Goal: Information Seeking & Learning: Find specific fact

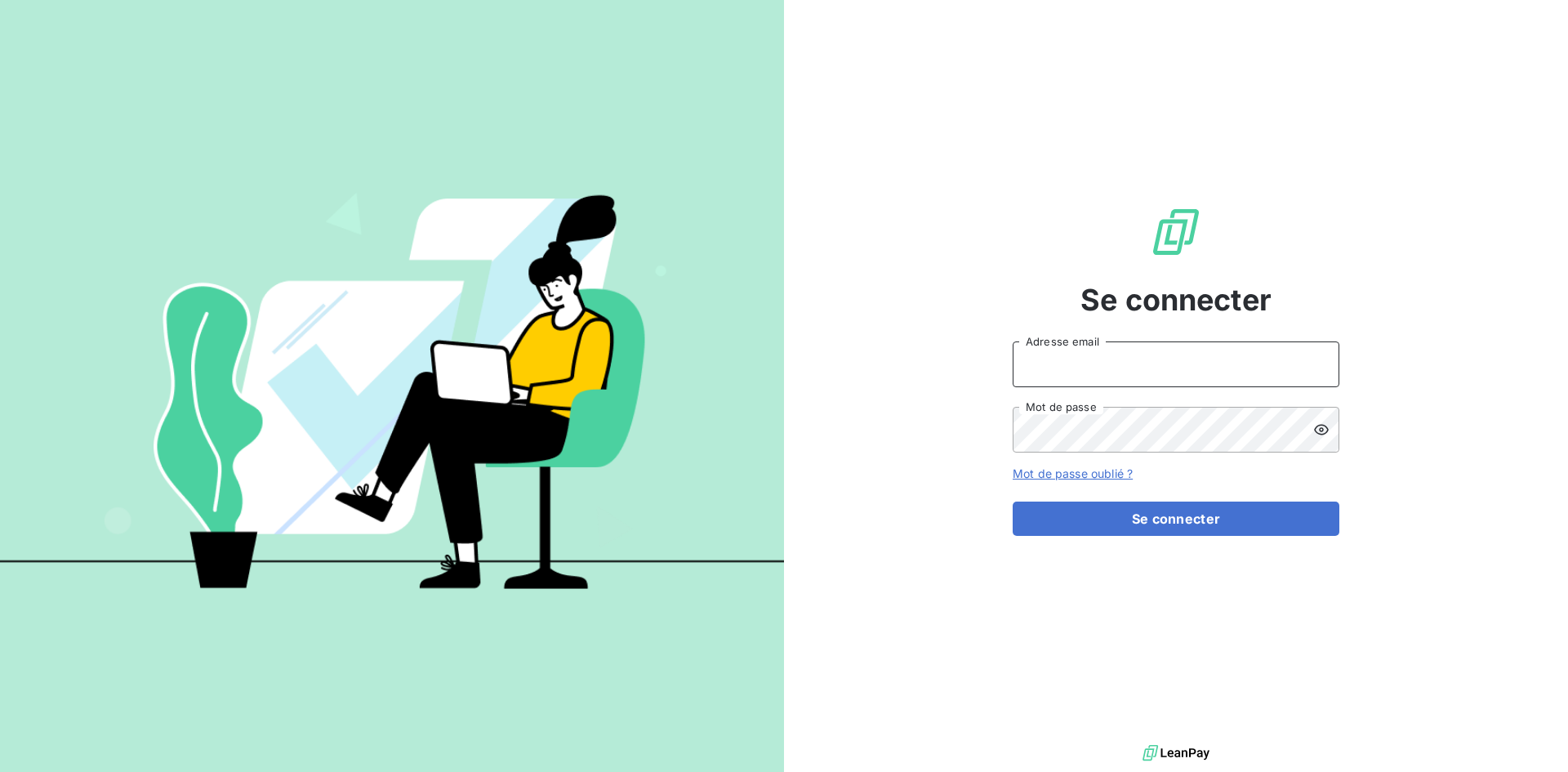
click at [1061, 359] on input "Adresse email" at bounding box center [1176, 364] width 326 height 46
type input "[EMAIL_ADDRESS][DOMAIN_NAME]"
click at [1013, 502] on button "Se connecter" at bounding box center [1176, 519] width 326 height 34
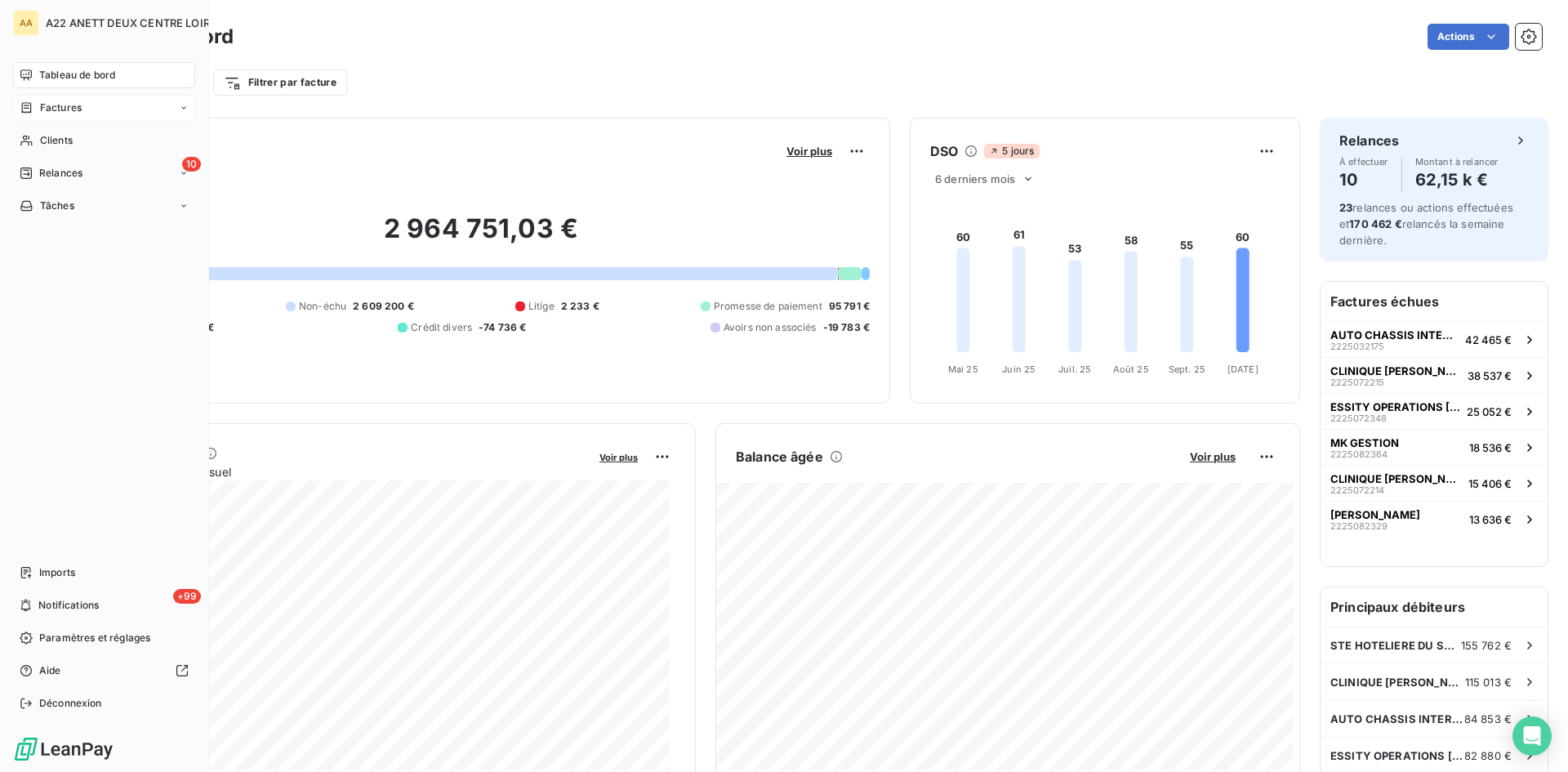
drag, startPoint x: 46, startPoint y: 107, endPoint x: 89, endPoint y: 97, distance: 44.1
click at [46, 107] on span "Factures" at bounding box center [60, 108] width 42 height 14
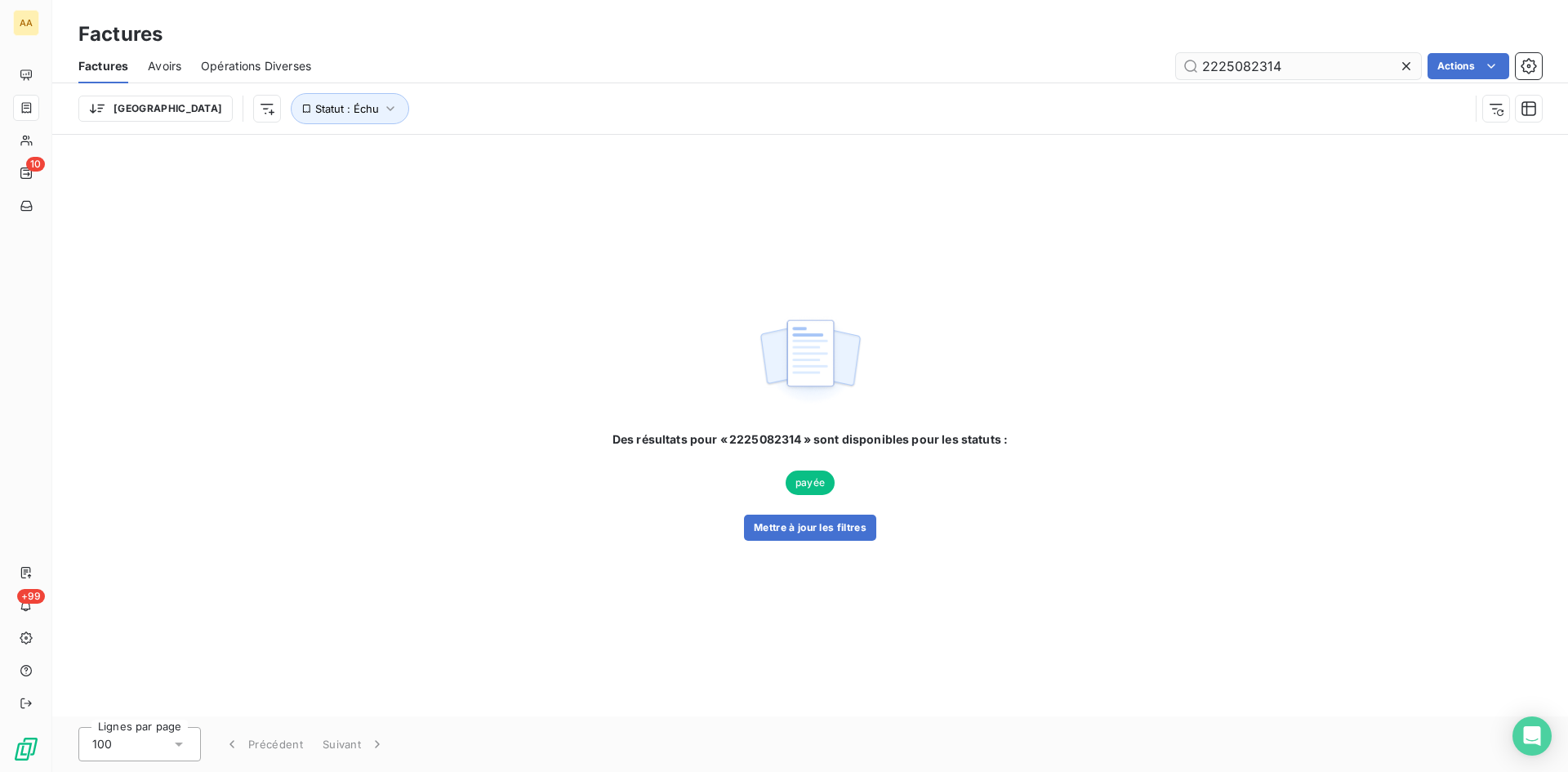
drag, startPoint x: 1277, startPoint y: 65, endPoint x: 1237, endPoint y: 75, distance: 41.2
click at [1237, 75] on input "2225082314" at bounding box center [1298, 66] width 245 height 26
type input "2225082136"
click at [793, 518] on button "Mettre à jour les filtres" at bounding box center [810, 527] width 132 height 26
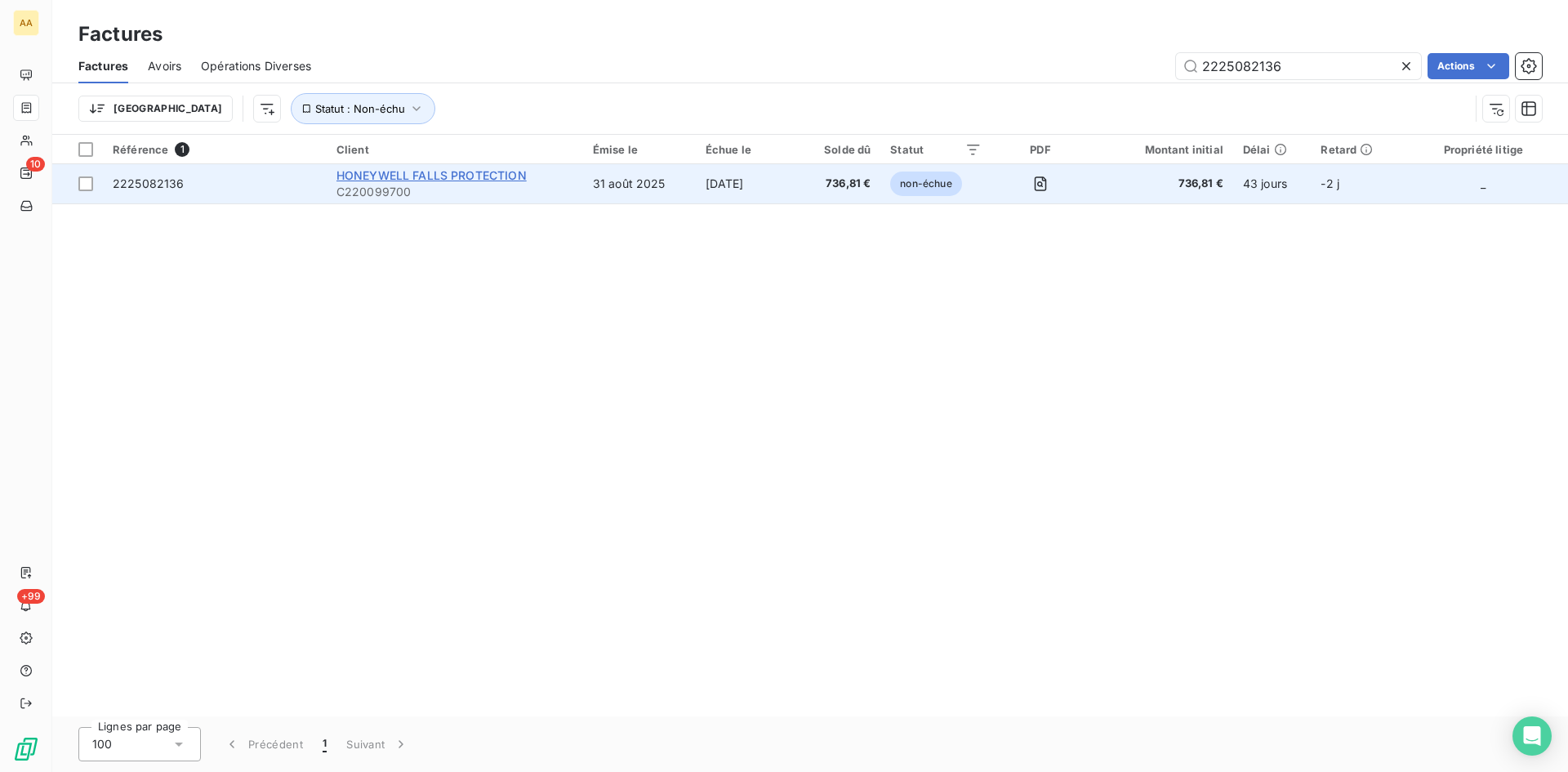
click at [439, 169] on span "HONEYWELL FALLS PROTECTION" at bounding box center [431, 175] width 191 height 14
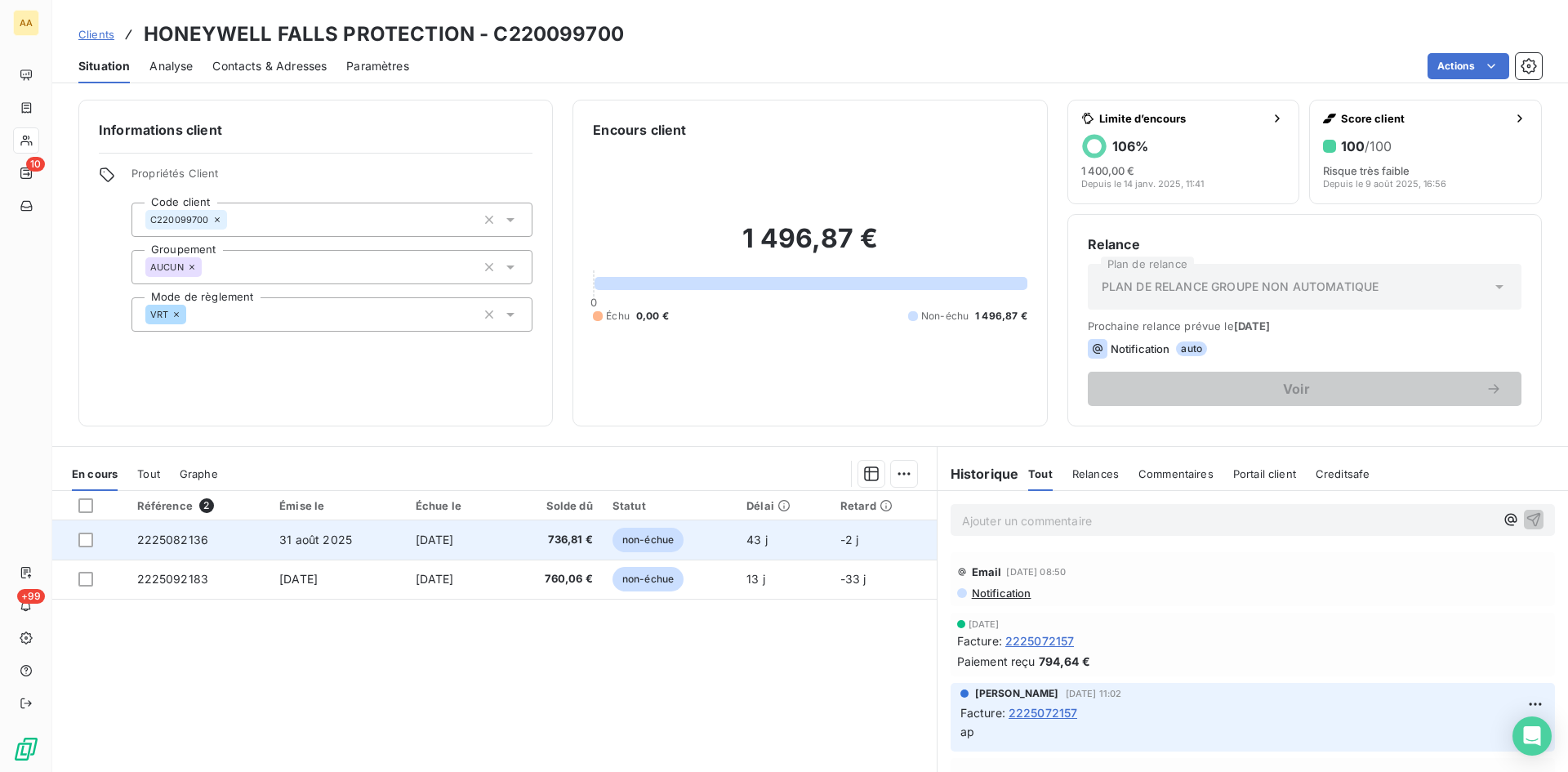
click at [166, 536] on span "2225082136" at bounding box center [173, 539] width 72 height 14
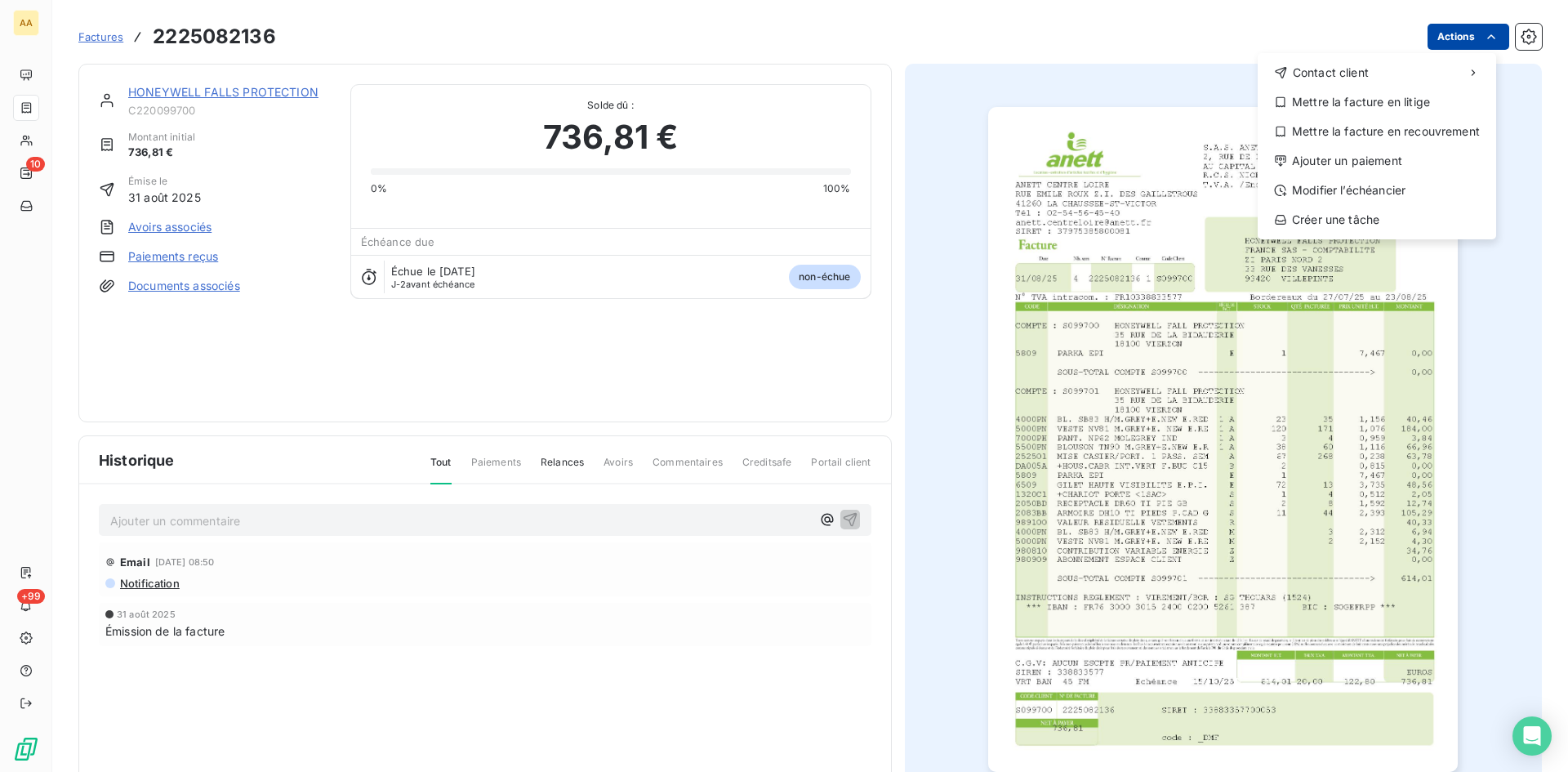
click at [1467, 31] on html "AA 10 +99 Factures [PHONE_NUMBER] Actions Contact client Mettre la facture en l…" at bounding box center [784, 386] width 1568 height 772
click at [1377, 156] on div "Ajouter un paiement" at bounding box center [1377, 160] width 225 height 26
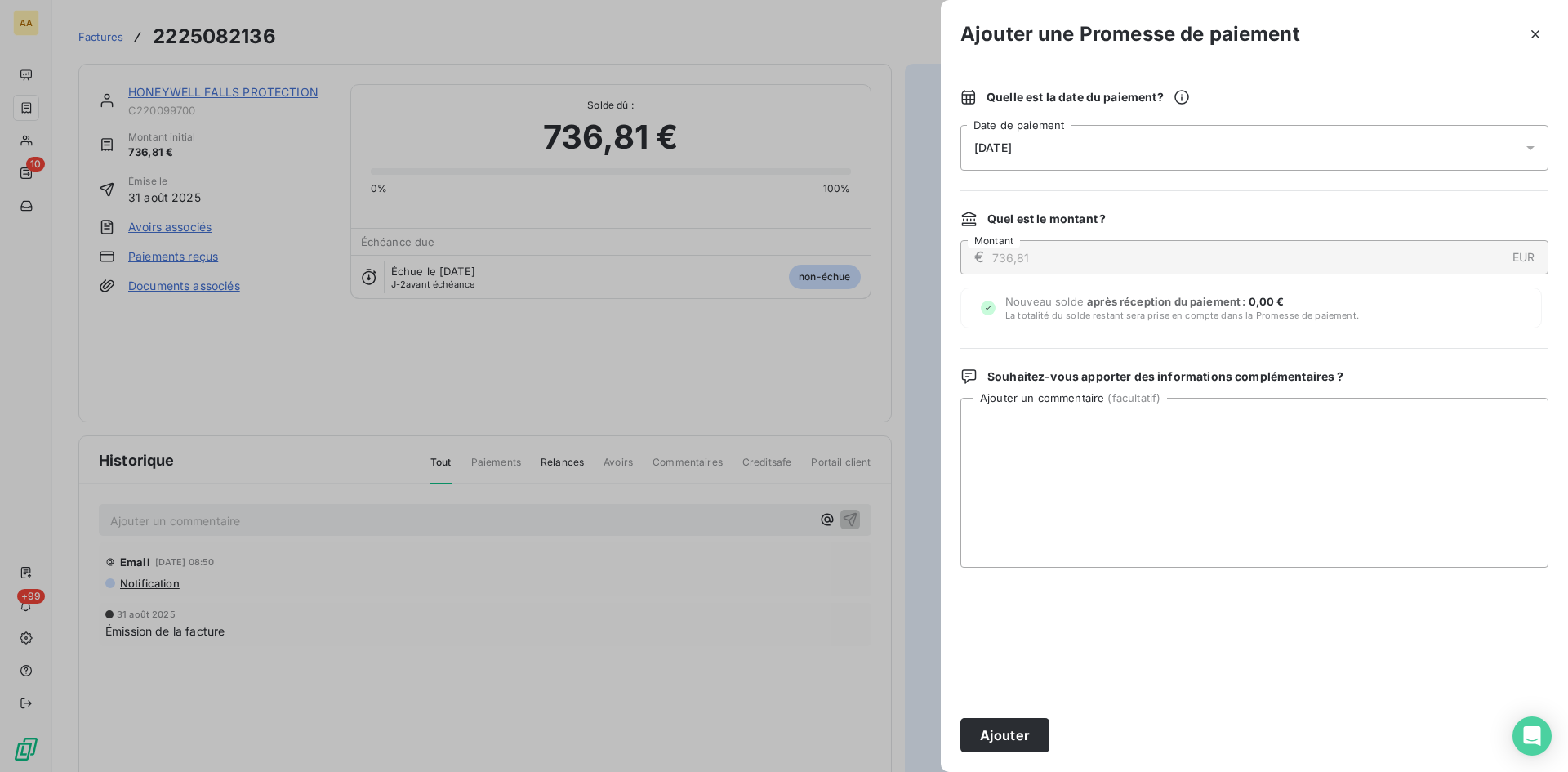
click at [1082, 153] on div "[DATE]" at bounding box center [1254, 147] width 588 height 46
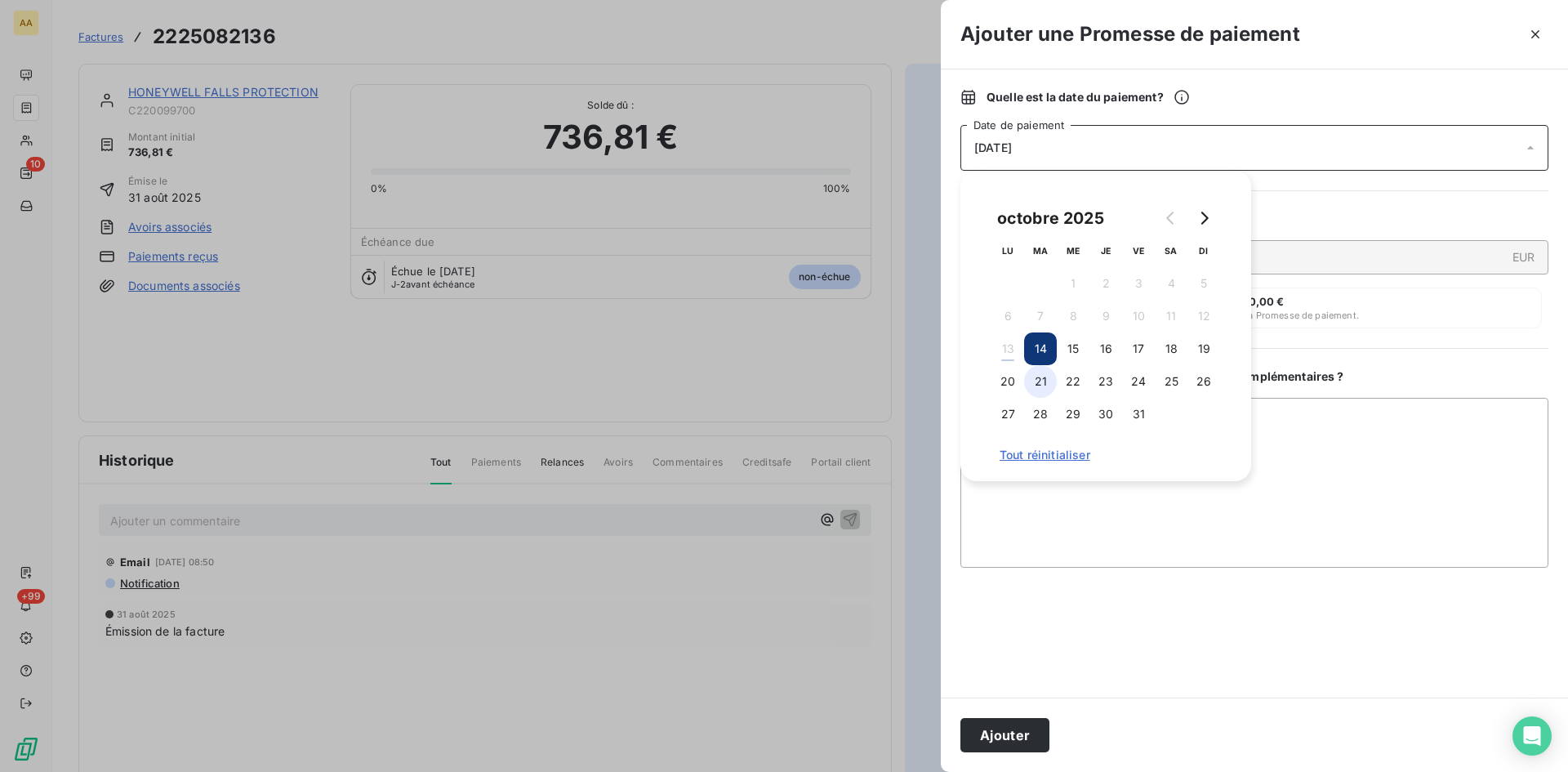
click at [1046, 381] on button "21" at bounding box center [1040, 381] width 33 height 33
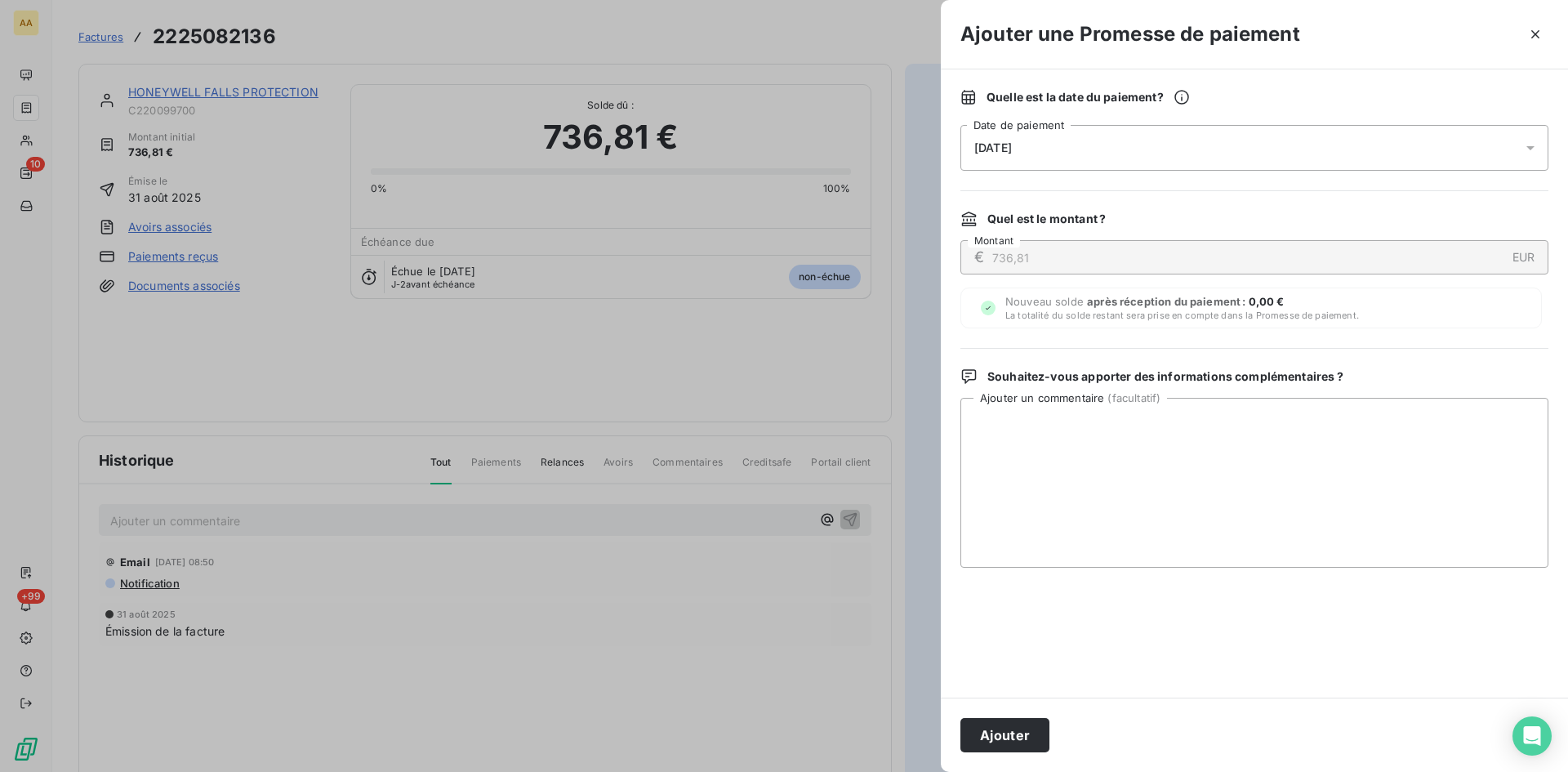
drag, startPoint x: 1026, startPoint y: 737, endPoint x: 615, endPoint y: 540, distance: 455.8
click at [1006, 730] on button "Ajouter" at bounding box center [1004, 735] width 89 height 34
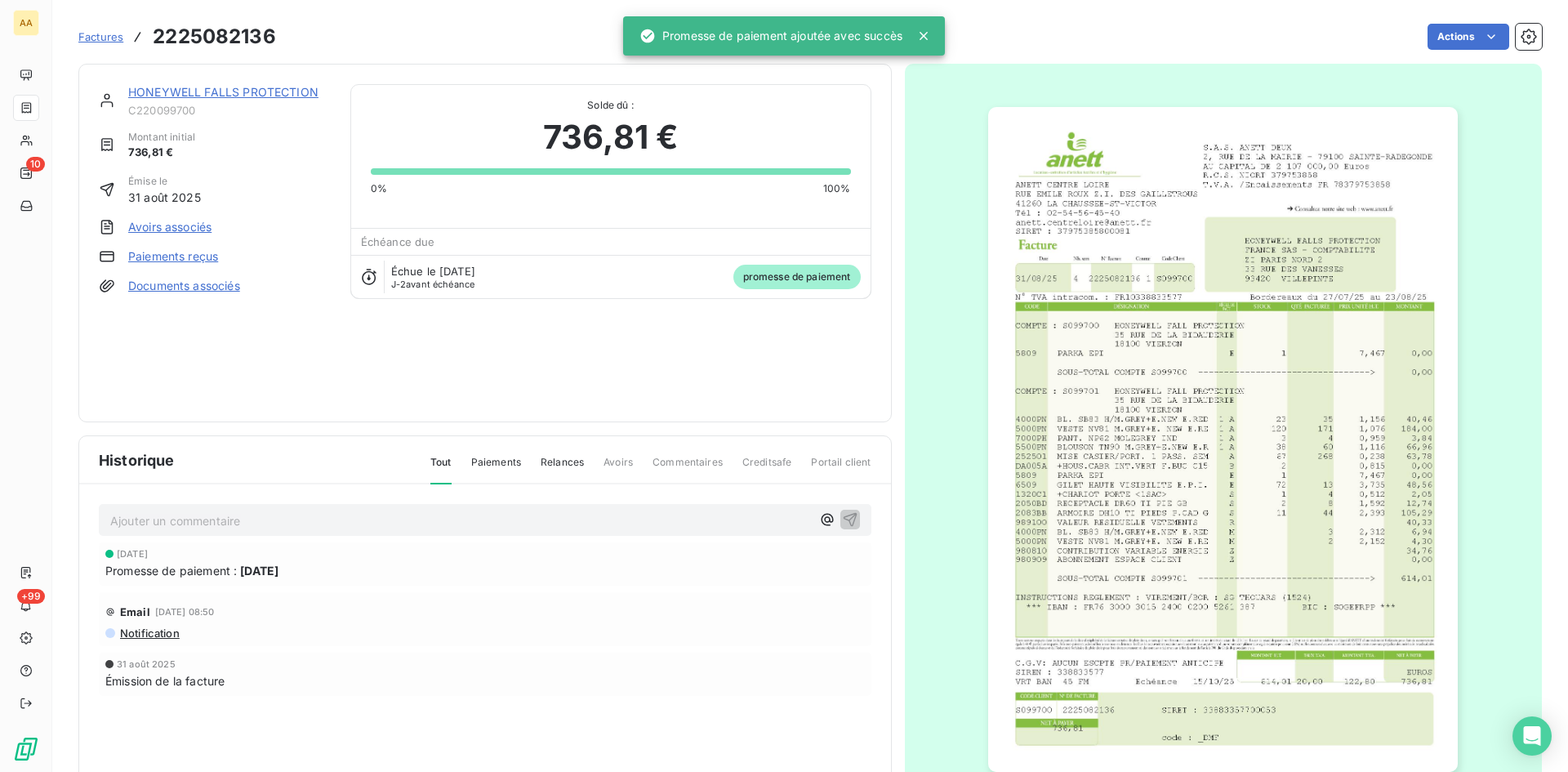
click at [592, 522] on p "Ajouter un commentaire ﻿" at bounding box center [460, 520] width 701 height 20
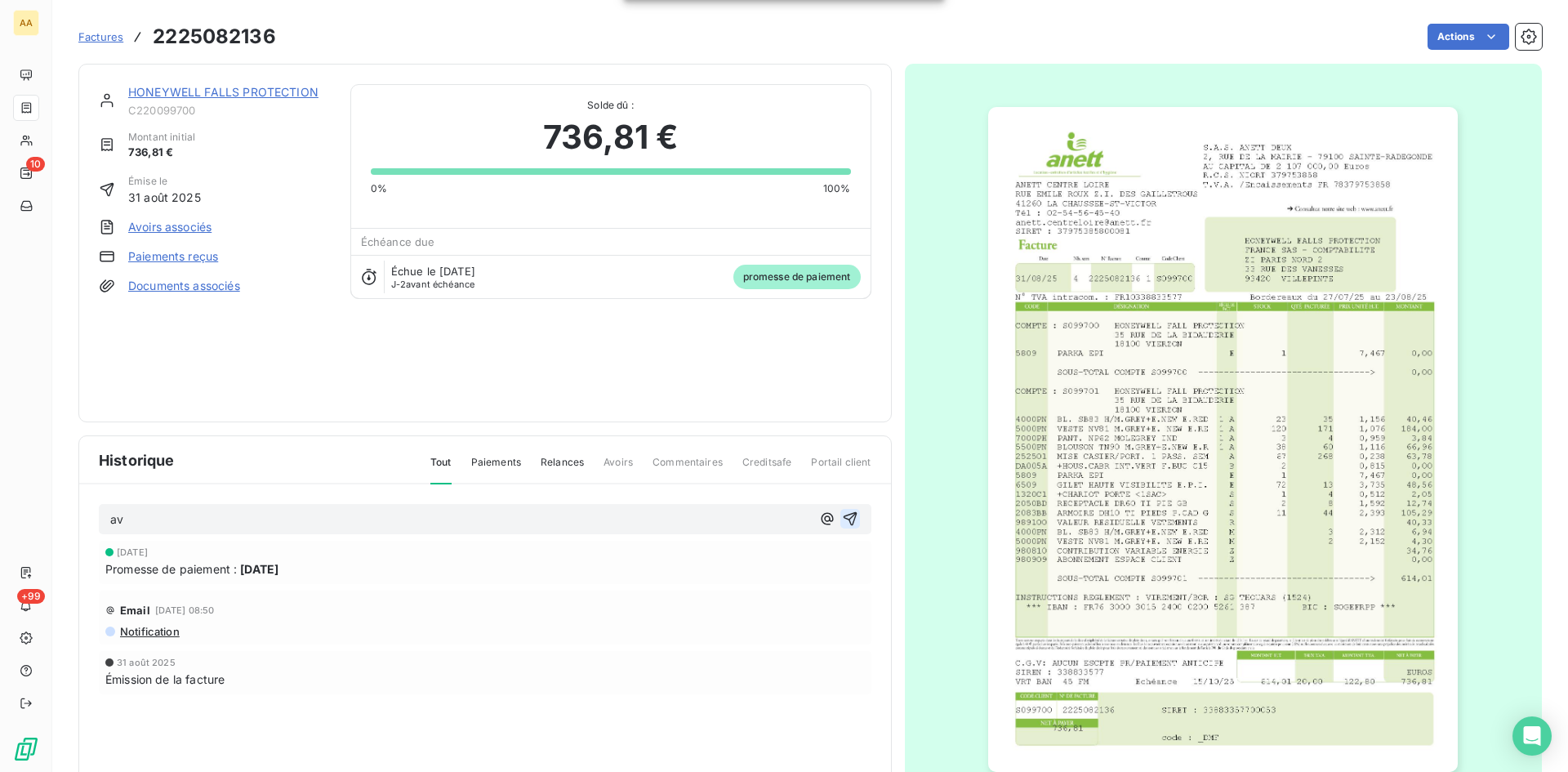
drag, startPoint x: 843, startPoint y: 512, endPoint x: 829, endPoint y: 501, distance: 17.8
click at [843, 511] on icon "button" at bounding box center [850, 518] width 16 height 16
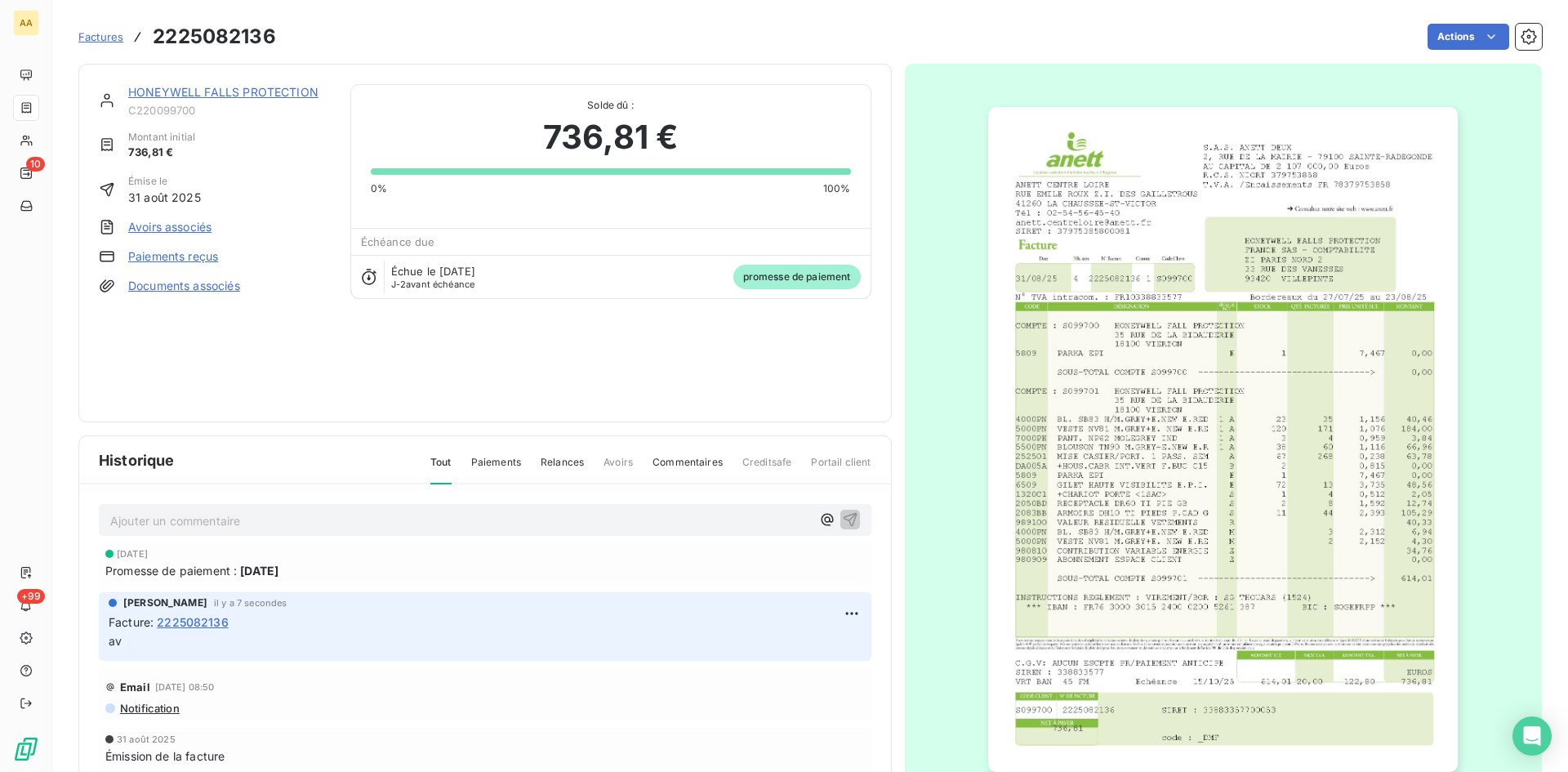
click at [214, 89] on link "HONEYWELL FALLS PROTECTION" at bounding box center [223, 92] width 191 height 14
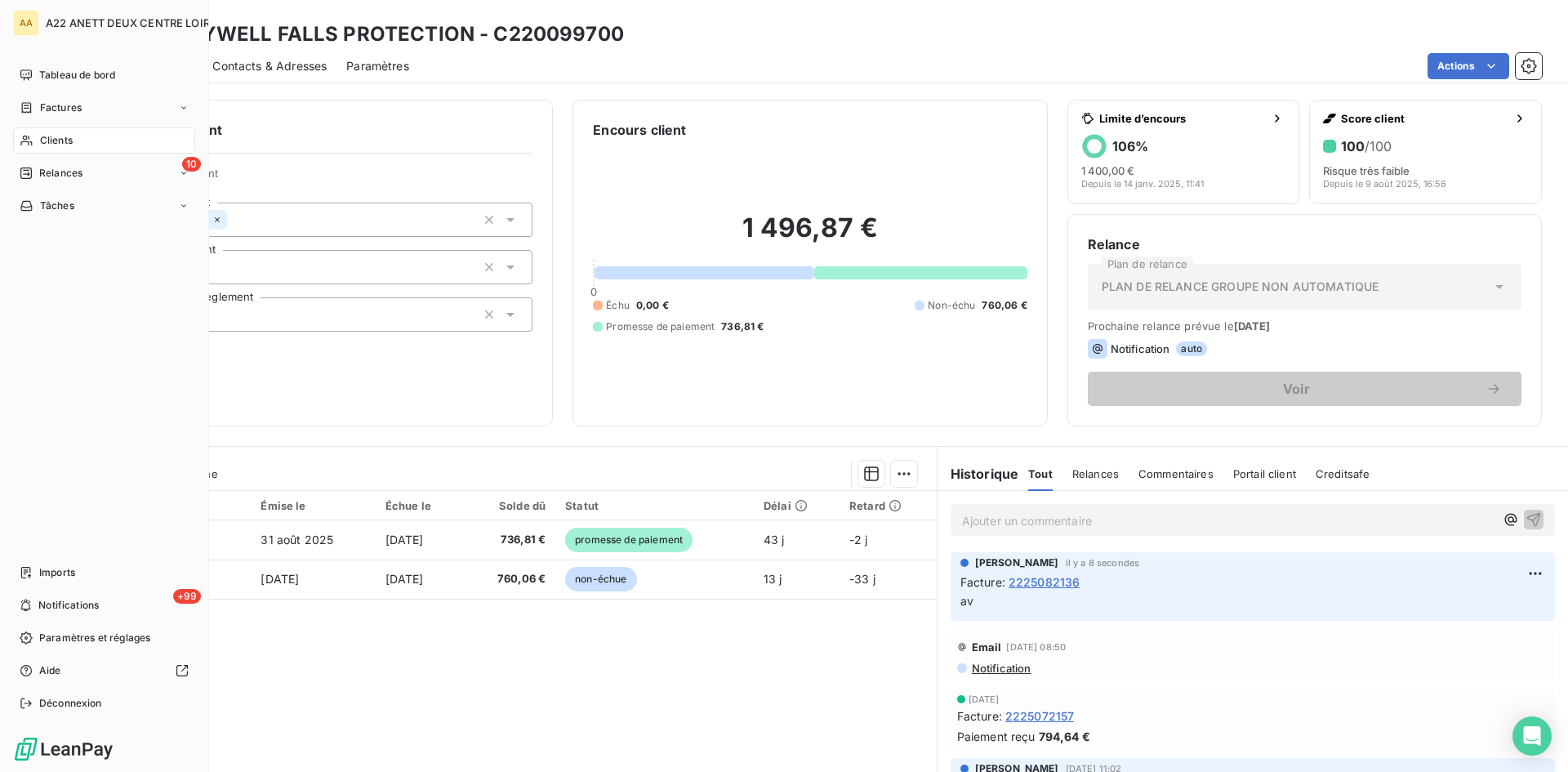
click at [47, 142] on span "Clients" at bounding box center [56, 140] width 33 height 14
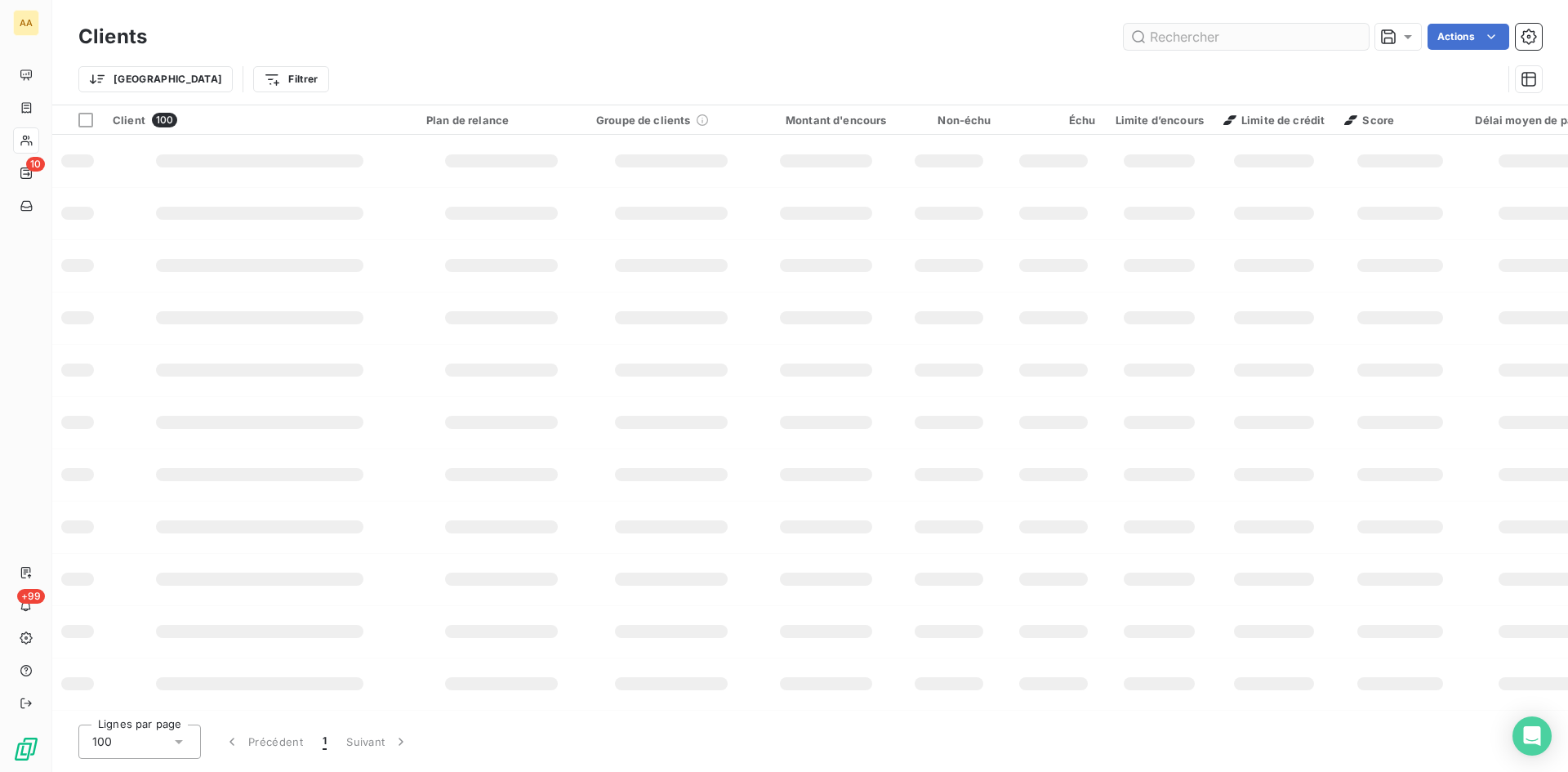
drag, startPoint x: 1177, startPoint y: 43, endPoint x: 1182, endPoint y: 33, distance: 11.2
click at [1180, 42] on input "text" at bounding box center [1246, 36] width 245 height 26
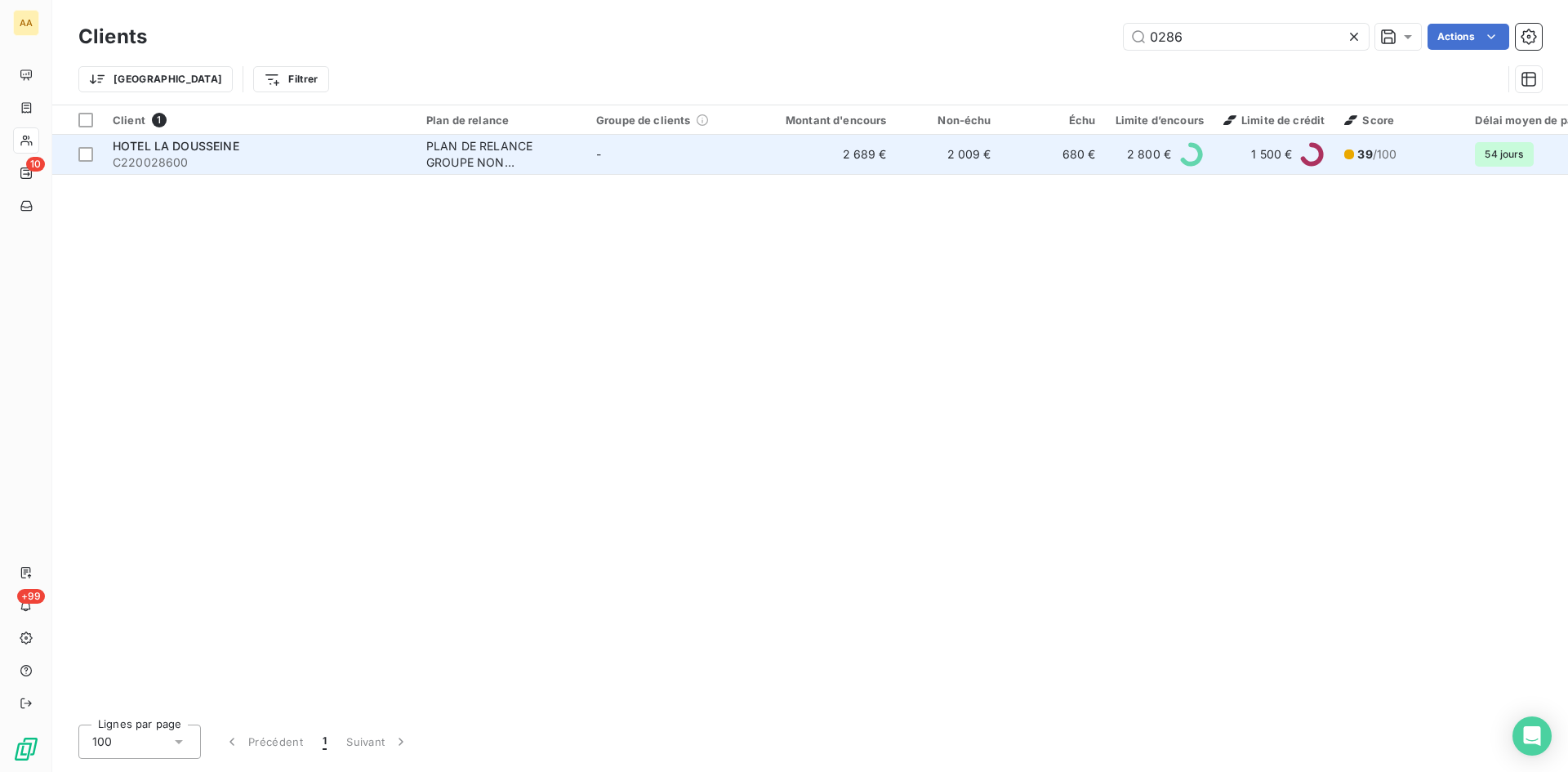
type input "0286"
click at [476, 152] on div "PLAN DE RELANCE GROUPE NON AUTOMATIQUE" at bounding box center [501, 154] width 150 height 33
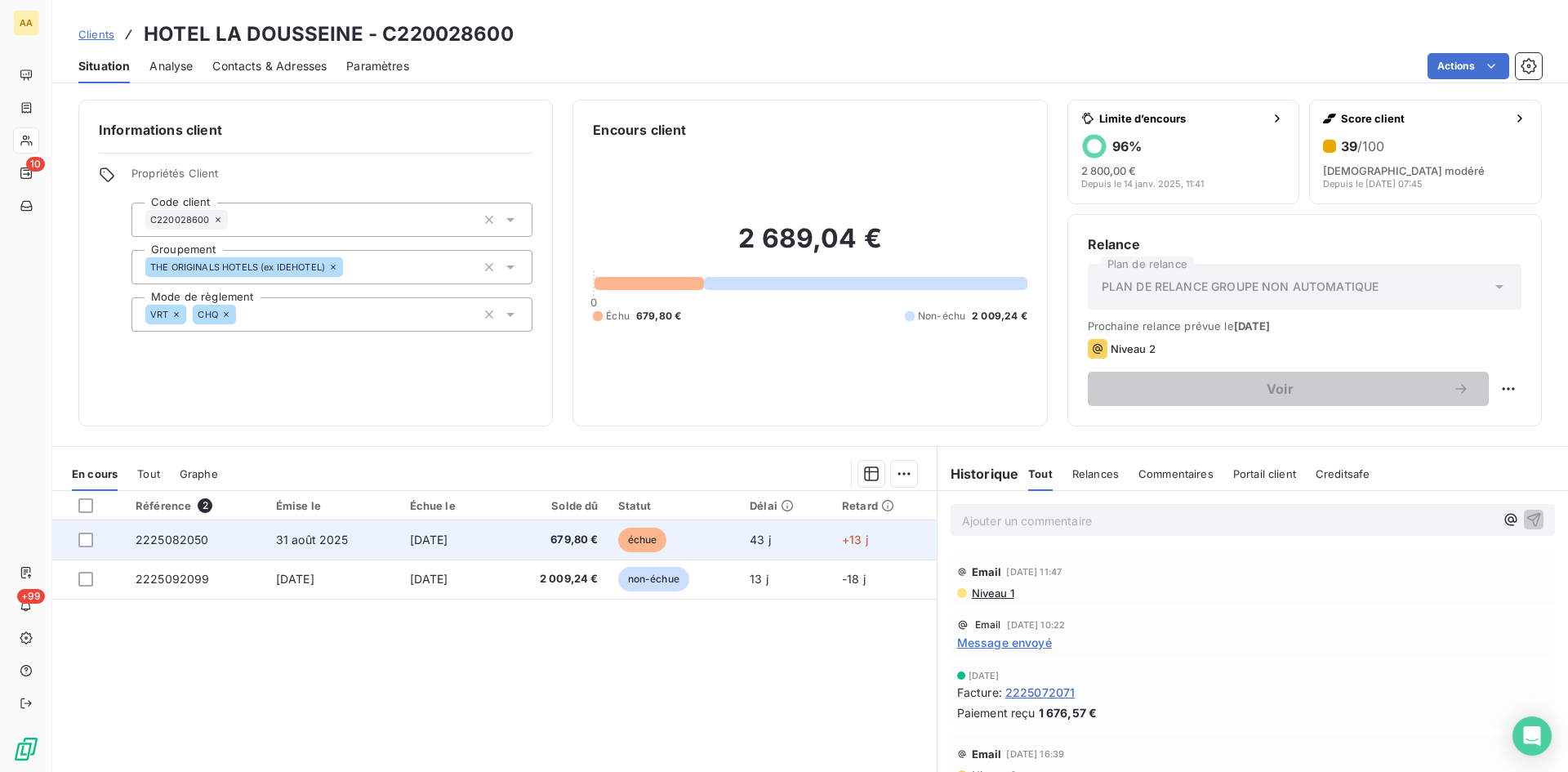
click at [164, 536] on span "2225082050" at bounding box center [172, 539] width 74 height 14
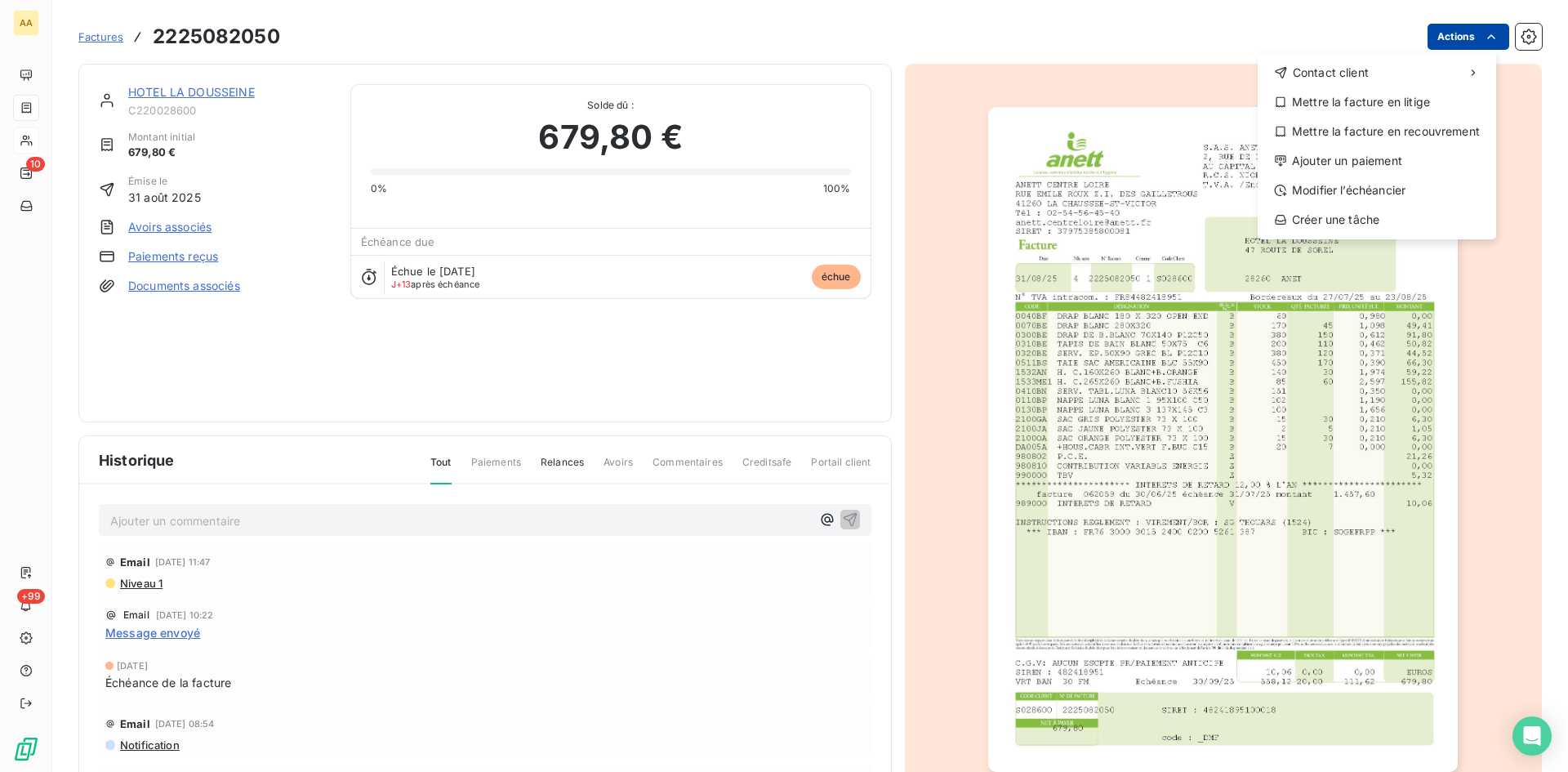
click at [1432, 40] on html "AA 10 +99 Factures [PHONE_NUMBER] Actions Contact client Mettre la facture en l…" at bounding box center [784, 386] width 1568 height 772
click at [1361, 163] on div "Ajouter un paiement" at bounding box center [1377, 160] width 225 height 26
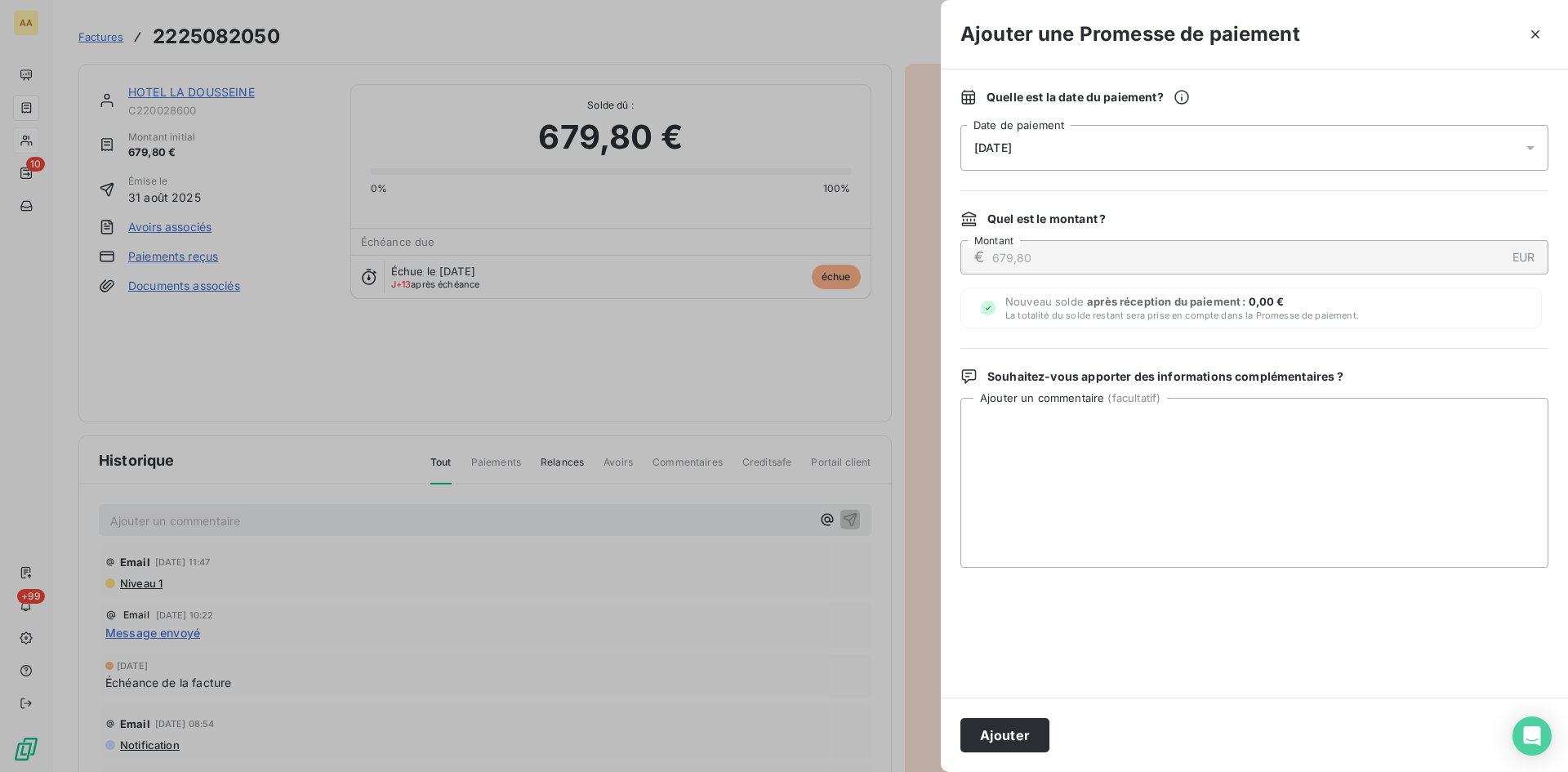
click at [1059, 155] on div "[DATE]" at bounding box center [1254, 147] width 588 height 46
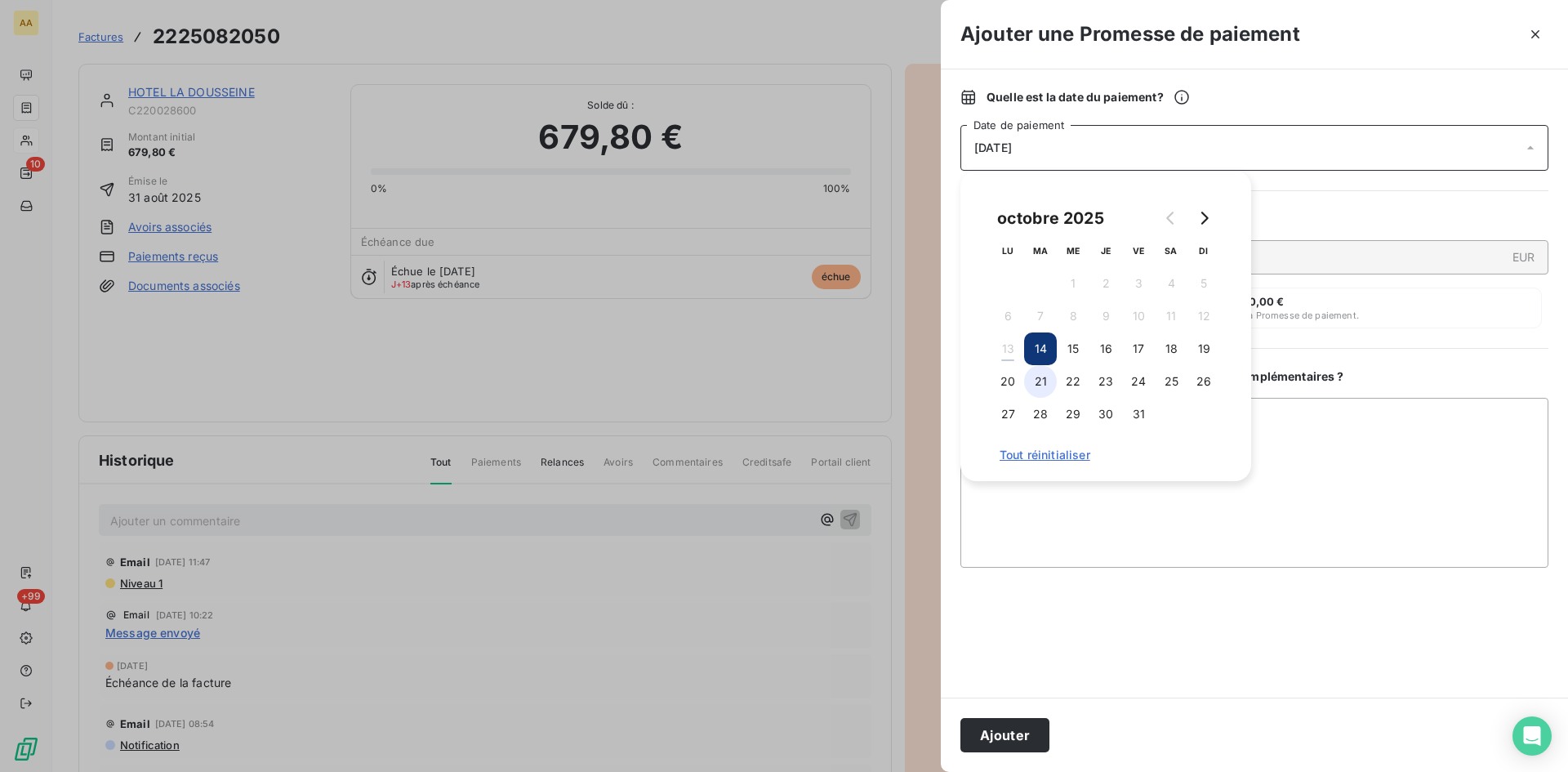
click at [1037, 386] on button "21" at bounding box center [1040, 381] width 33 height 33
click at [1028, 731] on button "Ajouter" at bounding box center [1004, 735] width 89 height 34
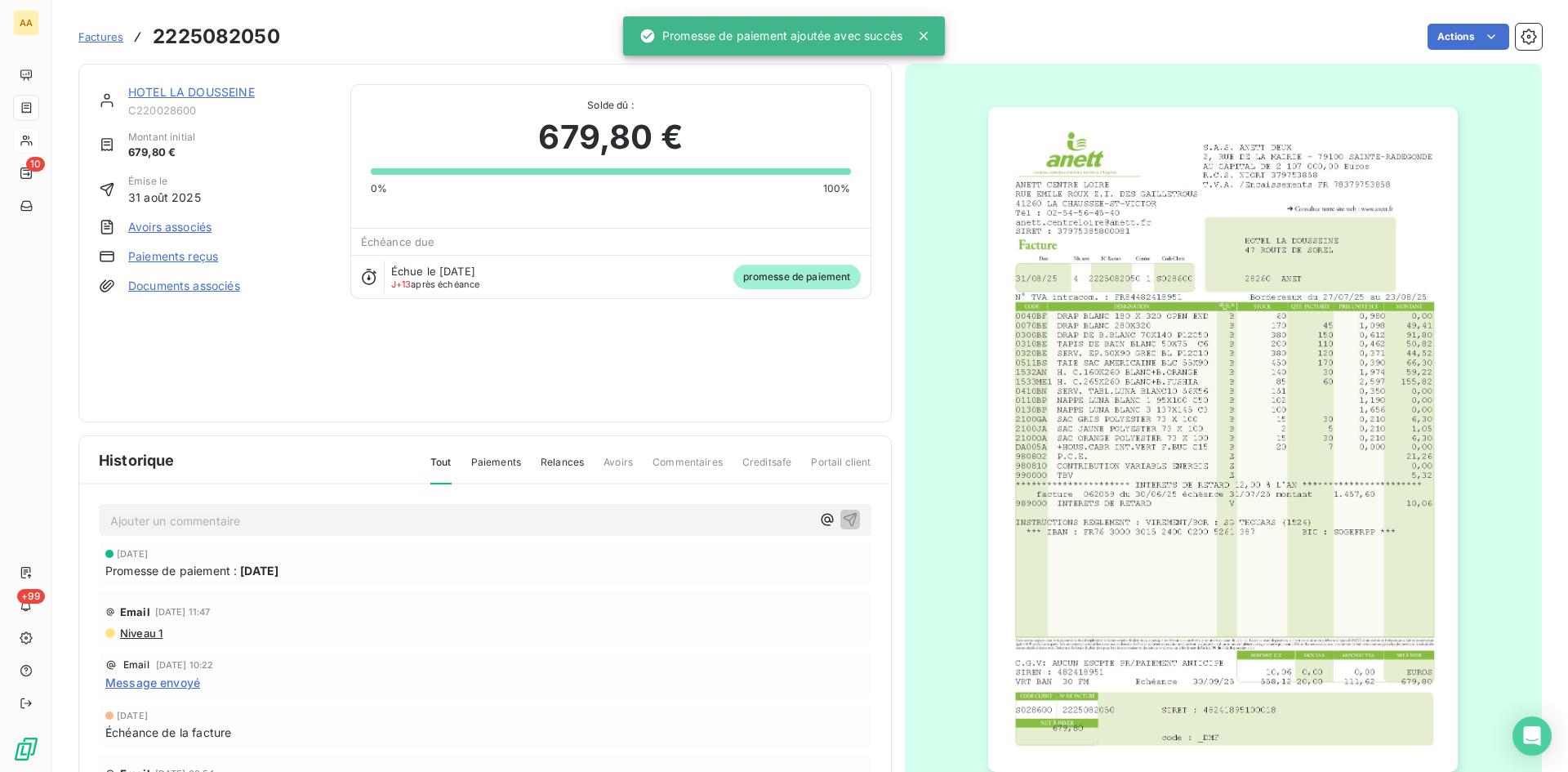
click at [471, 530] on div "Ajouter un commentaire ﻿" at bounding box center [486, 520] width 773 height 32
click at [471, 525] on p "Ajouter un commentaire ﻿" at bounding box center [460, 520] width 701 height 20
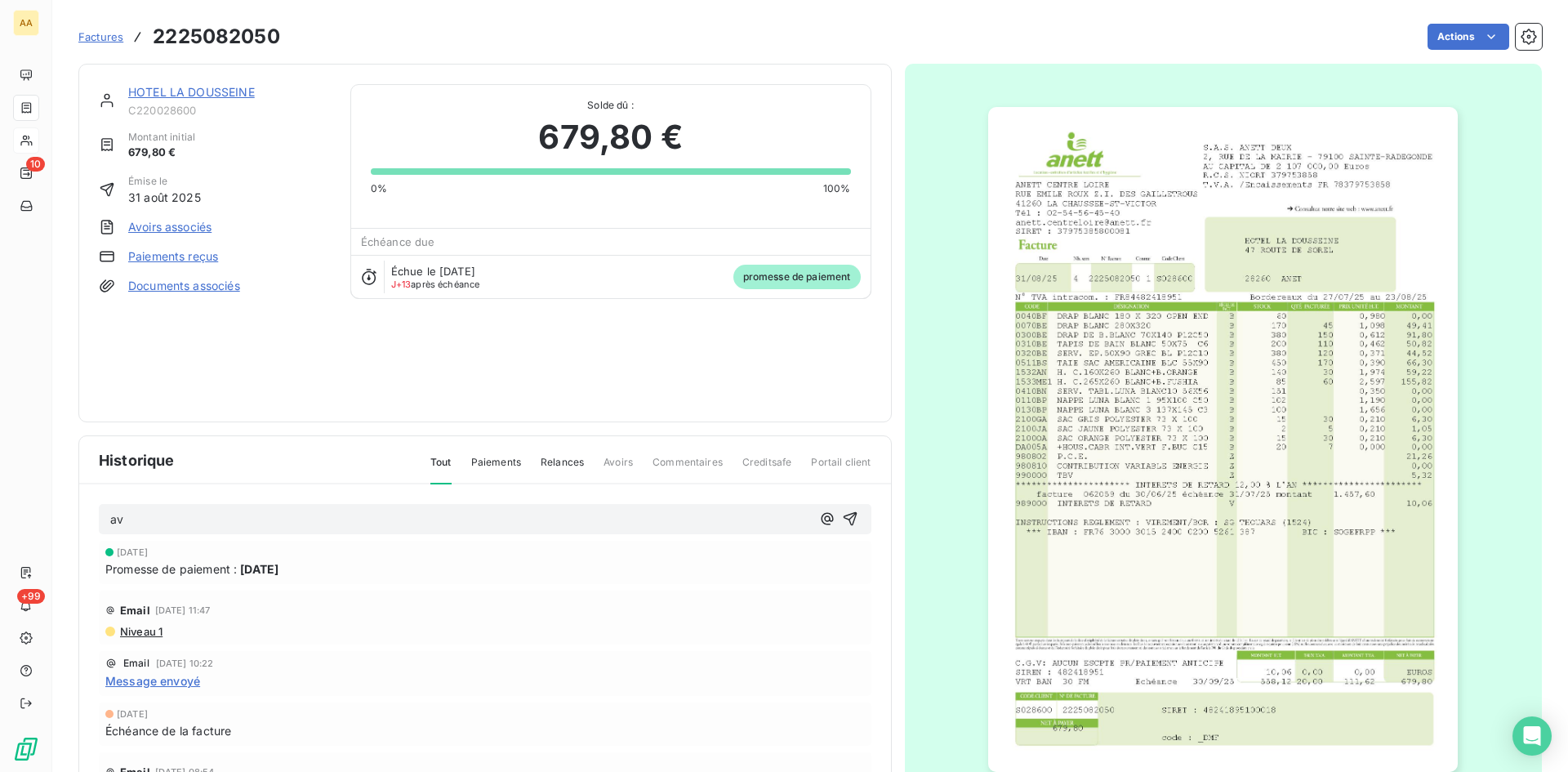
drag, startPoint x: 833, startPoint y: 519, endPoint x: 784, endPoint y: 493, distance: 55.5
click at [842, 518] on icon "button" at bounding box center [850, 518] width 16 height 16
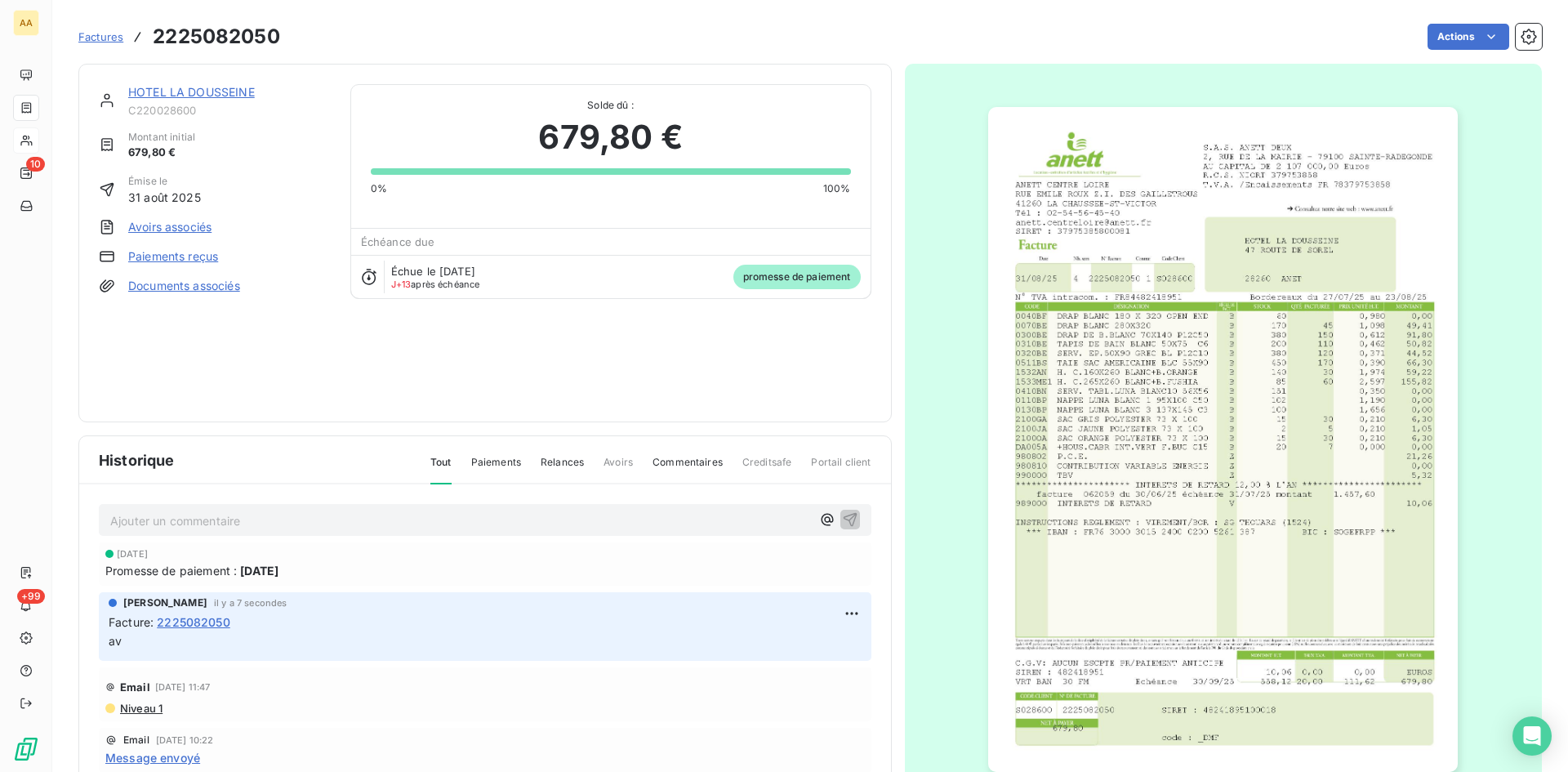
click at [214, 91] on link "HOTEL LA DOUSSEINE" at bounding box center [191, 92] width 126 height 14
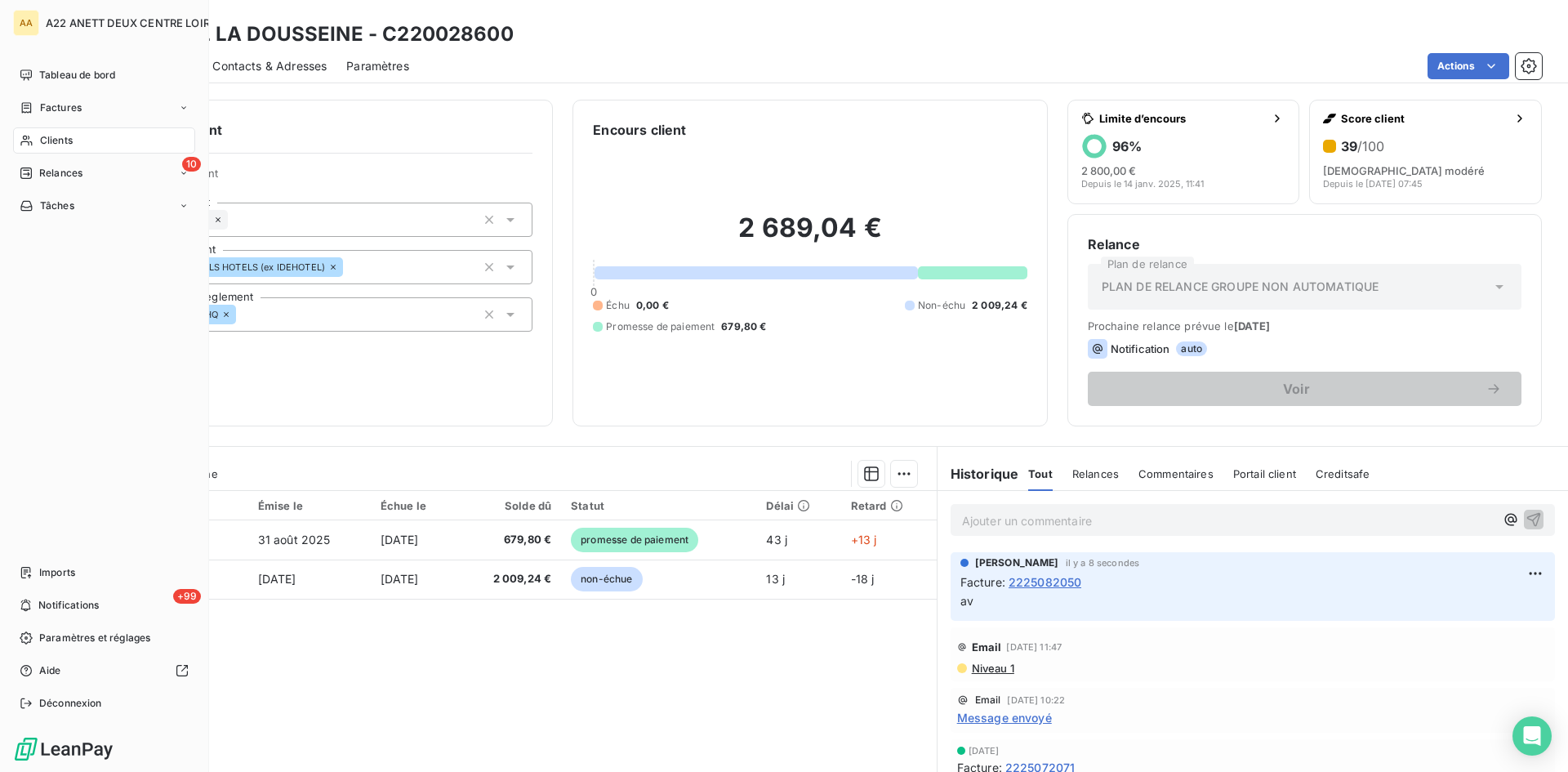
click at [47, 141] on span "Clients" at bounding box center [56, 140] width 33 height 14
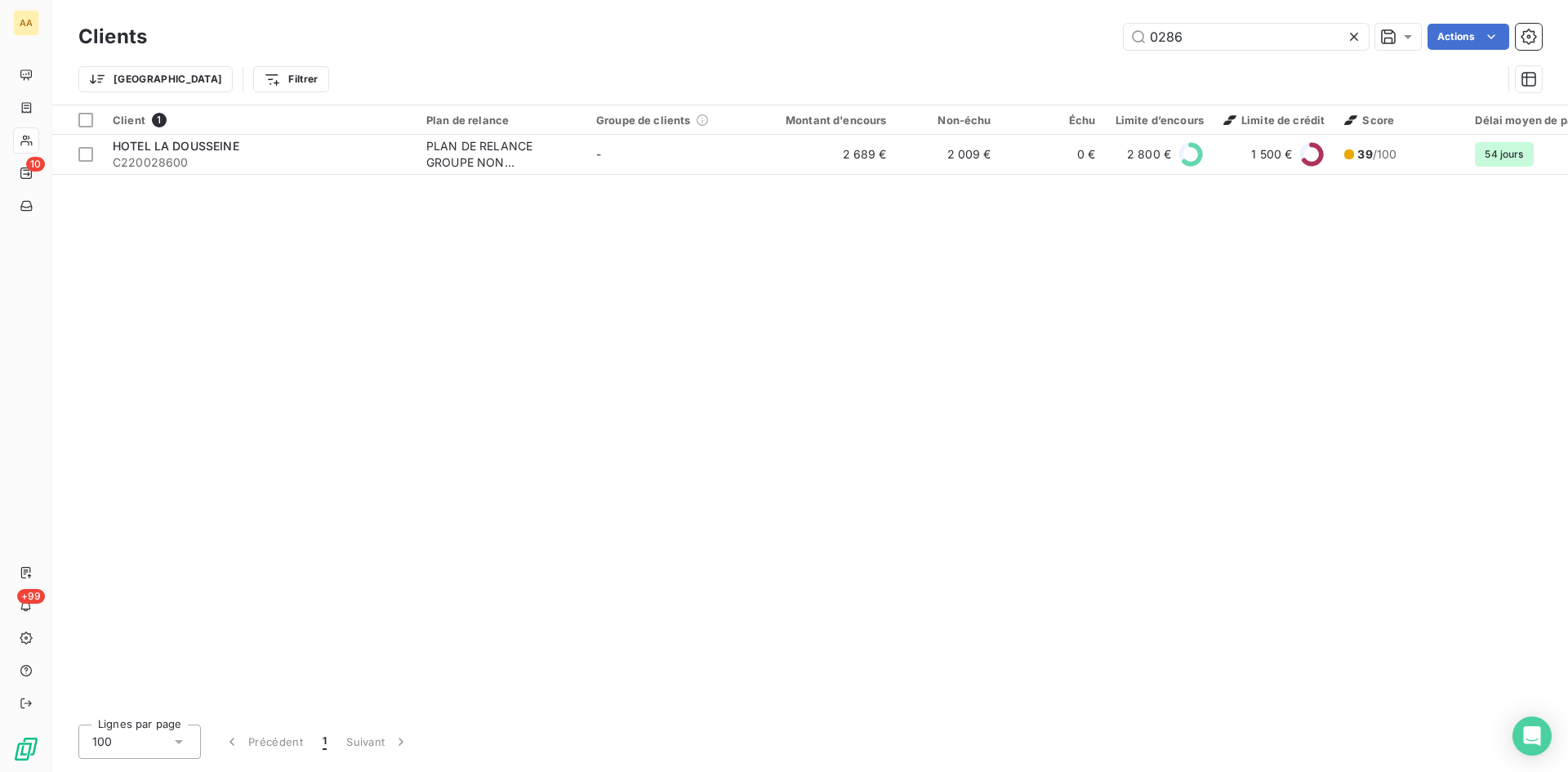
drag, startPoint x: 1223, startPoint y: 45, endPoint x: 987, endPoint y: 75, distance: 237.9
click at [987, 75] on div "Clients 0286 Actions Trier Filtrer" at bounding box center [810, 62] width 1464 height 85
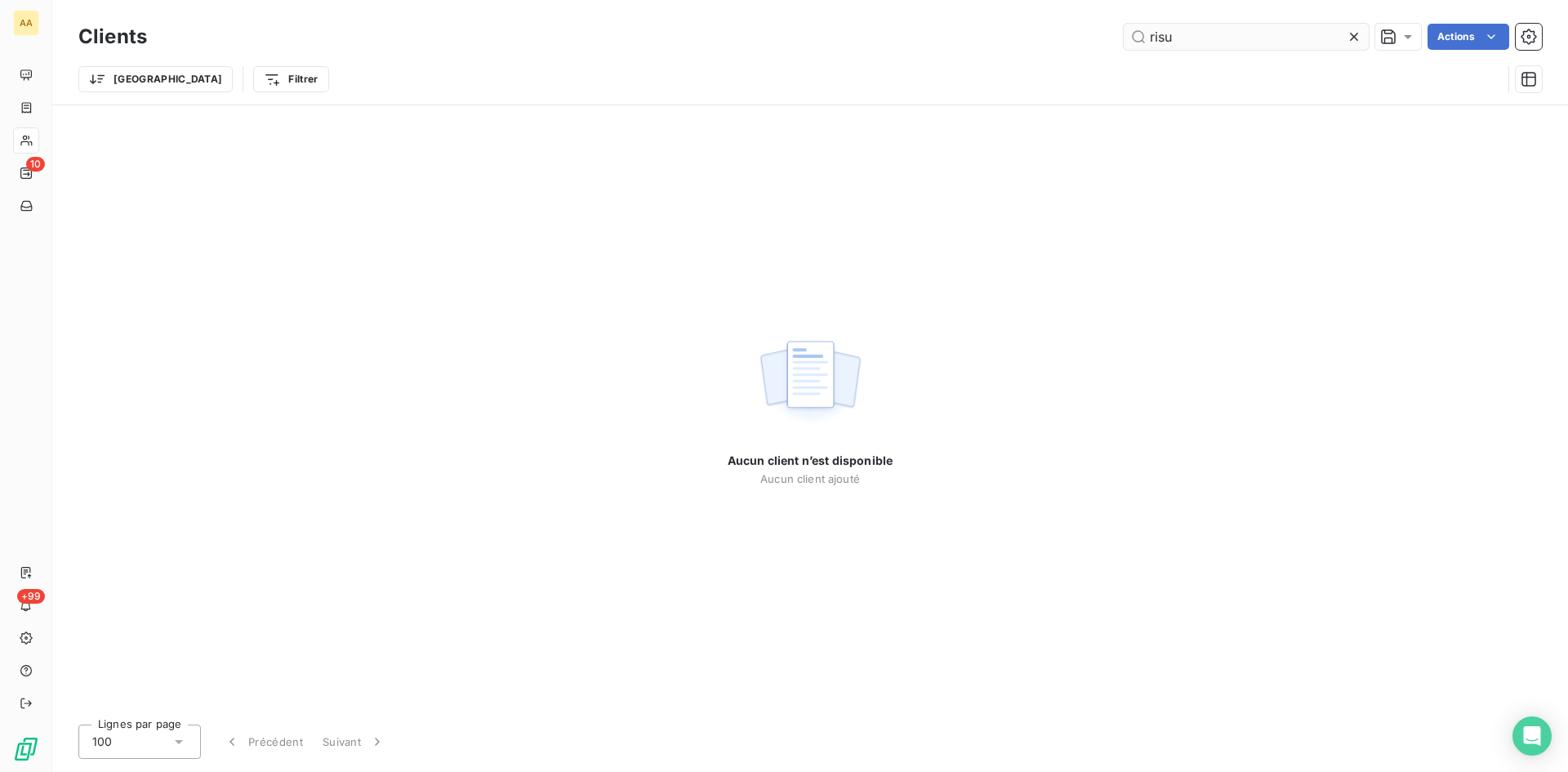
drag, startPoint x: 1182, startPoint y: 33, endPoint x: 1164, endPoint y: 36, distance: 18.2
click at [1165, 36] on input "risu" at bounding box center [1246, 36] width 245 height 26
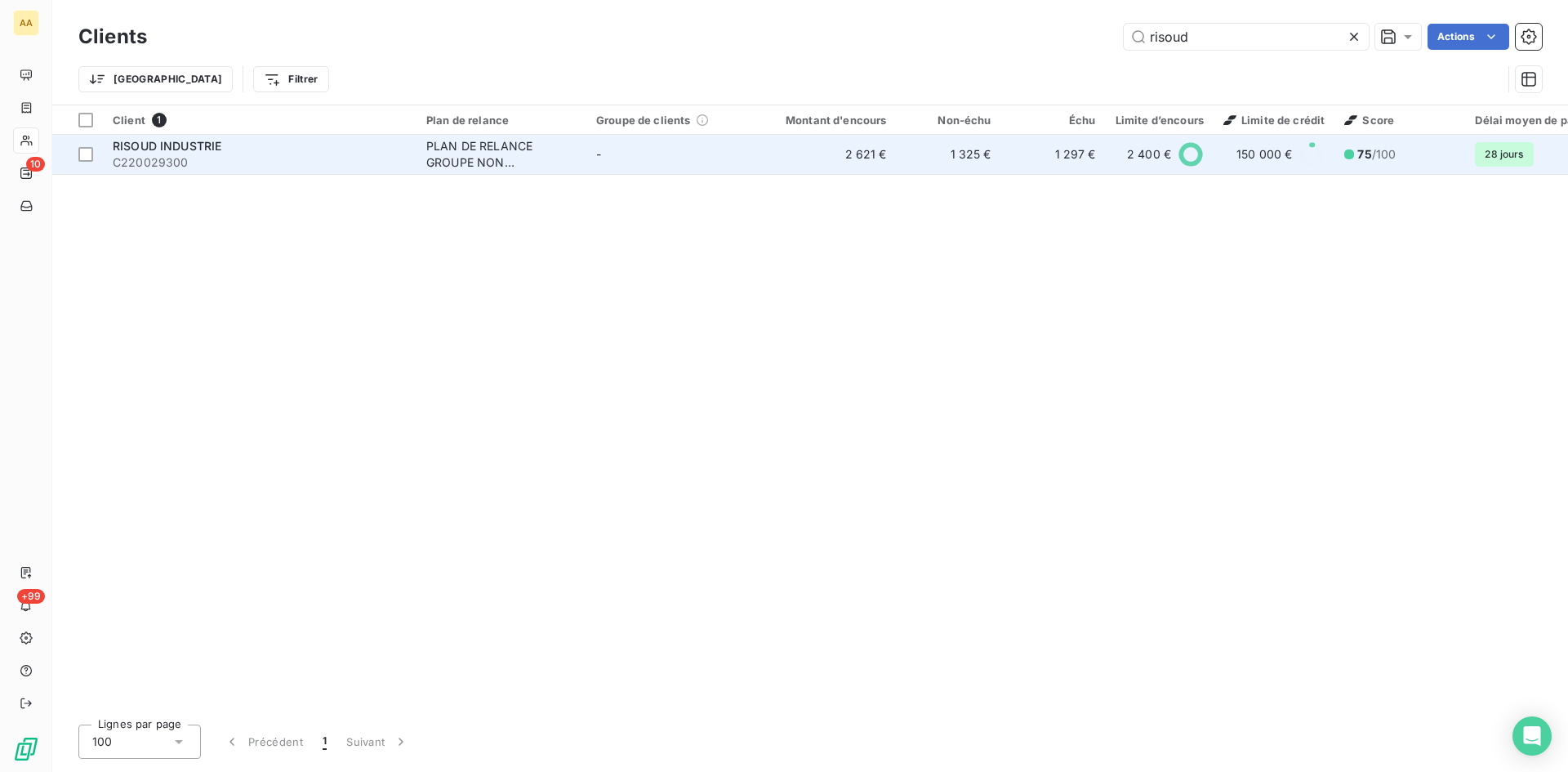
type input "risoud"
click at [474, 147] on div "PLAN DE RELANCE GROUPE NON AUTOMATIQUE" at bounding box center [501, 154] width 150 height 33
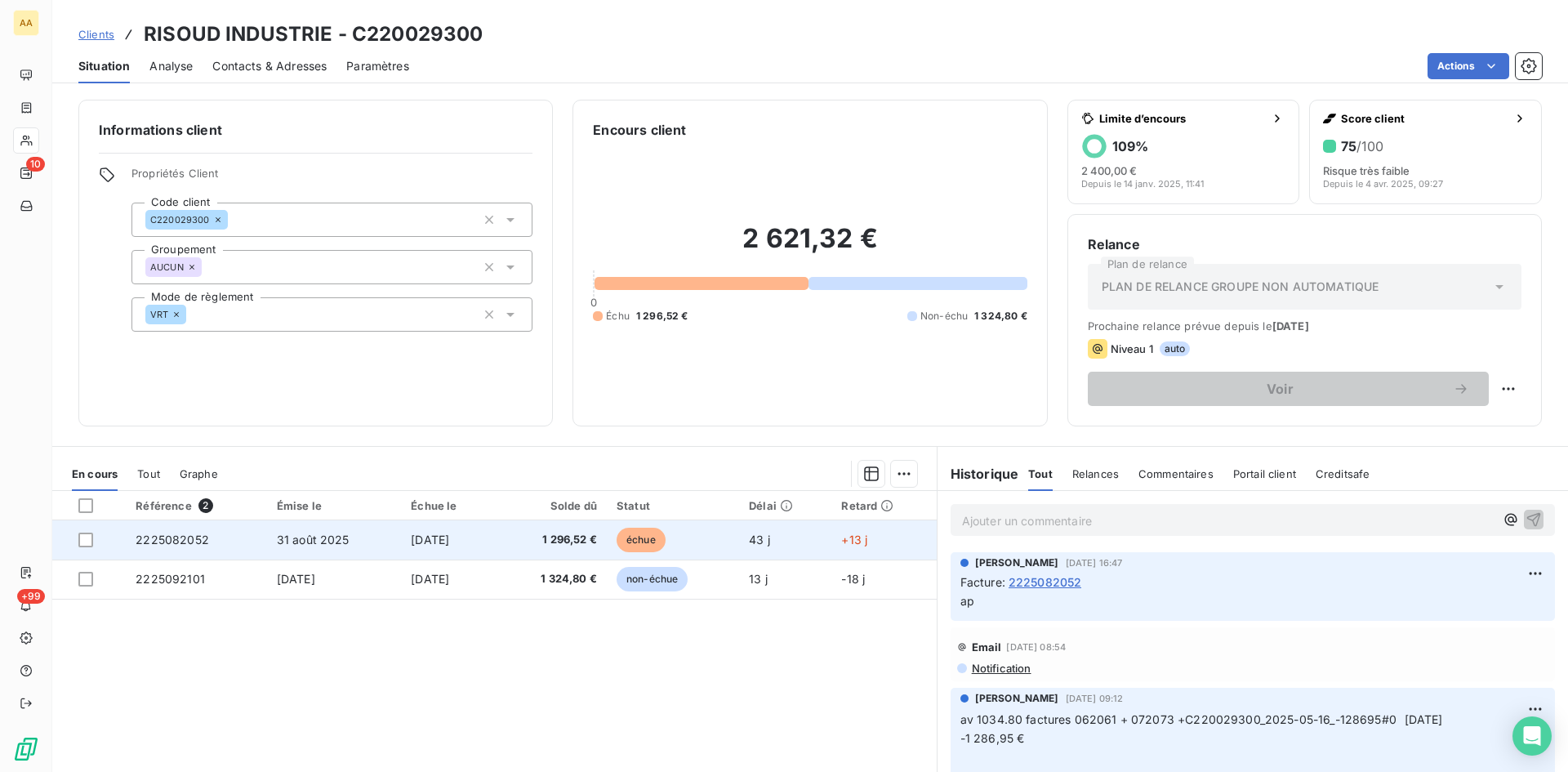
click at [181, 541] on span "2225082052" at bounding box center [172, 539] width 74 height 14
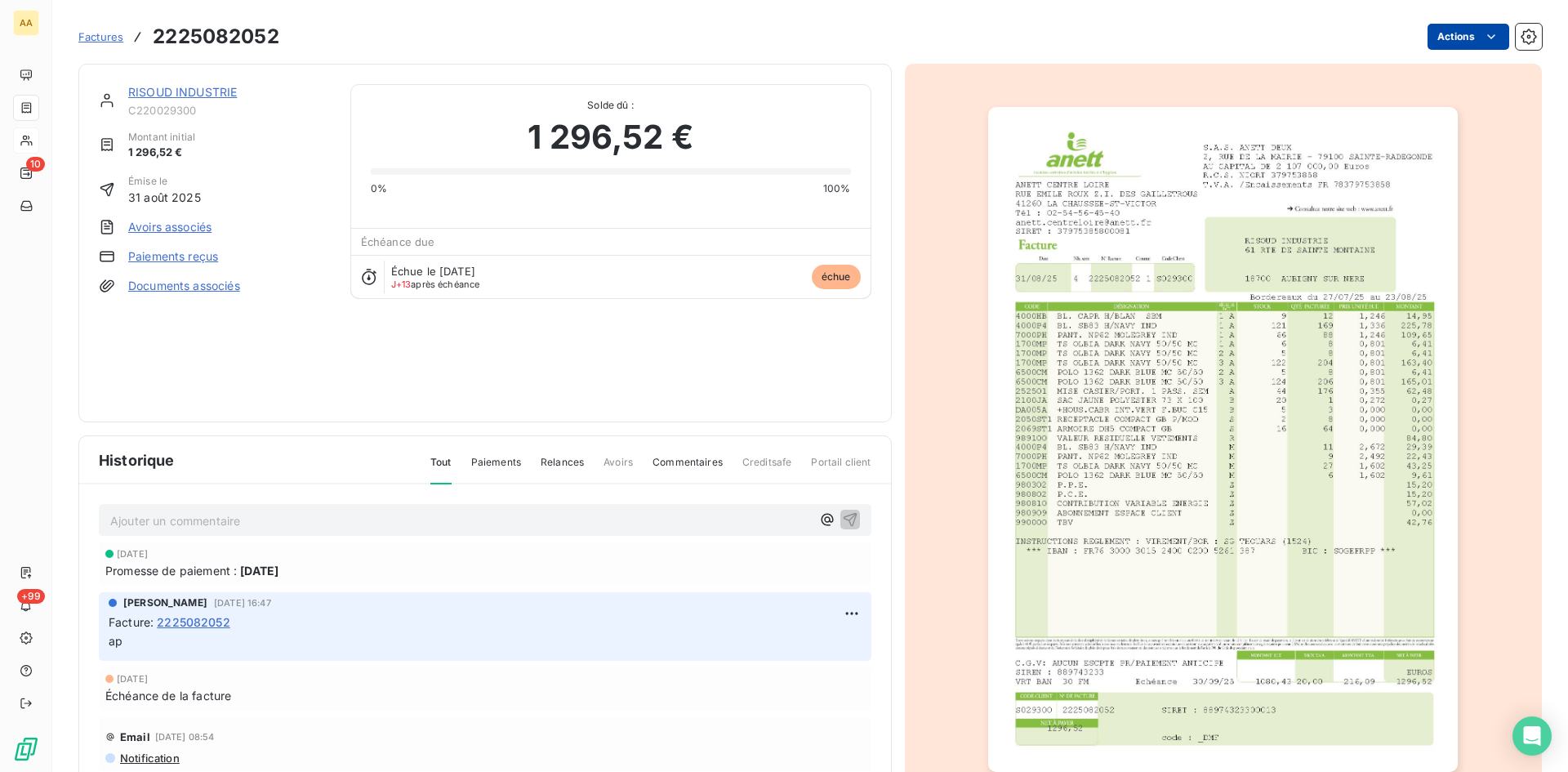
click at [1422, 34] on html "AA 10 +99 Factures 2225082052 Actions RISOUD INDUSTRIE C220029300 Montant initi…" at bounding box center [784, 386] width 1568 height 772
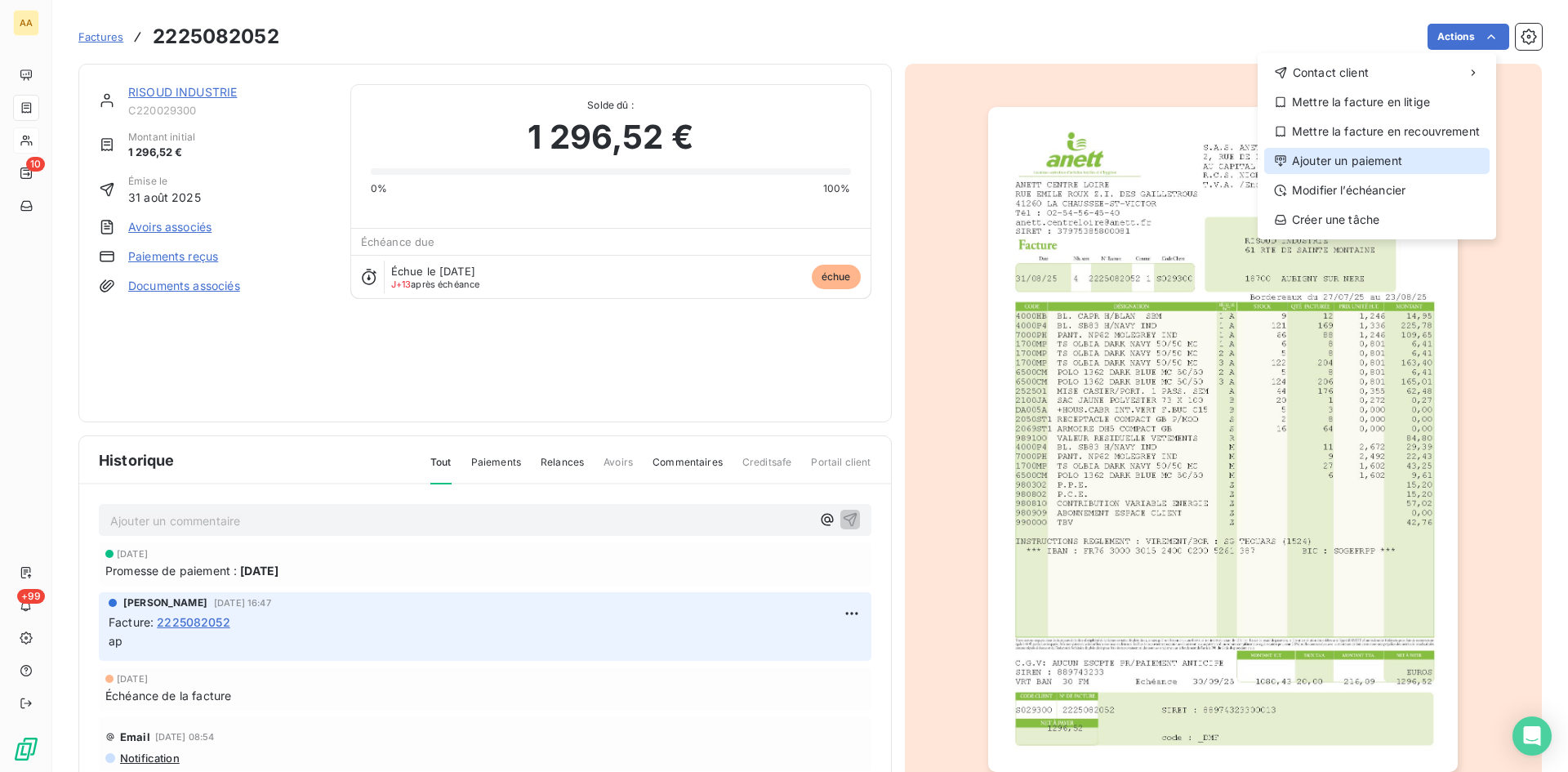
click at [1339, 164] on div "Ajouter un paiement" at bounding box center [1377, 160] width 225 height 26
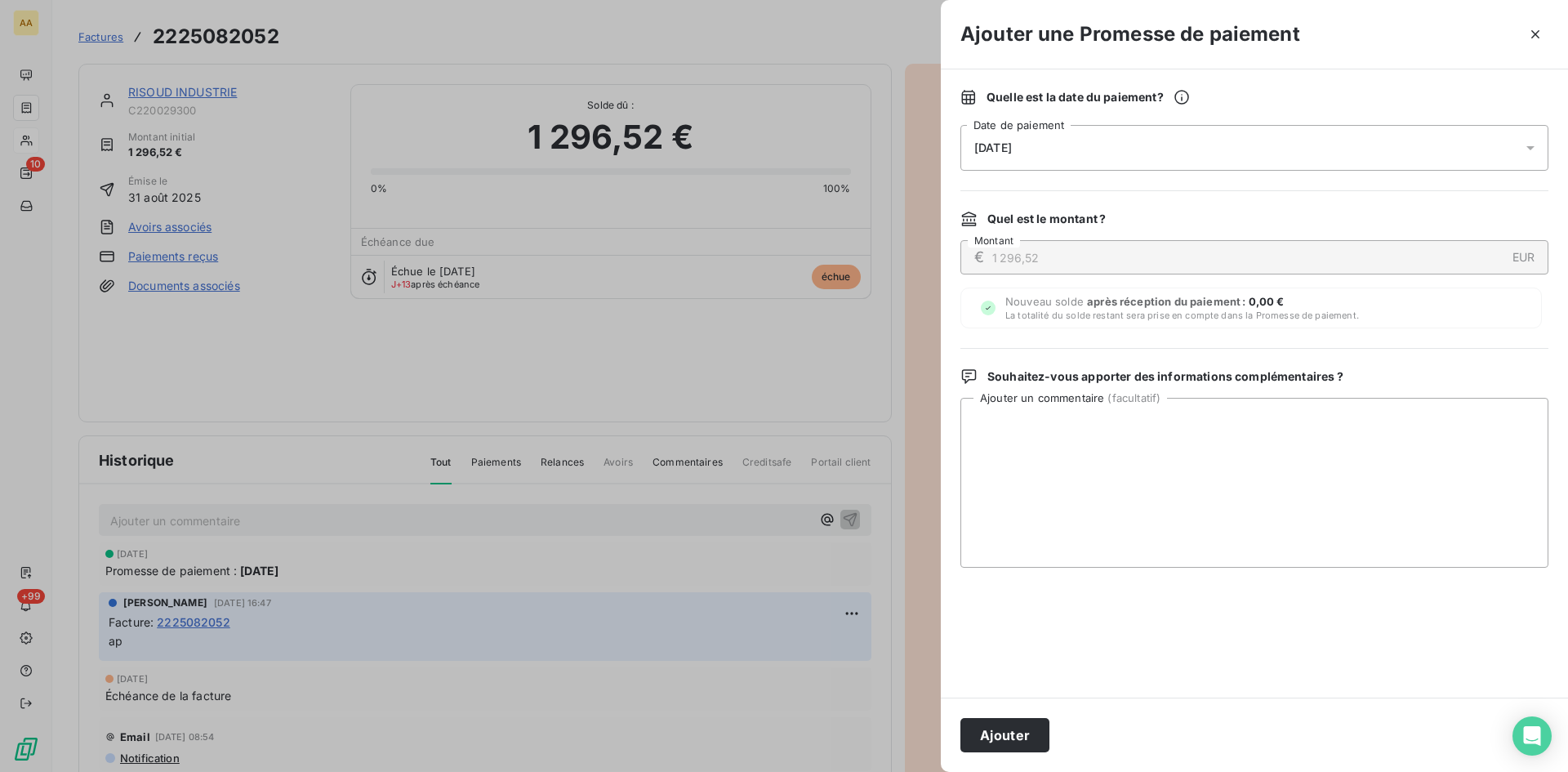
click at [1012, 148] on span "[DATE]" at bounding box center [993, 147] width 37 height 13
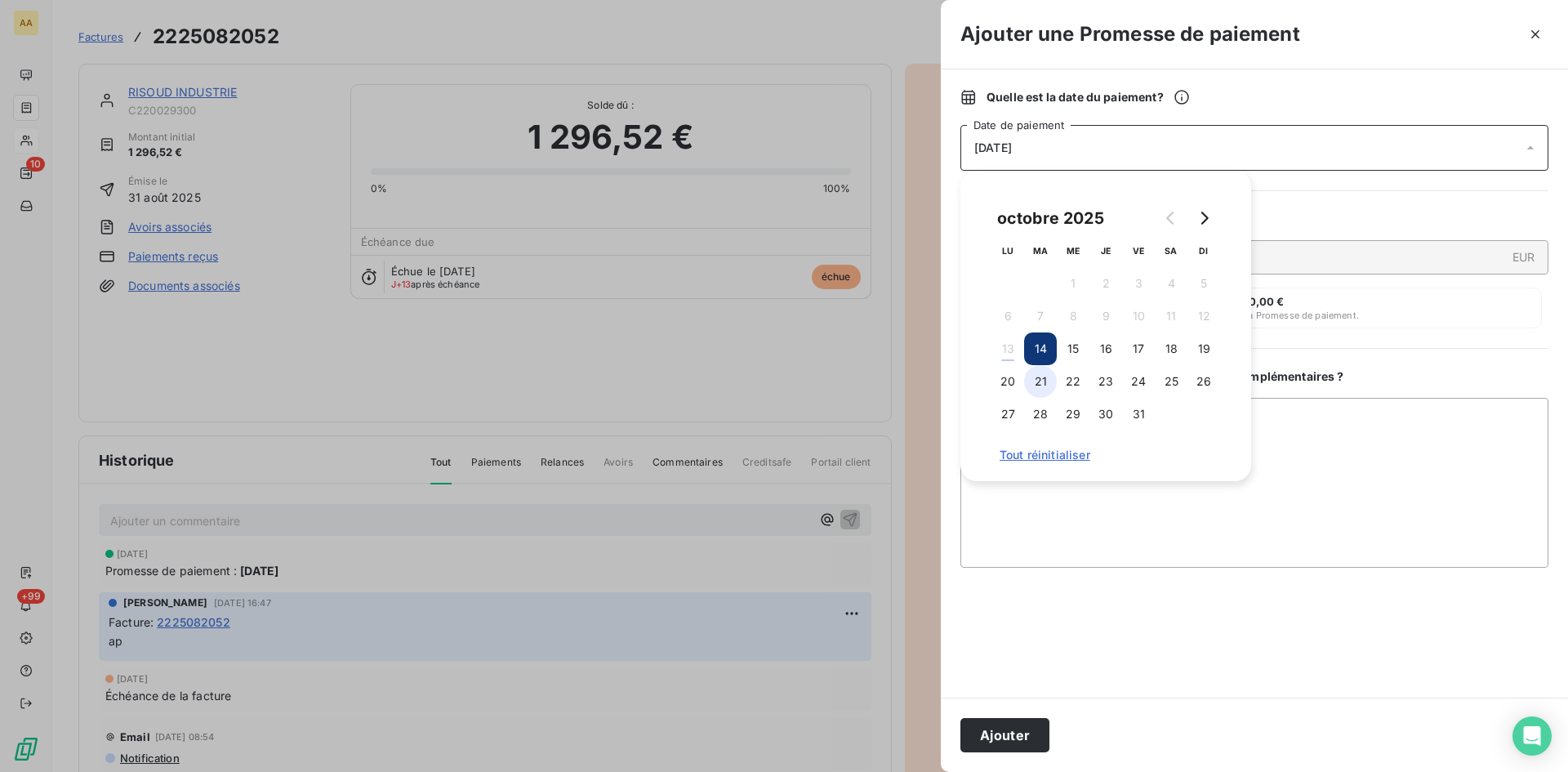
click at [1042, 380] on button "21" at bounding box center [1040, 381] width 33 height 33
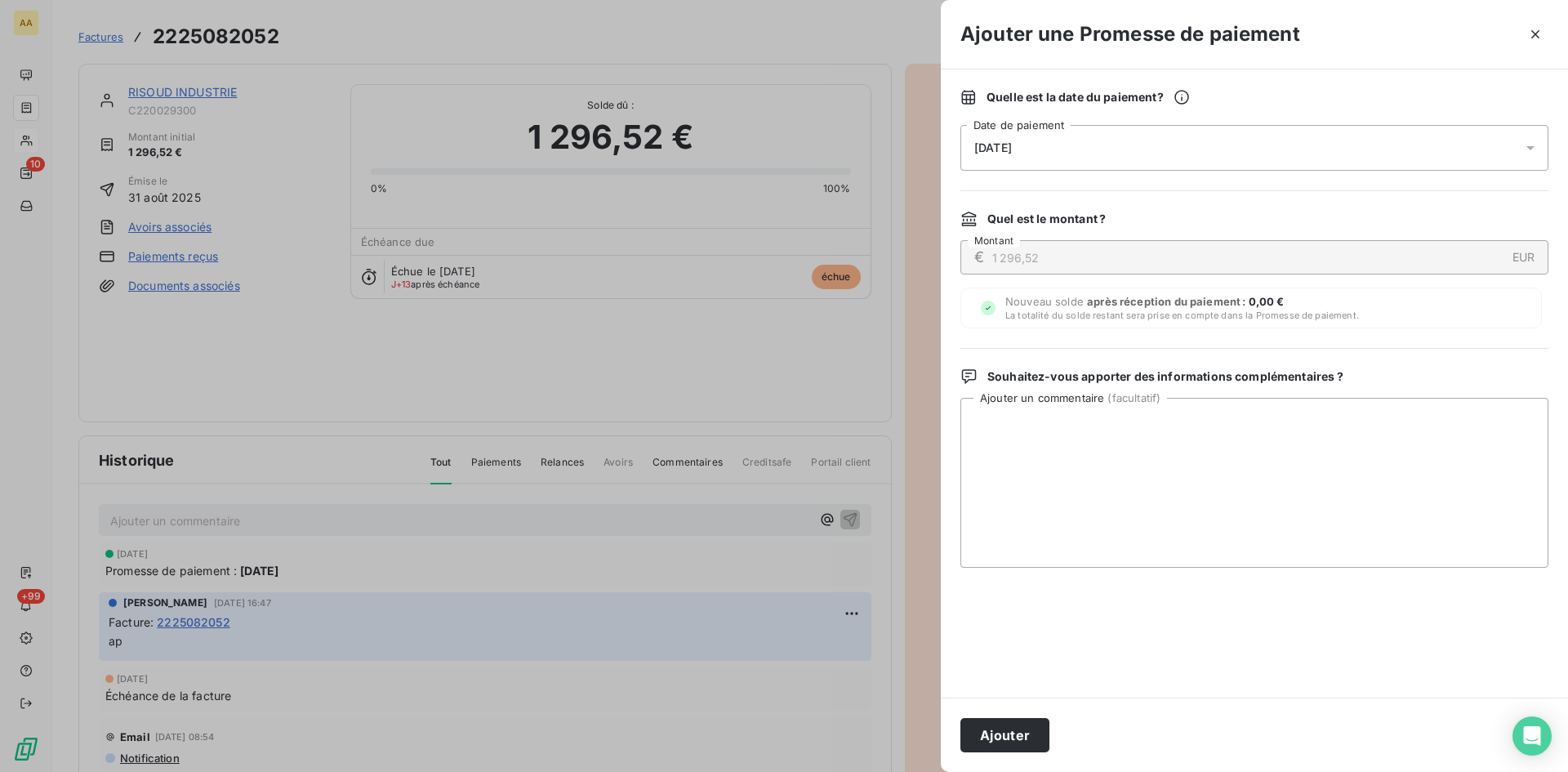
drag, startPoint x: 1038, startPoint y: 728, endPoint x: 665, endPoint y: 552, distance: 412.4
click at [1030, 722] on button "Ajouter" at bounding box center [1004, 735] width 89 height 34
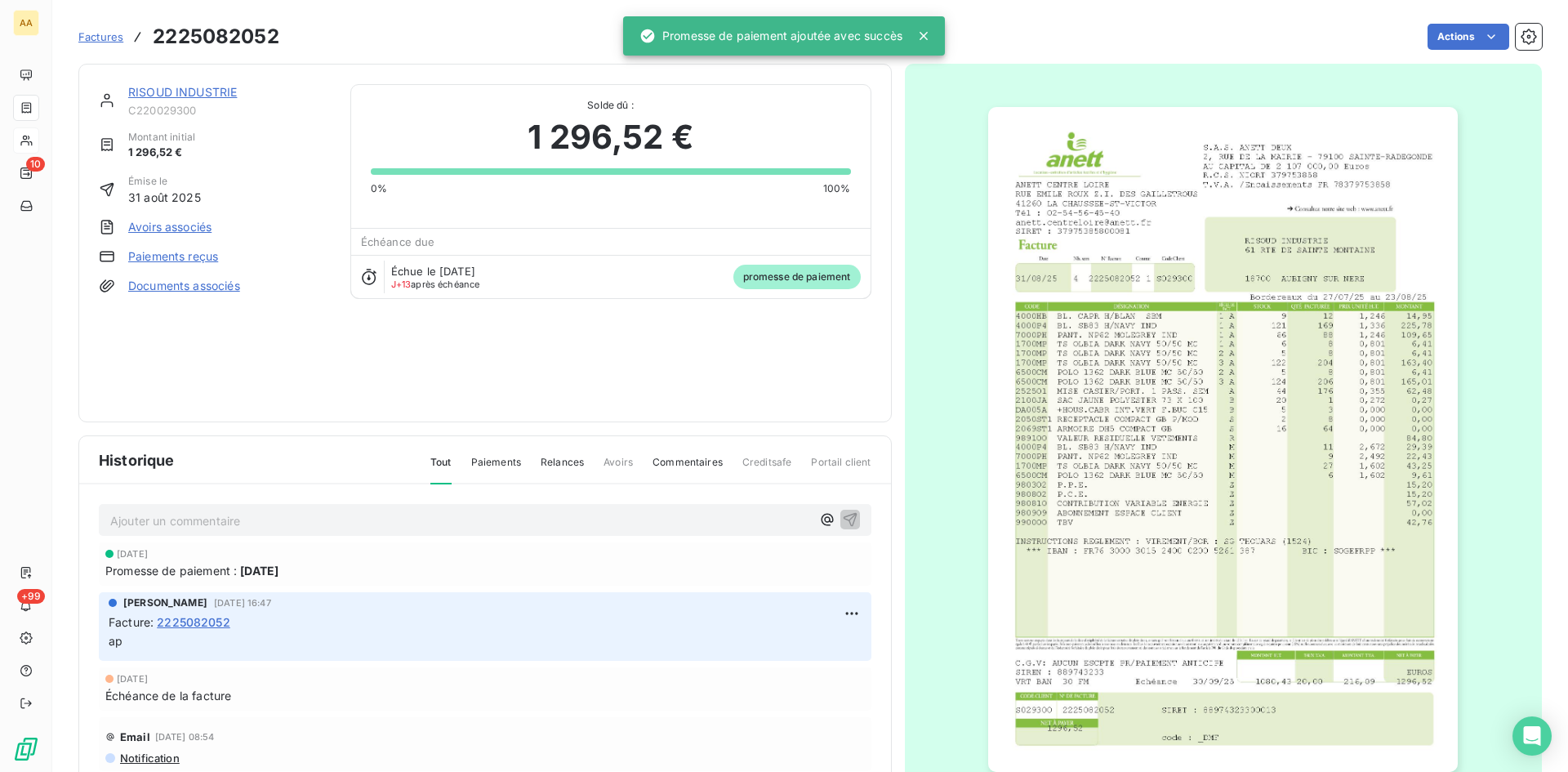
click at [646, 519] on p "Ajouter un commentaire ﻿" at bounding box center [460, 520] width 701 height 20
click at [842, 517] on icon "button" at bounding box center [850, 518] width 16 height 16
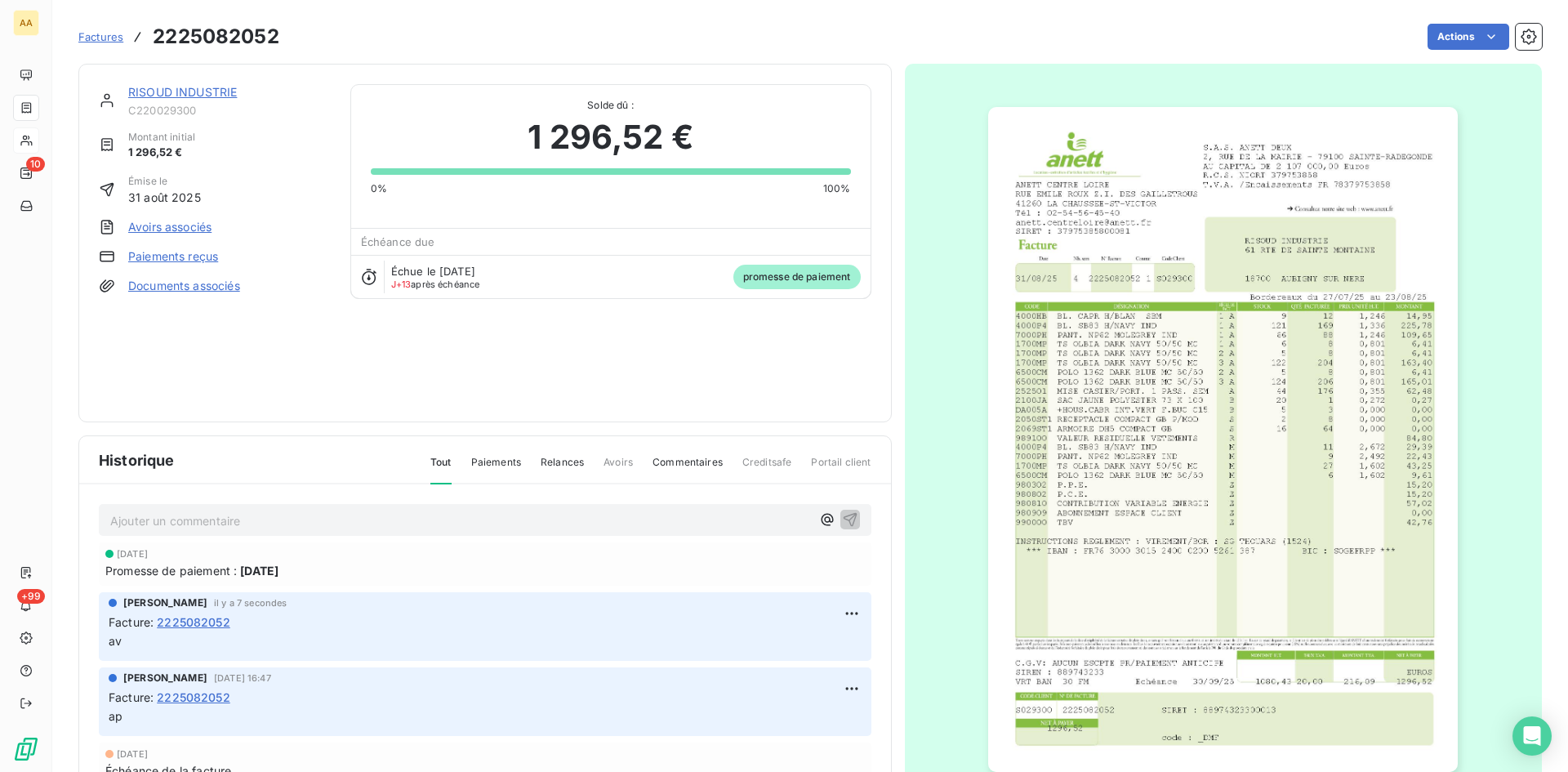
click at [211, 94] on link "RISOUD INDUSTRIE" at bounding box center [182, 92] width 108 height 14
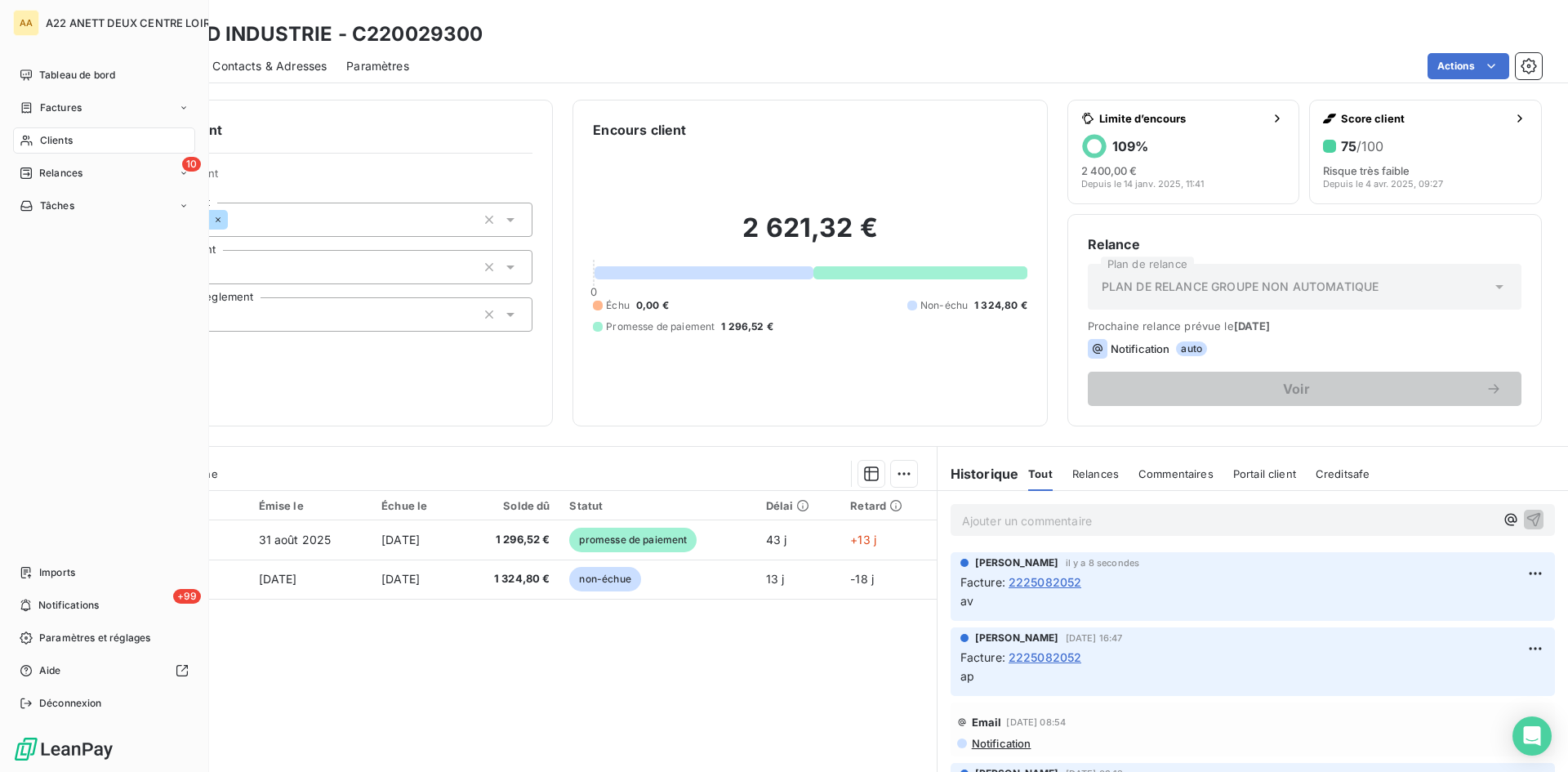
click at [40, 143] on span "Clients" at bounding box center [56, 140] width 33 height 14
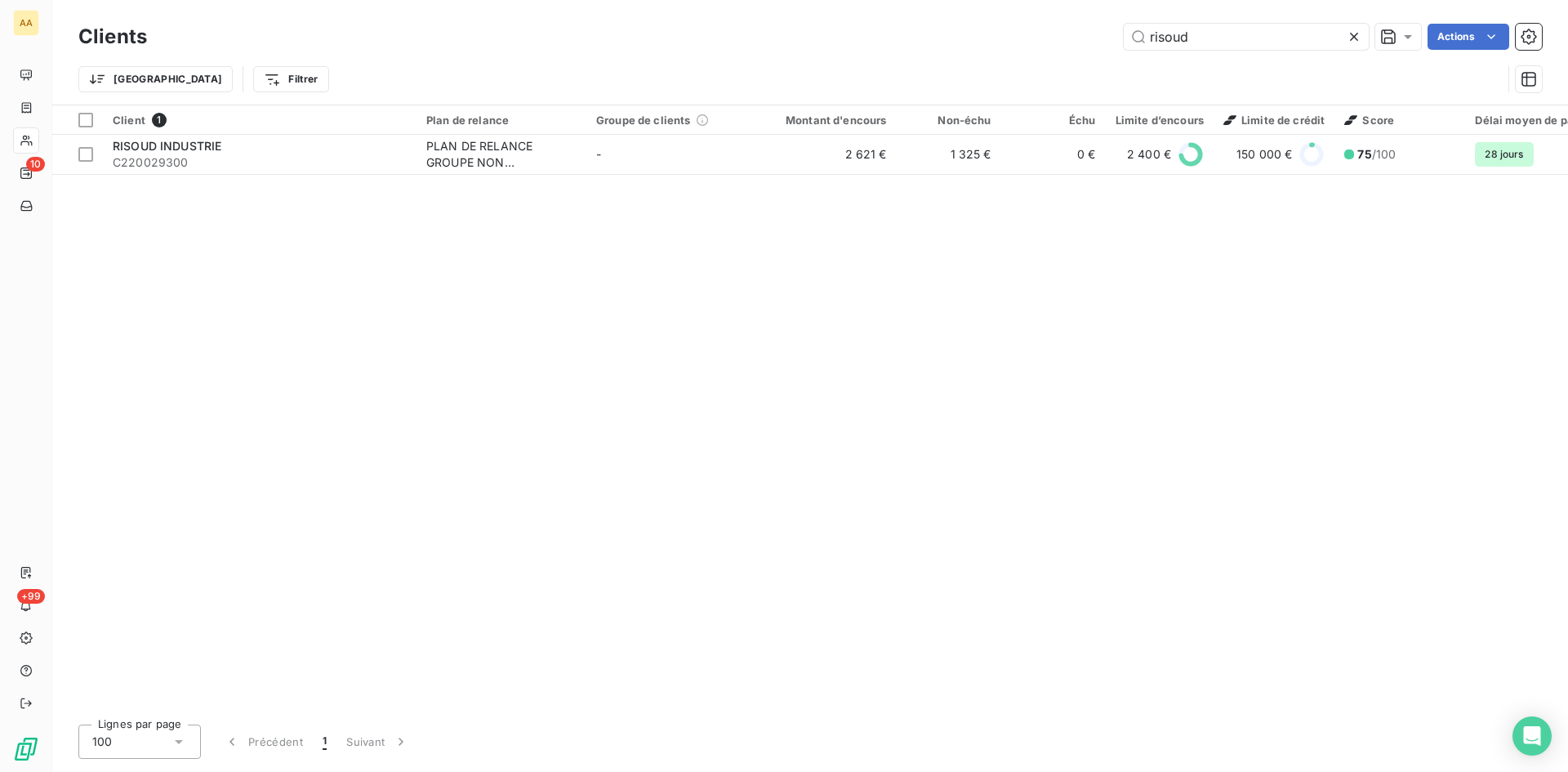
drag, startPoint x: 1196, startPoint y: 45, endPoint x: 994, endPoint y: 50, distance: 202.1
click at [995, 50] on div "Clients risoud Actions" at bounding box center [810, 36] width 1464 height 34
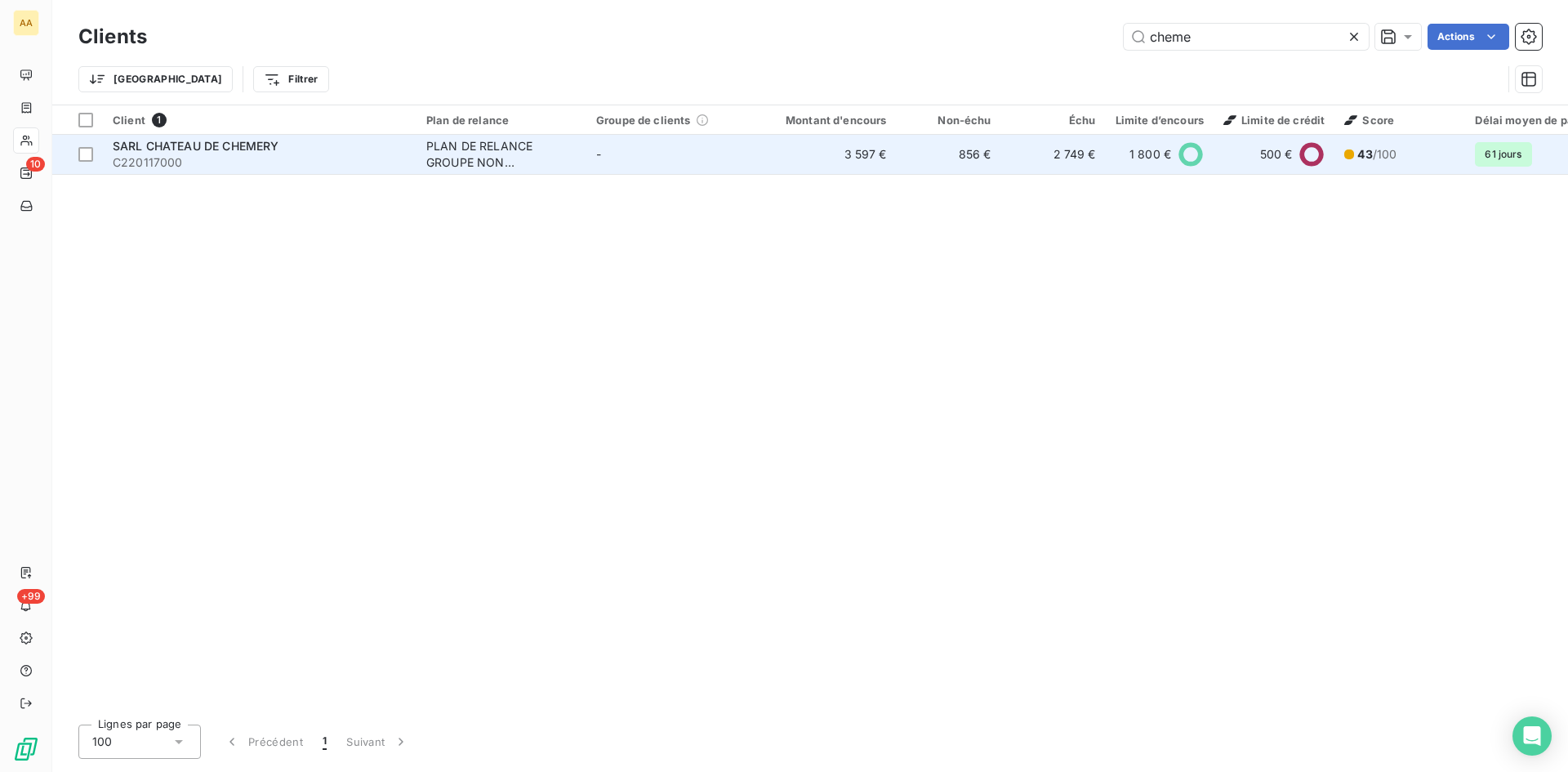
type input "cheme"
click at [474, 166] on div "PLAN DE RELANCE GROUPE NON AUTOMATIQUE" at bounding box center [501, 154] width 150 height 33
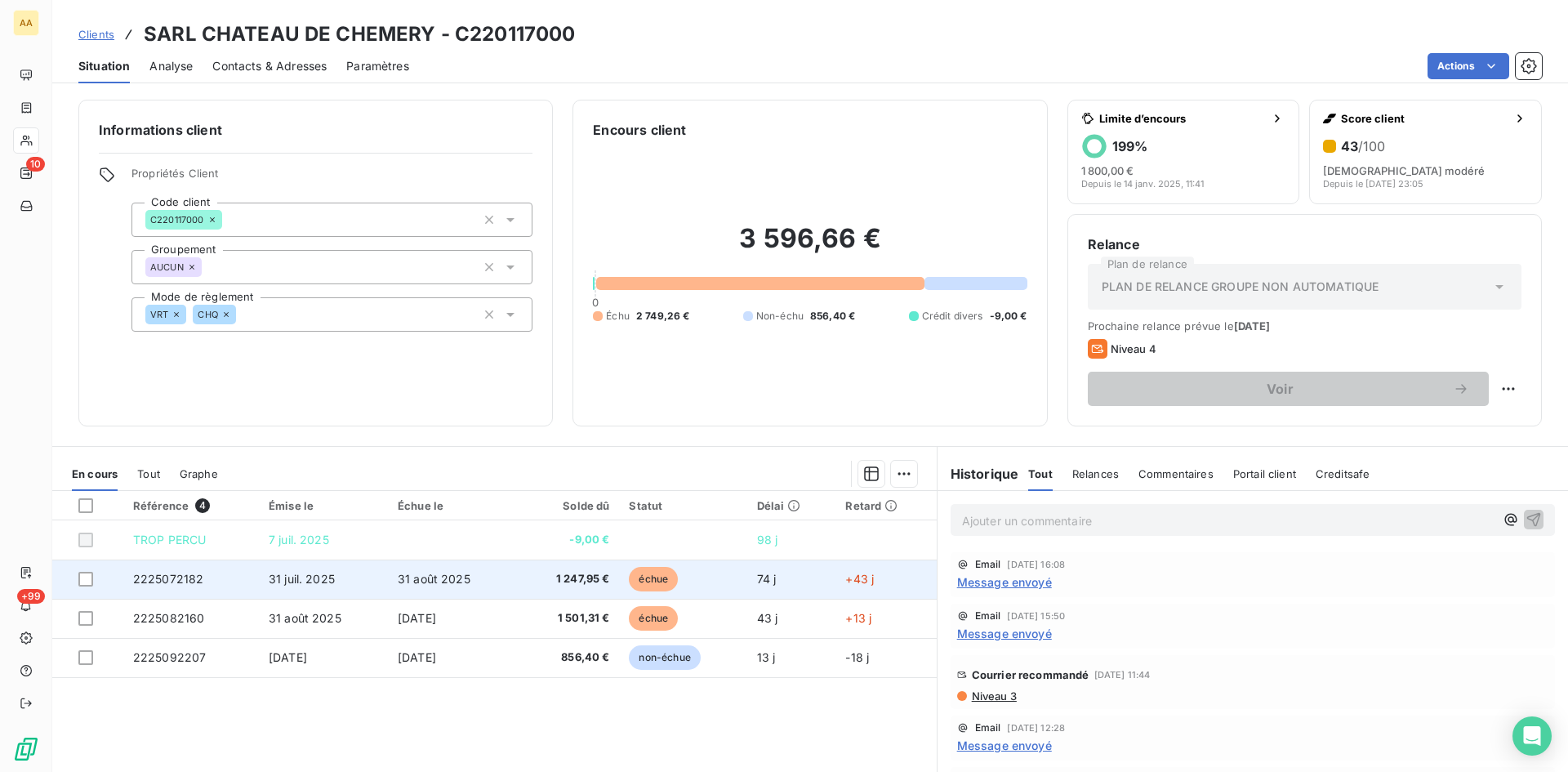
click at [181, 577] on span "2225072182" at bounding box center [169, 579] width 71 height 14
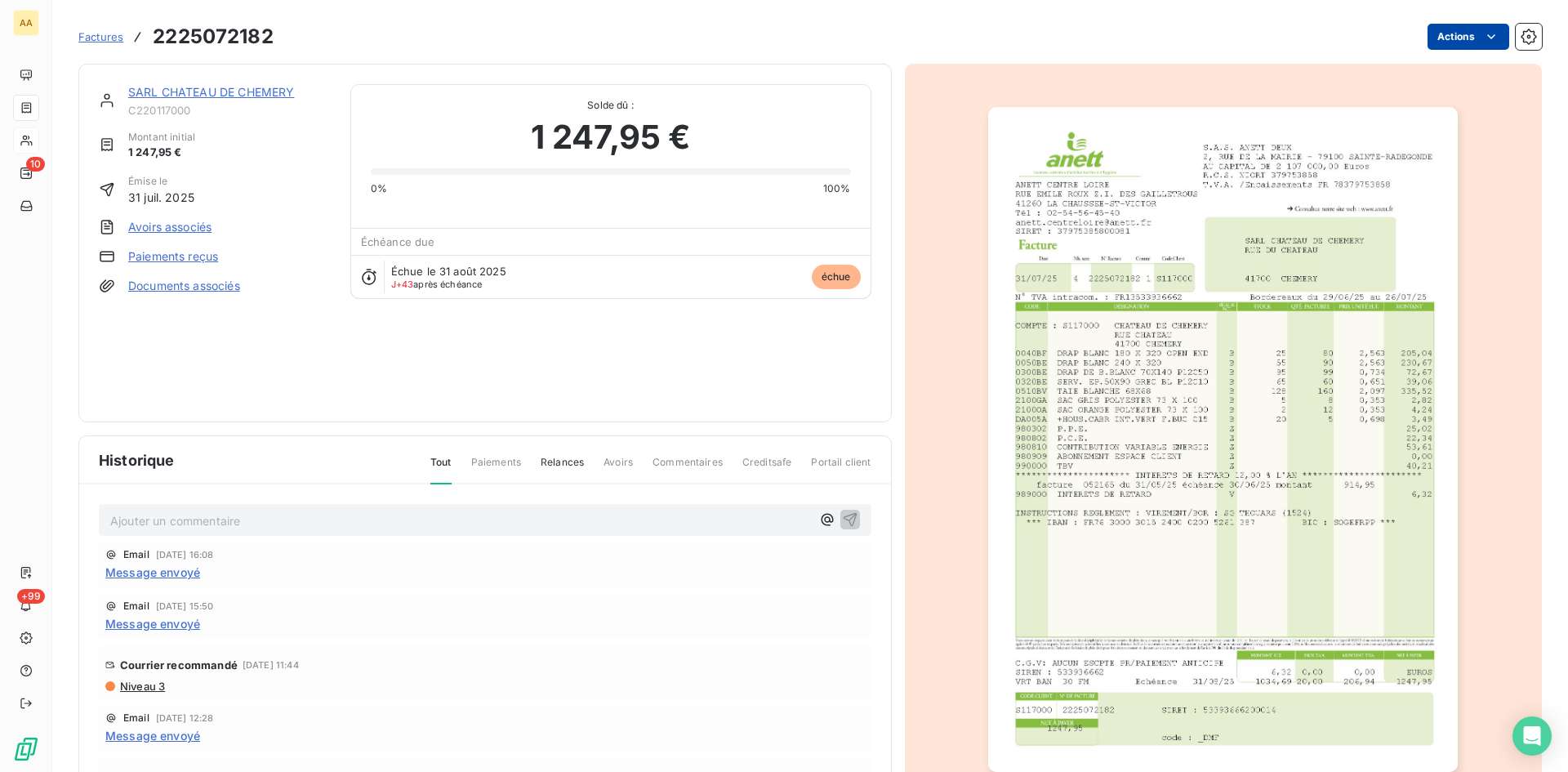
click at [1451, 30] on html "AA 10 +99 Factures 2225072182 Actions SARL CHATEAU DE CHEMERY C220117000 Montan…" at bounding box center [784, 386] width 1568 height 772
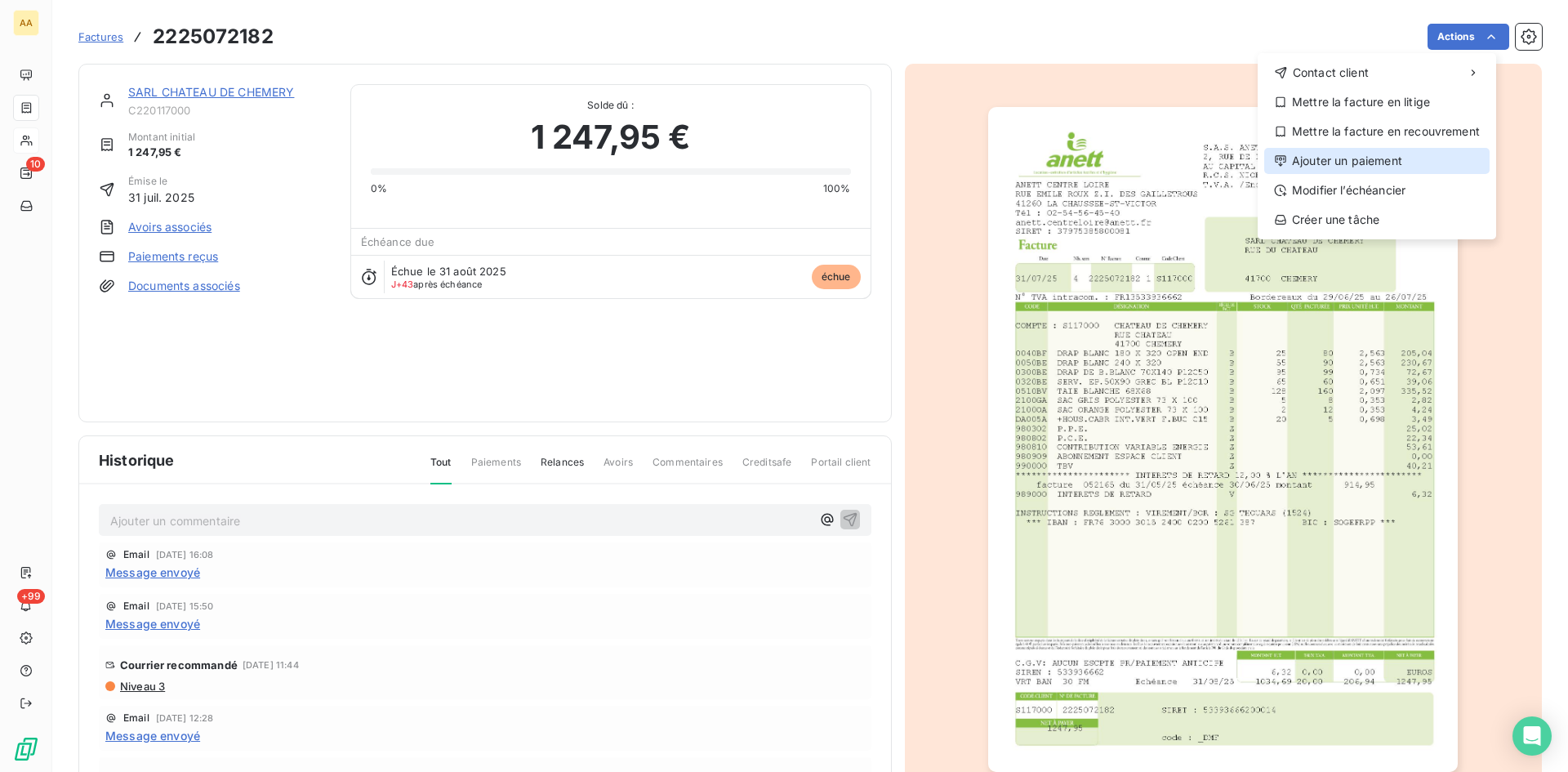
click at [1344, 164] on div "Ajouter un paiement" at bounding box center [1377, 160] width 225 height 26
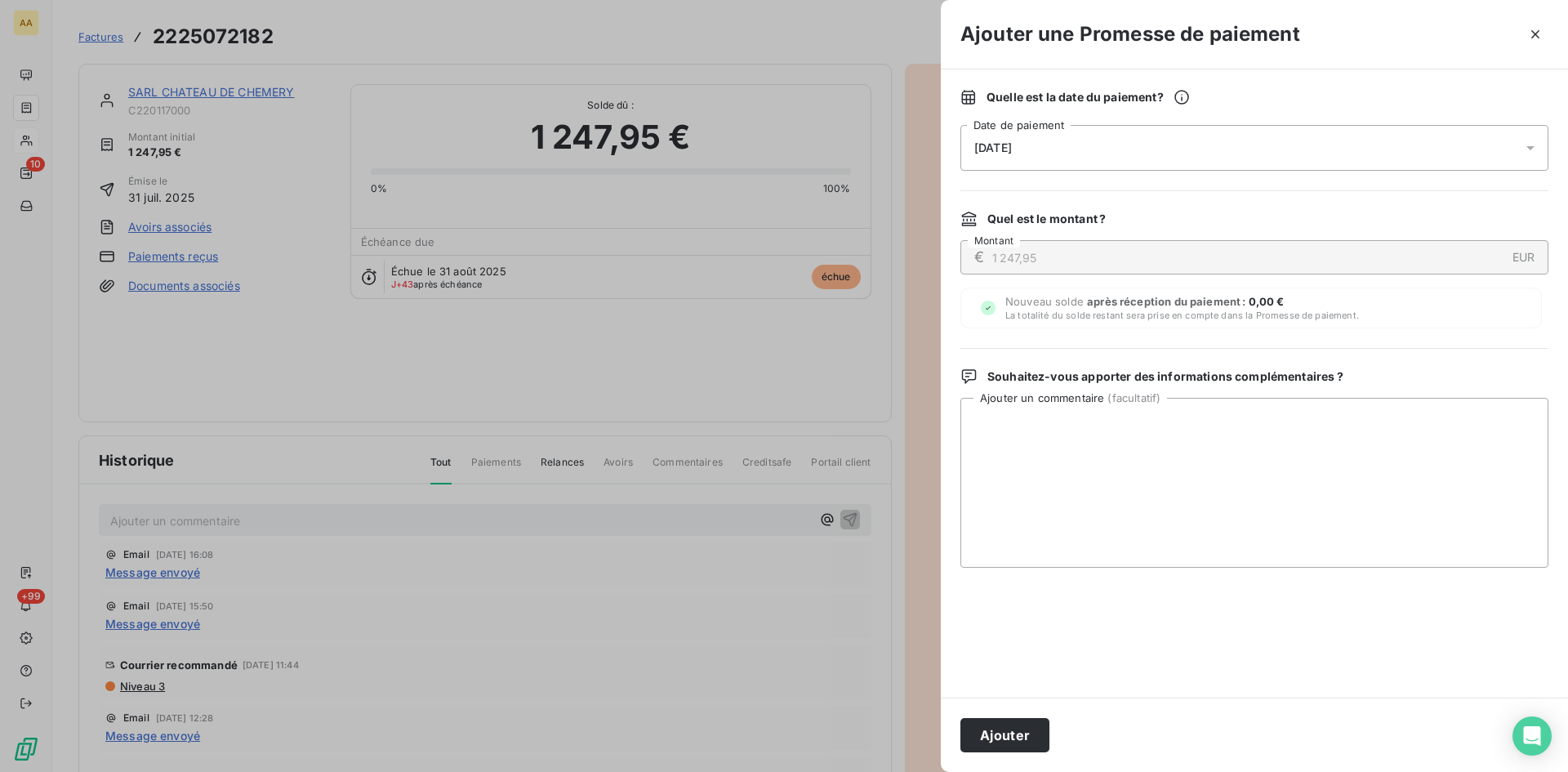
click at [1069, 153] on div "[DATE]" at bounding box center [1254, 147] width 588 height 46
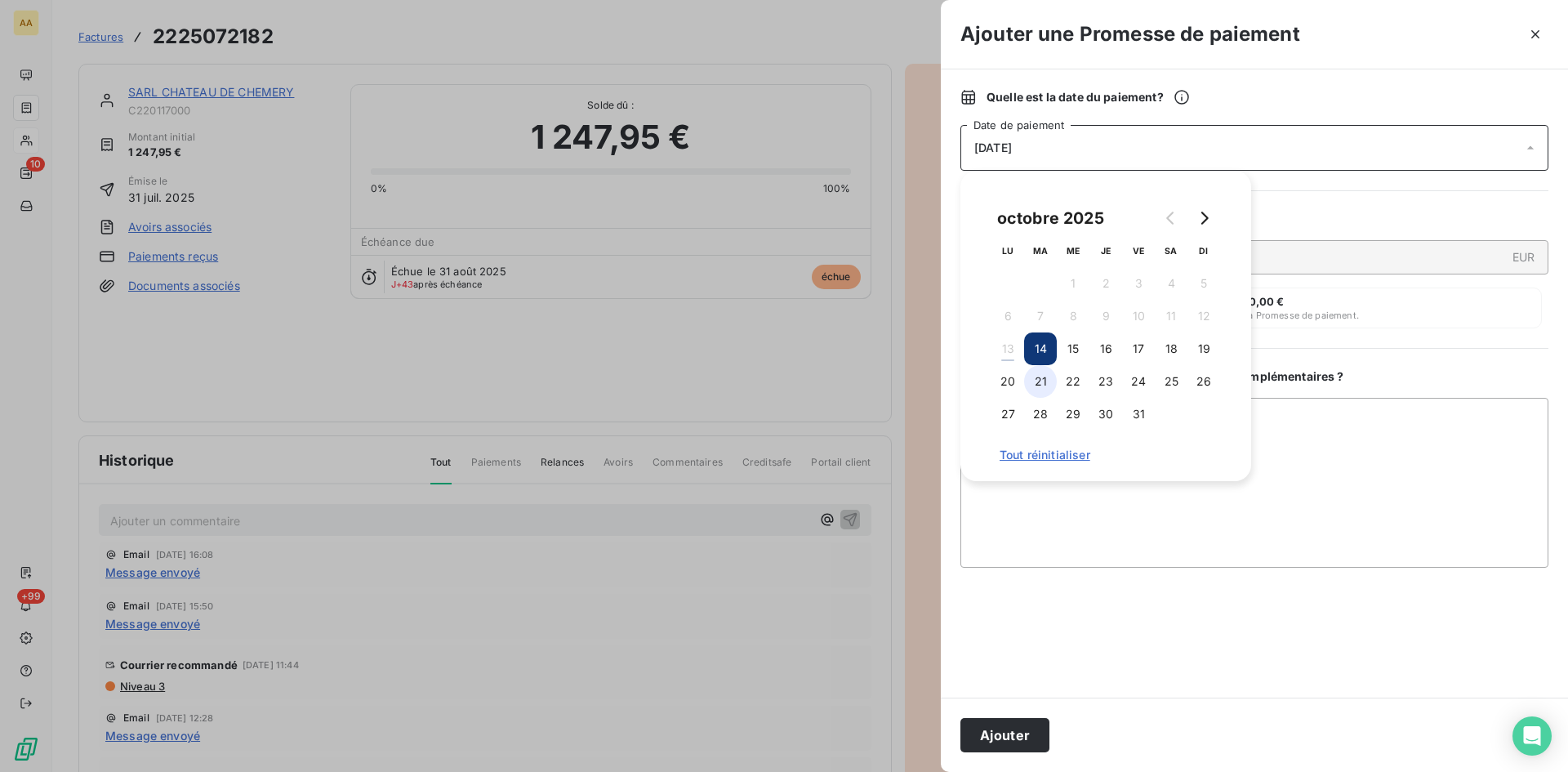
click at [1051, 380] on button "21" at bounding box center [1040, 381] width 33 height 33
drag, startPoint x: 1001, startPoint y: 730, endPoint x: 957, endPoint y: 707, distance: 49.6
click at [1002, 730] on button "Ajouter" at bounding box center [1004, 735] width 89 height 34
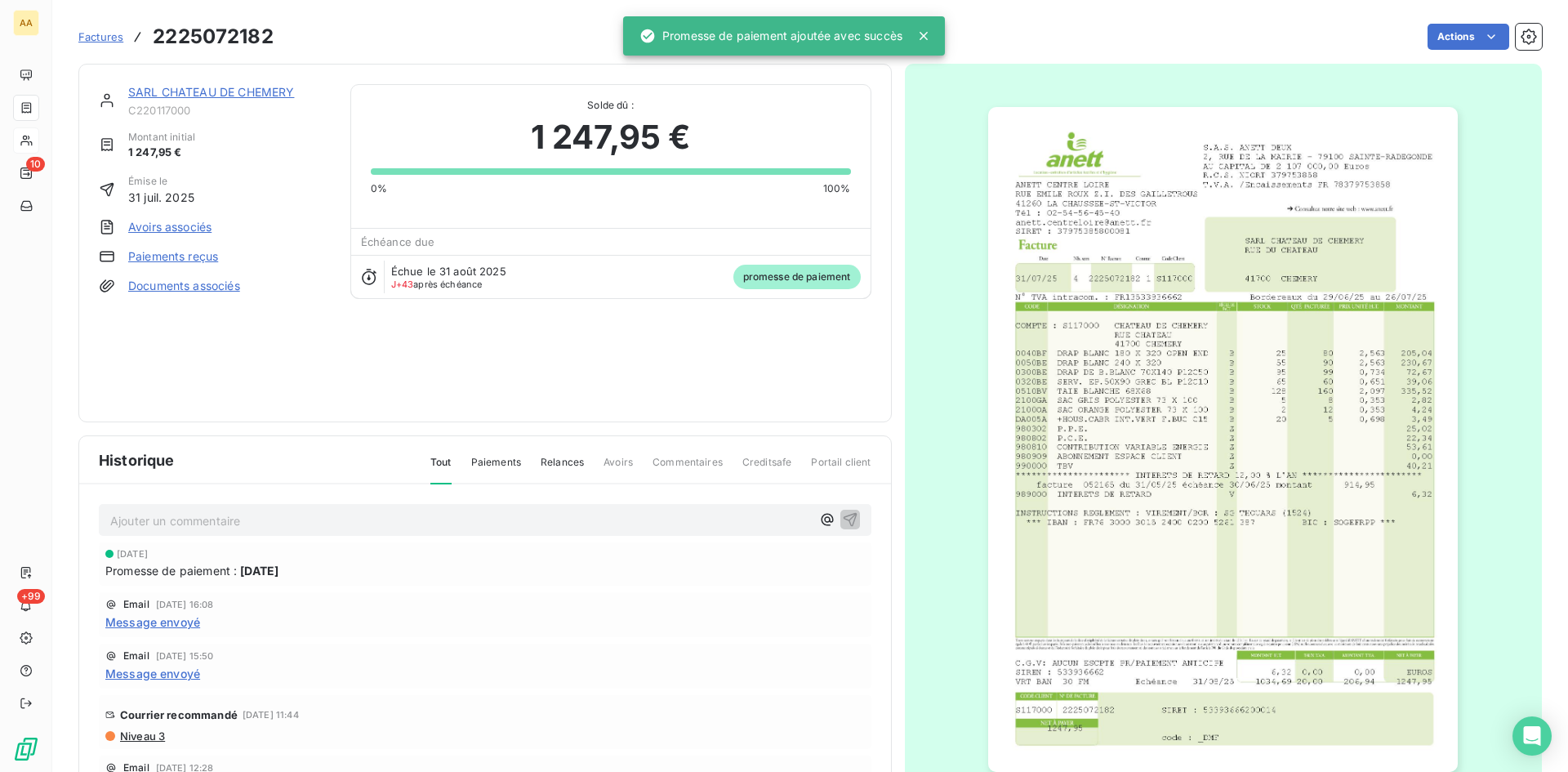
click at [664, 530] on p "Ajouter un commentaire ﻿" at bounding box center [460, 520] width 701 height 20
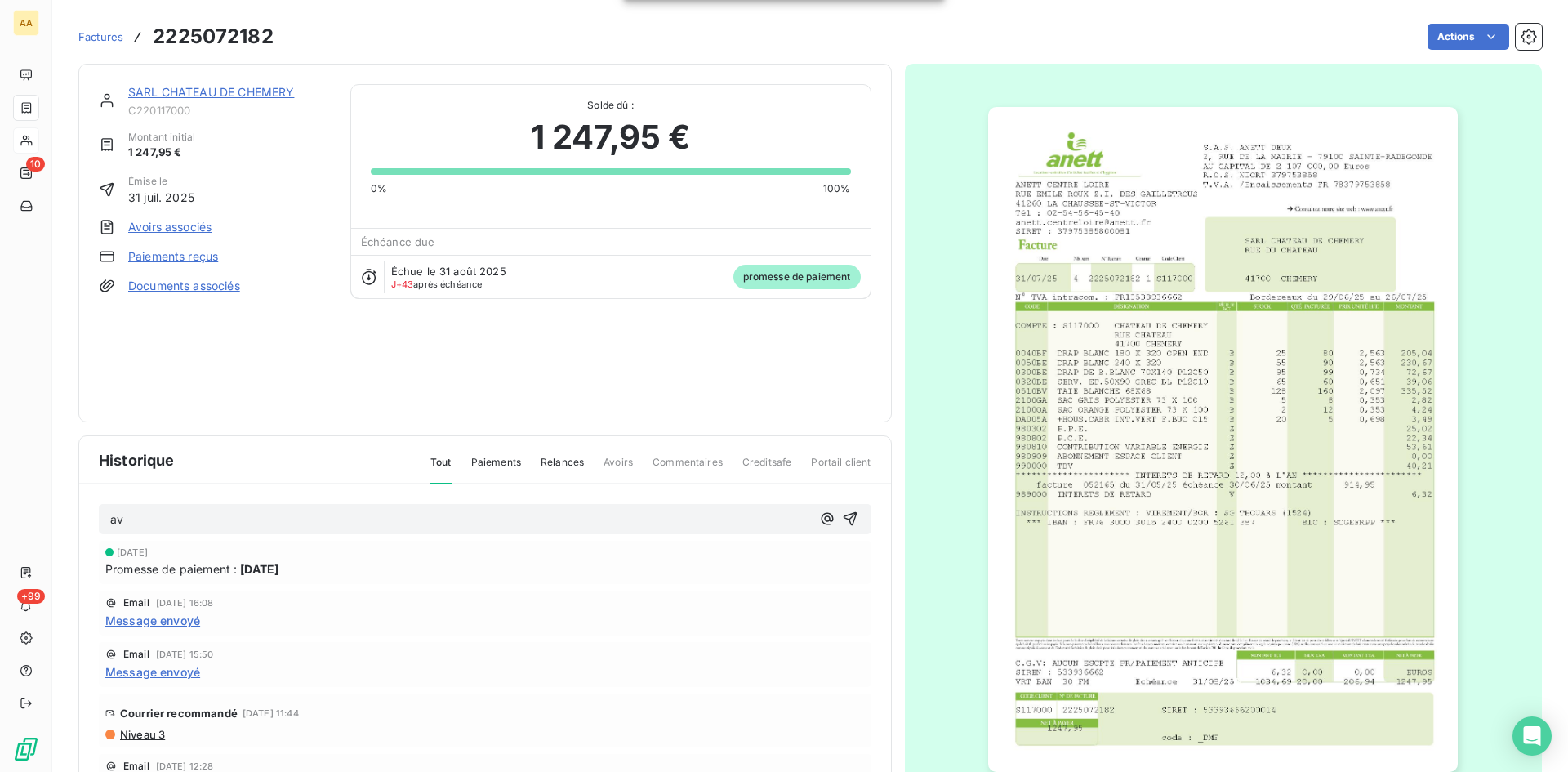
drag, startPoint x: 834, startPoint y: 515, endPoint x: 623, endPoint y: 352, distance: 266.6
click at [842, 515] on icon "button" at bounding box center [850, 518] width 16 height 16
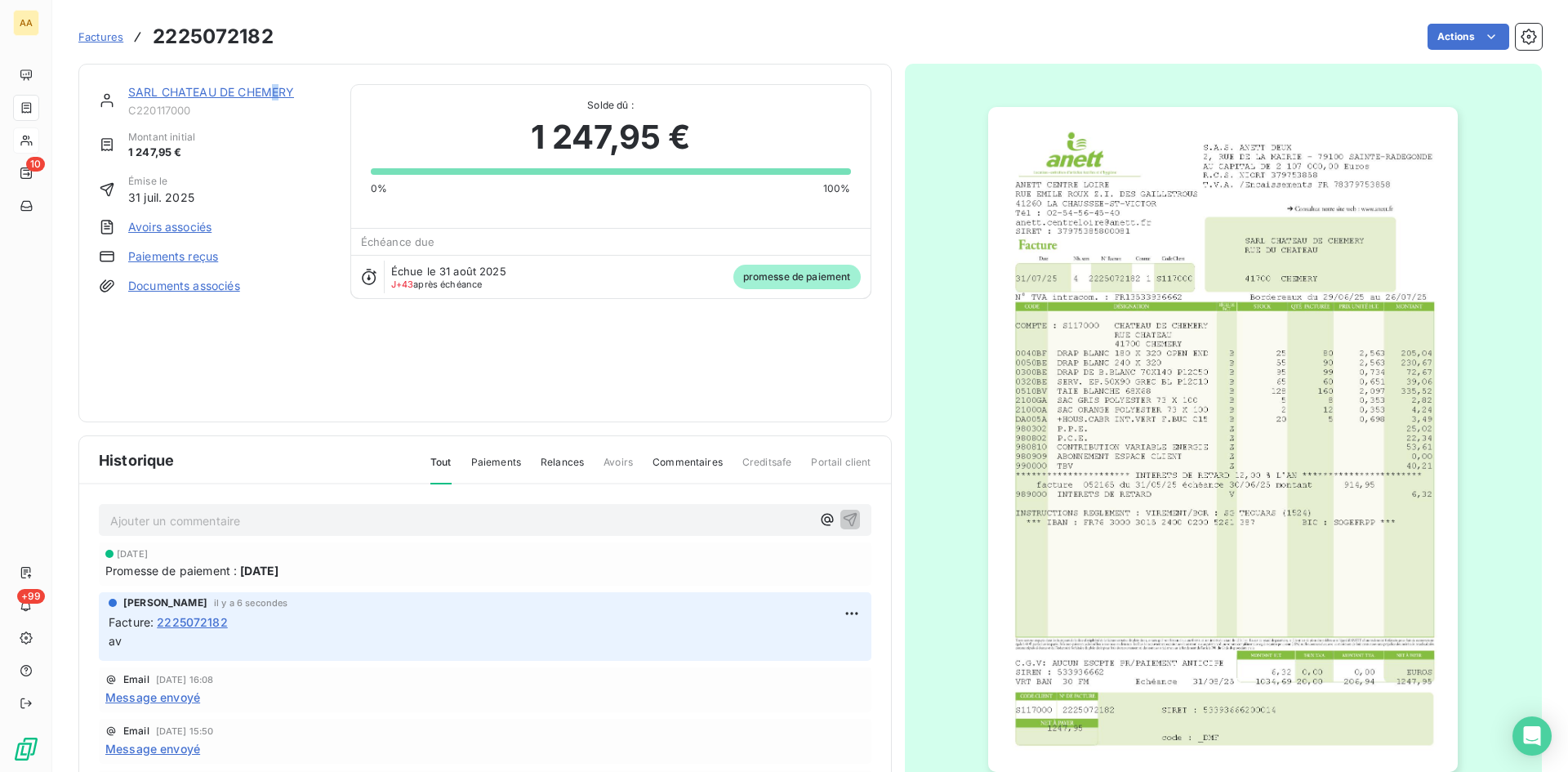
click at [279, 88] on link "SARL CHATEAU DE CHEMERY" at bounding box center [211, 92] width 166 height 14
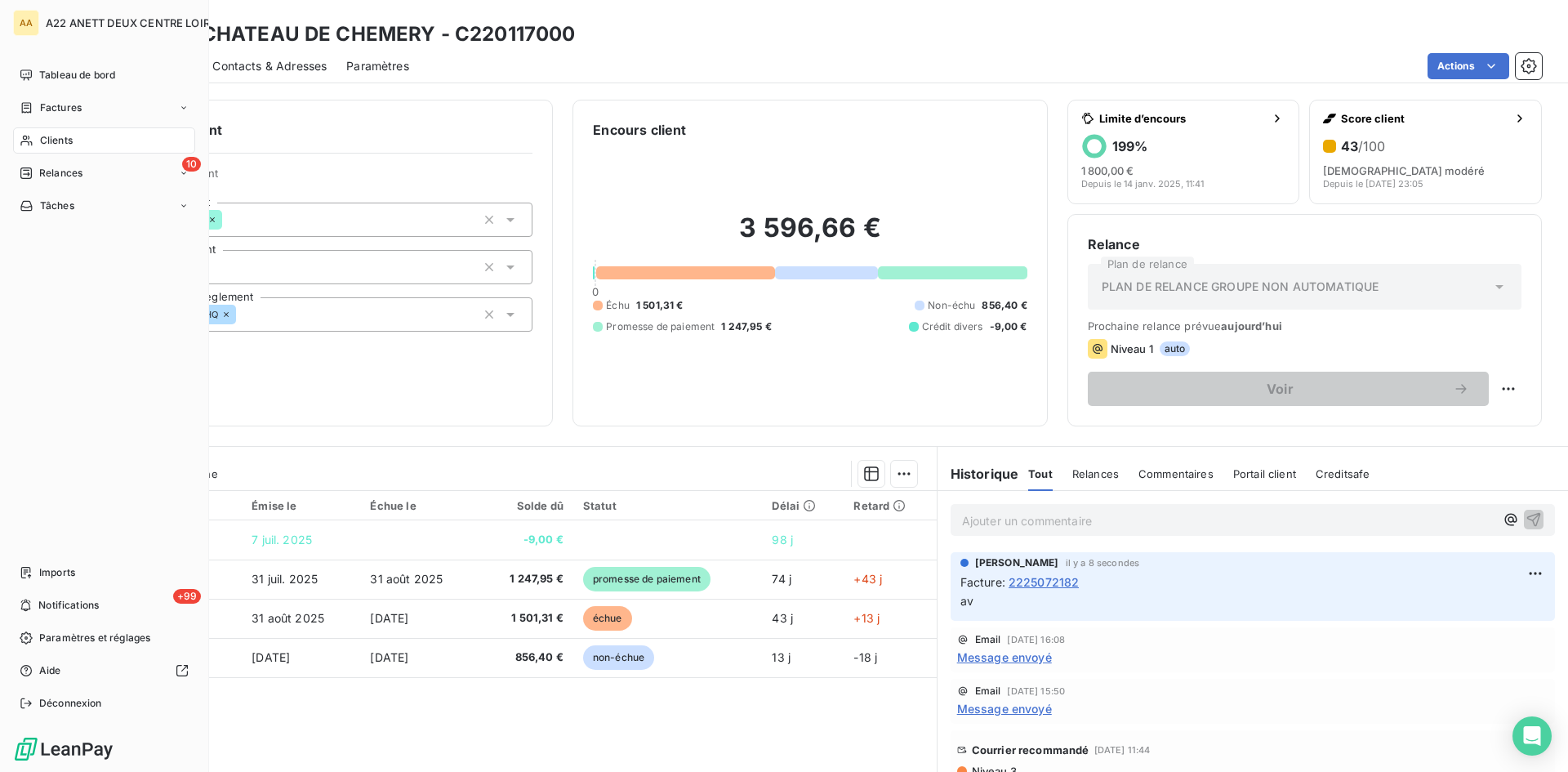
click at [62, 136] on span "Clients" at bounding box center [56, 140] width 33 height 14
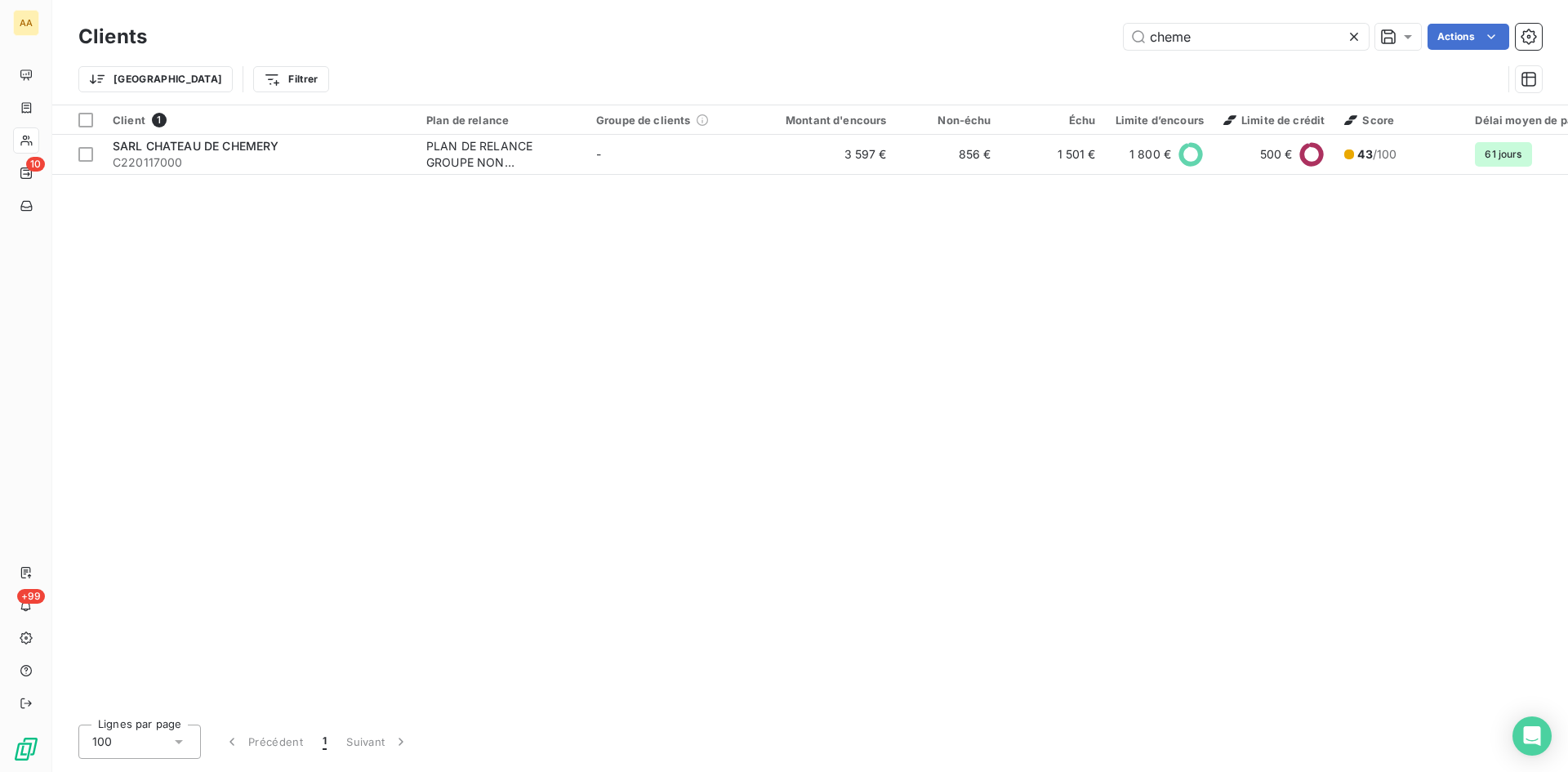
drag, startPoint x: 1207, startPoint y: 38, endPoint x: 1080, endPoint y: 41, distance: 127.0
click at [1080, 41] on div "cheme Actions" at bounding box center [854, 36] width 1376 height 26
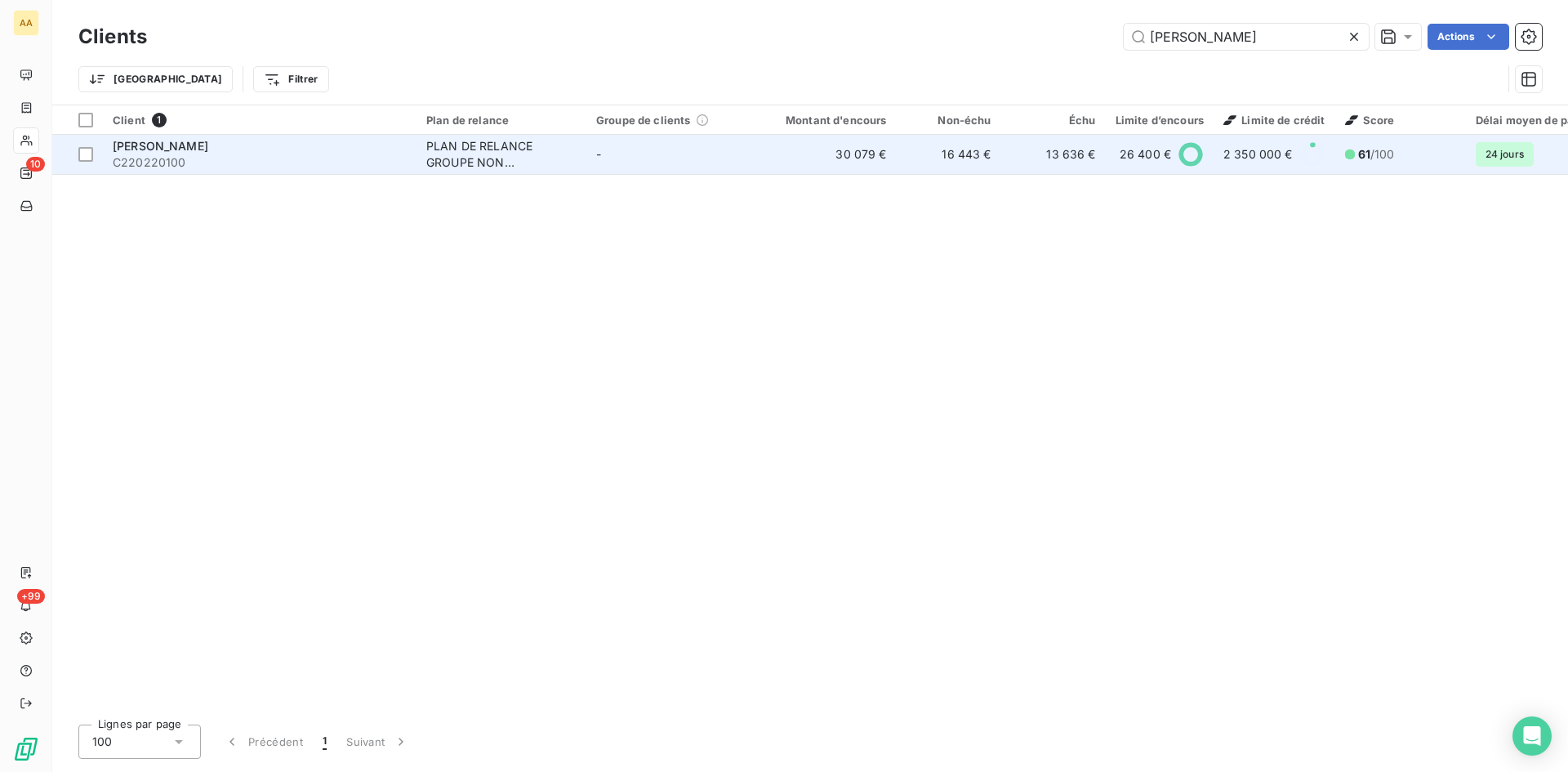
type input "[PERSON_NAME]"
click at [488, 149] on div "PLAN DE RELANCE GROUPE NON AUTOMATIQUE" at bounding box center [501, 154] width 150 height 33
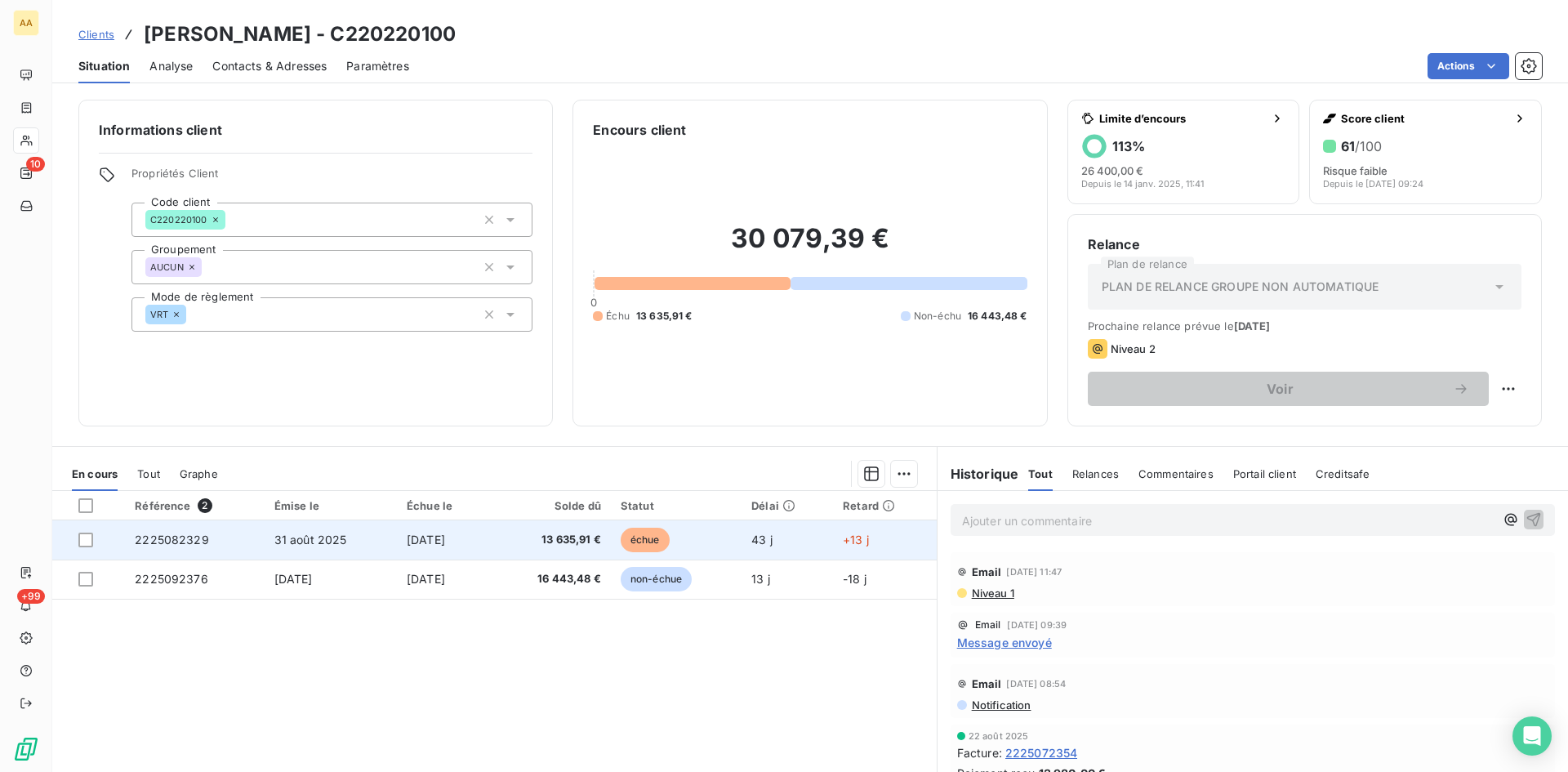
click at [145, 541] on span "2225082329" at bounding box center [172, 539] width 75 height 14
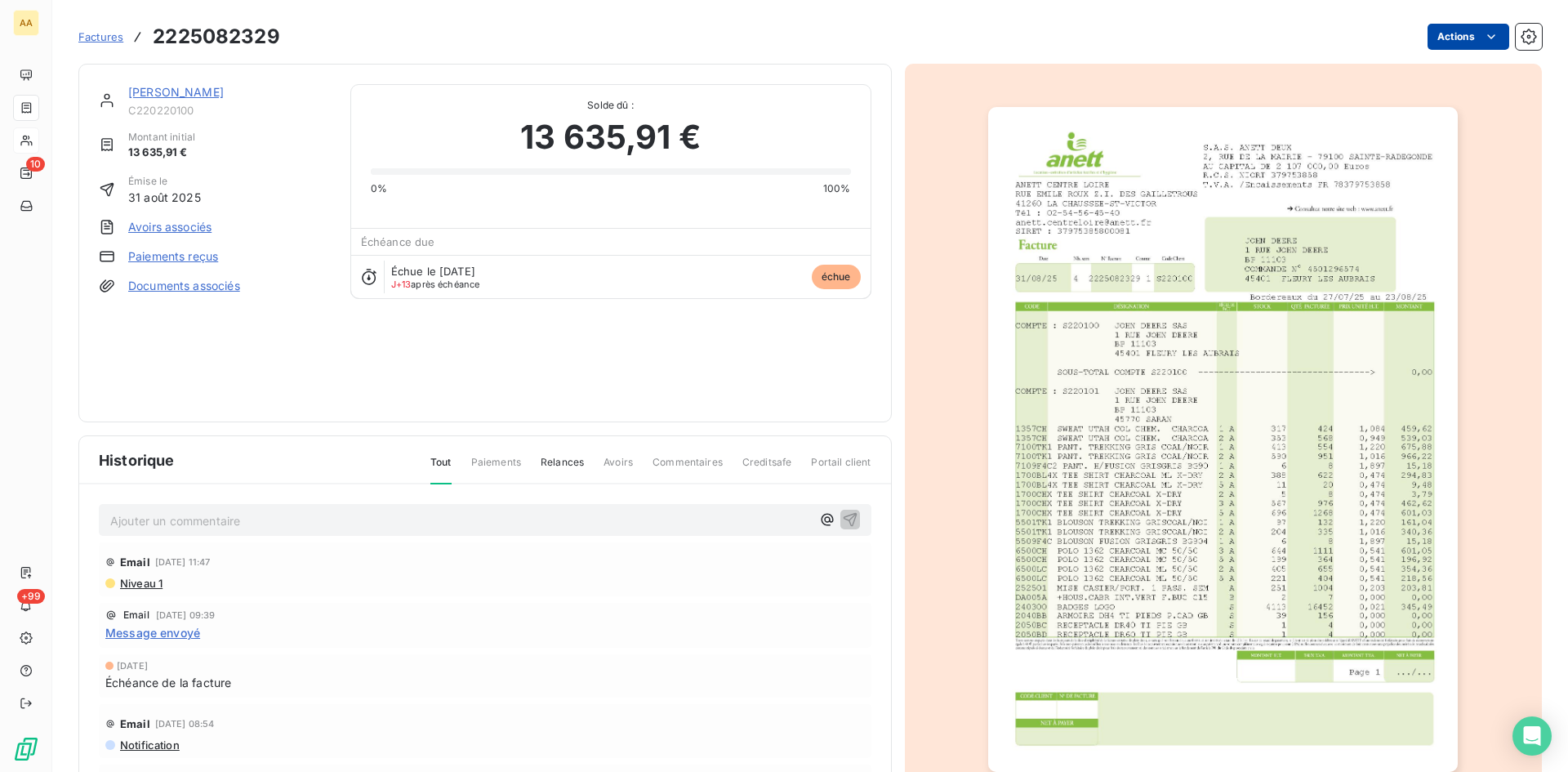
click at [1415, 44] on html "AA 10 +99 Factures 2225082329 Actions [PERSON_NAME] C220220100 Montant initial …" at bounding box center [784, 386] width 1568 height 772
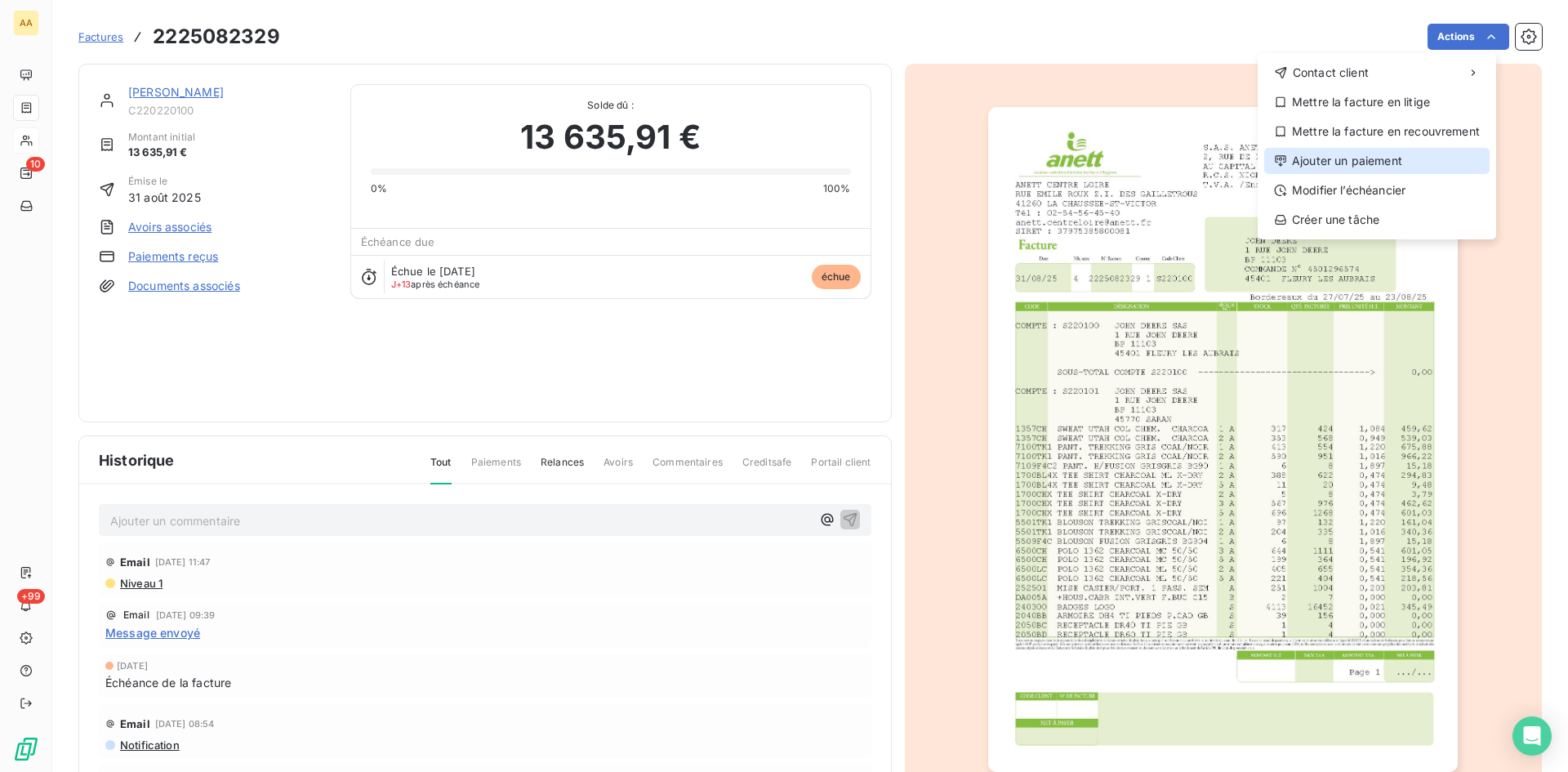
click at [1333, 153] on div "Ajouter un paiement" at bounding box center [1377, 160] width 225 height 26
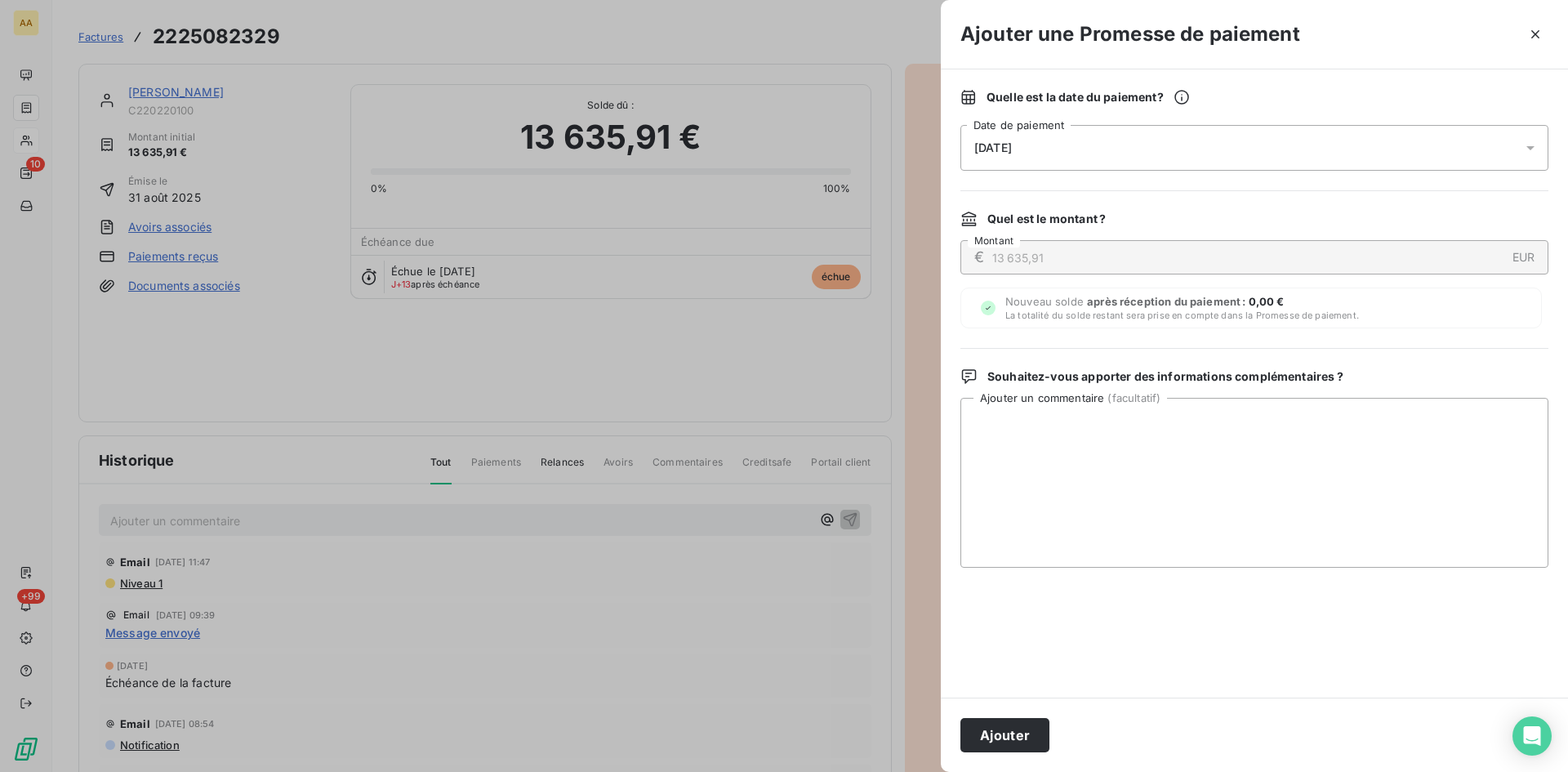
click at [1026, 156] on div "[DATE]" at bounding box center [1254, 147] width 588 height 46
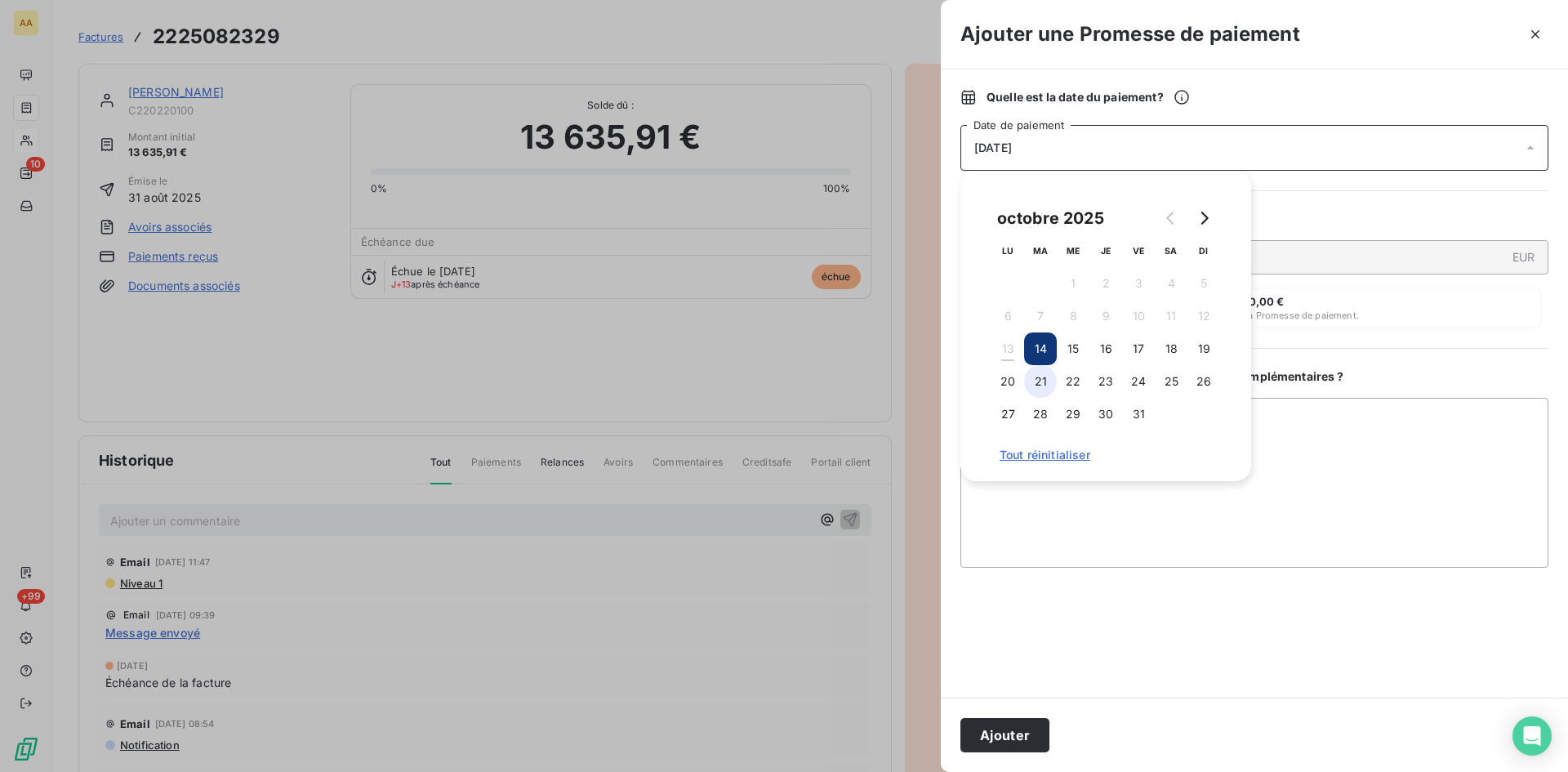
click at [1048, 376] on button "21" at bounding box center [1040, 381] width 33 height 33
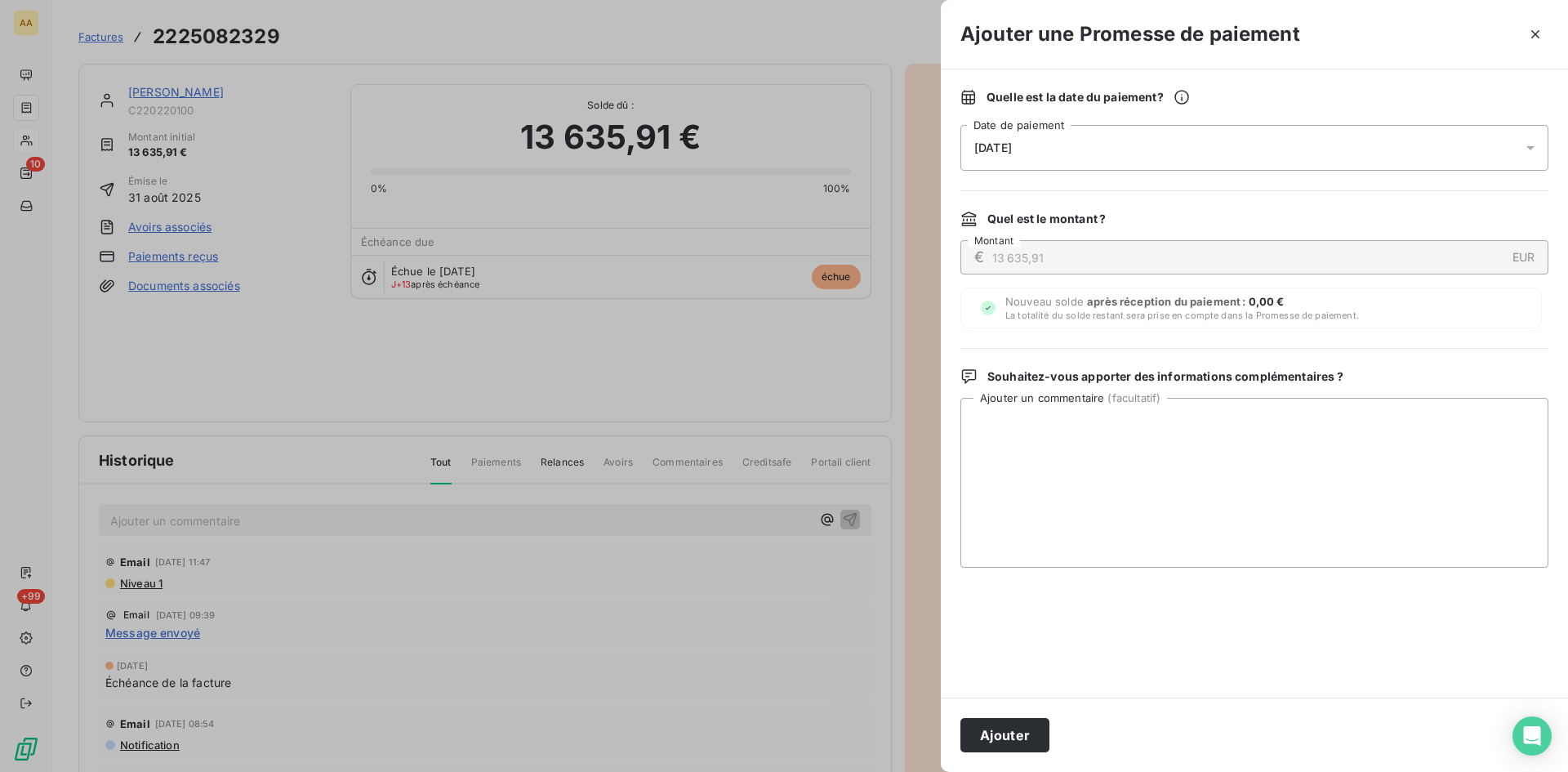
drag, startPoint x: 1028, startPoint y: 738, endPoint x: 904, endPoint y: 660, distance: 146.5
click at [1009, 724] on button "Ajouter" at bounding box center [1004, 735] width 89 height 34
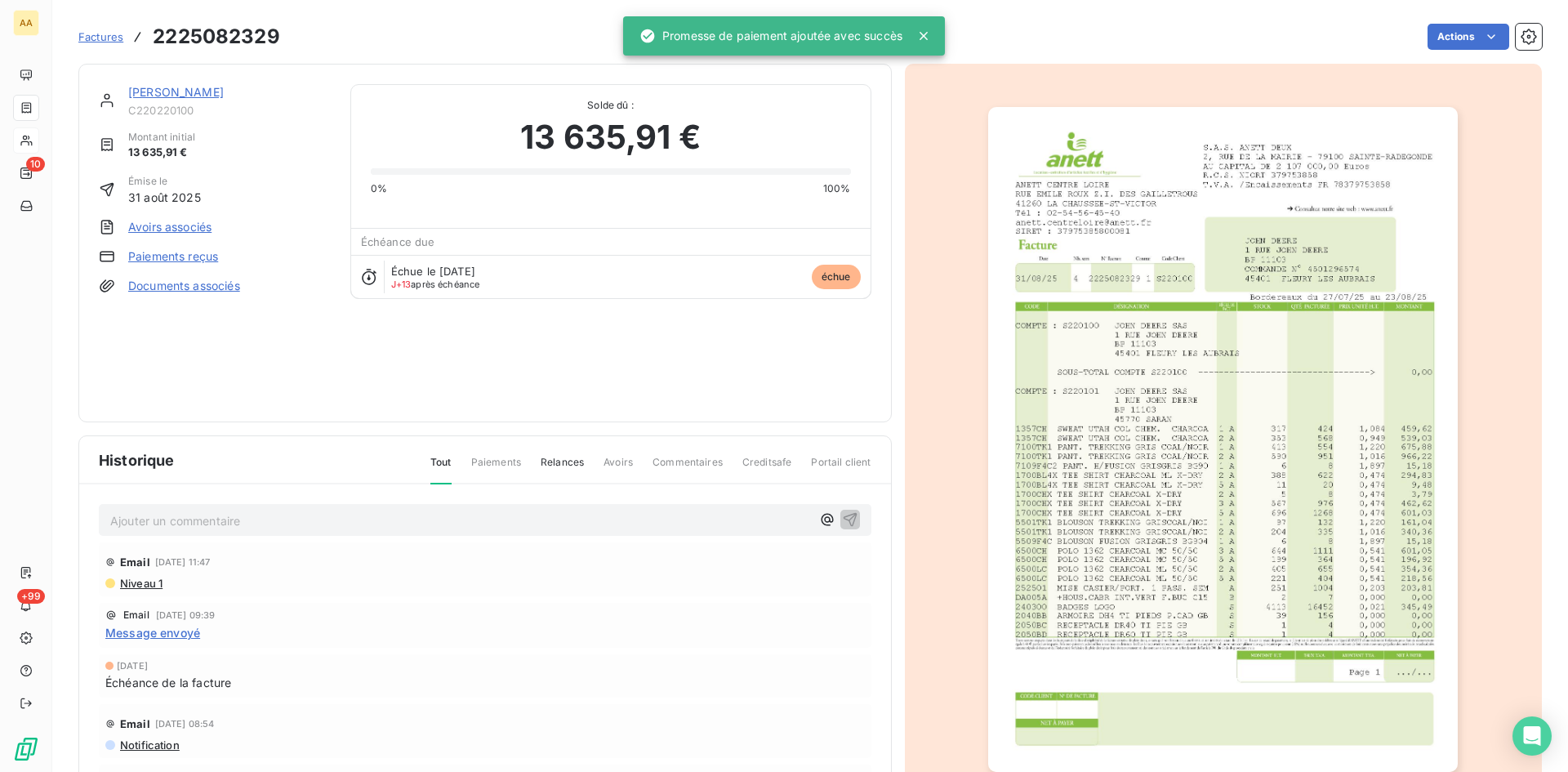
click at [551, 529] on p "Ajouter un commentaire ﻿" at bounding box center [460, 520] width 701 height 20
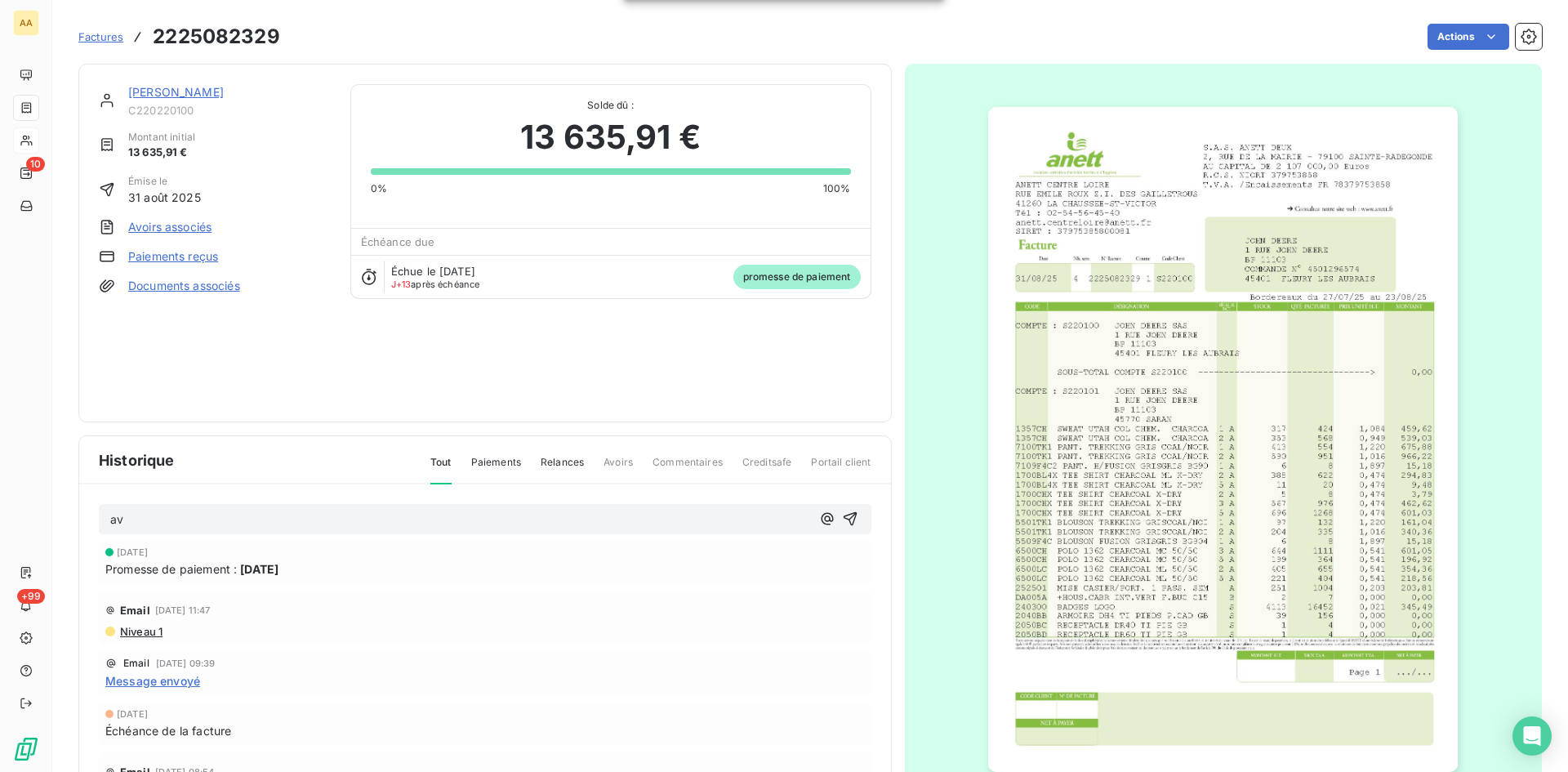
drag, startPoint x: 831, startPoint y: 517, endPoint x: 753, endPoint y: 465, distance: 93.7
click at [842, 516] on icon "button" at bounding box center [850, 518] width 16 height 16
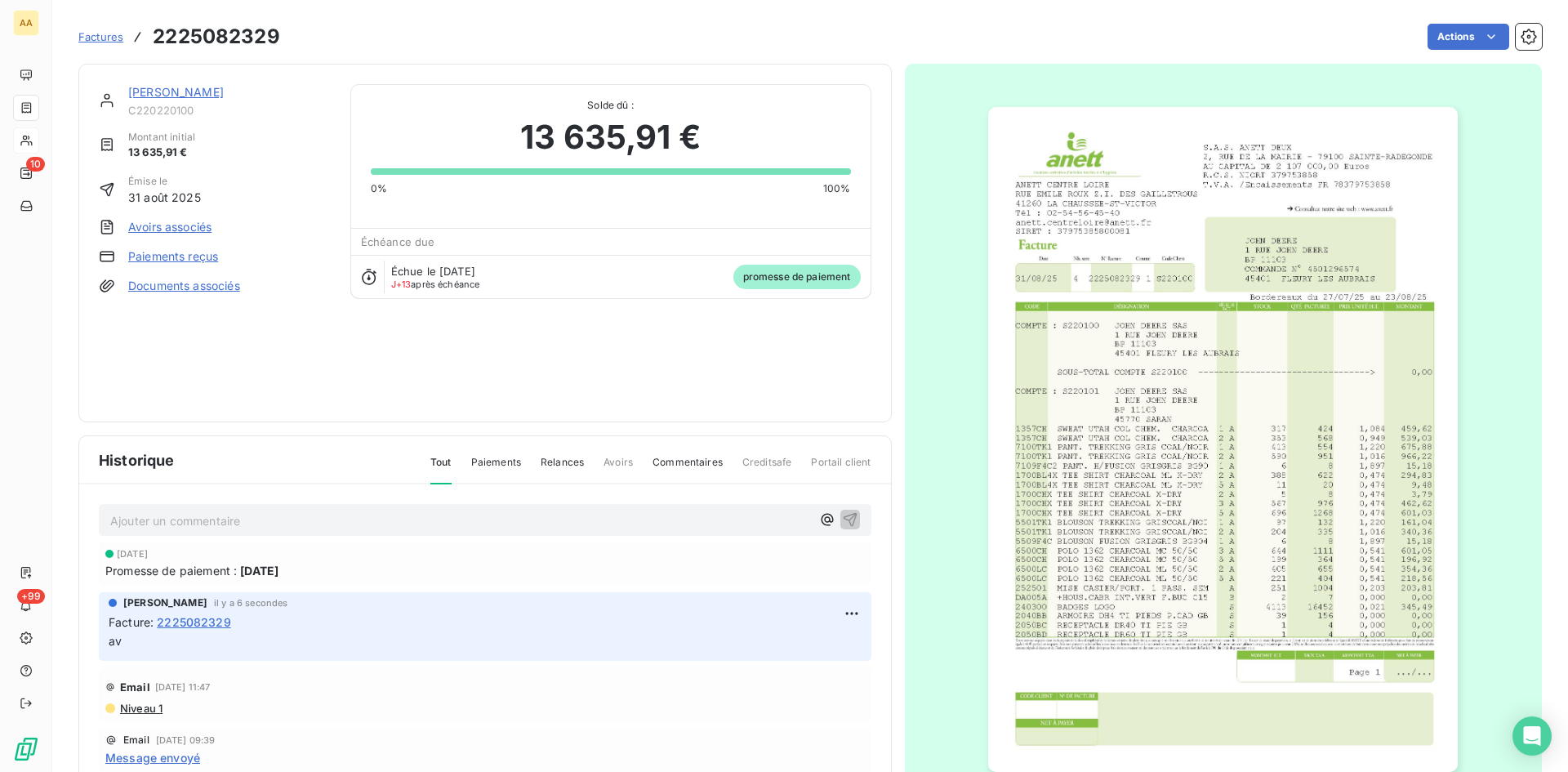
click at [185, 93] on link "[PERSON_NAME]" at bounding box center [175, 92] width 96 height 14
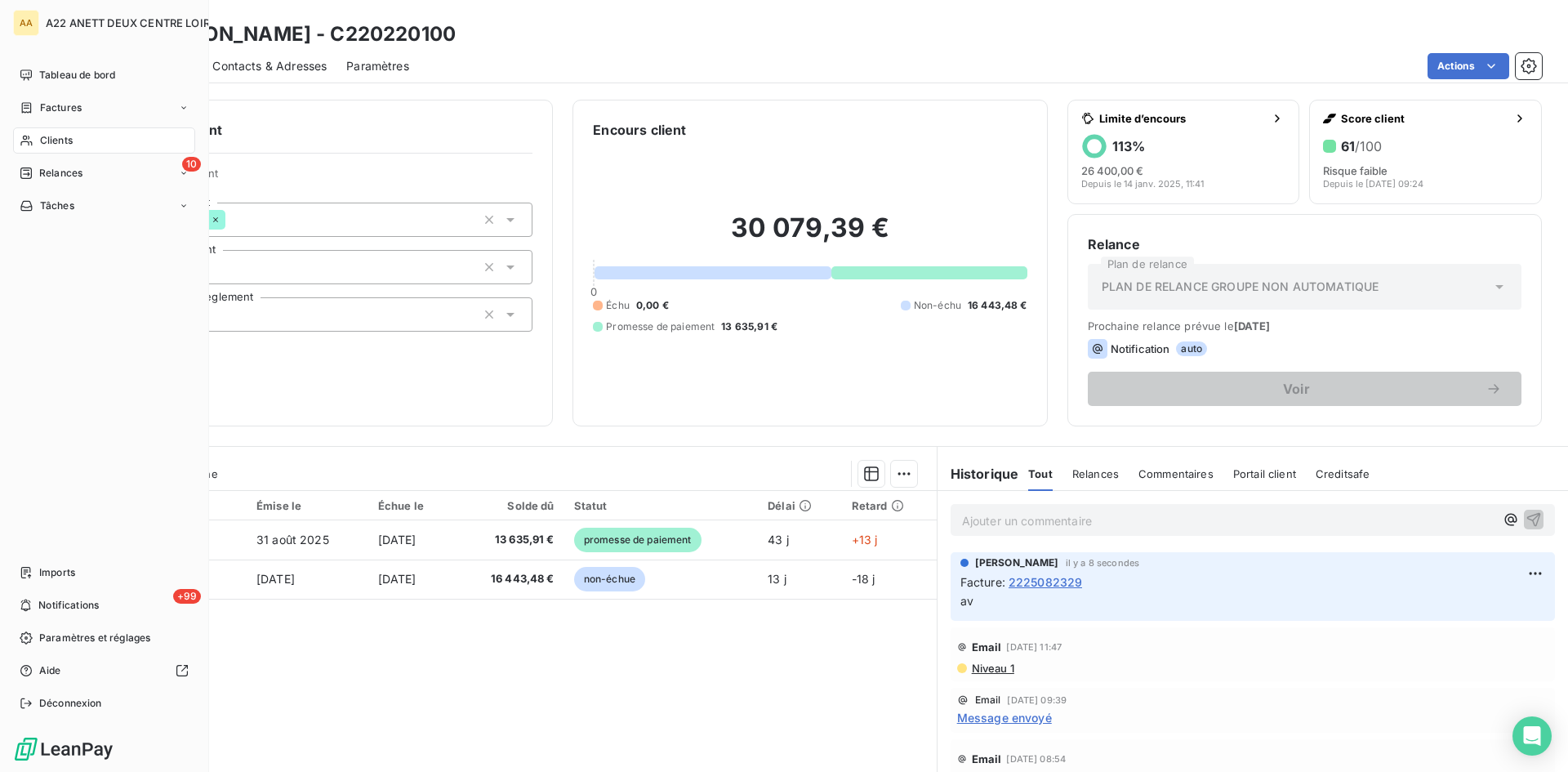
click at [50, 136] on span "Clients" at bounding box center [56, 140] width 33 height 14
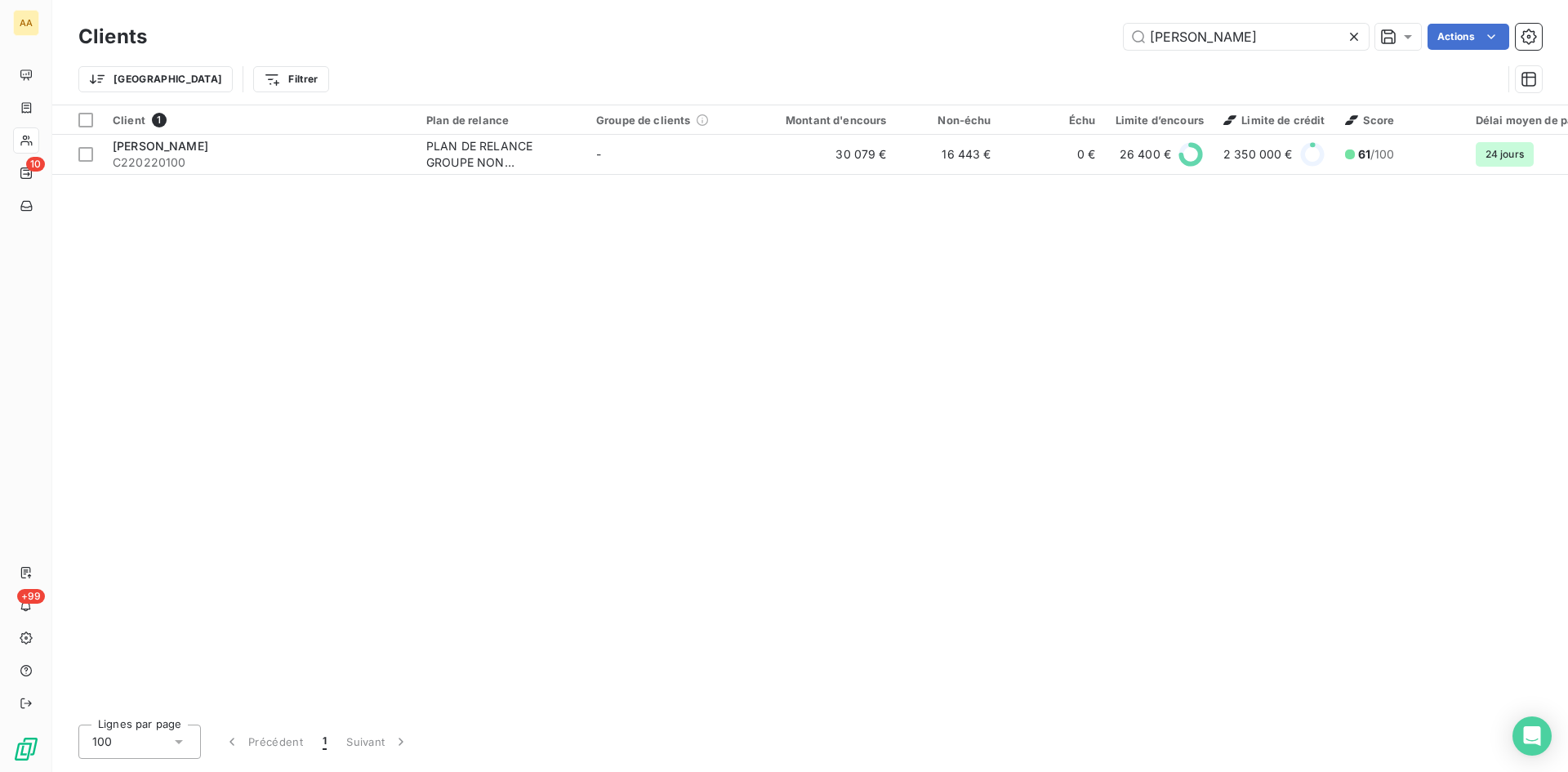
drag, startPoint x: 1188, startPoint y: 38, endPoint x: 1069, endPoint y: 42, distance: 119.1
click at [1069, 42] on div "[PERSON_NAME]" at bounding box center [854, 36] width 1376 height 26
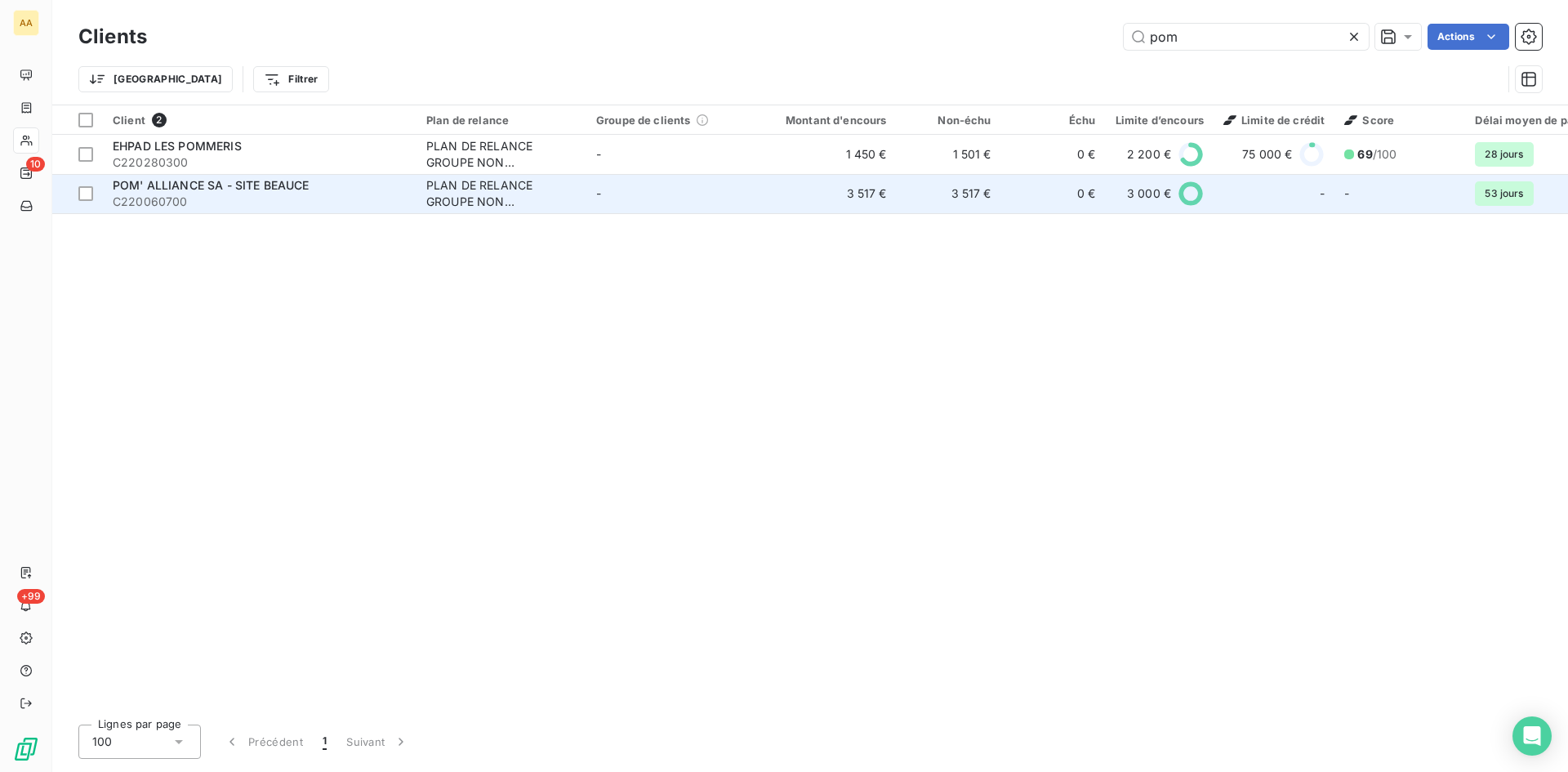
type input "pom"
click at [502, 195] on div "PLAN DE RELANCE GROUPE NON AUTOMATIQUE" at bounding box center [501, 193] width 150 height 33
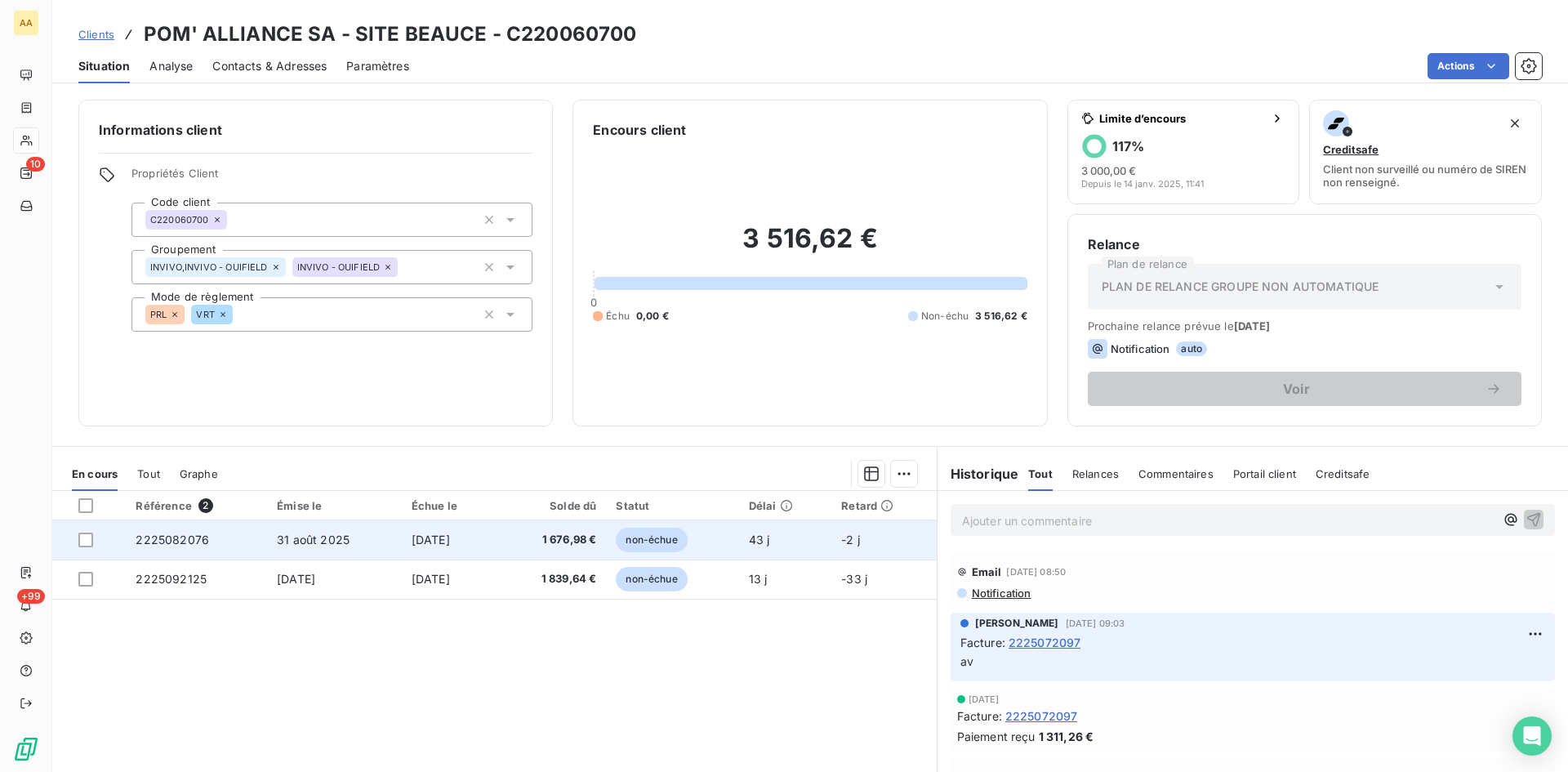
click at [186, 536] on span "2225082076" at bounding box center [172, 539] width 74 height 14
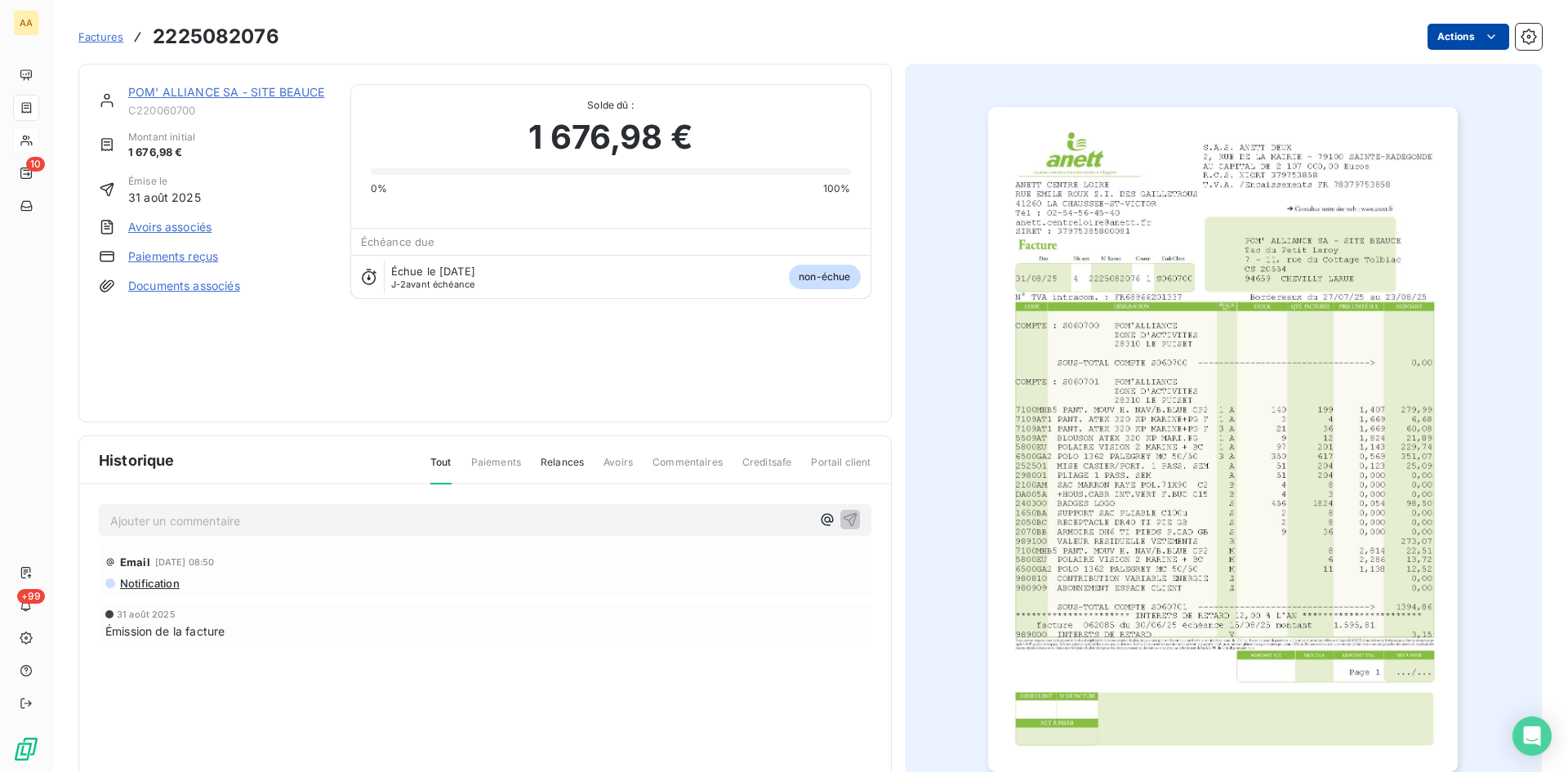
click at [1448, 34] on html "AA 10 +99 Factures 2225082076 Actions POM' ALLIANCE SA - SITE BEAUCE C220060700…" at bounding box center [784, 386] width 1568 height 772
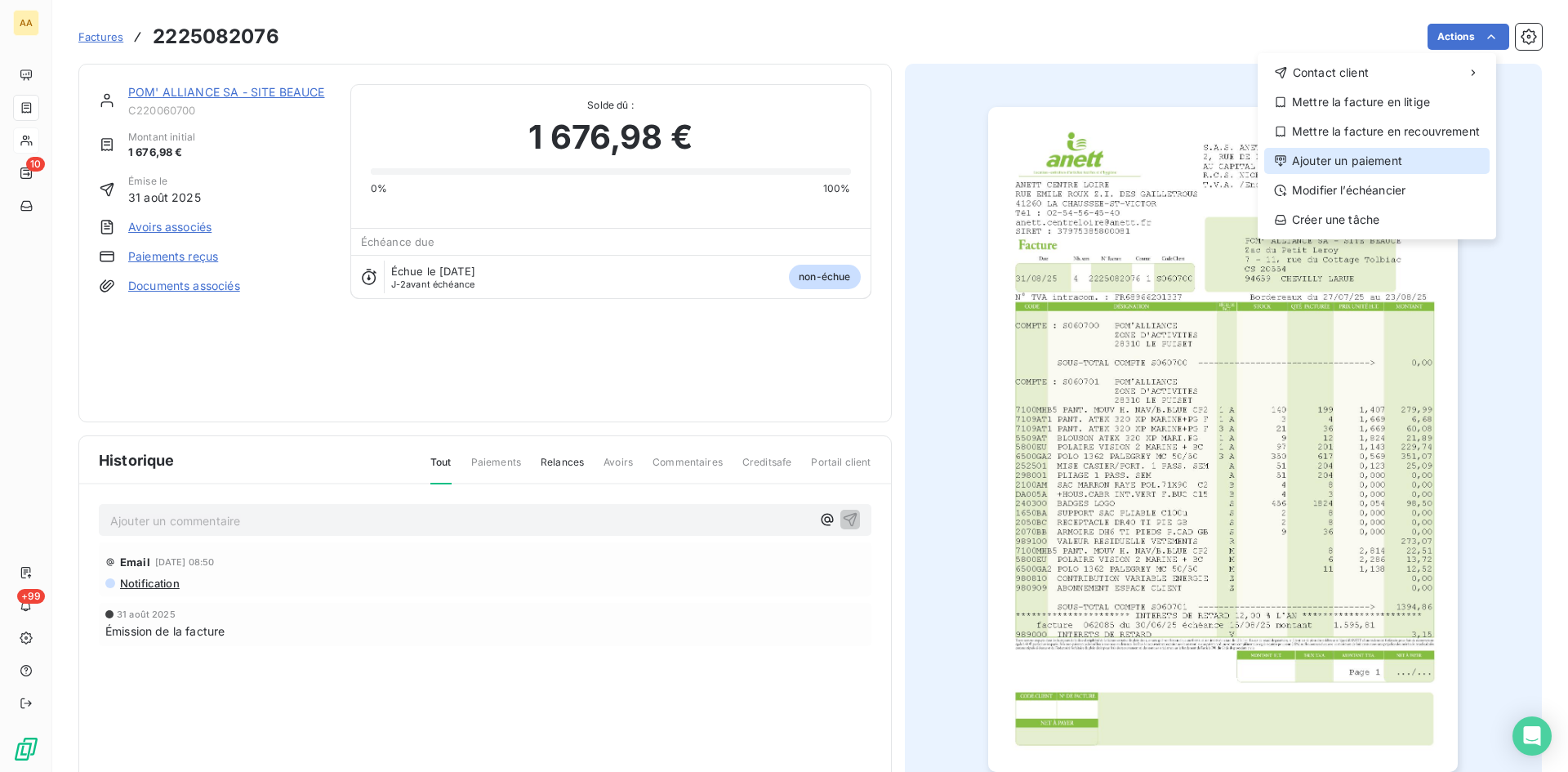
click at [1361, 169] on div "Ajouter un paiement" at bounding box center [1377, 160] width 225 height 26
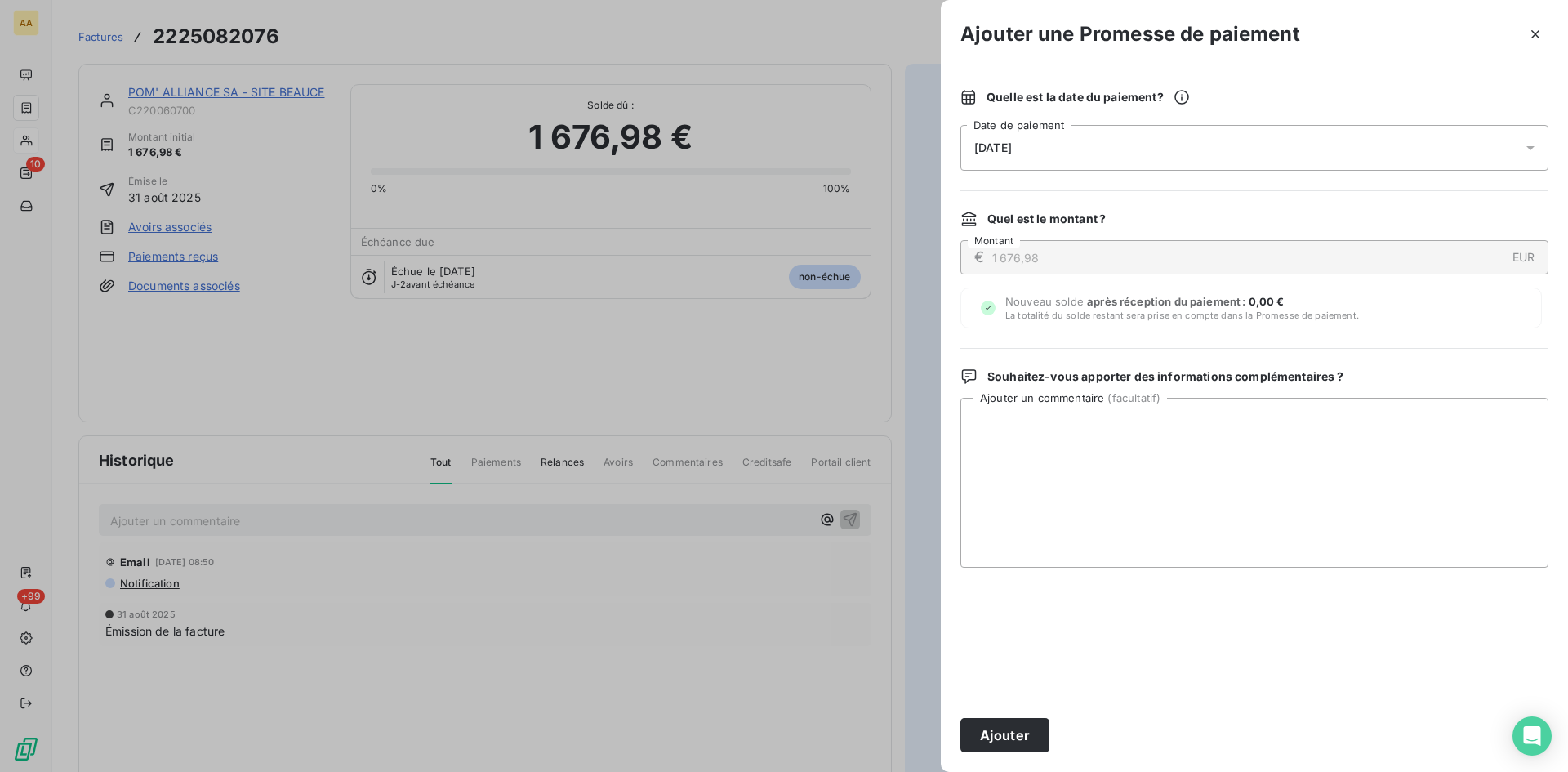
click at [1060, 149] on div "[DATE]" at bounding box center [1254, 147] width 588 height 46
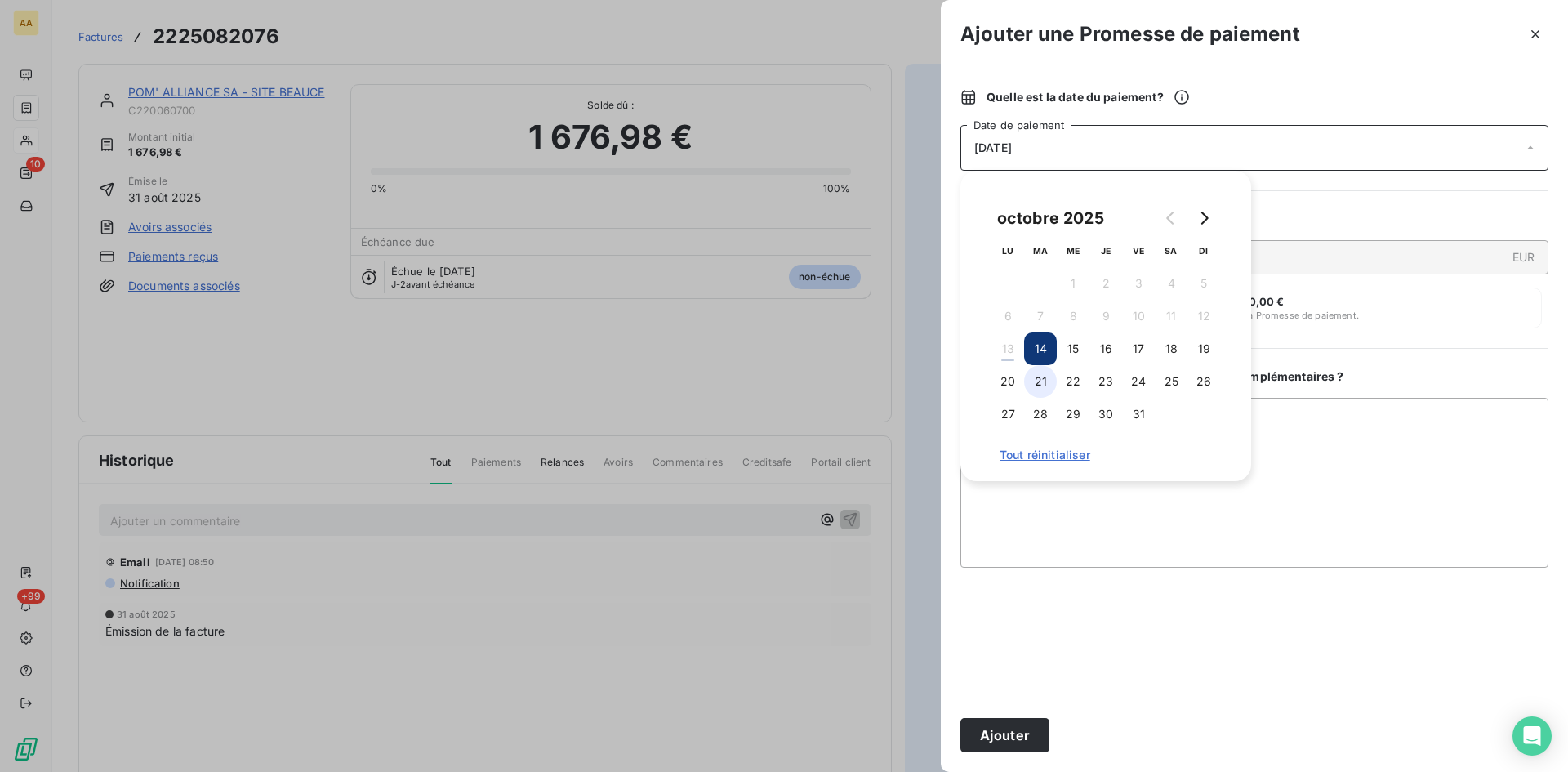
click at [1051, 377] on button "21" at bounding box center [1040, 381] width 33 height 33
drag, startPoint x: 1023, startPoint y: 736, endPoint x: 1016, endPoint y: 729, distance: 9.9
click at [1023, 734] on button "Ajouter" at bounding box center [1004, 735] width 89 height 34
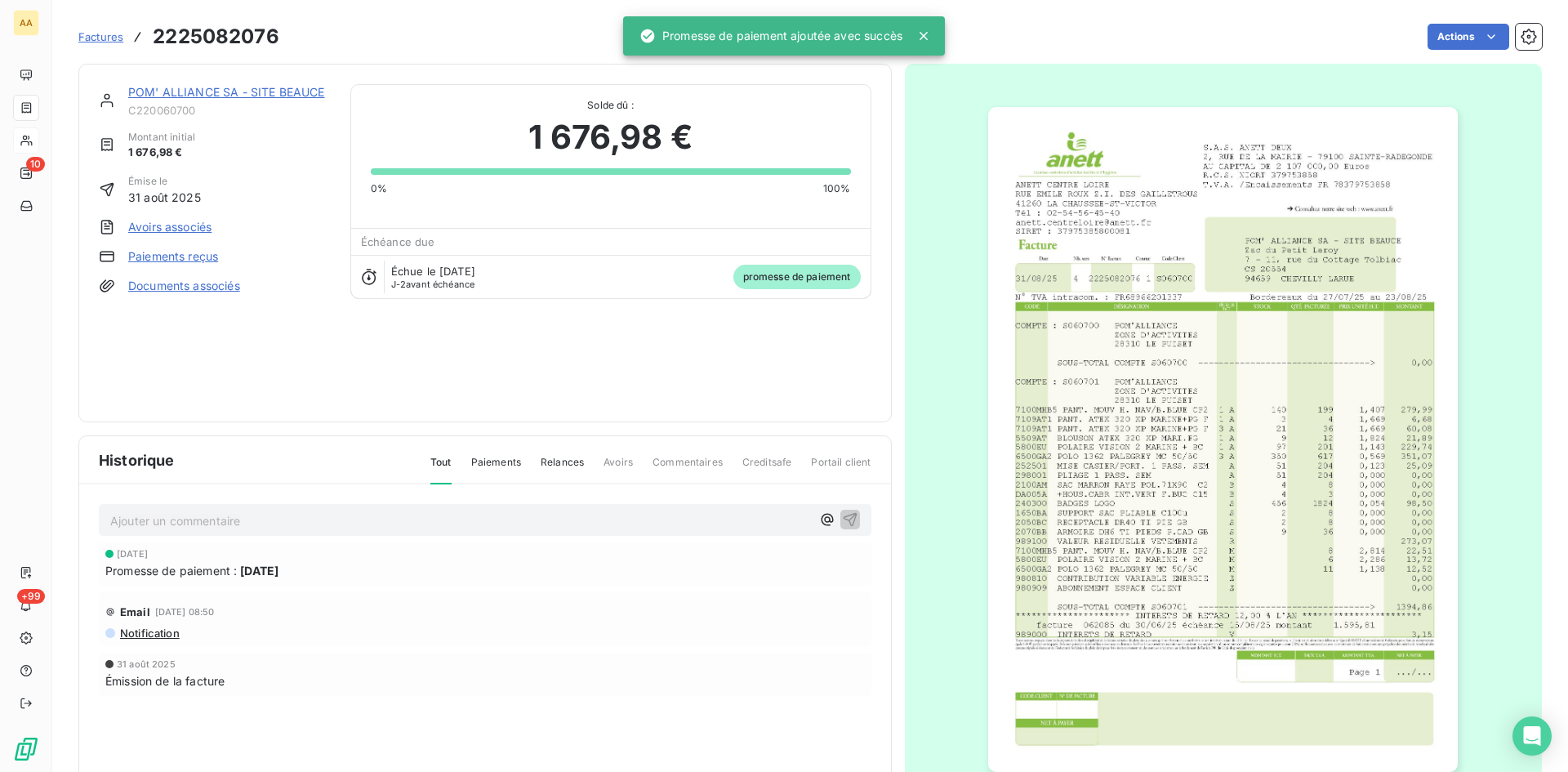
click at [624, 519] on p "Ajouter un commentaire ﻿" at bounding box center [460, 520] width 701 height 20
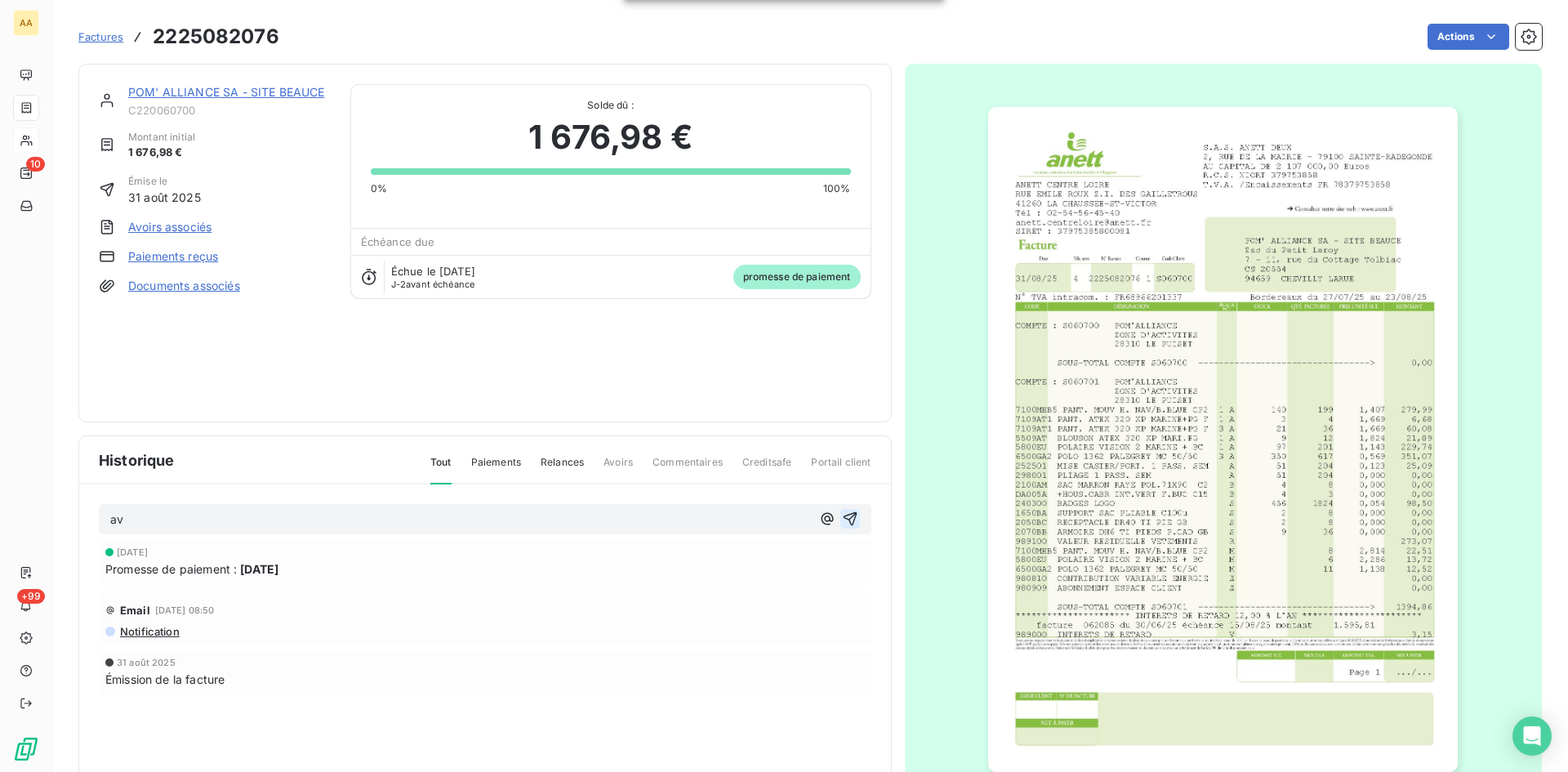
click at [845, 519] on icon "button" at bounding box center [850, 518] width 16 height 16
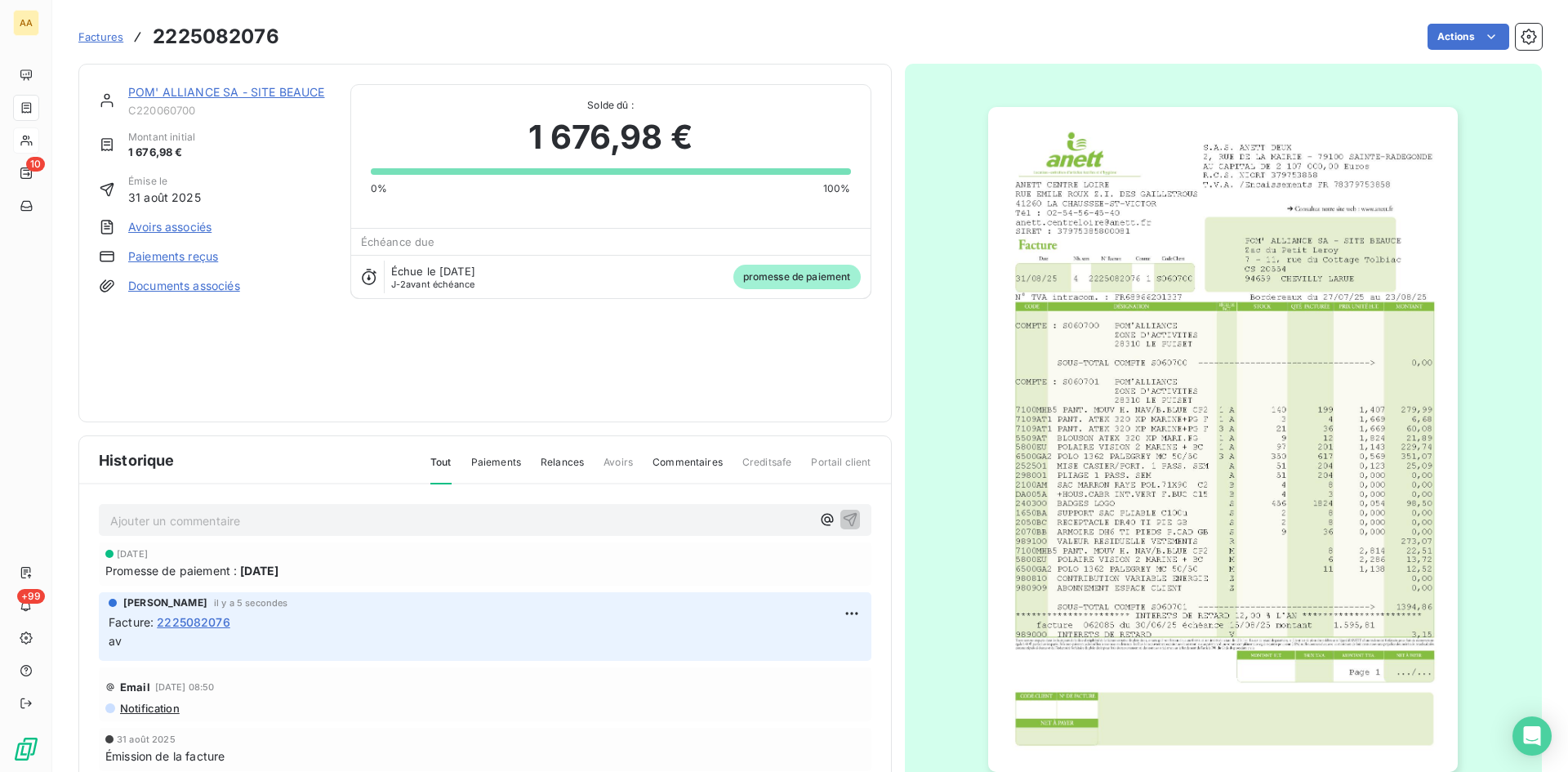
click at [210, 95] on link "POM' ALLIANCE SA - SITE BEAUCE" at bounding box center [226, 92] width 197 height 14
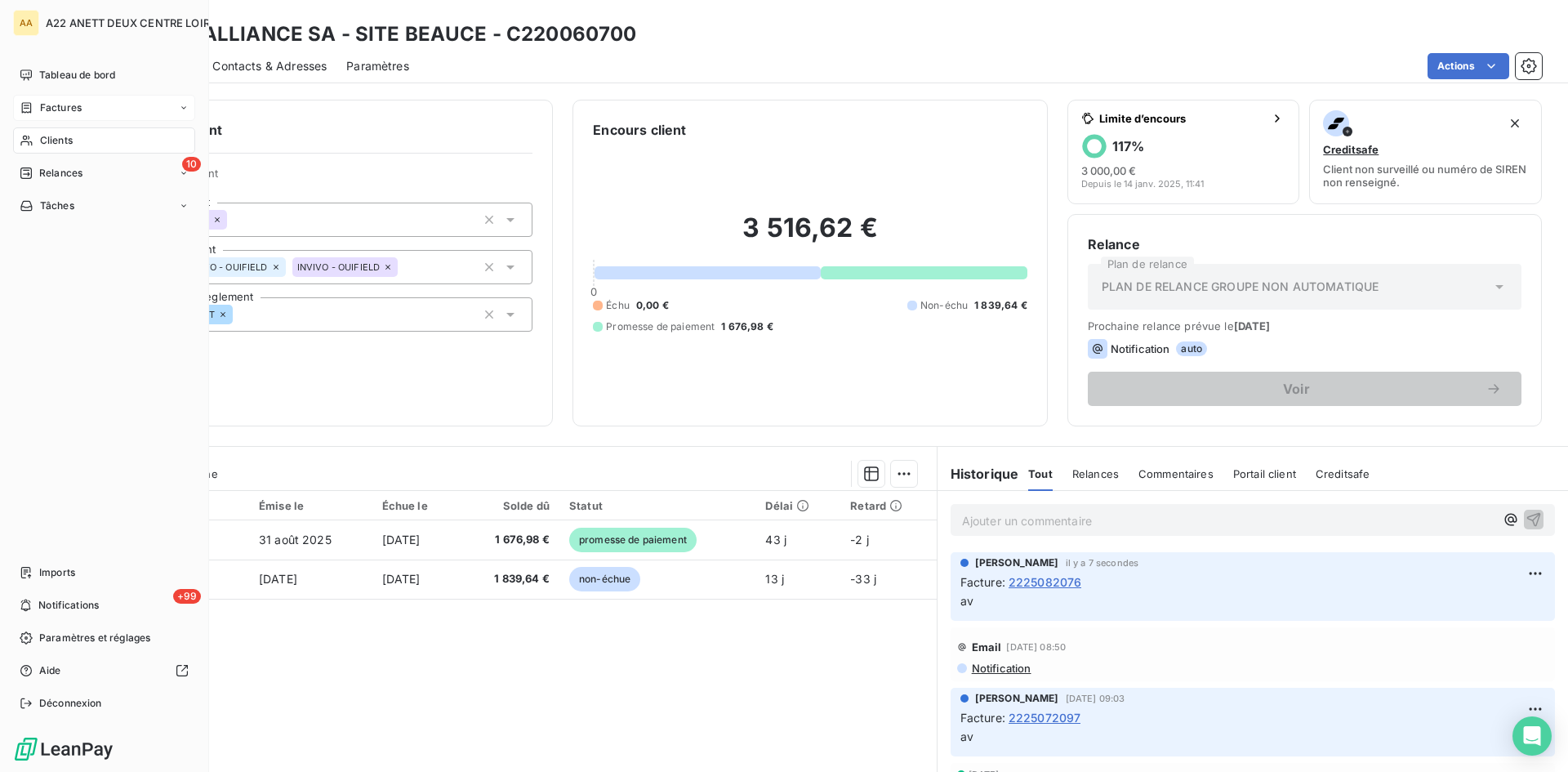
click at [54, 103] on span "Factures" at bounding box center [60, 108] width 42 height 14
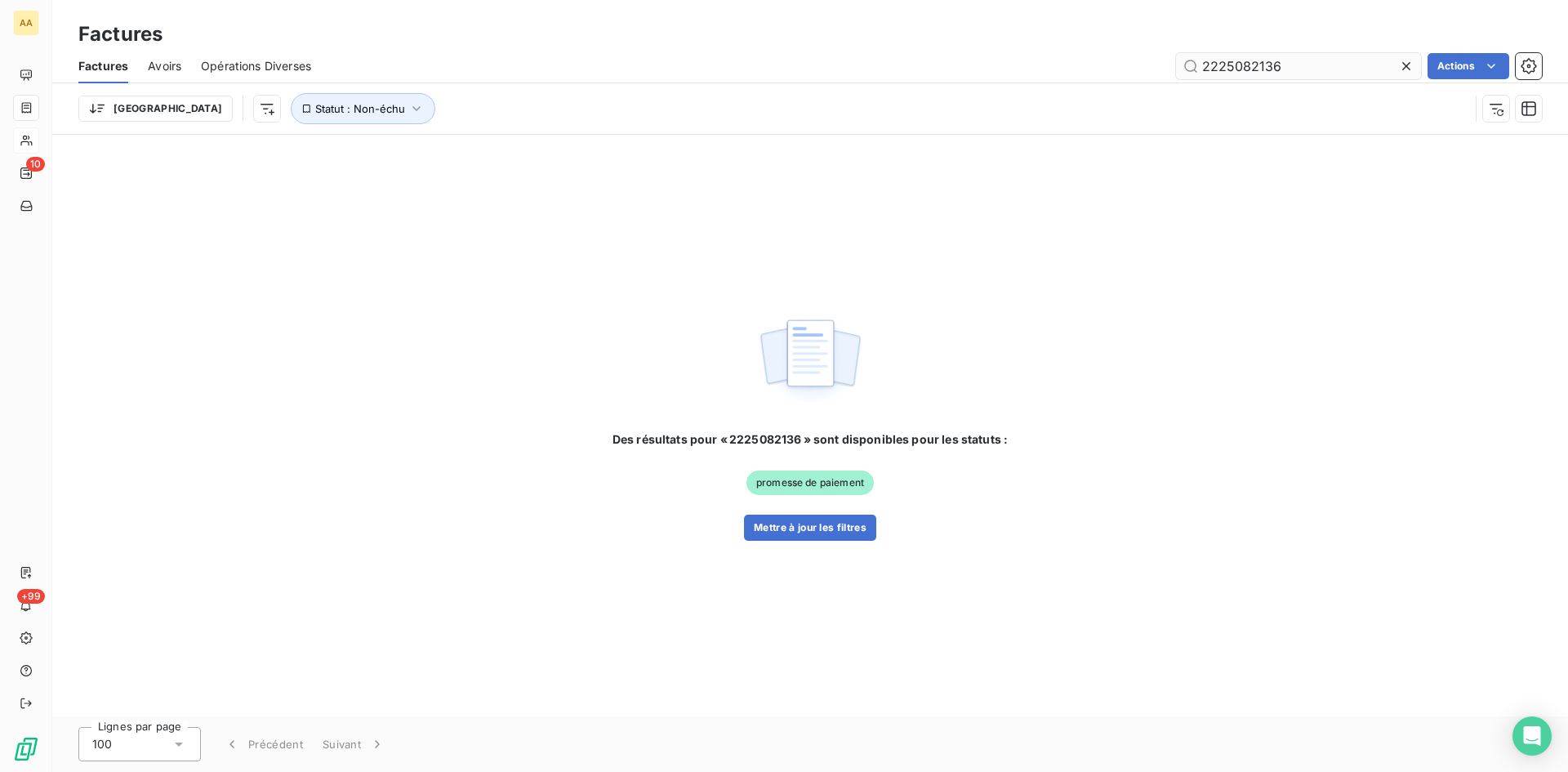
drag, startPoint x: 1263, startPoint y: 65, endPoint x: 1243, endPoint y: 63, distance: 20.1
click at [1241, 63] on input "2225082136" at bounding box center [1298, 66] width 245 height 26
type input "2225072276"
click at [817, 526] on button "Mettre à jour les filtres" at bounding box center [810, 527] width 132 height 26
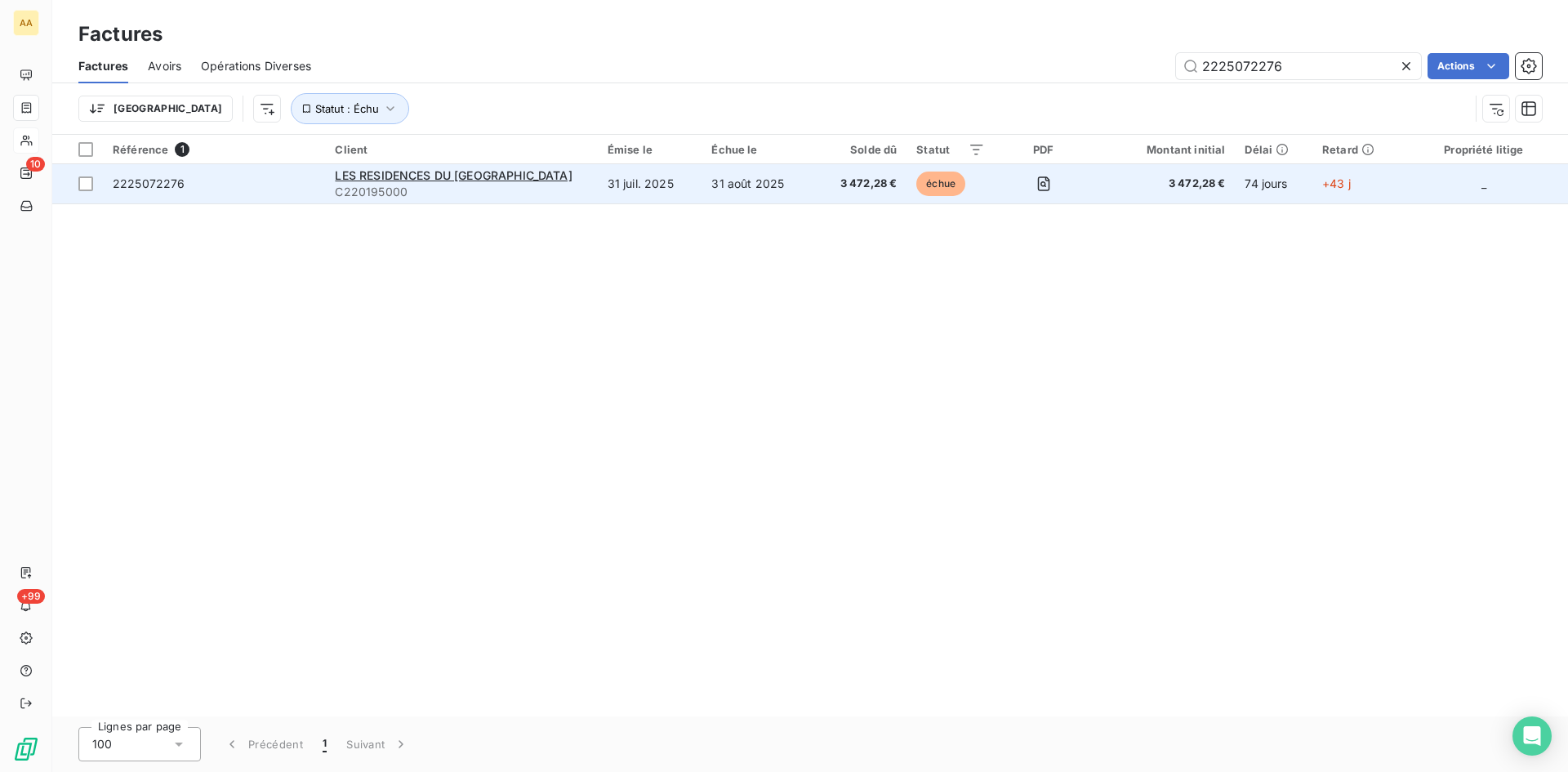
click at [355, 185] on span "C220195000" at bounding box center [461, 192] width 253 height 16
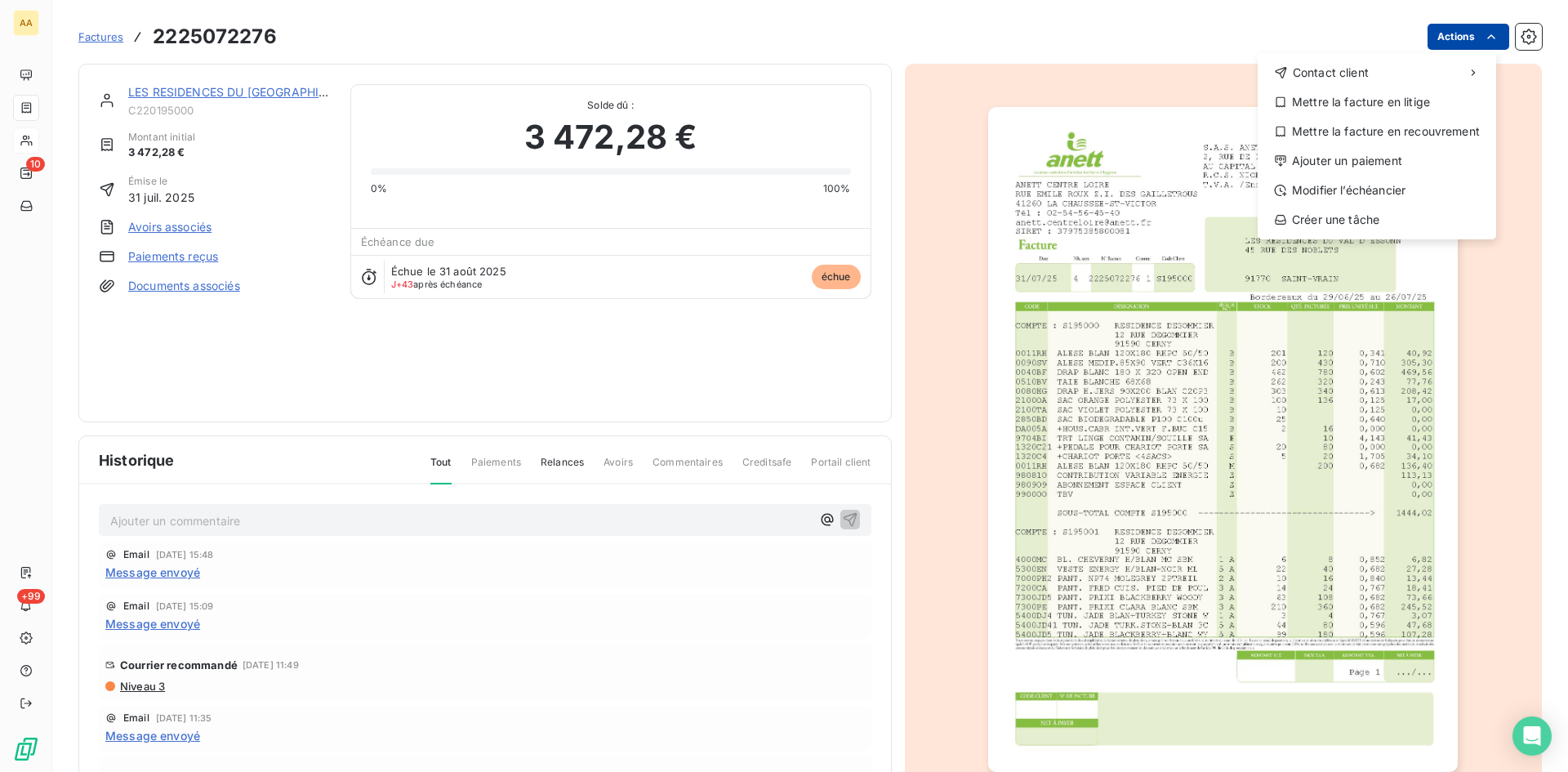
click at [1468, 37] on html "AA 10 +99 Factures [PHONE_NUMBER] Actions Contact client Mettre la facture en l…" at bounding box center [784, 386] width 1568 height 772
click at [1365, 163] on div "Ajouter un paiement" at bounding box center [1377, 160] width 225 height 26
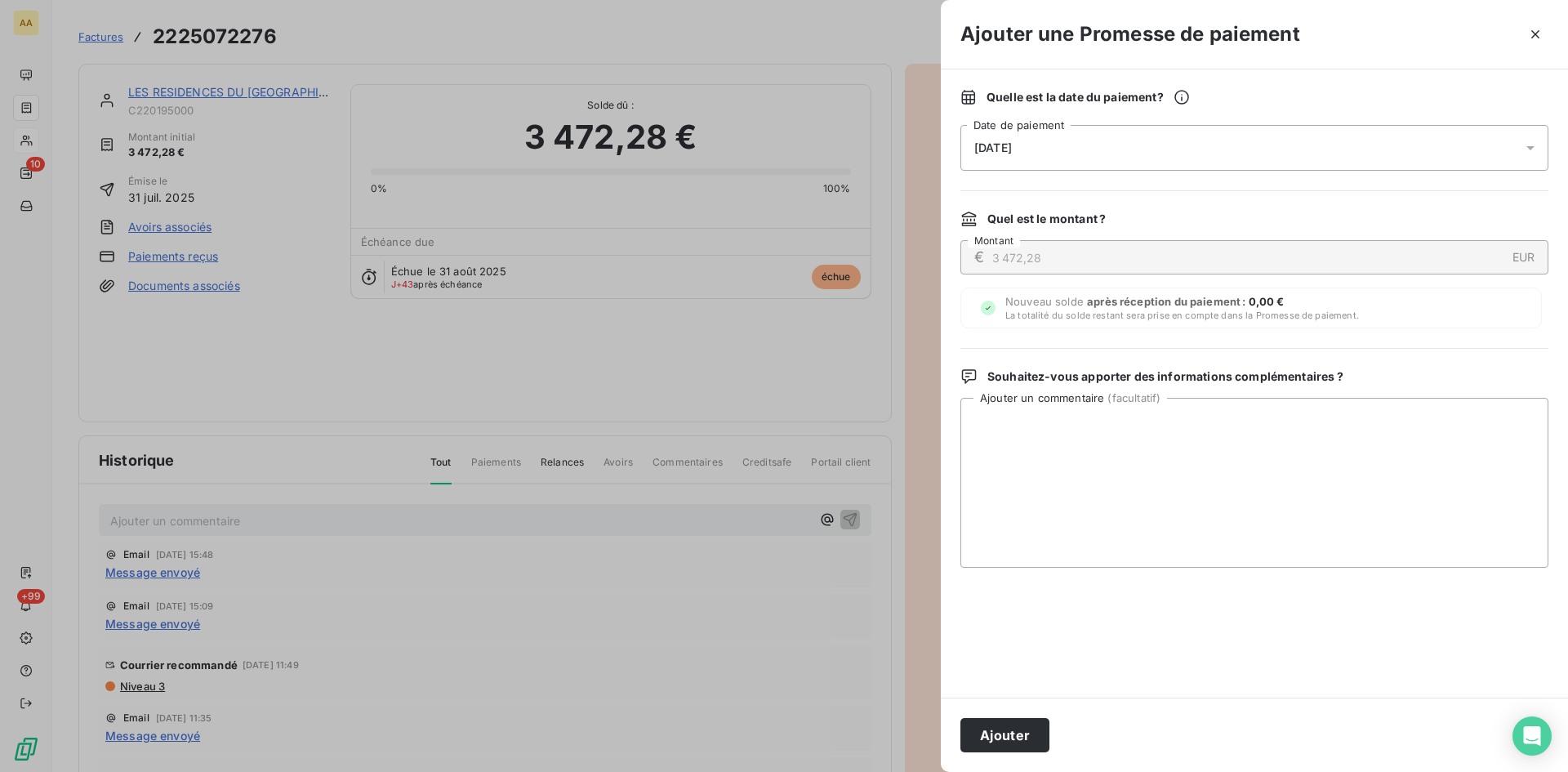
click at [1097, 148] on div "[DATE]" at bounding box center [1254, 147] width 588 height 46
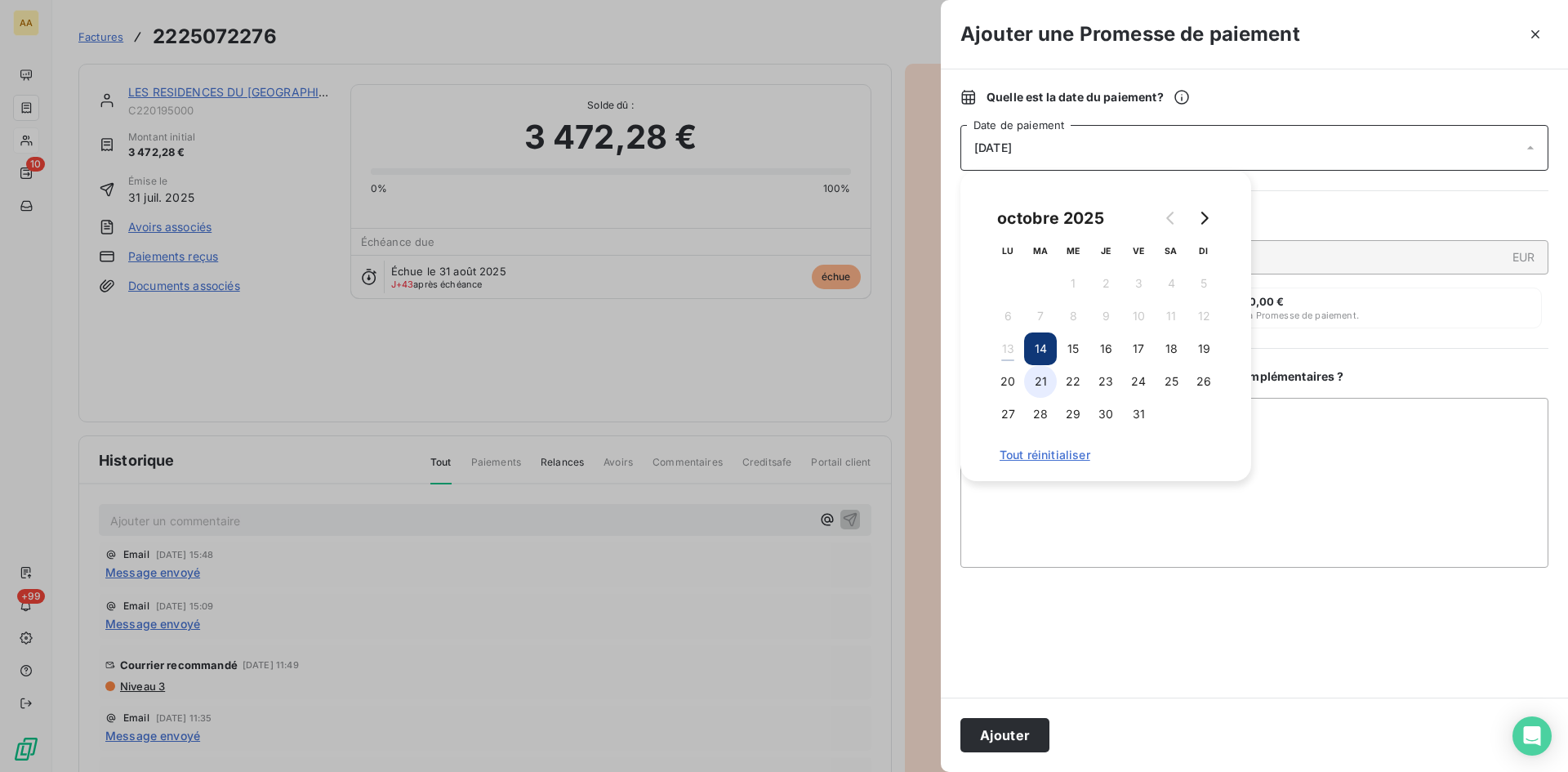
click at [1050, 372] on button "21" at bounding box center [1040, 381] width 33 height 33
click at [1025, 727] on button "Ajouter" at bounding box center [1004, 735] width 89 height 34
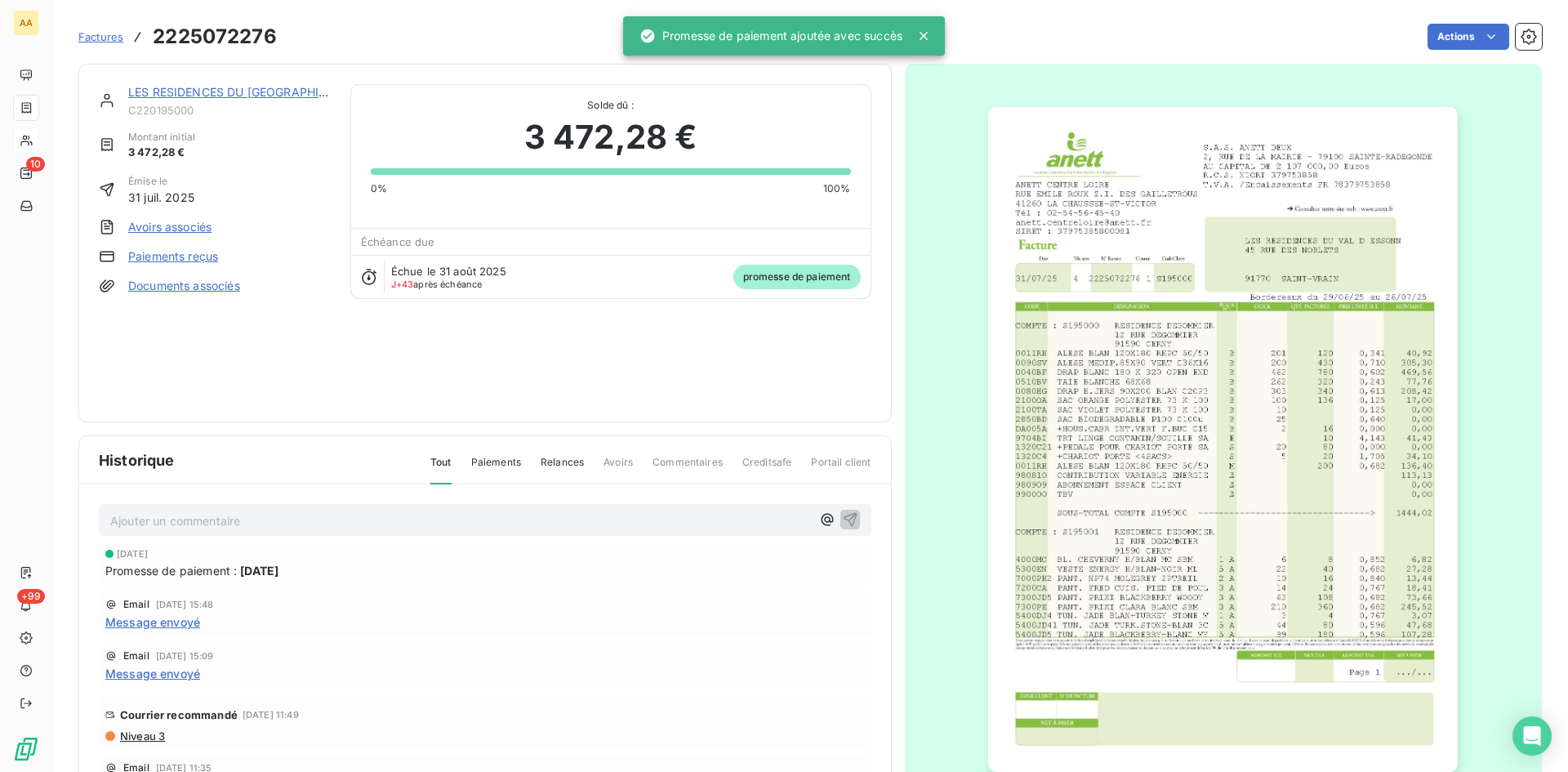
click at [577, 522] on p "Ajouter un commentaire ﻿" at bounding box center [460, 520] width 701 height 20
click at [843, 516] on icon "button" at bounding box center [850, 519] width 14 height 14
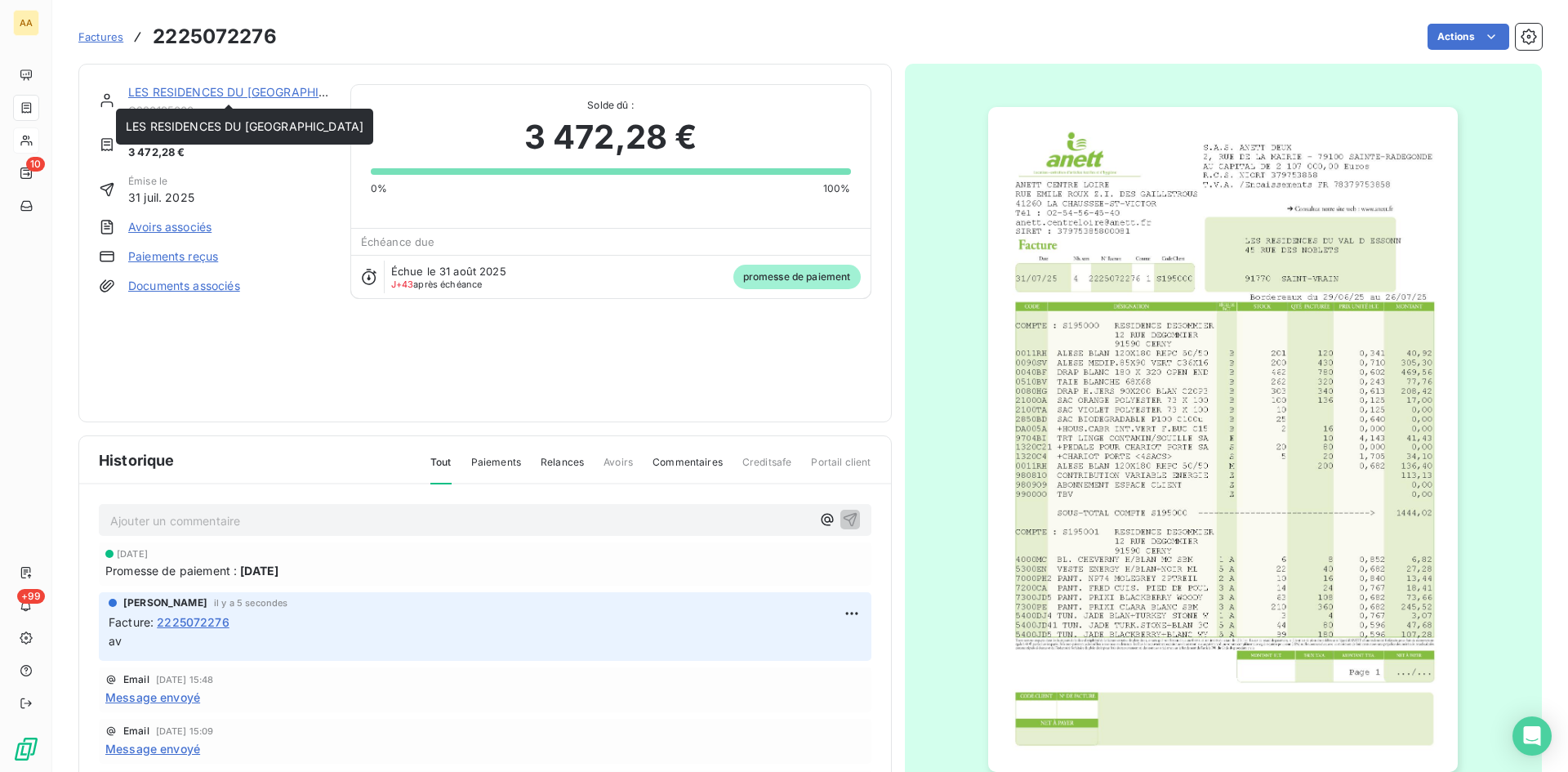
click at [211, 92] on link "LES RESIDENCES DU [GEOGRAPHIC_DATA]" at bounding box center [247, 92] width 237 height 14
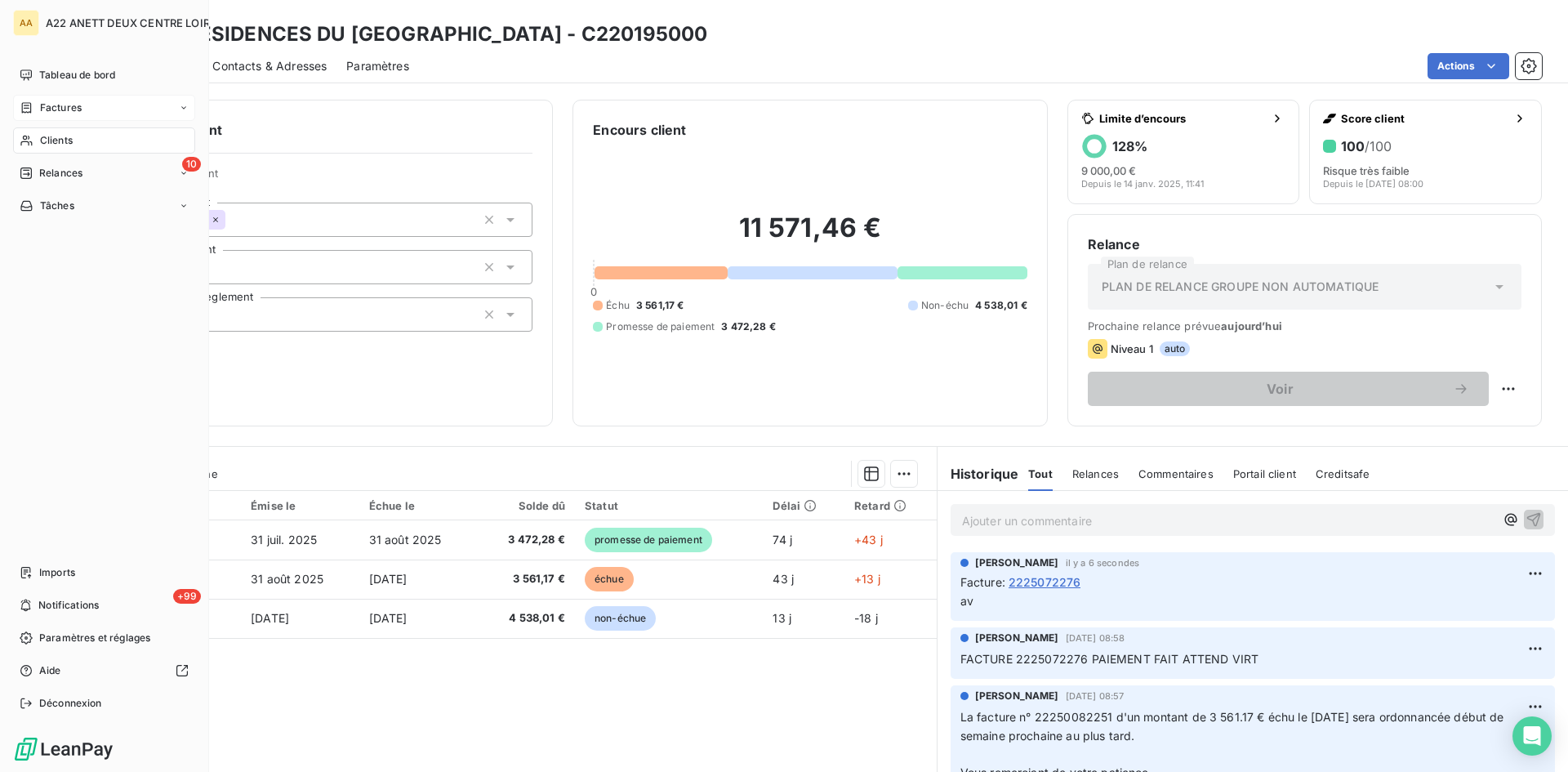
click at [52, 105] on span "Factures" at bounding box center [60, 108] width 42 height 14
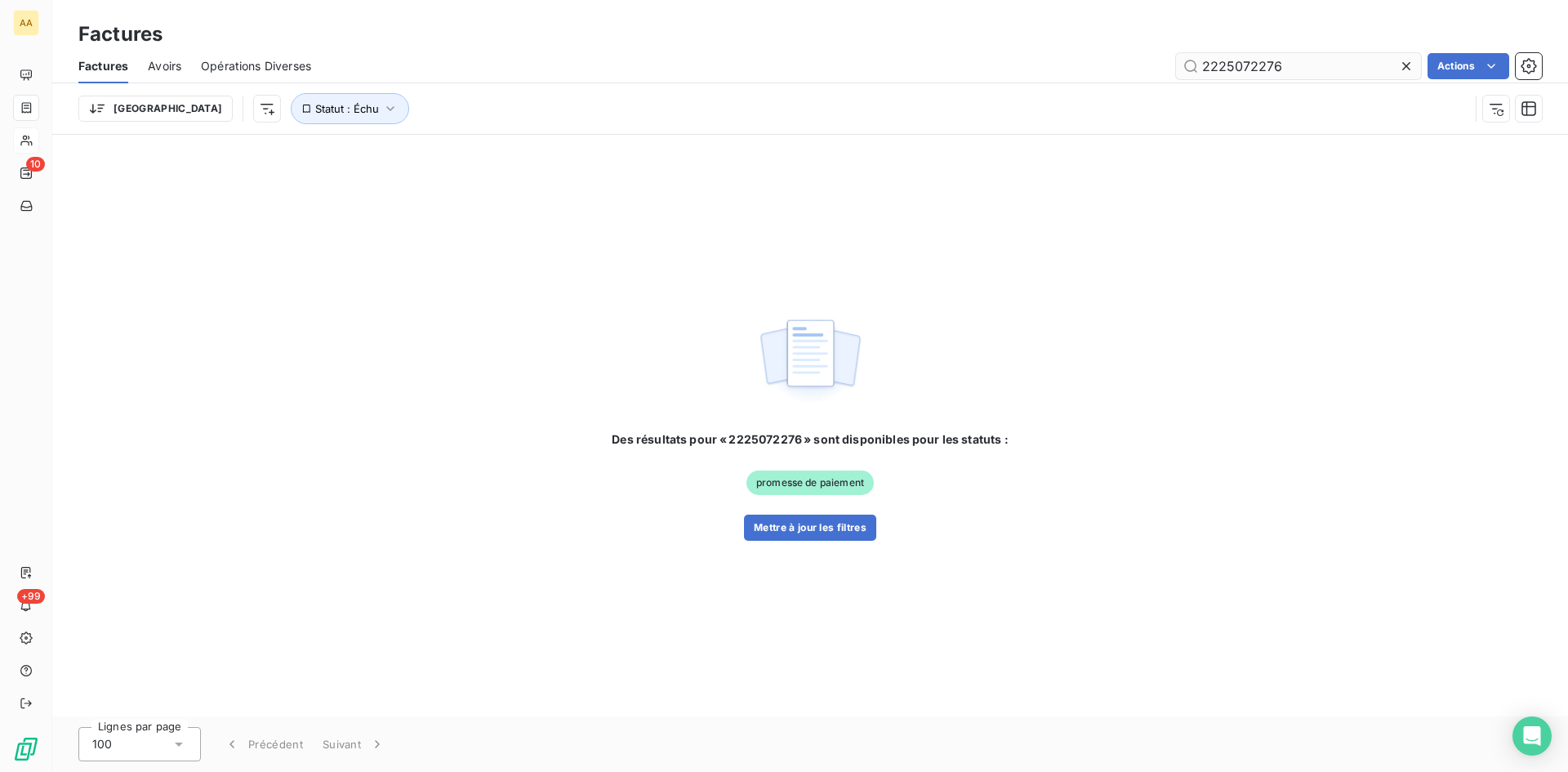
drag, startPoint x: 1262, startPoint y: 65, endPoint x: 1237, endPoint y: 62, distance: 25.2
click at [1238, 62] on input "2225072276" at bounding box center [1298, 66] width 245 height 26
type input "2225092317"
click at [812, 522] on button "Mettre à jour les filtres" at bounding box center [810, 527] width 132 height 26
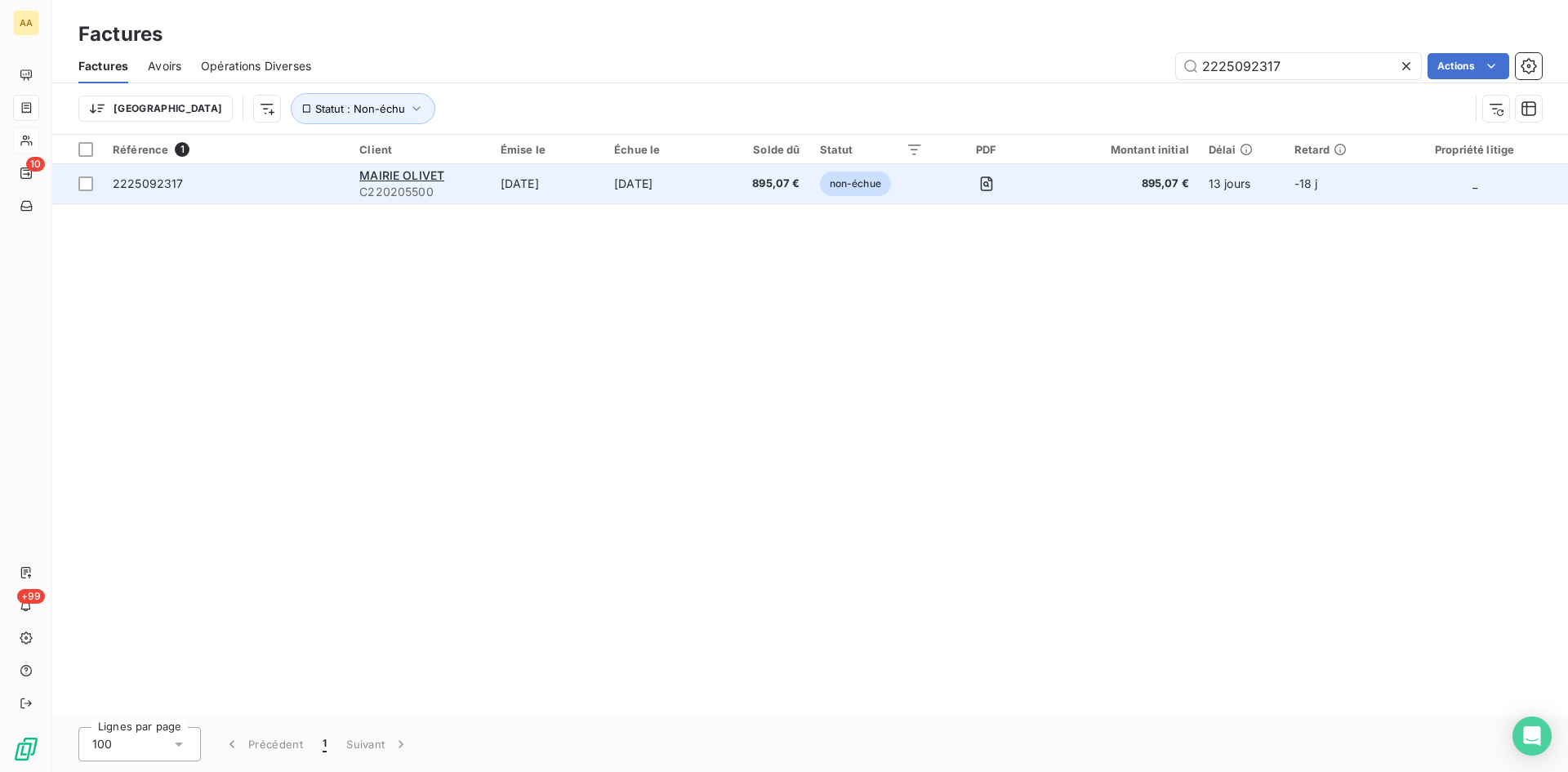
click at [390, 184] on span "C220205500" at bounding box center [420, 192] width 122 height 16
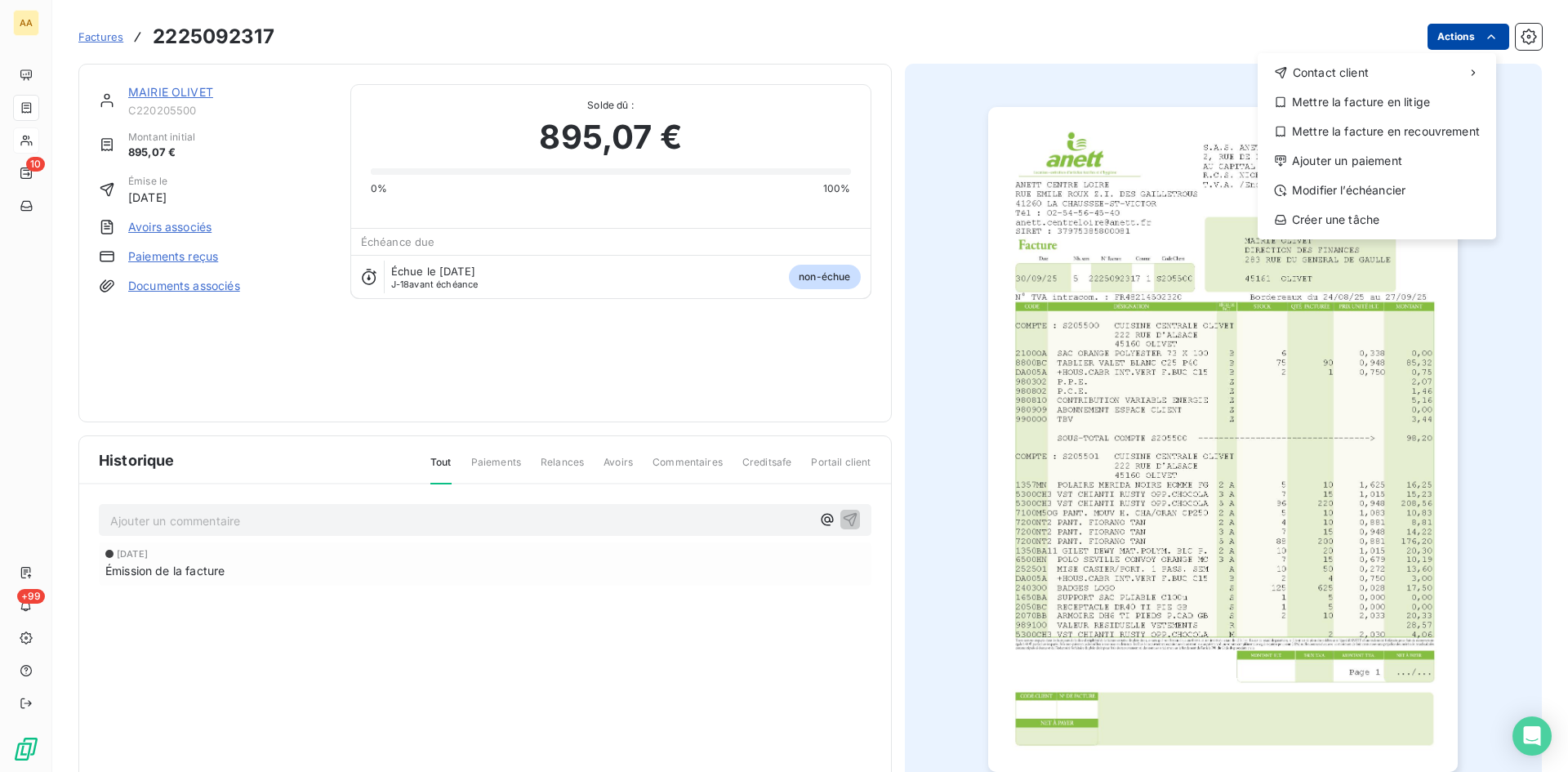
click at [1440, 34] on html "AA 10 +99 Factures [PHONE_NUMBER] Actions Contact client Mettre la facture en l…" at bounding box center [784, 386] width 1568 height 772
click at [1348, 155] on div "Ajouter un paiement" at bounding box center [1377, 160] width 225 height 26
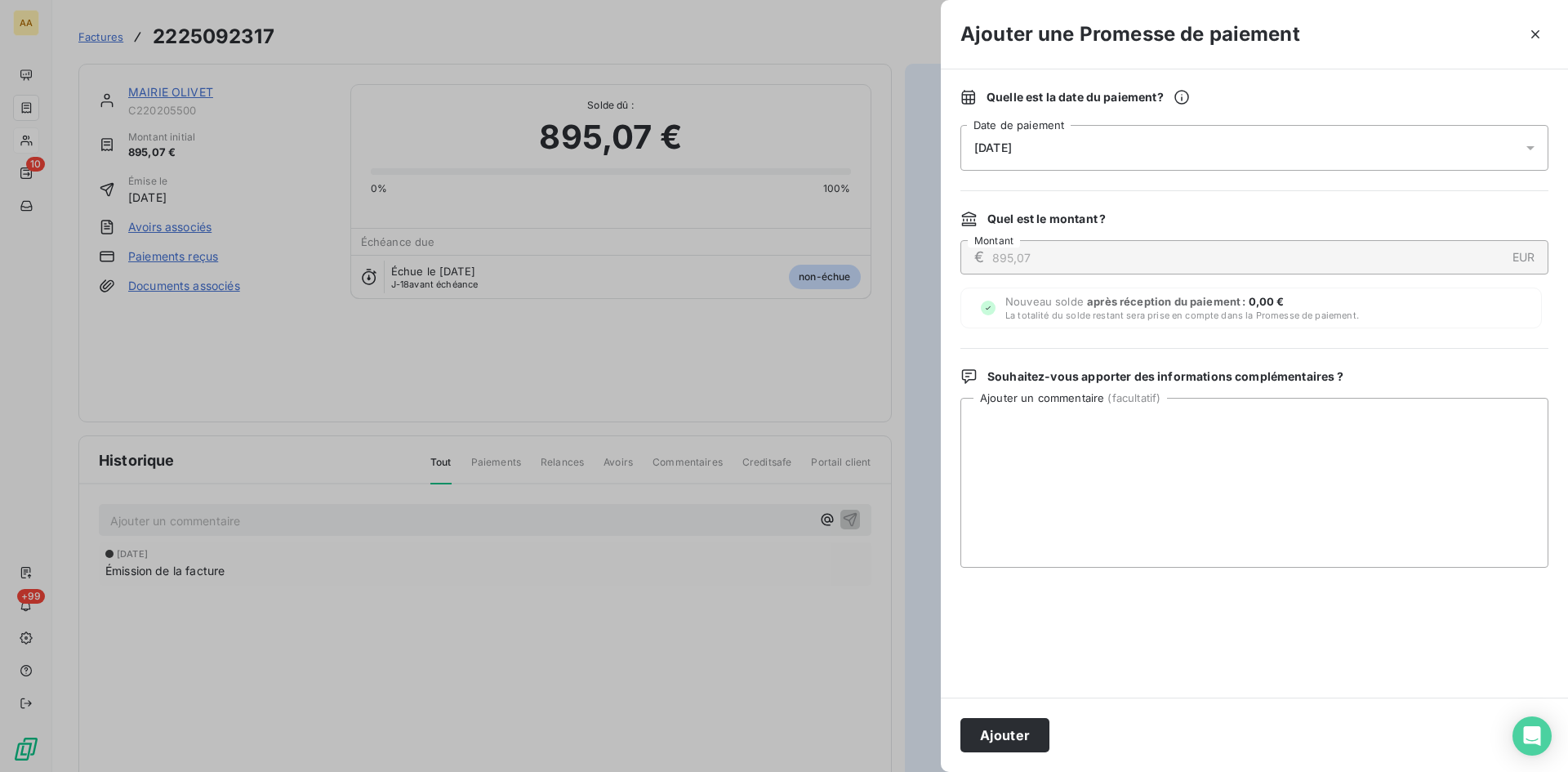
click at [1142, 149] on div "[DATE]" at bounding box center [1254, 147] width 588 height 46
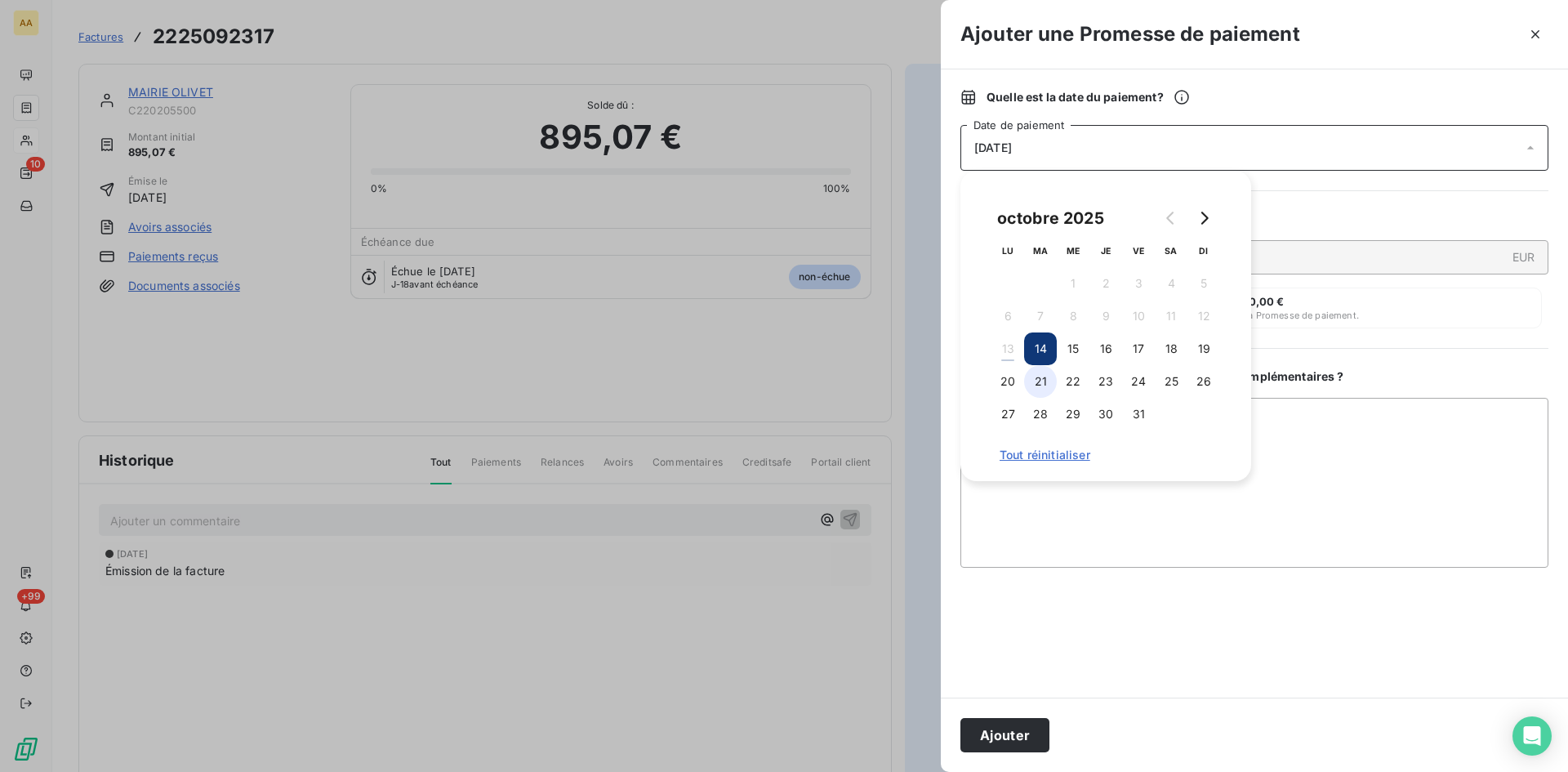
click at [1041, 384] on button "21" at bounding box center [1040, 381] width 33 height 33
drag, startPoint x: 1000, startPoint y: 731, endPoint x: 965, endPoint y: 708, distance: 41.9
click at [999, 730] on button "Ajouter" at bounding box center [1004, 735] width 89 height 34
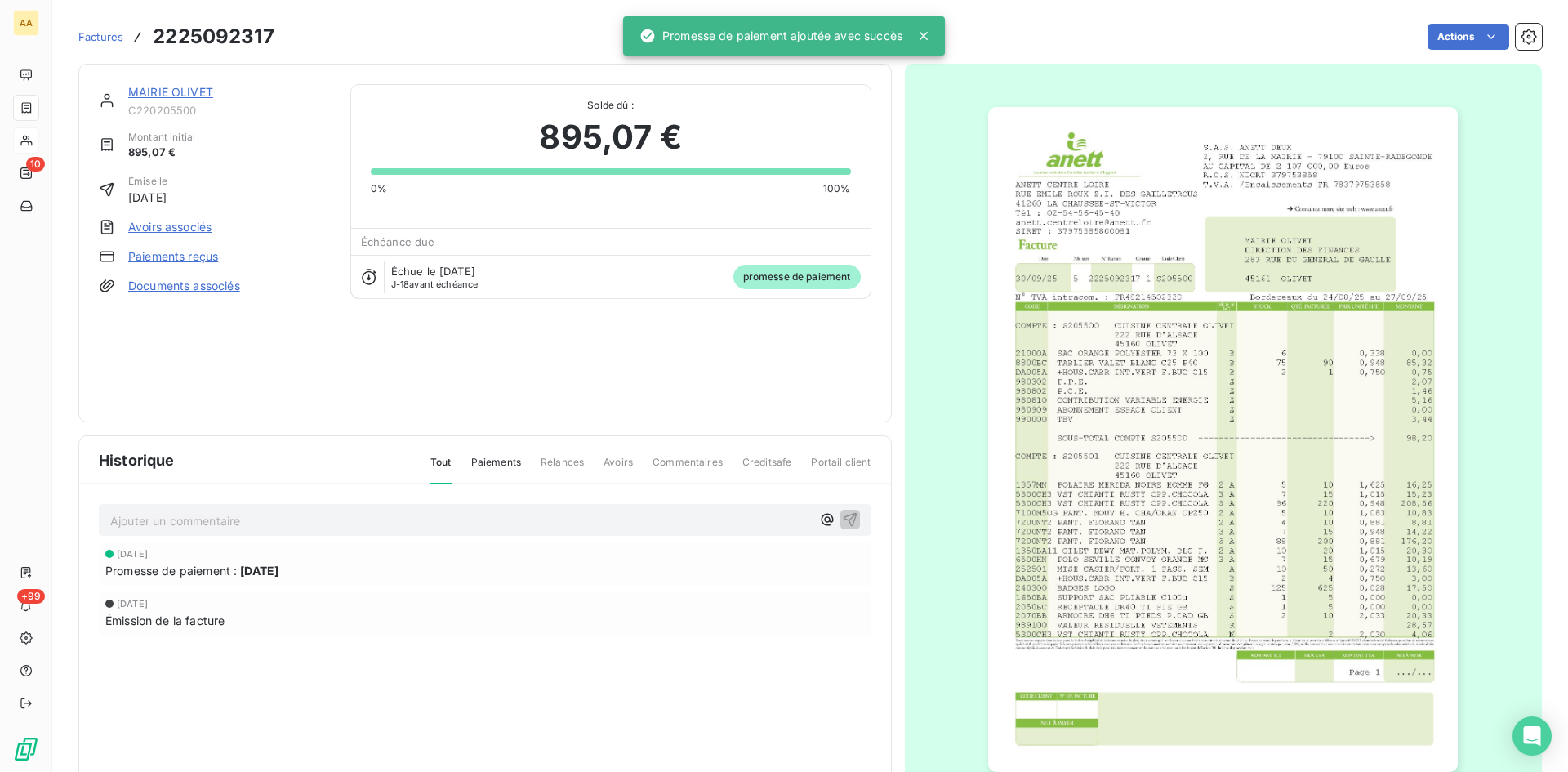
click at [206, 523] on p "Ajouter un commentaire ﻿" at bounding box center [460, 520] width 701 height 20
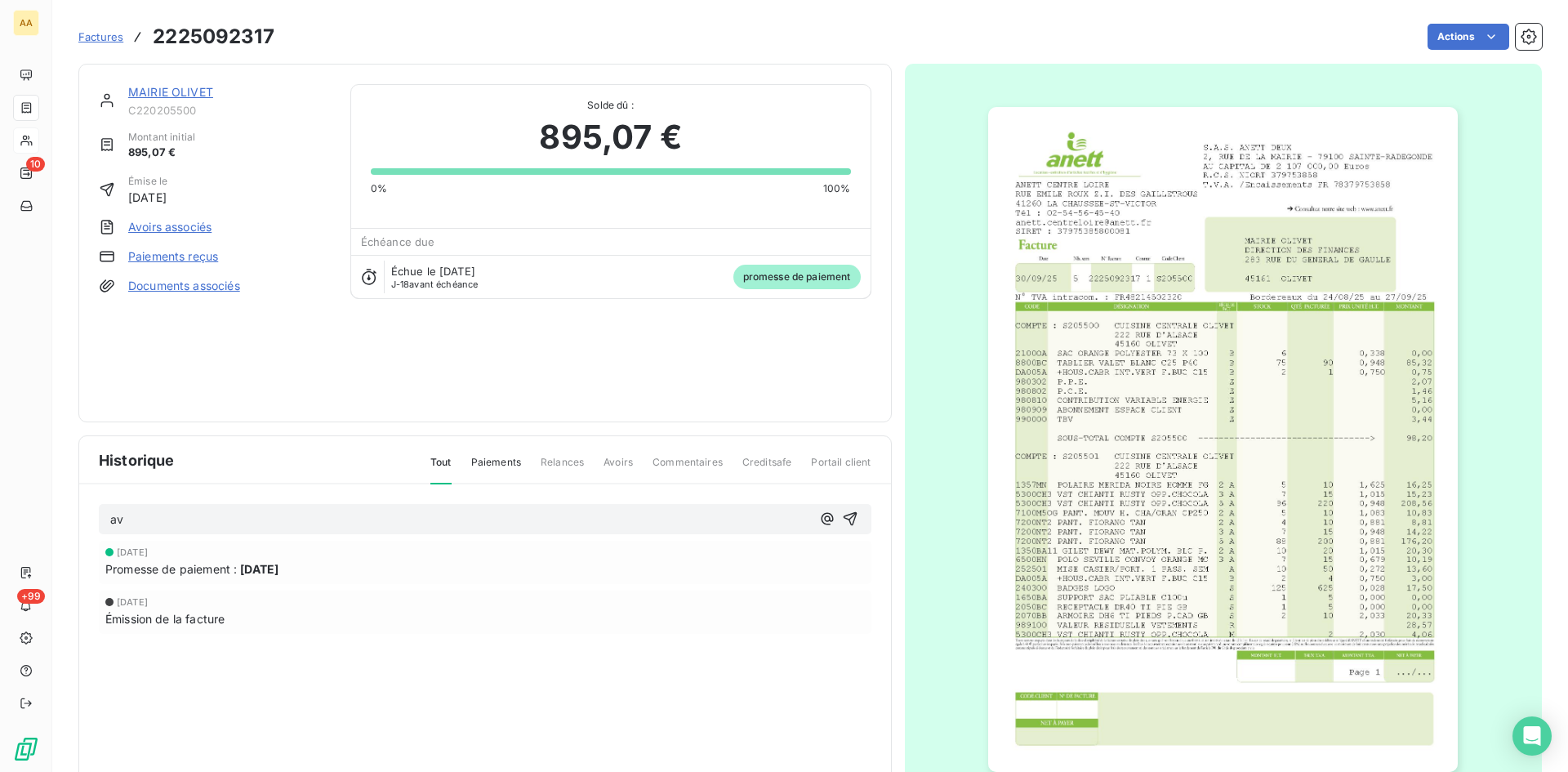
drag, startPoint x: 837, startPoint y: 524, endPoint x: 746, endPoint y: 474, distance: 103.8
click at [841, 521] on button "button" at bounding box center [850, 518] width 19 height 19
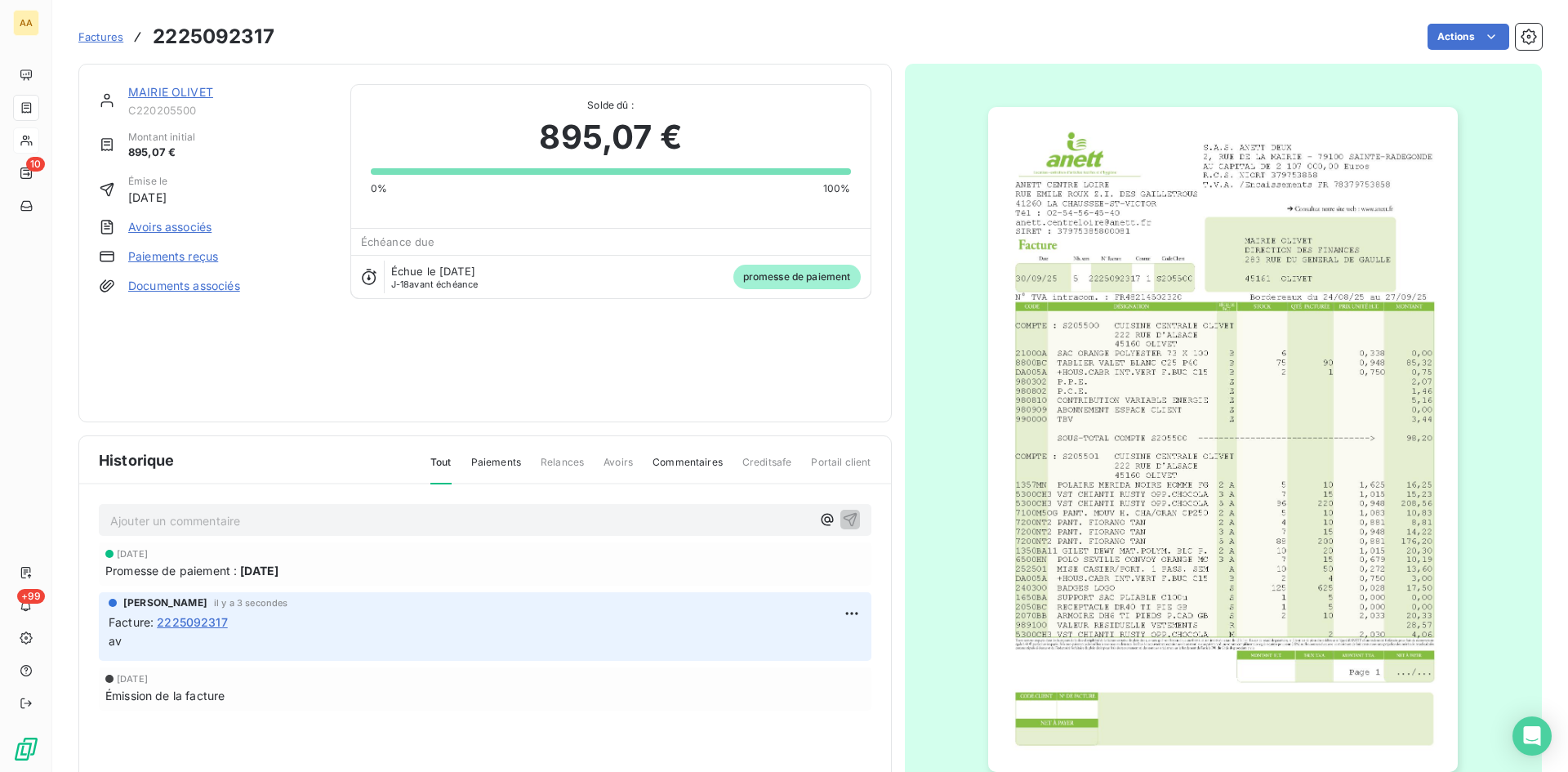
click at [183, 91] on link "MAIRIE OLIVET" at bounding box center [170, 92] width 85 height 14
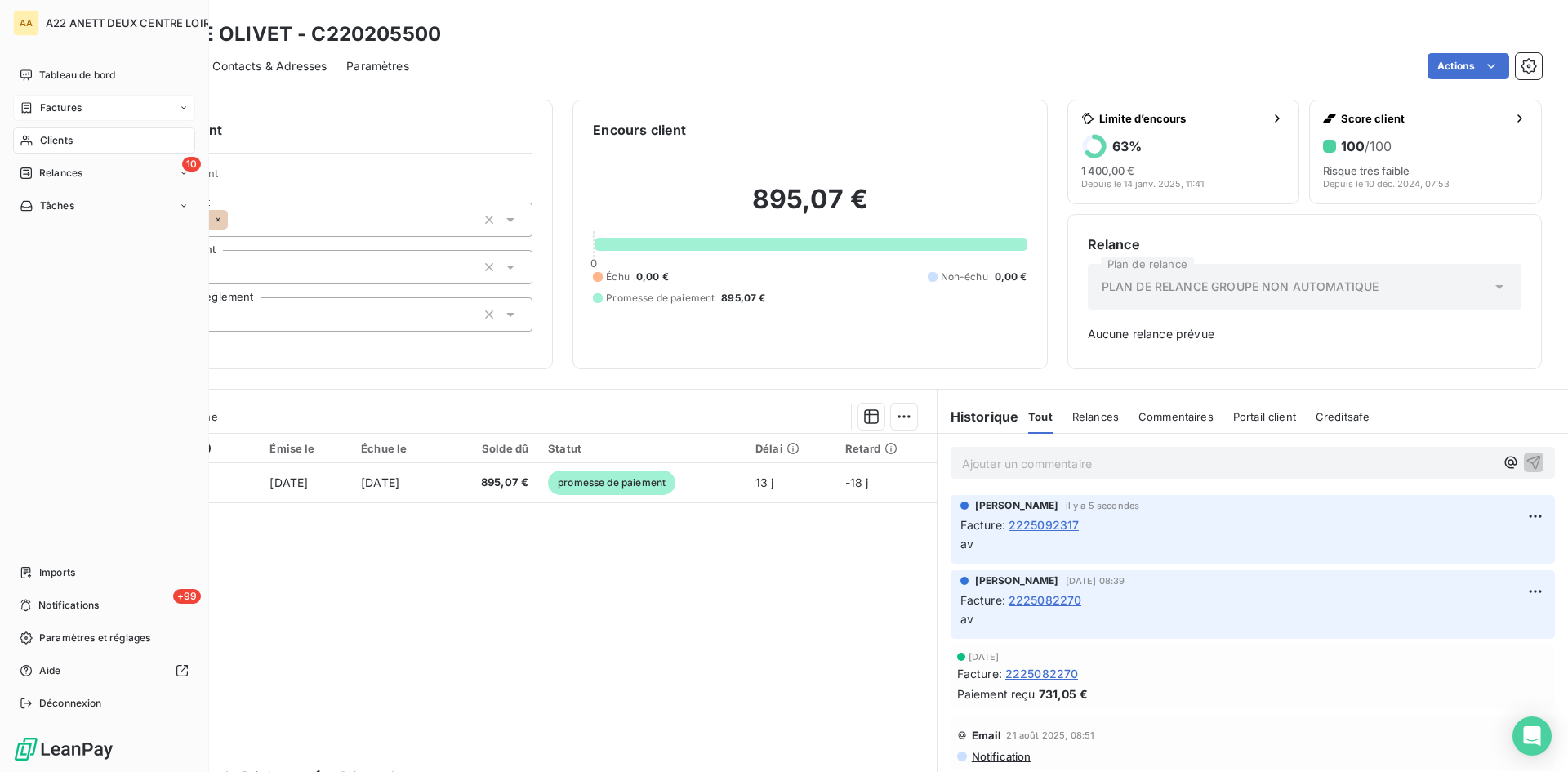
click at [46, 140] on span "Clients" at bounding box center [56, 140] width 33 height 14
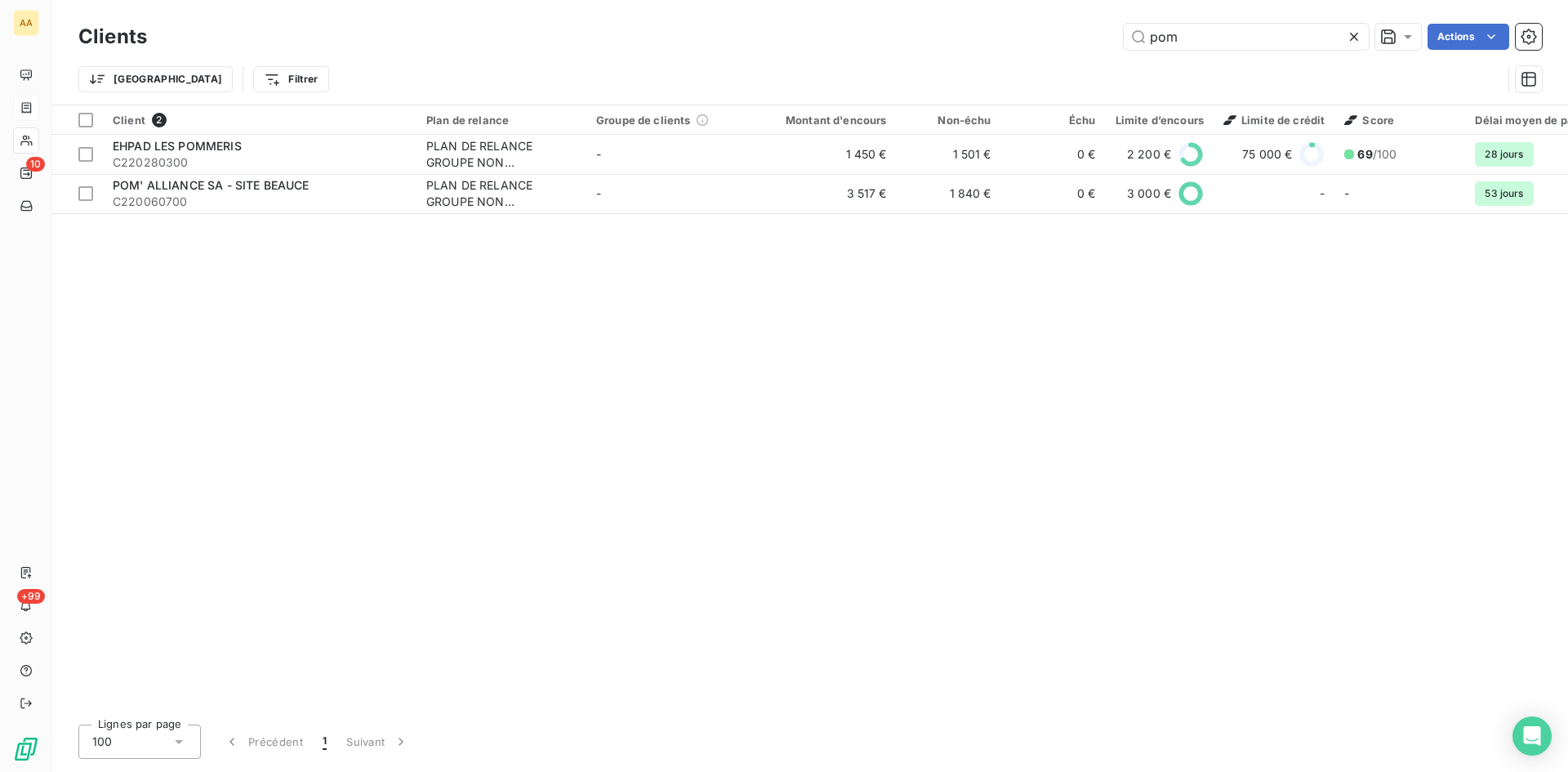
drag, startPoint x: 1196, startPoint y: 42, endPoint x: 1062, endPoint y: 54, distance: 134.5
click at [1062, 54] on div "Clients pom Actions Trier Filtrer" at bounding box center [810, 62] width 1464 height 85
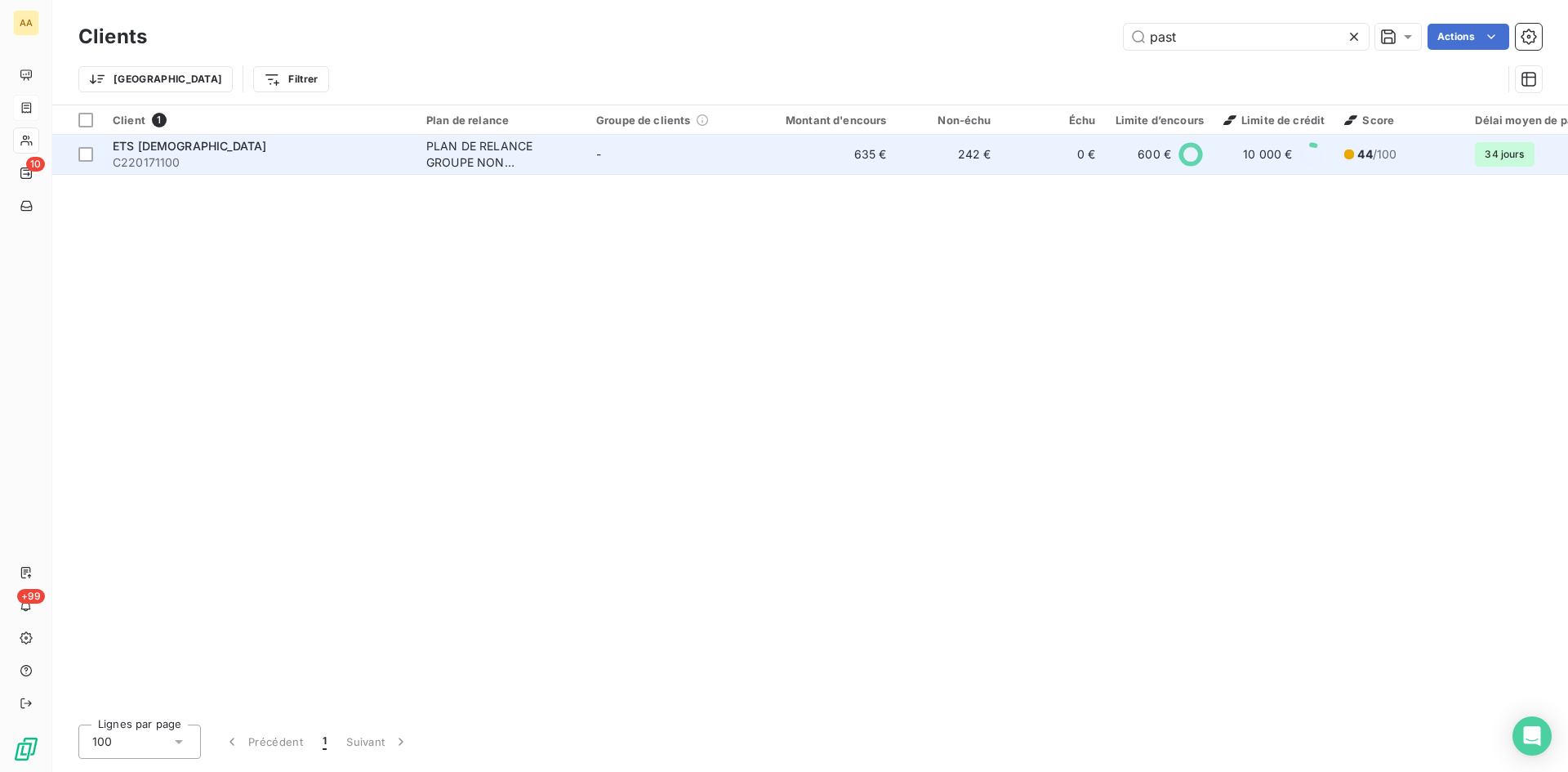
type input "past"
click at [481, 160] on div "PLAN DE RELANCE GROUPE NON AUTOMATIQUE" at bounding box center [501, 154] width 150 height 33
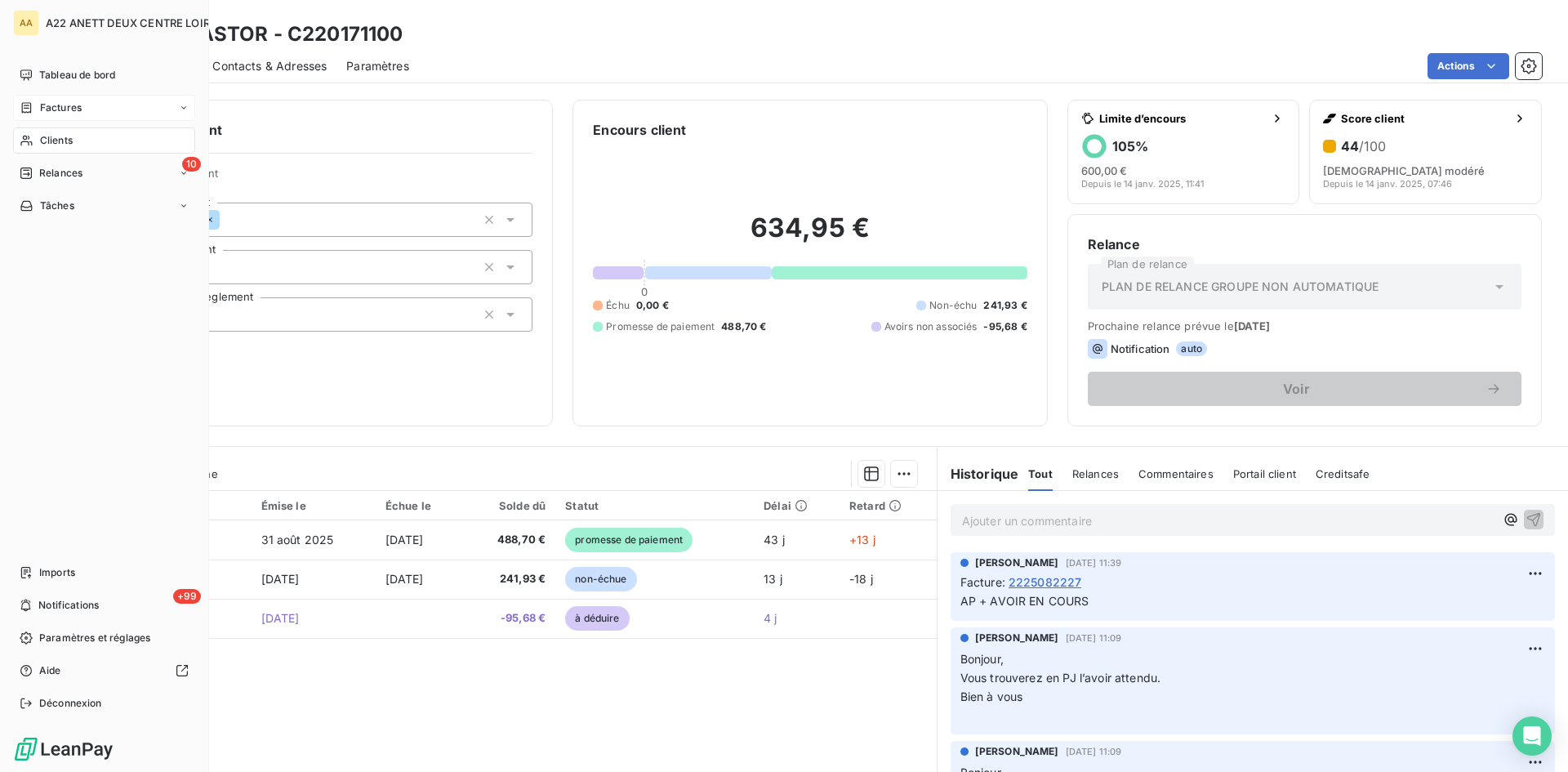
click at [53, 103] on span "Factures" at bounding box center [60, 108] width 42 height 14
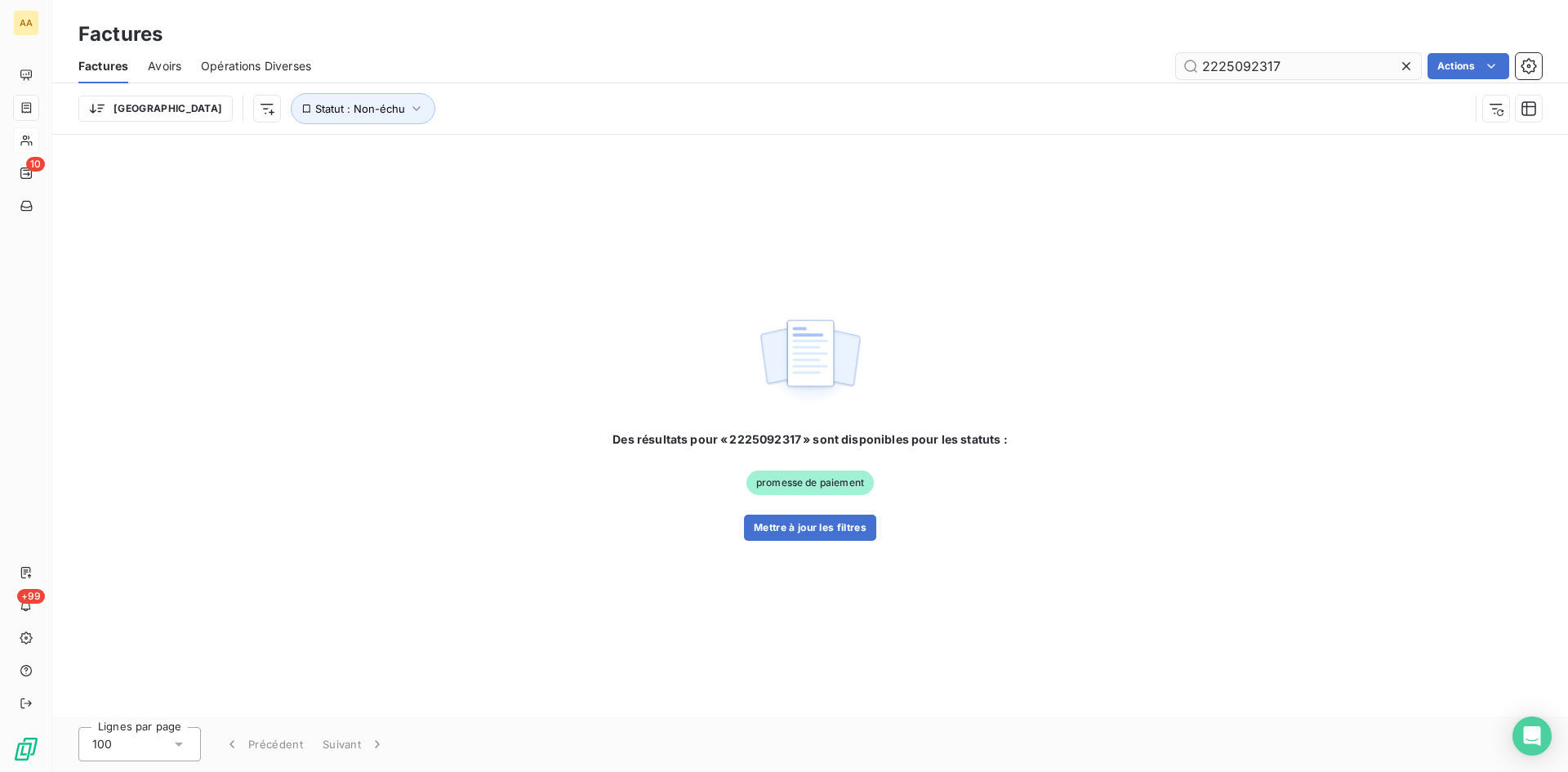
drag, startPoint x: 1293, startPoint y: 65, endPoint x: 1269, endPoint y: 61, distance: 24.3
click at [1269, 61] on input "2225092317" at bounding box center [1298, 66] width 245 height 26
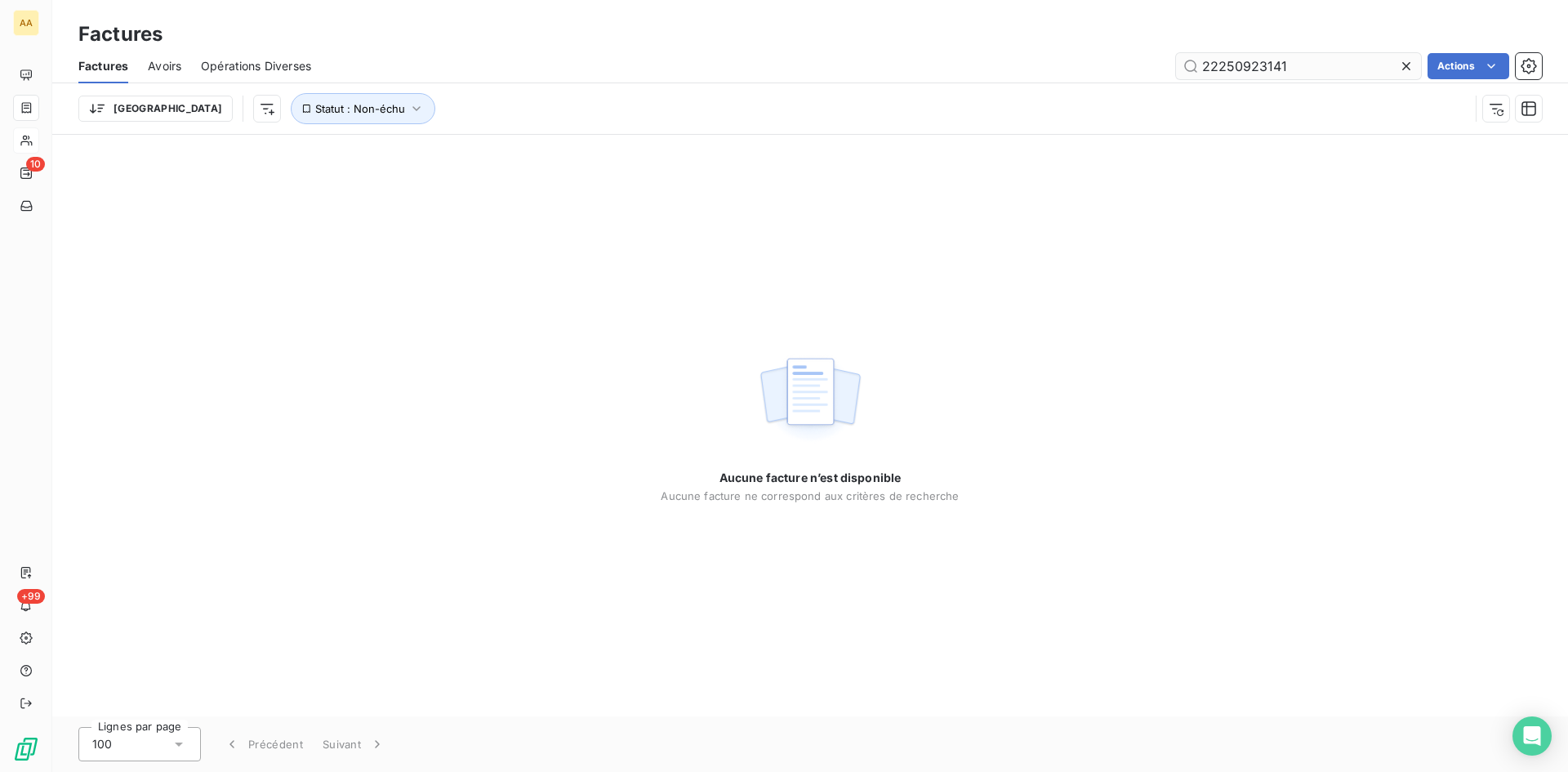
click at [1266, 59] on input "22250923141" at bounding box center [1298, 66] width 245 height 26
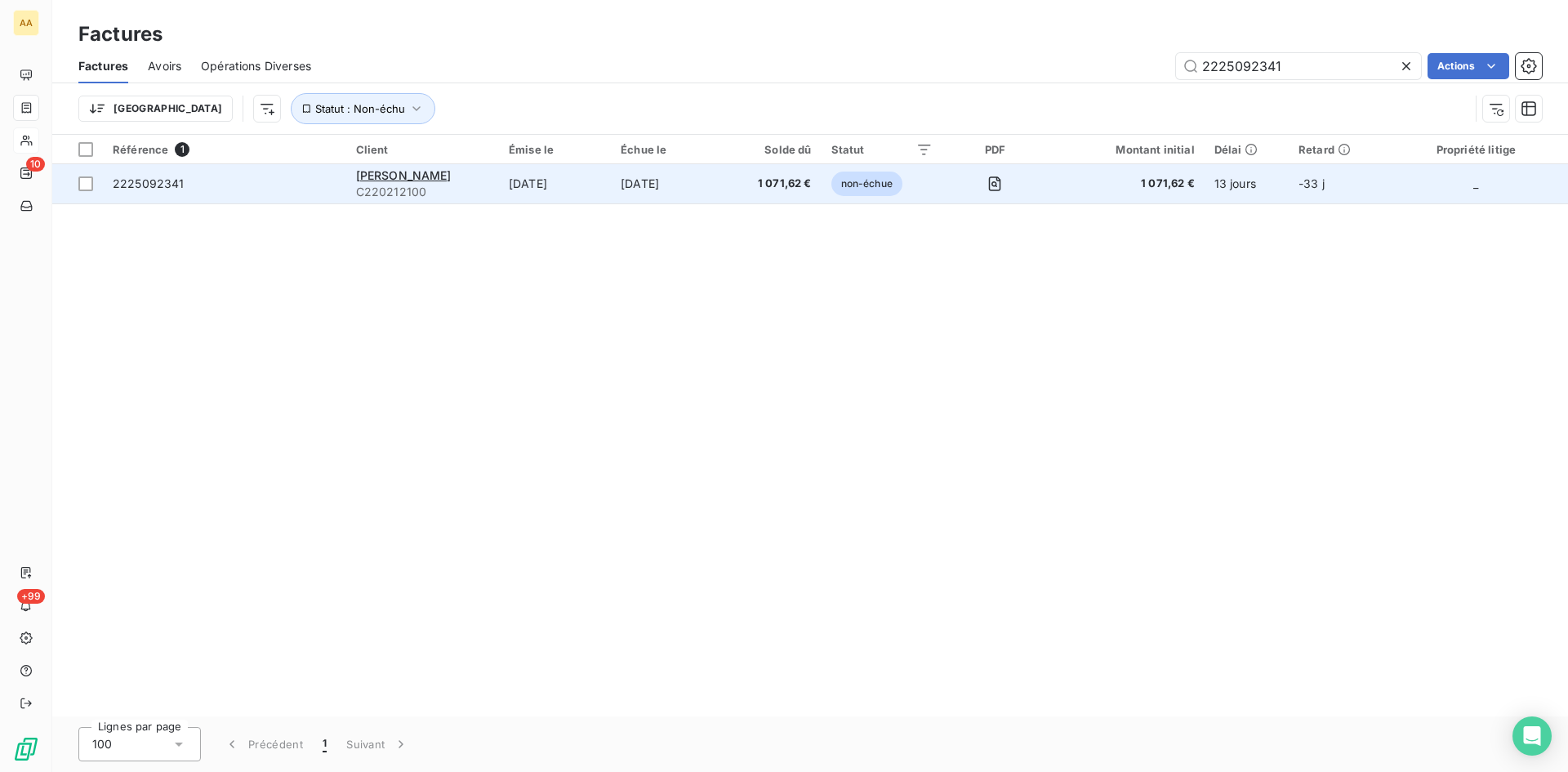
type input "2225092341"
click at [390, 181] on div "[PERSON_NAME]" at bounding box center [422, 175] width 133 height 16
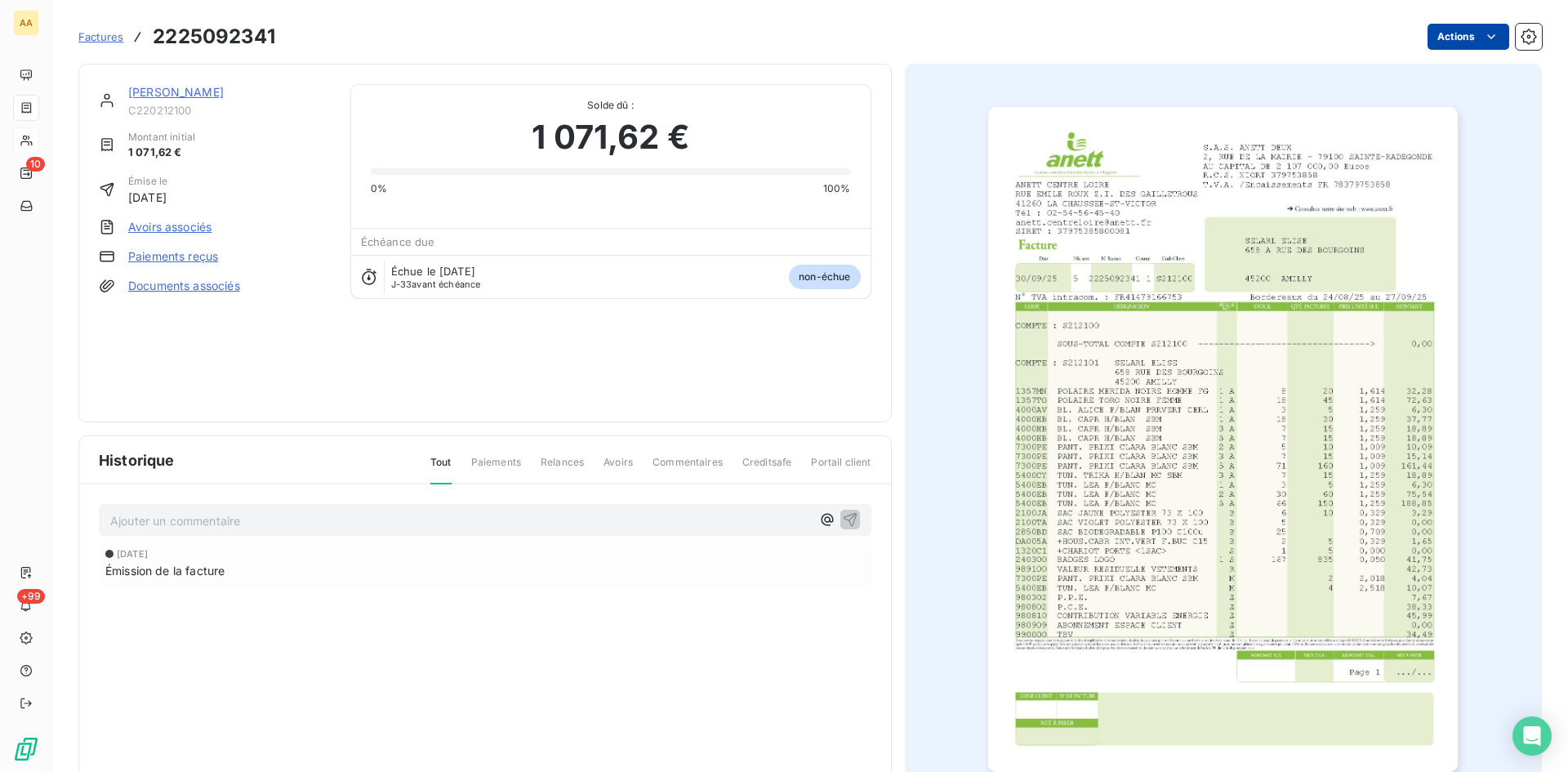
click at [1460, 27] on html "AA 10 +99 Factures 2225092341 Actions SELARL [PERSON_NAME] C220212100 Montant i…" at bounding box center [784, 386] width 1568 height 772
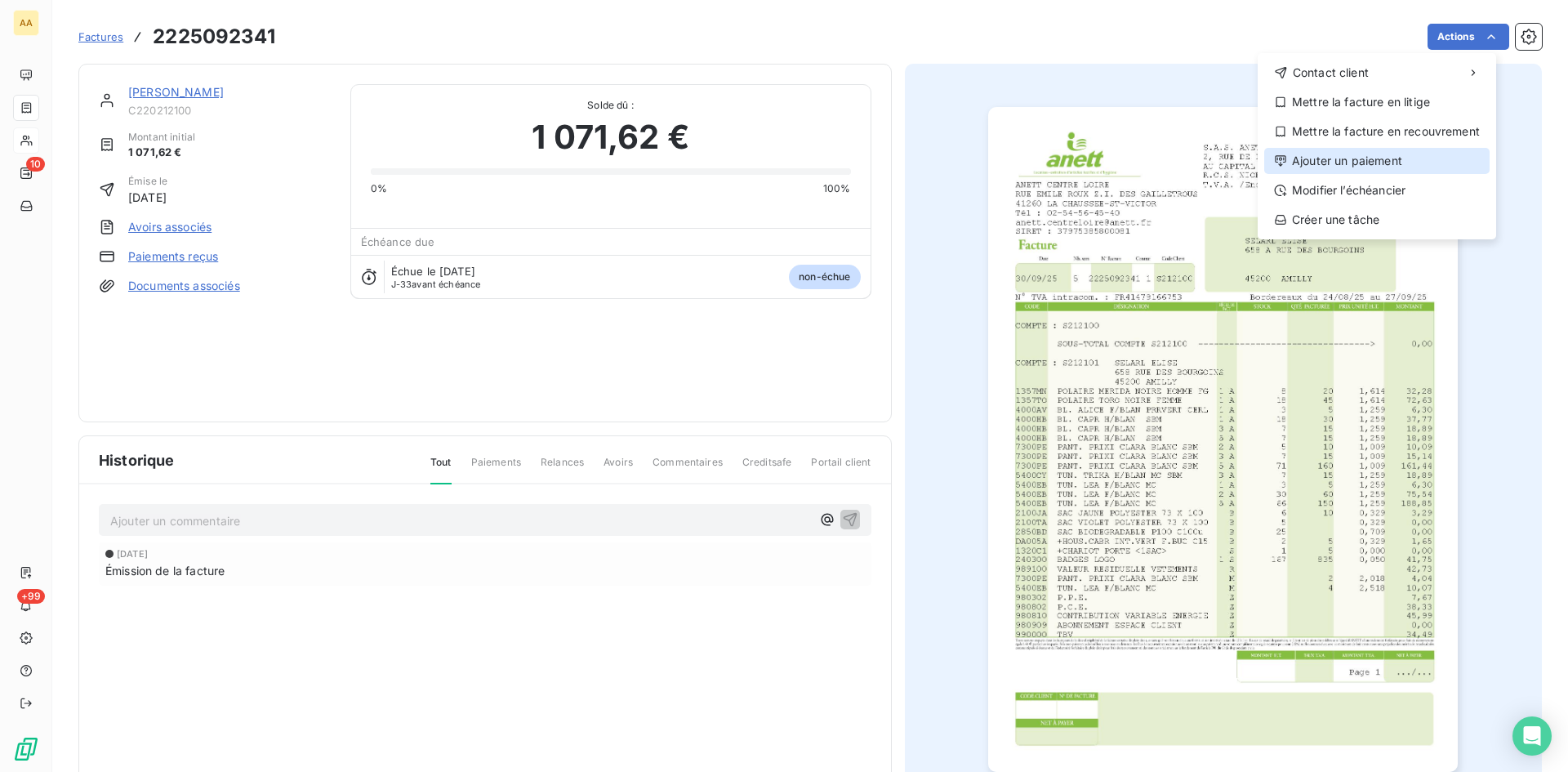
click at [1361, 153] on div "Ajouter un paiement" at bounding box center [1377, 160] width 225 height 26
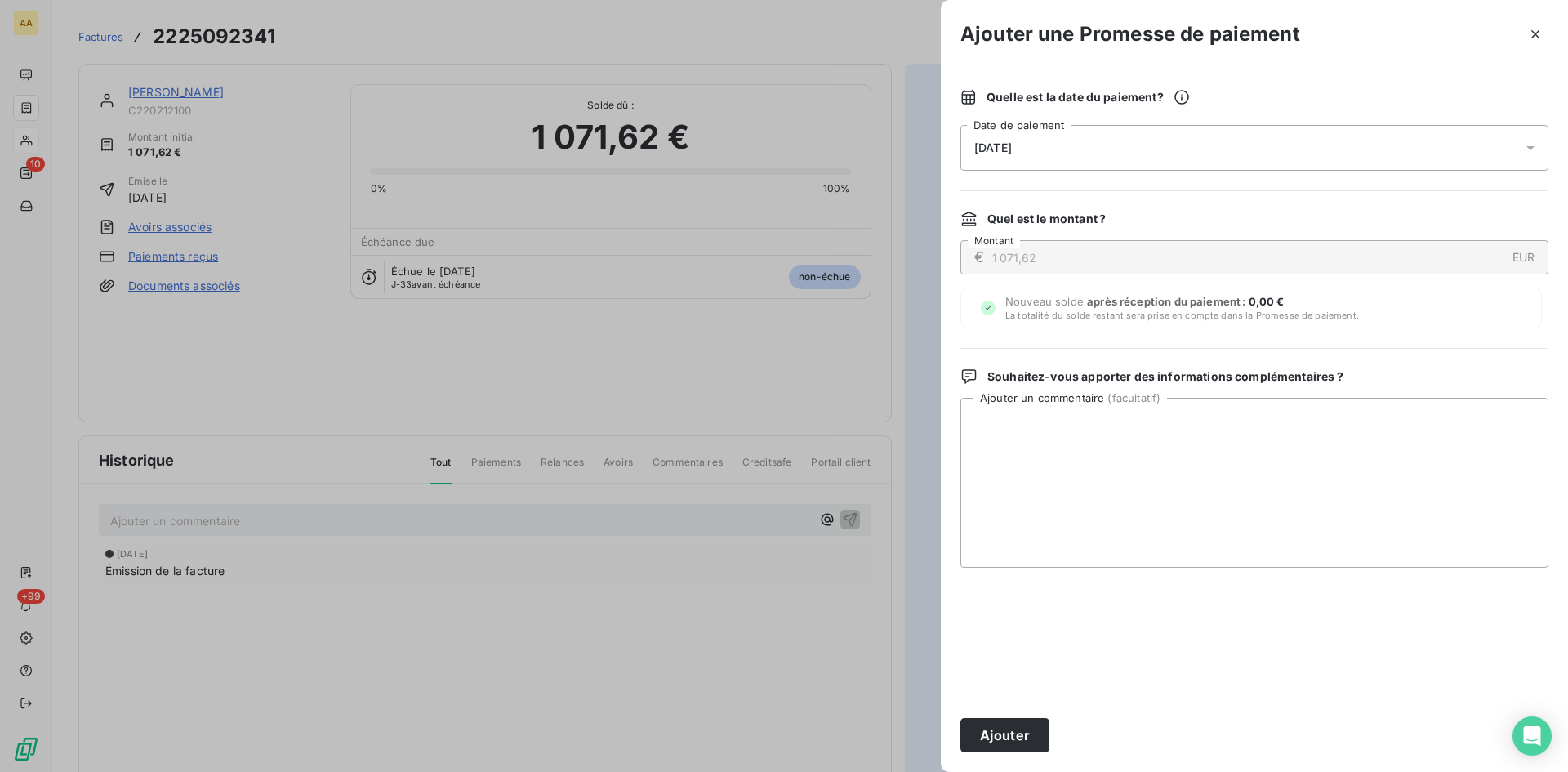
click at [1064, 149] on div "[DATE]" at bounding box center [1254, 147] width 588 height 46
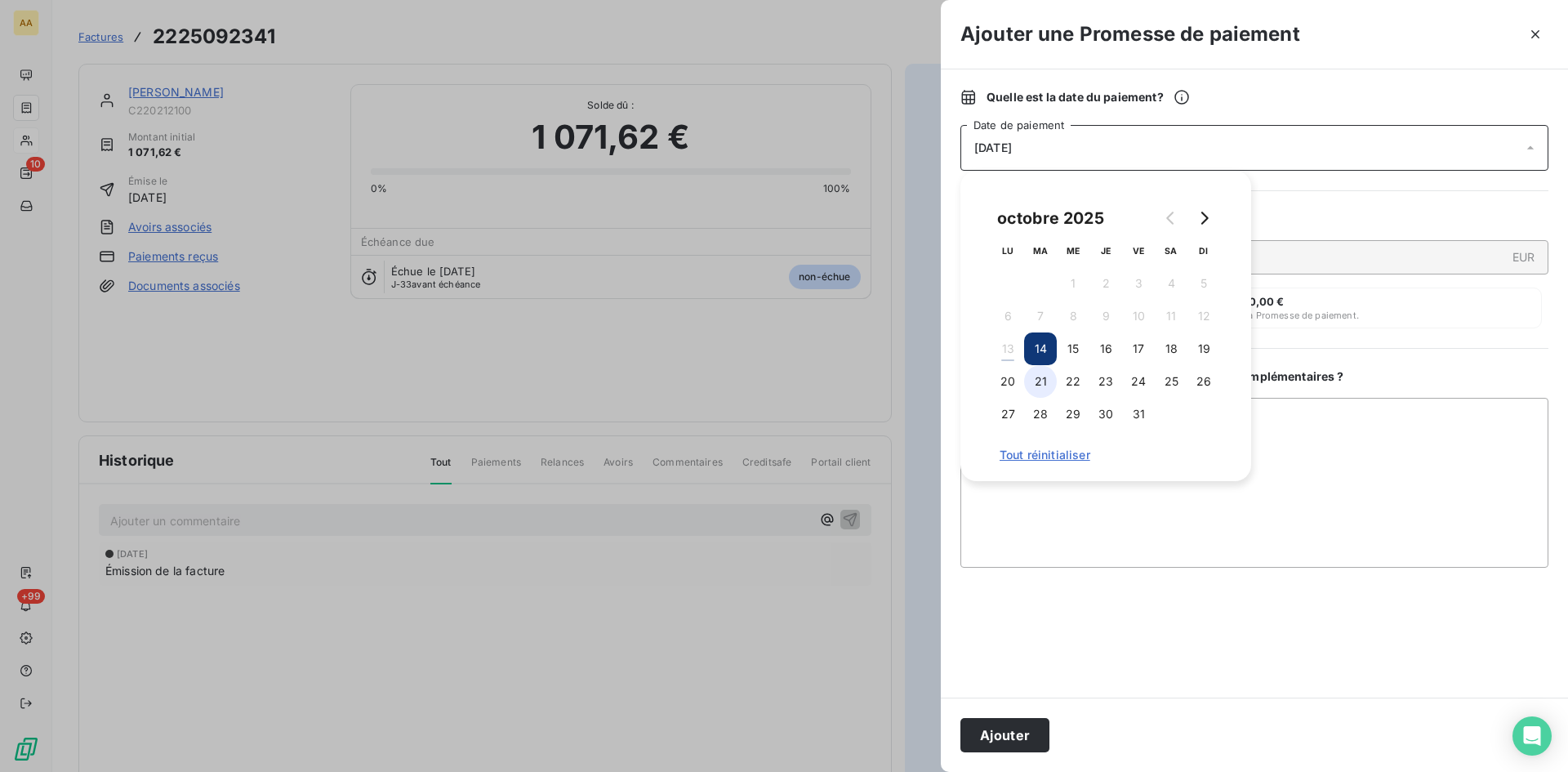
click at [1046, 378] on button "21" at bounding box center [1040, 381] width 33 height 33
drag, startPoint x: 1014, startPoint y: 730, endPoint x: 938, endPoint y: 697, distance: 82.9
click at [1010, 731] on button "Ajouter" at bounding box center [1004, 735] width 89 height 34
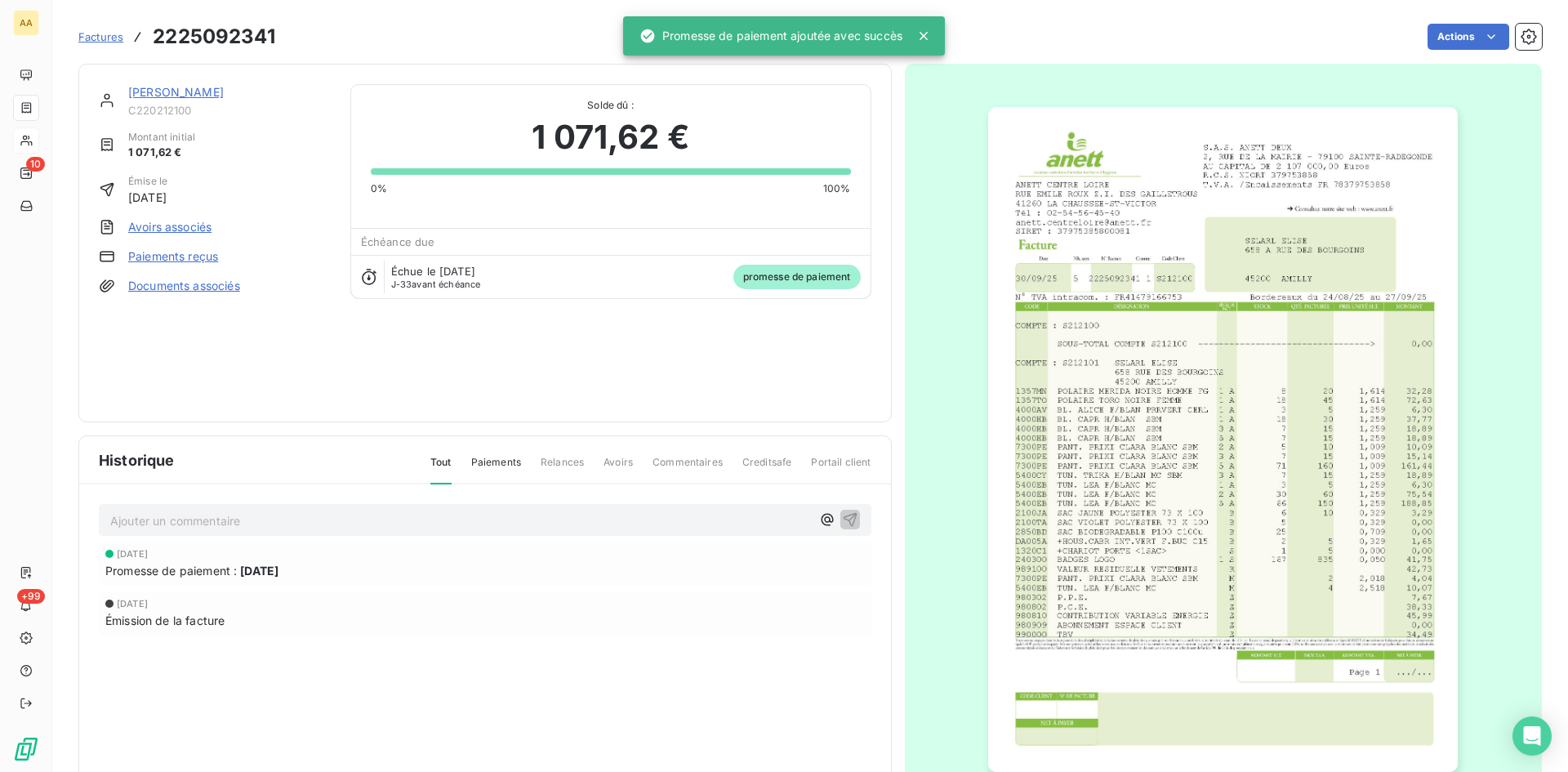
click at [379, 519] on p "Ajouter un commentaire ﻿" at bounding box center [460, 520] width 701 height 20
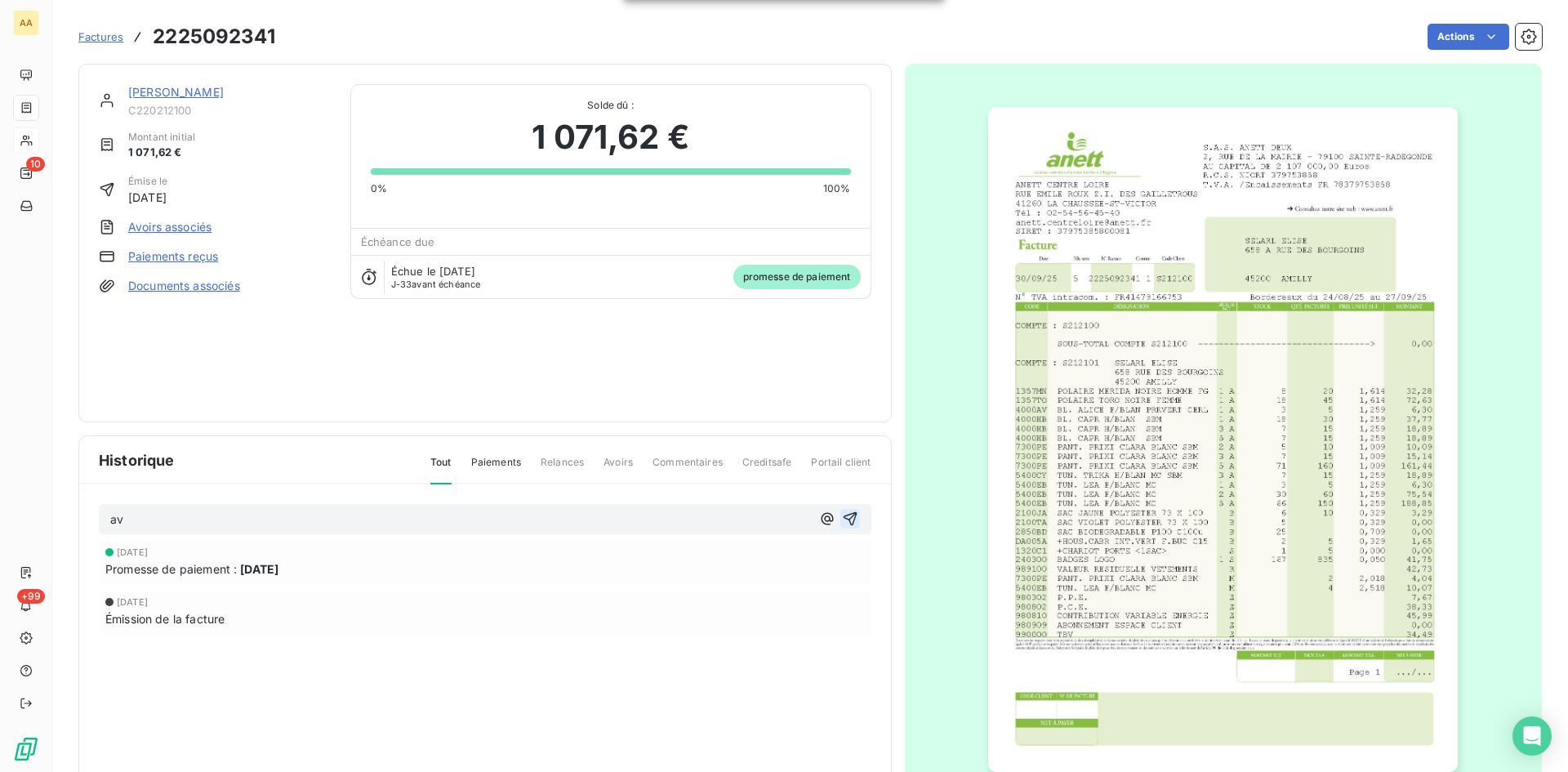
click at [845, 510] on icon "button" at bounding box center [850, 518] width 16 height 16
click at [195, 91] on link "[PERSON_NAME]" at bounding box center [175, 92] width 96 height 14
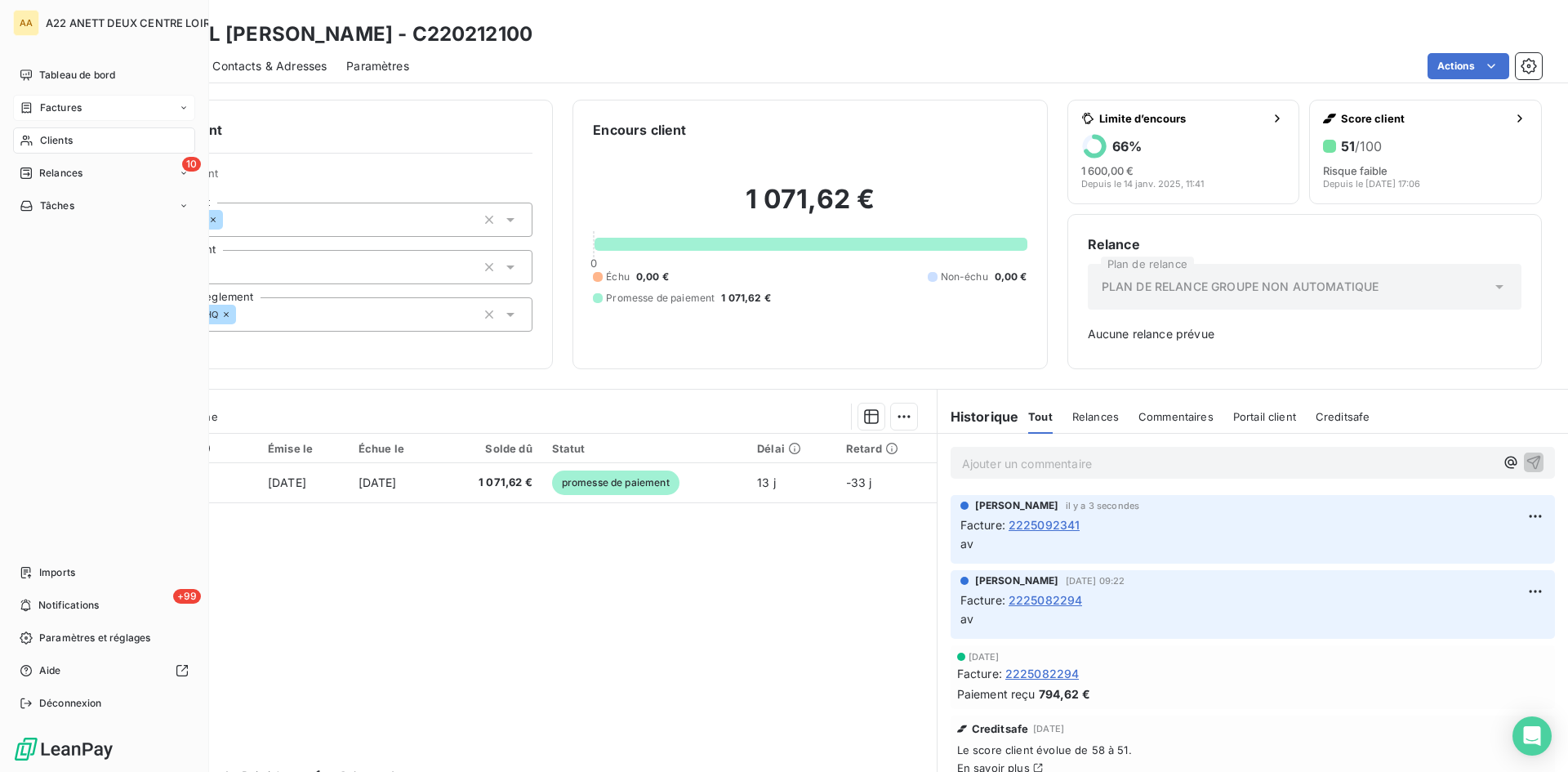
click at [56, 114] on span "Factures" at bounding box center [60, 108] width 42 height 14
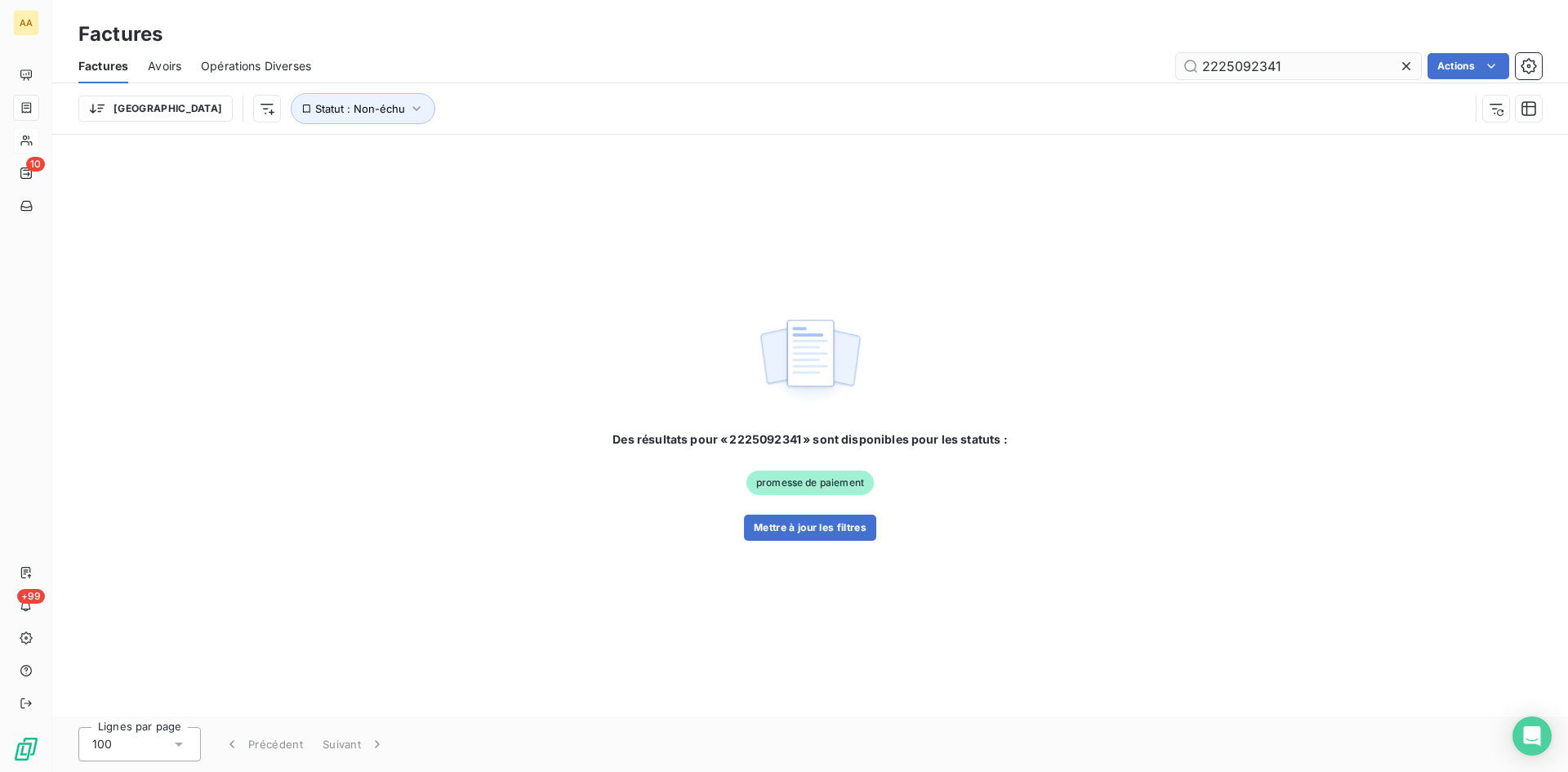
drag, startPoint x: 1270, startPoint y: 67, endPoint x: 1244, endPoint y: 65, distance: 26.1
click at [1244, 65] on input "2225092341" at bounding box center [1298, 66] width 245 height 26
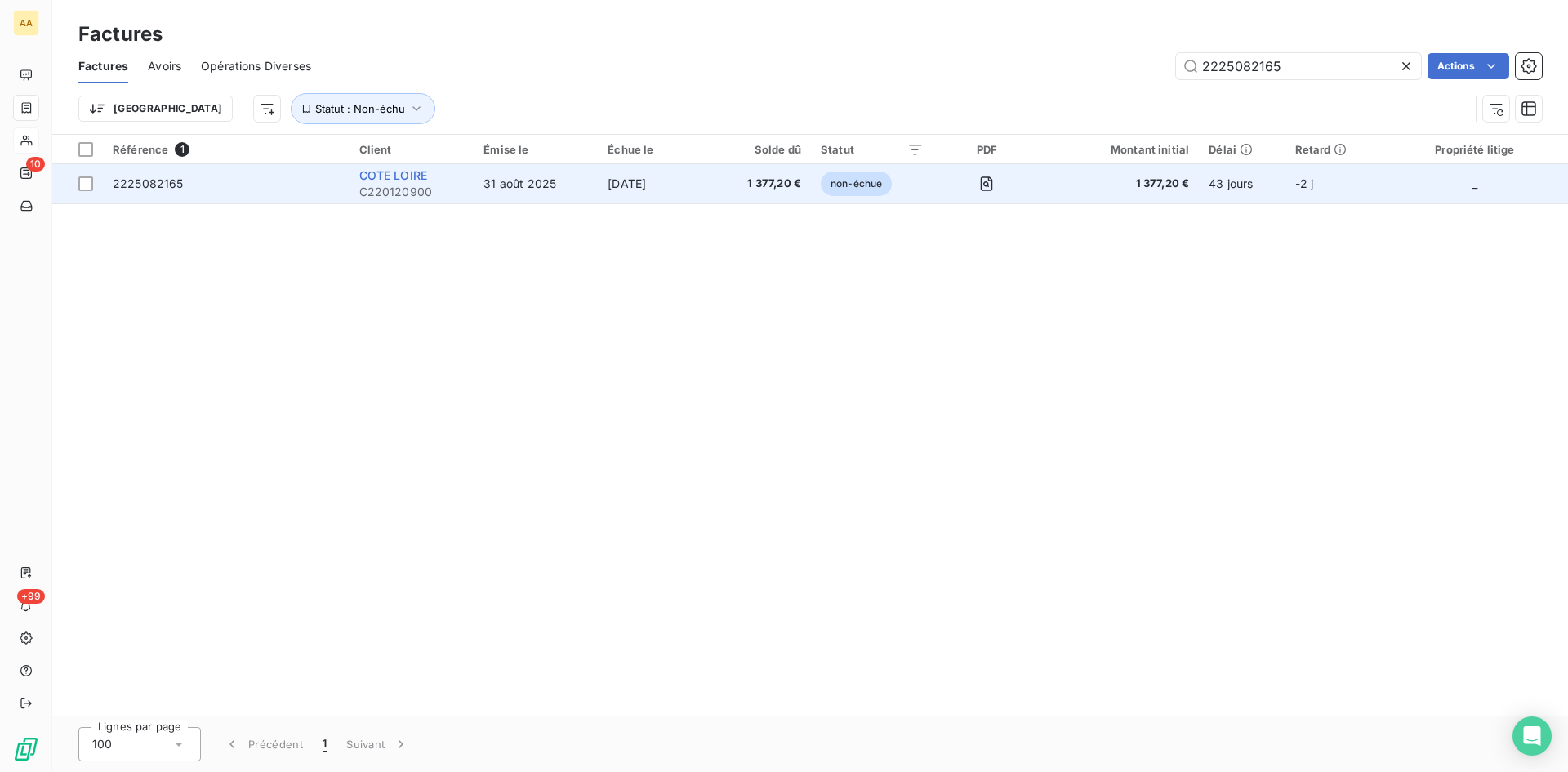
type input "2225082165"
click at [405, 175] on span "COTE LOIRE" at bounding box center [393, 175] width 69 height 14
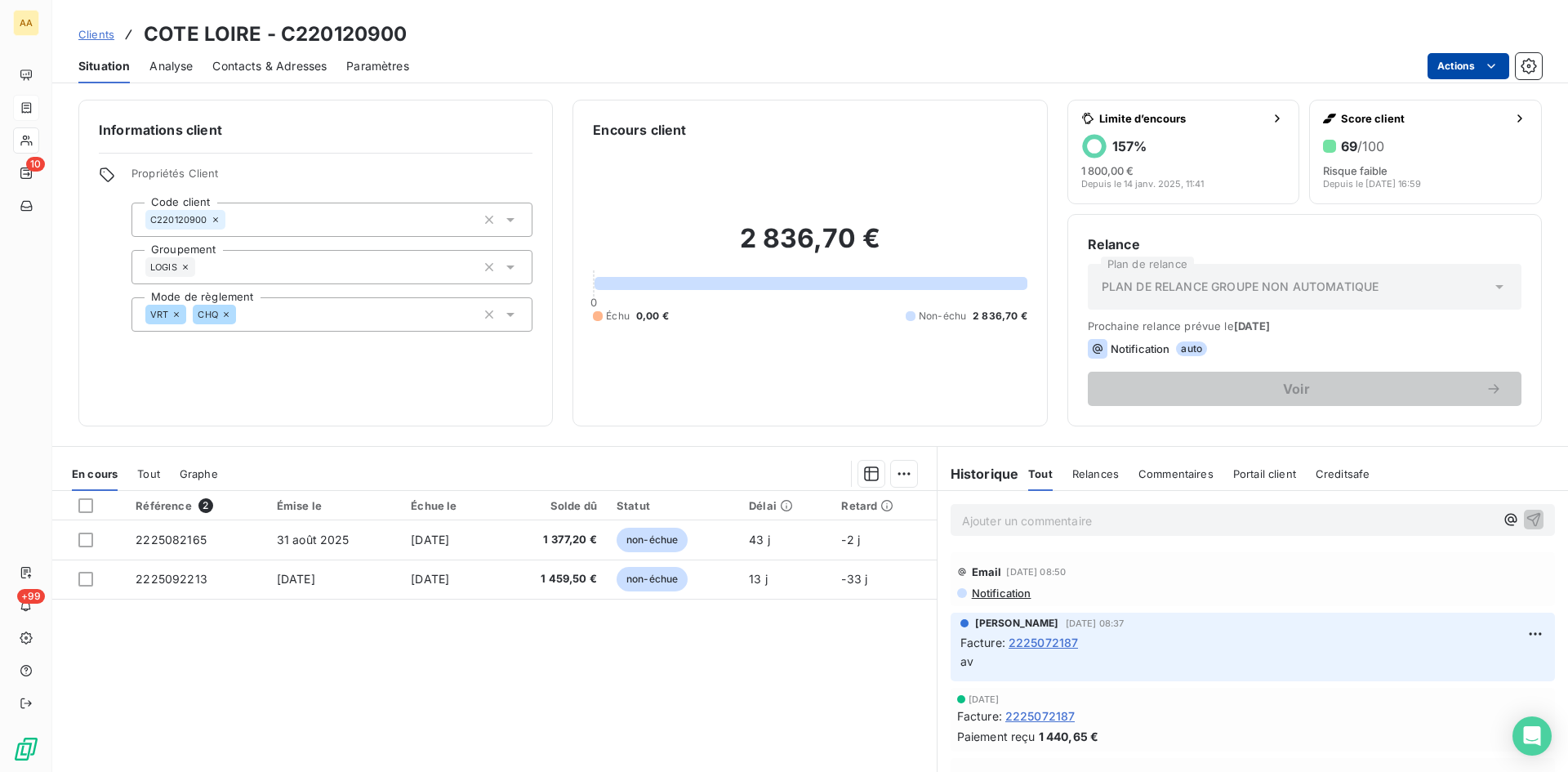
click at [1477, 64] on html "AA 10 +99 Clients COTE LOIRE - C220120900 Situation Analyse Contacts & Adresses…" at bounding box center [784, 386] width 1568 height 772
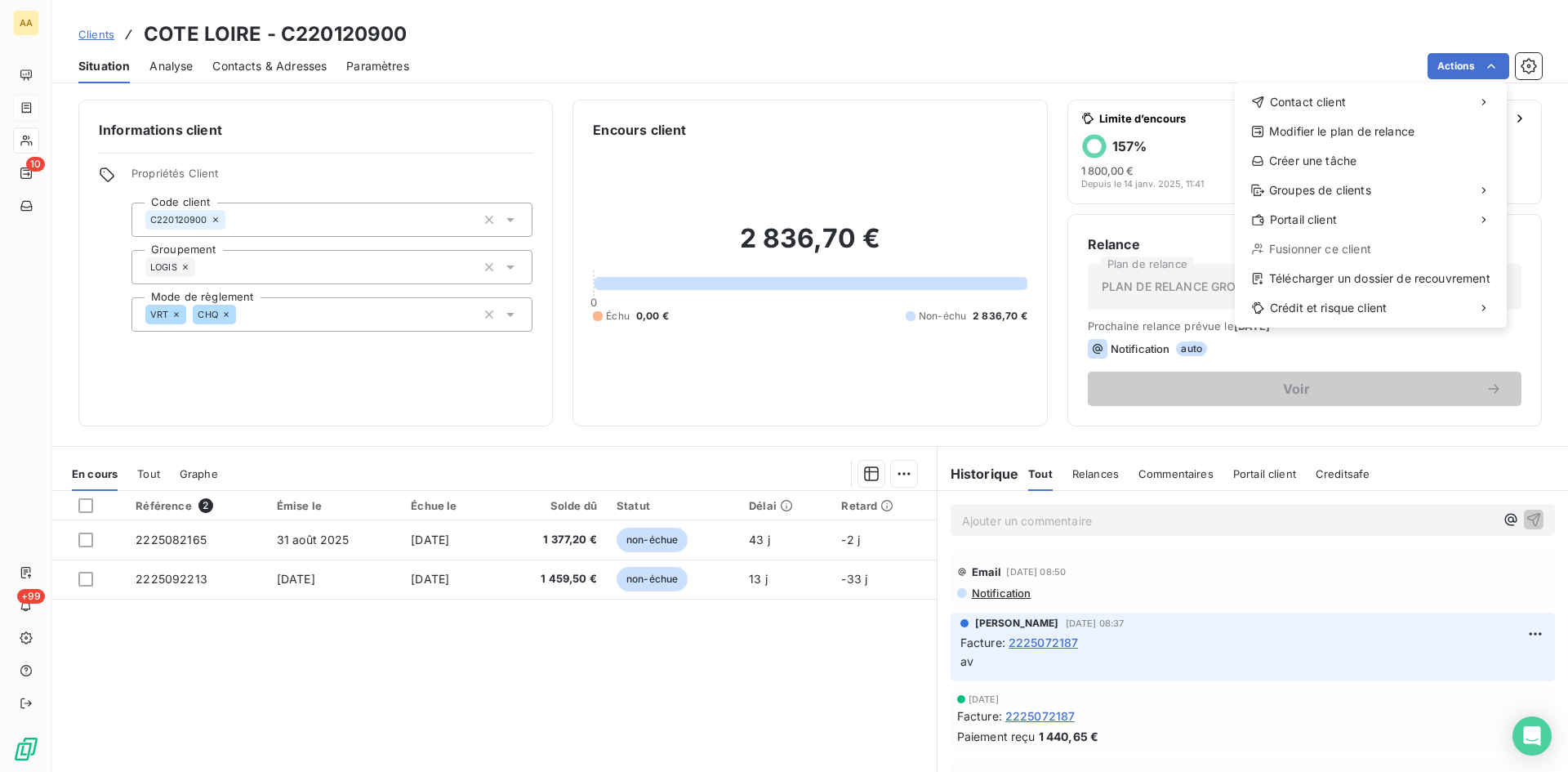
click at [173, 540] on html "AA 10 +99 Clients COTE LOIRE - C220120900 Situation Analyse Contacts & Adresses…" at bounding box center [784, 386] width 1568 height 772
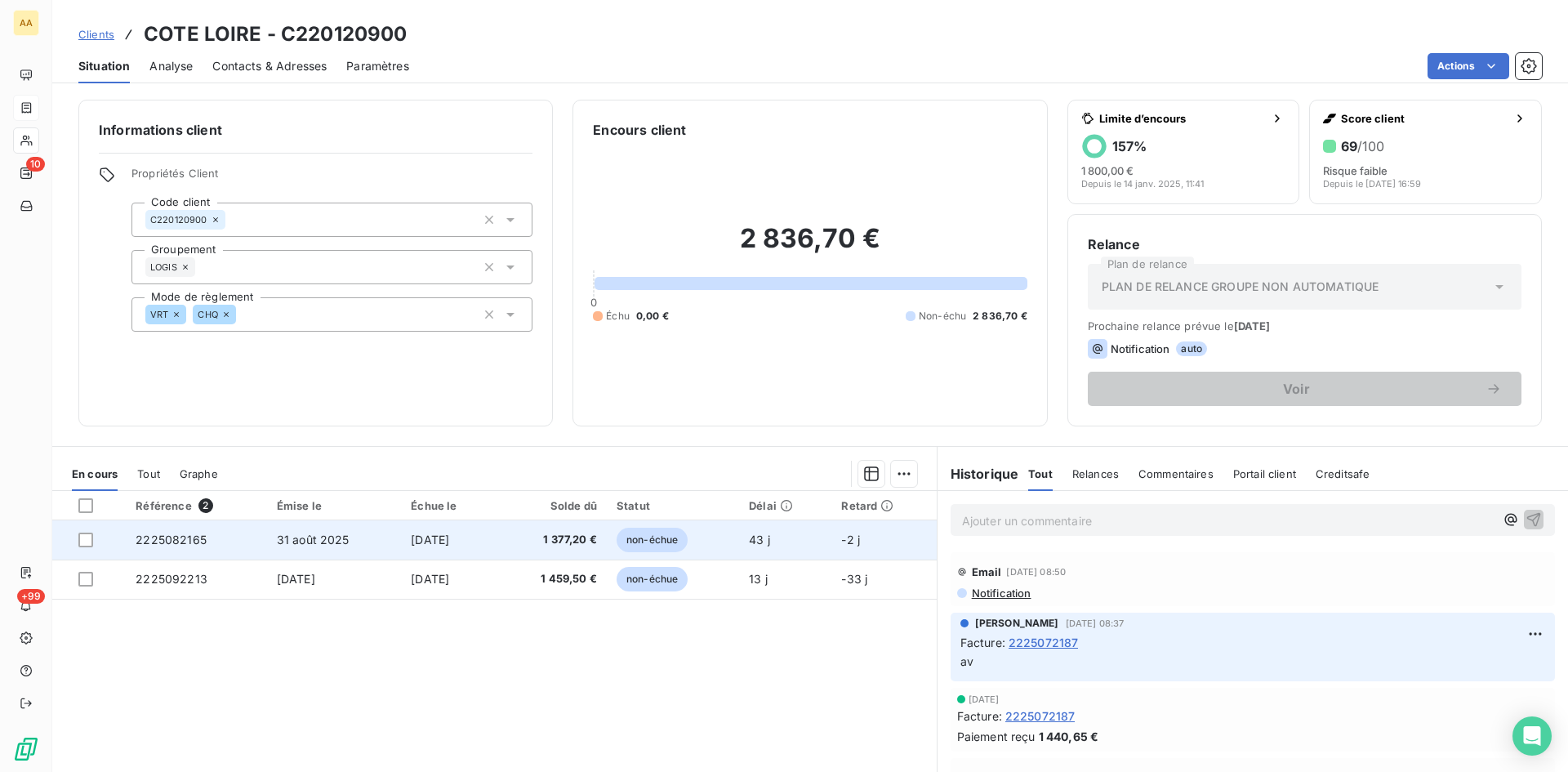
click at [159, 542] on span "2225082165" at bounding box center [171, 539] width 71 height 14
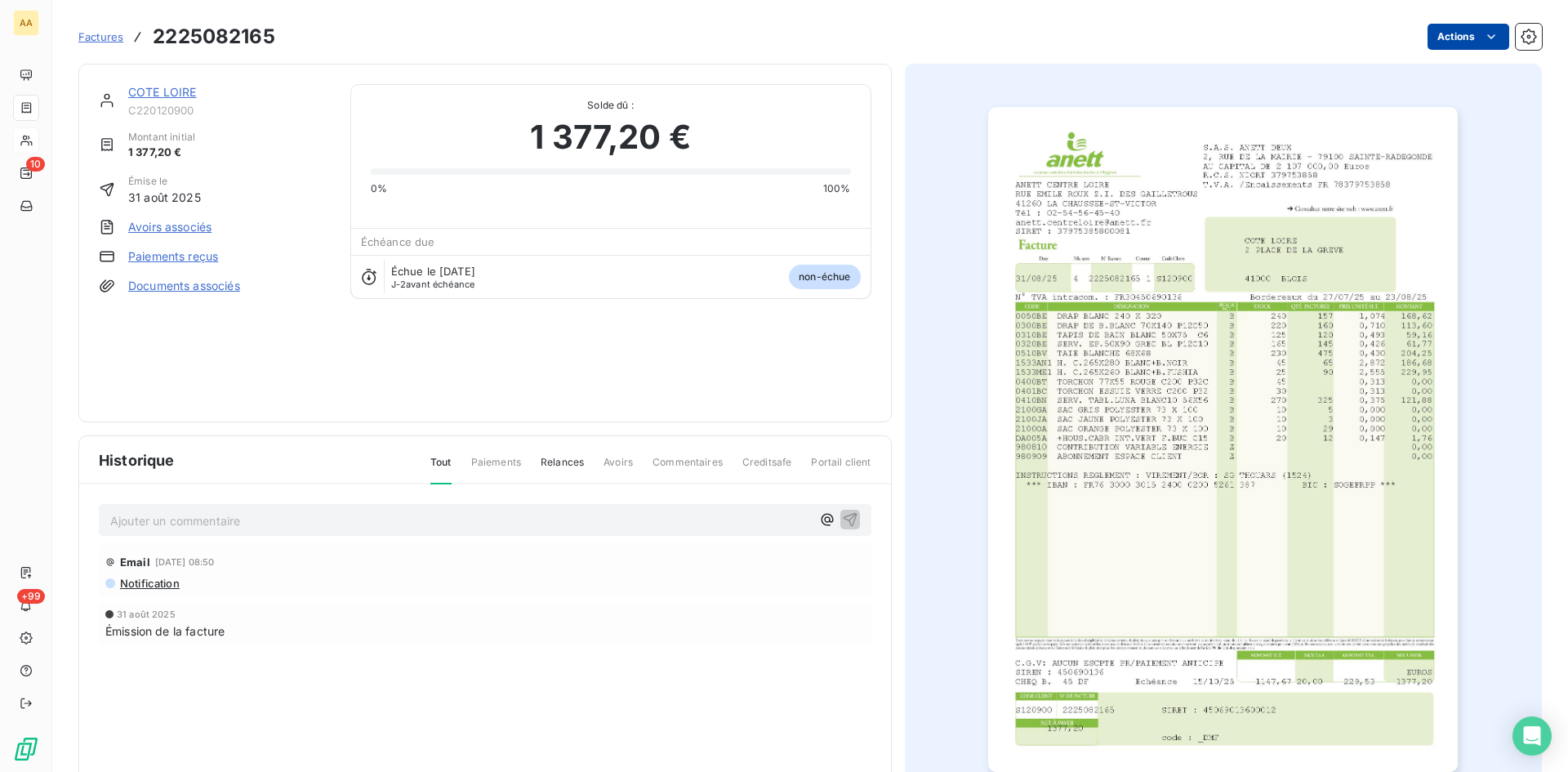
click at [1471, 26] on html "AA 10 +99 Factures 2225082165 Actions COTE LOIRE C220120900 Montant initial 1 3…" at bounding box center [784, 386] width 1568 height 772
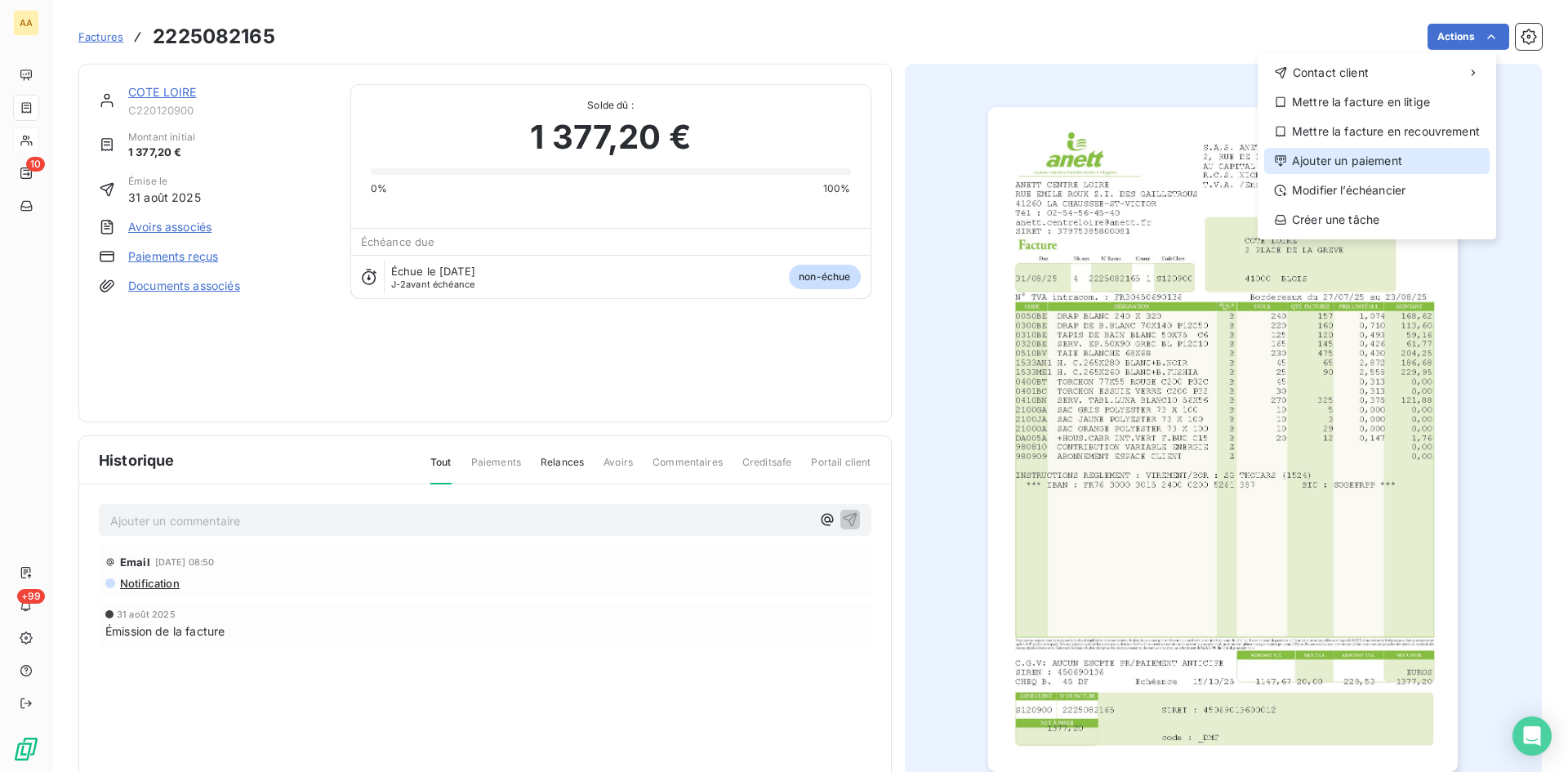
click at [1337, 158] on div "Ajouter un paiement" at bounding box center [1377, 160] width 225 height 26
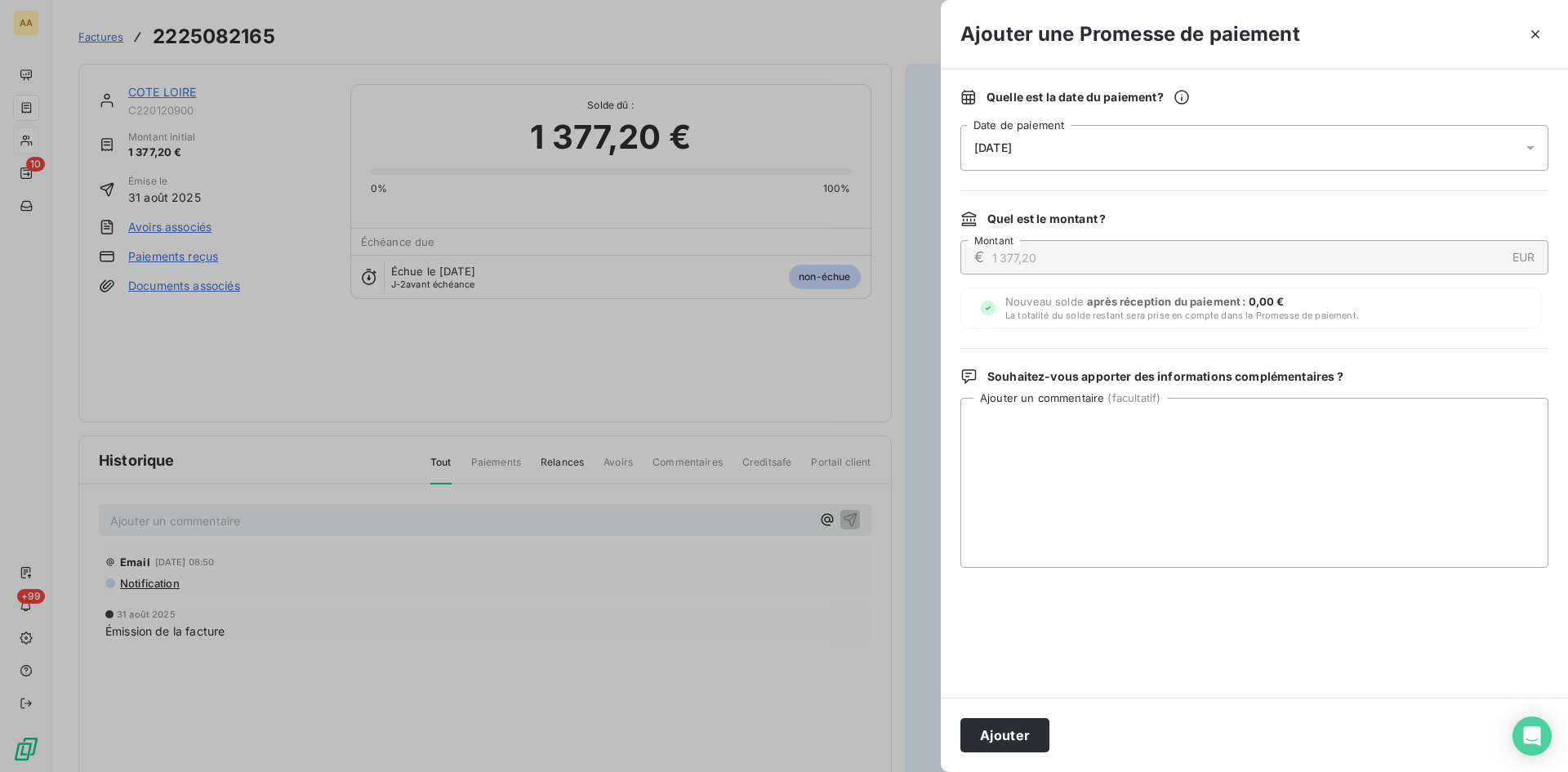
click at [1085, 148] on div "[DATE]" at bounding box center [1254, 147] width 588 height 46
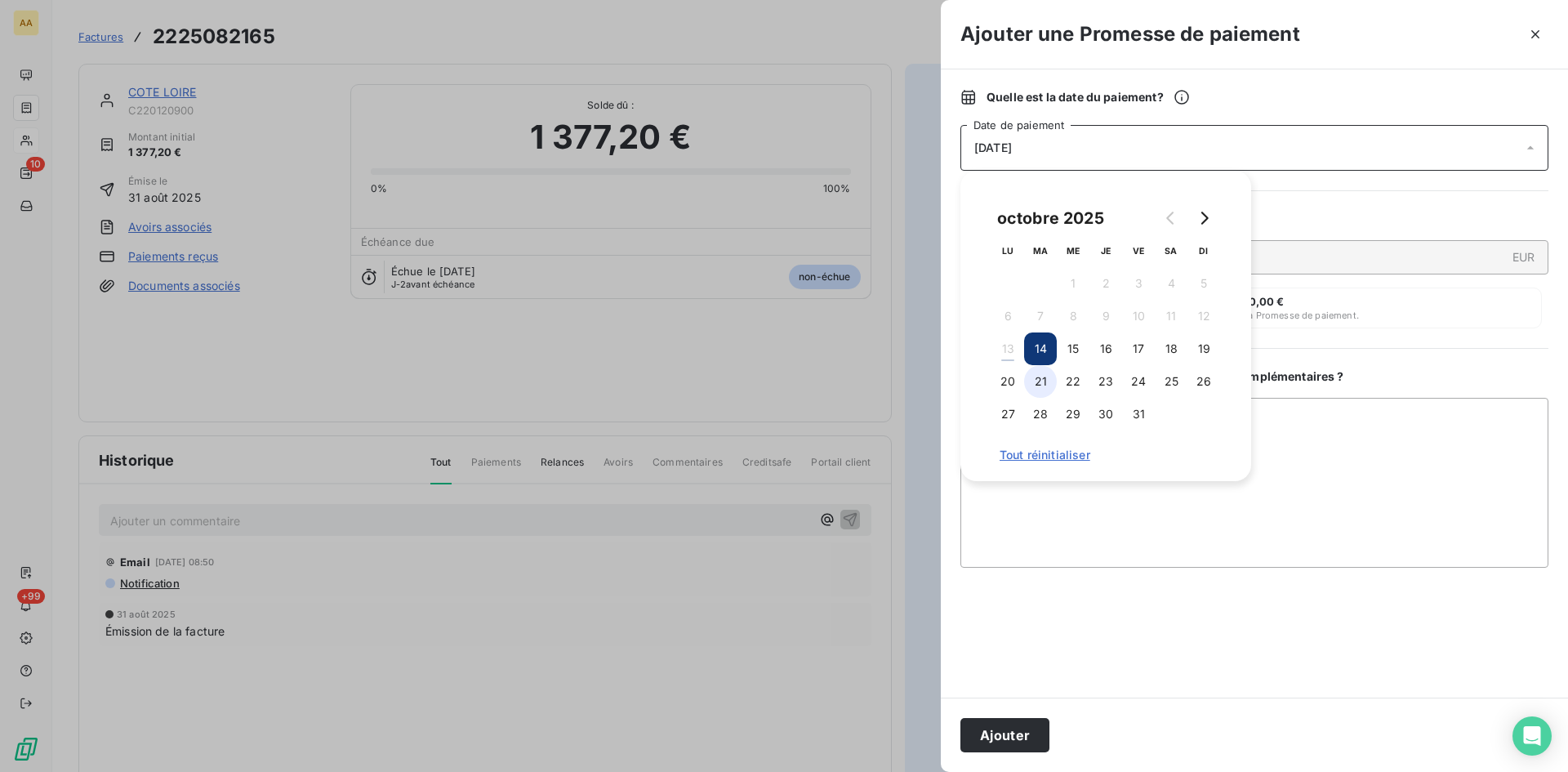
click at [1040, 380] on button "21" at bounding box center [1040, 381] width 33 height 33
click at [1014, 729] on button "Ajouter" at bounding box center [1004, 735] width 89 height 34
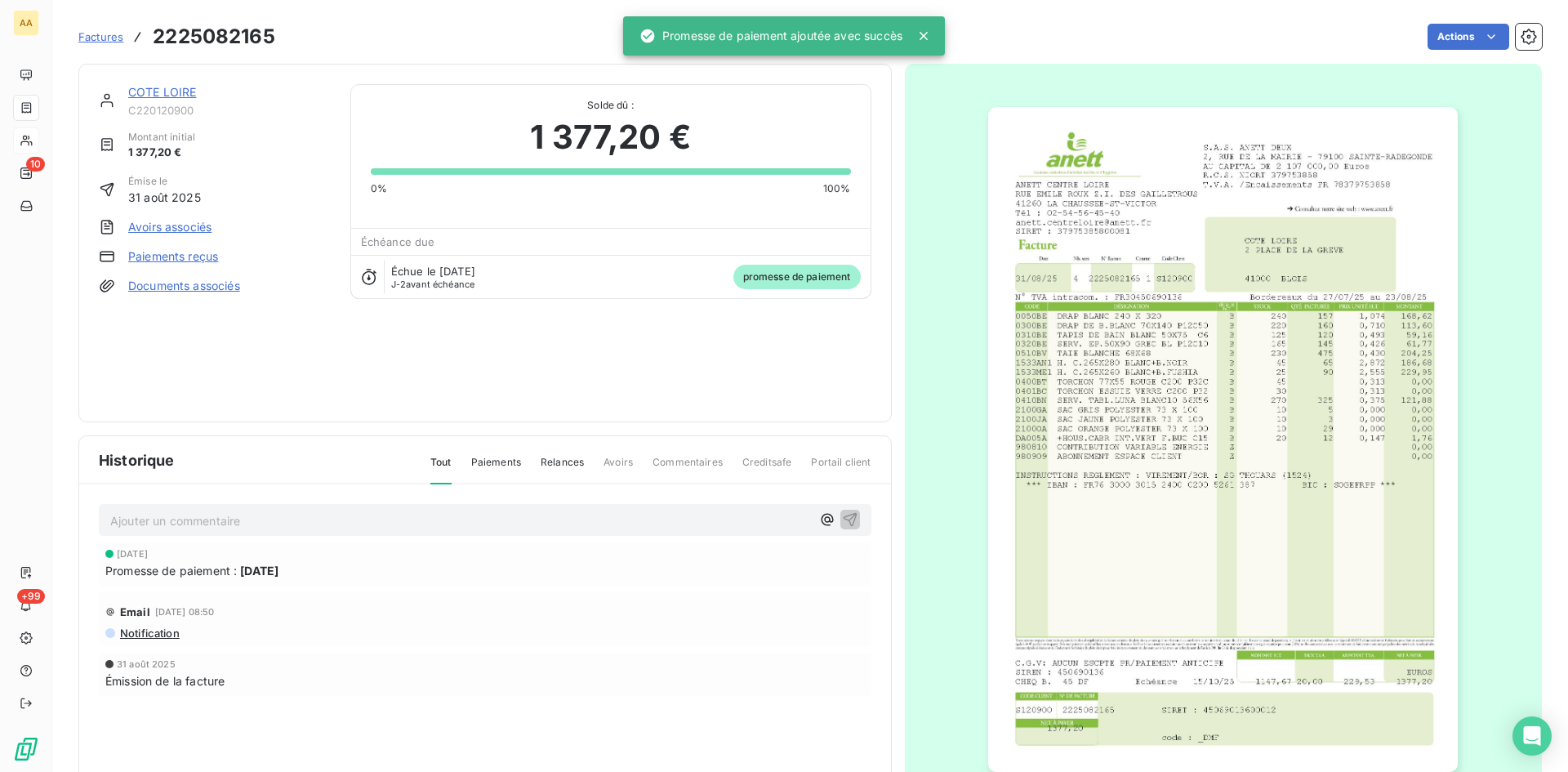
click at [482, 519] on p "Ajouter un commentaire ﻿" at bounding box center [460, 520] width 701 height 20
drag, startPoint x: 845, startPoint y: 515, endPoint x: 792, endPoint y: 470, distance: 69.5
click at [845, 514] on icon "button" at bounding box center [850, 518] width 16 height 16
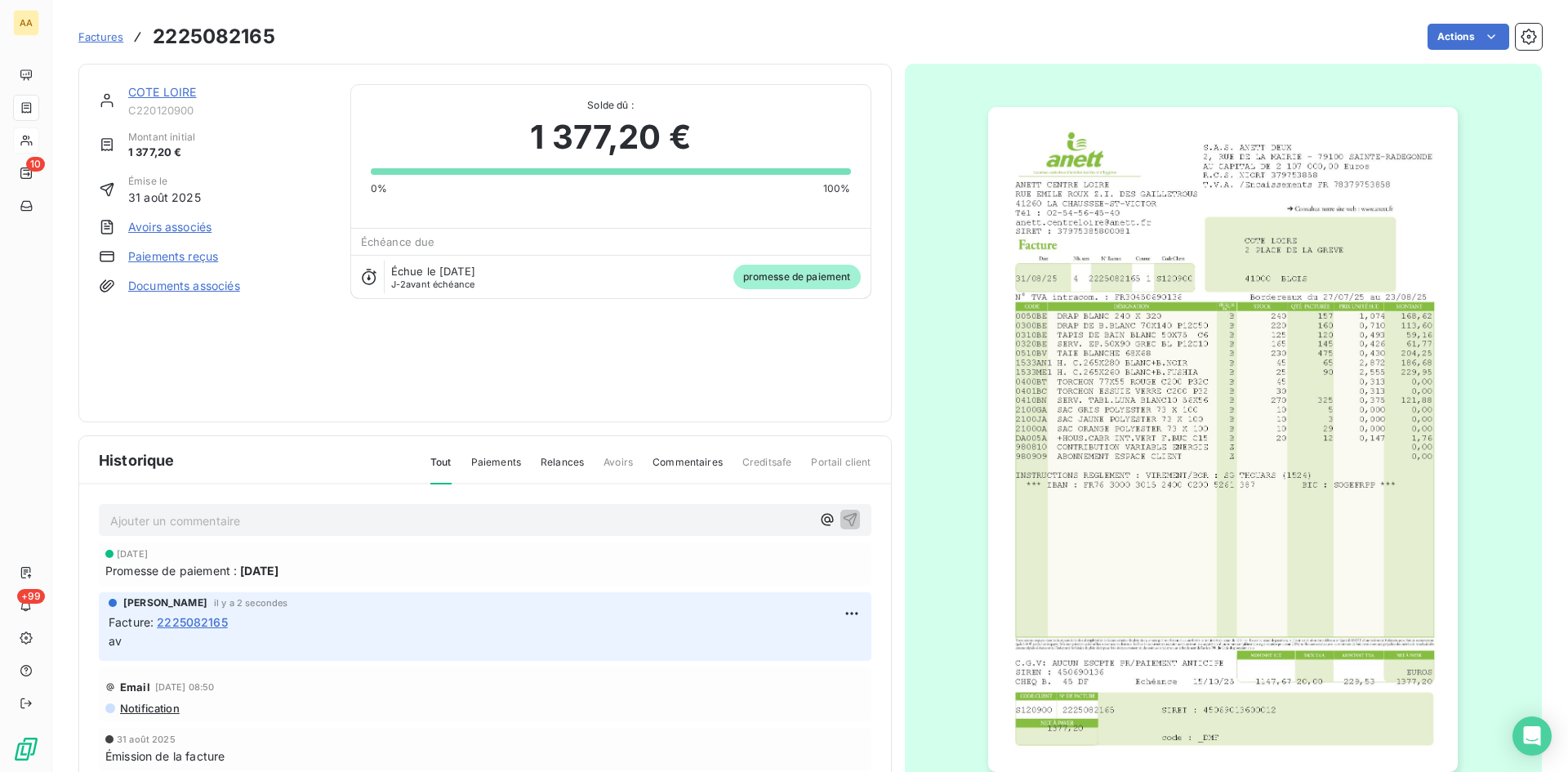
click at [170, 88] on link "COTE LOIRE" at bounding box center [162, 92] width 69 height 14
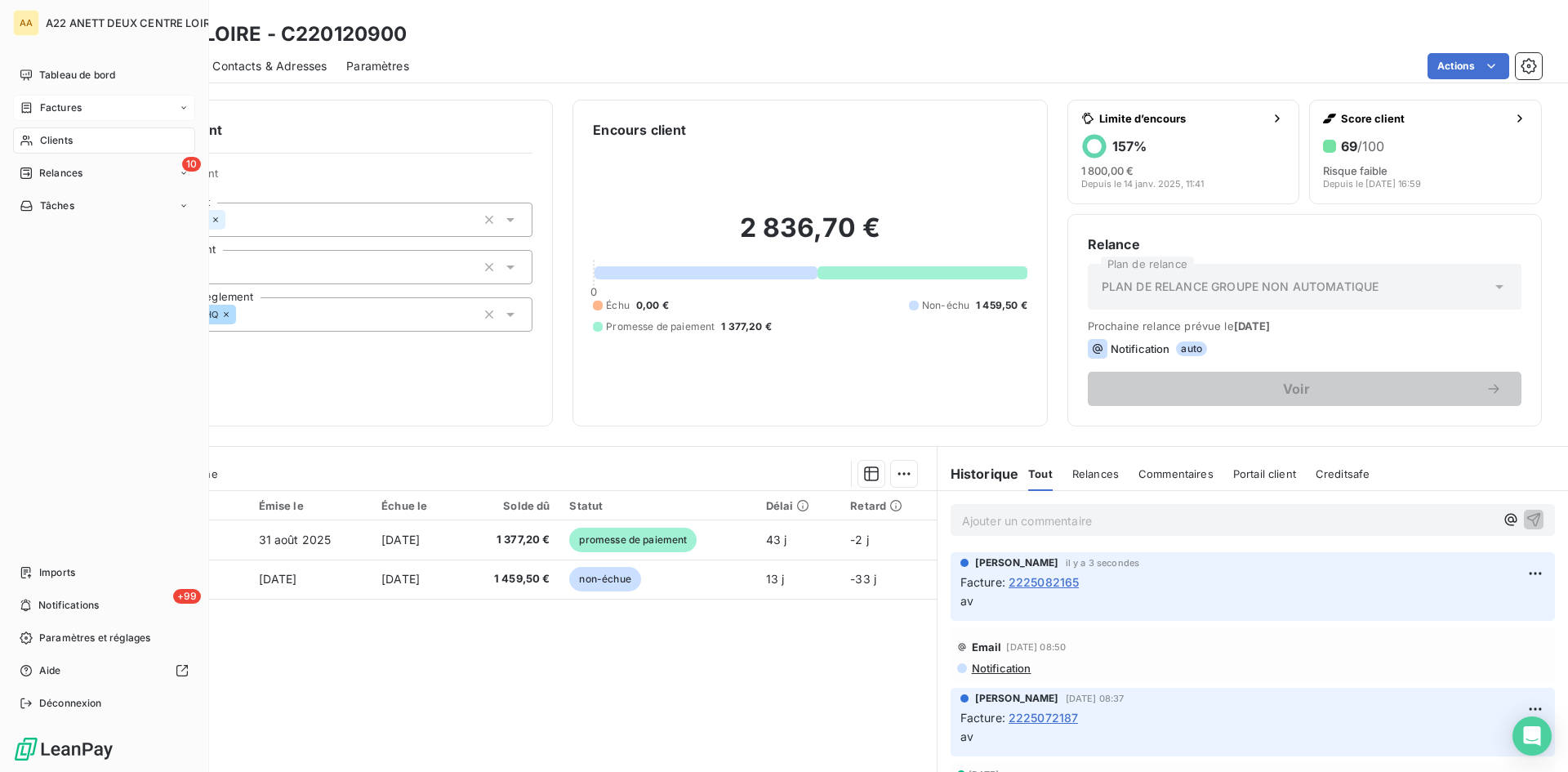
click at [41, 140] on span "Clients" at bounding box center [56, 140] width 33 height 14
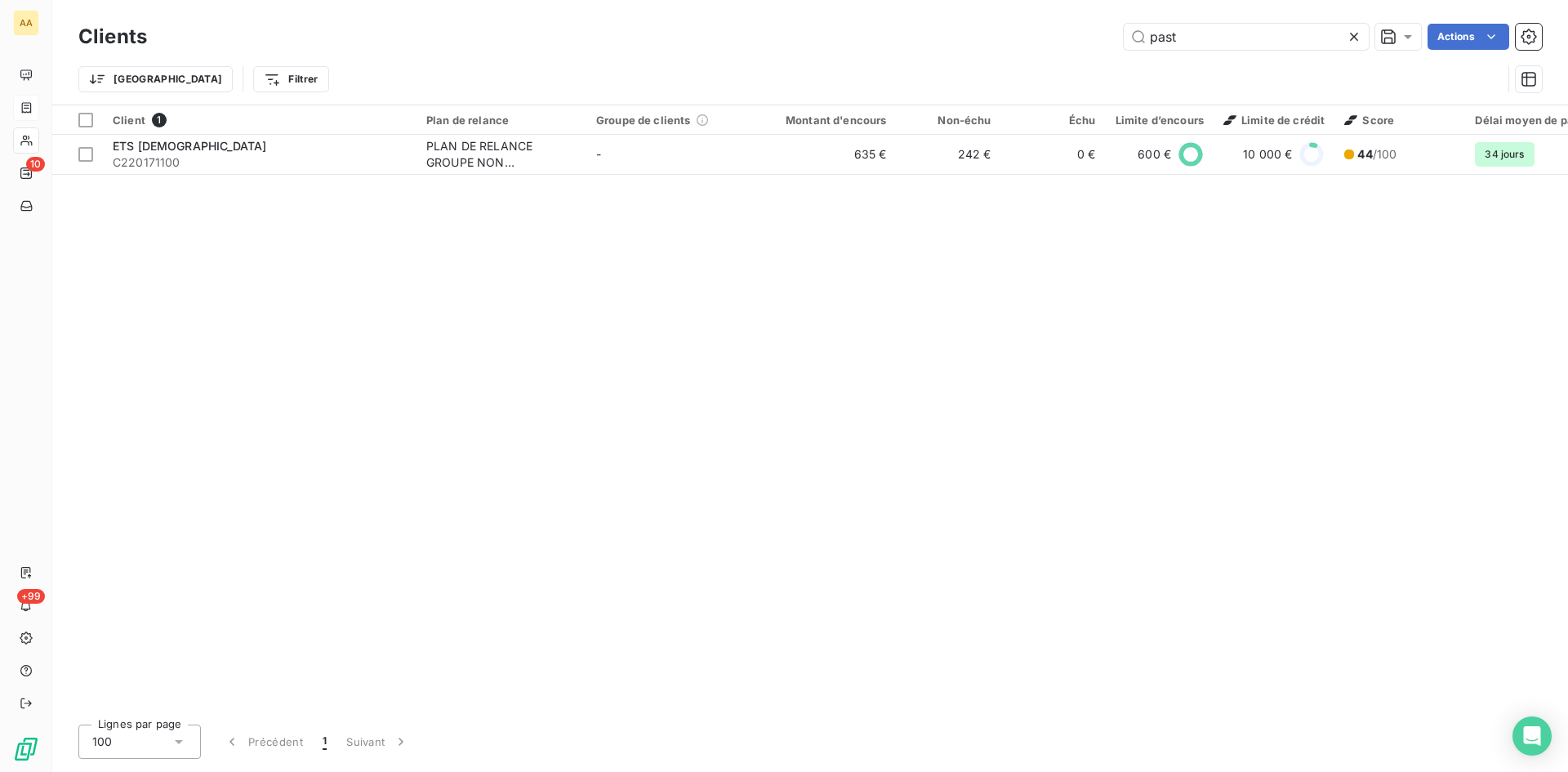
click at [1110, 47] on div "past Actions" at bounding box center [854, 36] width 1376 height 26
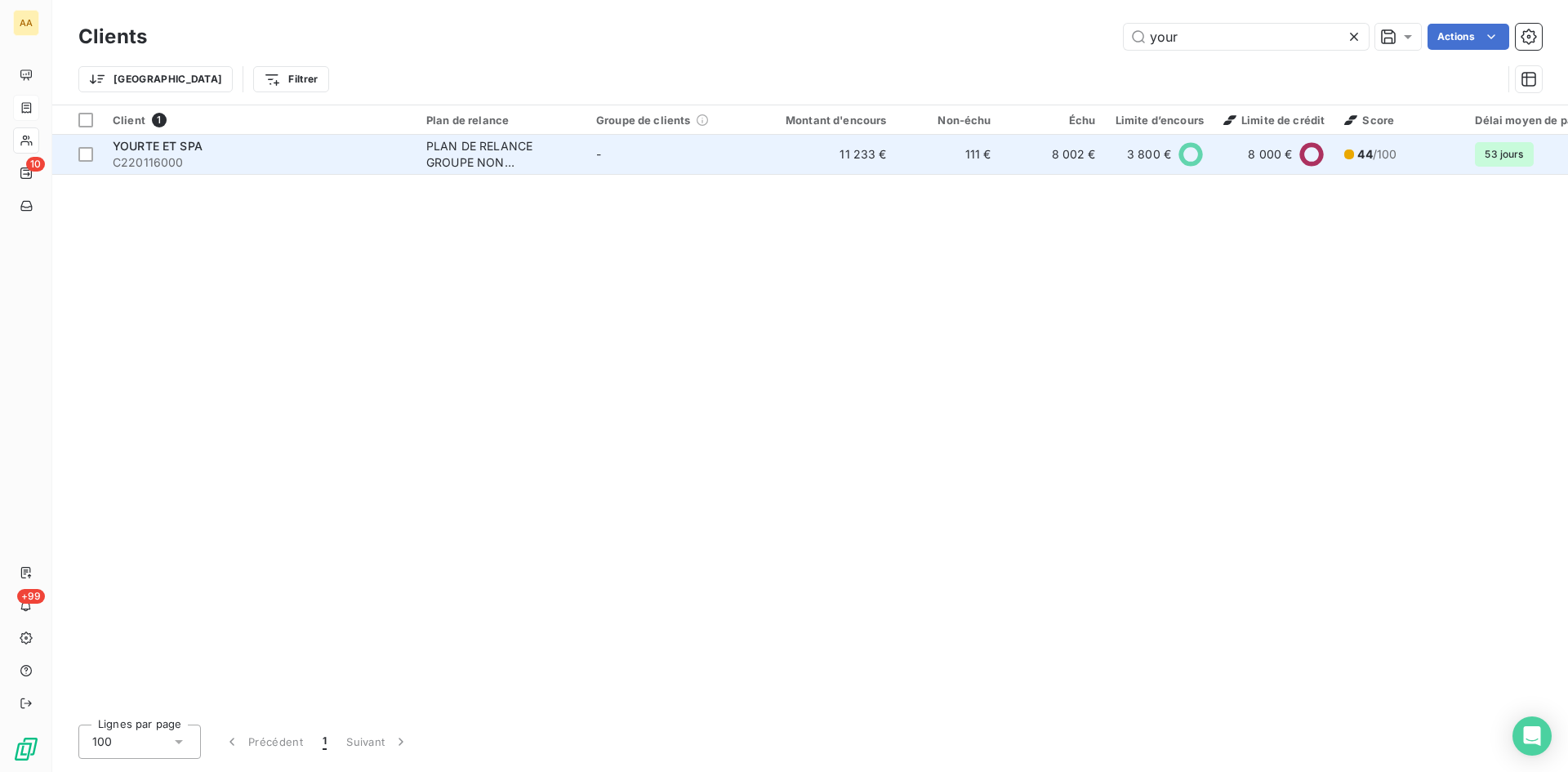
type input "your"
click at [493, 148] on div "PLAN DE RELANCE GROUPE NON AUTOMATIQUE" at bounding box center [501, 154] width 150 height 33
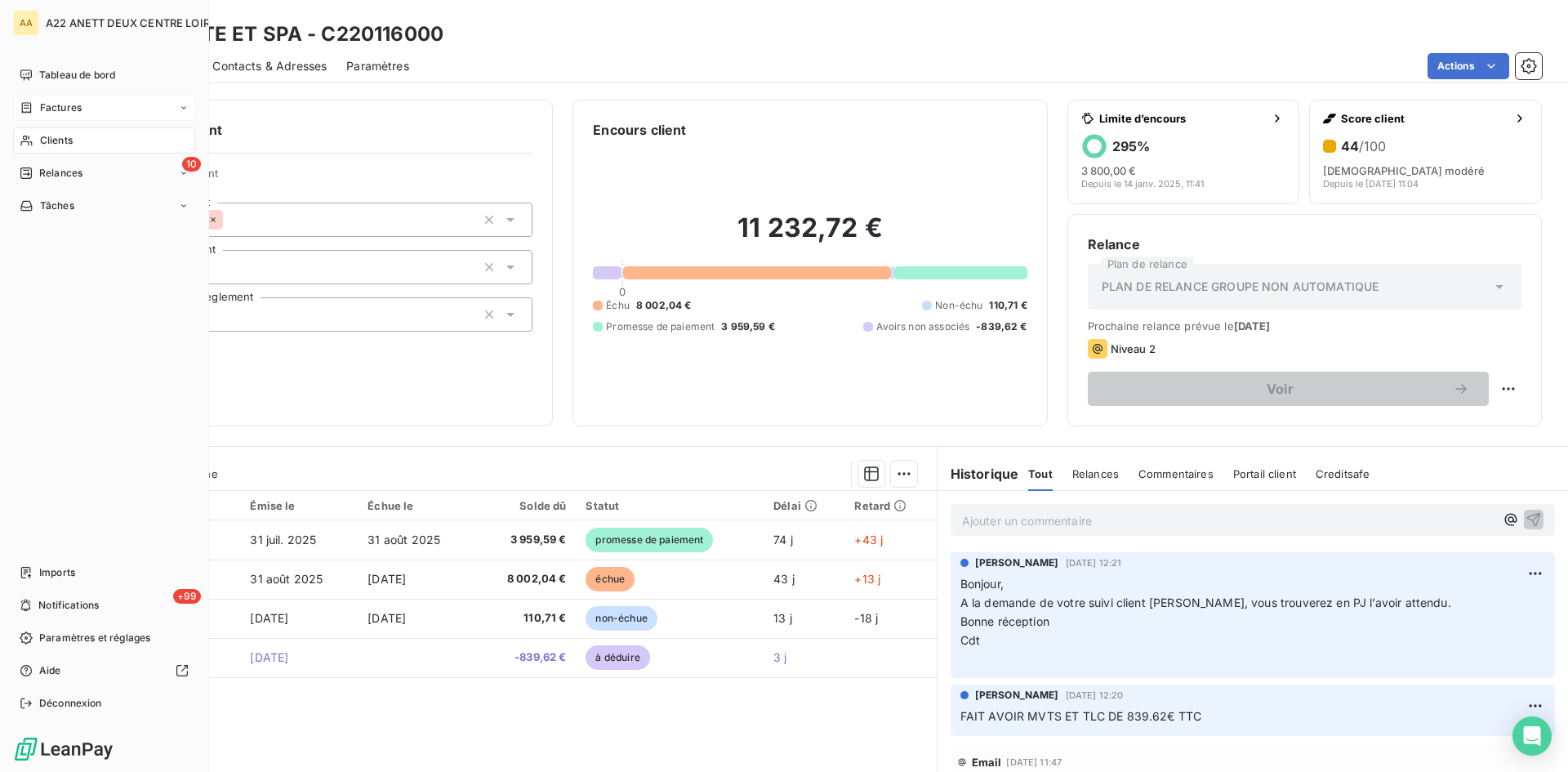
click at [46, 144] on span "Clients" at bounding box center [56, 140] width 33 height 14
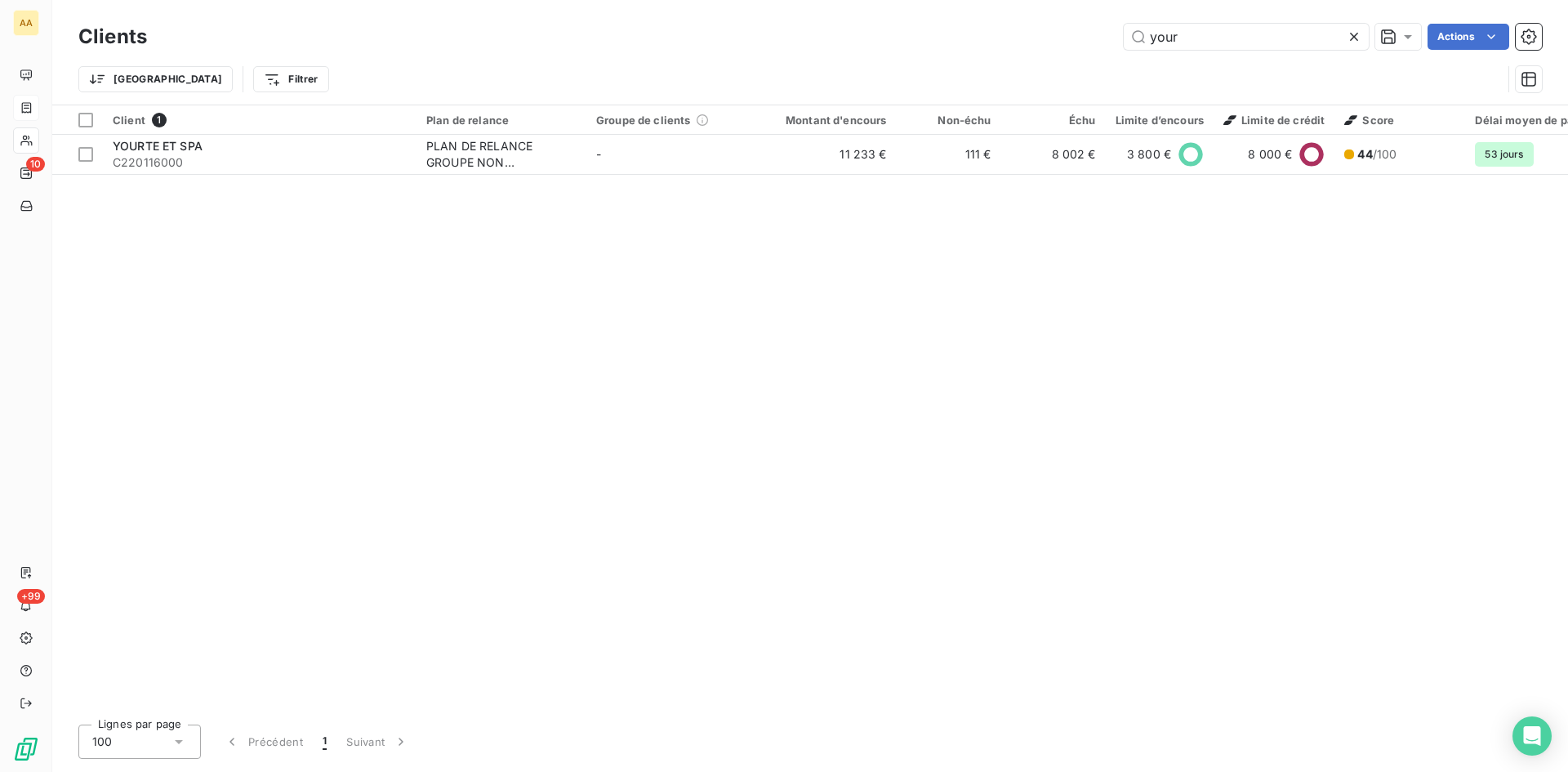
drag, startPoint x: 1216, startPoint y: 38, endPoint x: 1031, endPoint y: 51, distance: 185.5
click at [1031, 51] on div "Clients your Actions" at bounding box center [810, 36] width 1464 height 34
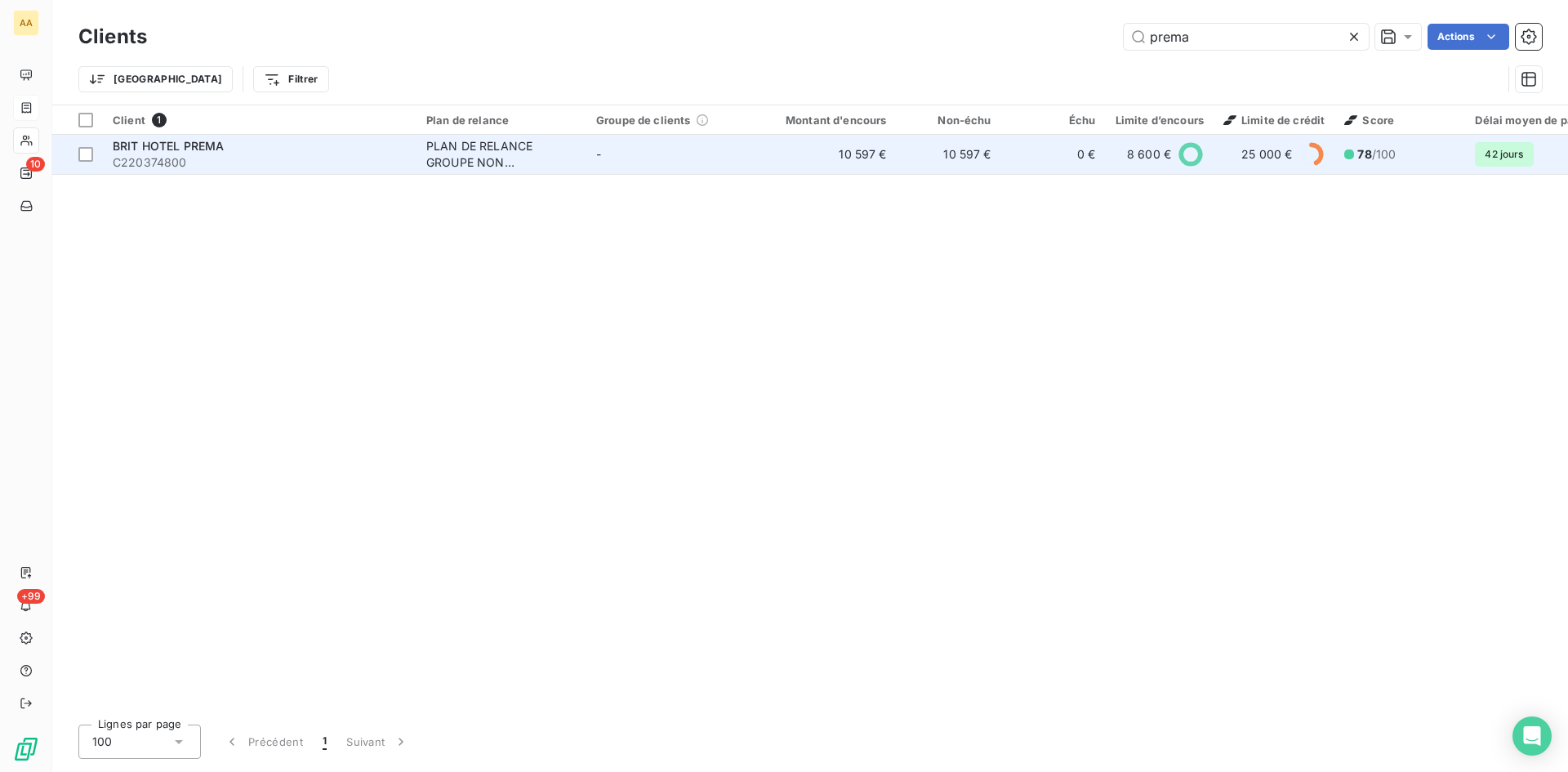
type input "prema"
click at [480, 139] on div "PLAN DE RELANCE GROUPE NON AUTOMATIQUE" at bounding box center [501, 154] width 150 height 33
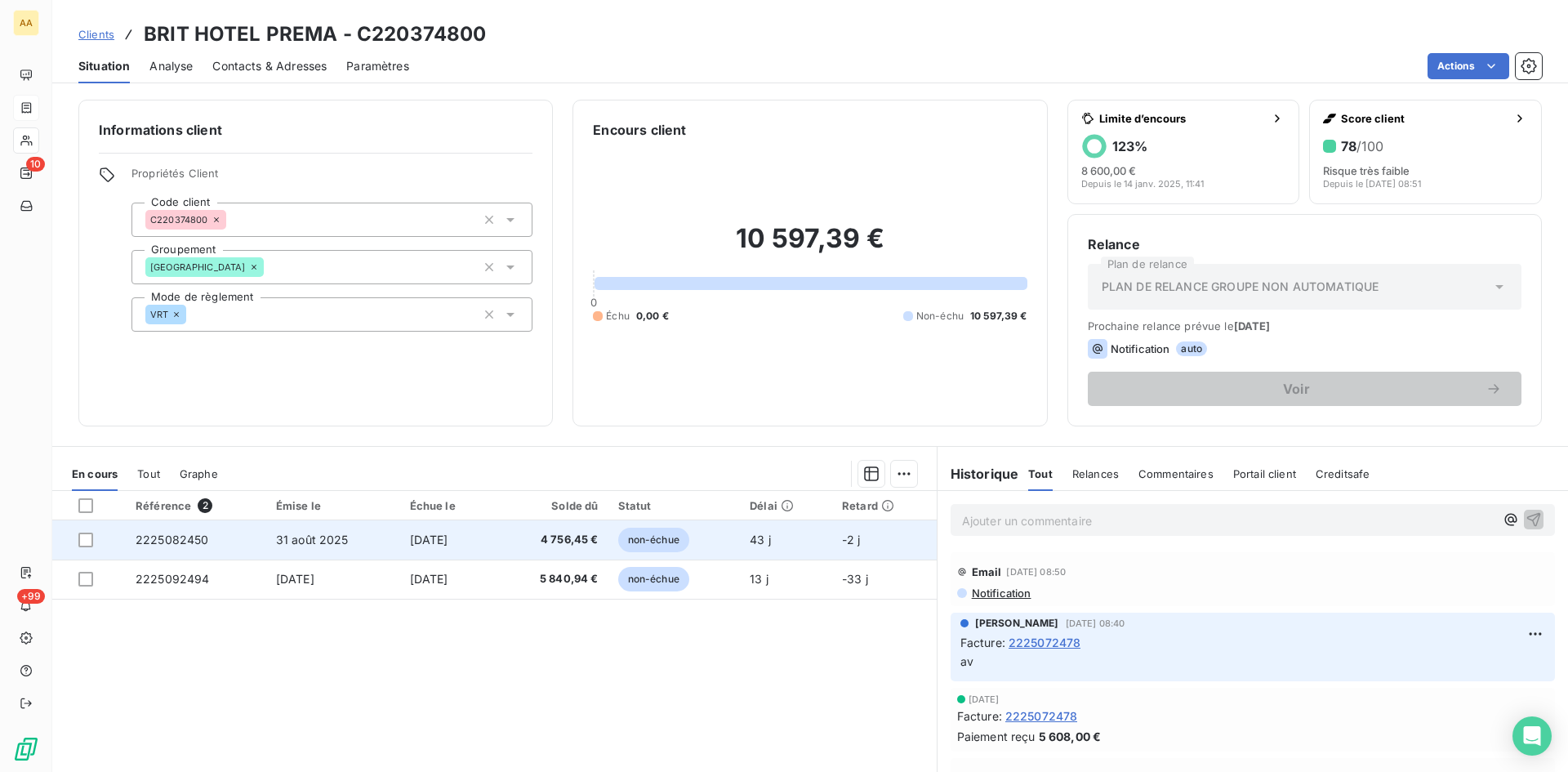
click at [170, 532] on span "2225082450" at bounding box center [172, 539] width 74 height 14
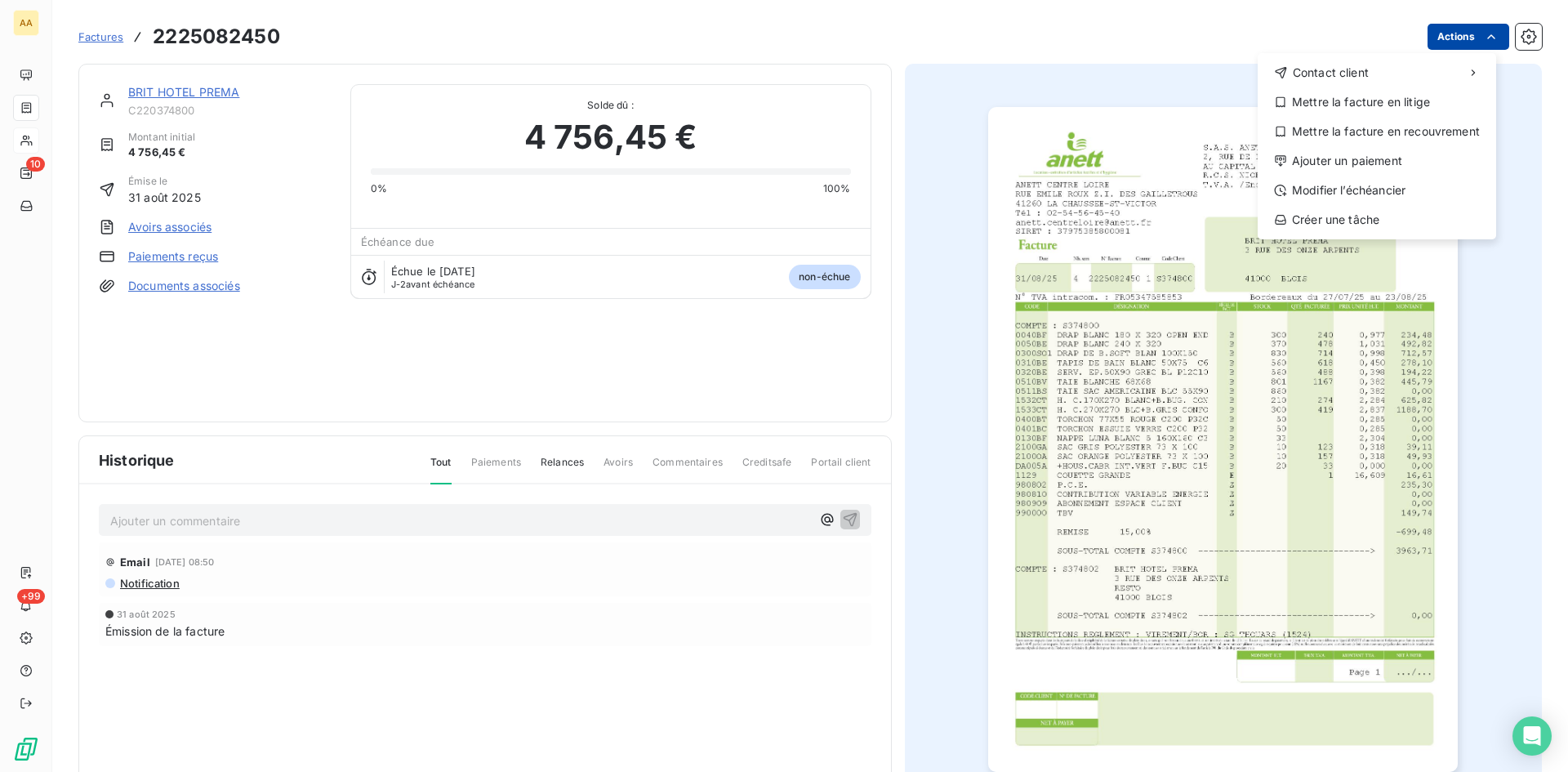
click at [1468, 36] on html "AA 10 +99 Factures [PHONE_NUMBER] Actions Contact client Mettre la facture en l…" at bounding box center [784, 386] width 1568 height 772
click at [1358, 161] on div "Ajouter un paiement" at bounding box center [1377, 160] width 225 height 26
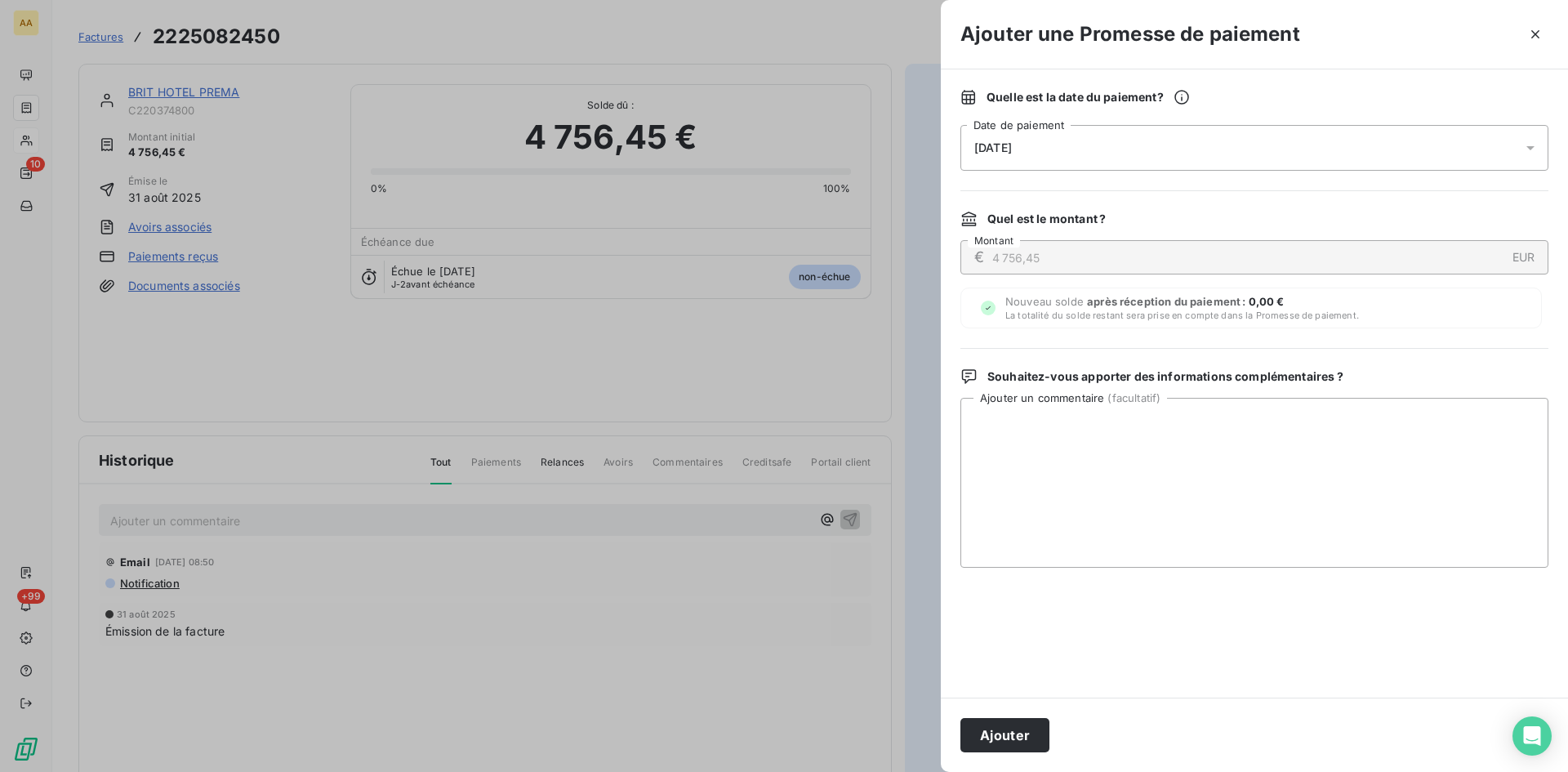
click at [1150, 146] on div "[DATE]" at bounding box center [1254, 147] width 588 height 46
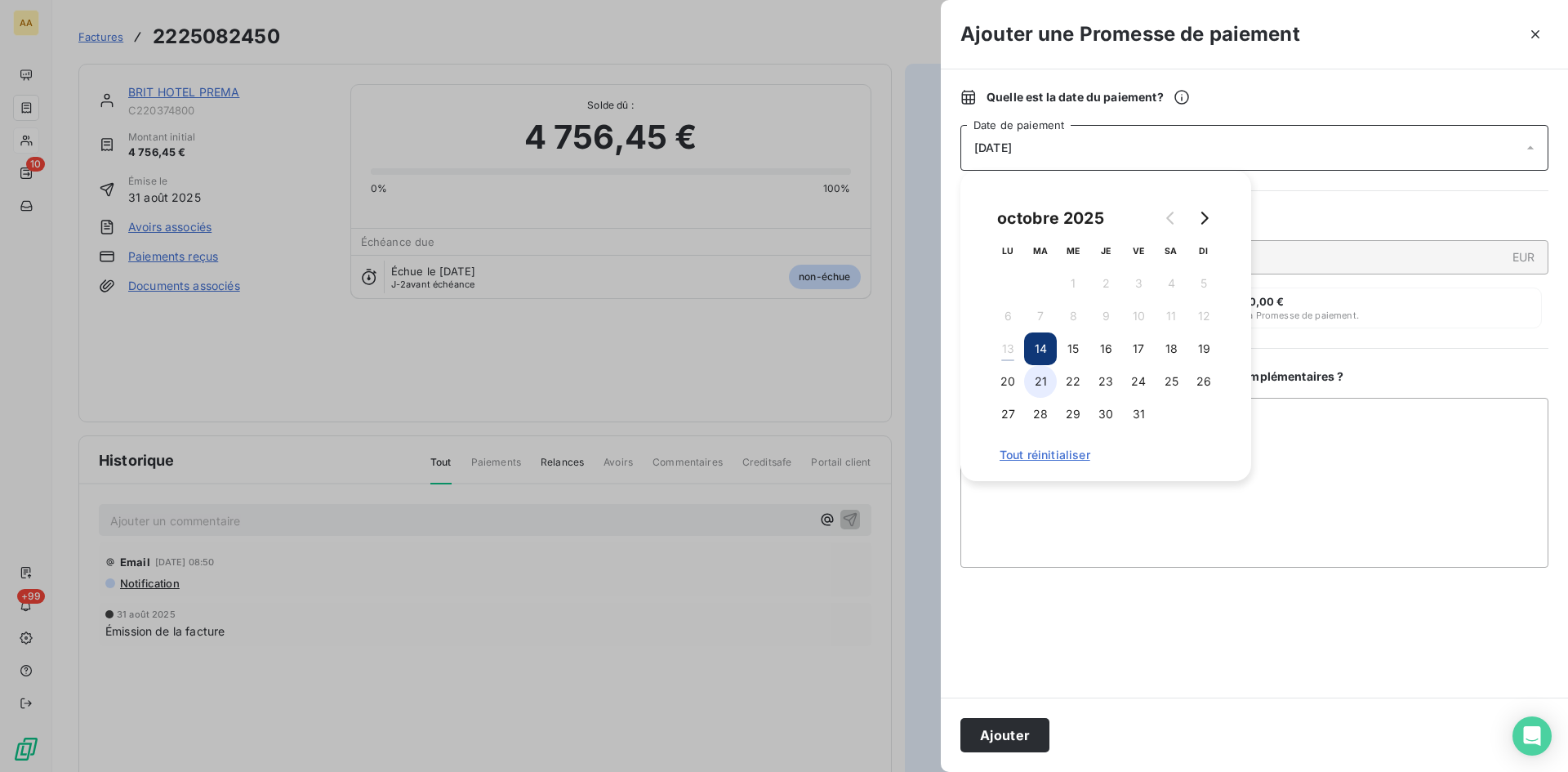
click at [1038, 380] on button "21" at bounding box center [1040, 381] width 33 height 33
drag, startPoint x: 1021, startPoint y: 731, endPoint x: 972, endPoint y: 700, distance: 58.0
click at [1018, 731] on button "Ajouter" at bounding box center [1004, 735] width 89 height 34
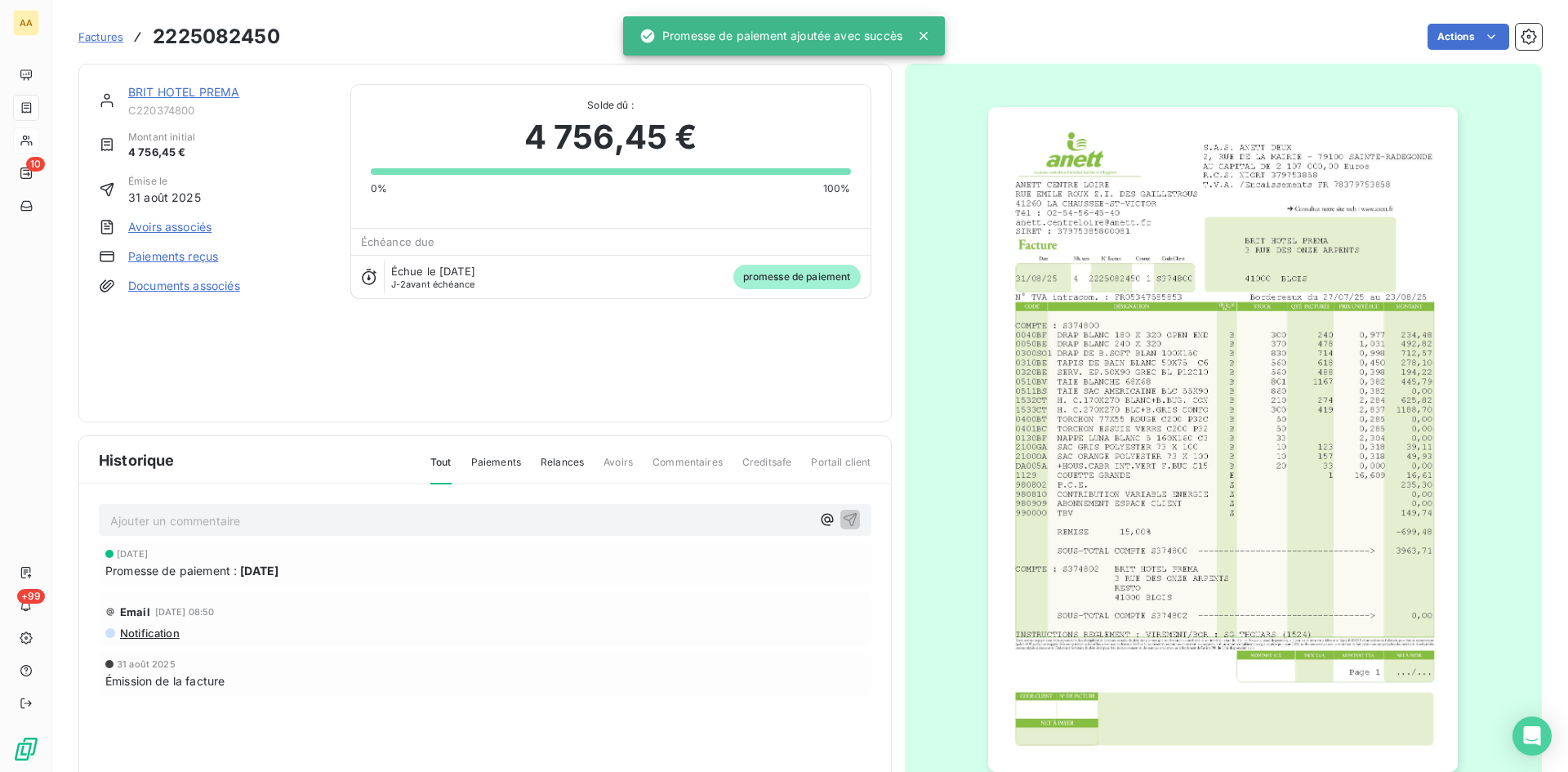
click at [682, 514] on p "Ajouter un commentaire ﻿" at bounding box center [460, 520] width 701 height 20
click at [847, 511] on icon "button" at bounding box center [850, 518] width 16 height 16
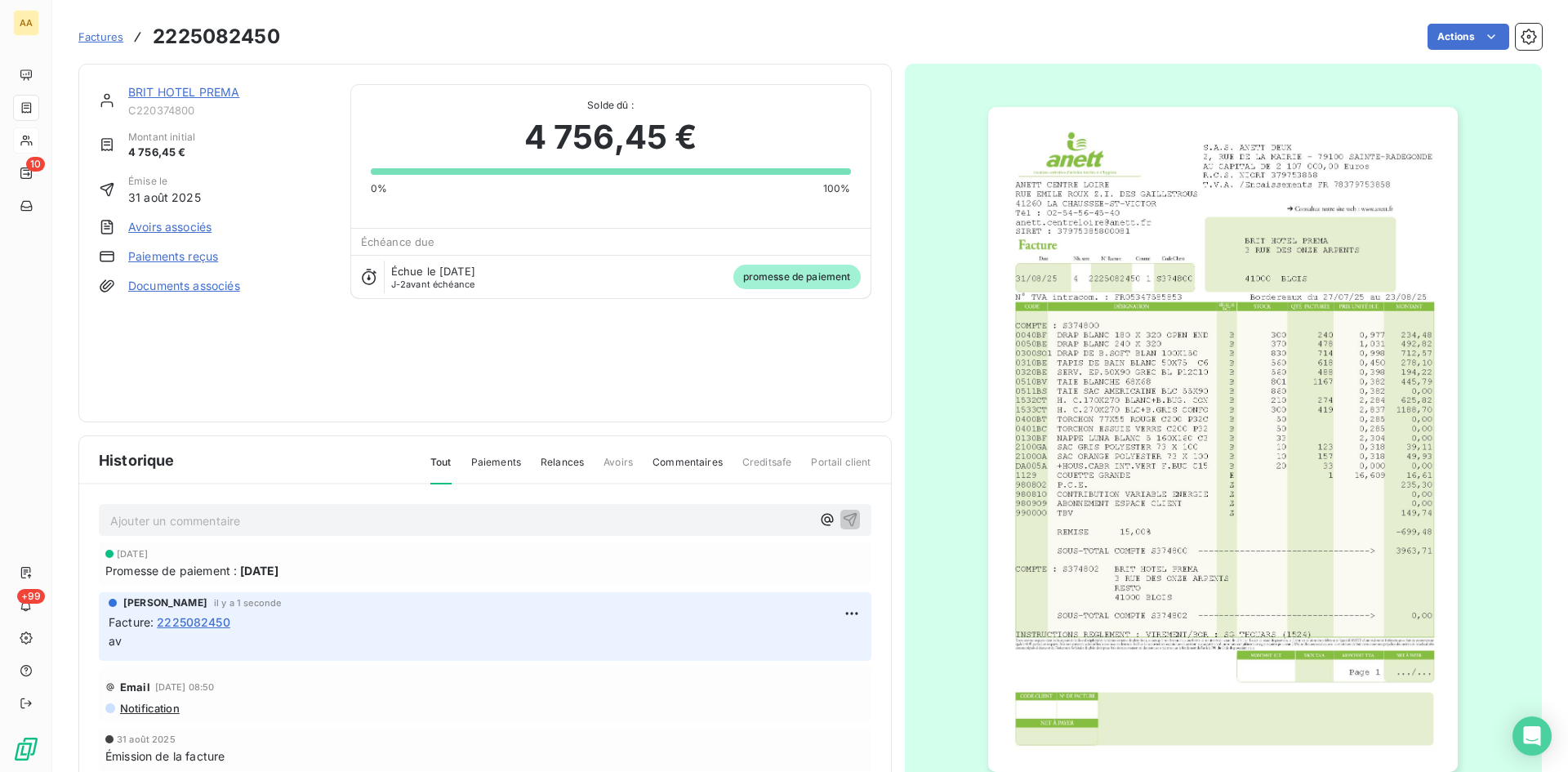
click at [165, 97] on link "BRIT HOTEL PREMA" at bounding box center [183, 92] width 111 height 14
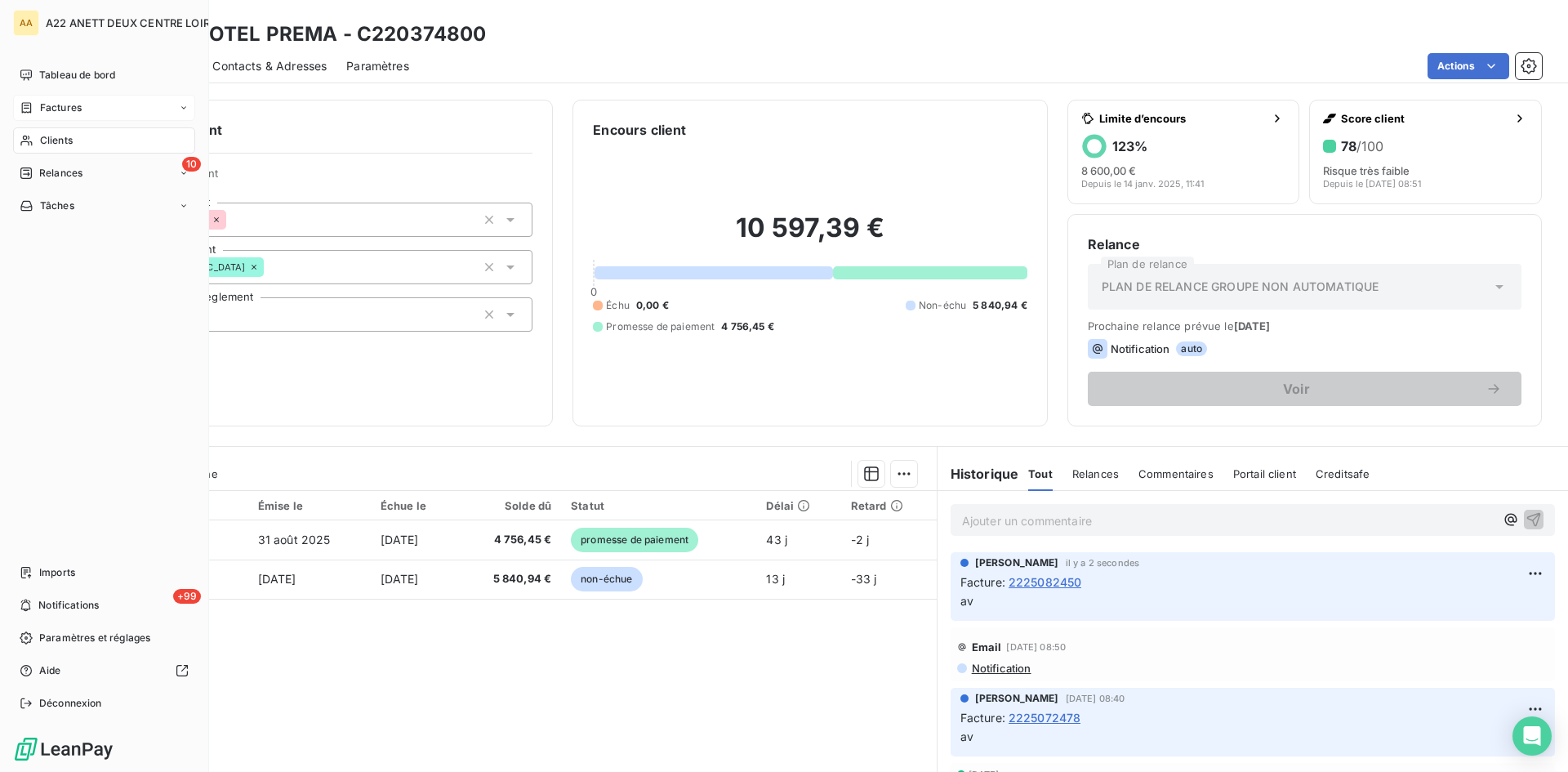
click at [40, 142] on span "Clients" at bounding box center [56, 140] width 33 height 14
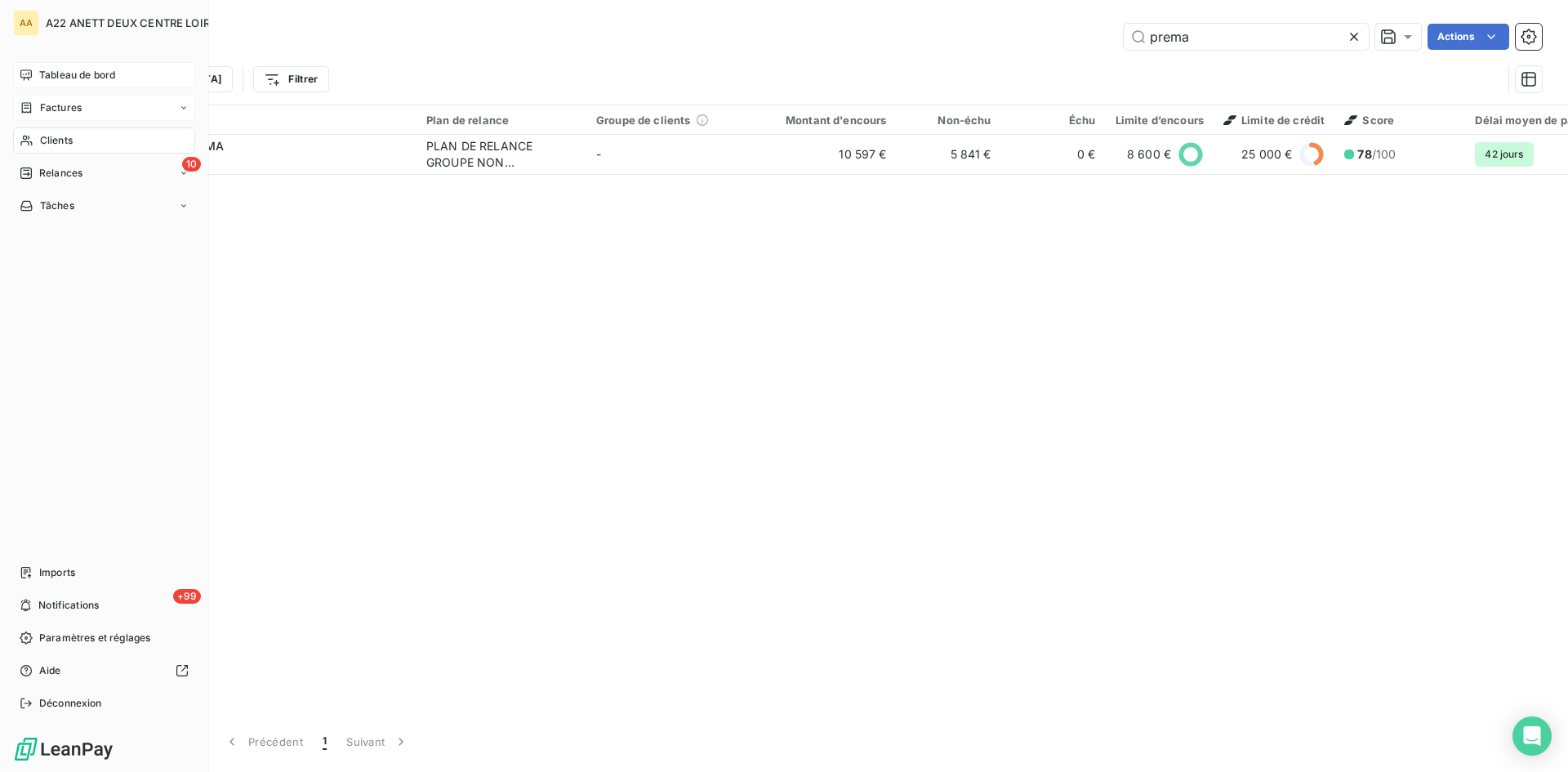
click at [64, 74] on span "Tableau de bord" at bounding box center [77, 75] width 76 height 14
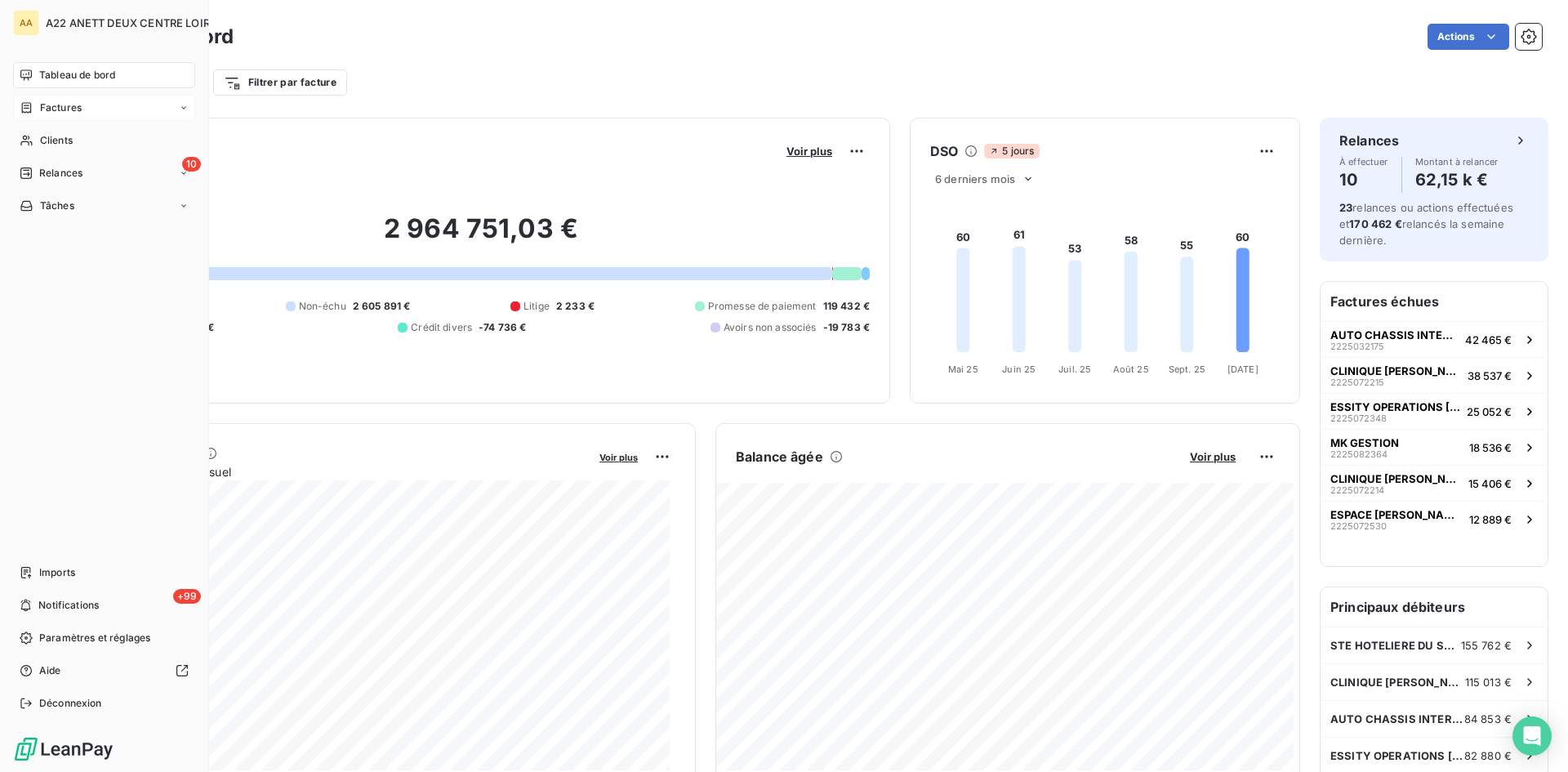
click at [50, 106] on span "Factures" at bounding box center [60, 108] width 42 height 14
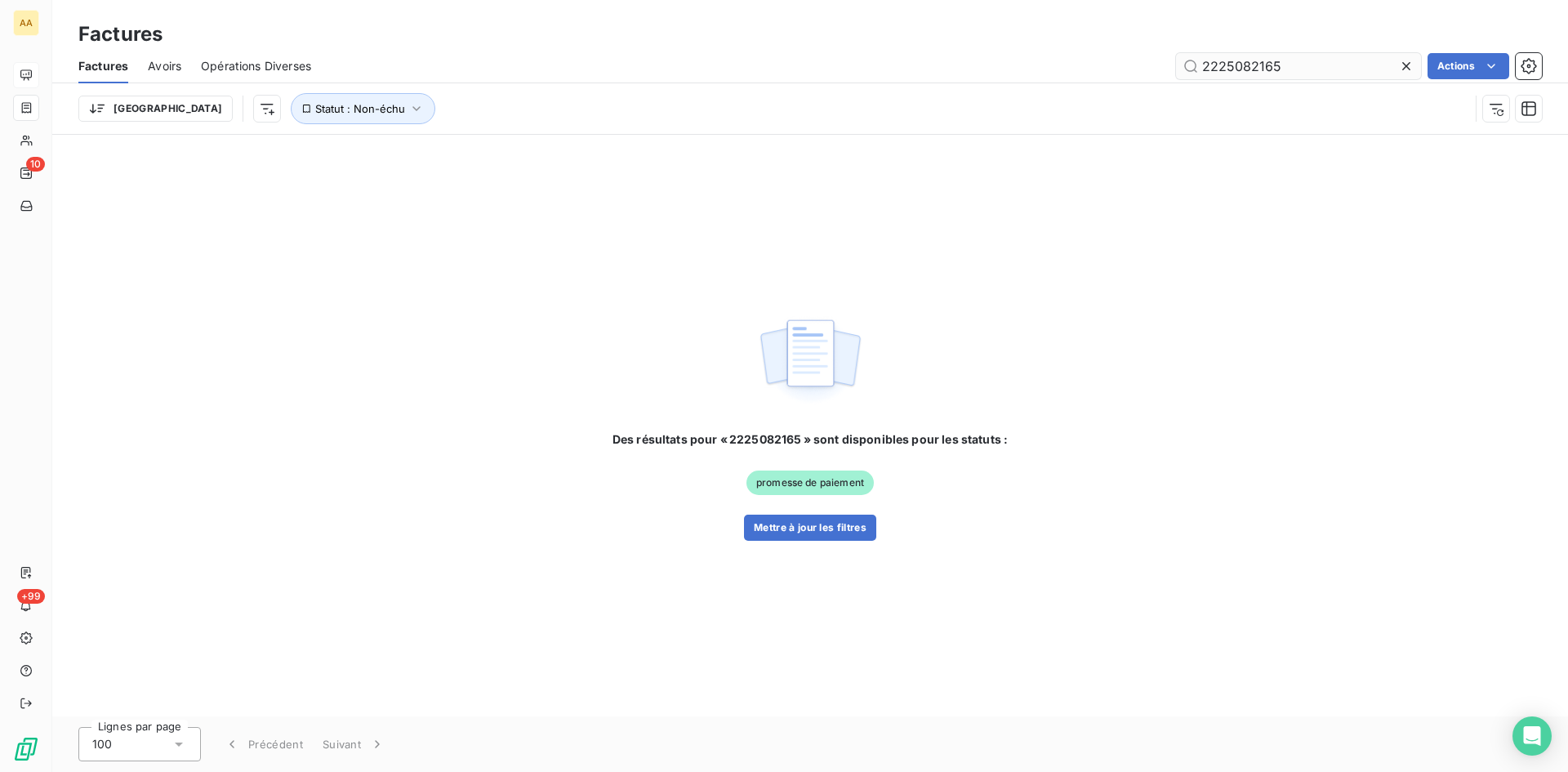
drag, startPoint x: 1303, startPoint y: 62, endPoint x: 1254, endPoint y: 65, distance: 49.1
click at [1254, 65] on input "2225082165" at bounding box center [1298, 66] width 245 height 26
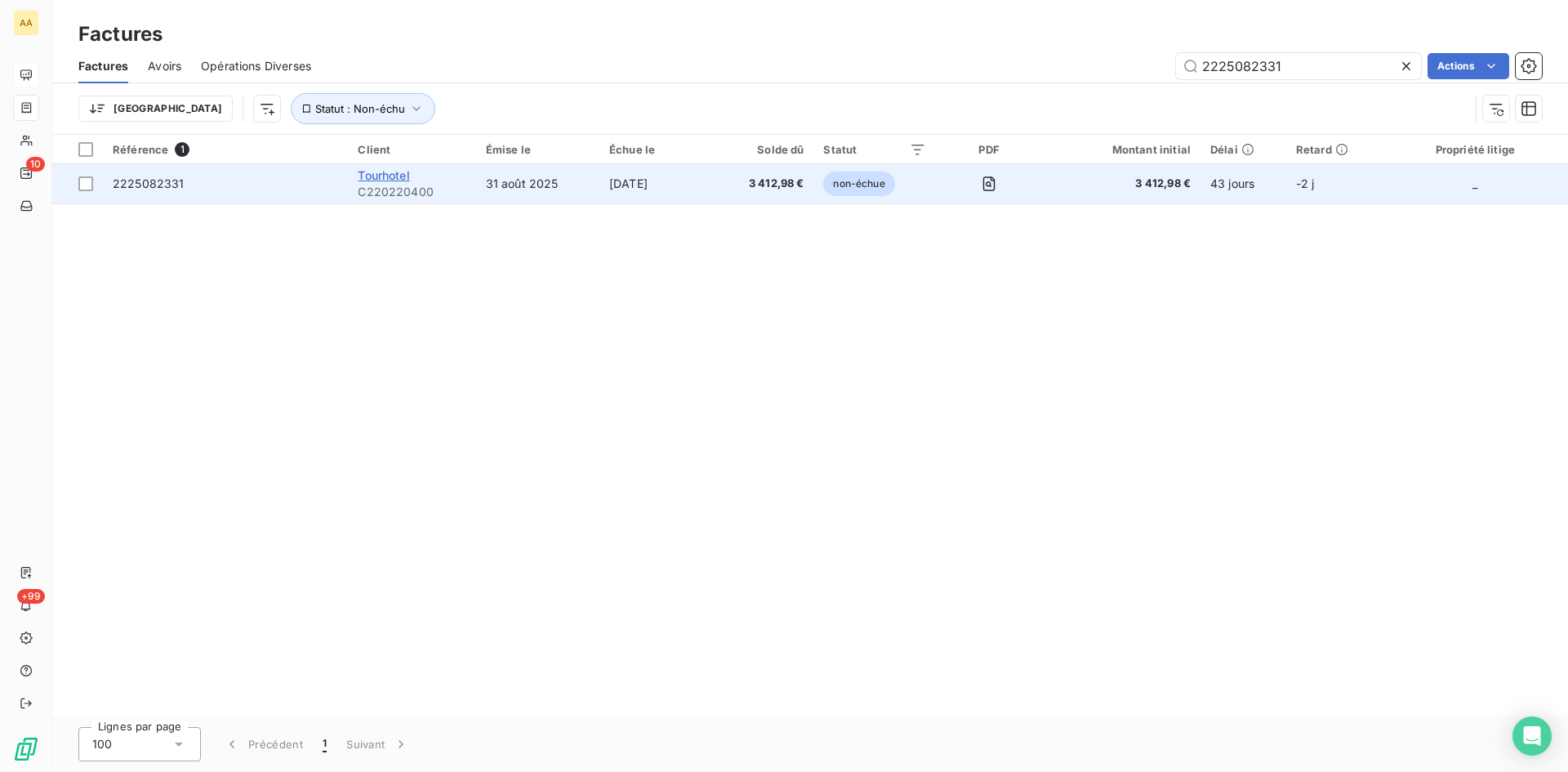
type input "2225082331"
click at [385, 176] on span "Tourhotel" at bounding box center [383, 175] width 52 height 14
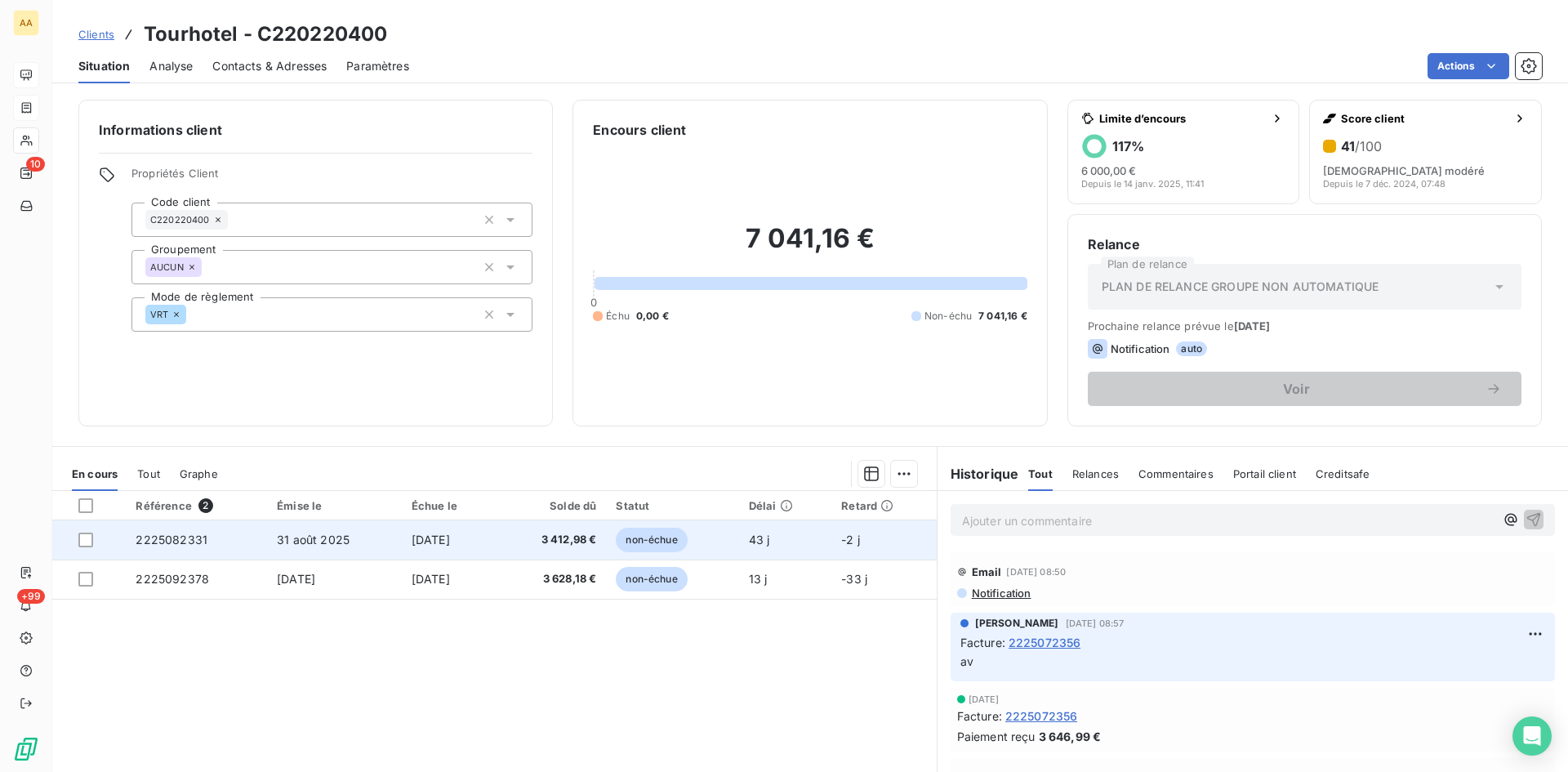
click at [166, 541] on span "2225082331" at bounding box center [171, 539] width 72 height 14
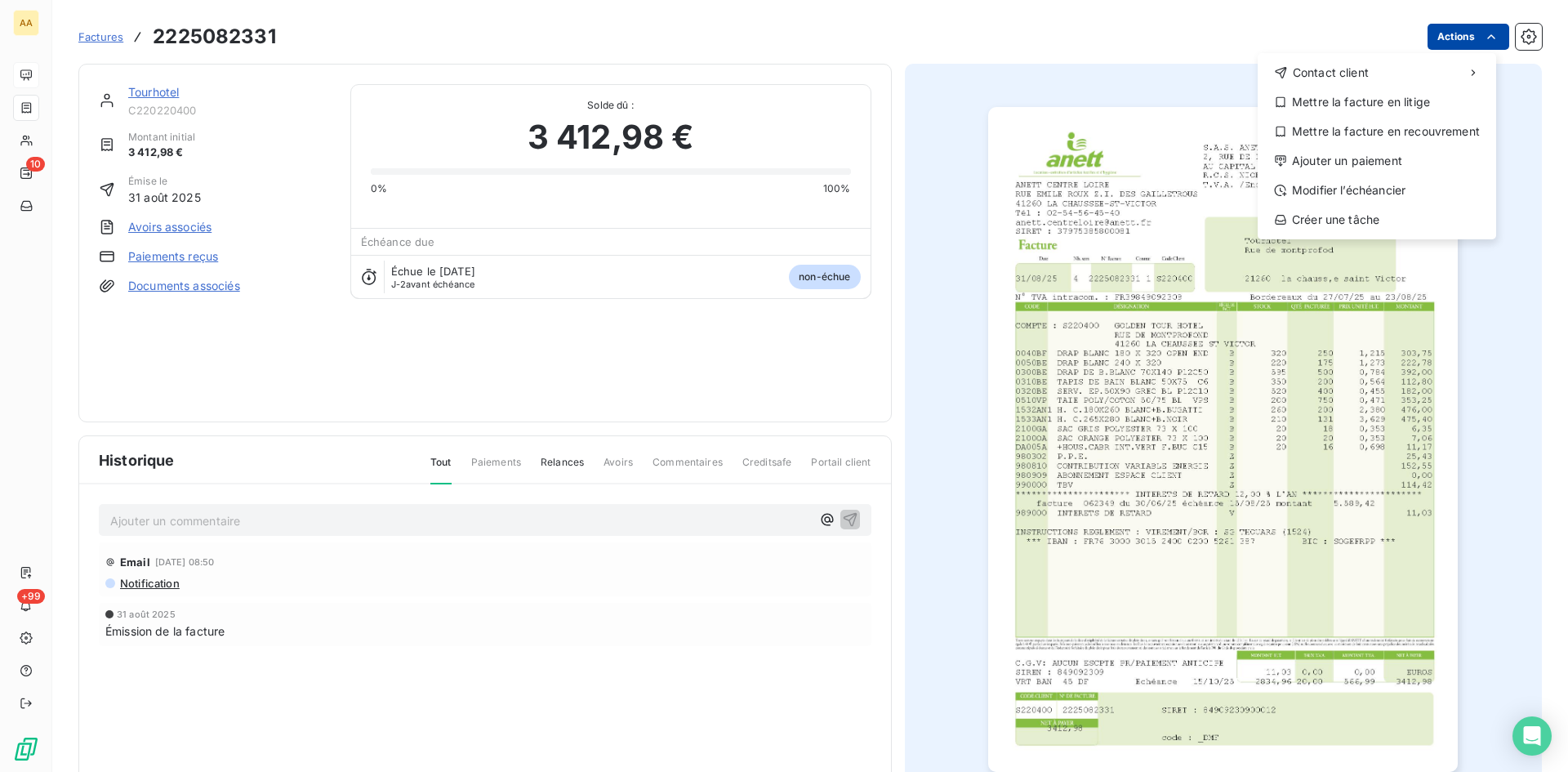
click at [1426, 40] on html "AA 10 +99 Factures [PHONE_NUMBER] Actions Contact client Mettre la facture en l…" at bounding box center [784, 386] width 1568 height 772
click at [1378, 158] on div "Ajouter un paiement" at bounding box center [1377, 160] width 225 height 26
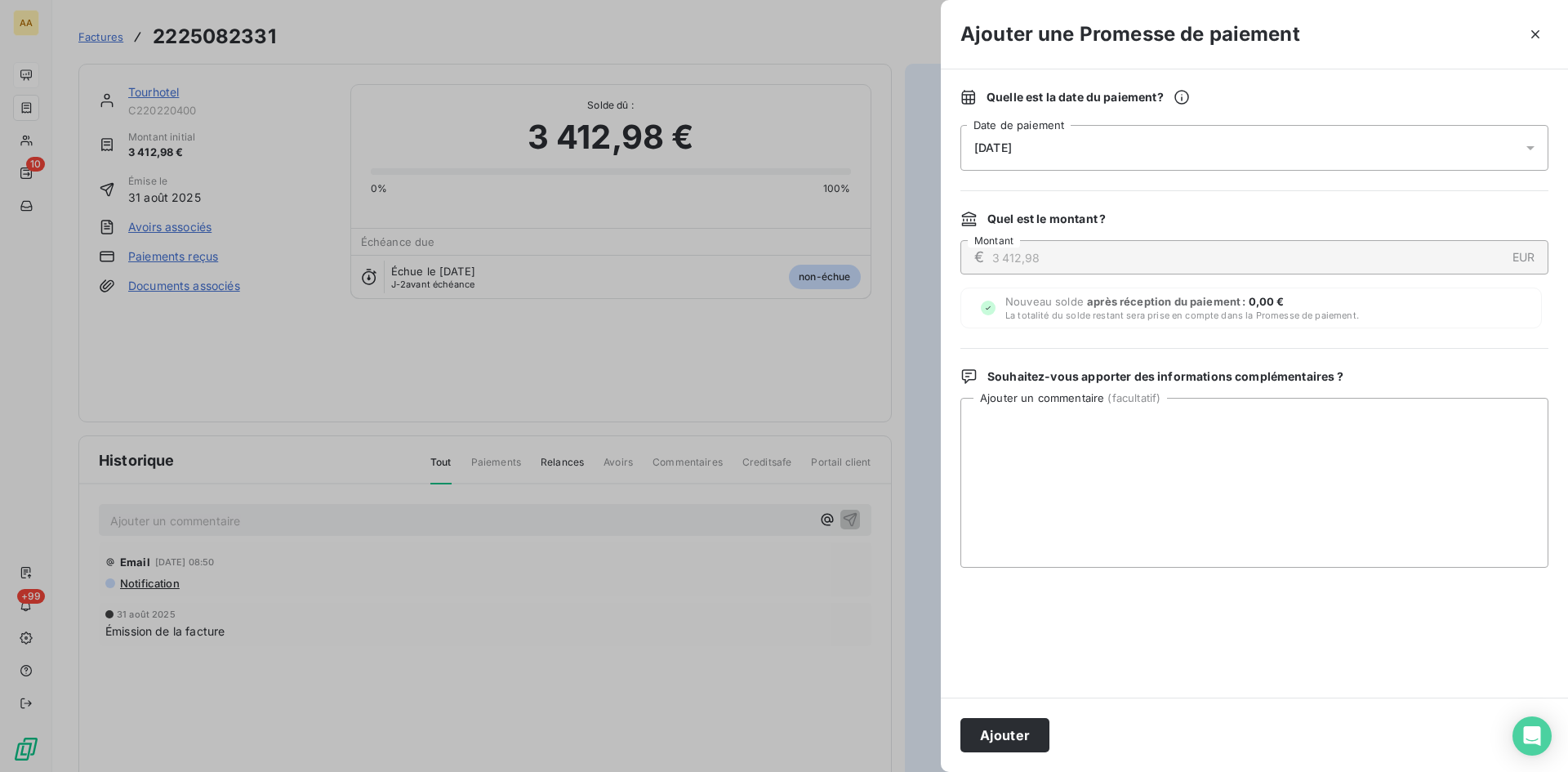
click at [1197, 140] on div "[DATE]" at bounding box center [1254, 147] width 588 height 46
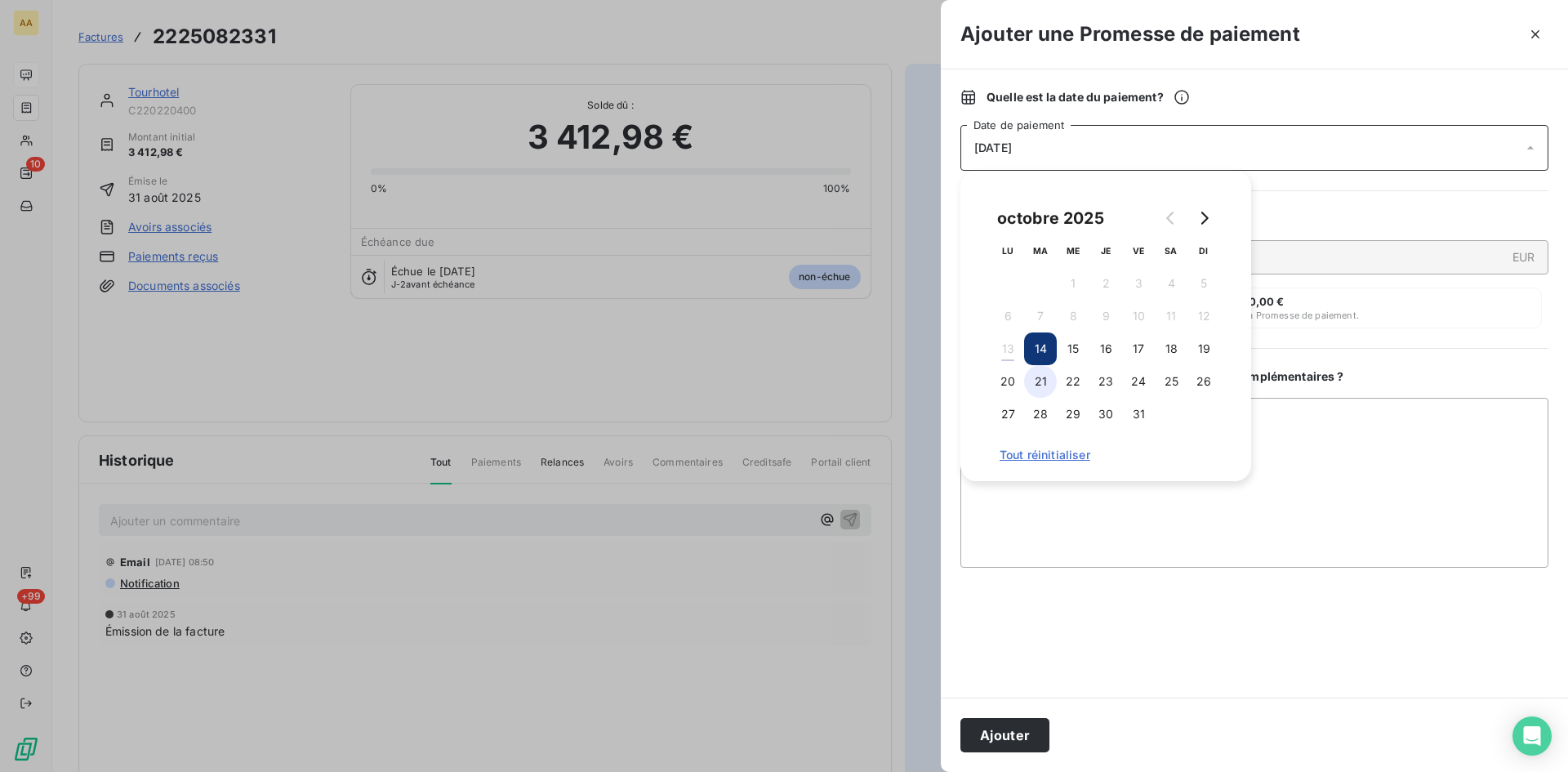
click at [1043, 375] on button "21" at bounding box center [1040, 381] width 33 height 33
click at [1011, 720] on button "Ajouter" at bounding box center [1004, 735] width 89 height 34
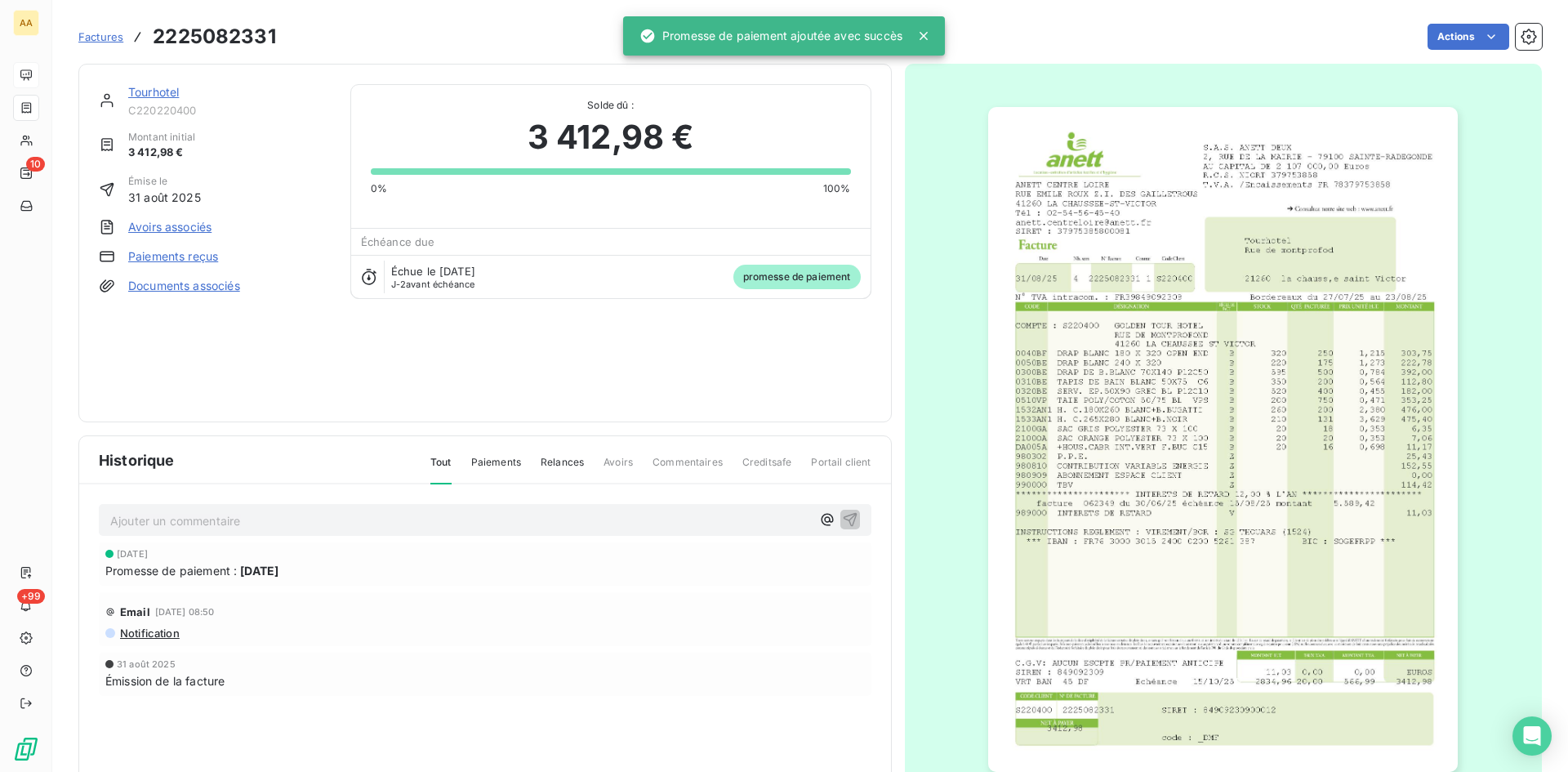
click at [470, 519] on p "Ajouter un commentaire ﻿" at bounding box center [460, 520] width 701 height 20
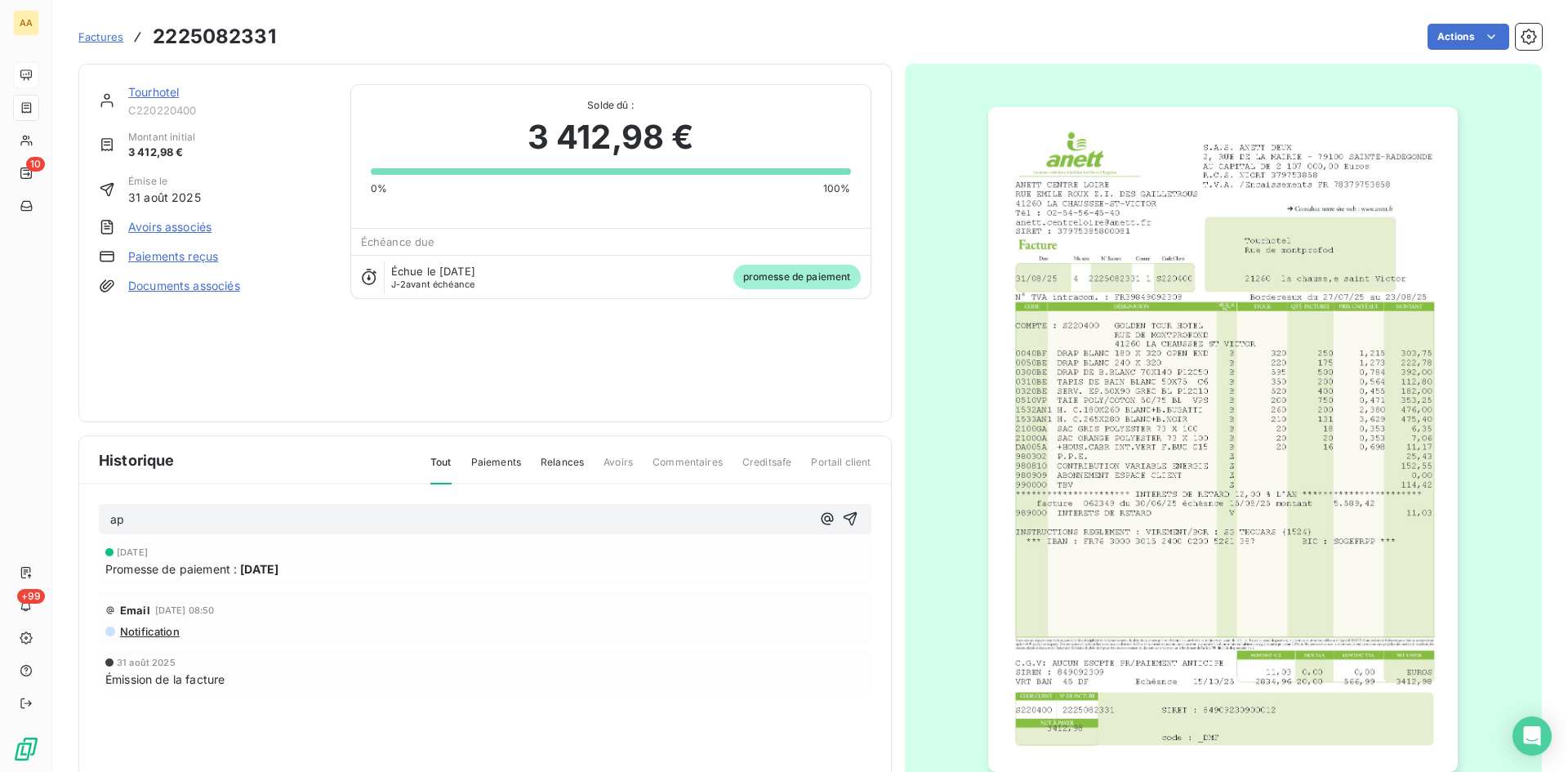
drag, startPoint x: 848, startPoint y: 516, endPoint x: 749, endPoint y: 467, distance: 110.5
click at [848, 514] on icon "button" at bounding box center [850, 518] width 16 height 16
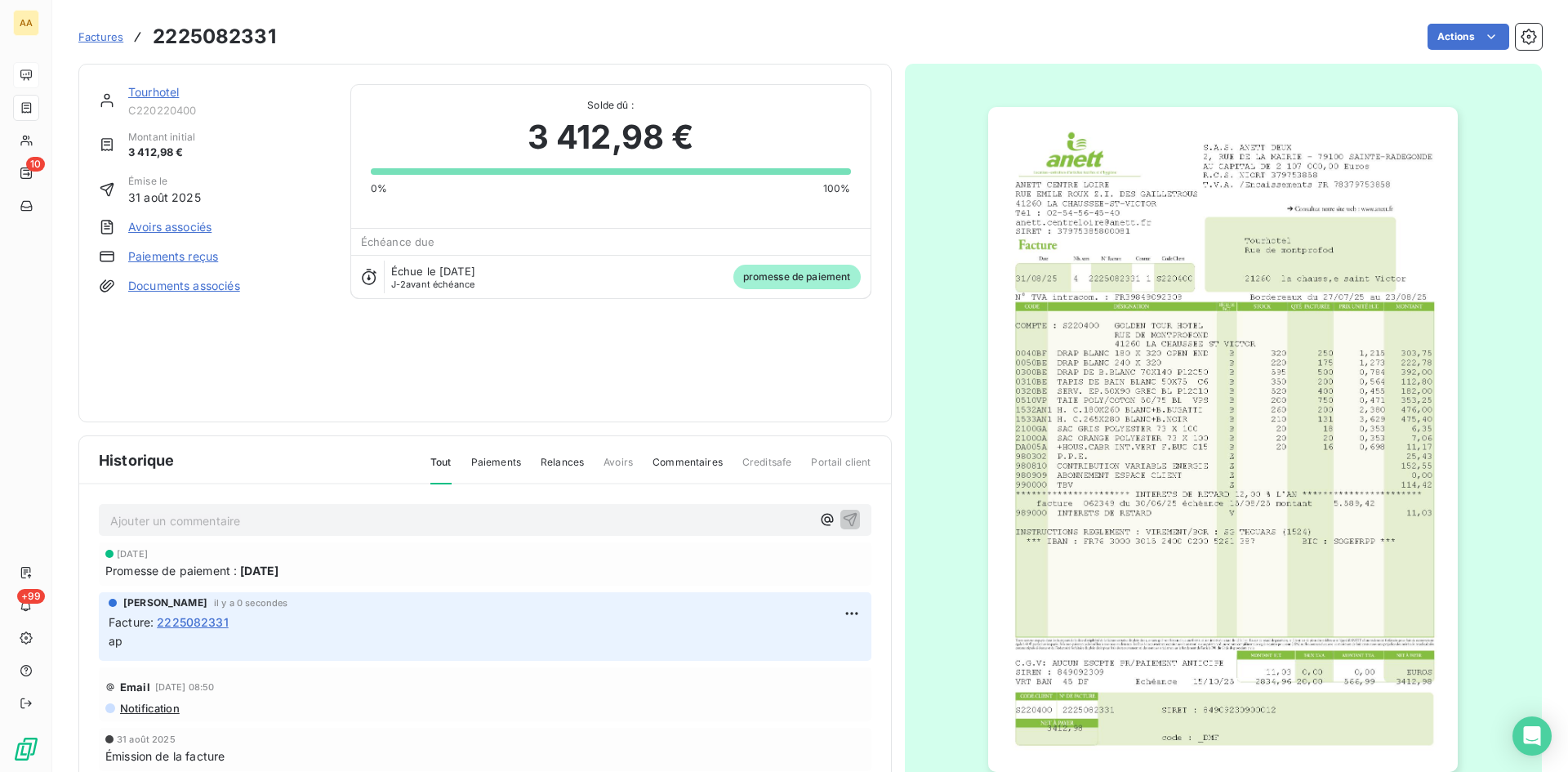
click at [157, 88] on link "Tourhotel" at bounding box center [153, 92] width 51 height 14
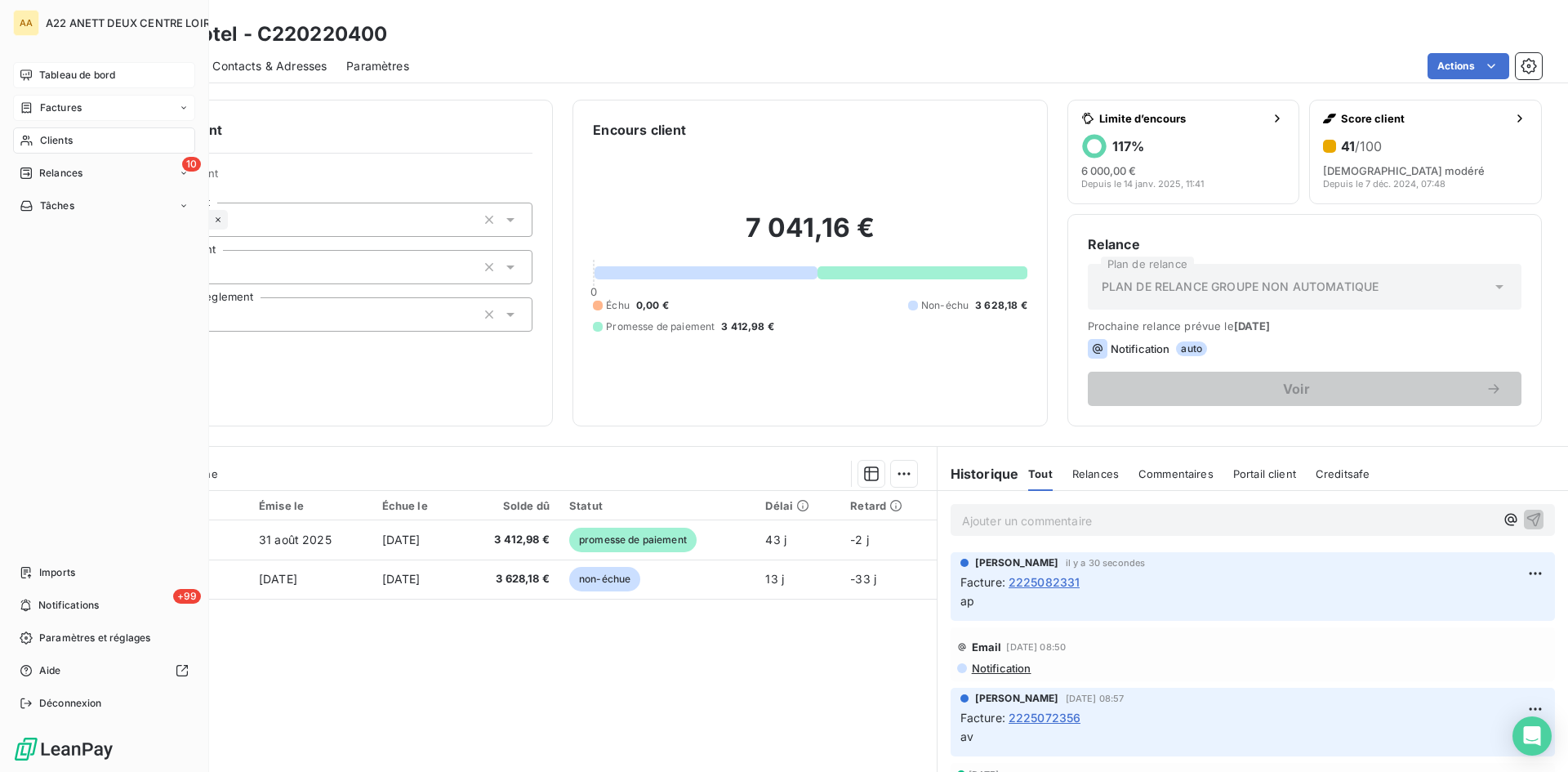
click at [76, 75] on span "Tableau de bord" at bounding box center [77, 75] width 76 height 14
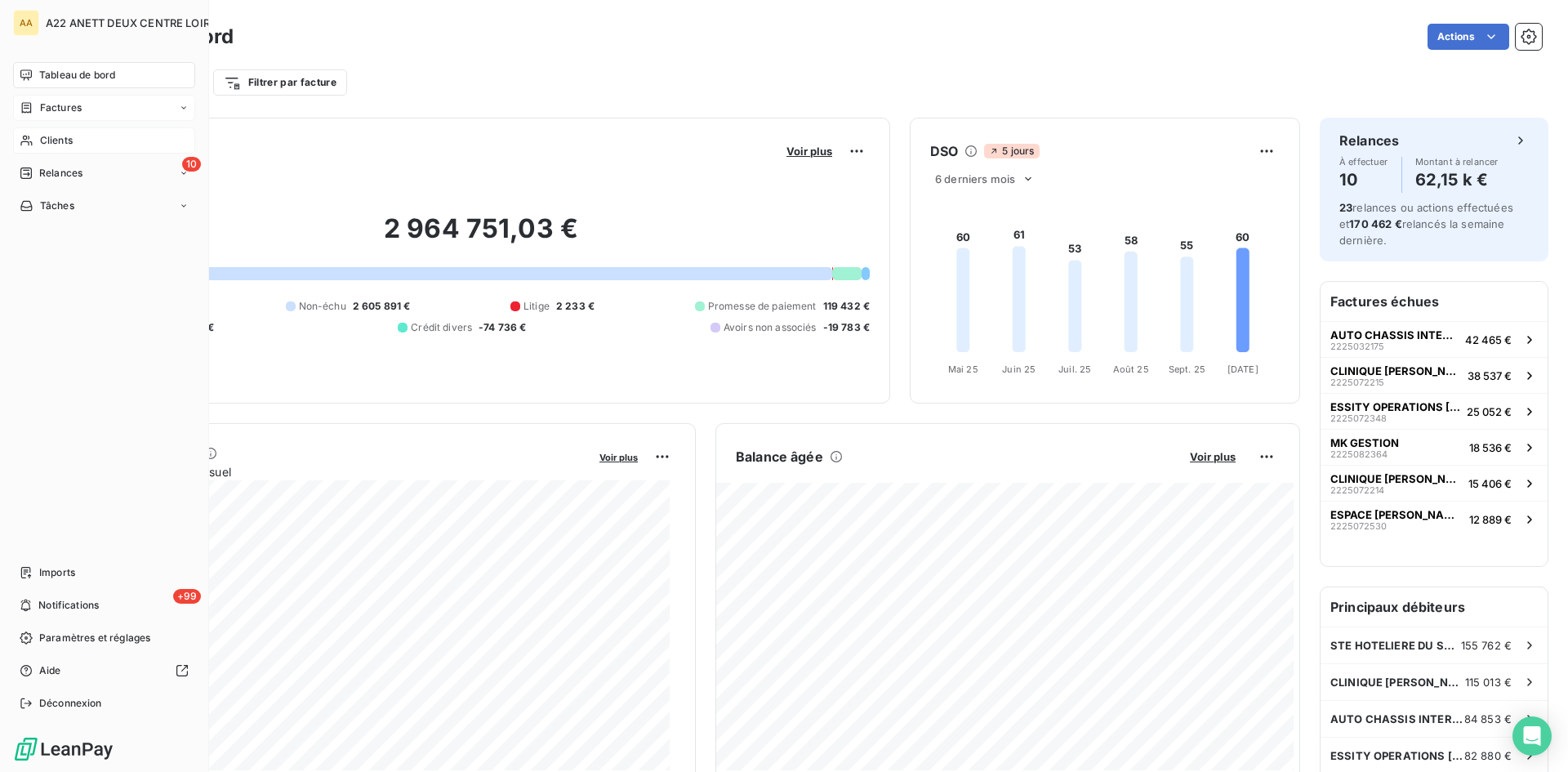
click at [41, 147] on div "Clients" at bounding box center [103, 140] width 182 height 26
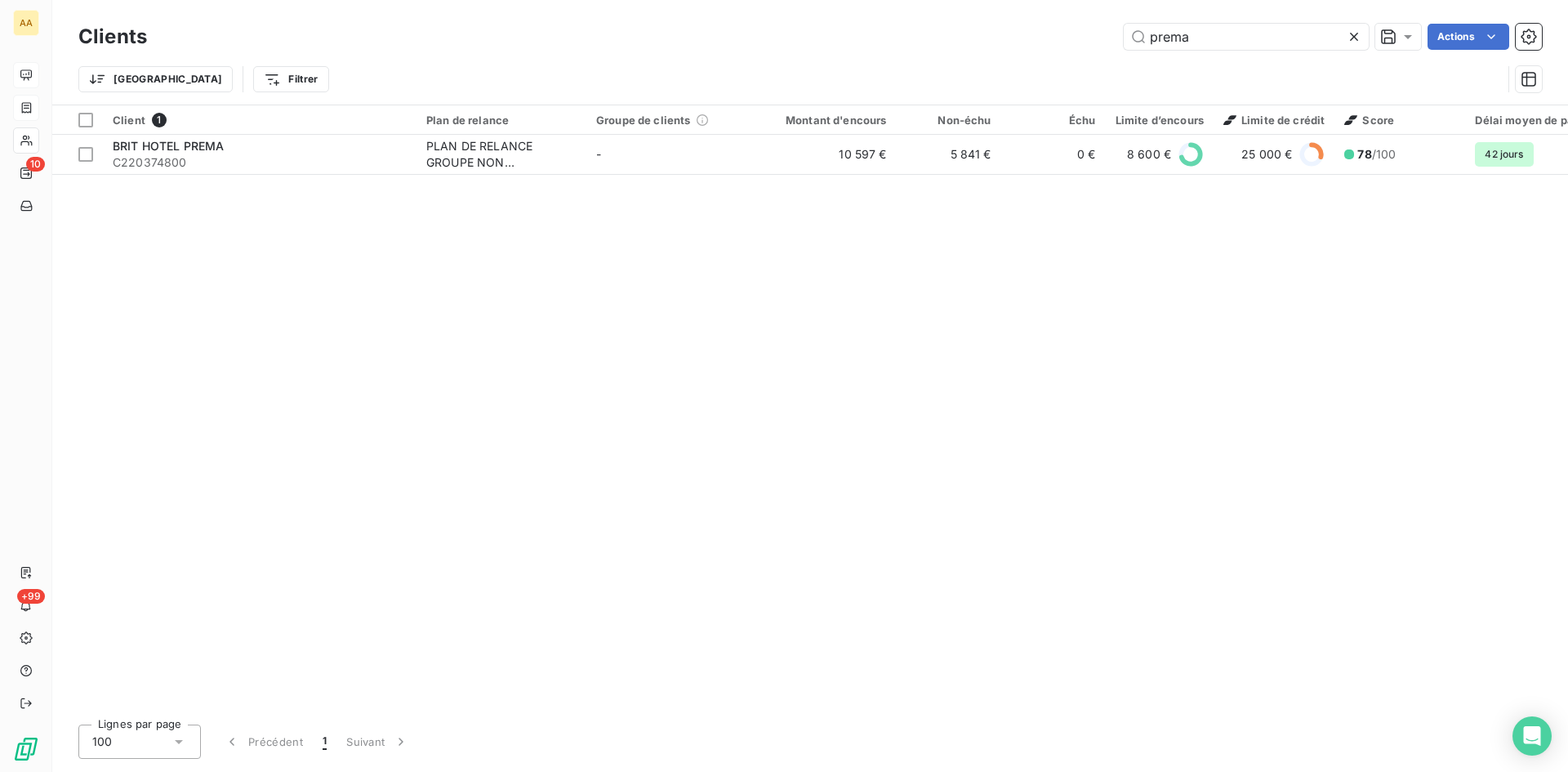
drag, startPoint x: 1036, startPoint y: 42, endPoint x: 867, endPoint y: 53, distance: 169.4
click at [867, 53] on div "Clients prema Actions" at bounding box center [810, 36] width 1464 height 34
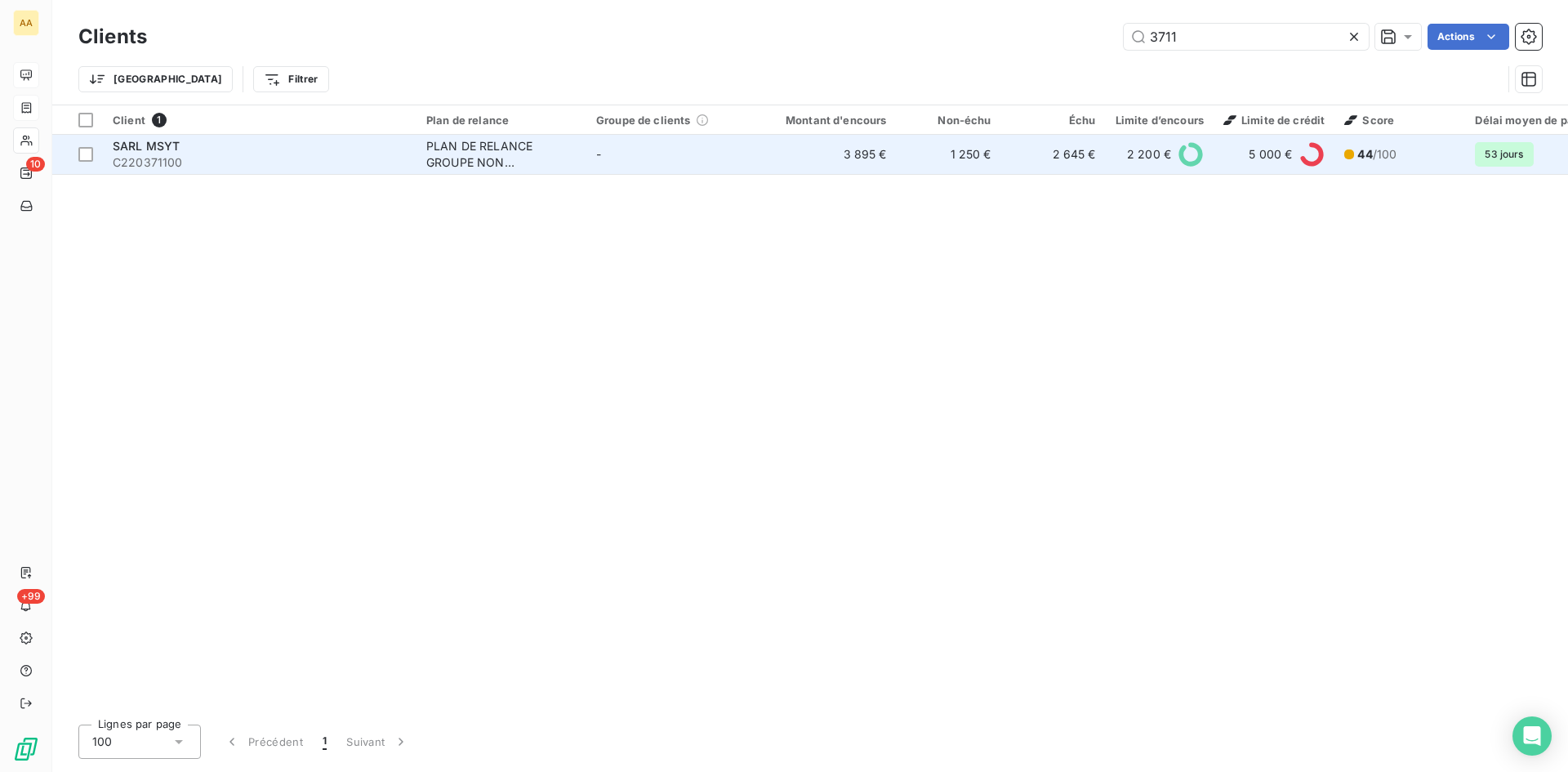
type input "3711"
click at [462, 157] on div "PLAN DE RELANCE GROUPE NON AUTOMATIQUE" at bounding box center [501, 154] width 150 height 33
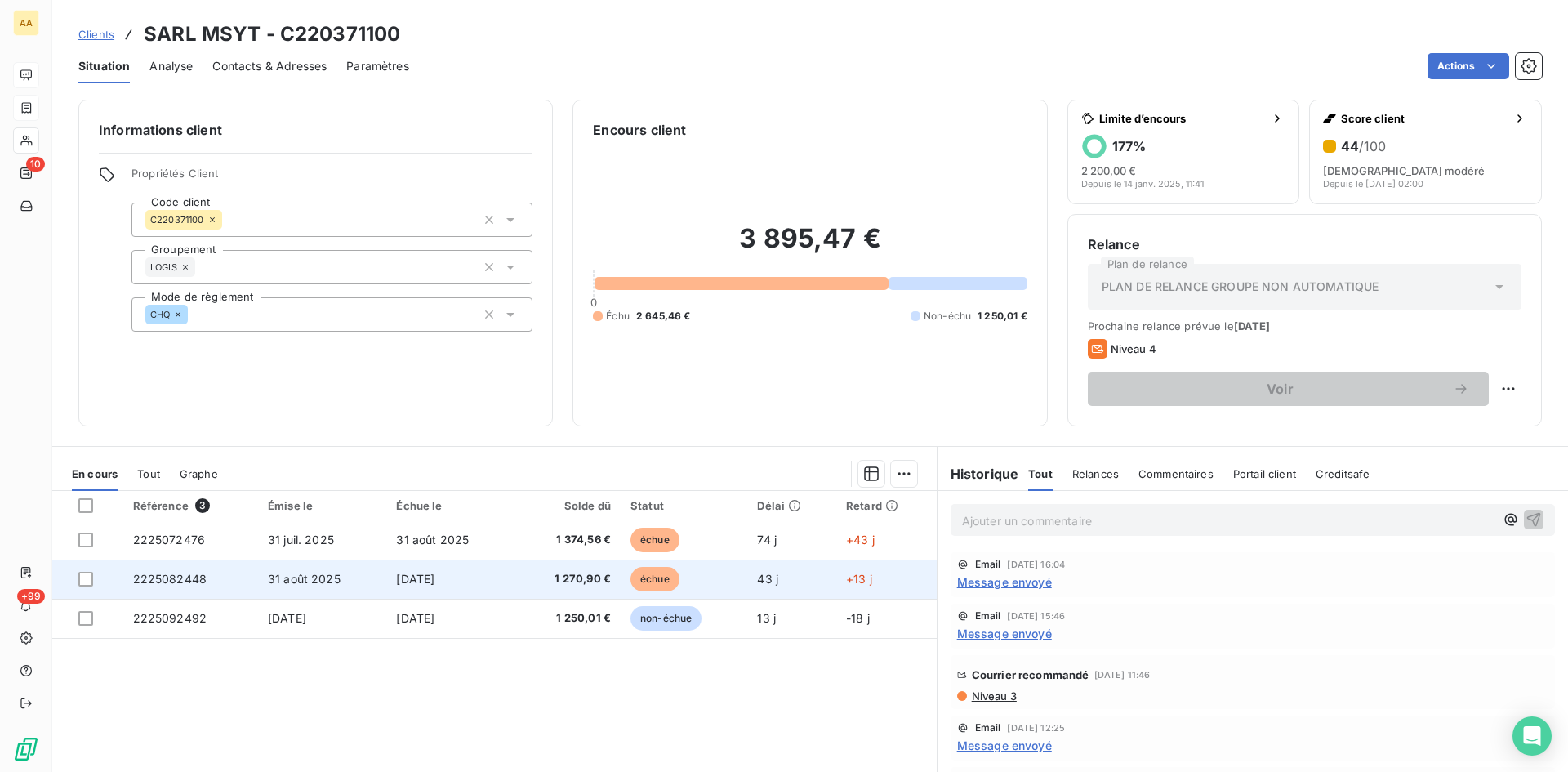
click at [189, 575] on span "2225082448" at bounding box center [170, 579] width 75 height 14
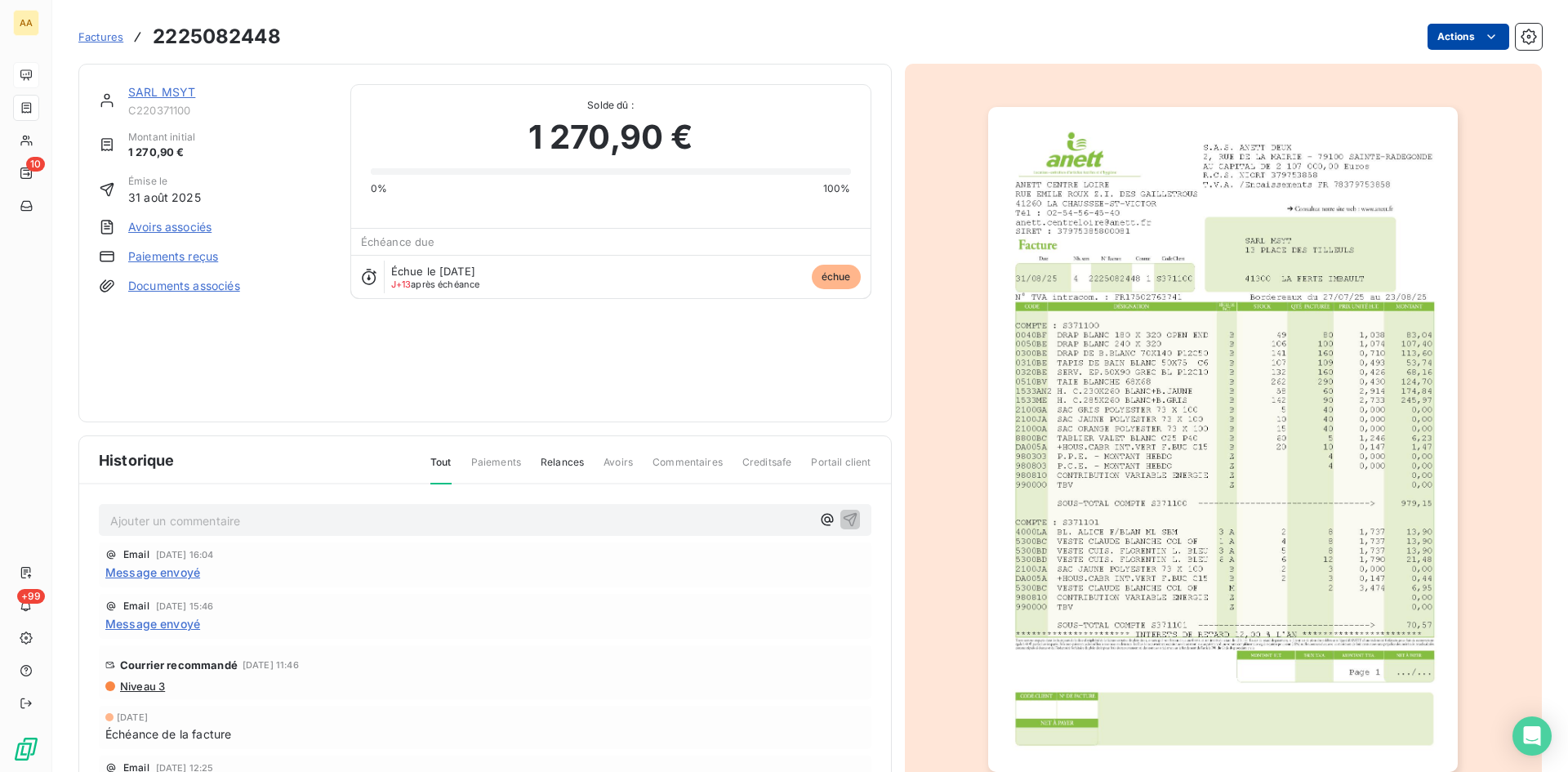
click at [1440, 28] on html "AA 10 +99 Factures 2225082448 Actions SARL MSYT C220371100 Montant initial 1 27…" at bounding box center [784, 386] width 1568 height 772
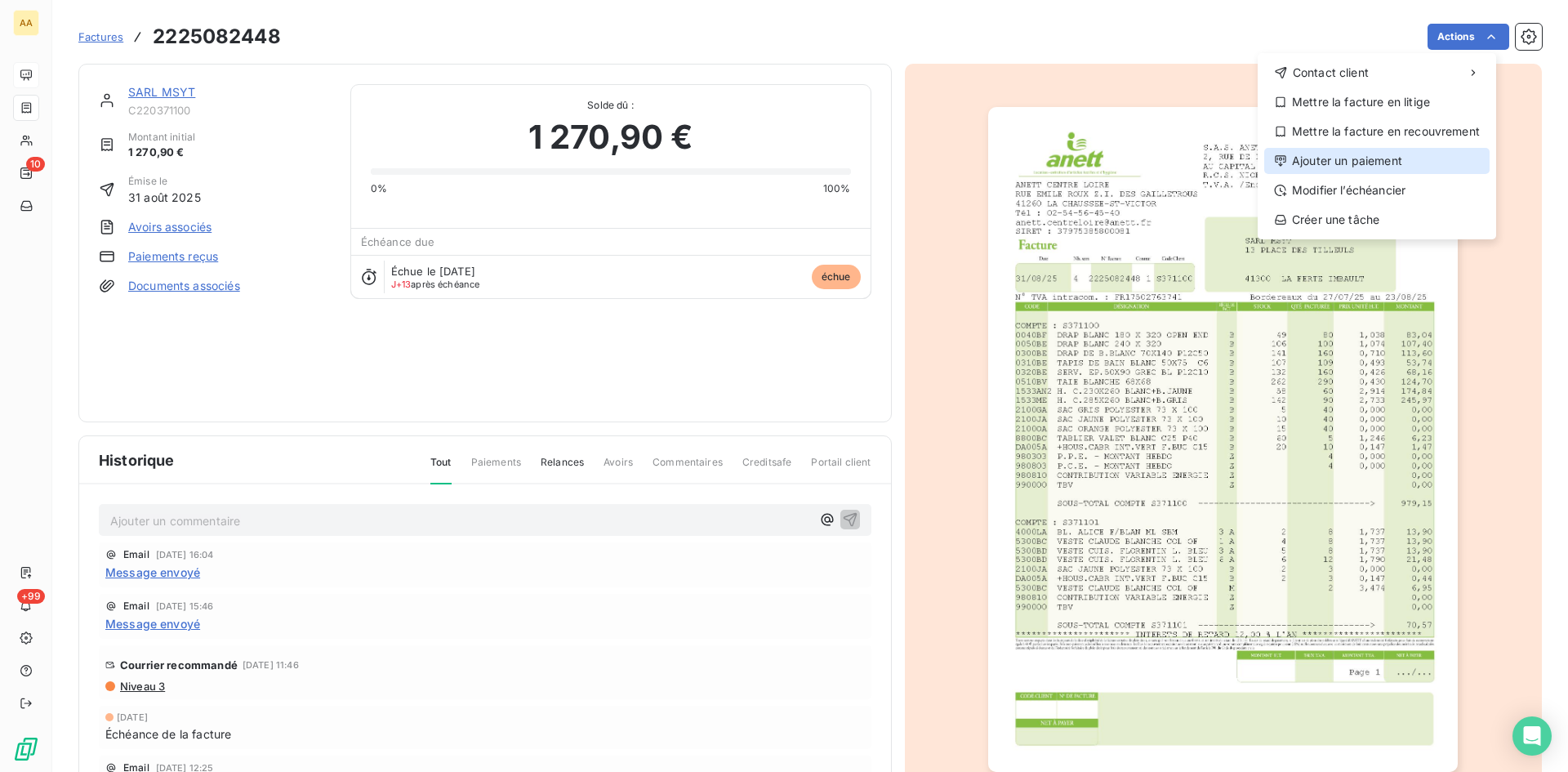
click at [1343, 165] on div "Ajouter un paiement" at bounding box center [1377, 160] width 225 height 26
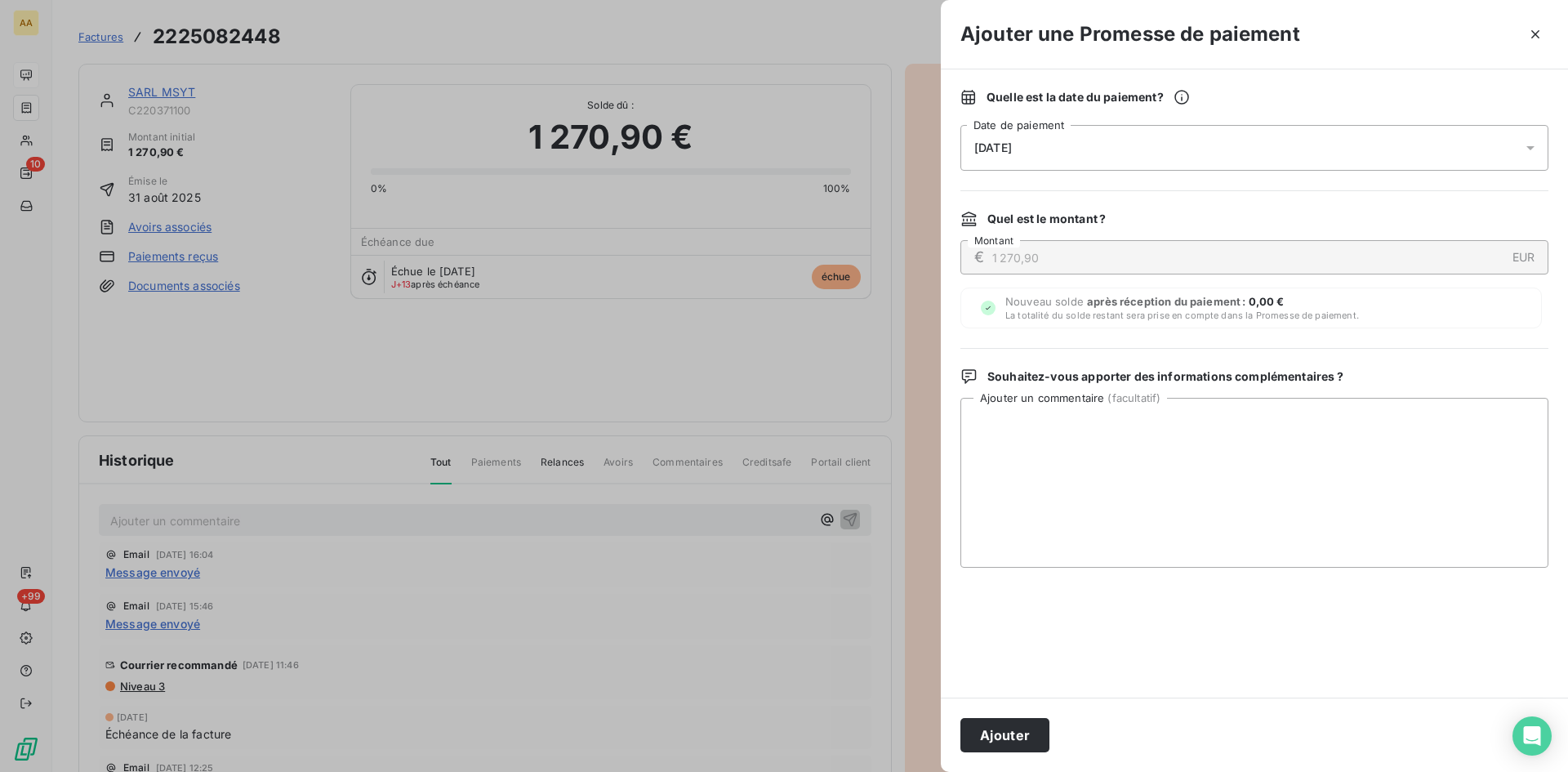
click at [1049, 150] on div "[DATE]" at bounding box center [1254, 147] width 588 height 46
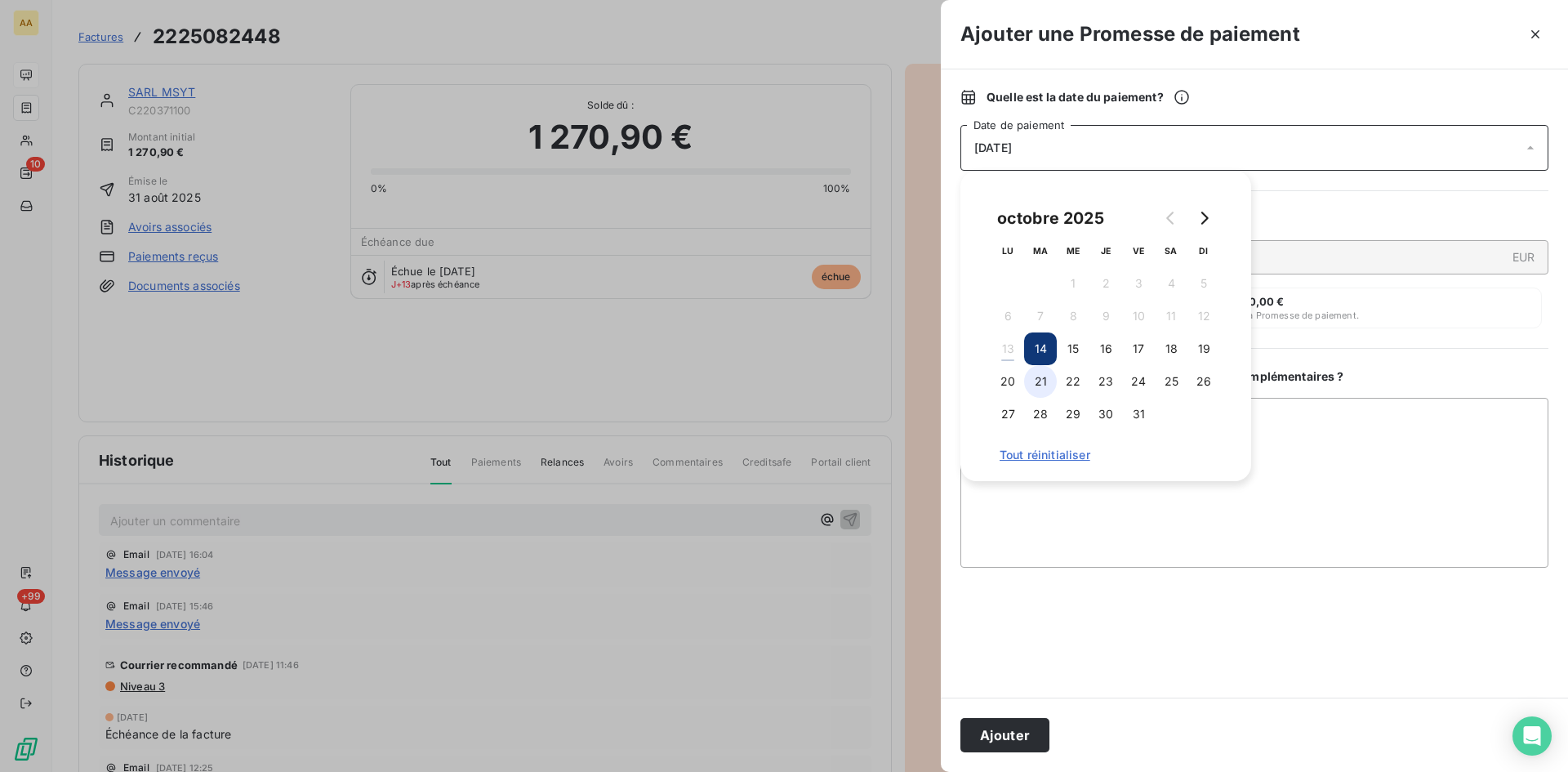
click at [1041, 390] on button "21" at bounding box center [1040, 381] width 33 height 33
drag, startPoint x: 1011, startPoint y: 725, endPoint x: 516, endPoint y: 612, distance: 507.7
click at [1010, 725] on button "Ajouter" at bounding box center [1004, 735] width 89 height 34
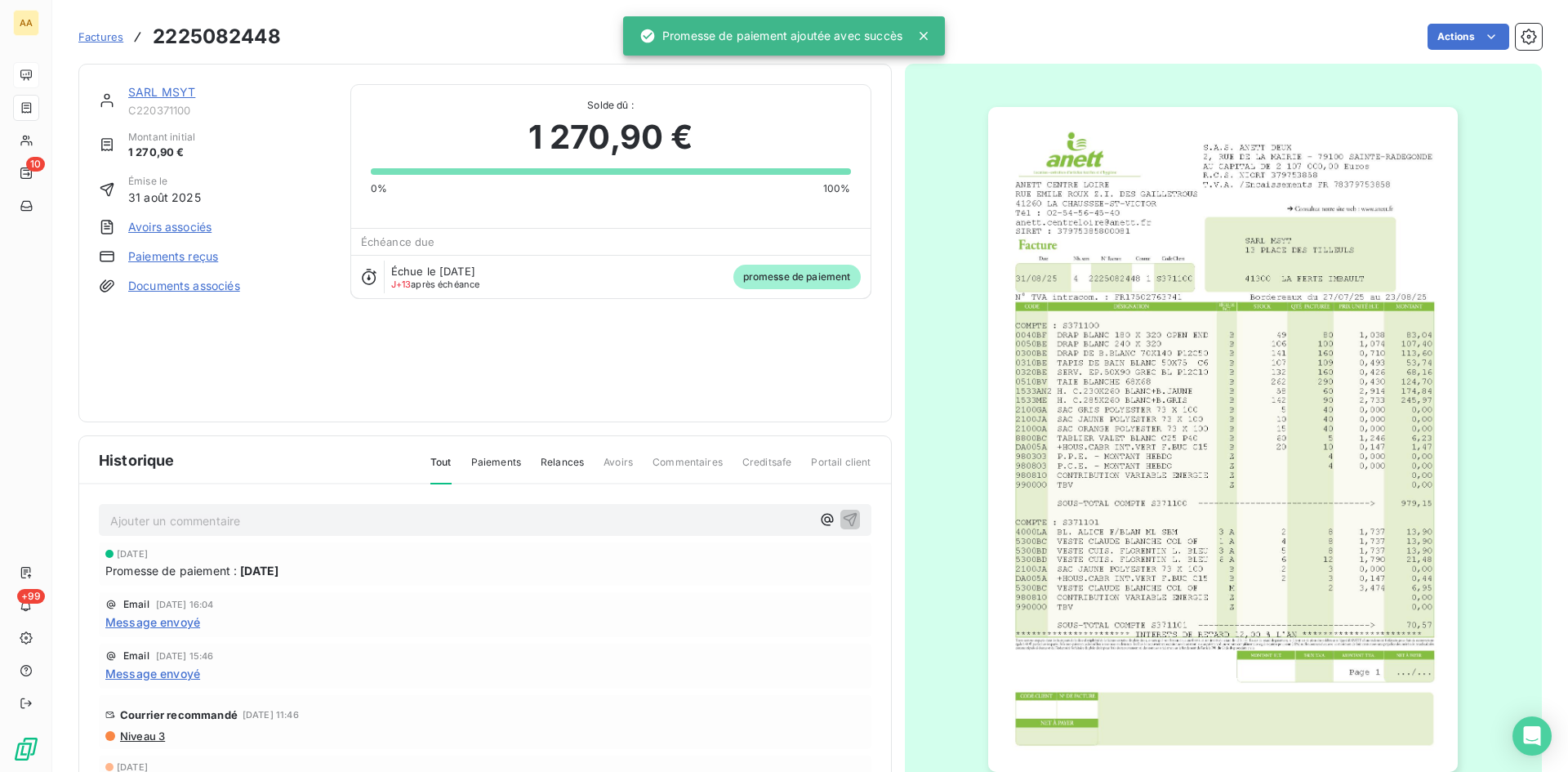
click at [275, 518] on p "Ajouter un commentaire ﻿" at bounding box center [460, 520] width 701 height 20
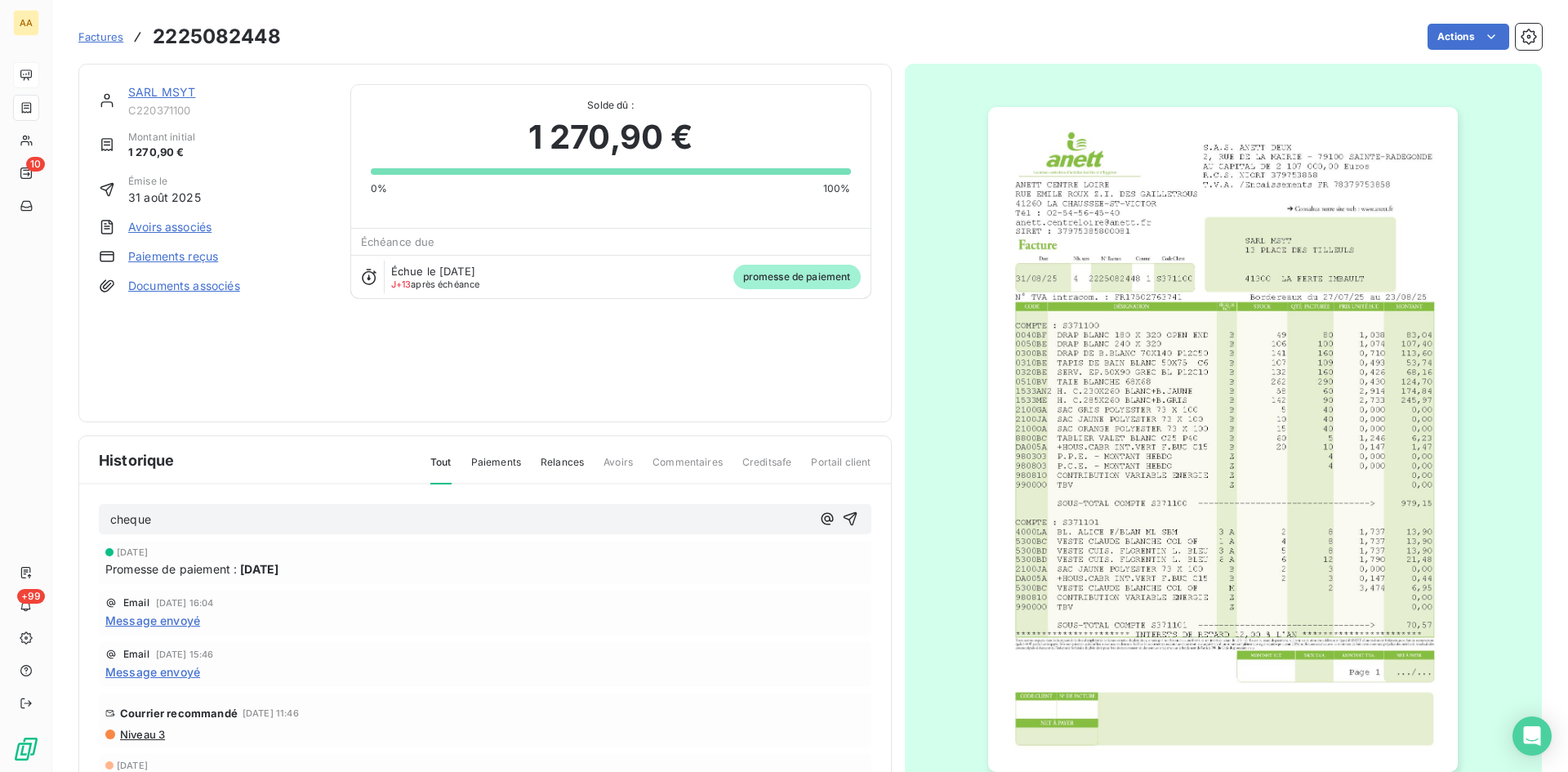
drag, startPoint x: 833, startPoint y: 519, endPoint x: 714, endPoint y: 404, distance: 165.5
click at [842, 514] on icon "button" at bounding box center [850, 518] width 16 height 16
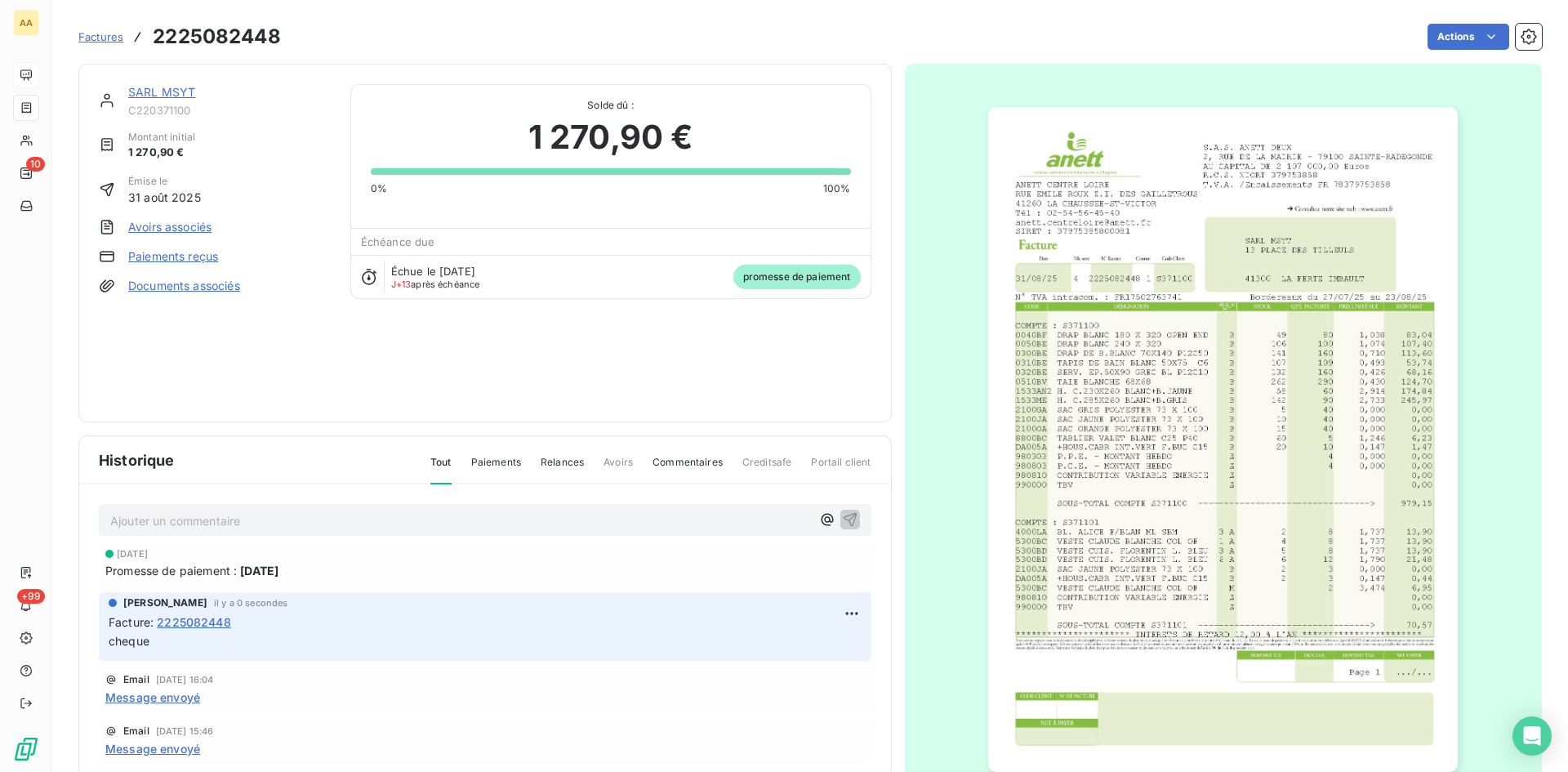
click at [158, 86] on link "SARL MSYT" at bounding box center [161, 92] width 67 height 14
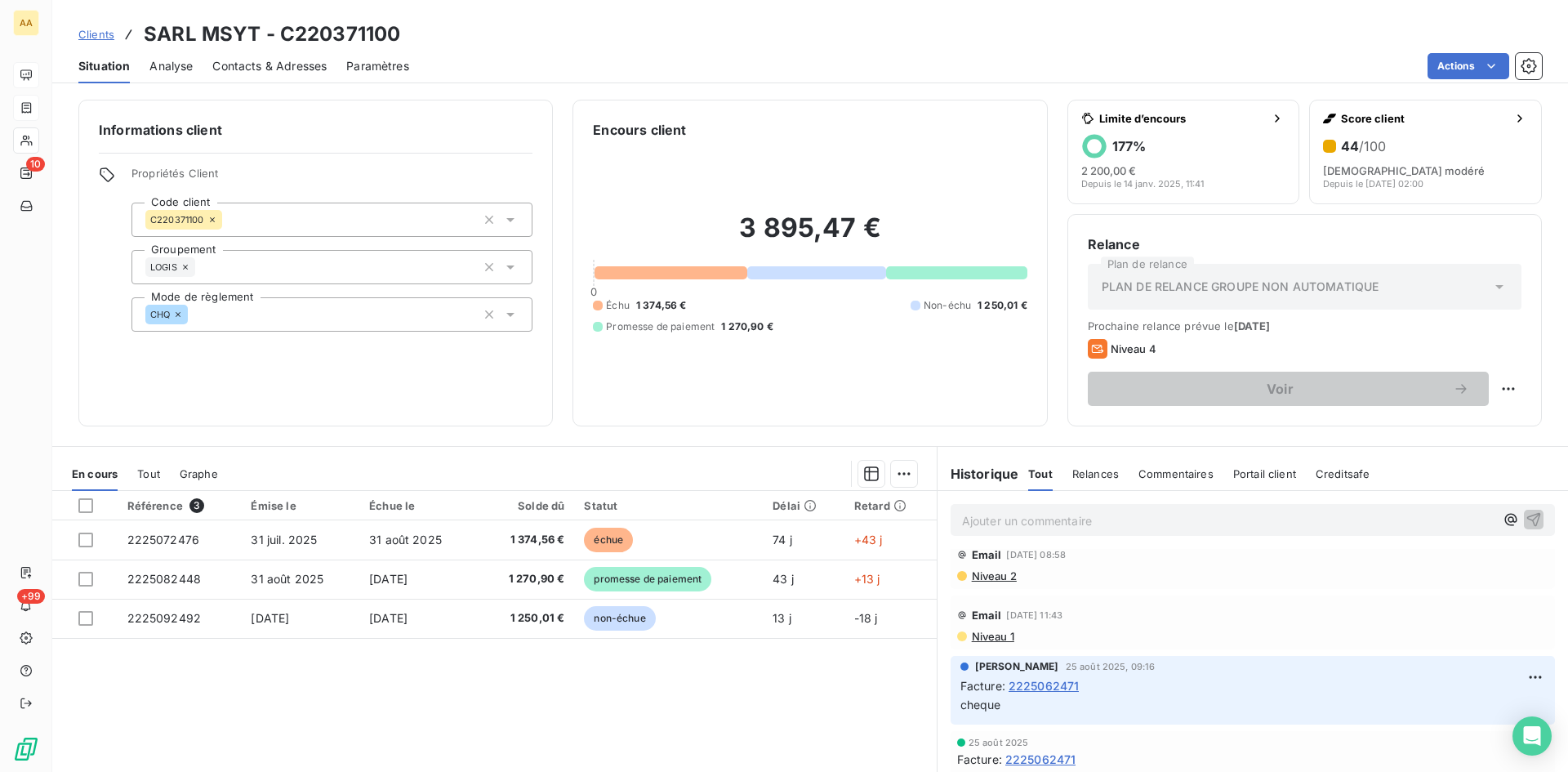
scroll to position [245, 0]
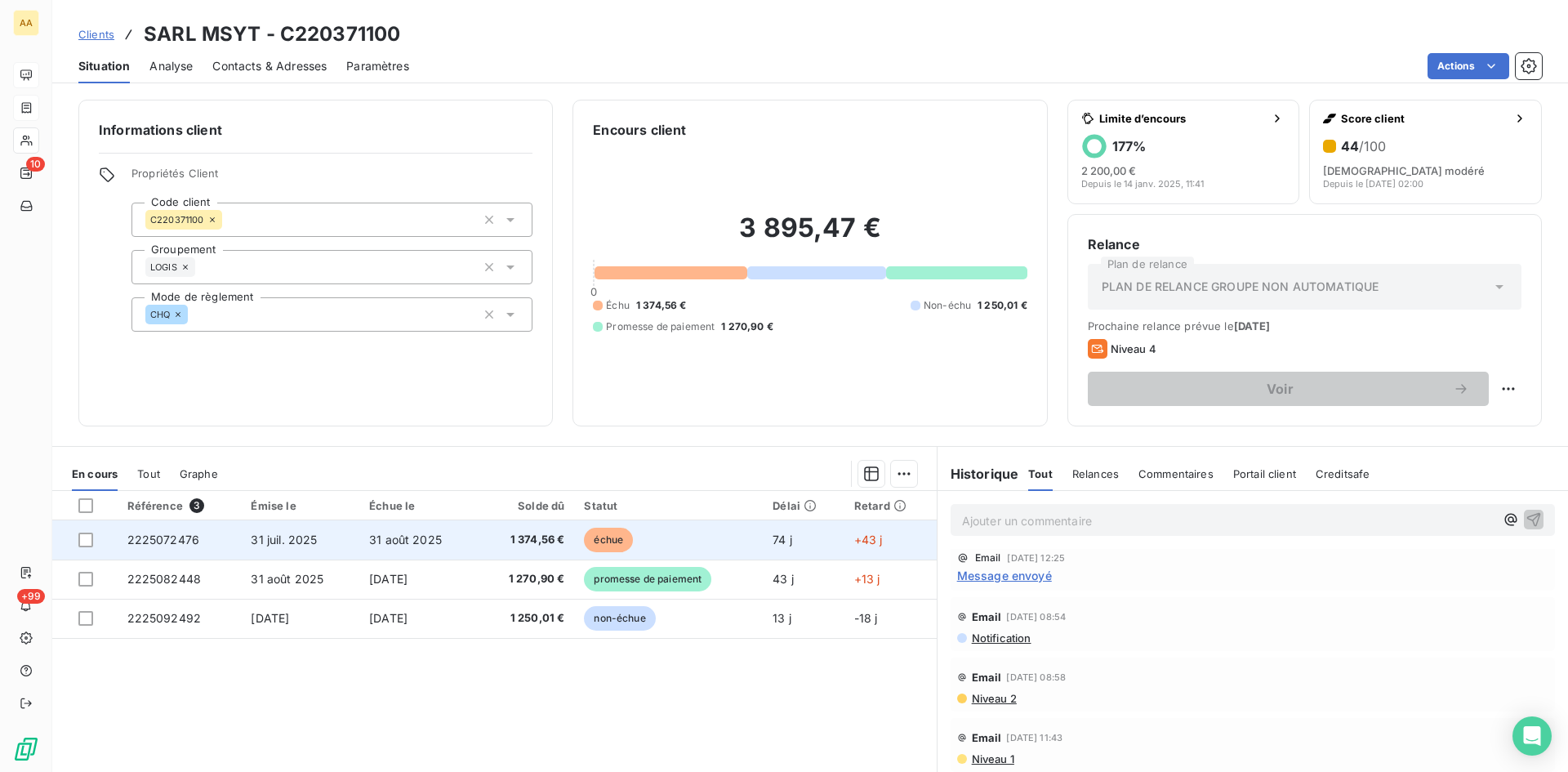
click at [183, 536] on span "2225072476" at bounding box center [164, 539] width 73 height 14
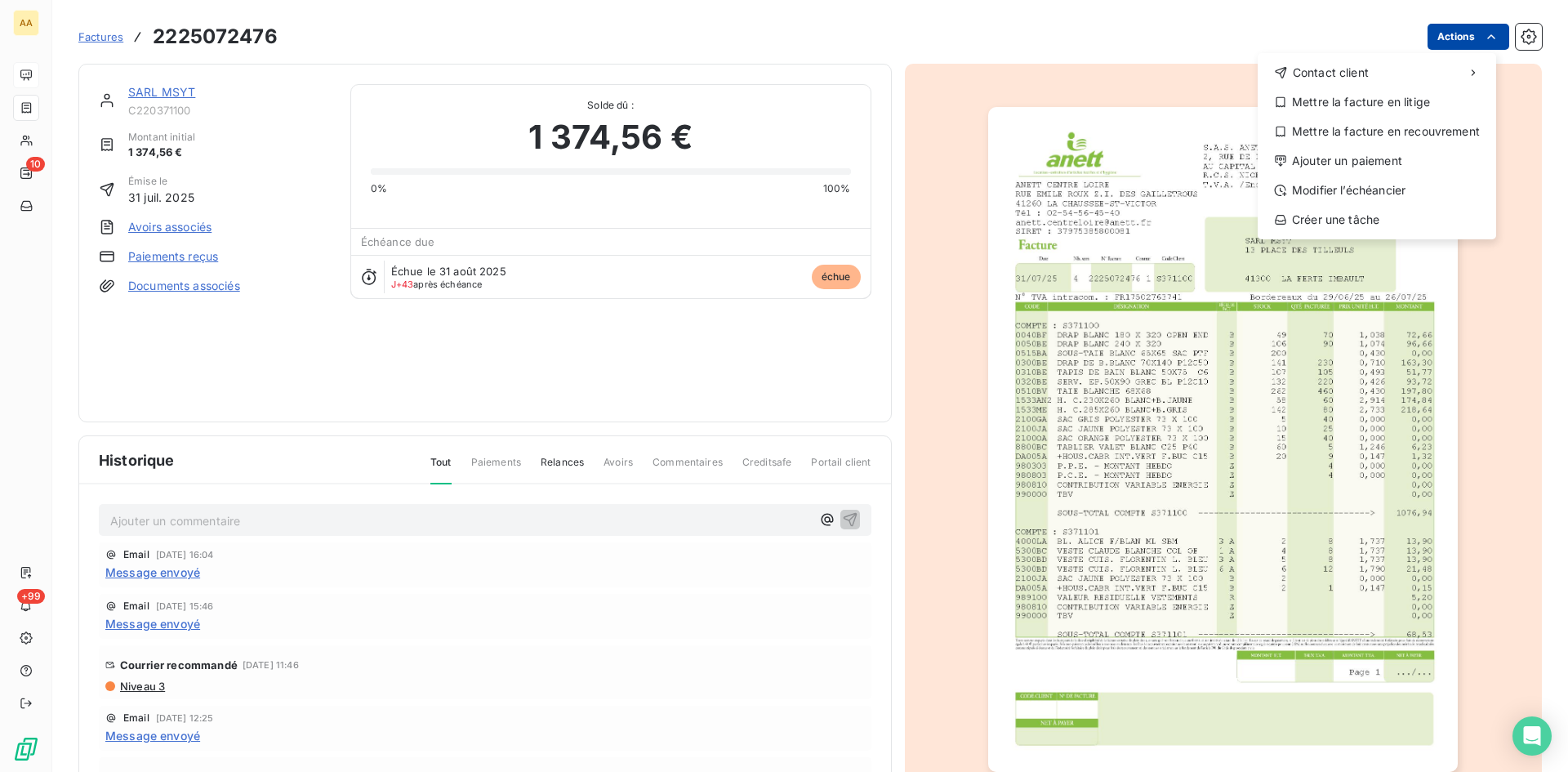
click at [1460, 30] on html "AA 10 +99 Factures [PHONE_NUMBER] Actions Contact client Mettre la facture en l…" at bounding box center [784, 386] width 1568 height 772
click at [1162, 163] on html "AA 10 +99 Factures [PHONE_NUMBER] Actions Contact client Mettre la facture en l…" at bounding box center [784, 386] width 1568 height 772
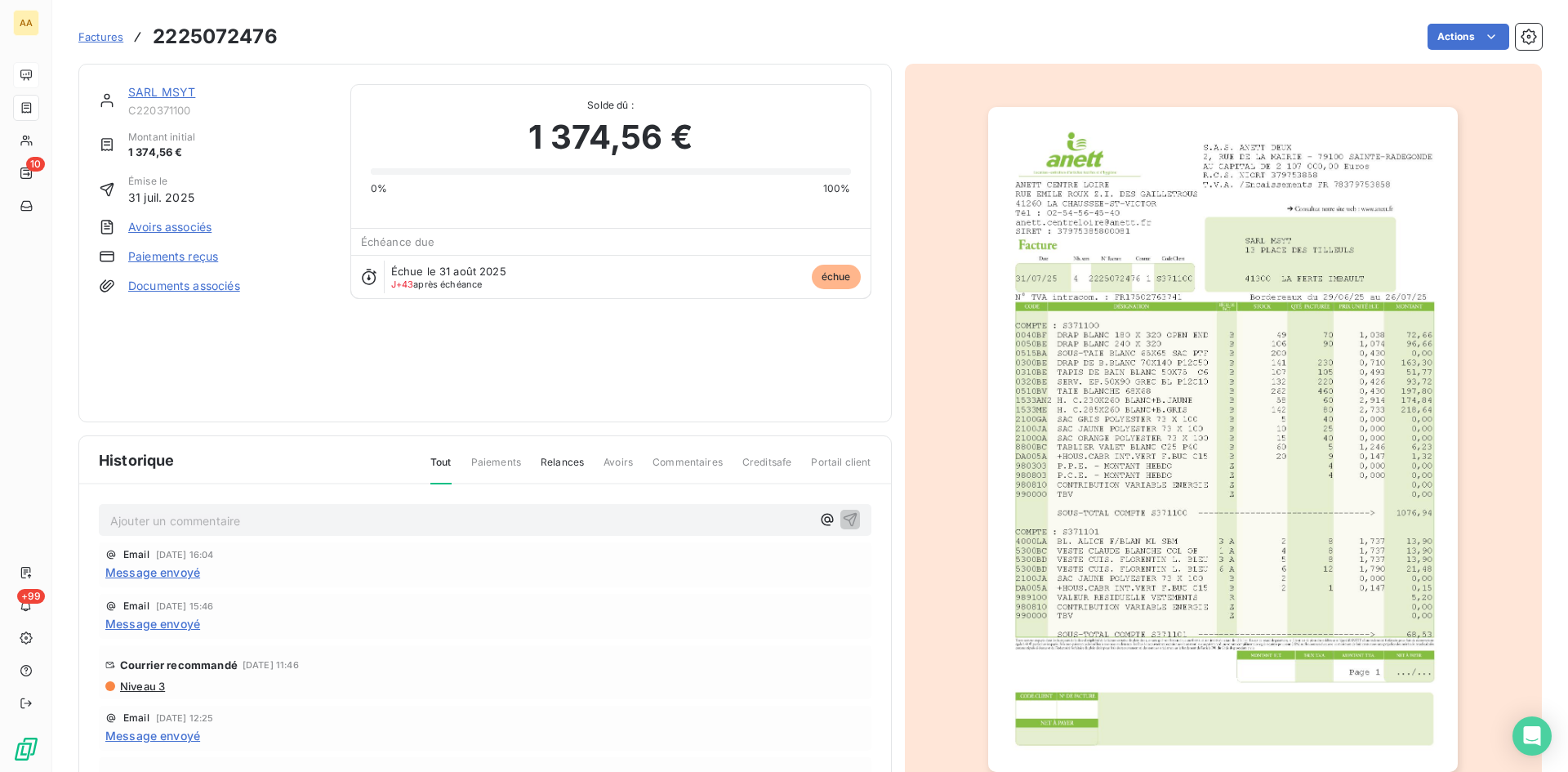
click at [1168, 453] on img "button" at bounding box center [1223, 439] width 470 height 664
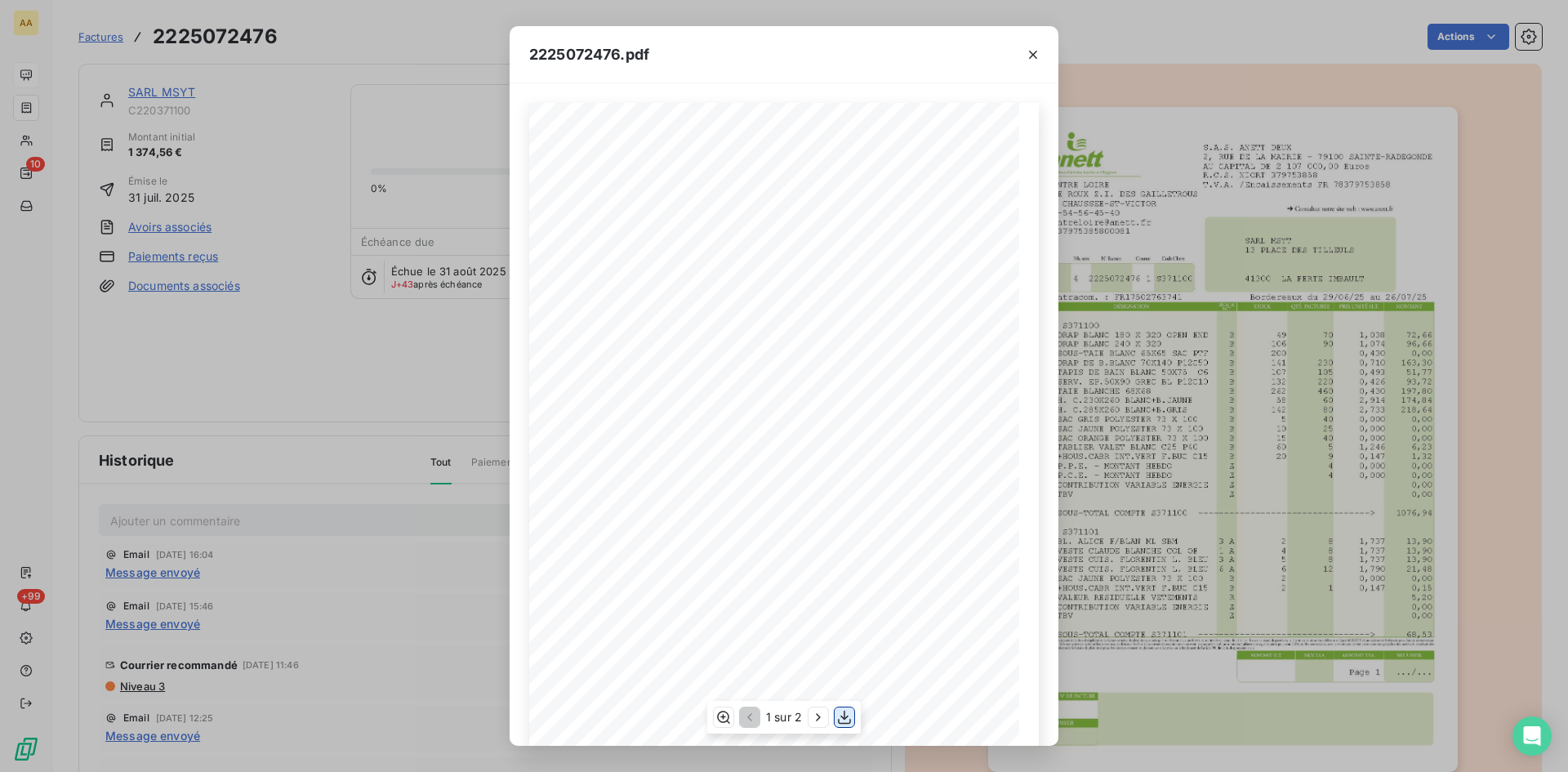
click at [849, 722] on icon "button" at bounding box center [844, 716] width 16 height 16
drag, startPoint x: 357, startPoint y: 344, endPoint x: 306, endPoint y: 326, distance: 54.1
click at [357, 344] on div "2225072476.pdf S.A.S. ANETT DEUX [STREET_ADDRESS] AU CAPITAL DE 2 107 000,00 Eu…" at bounding box center [784, 386] width 1568 height 772
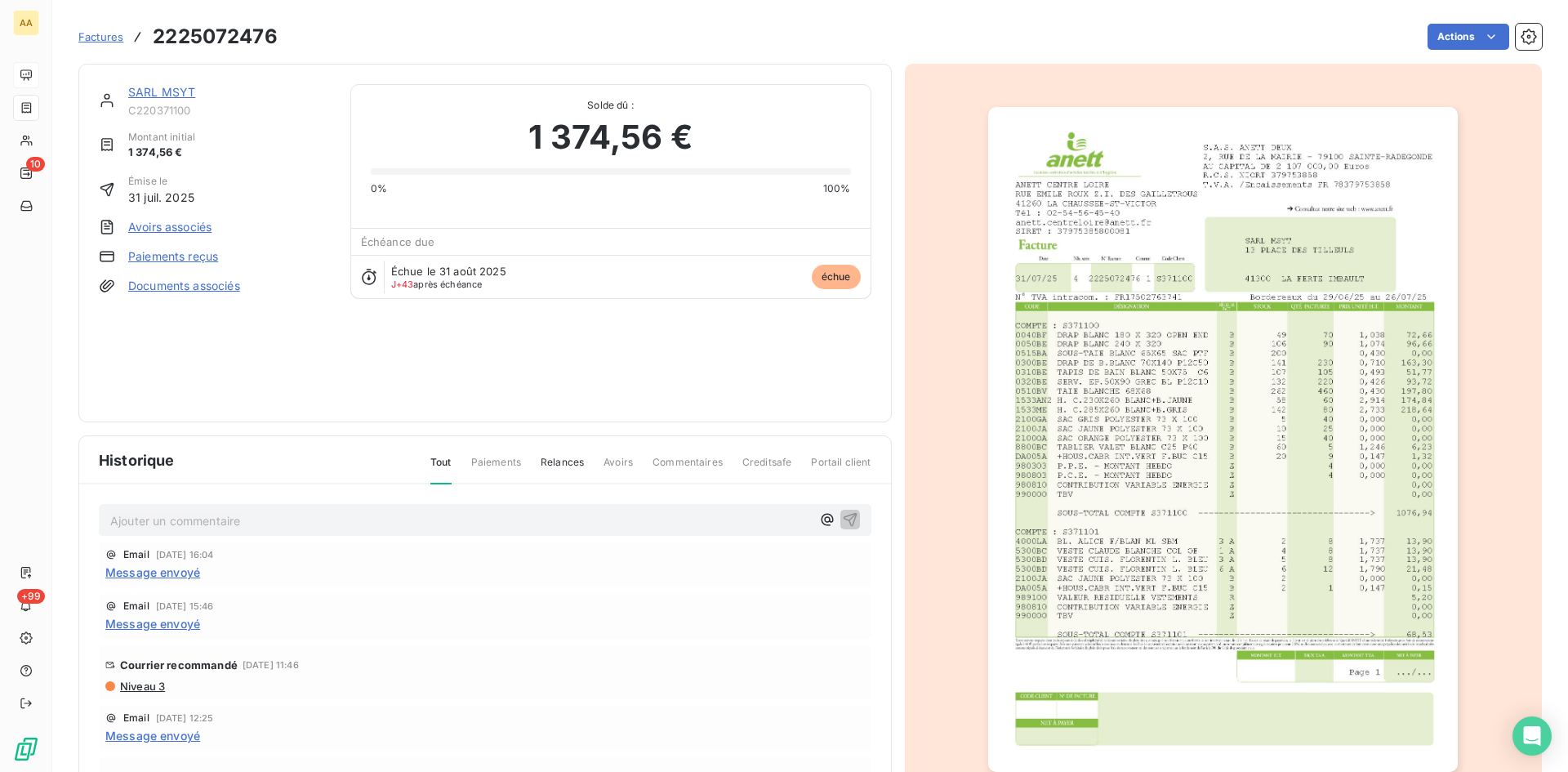
click at [187, 89] on link "SARL MSYT" at bounding box center [161, 92] width 67 height 14
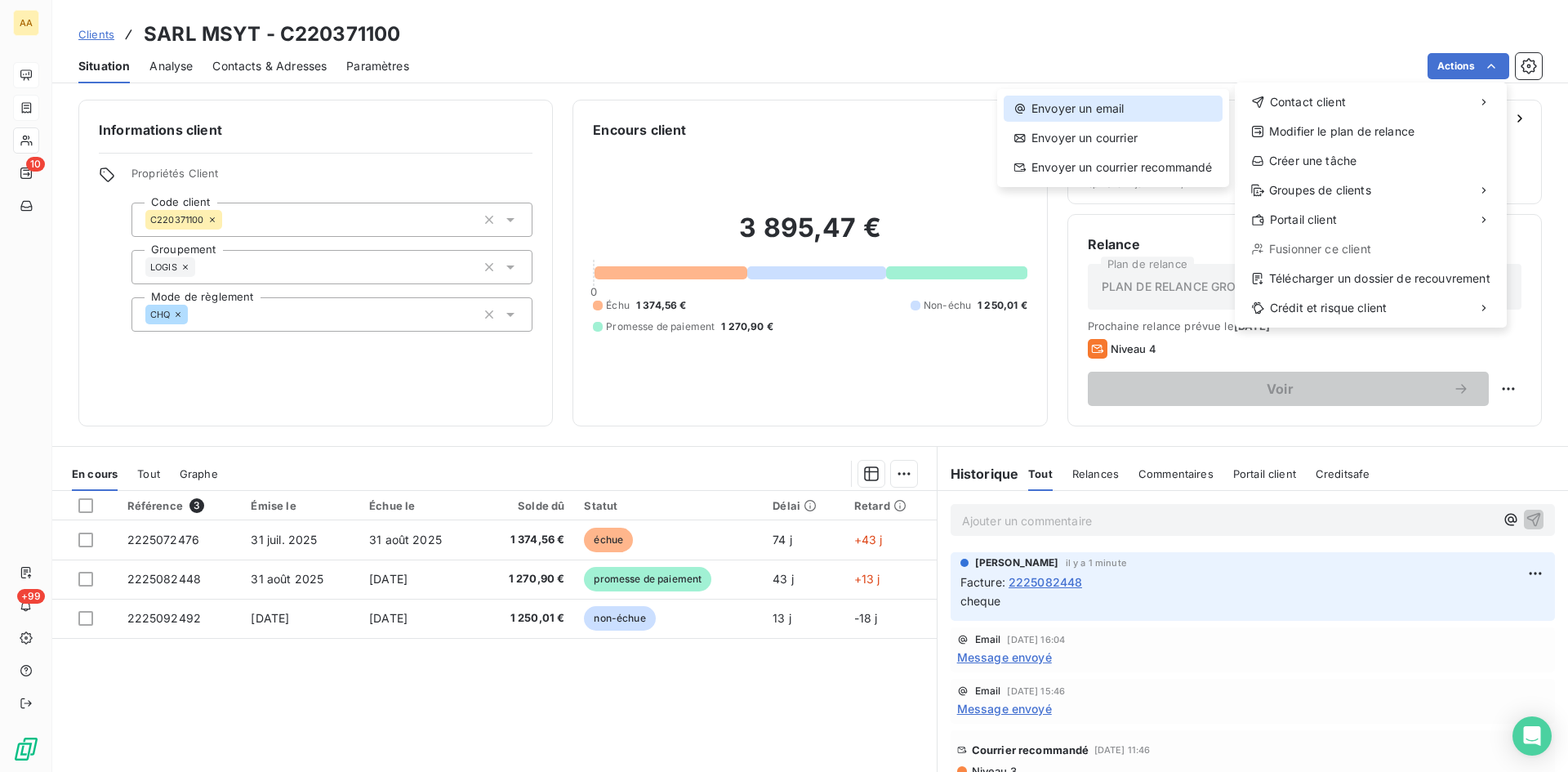
click at [1111, 111] on div "Envoyer un email" at bounding box center [1113, 108] width 219 height 26
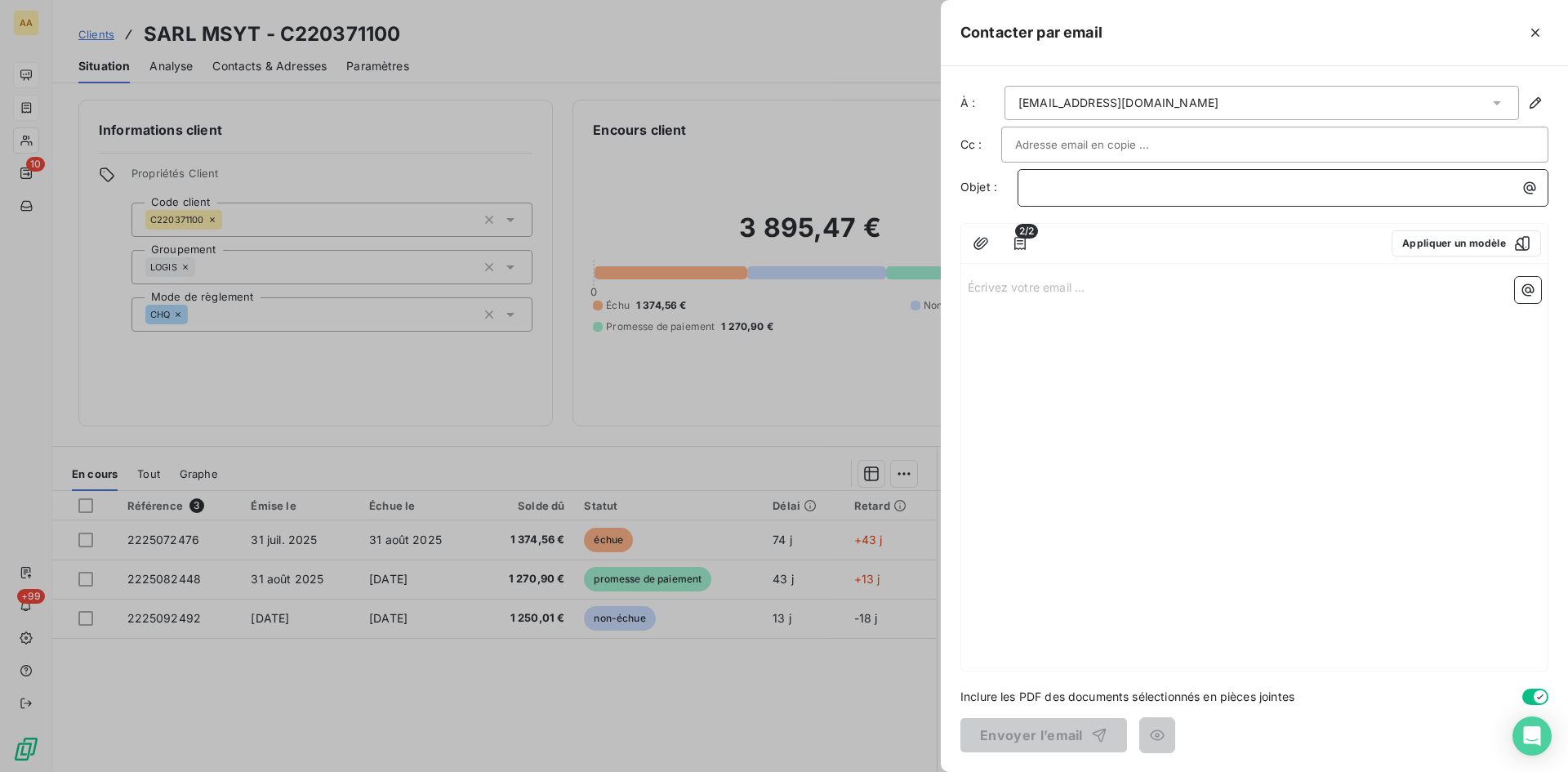
click at [1050, 189] on p "﻿" at bounding box center [1287, 187] width 511 height 19
click at [1007, 277] on div "Écrivez votre email ... ﻿" at bounding box center [1254, 470] width 587 height 400
click at [996, 293] on p "Écrivez votre email ... ﻿" at bounding box center [1254, 286] width 574 height 19
click at [498, 370] on div at bounding box center [784, 386] width 1568 height 772
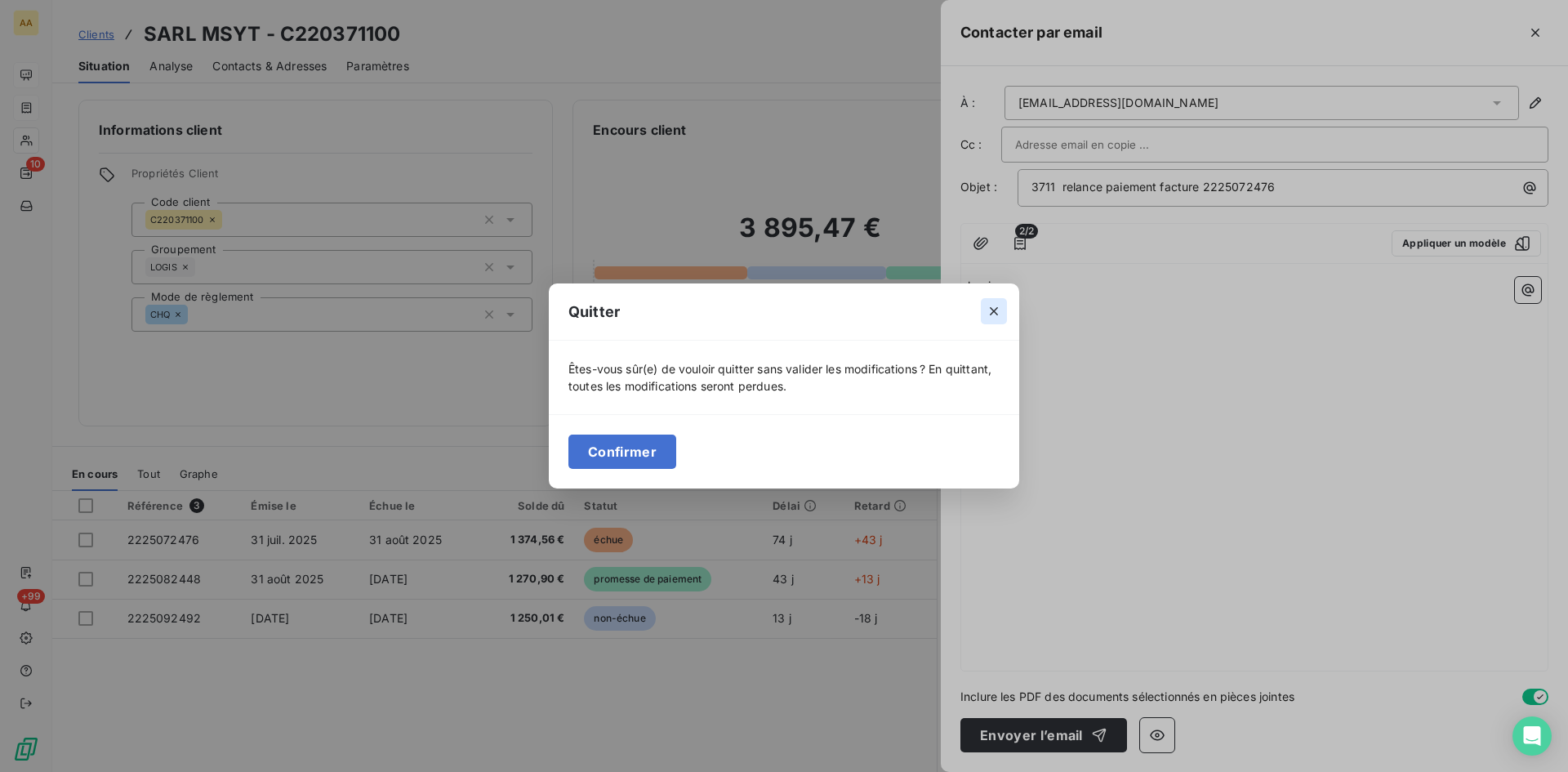
click at [996, 308] on icon "button" at bounding box center [993, 311] width 16 height 16
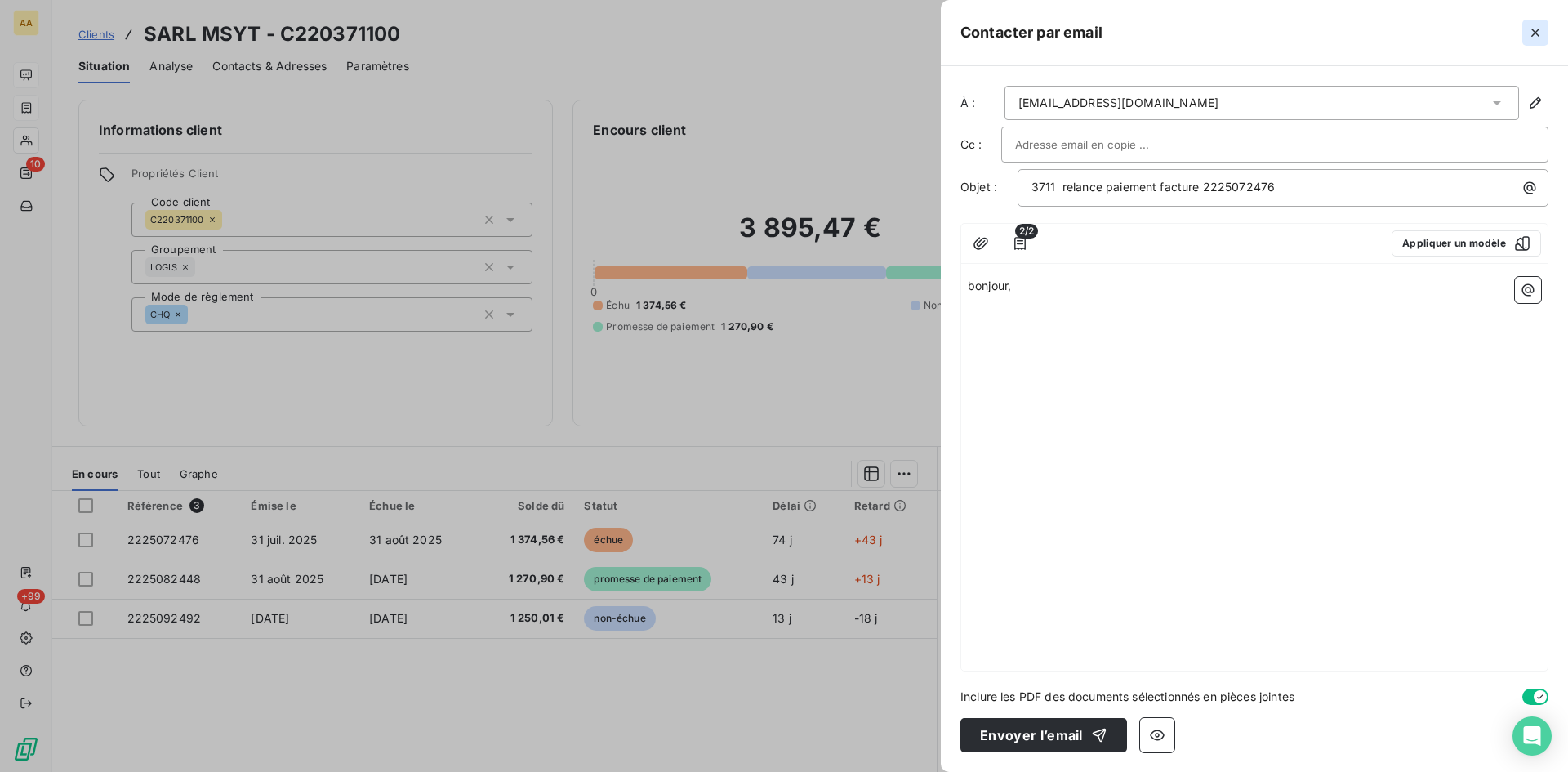
click at [1535, 33] on icon "button" at bounding box center [1536, 33] width 8 height 8
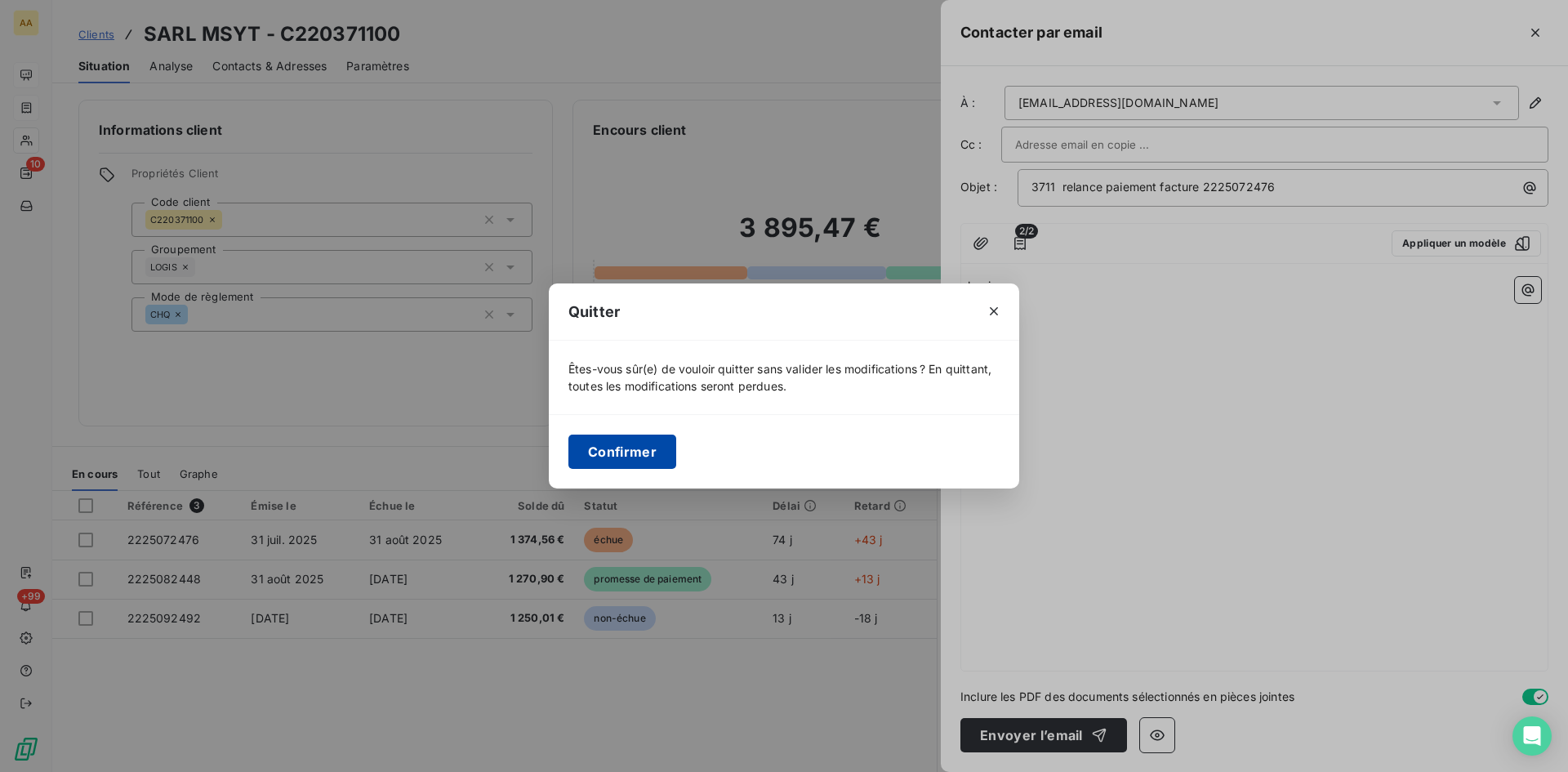
click at [626, 459] on button "Confirmer" at bounding box center [622, 452] width 108 height 34
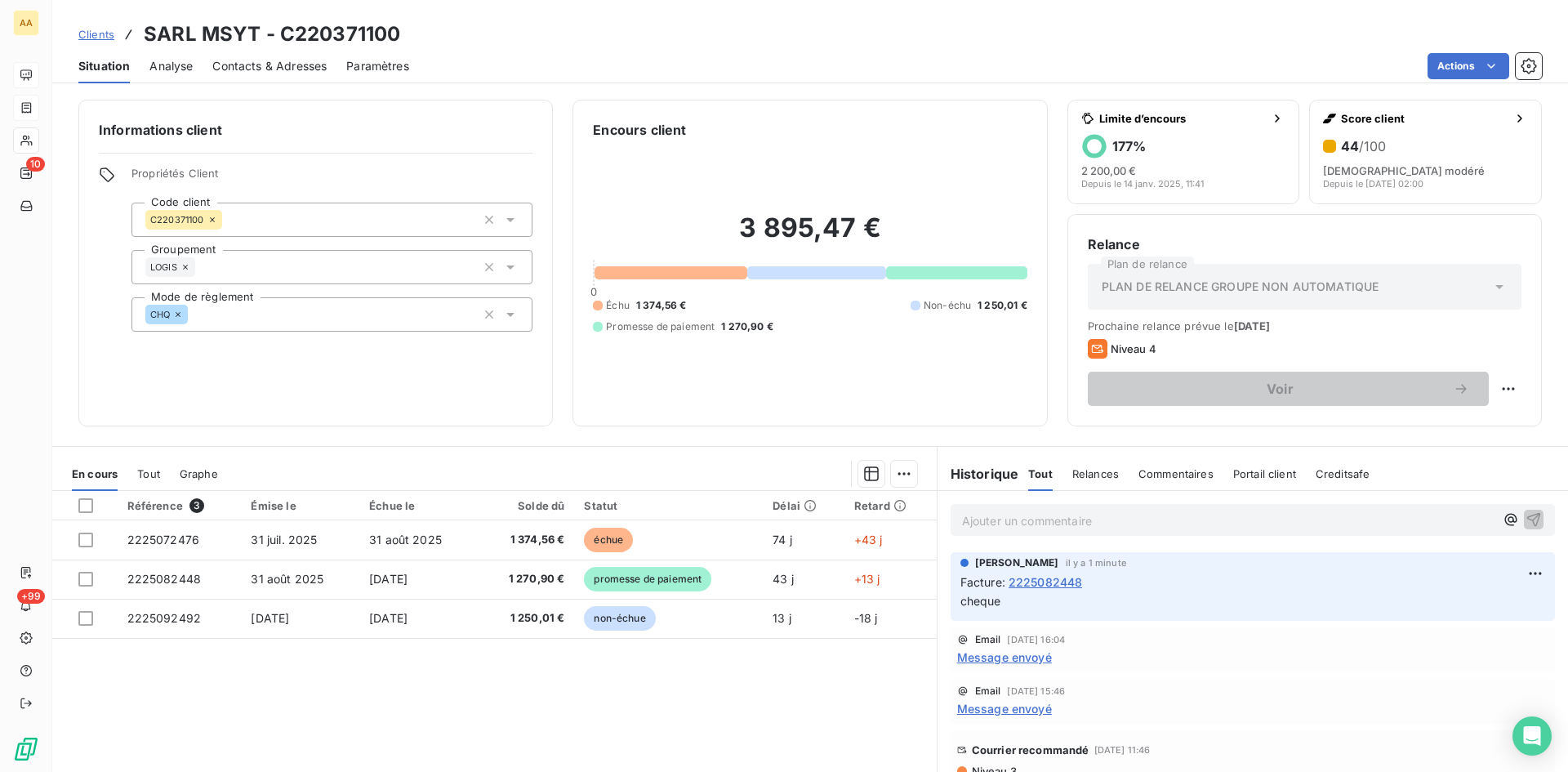
click at [972, 516] on p "Ajouter un commentaire ﻿" at bounding box center [1228, 520] width 532 height 20
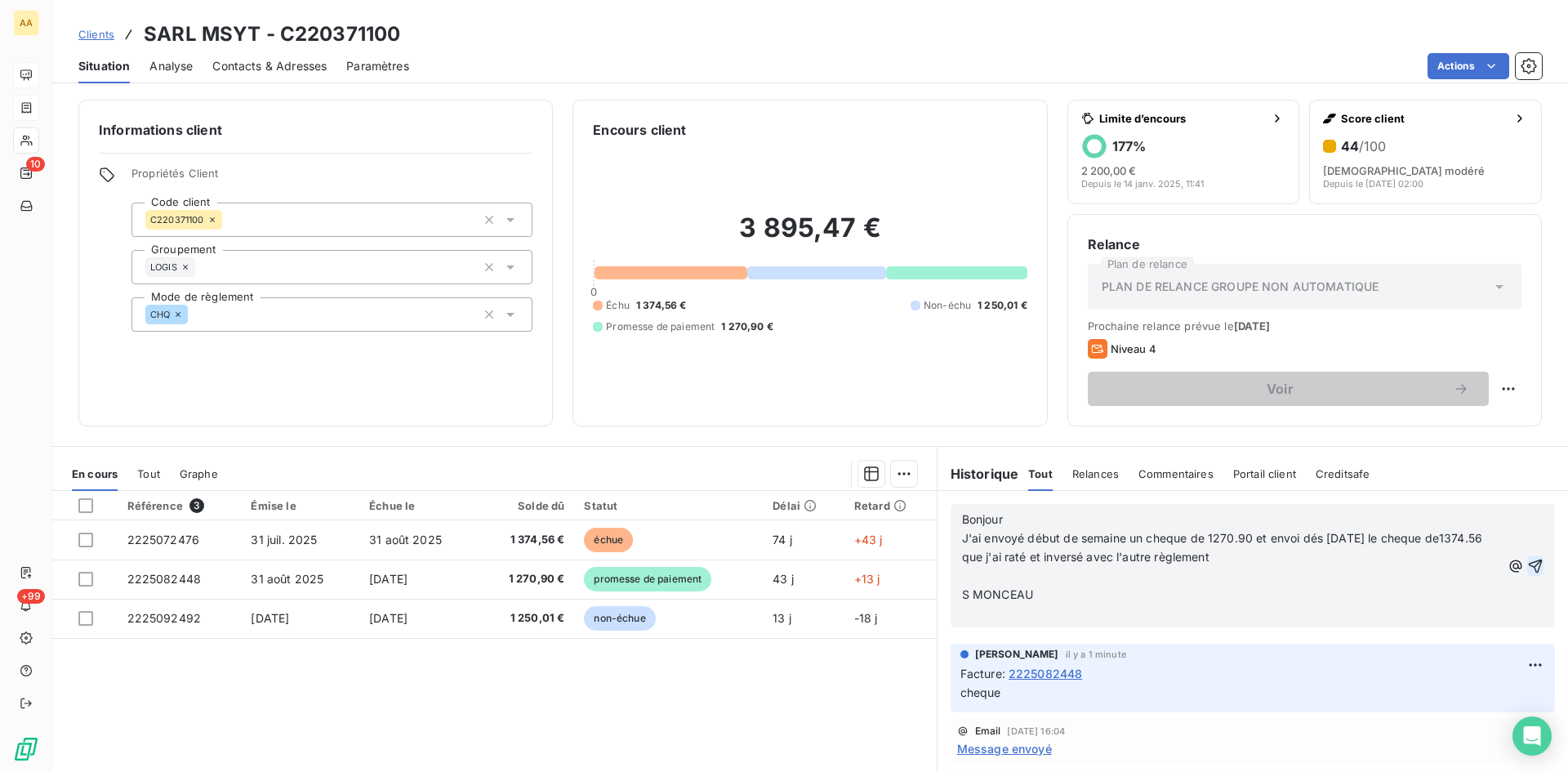
click at [1529, 565] on icon "button" at bounding box center [1536, 565] width 14 height 14
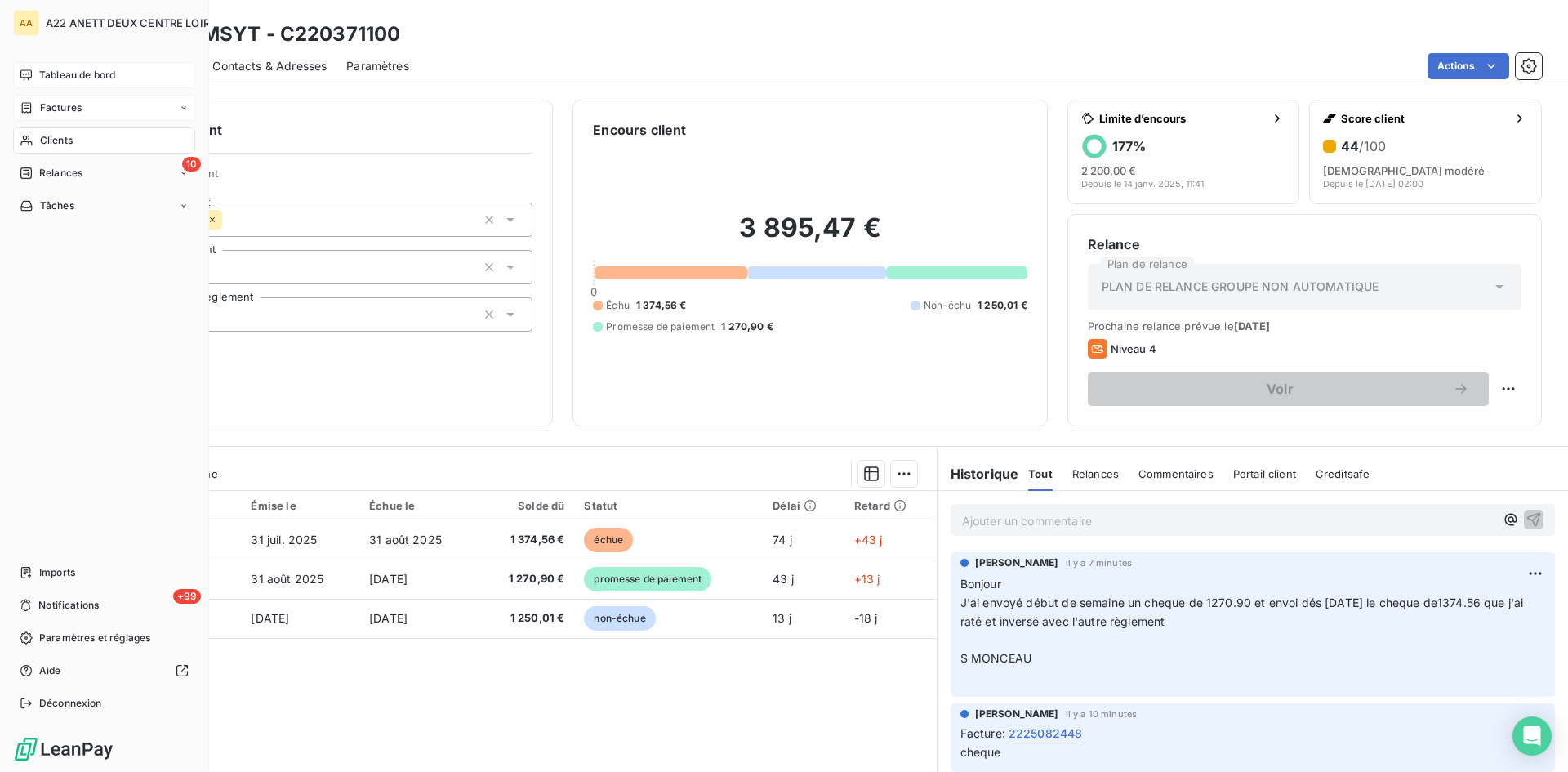
click at [47, 138] on span "Clients" at bounding box center [56, 140] width 33 height 14
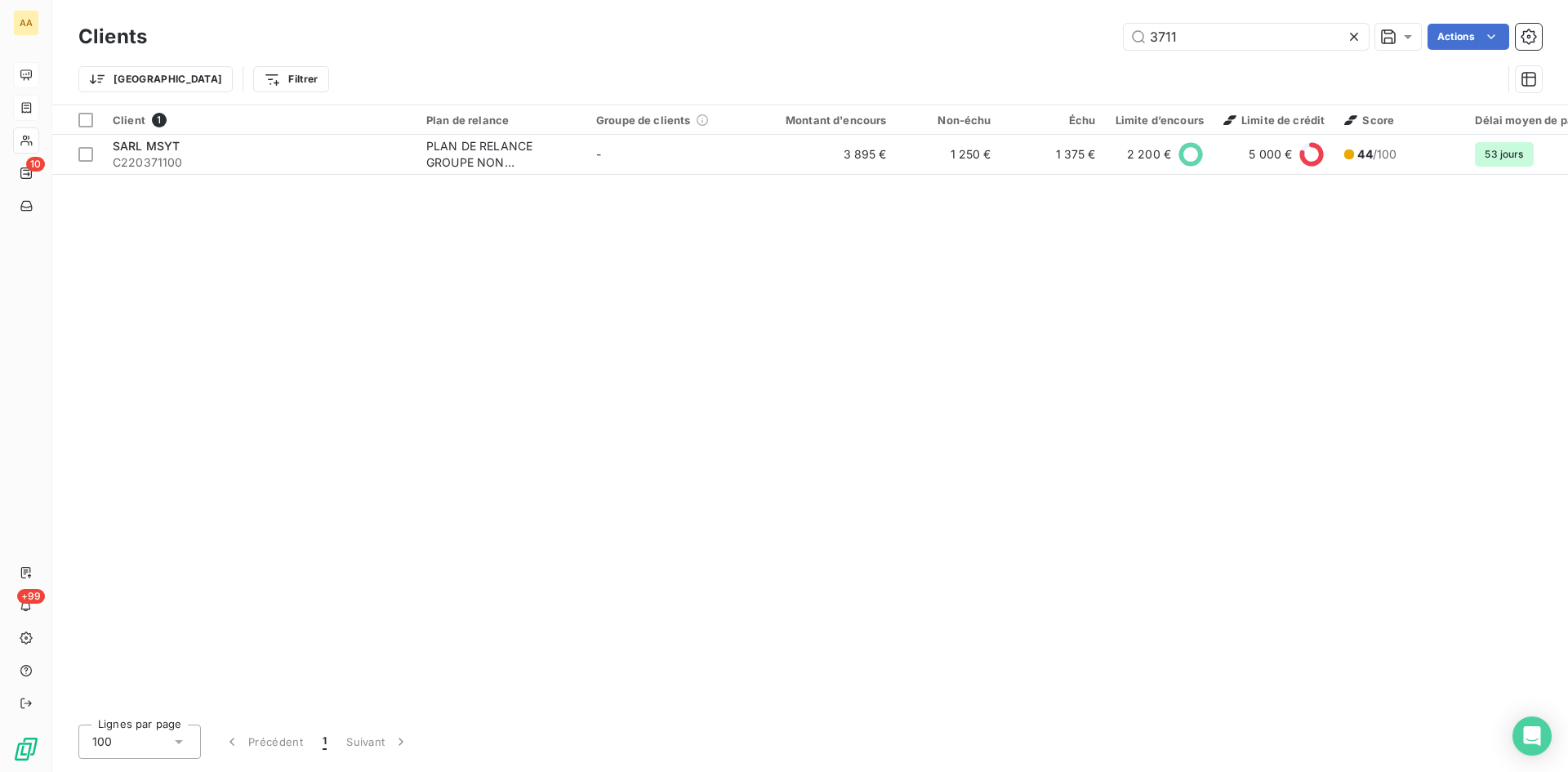
drag, startPoint x: 1143, startPoint y: 37, endPoint x: 1031, endPoint y: 37, distance: 112.0
click at [1031, 37] on div "3711 Actions" at bounding box center [854, 36] width 1376 height 26
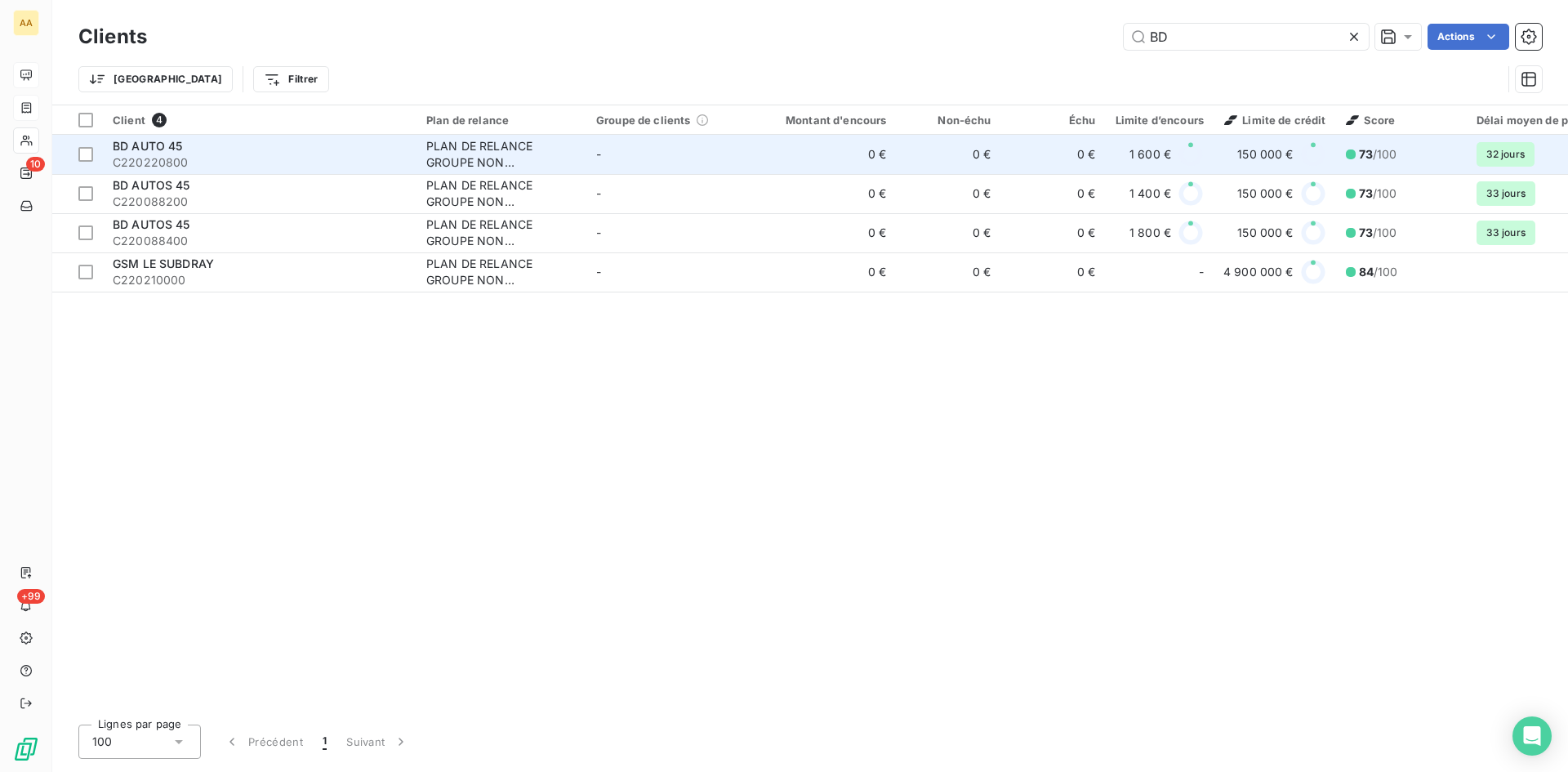
type input "BD"
click at [486, 163] on div "PLAN DE RELANCE GROUPE NON AUTOMATIQUE" at bounding box center [501, 154] width 150 height 33
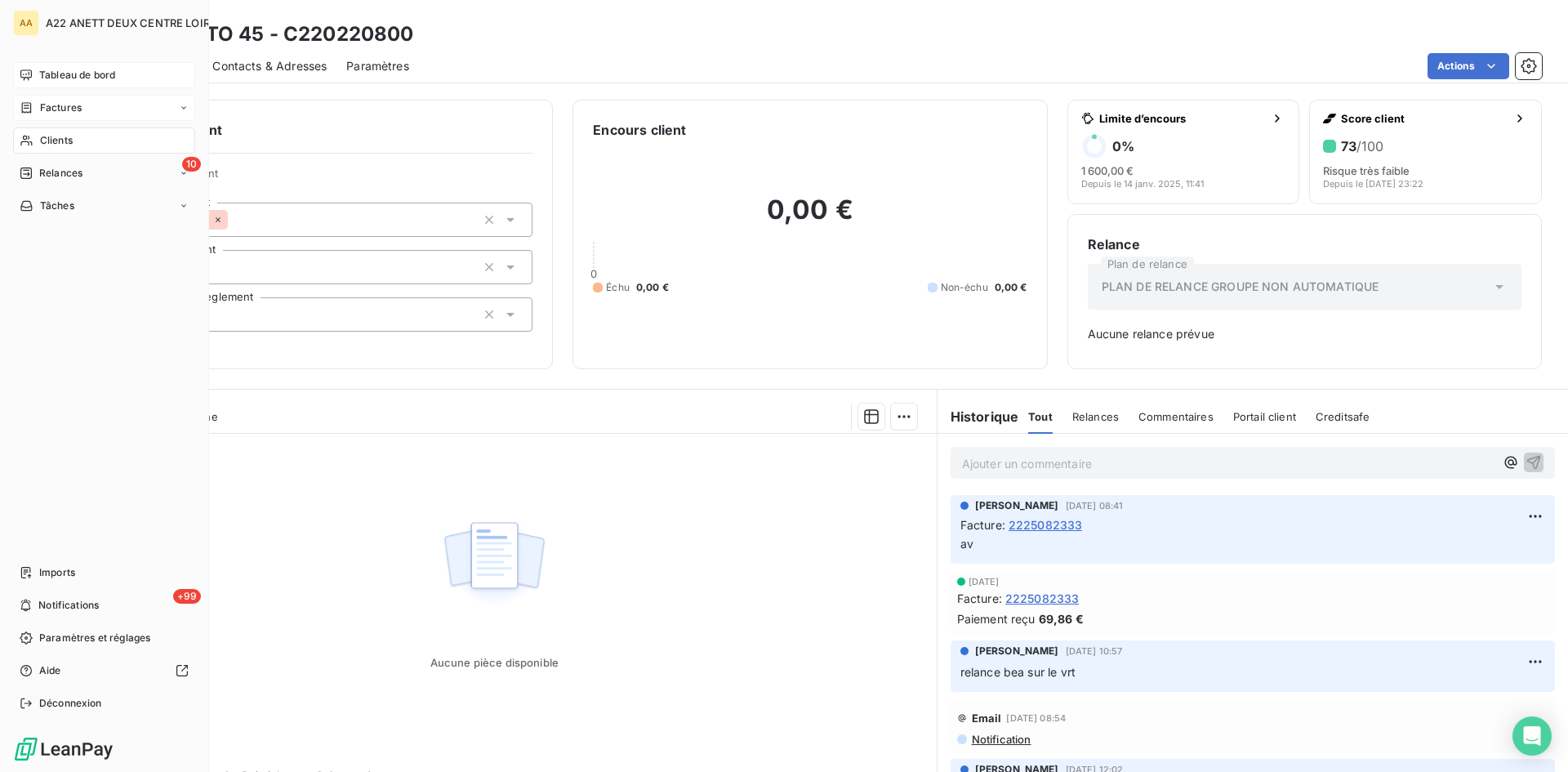
click at [42, 61] on div "AA A22 ANETT DEUX CENTRE LOIRE Tableau de bord Factures Clients 10 Relances Tâc…" at bounding box center [104, 386] width 209 height 772
click at [44, 71] on span "Tableau de bord" at bounding box center [77, 75] width 76 height 14
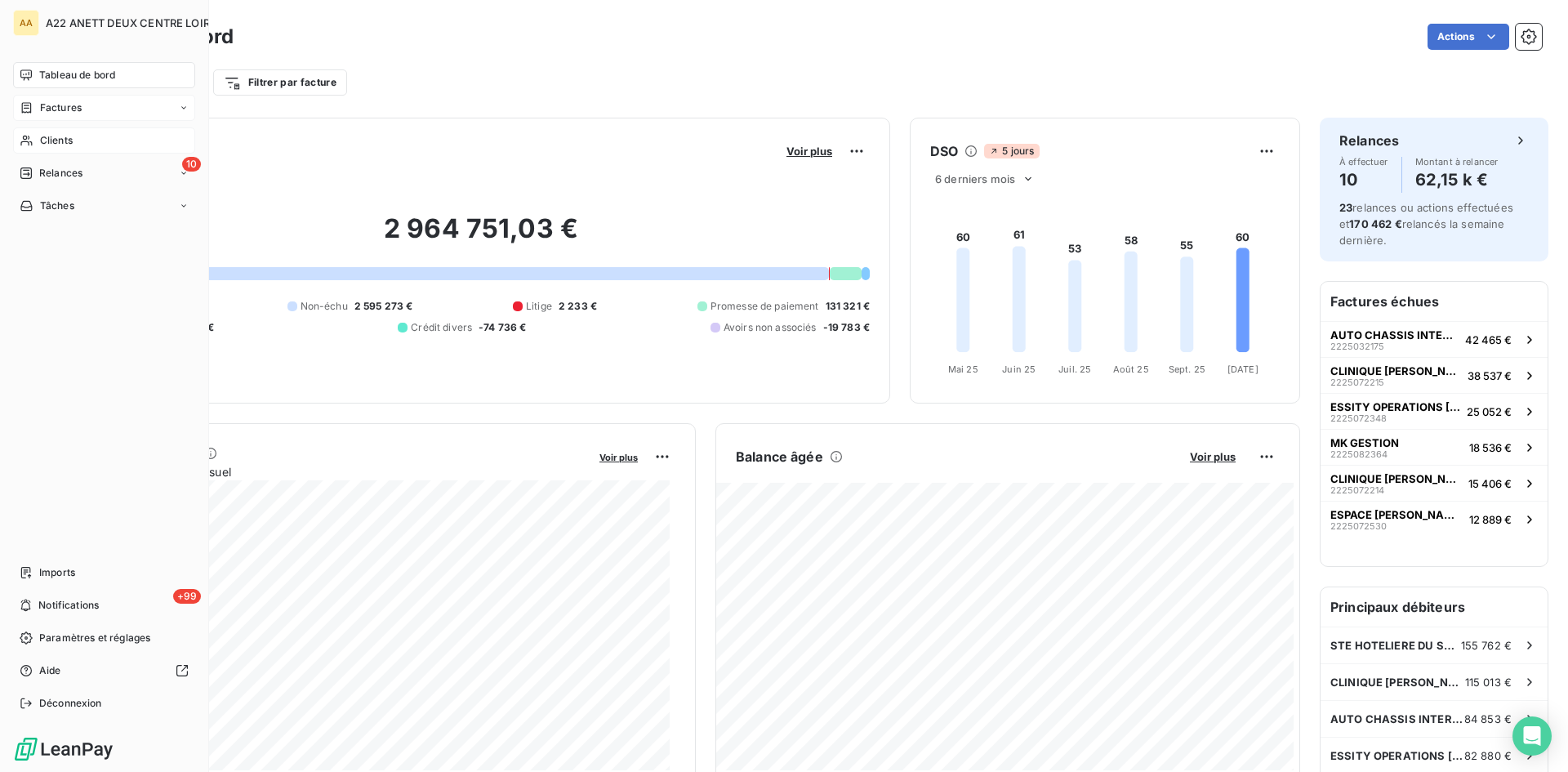
click at [40, 139] on span "Clients" at bounding box center [56, 140] width 33 height 14
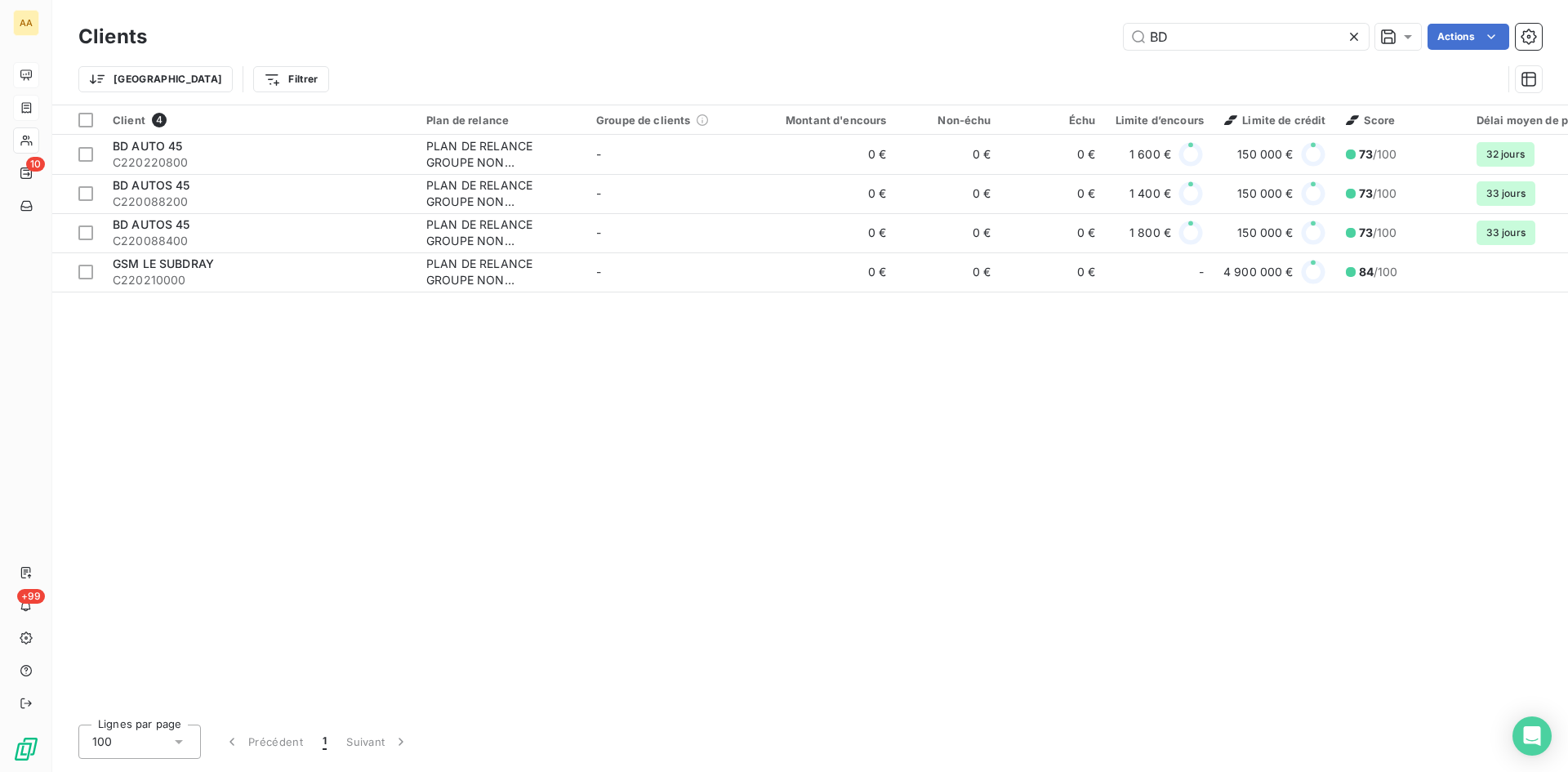
drag, startPoint x: 1176, startPoint y: 41, endPoint x: 1043, endPoint y: 41, distance: 133.0
click at [1043, 41] on div "BD Actions" at bounding box center [854, 36] width 1376 height 26
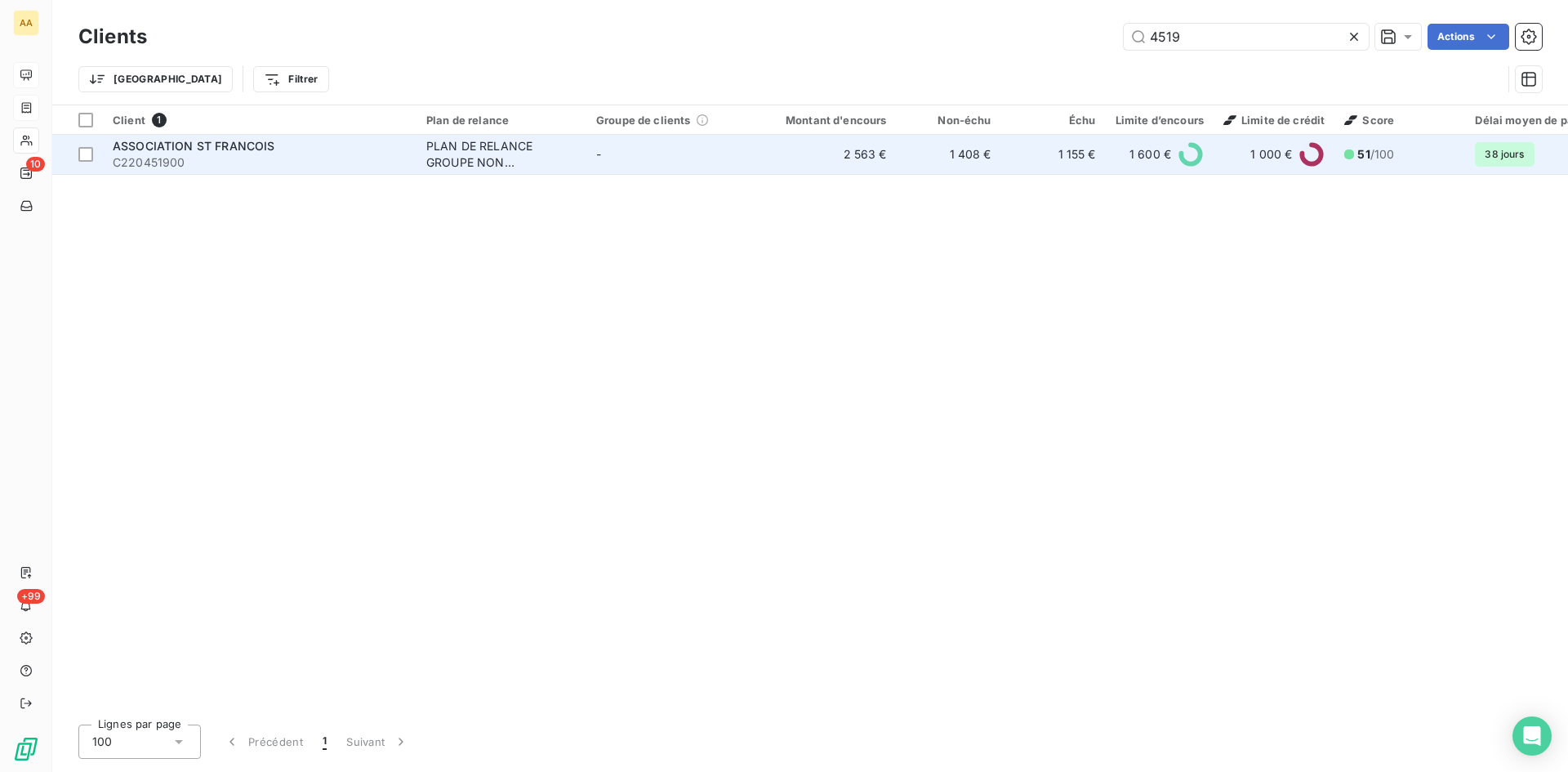
type input "4519"
click at [430, 142] on div "PLAN DE RELANCE GROUPE NON AUTOMATIQUE" at bounding box center [501, 154] width 150 height 33
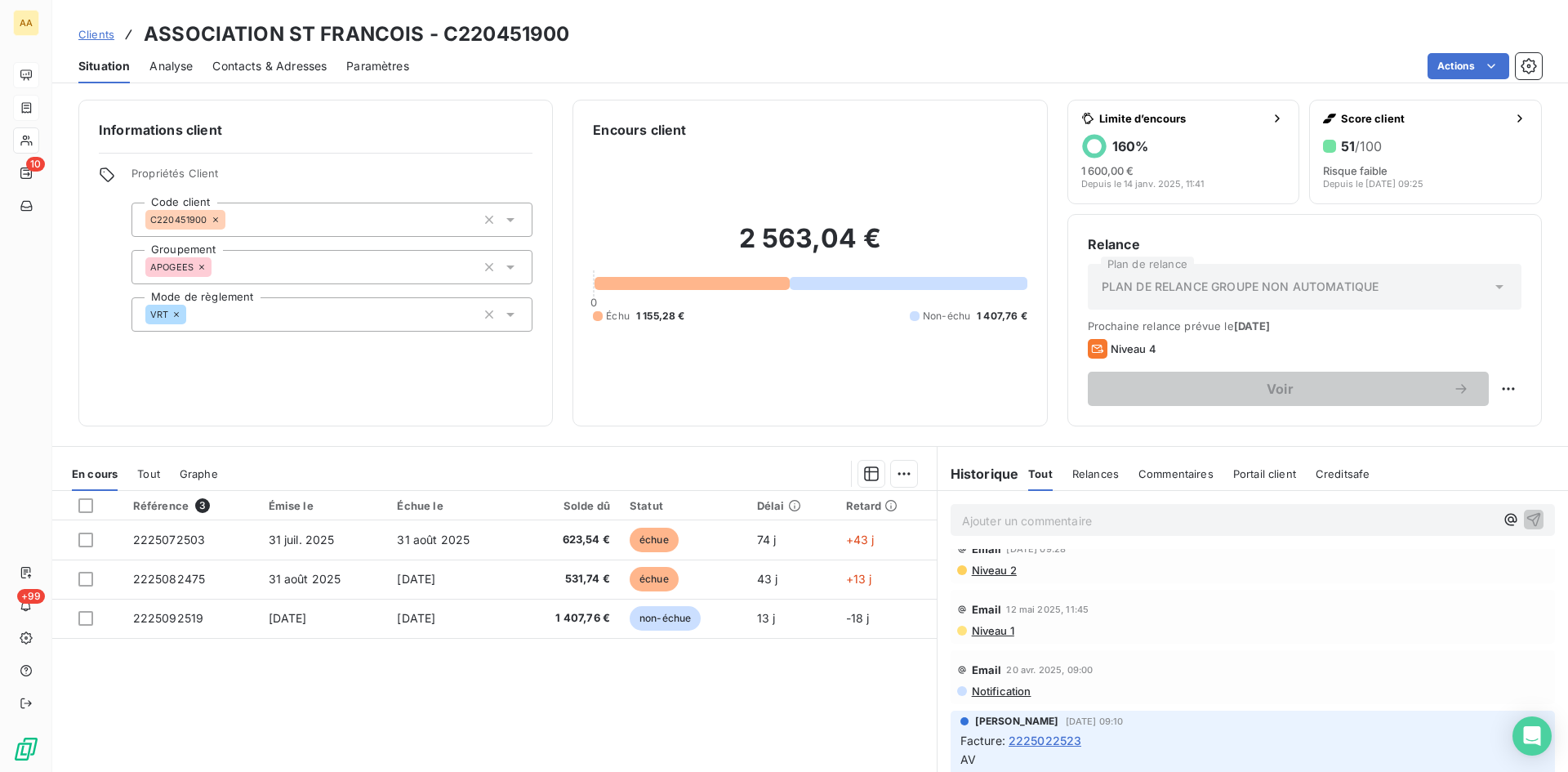
scroll to position [1307, 0]
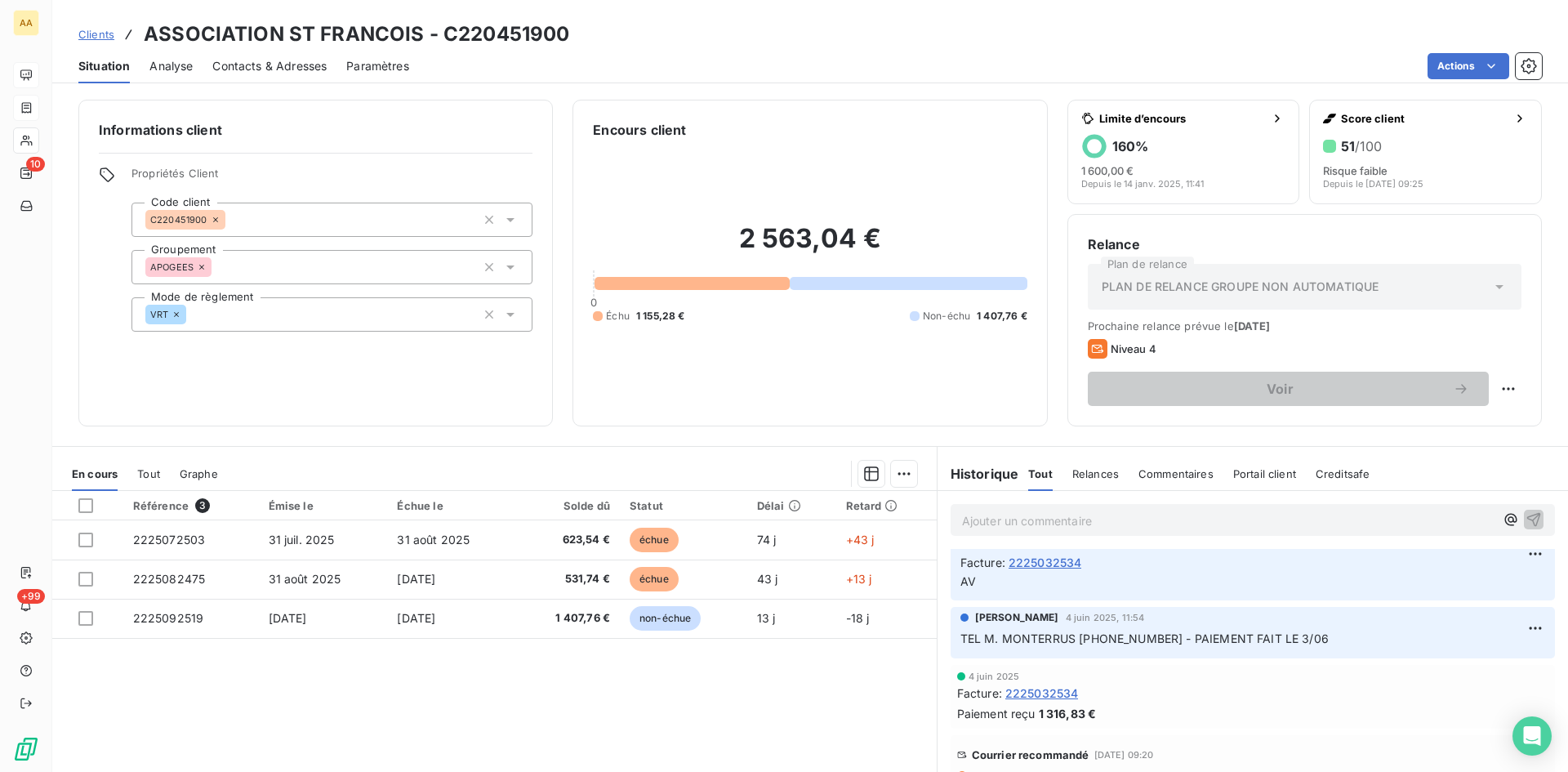
click at [970, 514] on p "Ajouter un commentaire ﻿" at bounding box center [1228, 520] width 532 height 20
drag, startPoint x: 533, startPoint y: 34, endPoint x: 146, endPoint y: 33, distance: 387.0
click at [146, 33] on div "Clients ASSOCIATION ST FRANCOIS - C220451900" at bounding box center [810, 34] width 1516 height 30
copy h3 "ASSOCIATION ST FRANCOIS - C220451900"
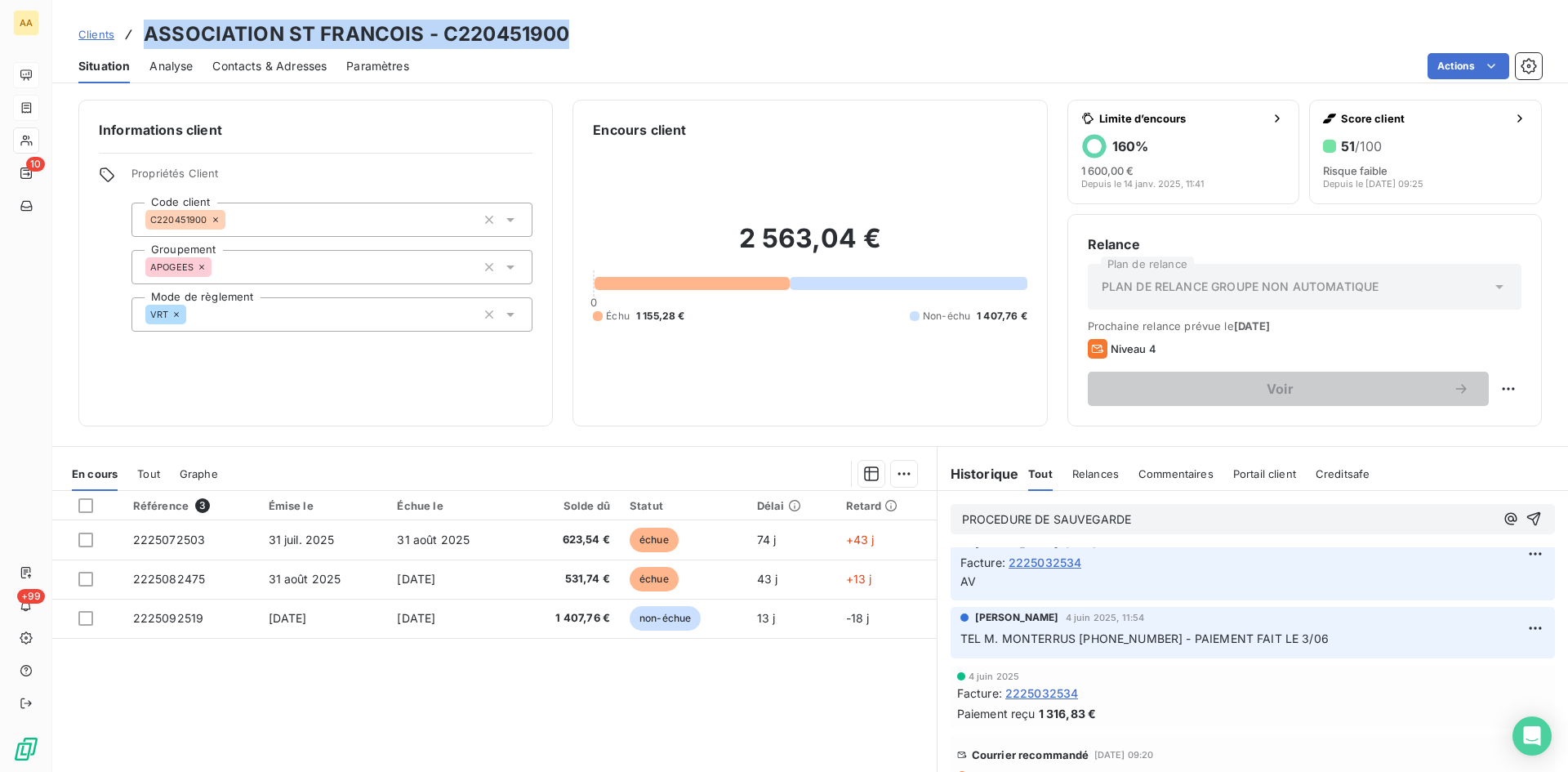
copy h3 "ASSOCIATION ST FRANCOIS - C220451900"
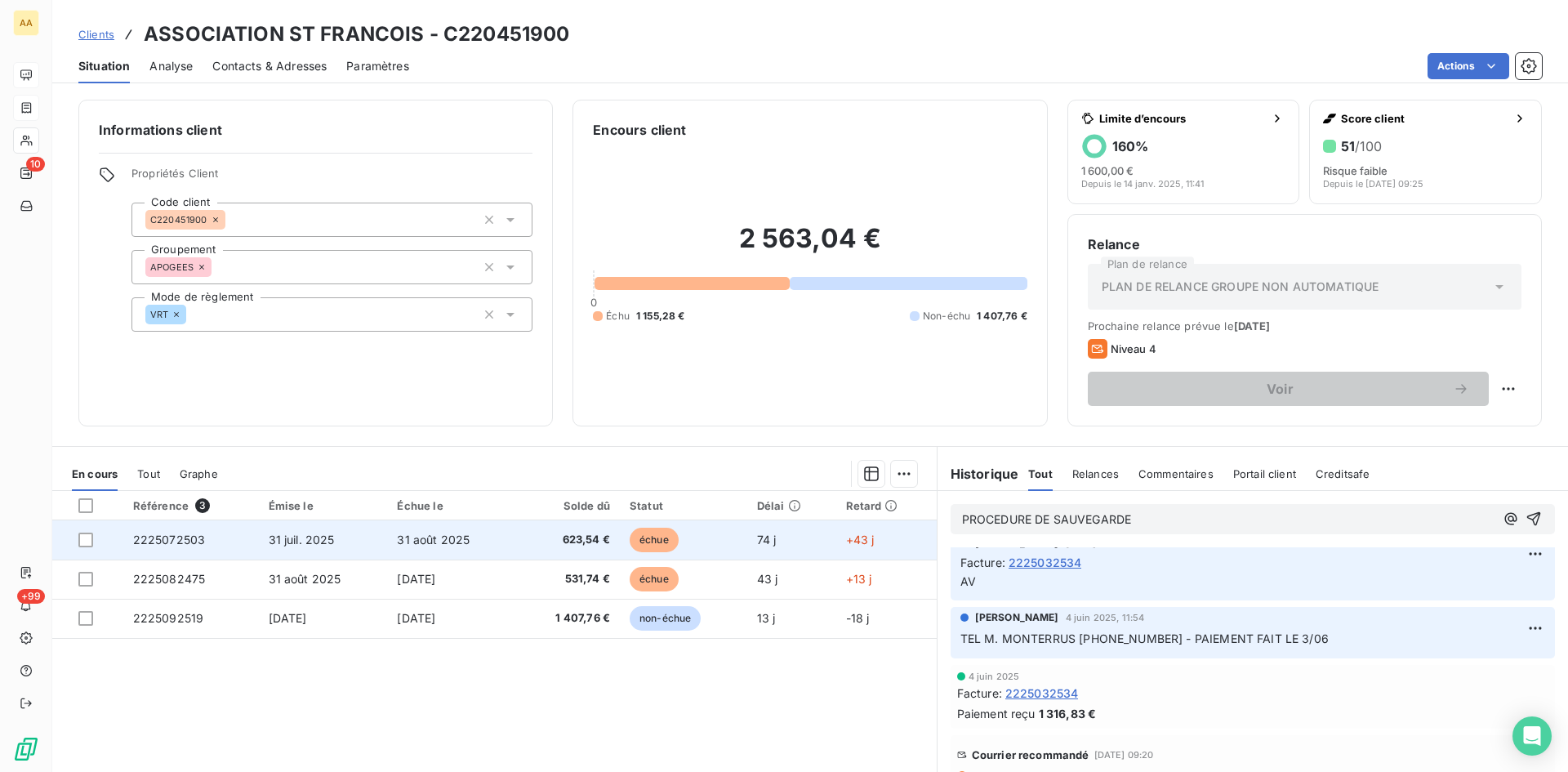
click at [151, 534] on span "2225072503" at bounding box center [170, 539] width 73 height 14
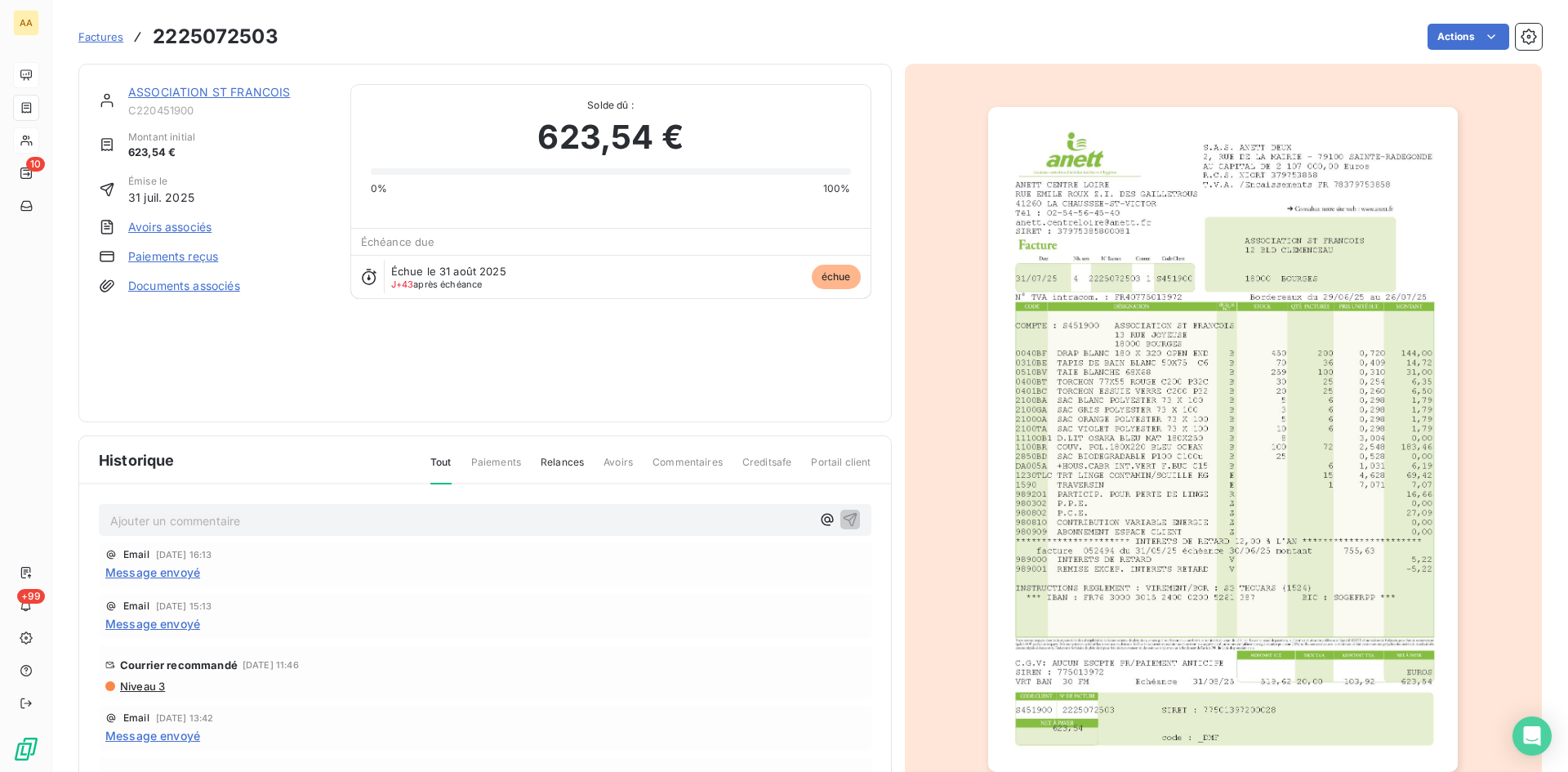
click at [164, 92] on link "ASSOCIATION ST FRANCOIS" at bounding box center [209, 92] width 162 height 14
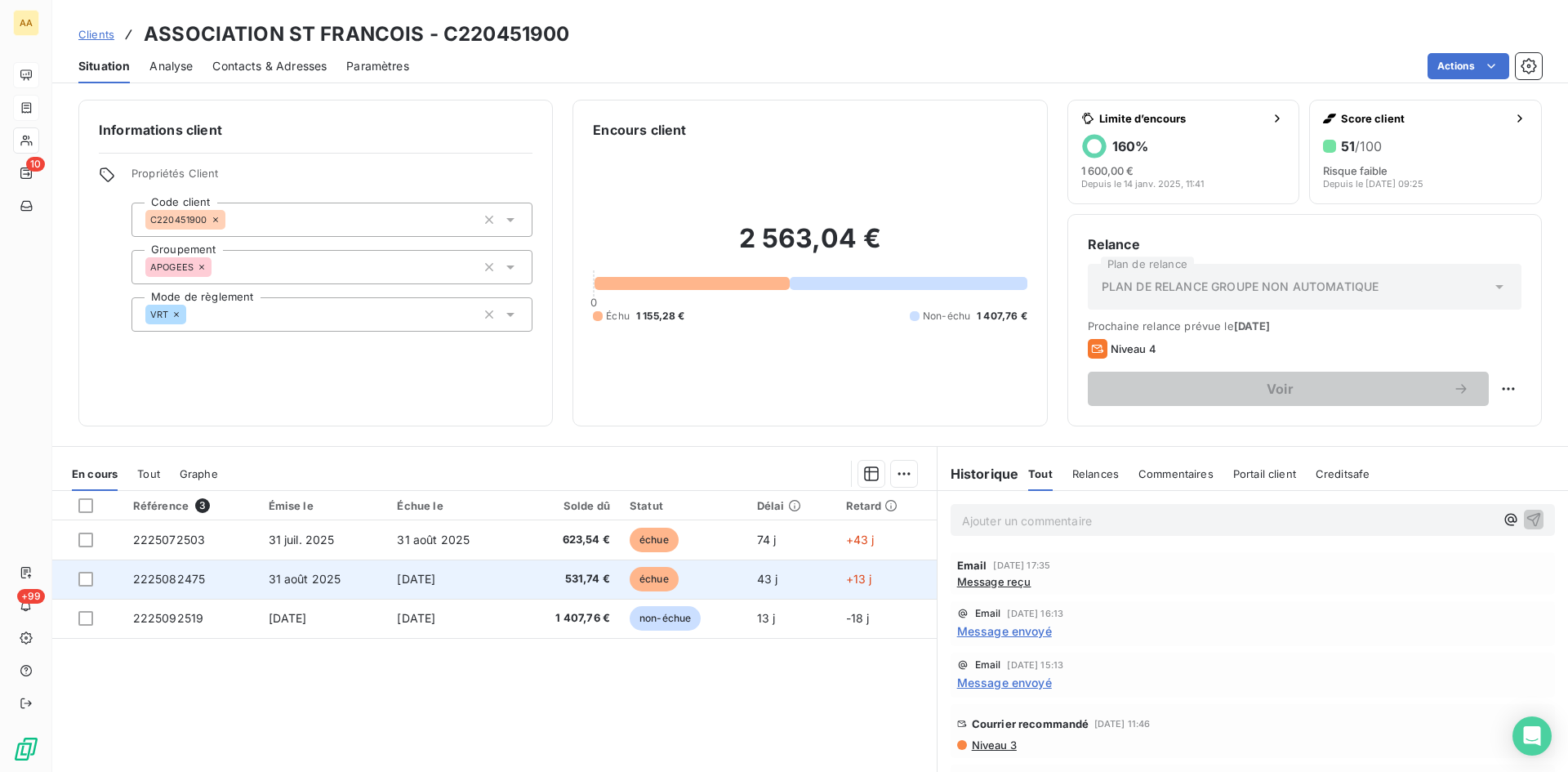
click at [158, 580] on span "2225082475" at bounding box center [170, 579] width 73 height 14
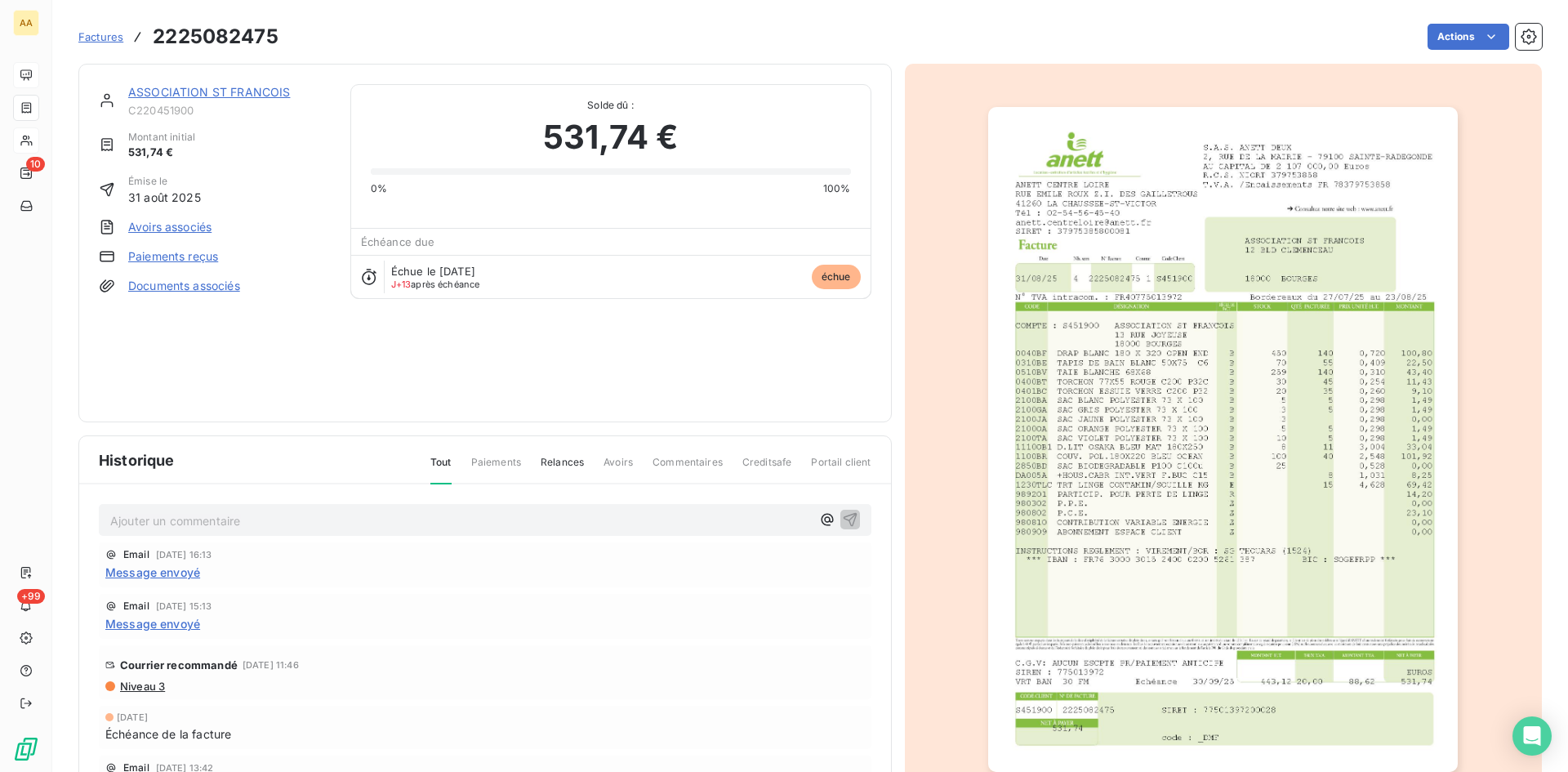
click at [253, 94] on link "ASSOCIATION ST FRANCOIS" at bounding box center [209, 92] width 162 height 14
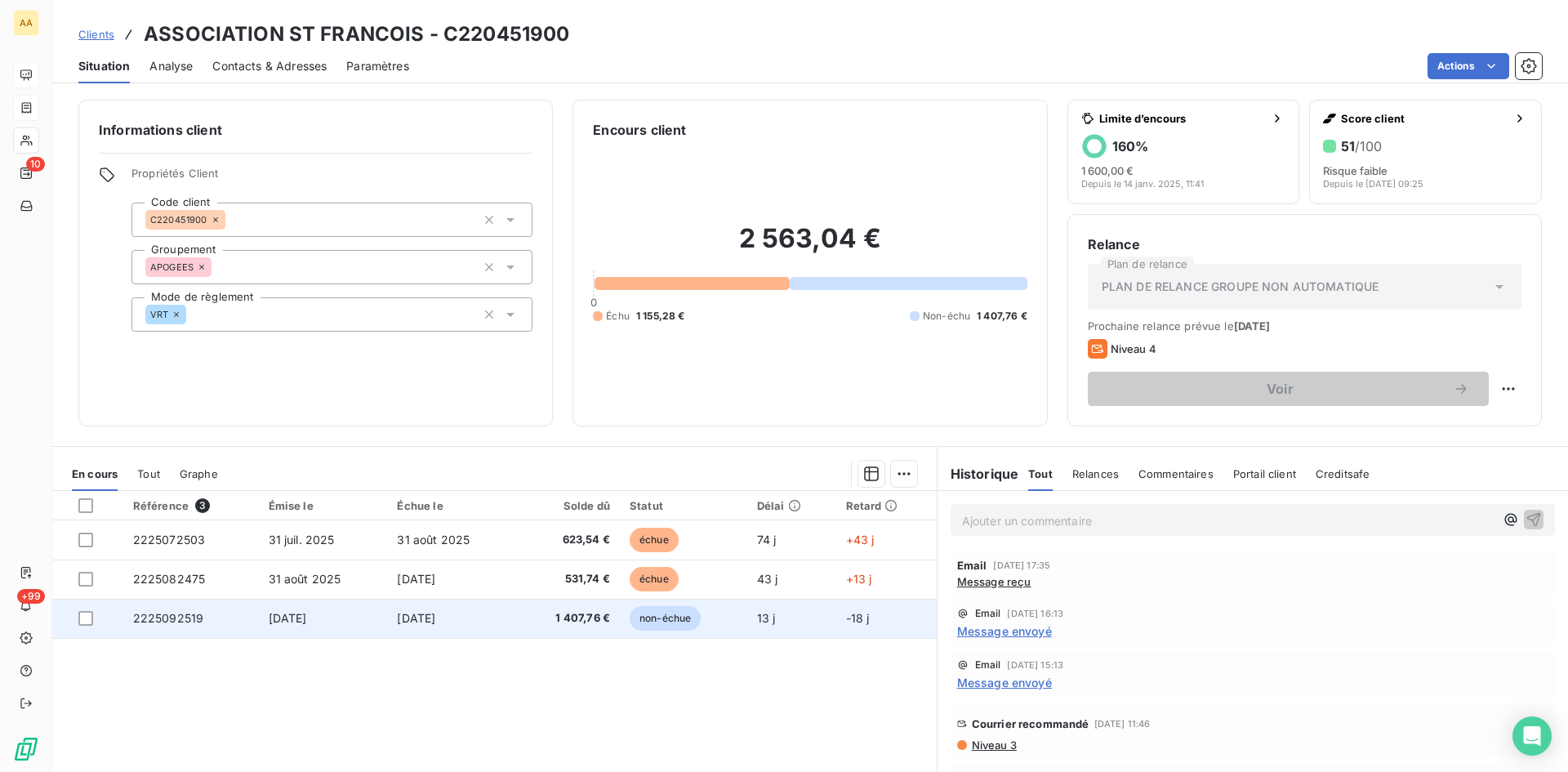
click at [150, 619] on span "2225092519" at bounding box center [169, 618] width 71 height 14
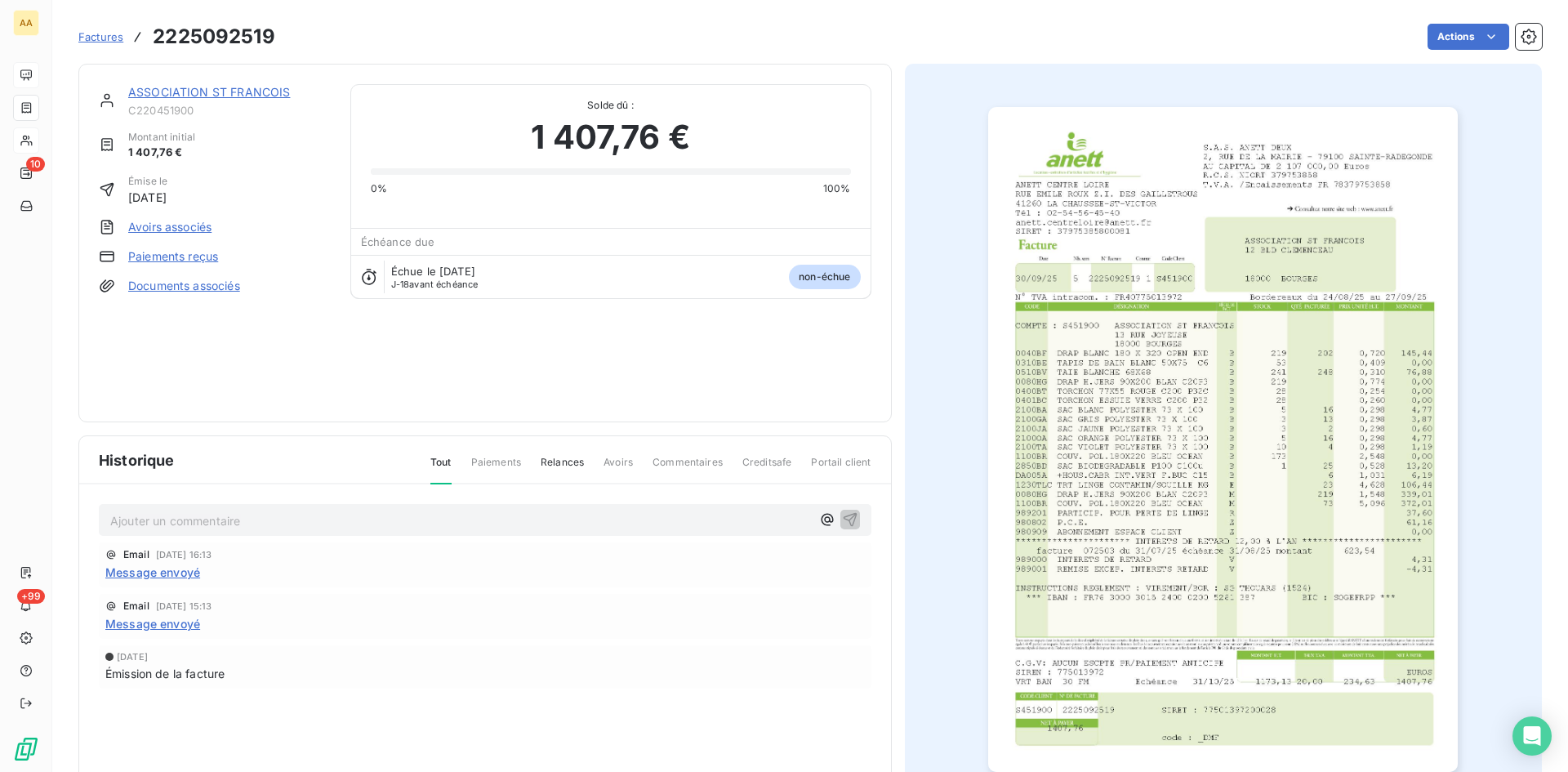
click at [192, 92] on link "ASSOCIATION ST FRANCOIS" at bounding box center [209, 92] width 162 height 14
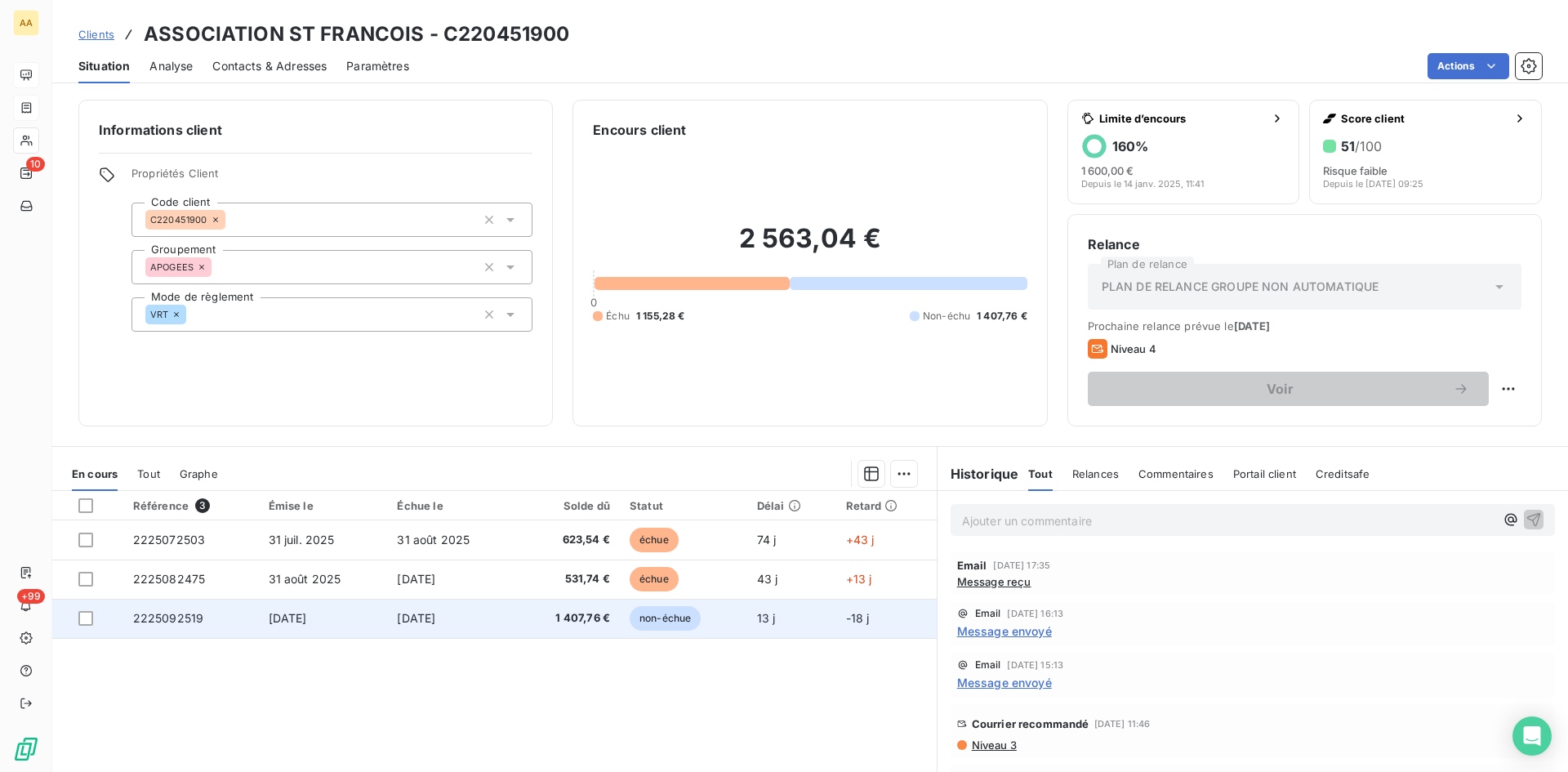
click at [181, 617] on span "2225092519" at bounding box center [169, 618] width 71 height 14
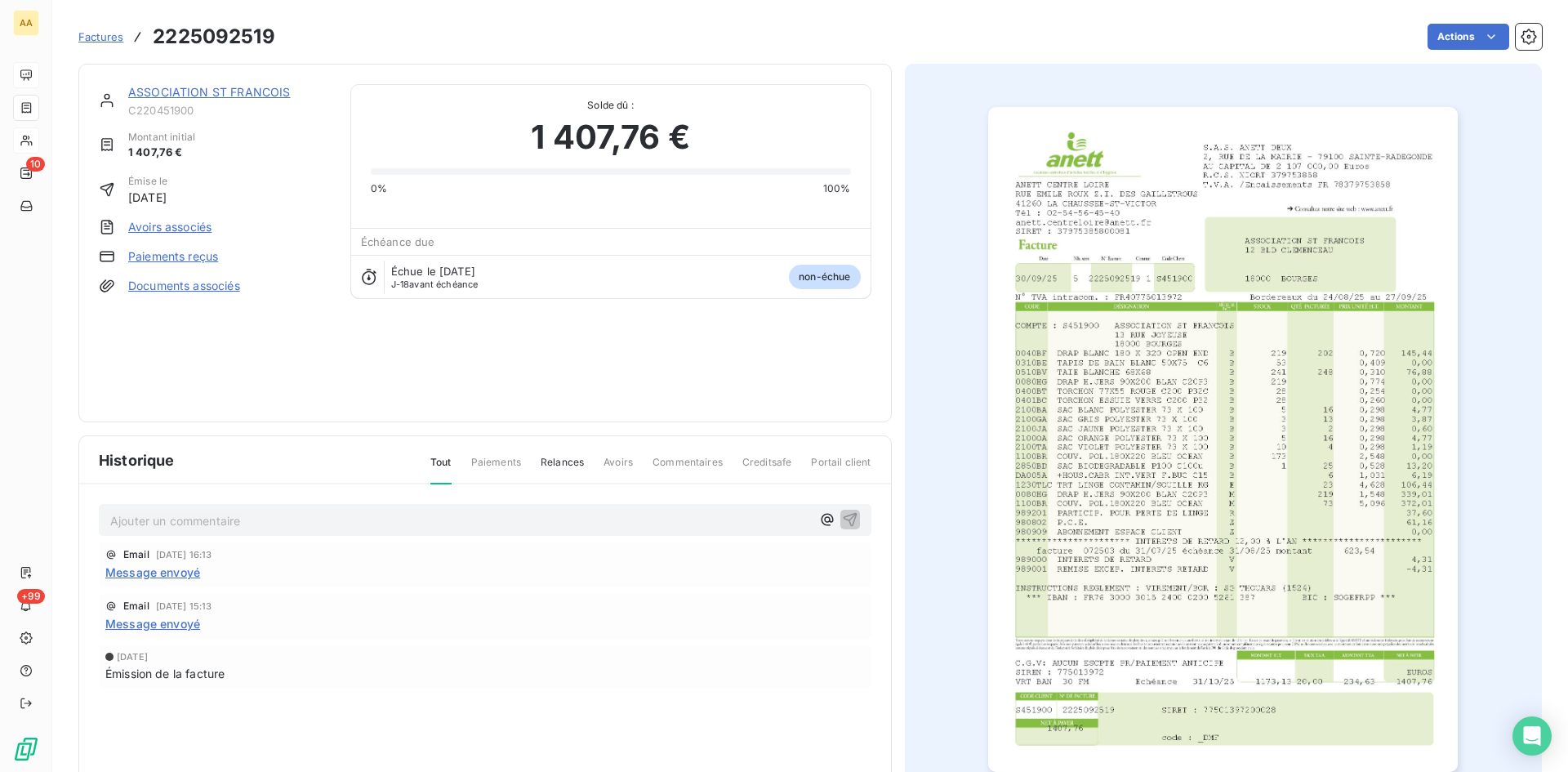
click at [253, 92] on link "ASSOCIATION ST FRANCOIS" at bounding box center [209, 92] width 162 height 14
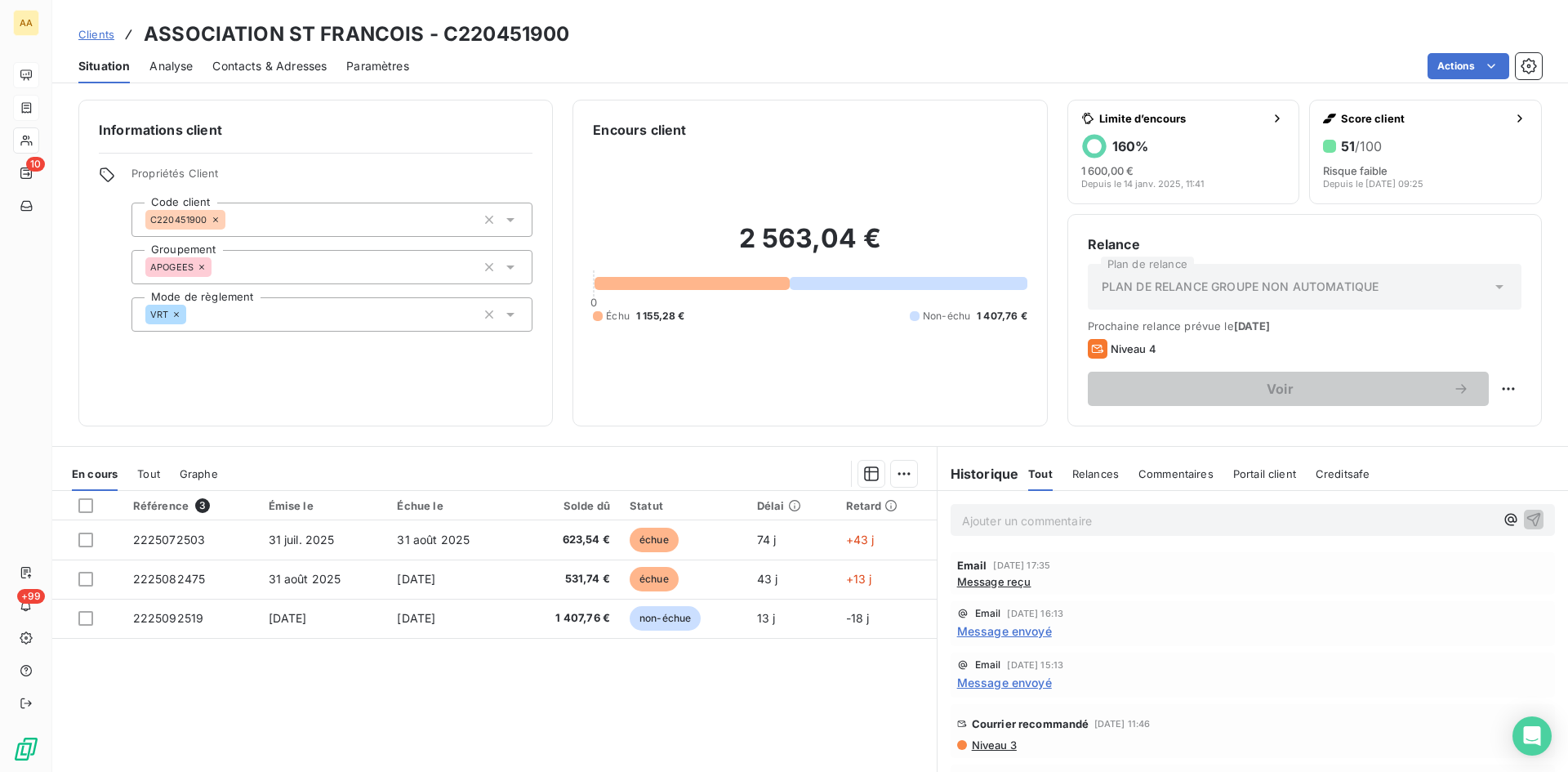
click at [987, 517] on p "Ajouter un commentaire ﻿" at bounding box center [1228, 520] width 532 height 20
click at [962, 517] on span "difficultés financières qu'elle ne peut pas surmonter." at bounding box center [1104, 519] width 284 height 14
click at [1527, 518] on icon "button" at bounding box center [1534, 519] width 14 height 14
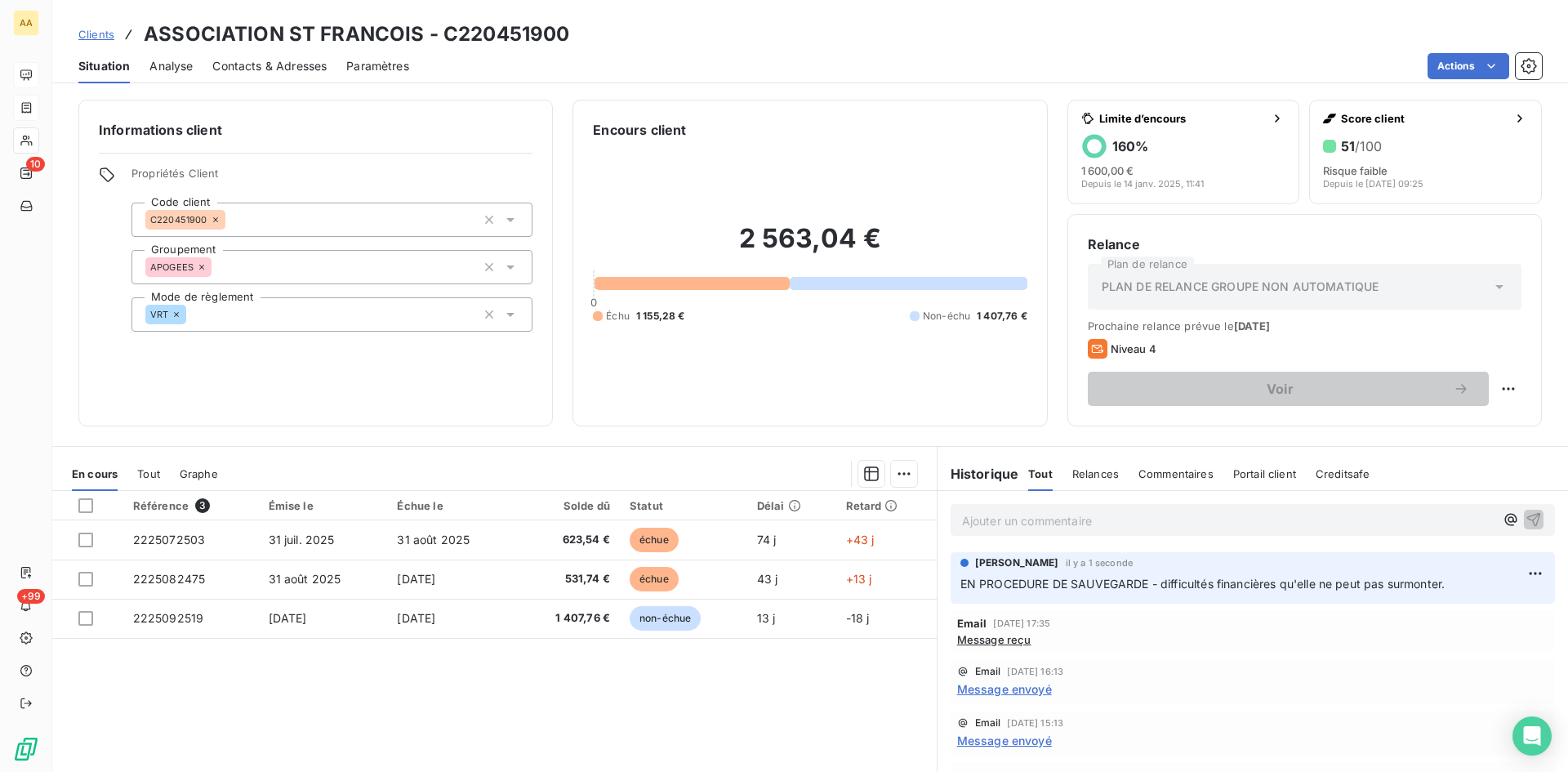
click at [965, 520] on p "Ajouter un commentaire ﻿" at bounding box center [1228, 520] width 532 height 20
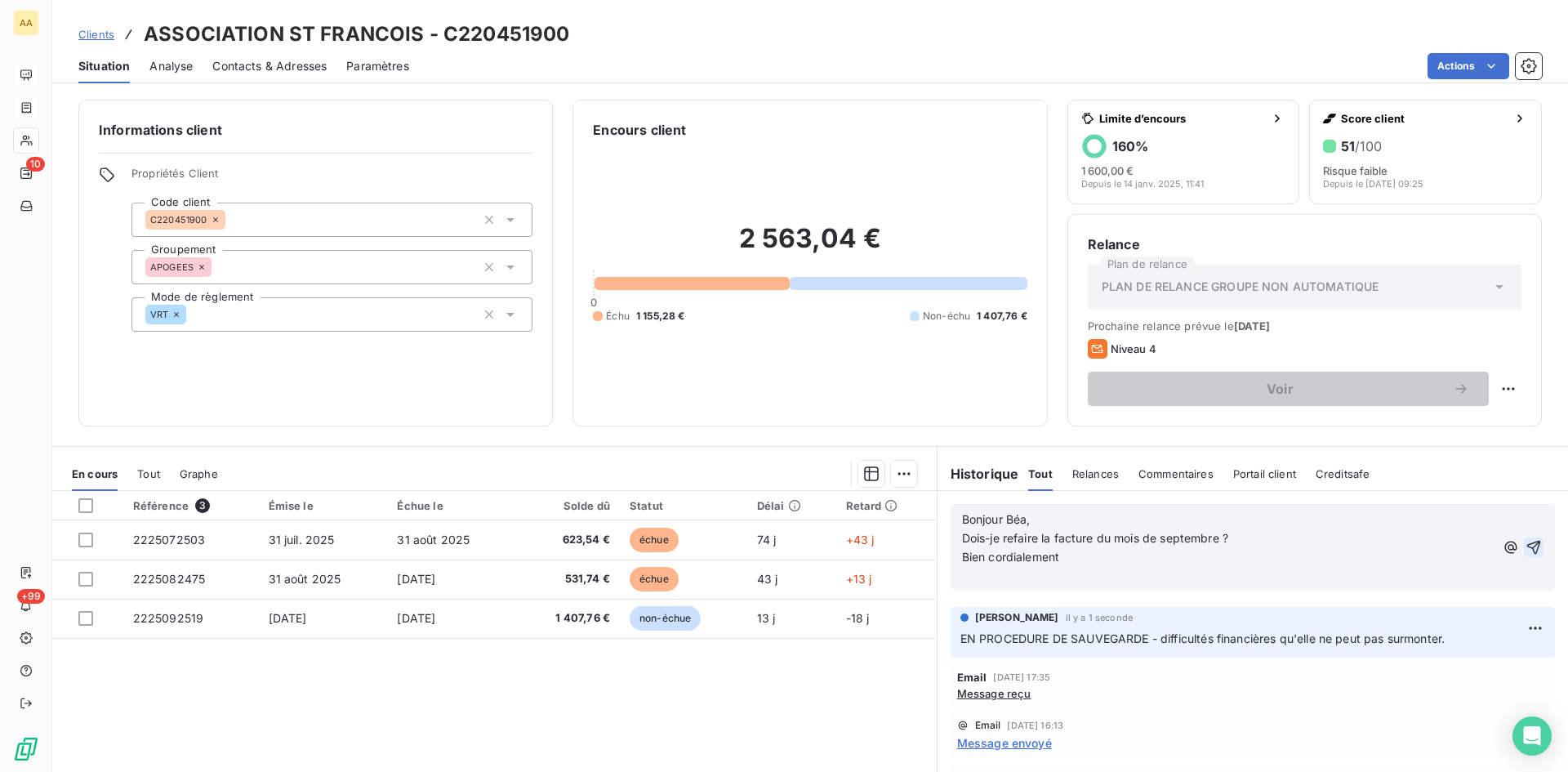
click at [1526, 547] on icon "button" at bounding box center [1533, 547] width 16 height 16
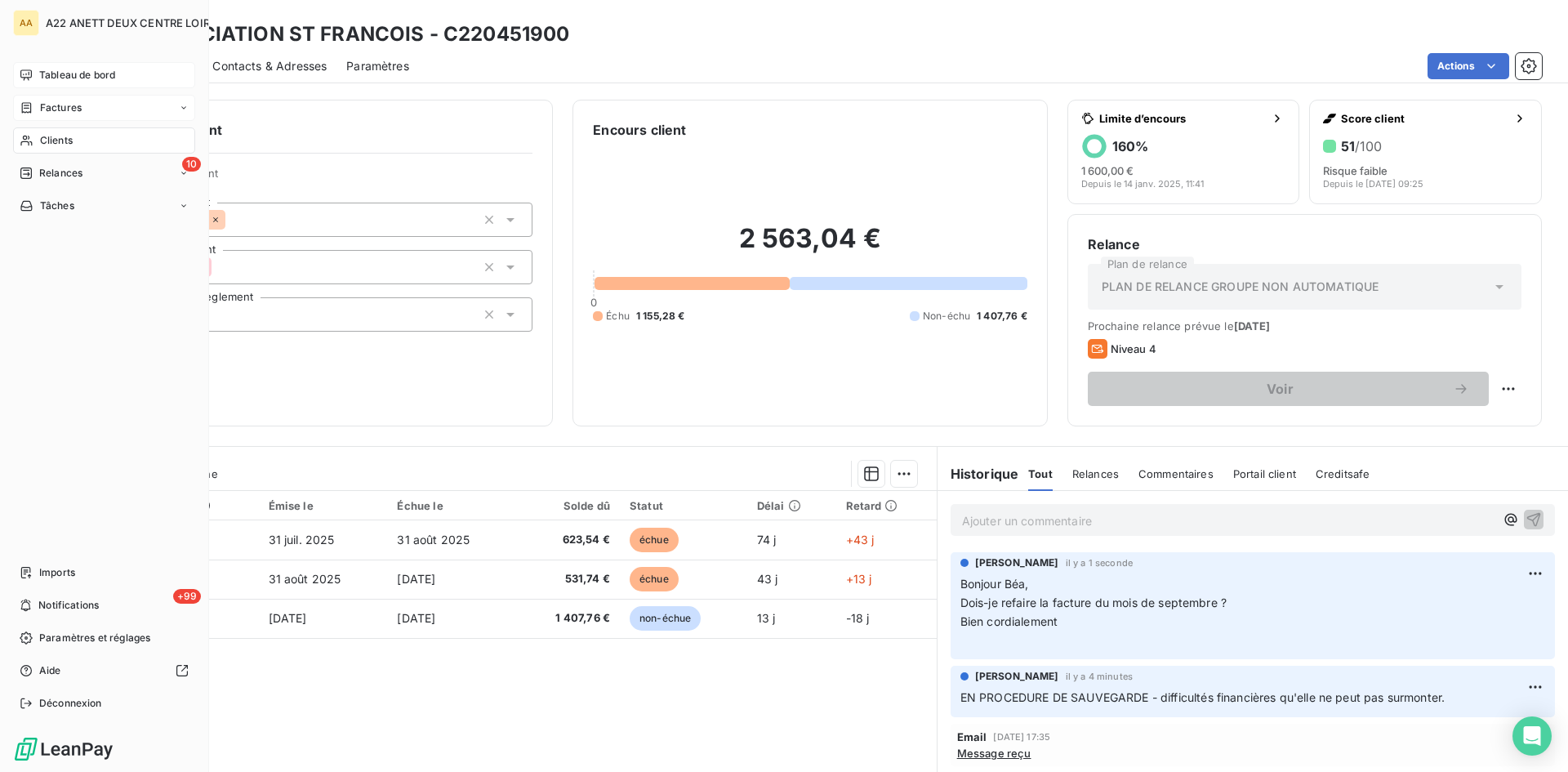
click at [41, 140] on span "Clients" at bounding box center [56, 140] width 33 height 14
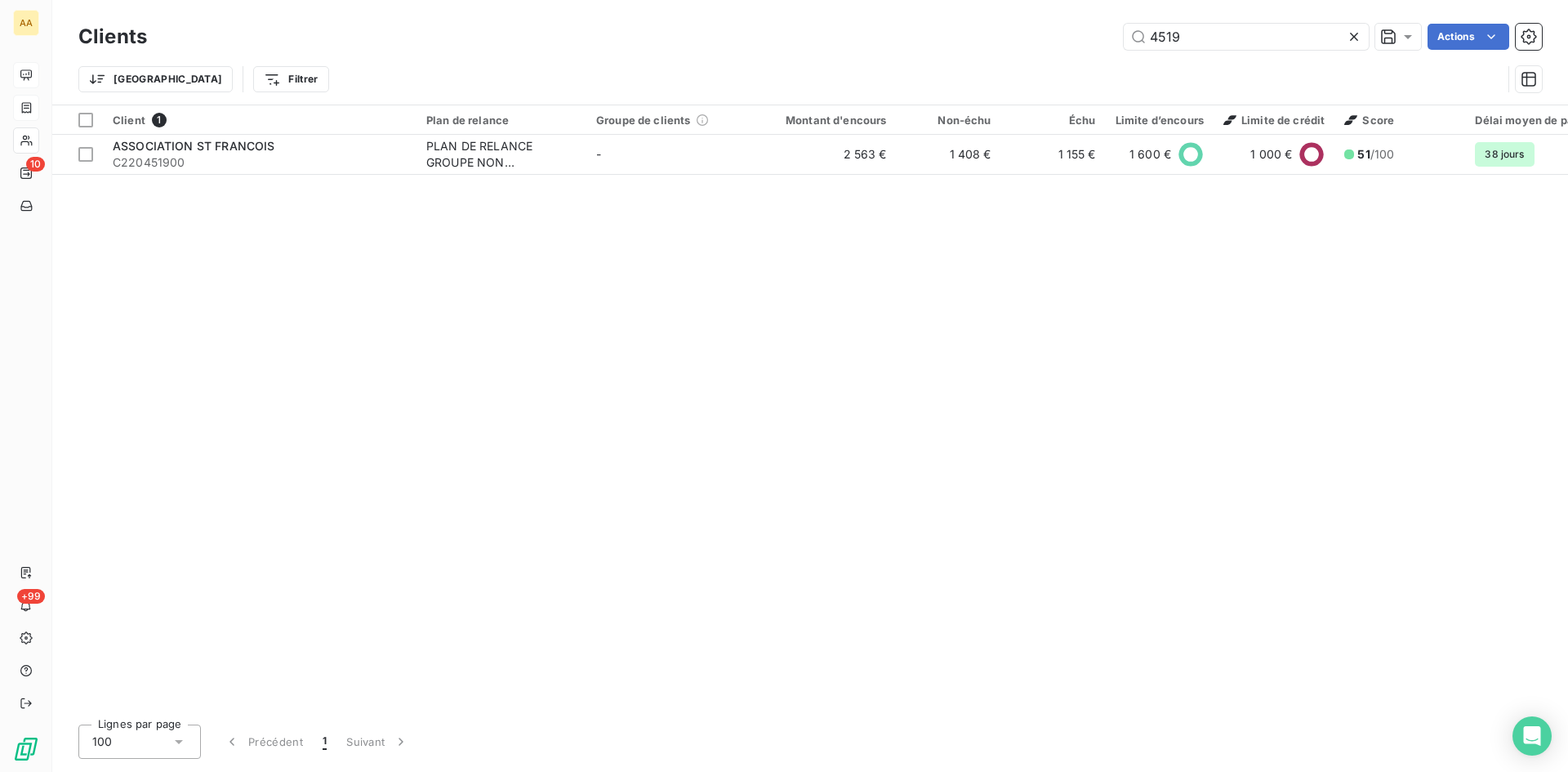
drag, startPoint x: 1182, startPoint y: 43, endPoint x: 1075, endPoint y: 43, distance: 107.0
click at [1075, 43] on div "4519 Actions" at bounding box center [854, 36] width 1376 height 26
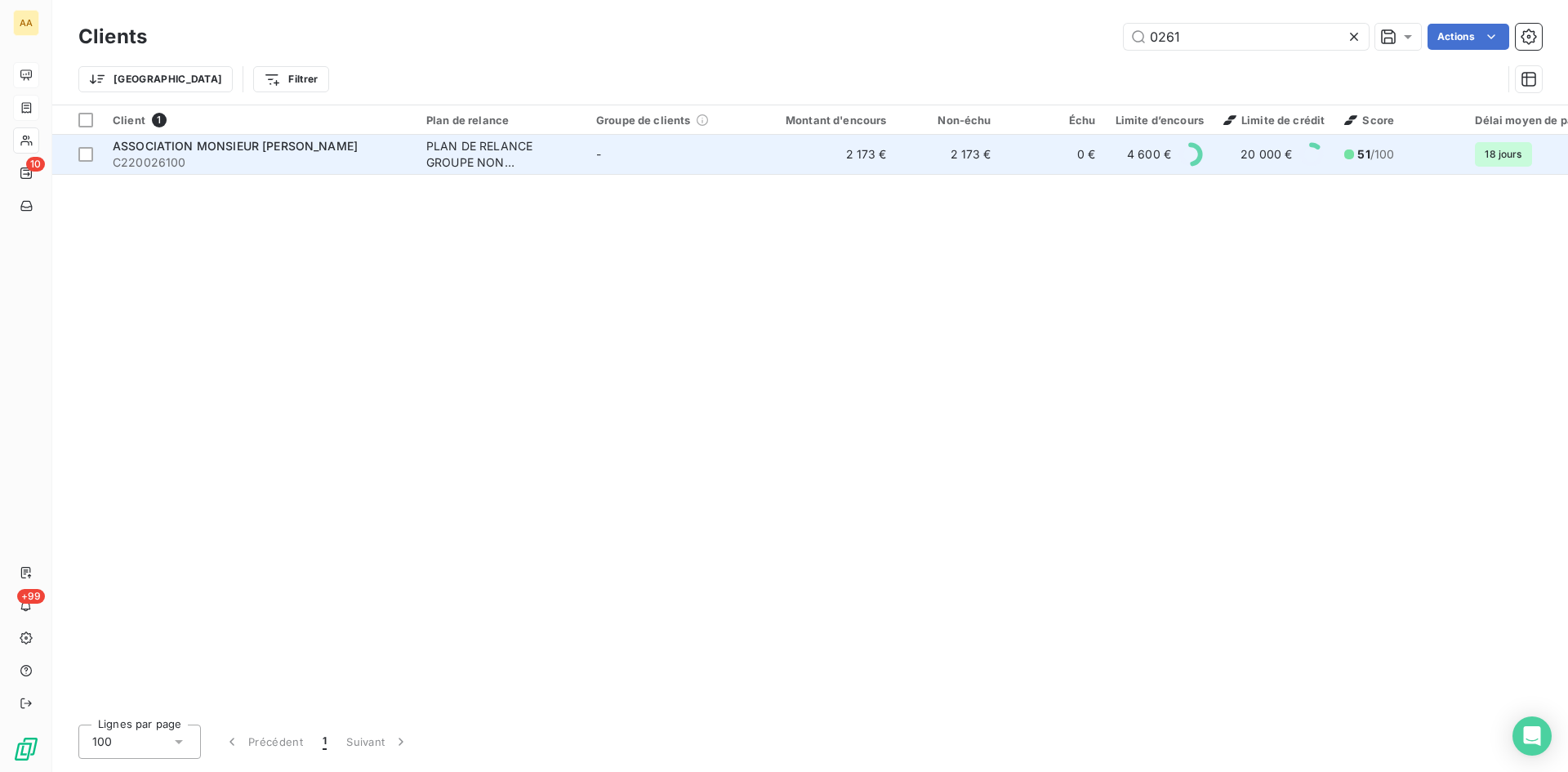
type input "0261"
click at [453, 153] on div "PLAN DE RELANCE GROUPE NON AUTOMATIQUE" at bounding box center [501, 154] width 150 height 33
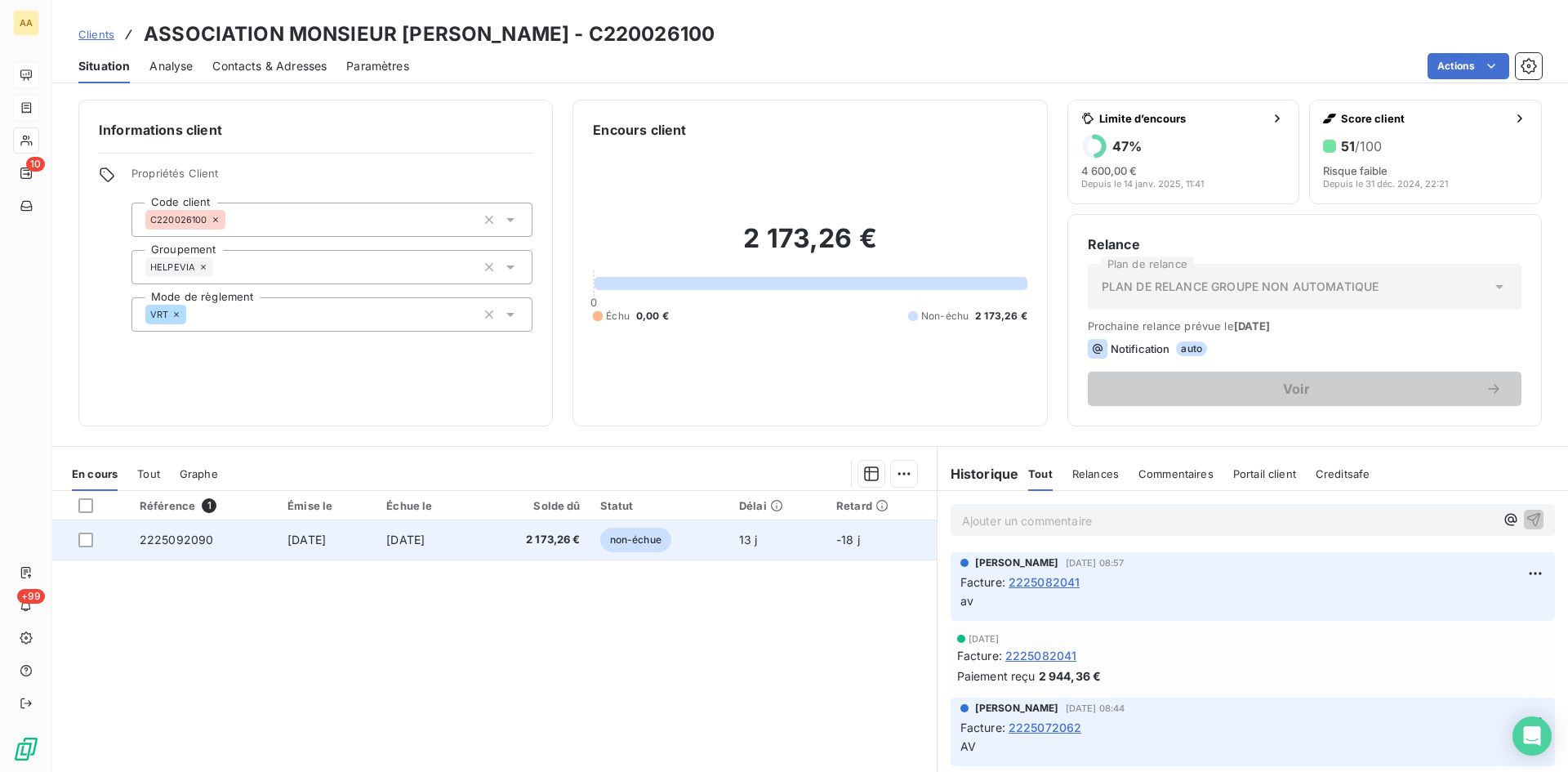
click at [179, 537] on span "2225092090" at bounding box center [177, 539] width 75 height 14
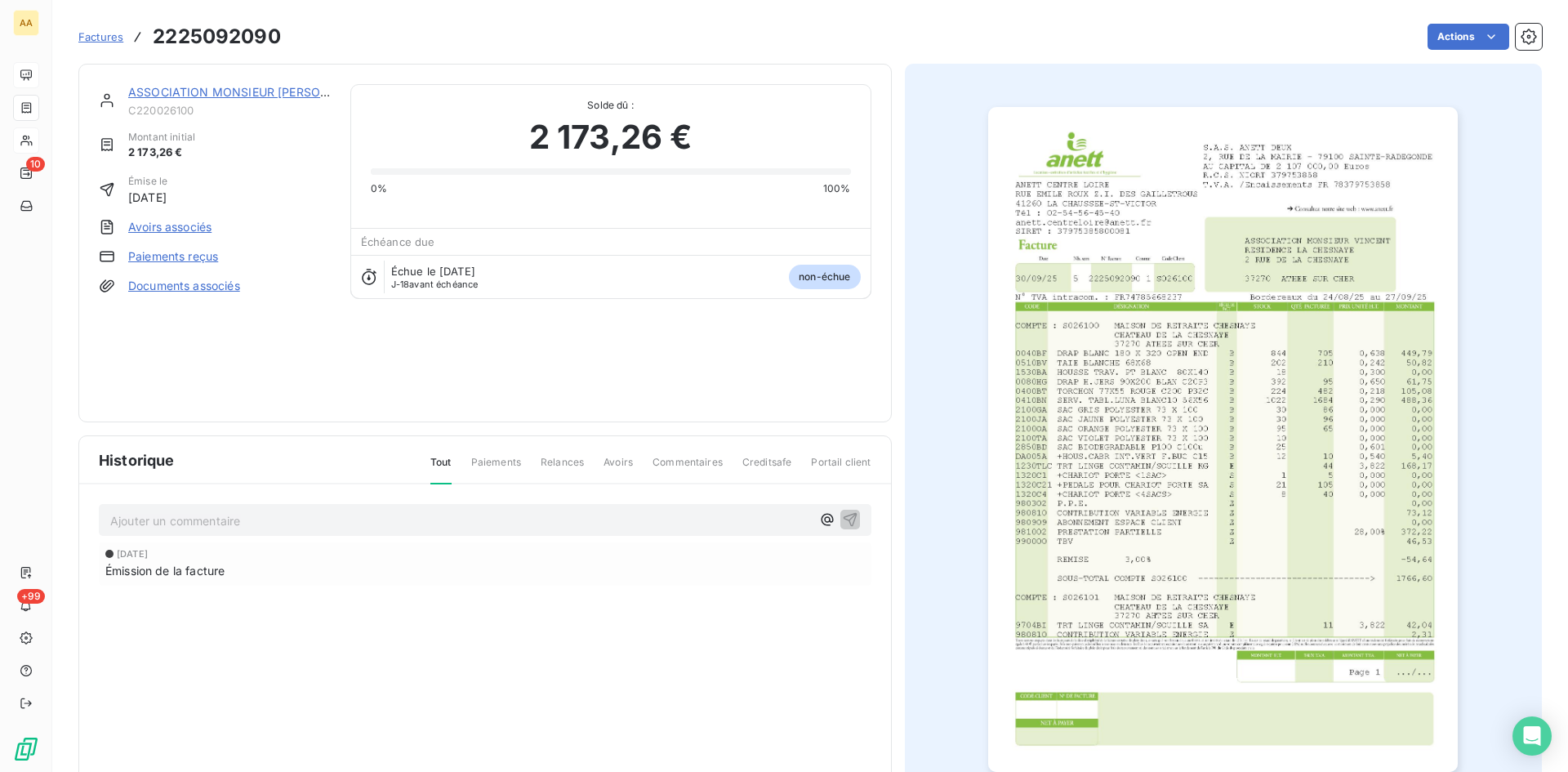
click at [1094, 430] on img "button" at bounding box center [1223, 439] width 470 height 664
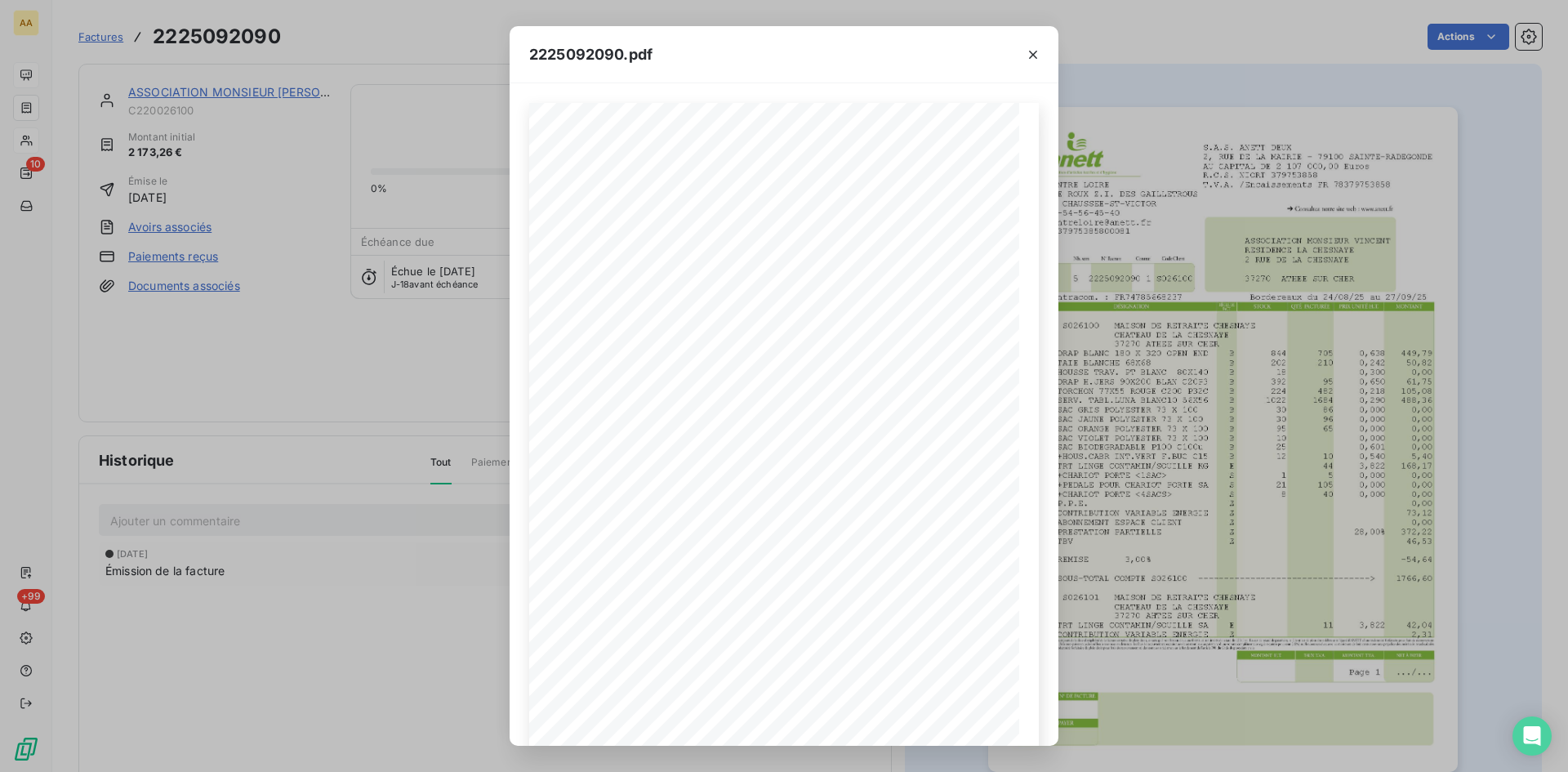
click at [1036, 56] on icon "button" at bounding box center [1032, 54] width 16 height 16
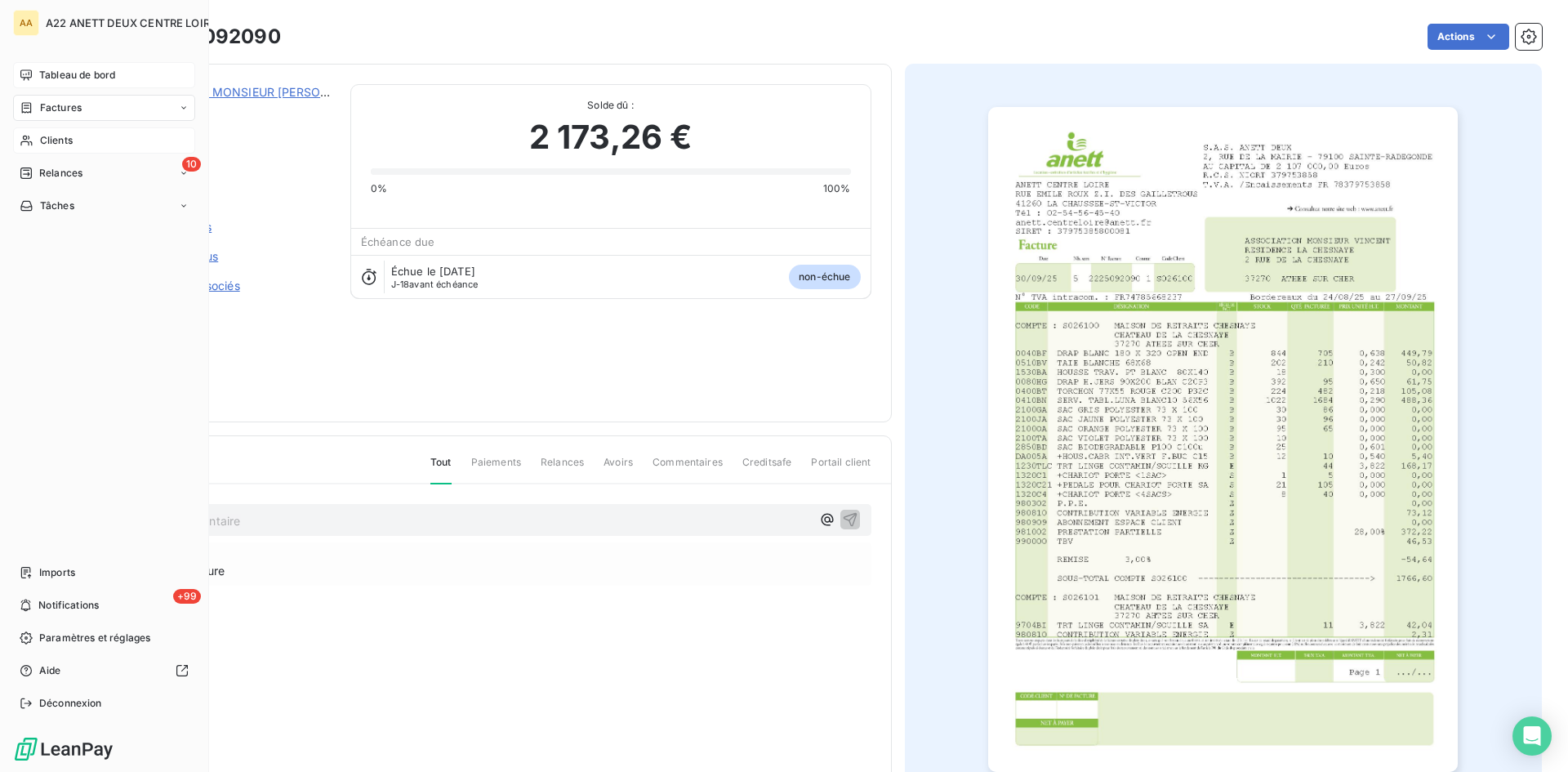
click at [53, 137] on span "Clients" at bounding box center [56, 140] width 33 height 14
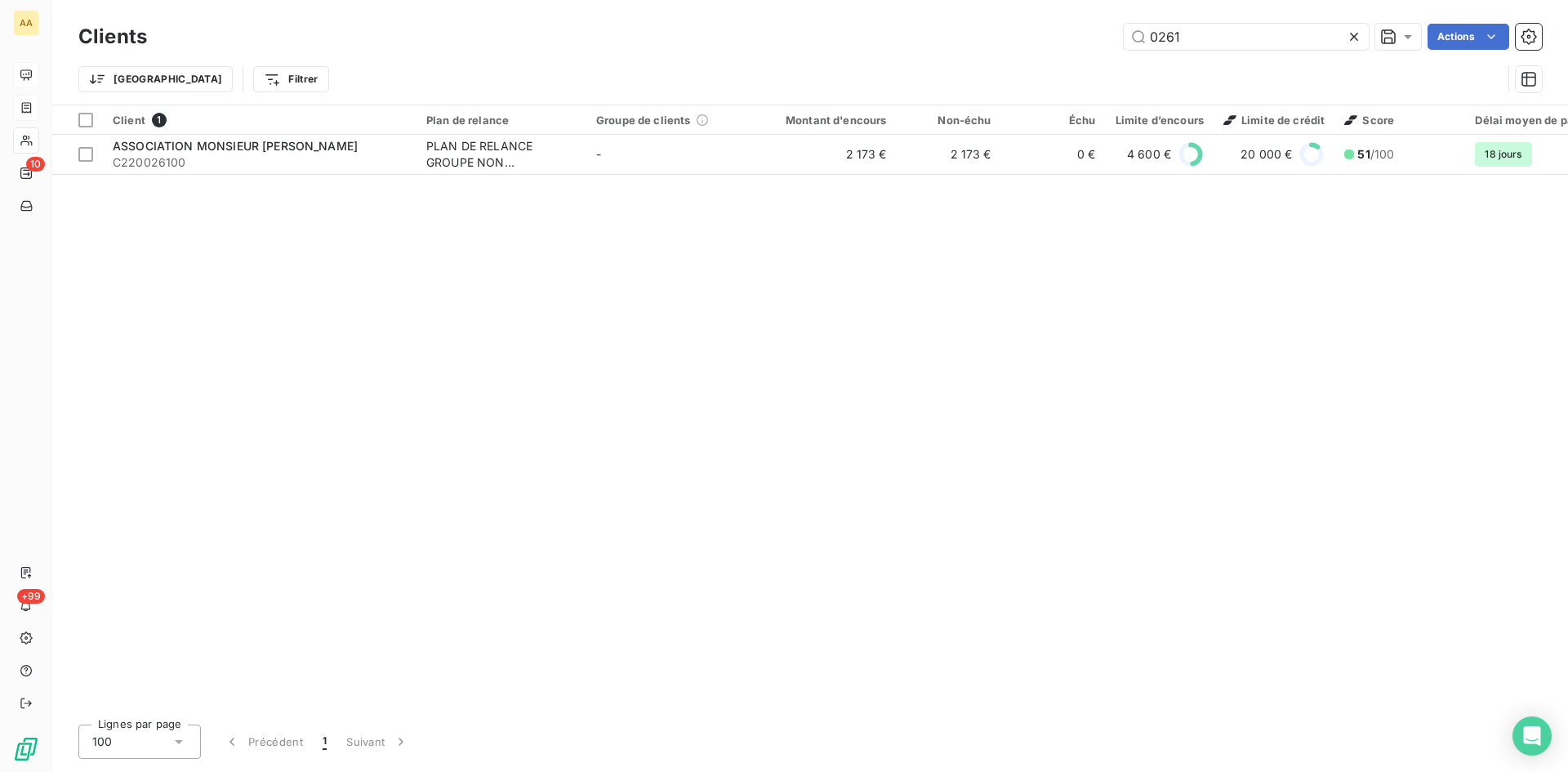
drag, startPoint x: 1148, startPoint y: 32, endPoint x: 1100, endPoint y: 32, distance: 48.0
click at [1100, 32] on div "0261 Actions" at bounding box center [854, 36] width 1376 height 26
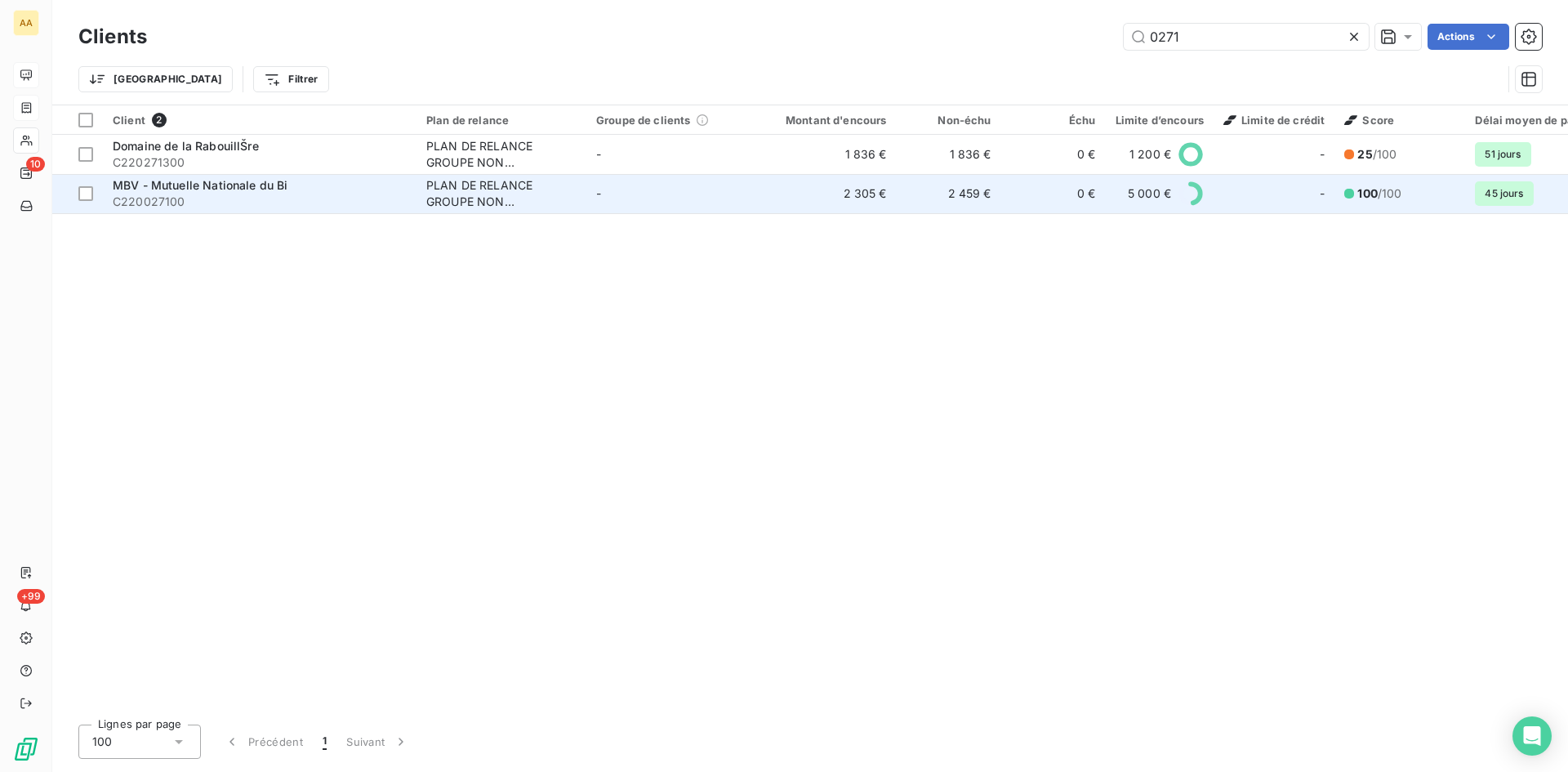
type input "0271"
click at [431, 182] on div "PLAN DE RELANCE GROUPE NON AUTOMATIQUE" at bounding box center [501, 193] width 150 height 33
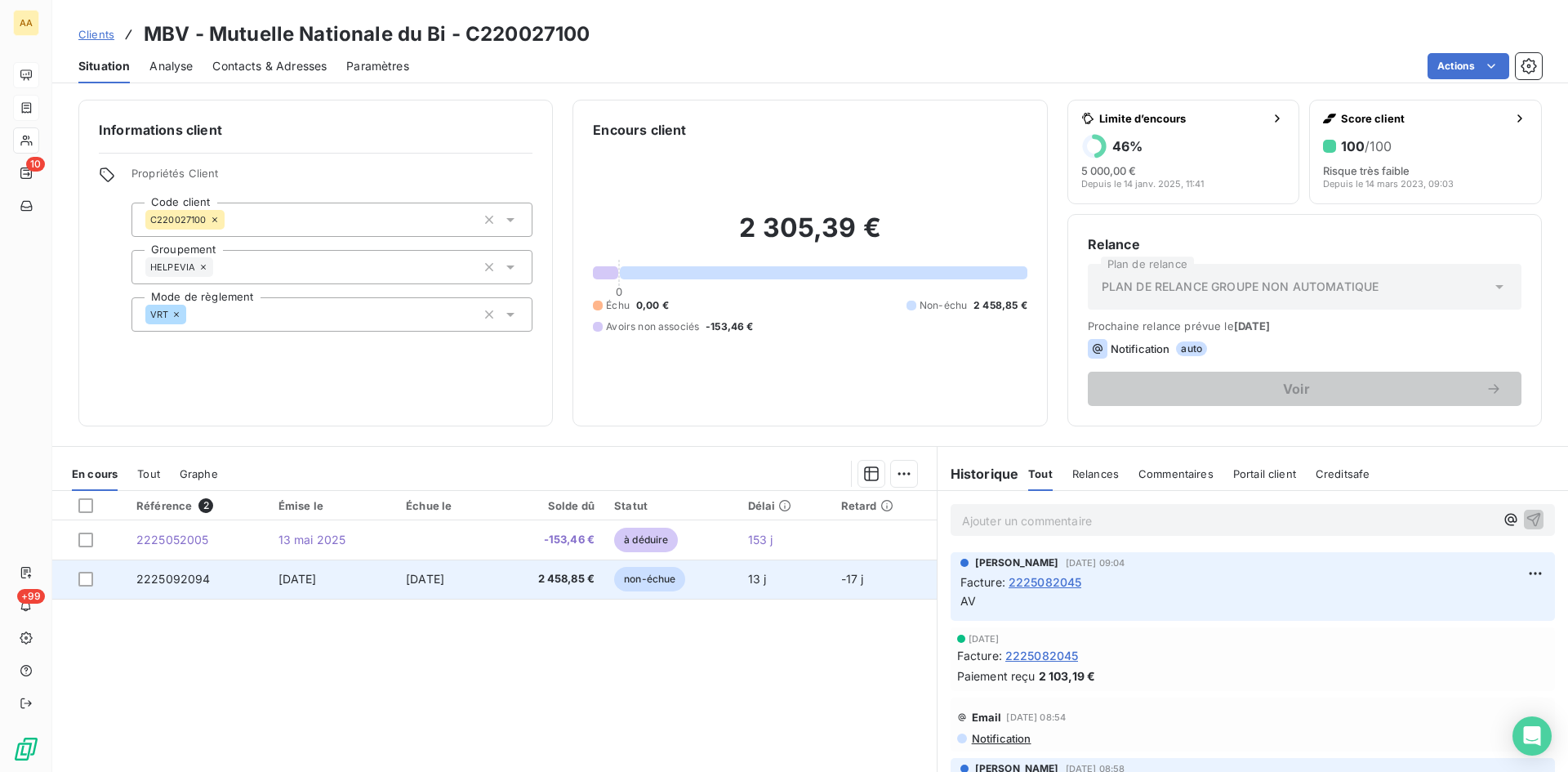
click at [169, 577] on span "2225092094" at bounding box center [174, 579] width 75 height 14
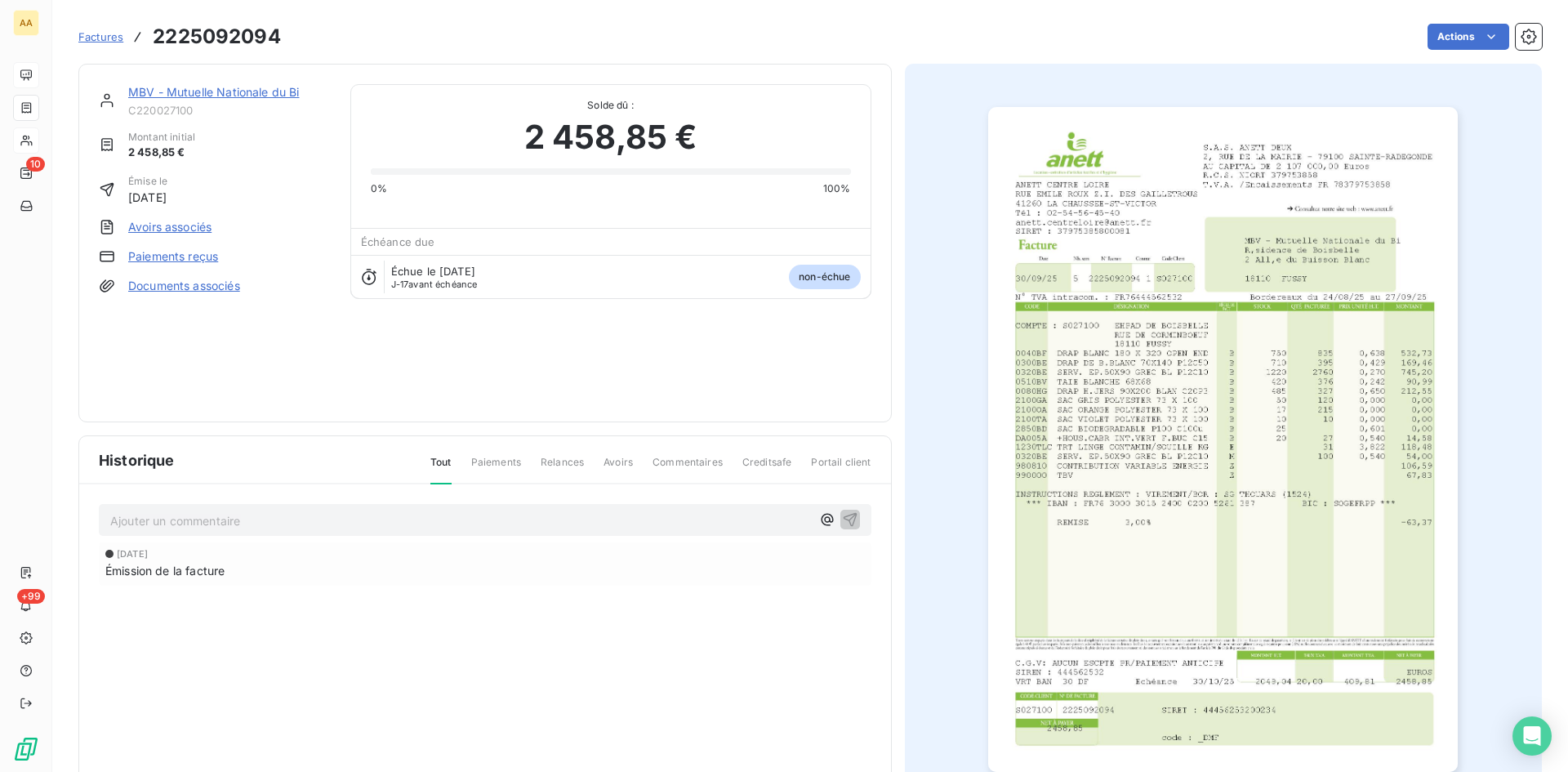
click at [1092, 486] on img "button" at bounding box center [1223, 439] width 470 height 664
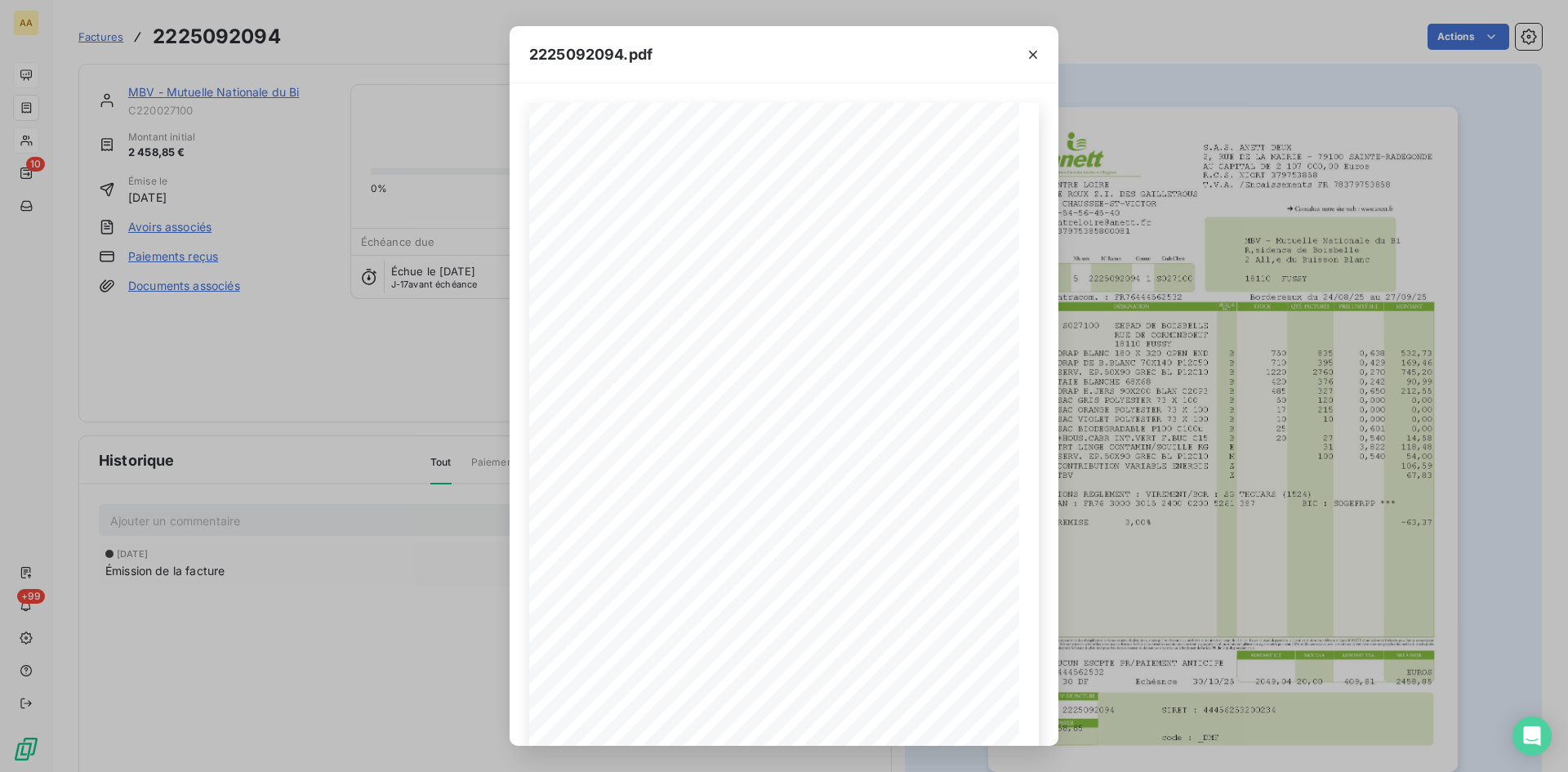
click at [319, 363] on div "2225092094.pdf S.A.S. ANETT DEUX [STREET_ADDRESS] AU CAPITAL DE 2 107 000,00 Eu…" at bounding box center [784, 386] width 1568 height 772
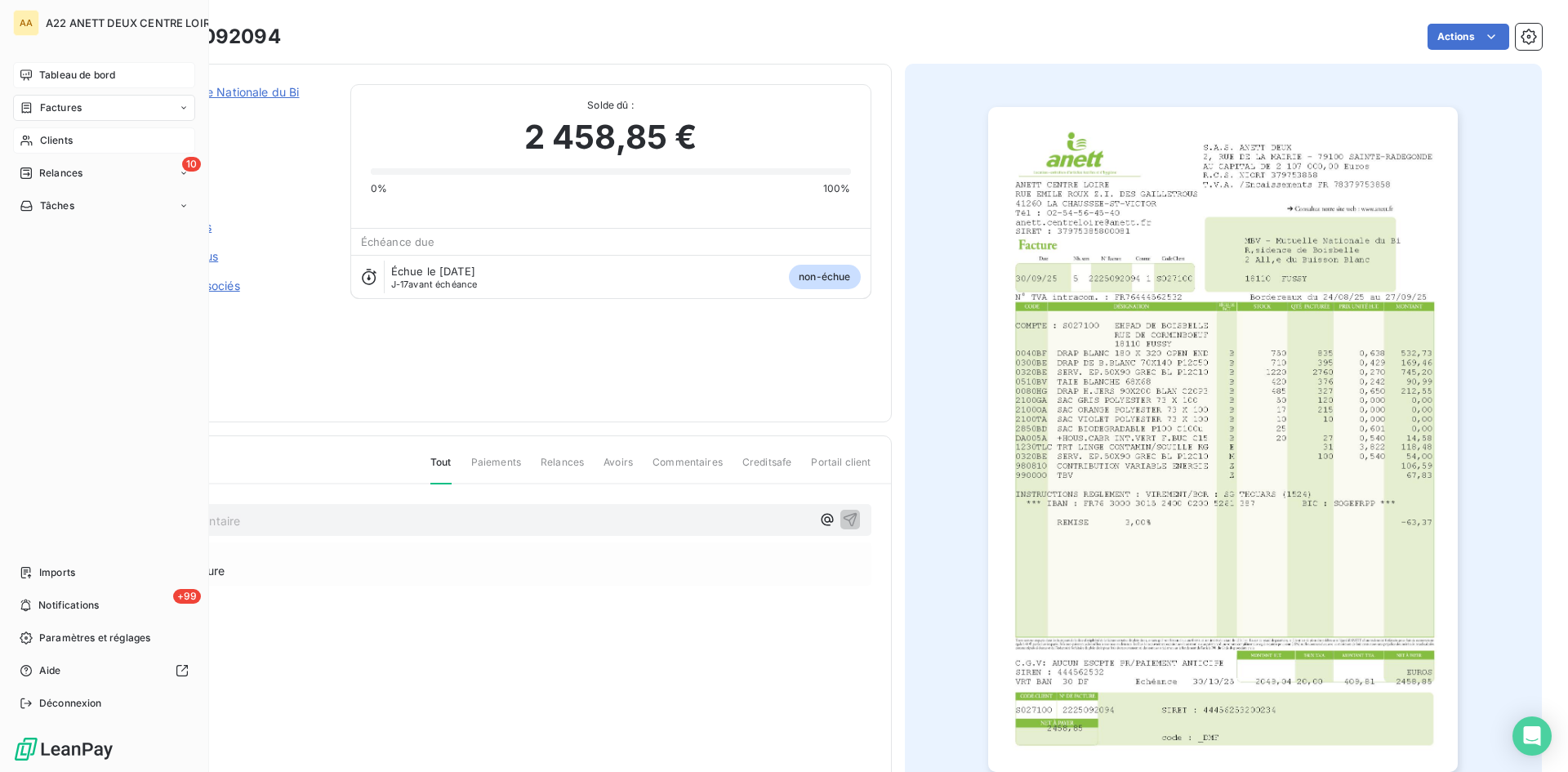
click at [53, 142] on span "Clients" at bounding box center [56, 140] width 33 height 14
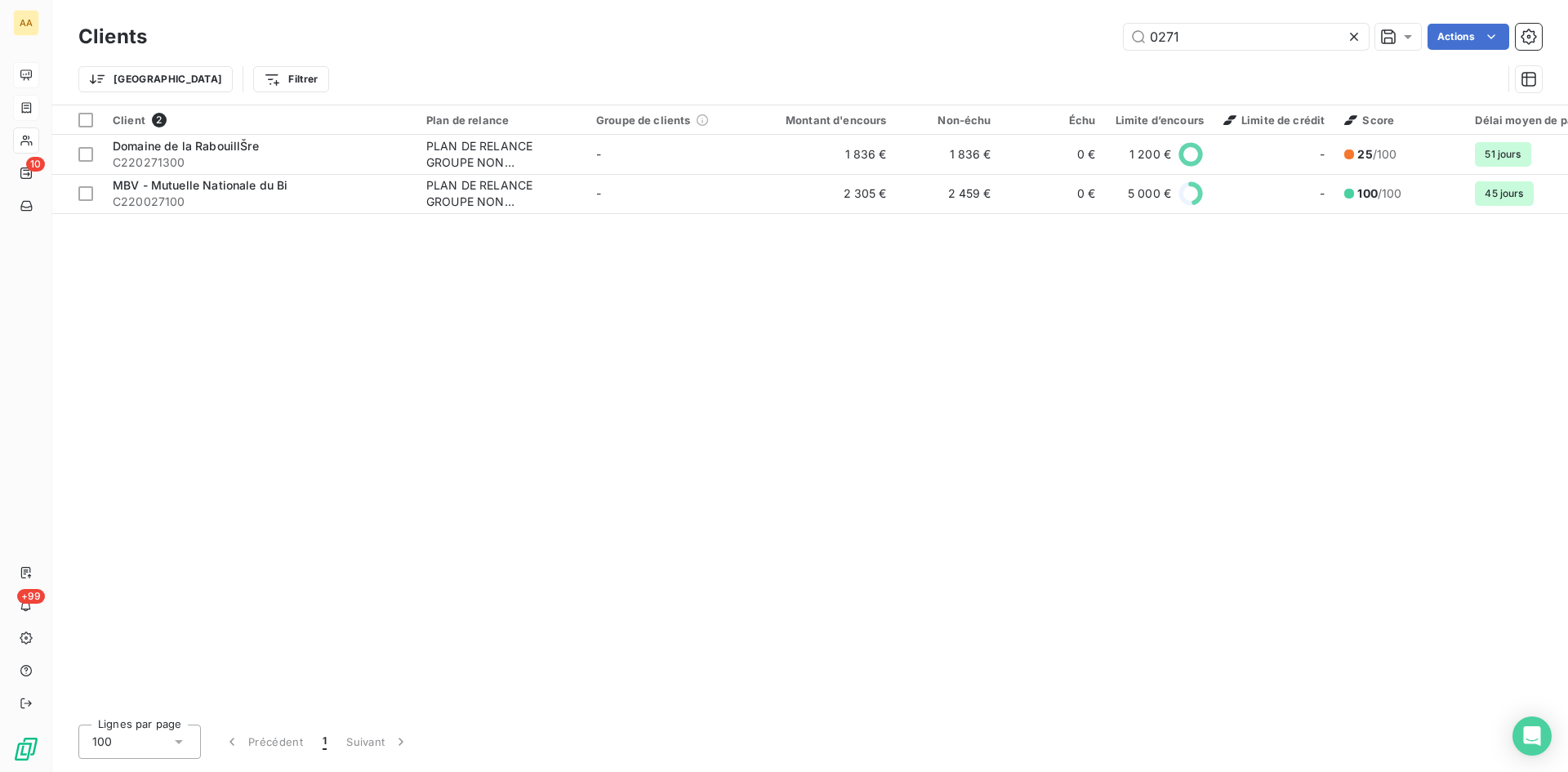
drag, startPoint x: 1146, startPoint y: 45, endPoint x: 1104, endPoint y: 47, distance: 42.0
click at [1104, 47] on div "0271 Actions" at bounding box center [854, 36] width 1376 height 26
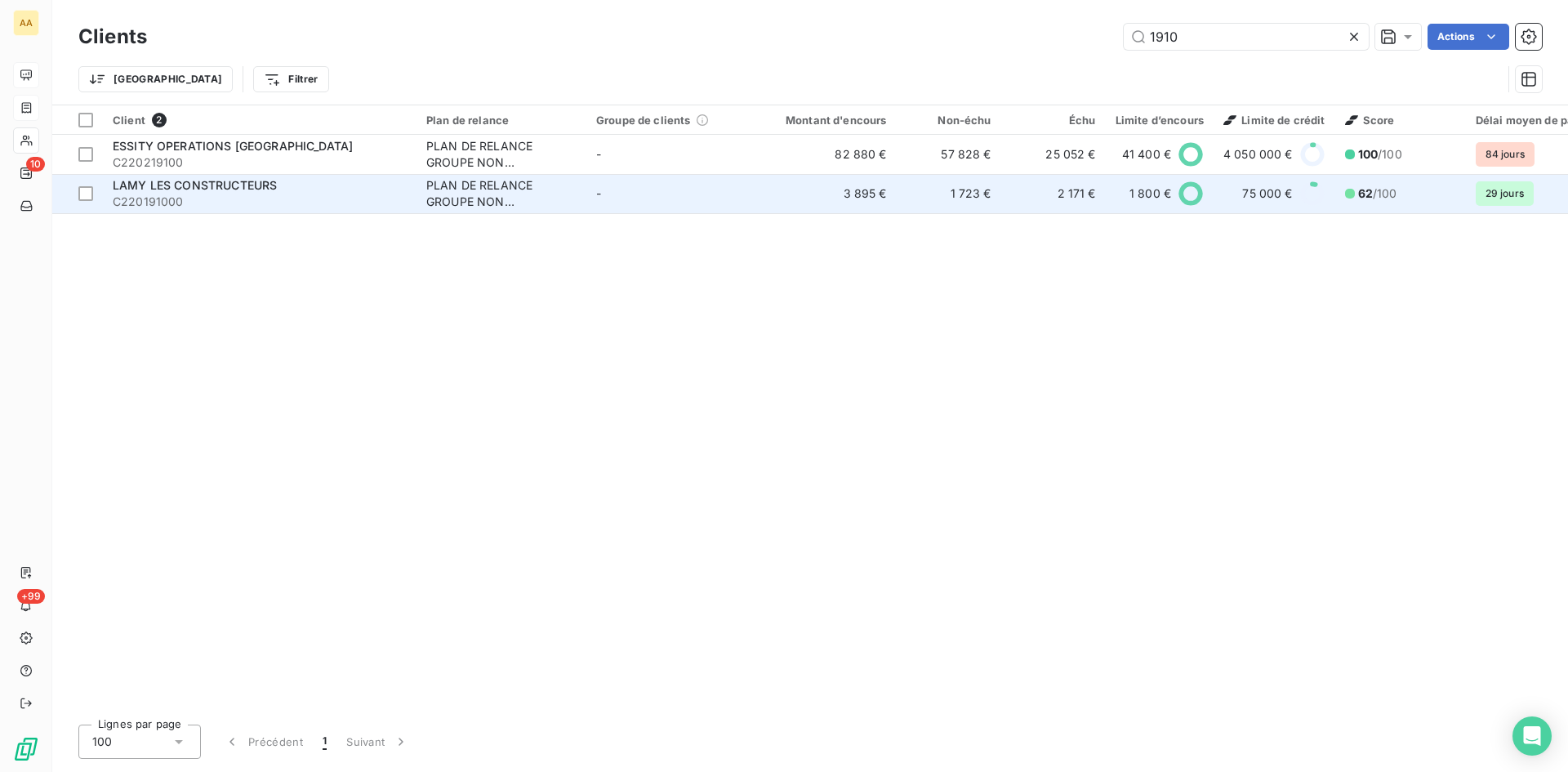
type input "1910"
click at [461, 206] on div "PLAN DE RELANCE GROUPE NON AUTOMATIQUE" at bounding box center [501, 193] width 150 height 33
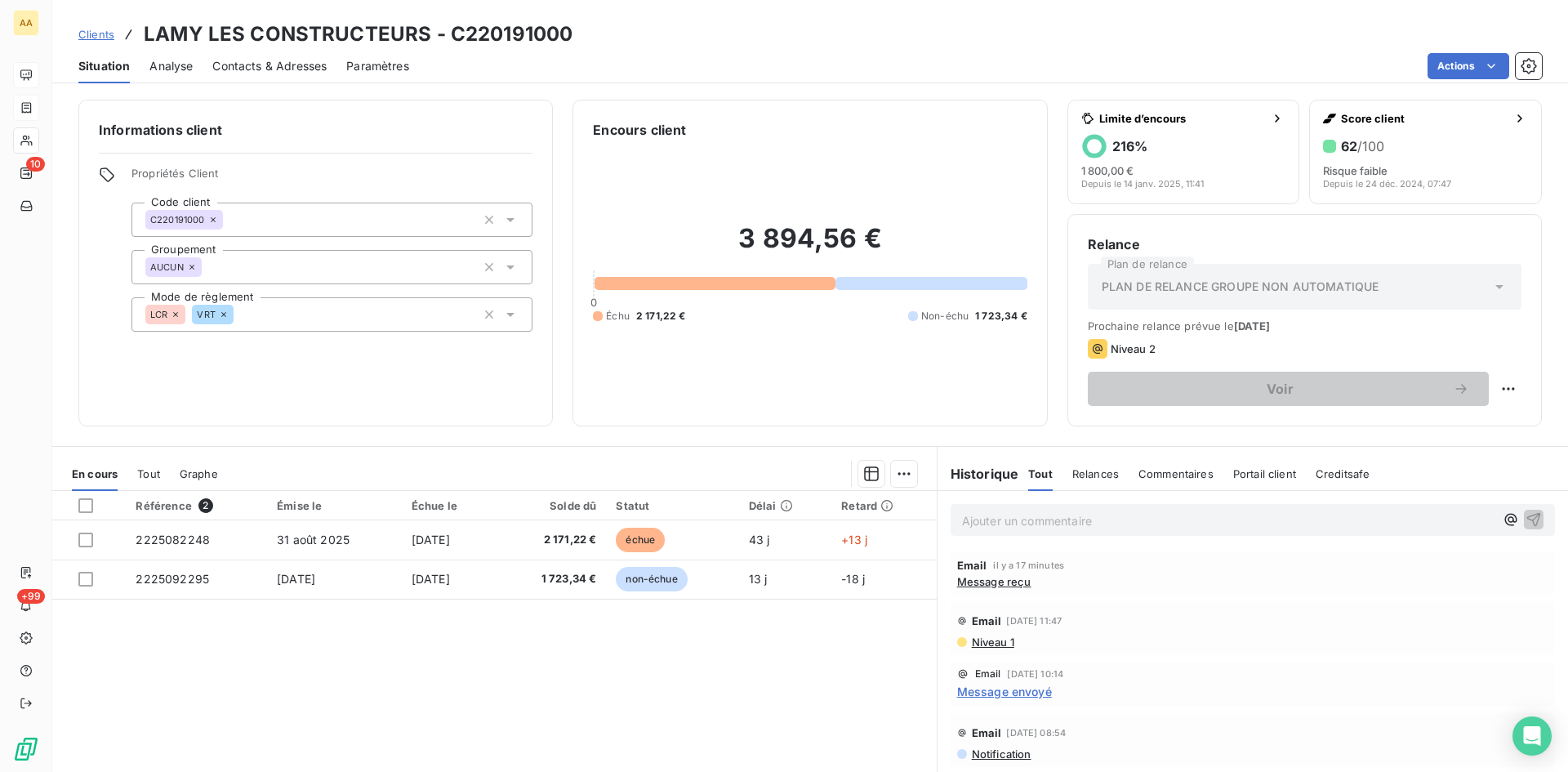
click at [969, 521] on p "Ajouter un commentaire ﻿" at bounding box center [1228, 520] width 532 height 20
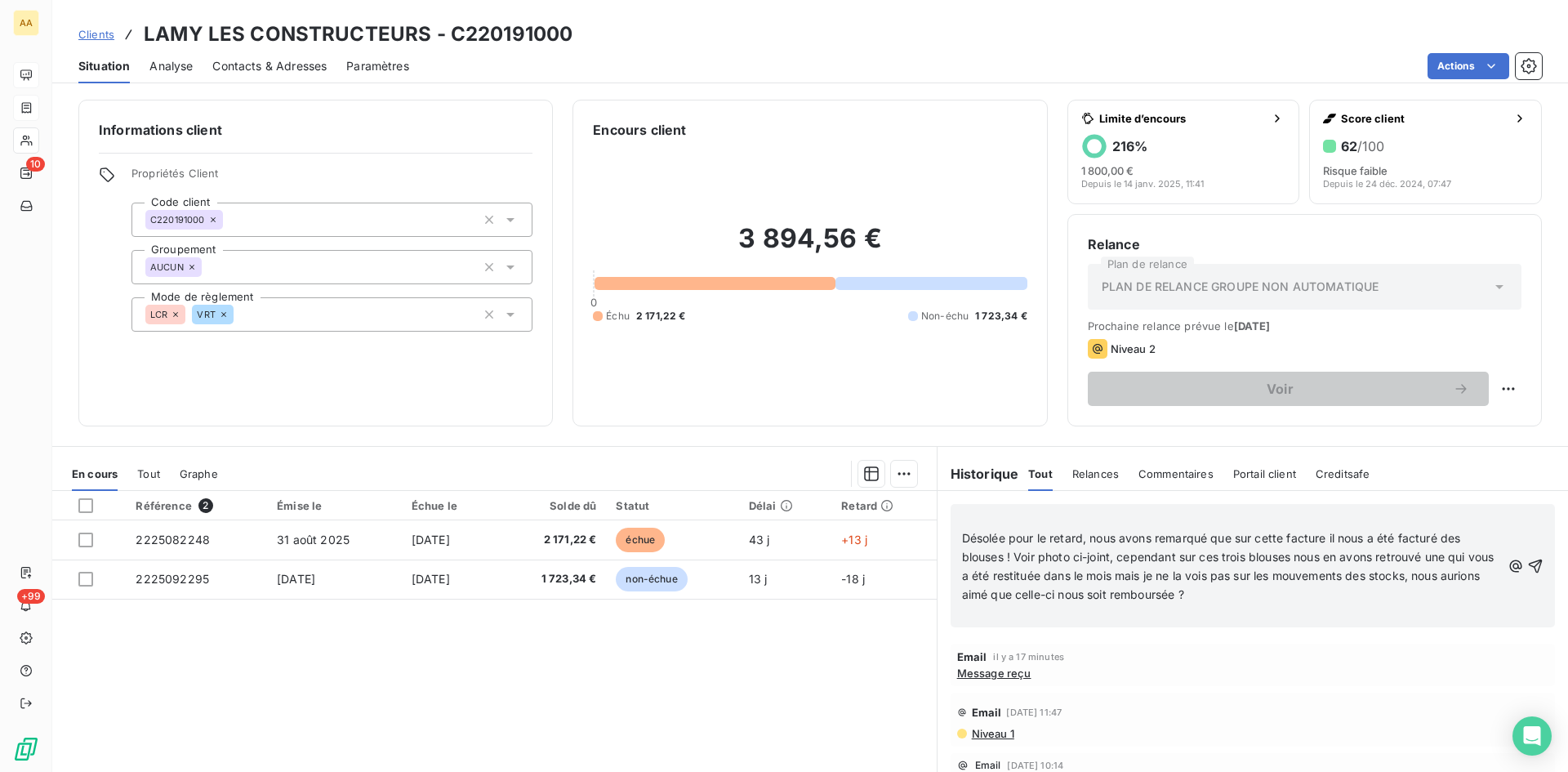
click at [1527, 563] on icon "button" at bounding box center [1535, 565] width 16 height 16
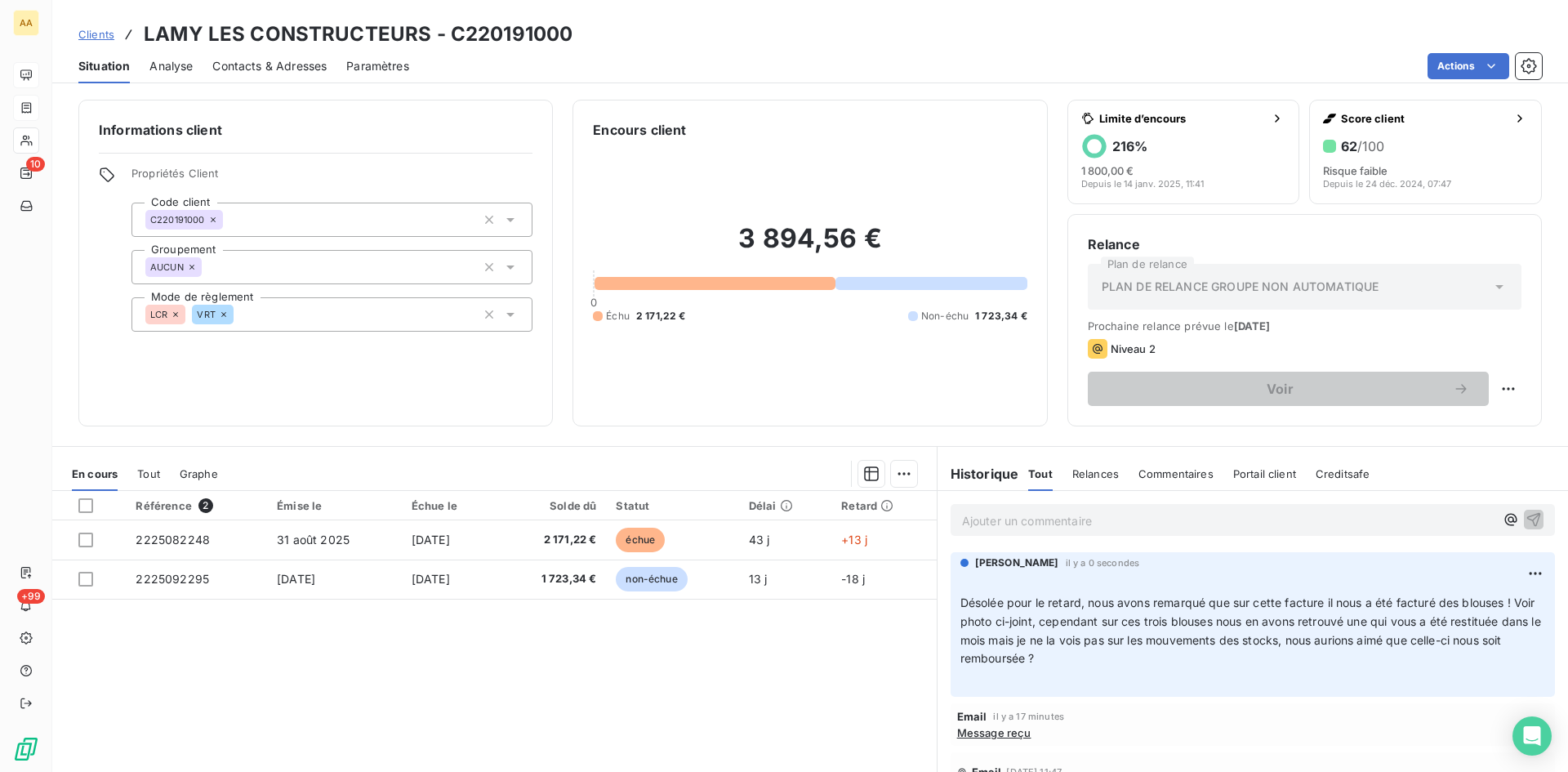
click at [1072, 513] on p "Ajouter un commentaire ﻿" at bounding box center [1228, 520] width 532 height 20
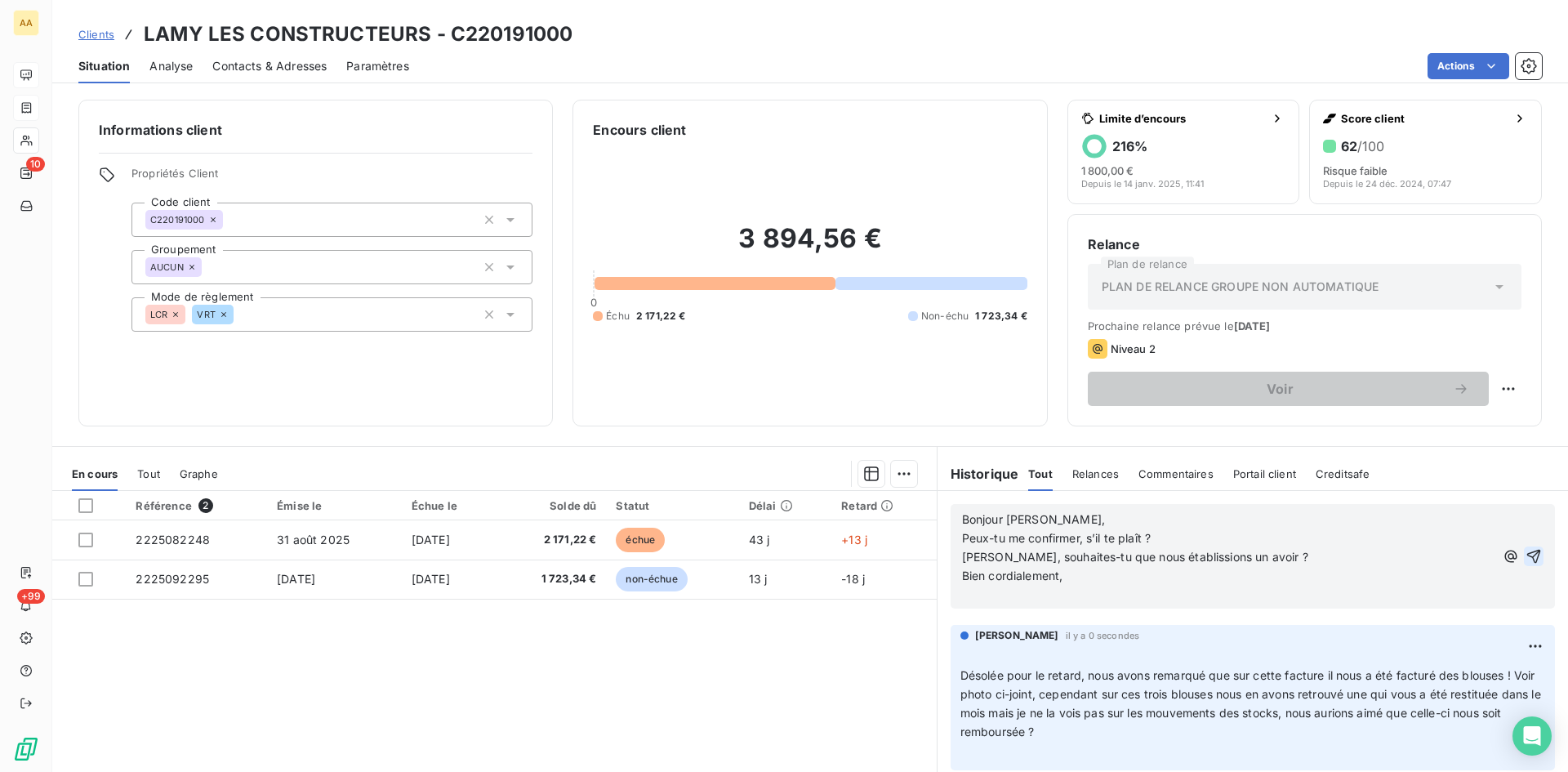
click at [1526, 556] on icon "button" at bounding box center [1533, 556] width 16 height 16
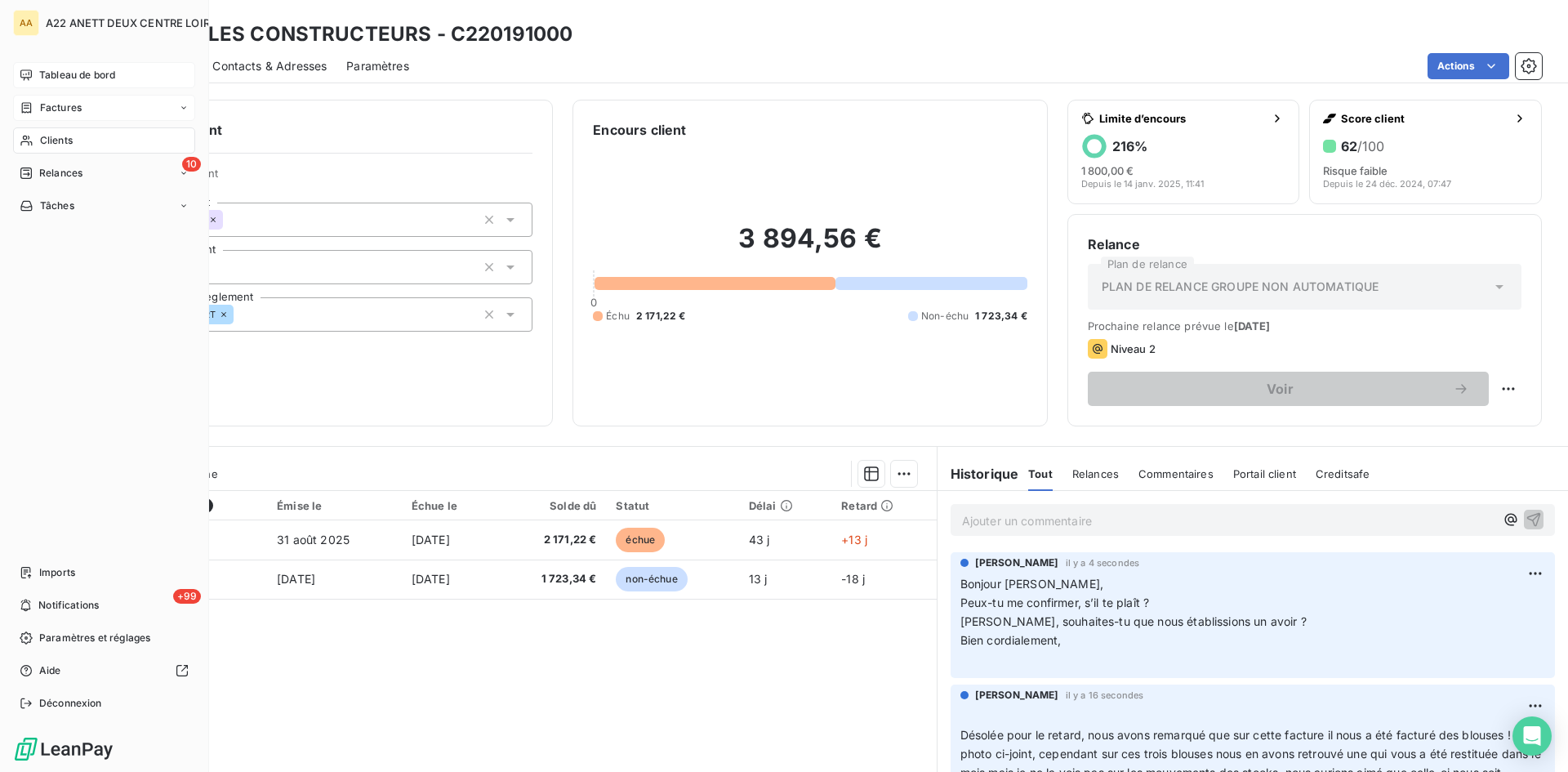
drag, startPoint x: 49, startPoint y: 135, endPoint x: 67, endPoint y: 131, distance: 18.4
click at [49, 135] on span "Clients" at bounding box center [56, 140] width 33 height 14
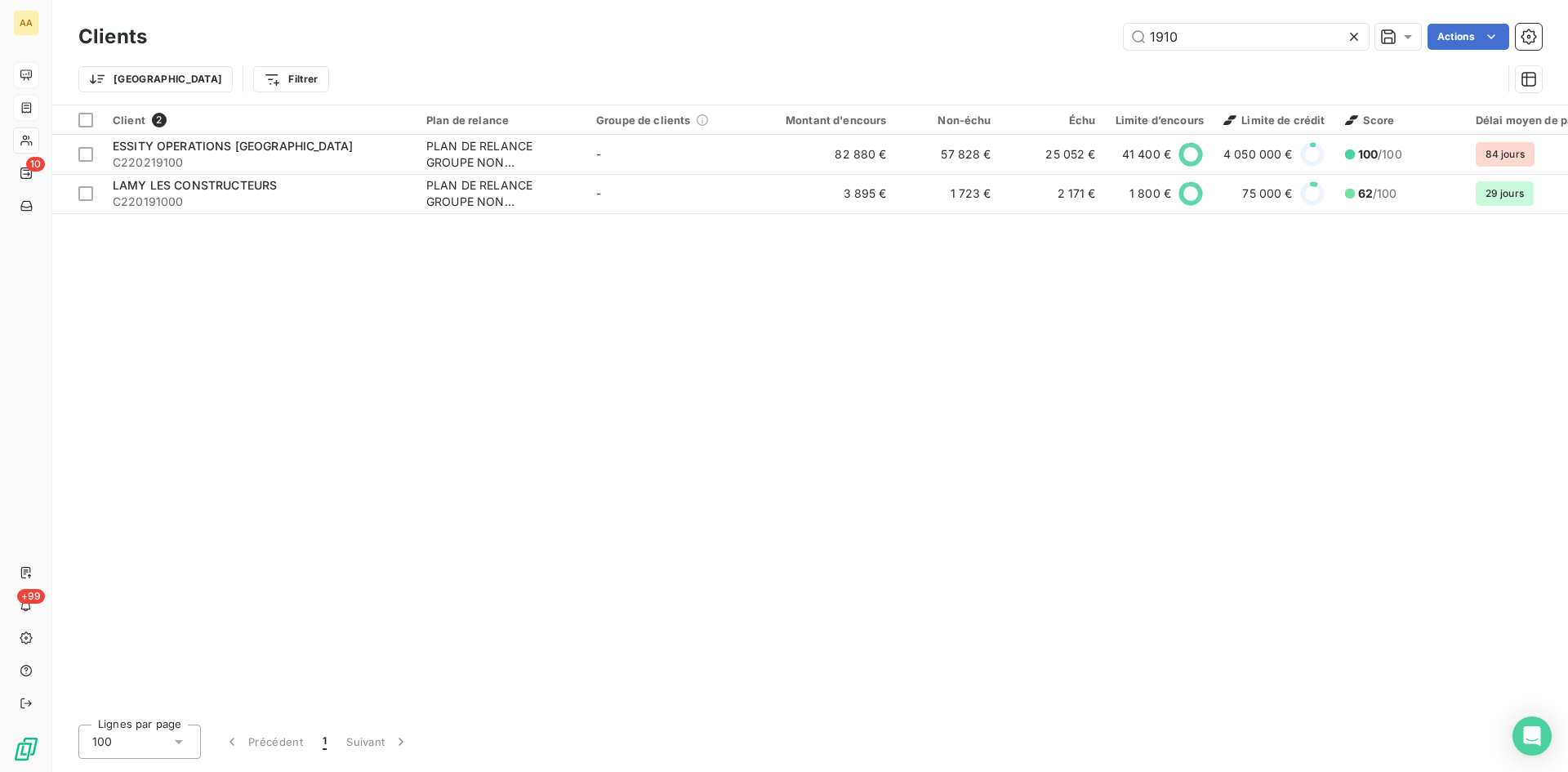
drag, startPoint x: 1152, startPoint y: 47, endPoint x: 920, endPoint y: 53, distance: 232.1
click at [920, 53] on div "Clients 1910 Actions" at bounding box center [810, 36] width 1464 height 34
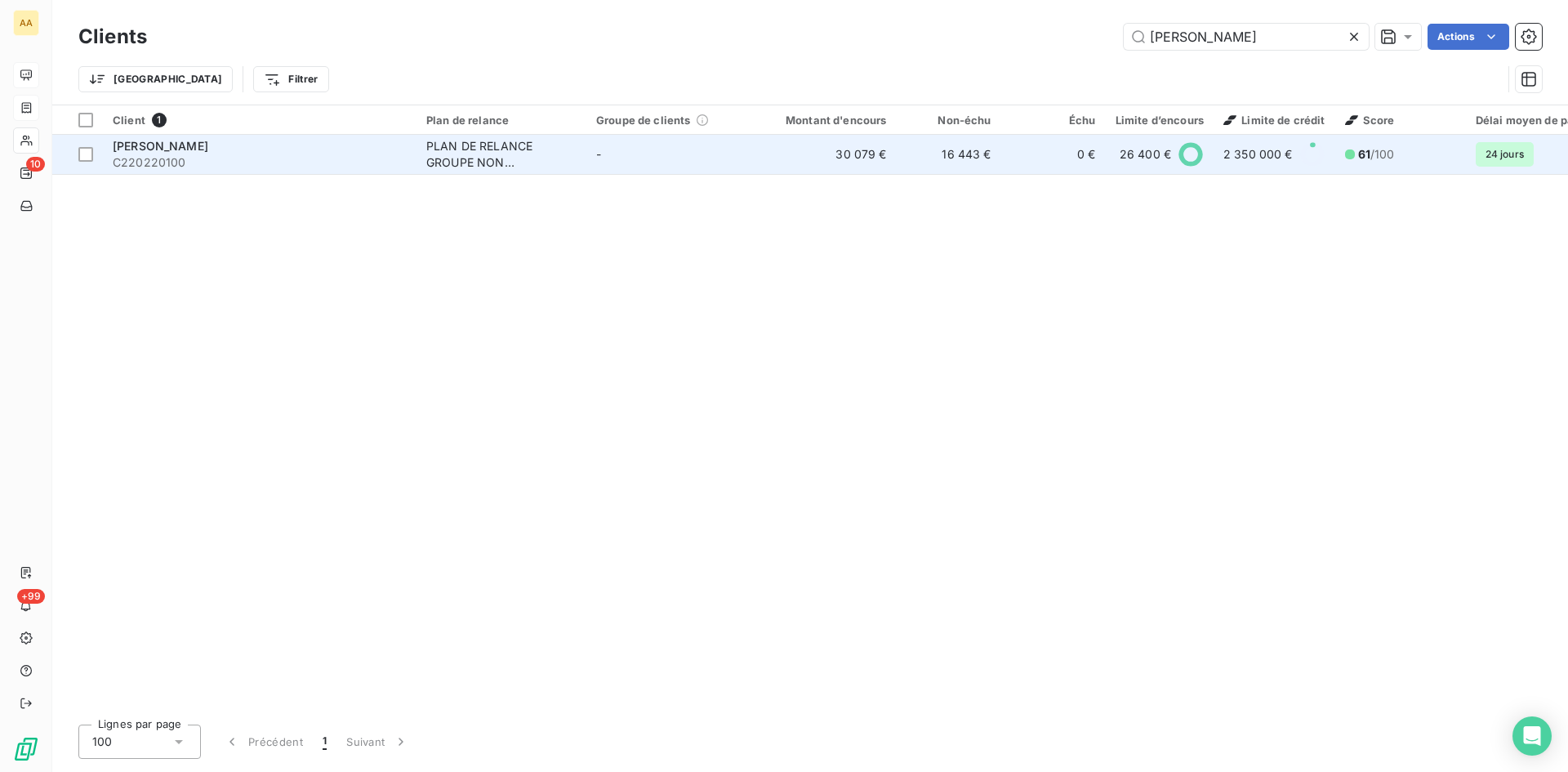
type input "[PERSON_NAME]"
click at [478, 141] on div "PLAN DE RELANCE GROUPE NON AUTOMATIQUE" at bounding box center [501, 154] width 150 height 33
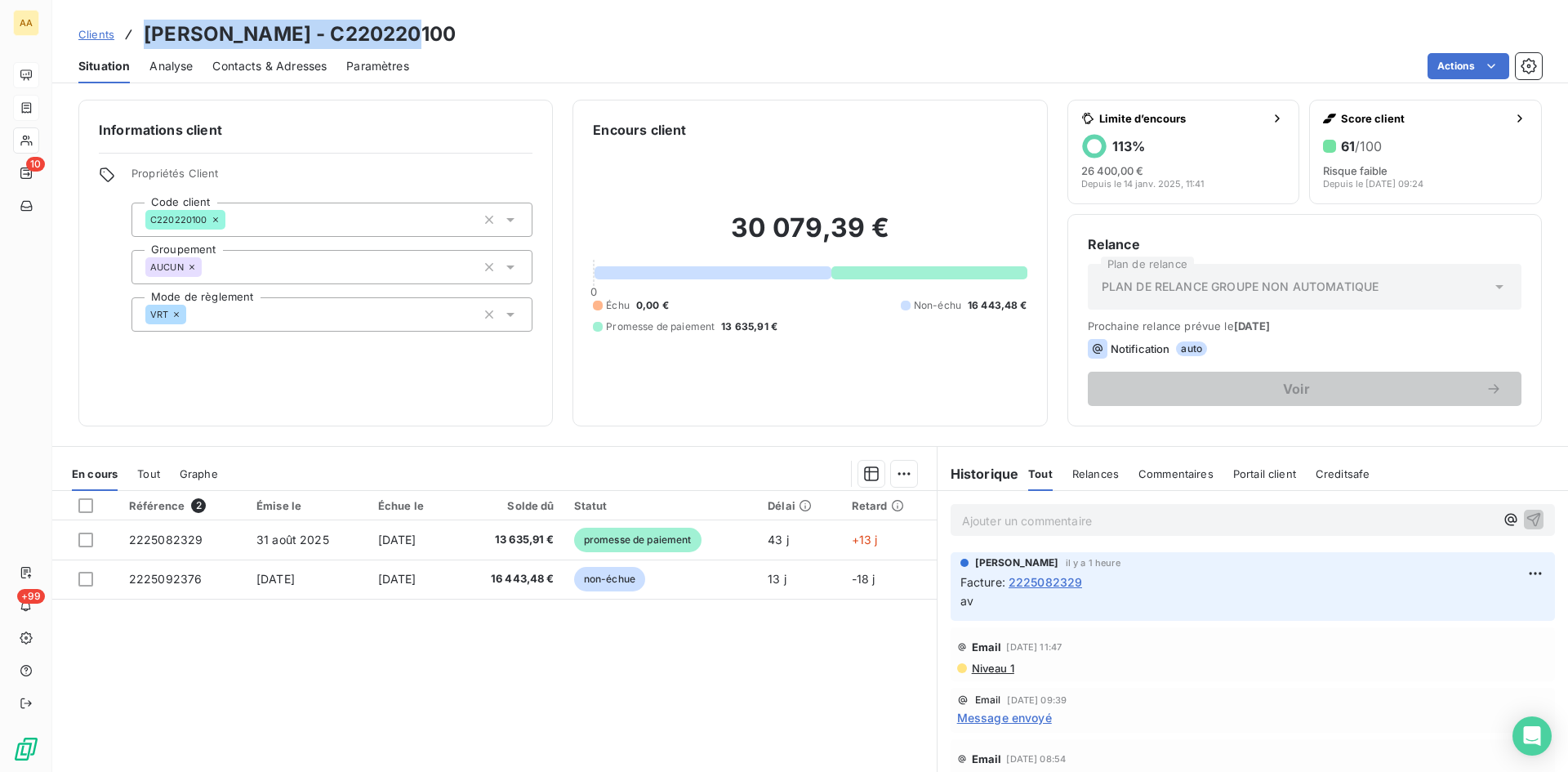
drag, startPoint x: 431, startPoint y: 34, endPoint x: 143, endPoint y: 31, distance: 288.0
click at [143, 31] on div "Clients [PERSON_NAME] - C220220100" at bounding box center [810, 34] width 1516 height 30
copy h3 "[PERSON_NAME] - C220220100"
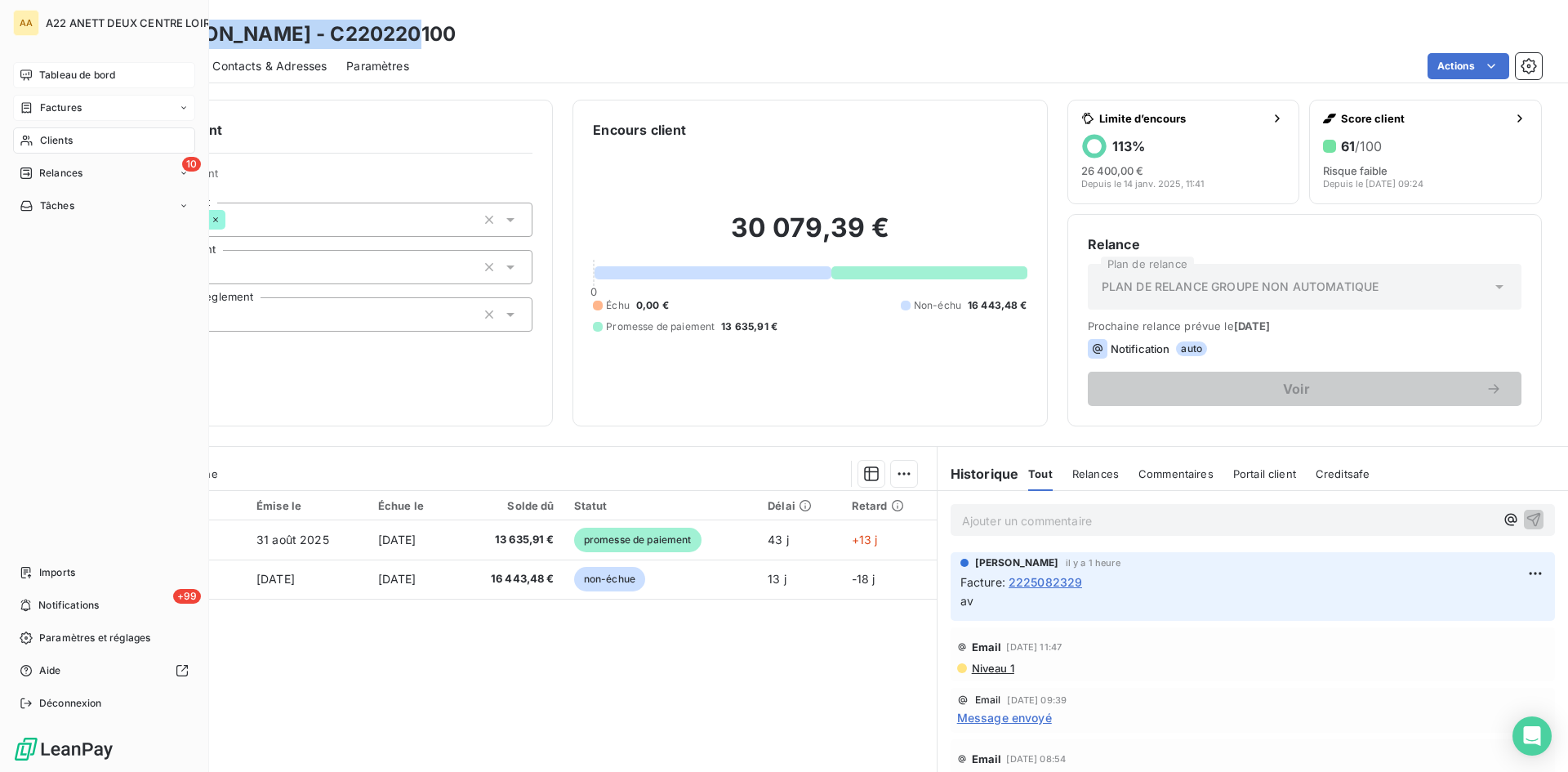
click at [42, 142] on span "Clients" at bounding box center [56, 140] width 33 height 14
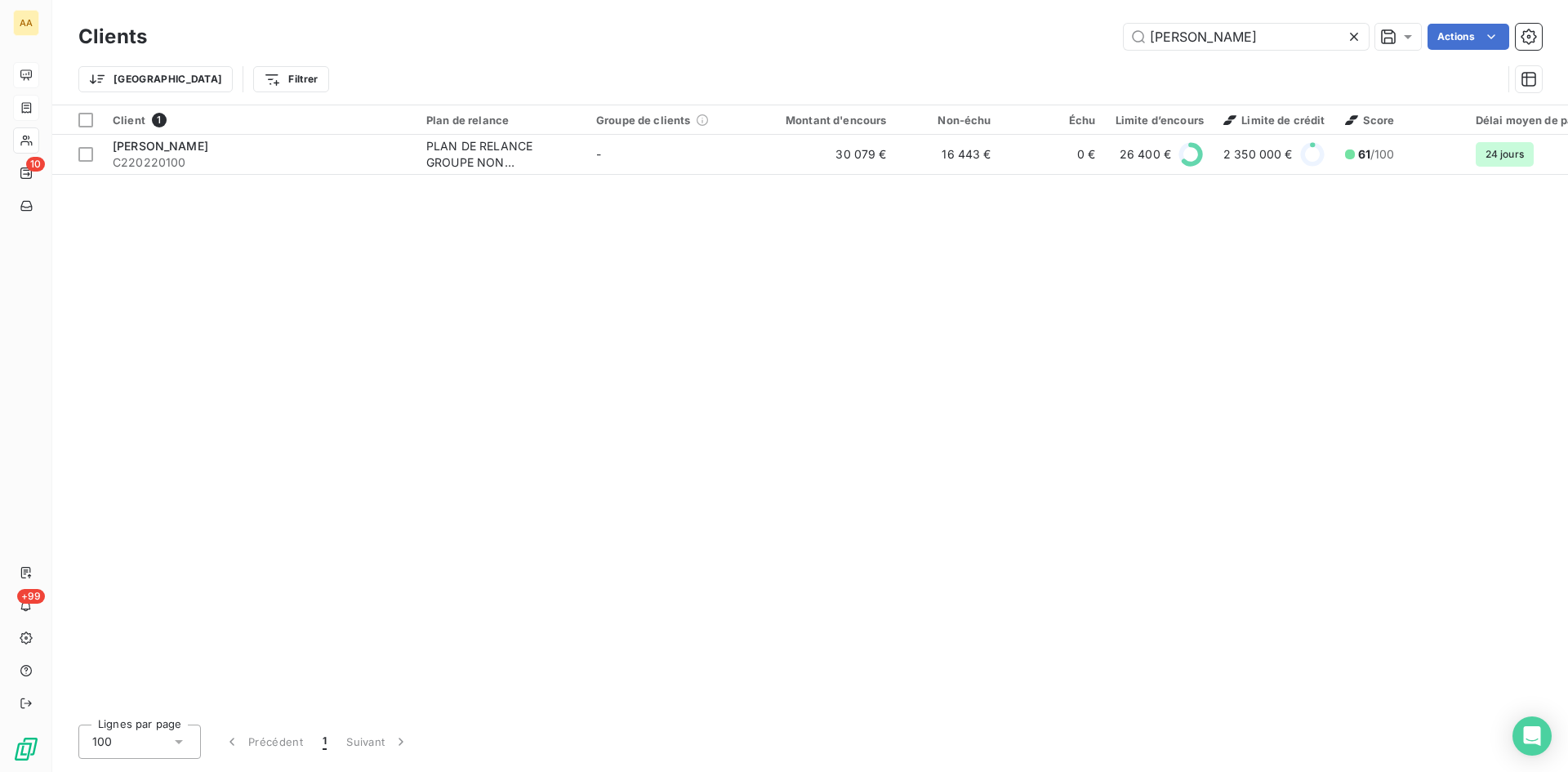
drag, startPoint x: 1219, startPoint y: 42, endPoint x: 1004, endPoint y: 38, distance: 215.0
click at [1004, 38] on div "[PERSON_NAME]" at bounding box center [854, 36] width 1376 height 26
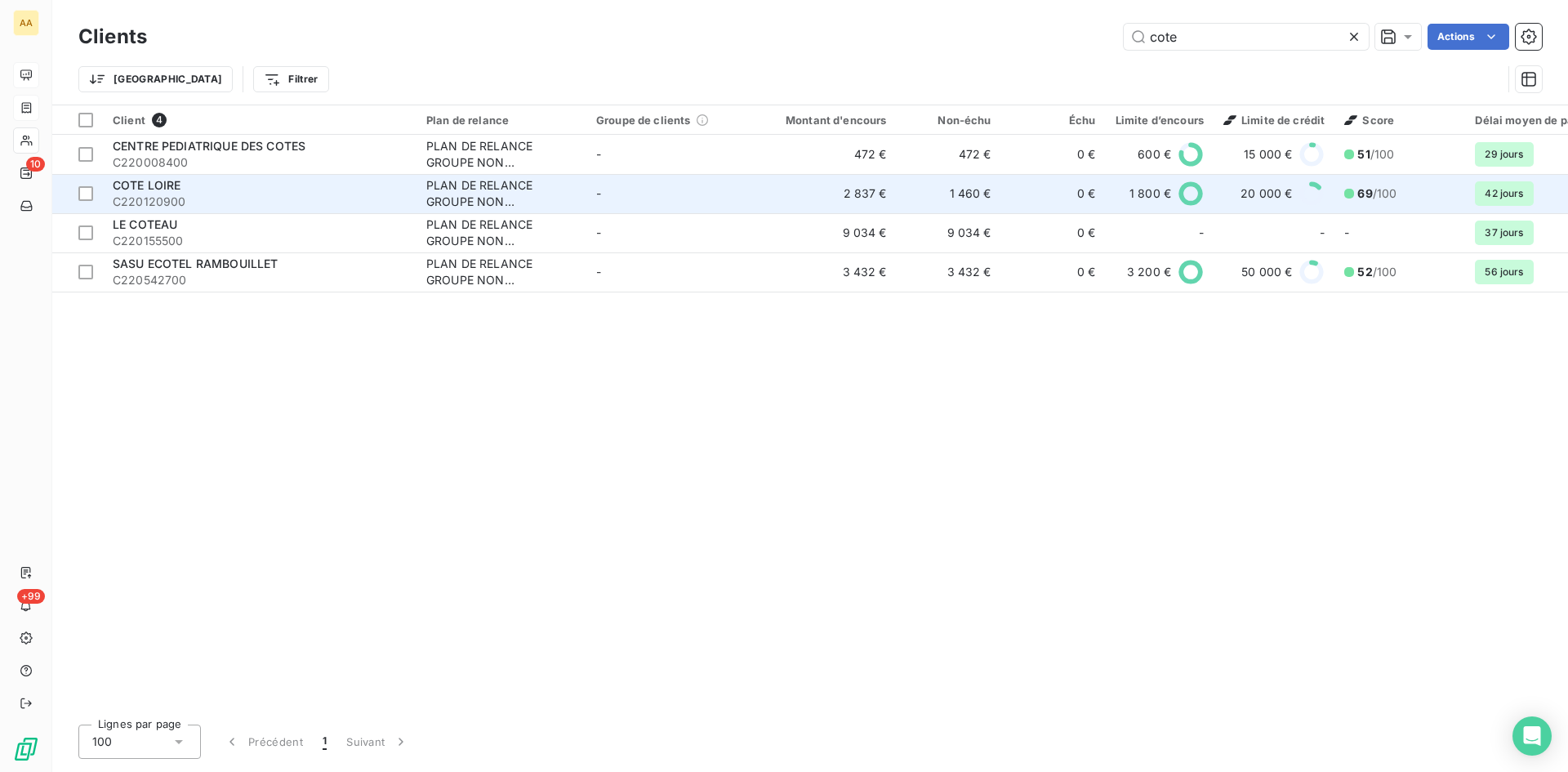
type input "cote"
click at [505, 208] on div "PLAN DE RELANCE GROUPE NON AUTOMATIQUE" at bounding box center [501, 193] width 150 height 33
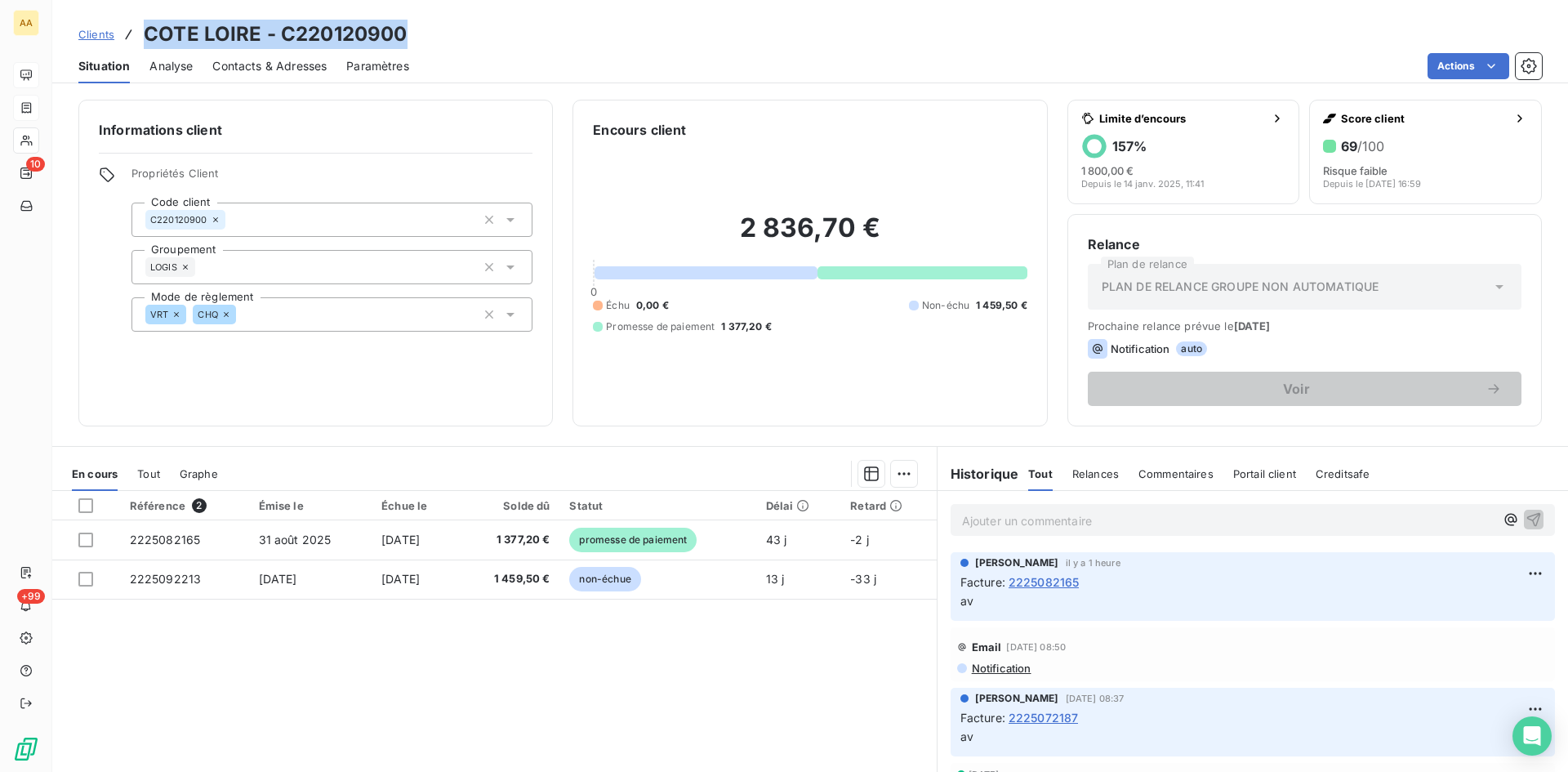
drag, startPoint x: 409, startPoint y: 41, endPoint x: 141, endPoint y: 34, distance: 268.1
click at [141, 34] on div "Clients COTE LOIRE - C220120900" at bounding box center [810, 34] width 1516 height 30
copy h3 "COTE LOIRE - C220120900"
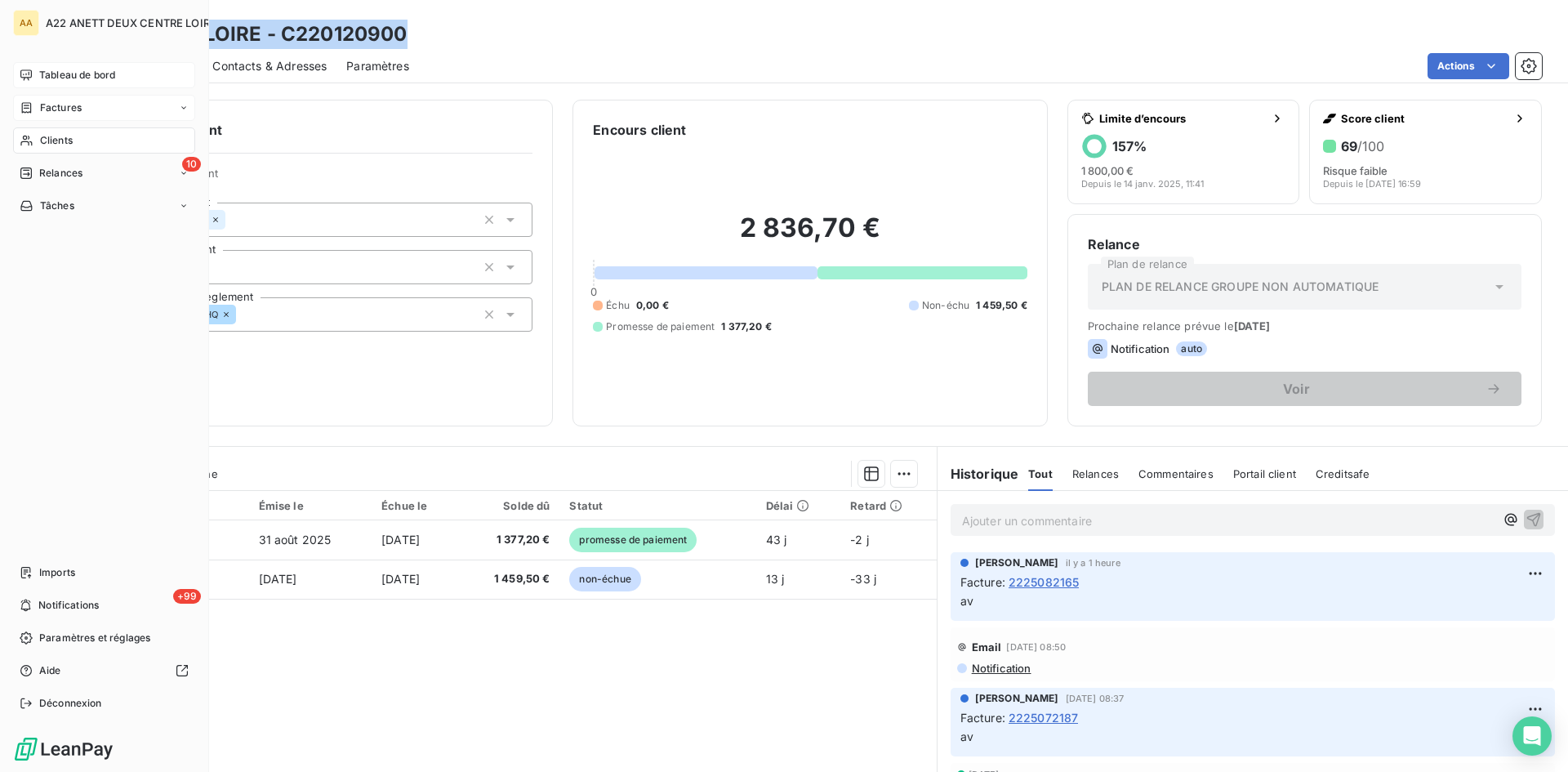
click at [43, 140] on span "Clients" at bounding box center [56, 140] width 33 height 14
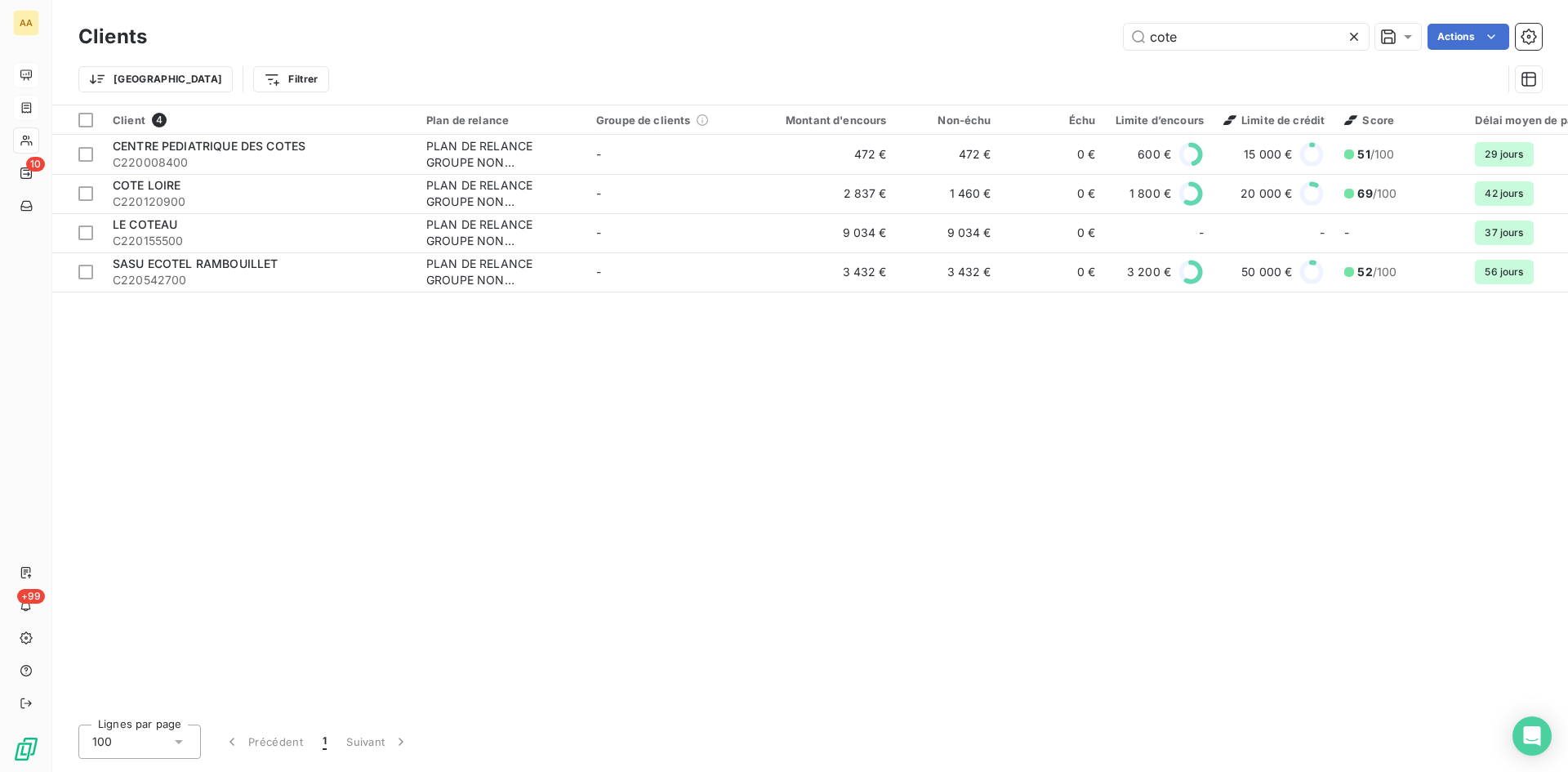
drag, startPoint x: 1091, startPoint y: 46, endPoint x: 1068, endPoint y: 48, distance: 23.1
click at [1071, 46] on div "cote Actions" at bounding box center [854, 36] width 1376 height 26
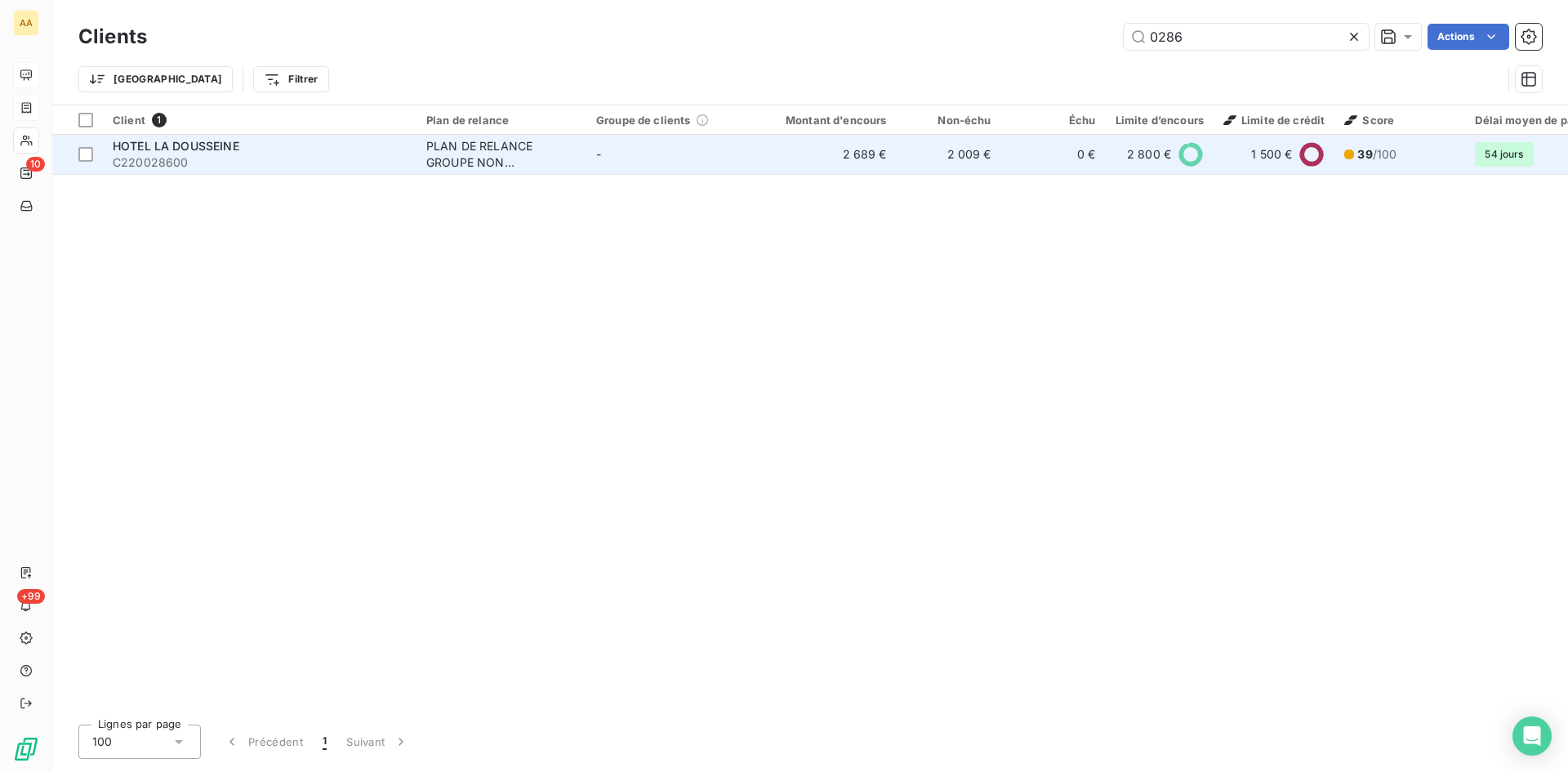
type input "0286"
click at [457, 149] on div "PLAN DE RELANCE GROUPE NON AUTOMATIQUE" at bounding box center [501, 154] width 150 height 33
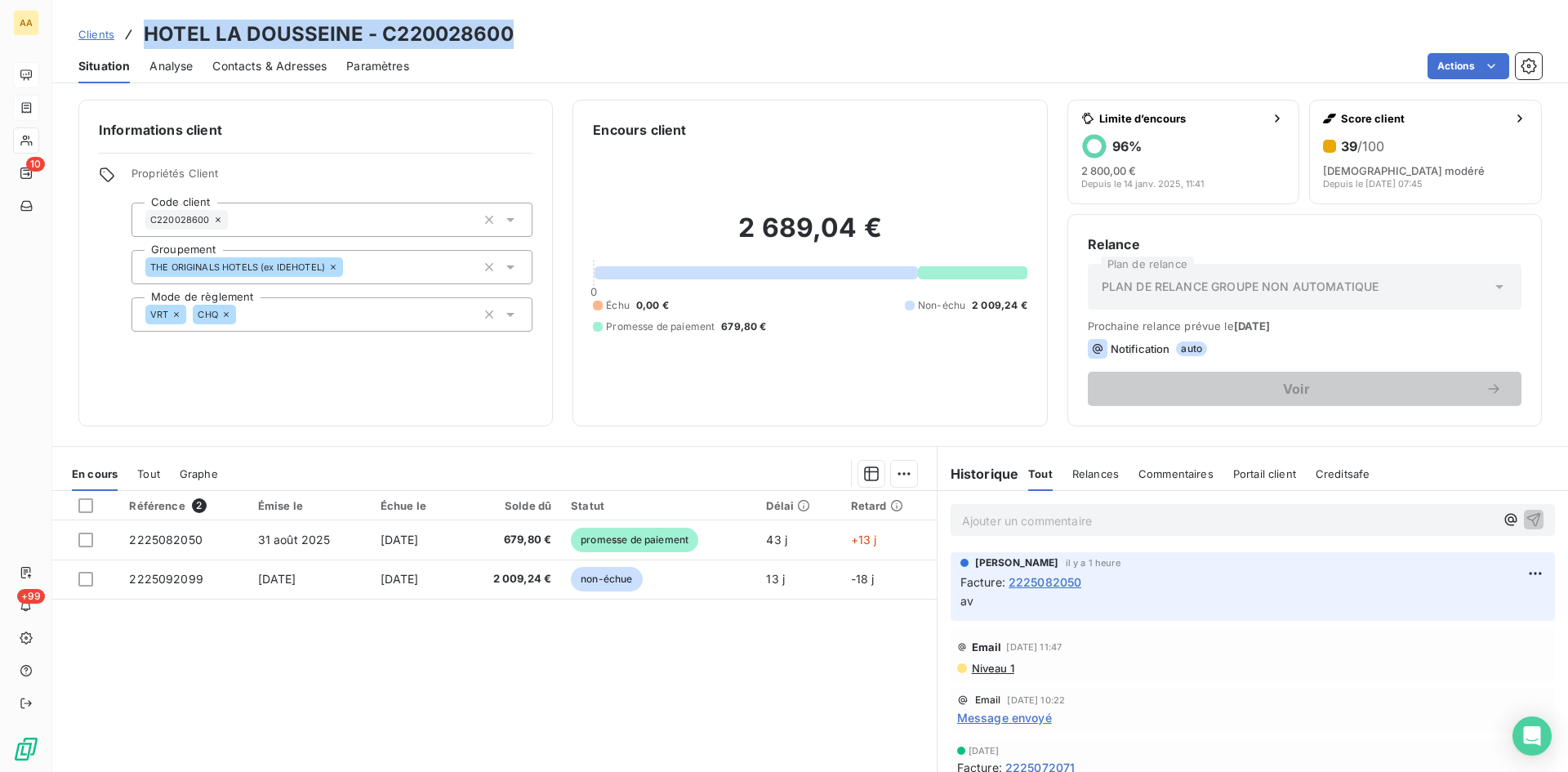
drag, startPoint x: 464, startPoint y: 41, endPoint x: 145, endPoint y: 40, distance: 319.0
click at [145, 40] on div "Clients HOTEL LA DOUSSEINE - C220028600" at bounding box center [810, 34] width 1516 height 30
copy h3 "HOTEL LA DOUSSEINE - C220028600"
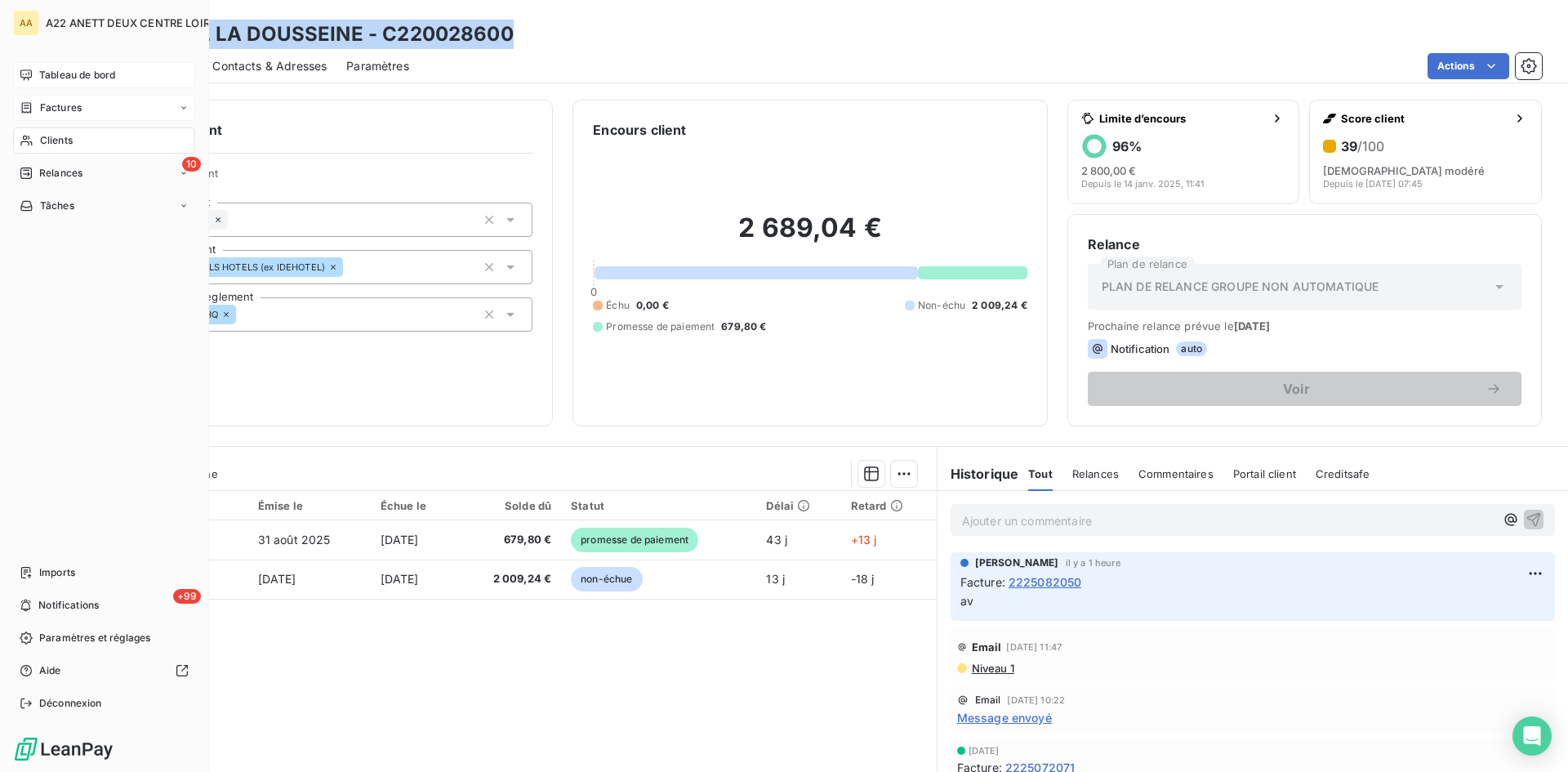
click at [79, 146] on div "Clients" at bounding box center [103, 140] width 182 height 26
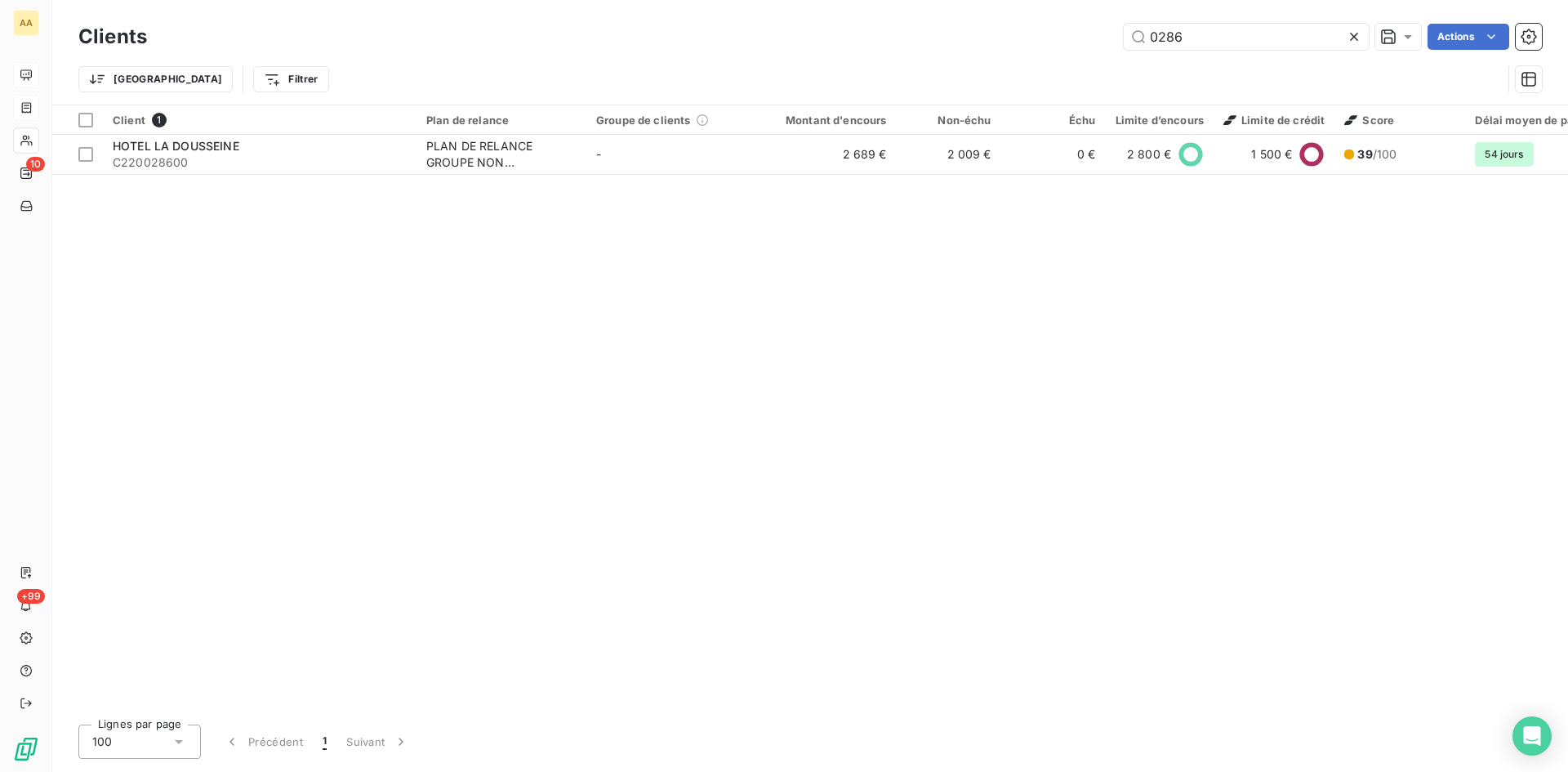
drag, startPoint x: 1191, startPoint y: 36, endPoint x: 1019, endPoint y: 53, distance: 172.8
click at [1019, 53] on div "Clients 0286 Actions" at bounding box center [810, 36] width 1464 height 34
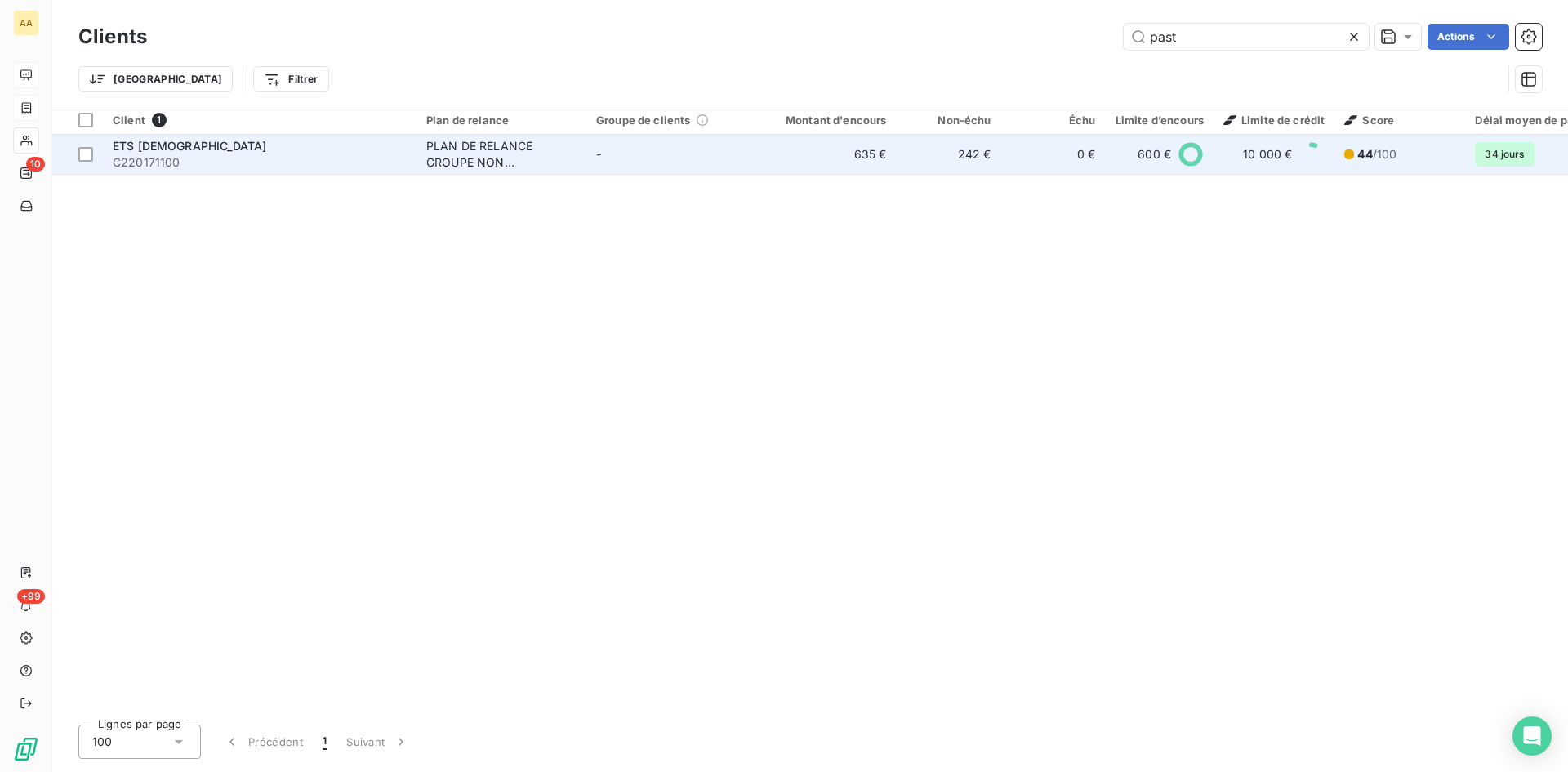
type input "past"
click at [438, 152] on div "PLAN DE RELANCE GROUPE NON AUTOMATIQUE" at bounding box center [501, 154] width 150 height 33
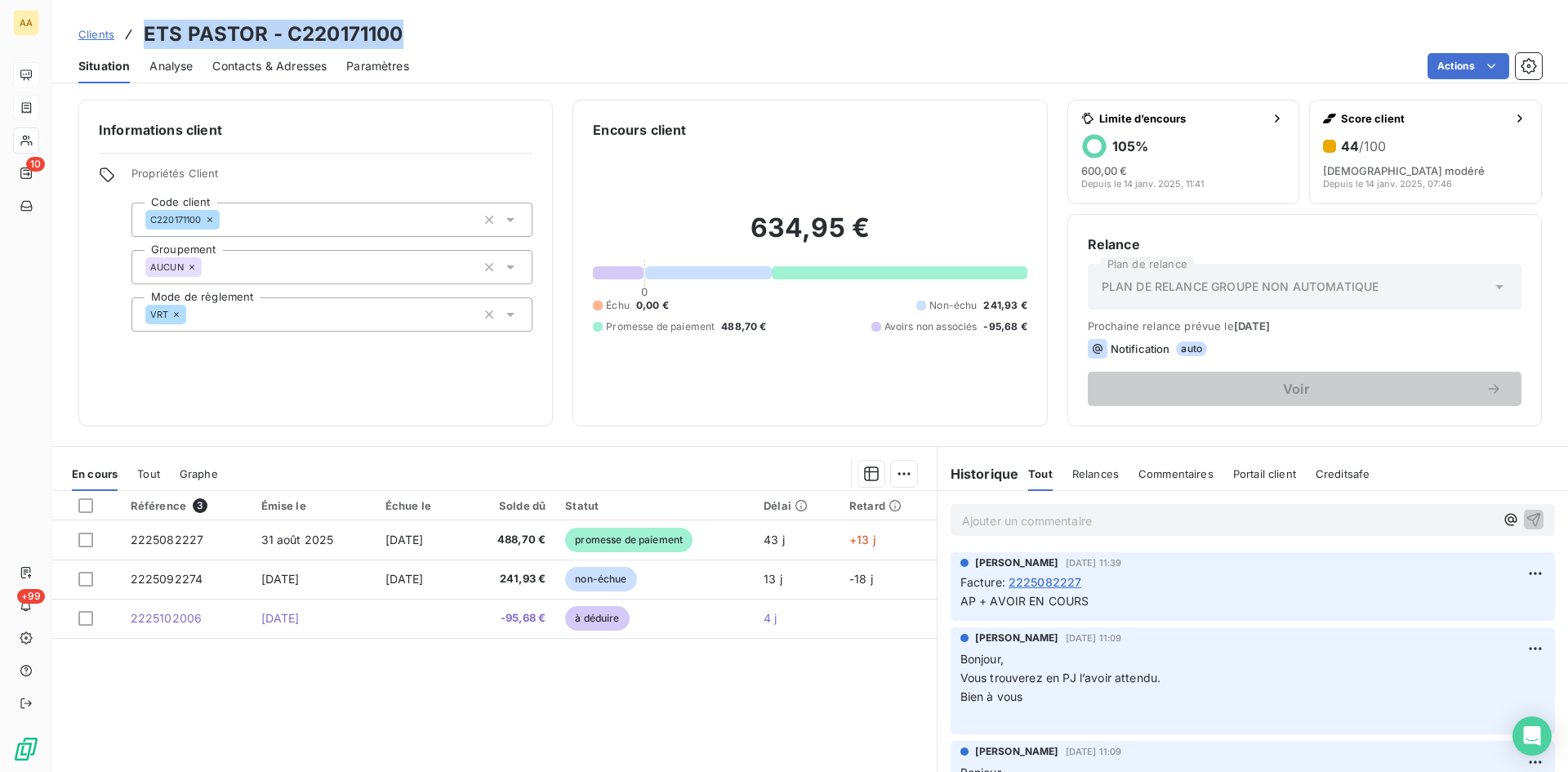
drag, startPoint x: 406, startPoint y: 34, endPoint x: 139, endPoint y: 25, distance: 267.2
click at [139, 25] on div "Clients ETS PASTOR - C220171100" at bounding box center [810, 34] width 1516 height 30
copy h3 "ETS PASTOR - C220171100"
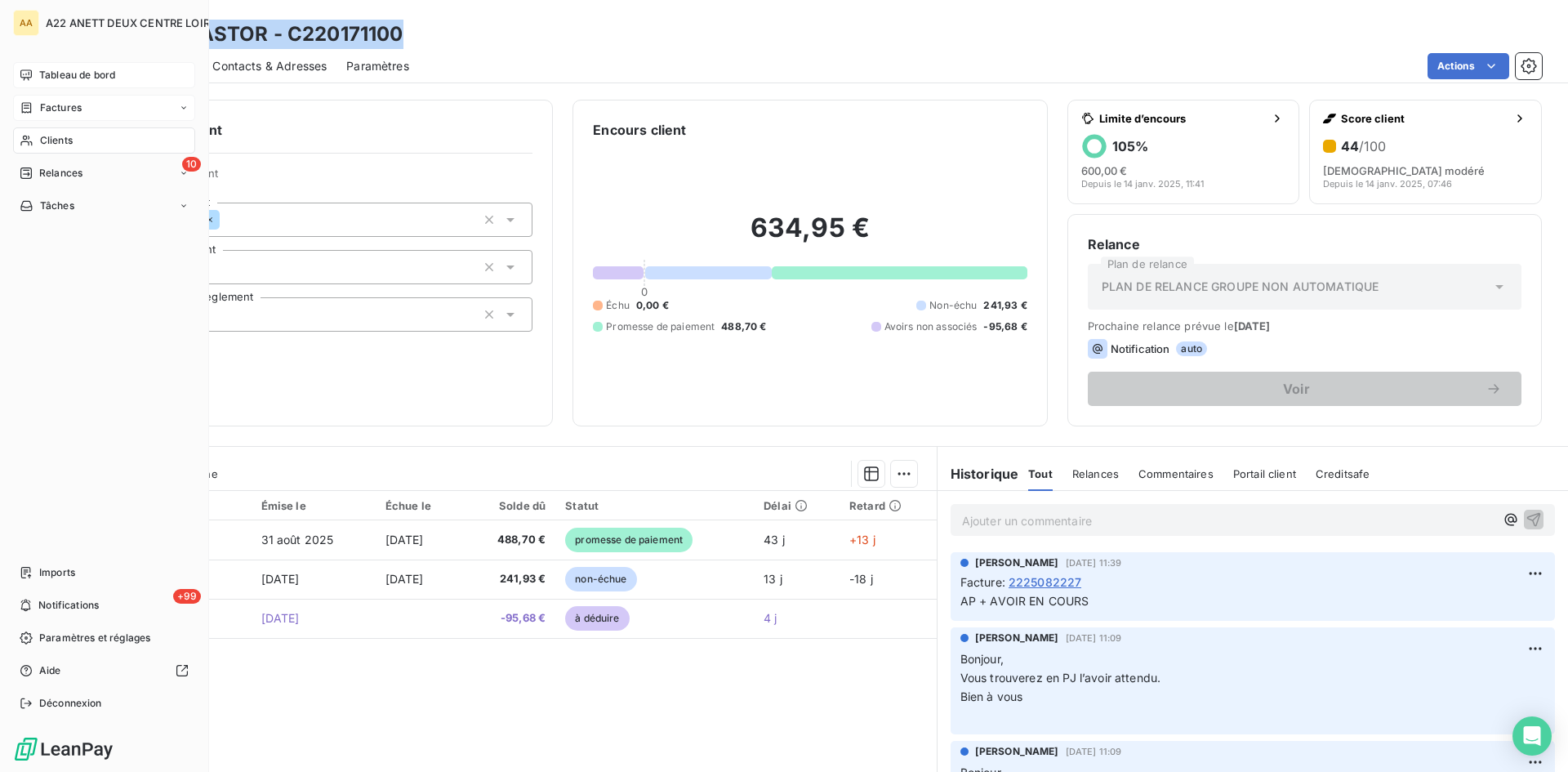
click at [41, 142] on span "Clients" at bounding box center [56, 140] width 33 height 14
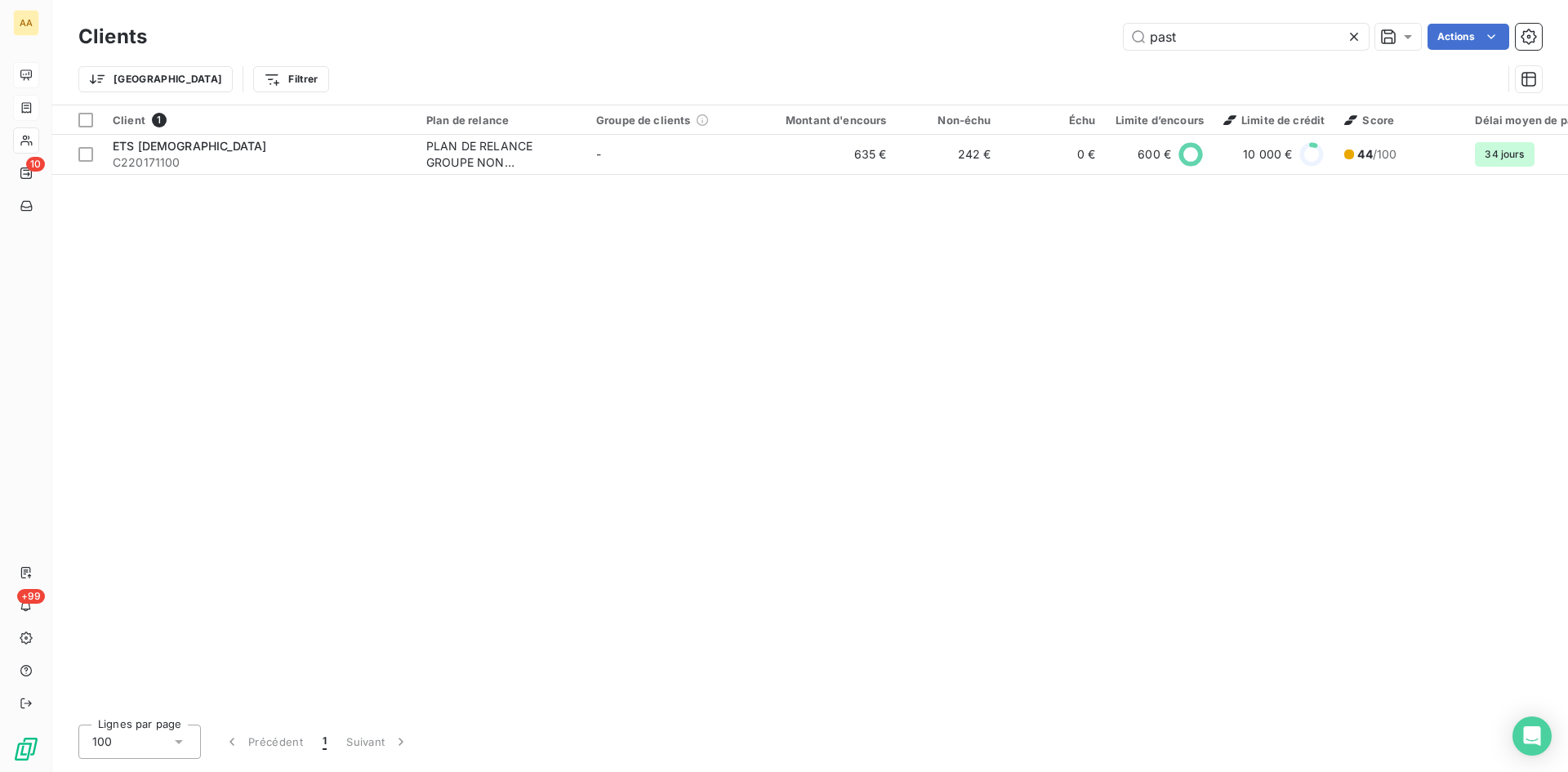
drag, startPoint x: 1079, startPoint y: 42, endPoint x: 1035, endPoint y: 42, distance: 44.0
click at [1035, 42] on div "past Actions" at bounding box center [854, 36] width 1376 height 26
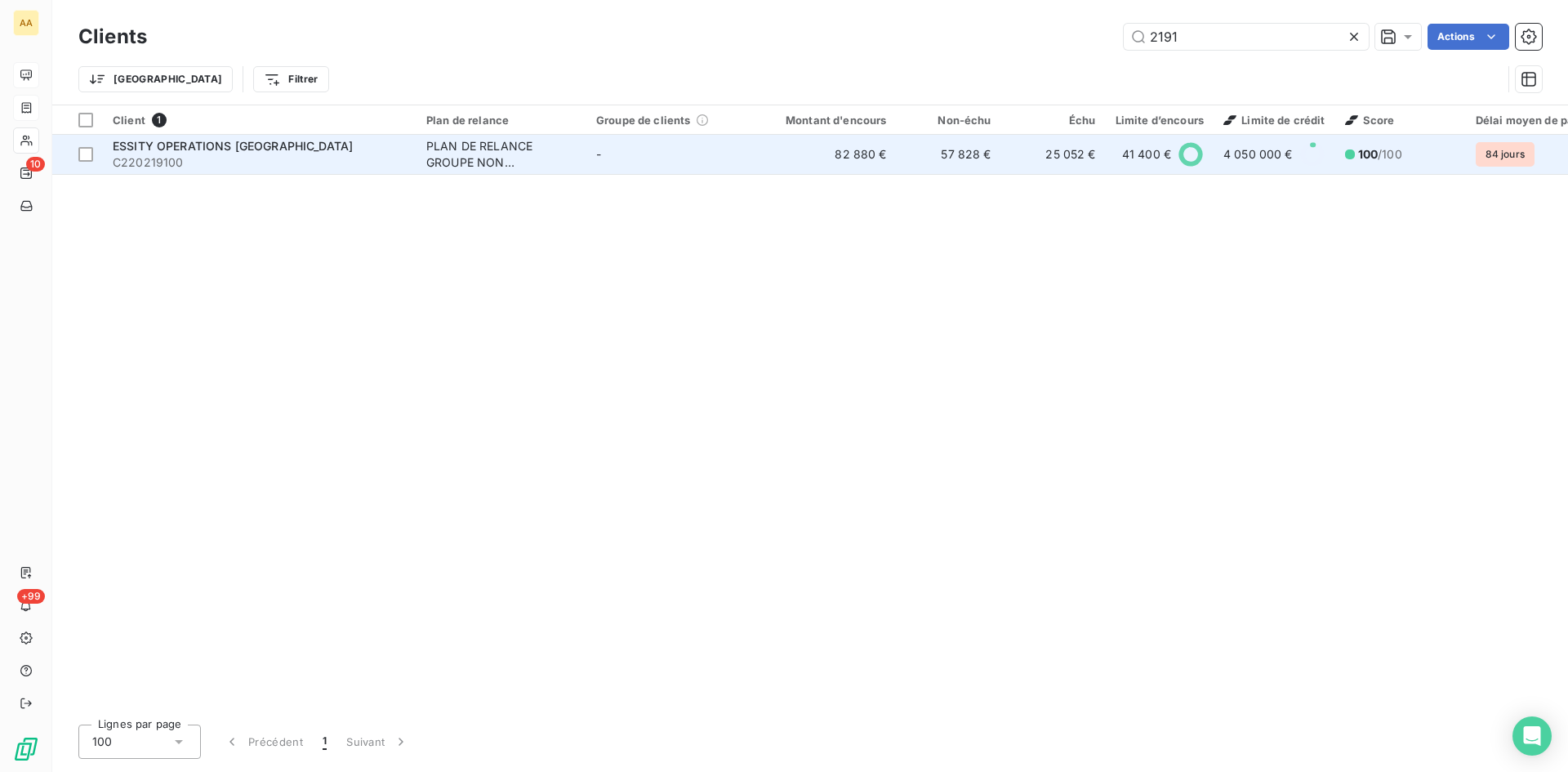
type input "2191"
click at [476, 148] on div "PLAN DE RELANCE GROUPE NON AUTOMATIQUE" at bounding box center [501, 154] width 150 height 33
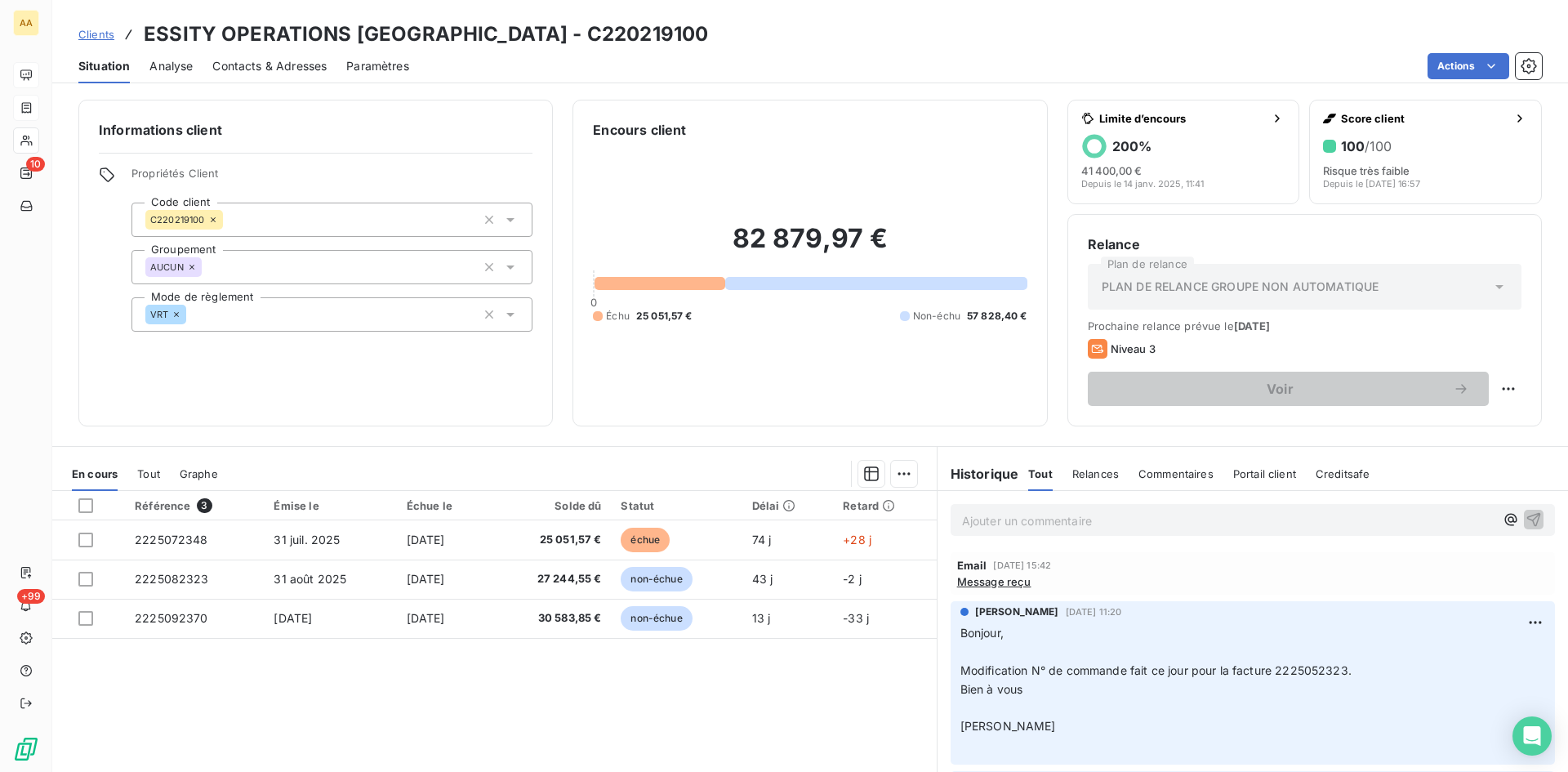
click at [970, 515] on p "Ajouter un commentaire ﻿" at bounding box center [1228, 520] width 532 height 20
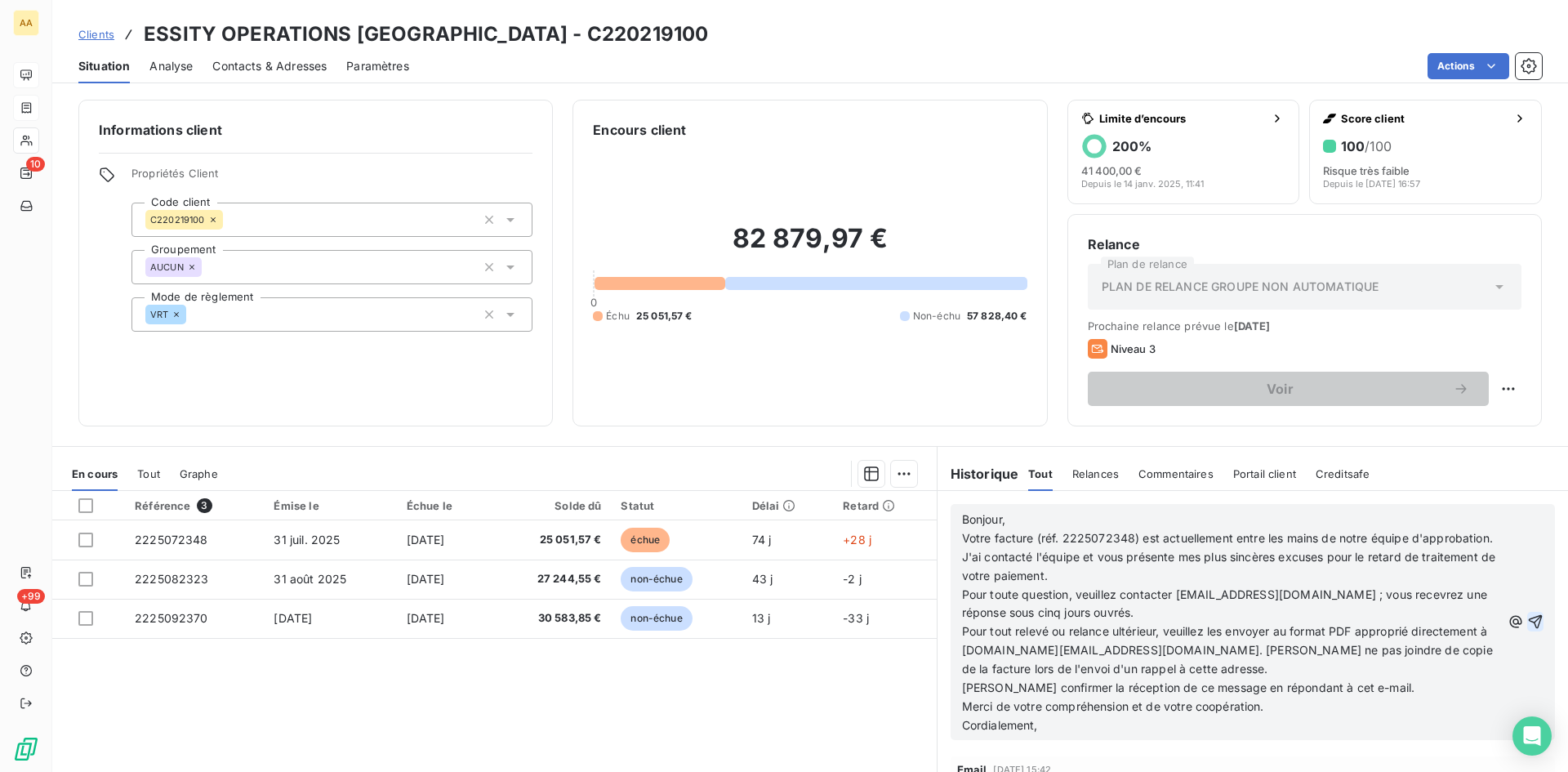
click at [1529, 621] on icon "button" at bounding box center [1536, 622] width 14 height 14
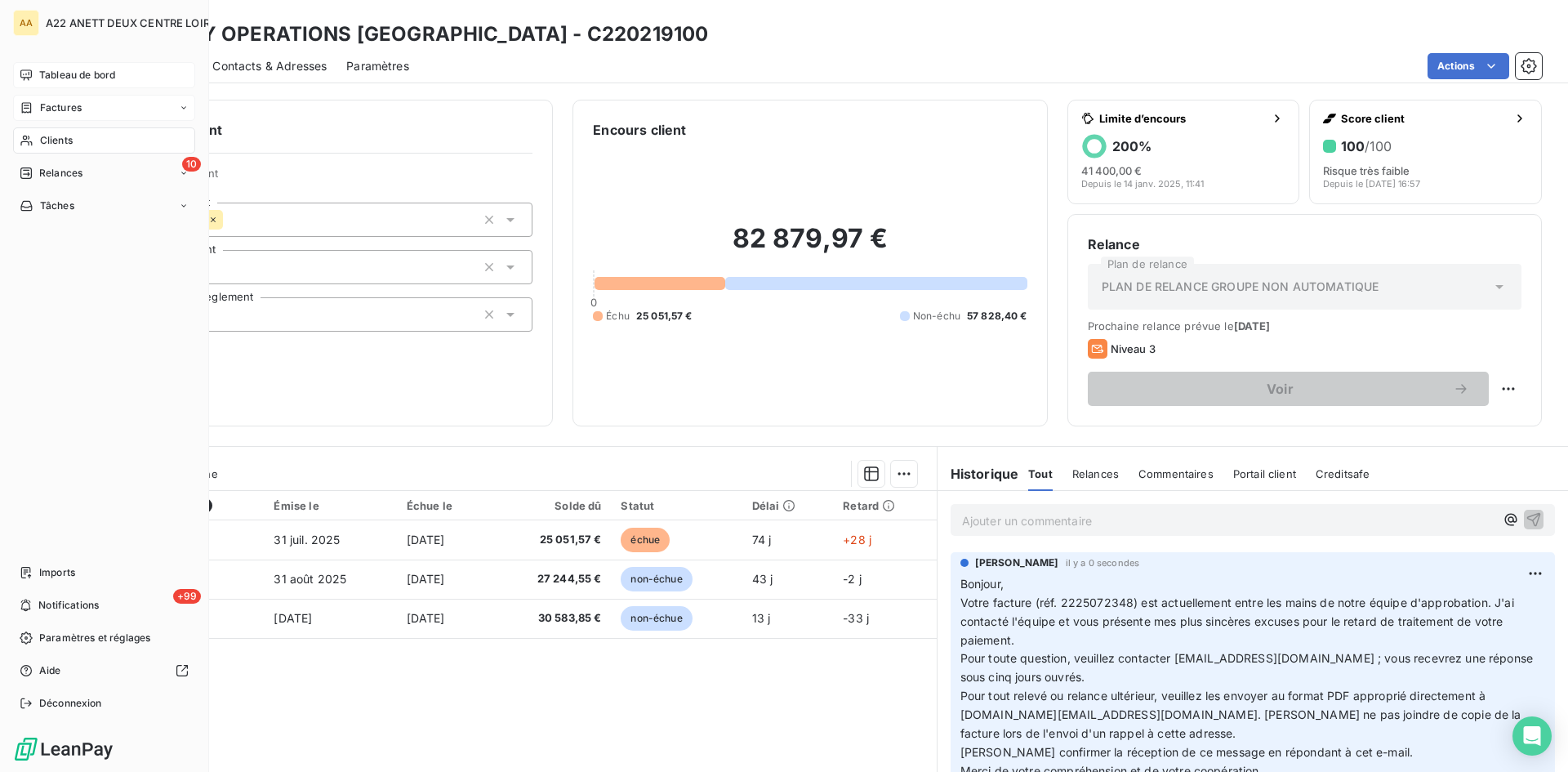
drag, startPoint x: 47, startPoint y: 141, endPoint x: 128, endPoint y: 95, distance: 93.2
click at [47, 141] on span "Clients" at bounding box center [56, 140] width 33 height 14
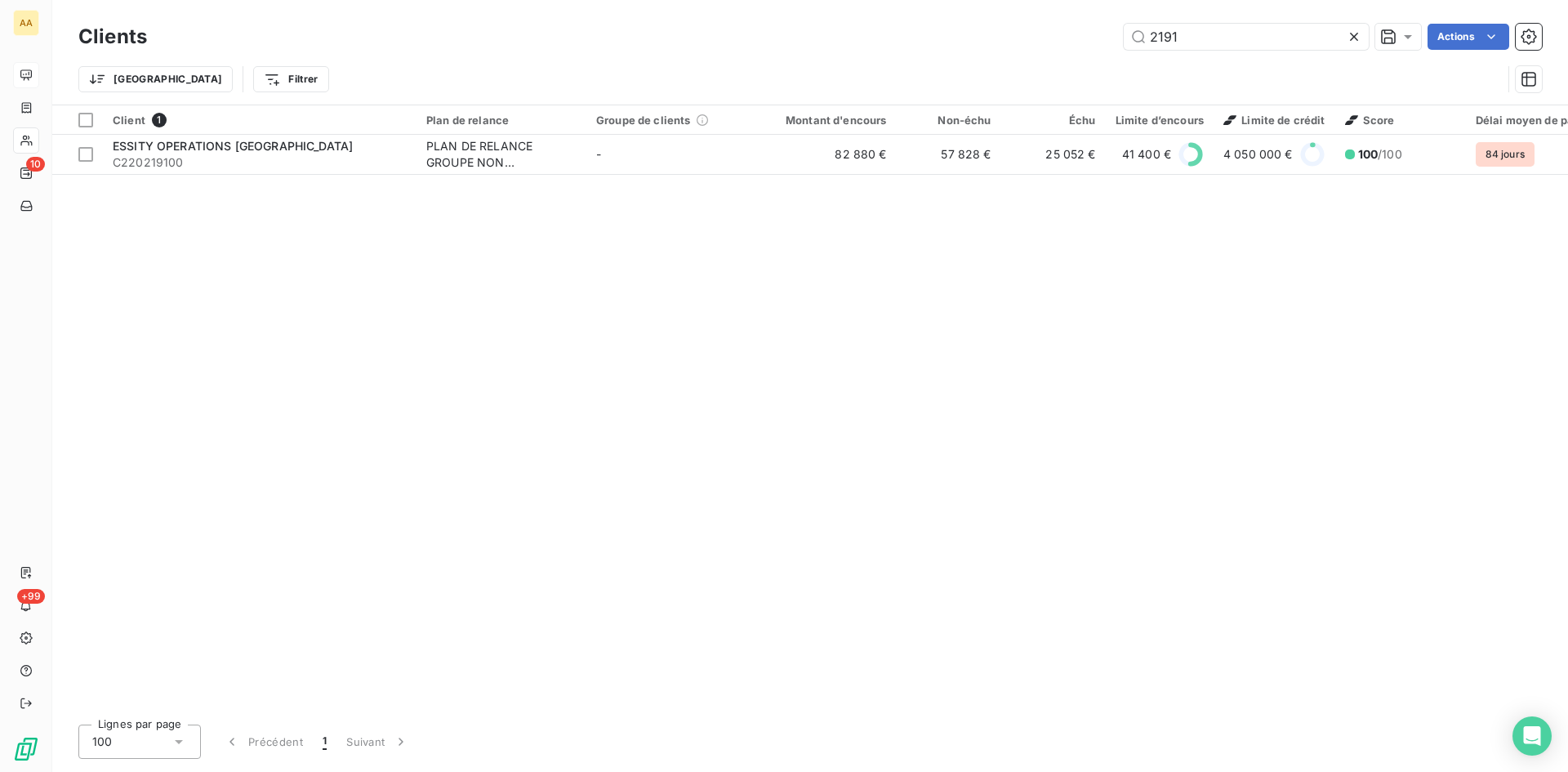
drag, startPoint x: 1189, startPoint y: 34, endPoint x: 1000, endPoint y: 40, distance: 189.1
click at [1000, 40] on div "2191 Actions" at bounding box center [854, 36] width 1376 height 26
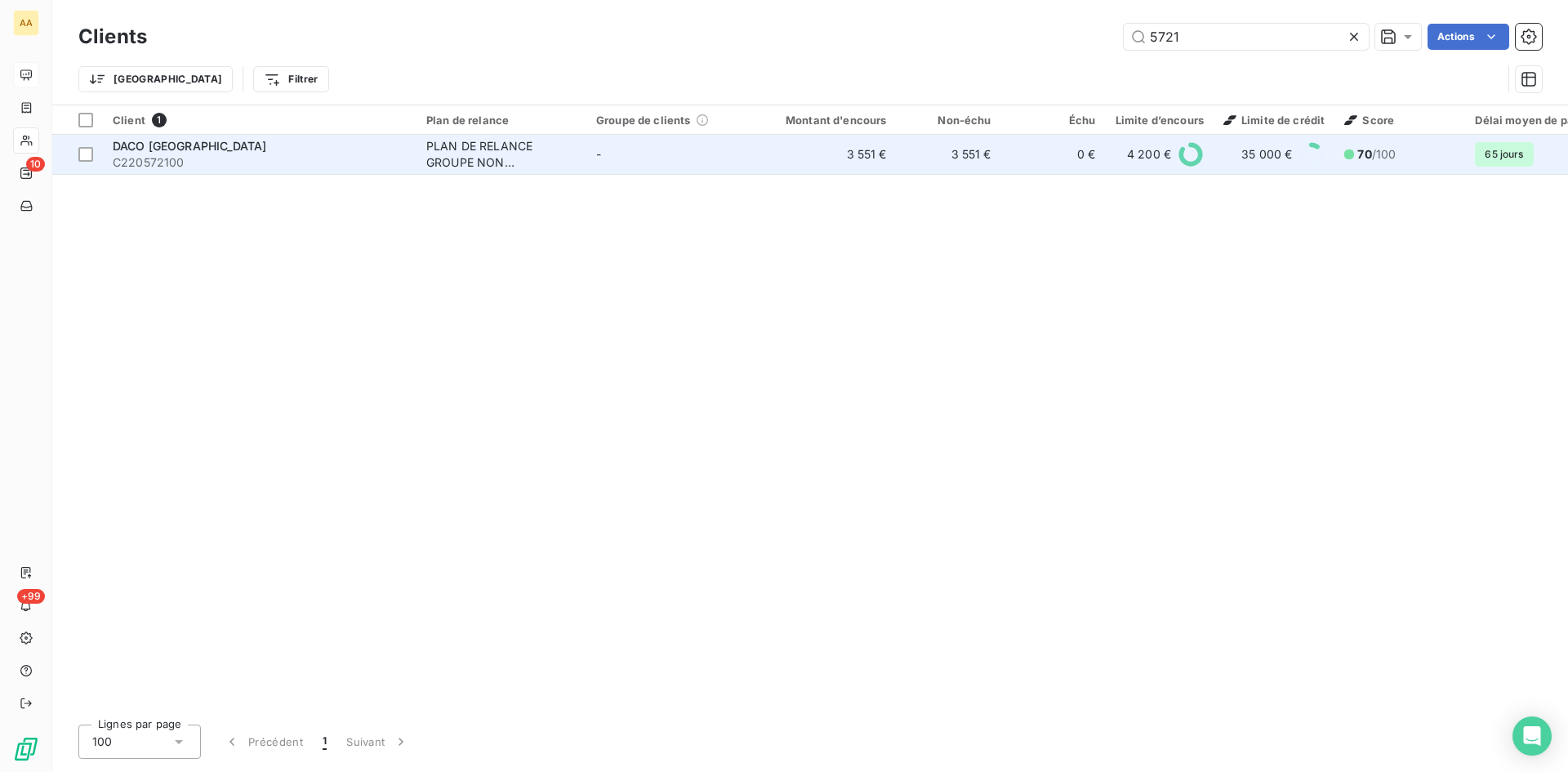
type input "5721"
click at [422, 159] on td "PLAN DE RELANCE GROUPE NON AUTOMATIQUE" at bounding box center [501, 154] width 170 height 39
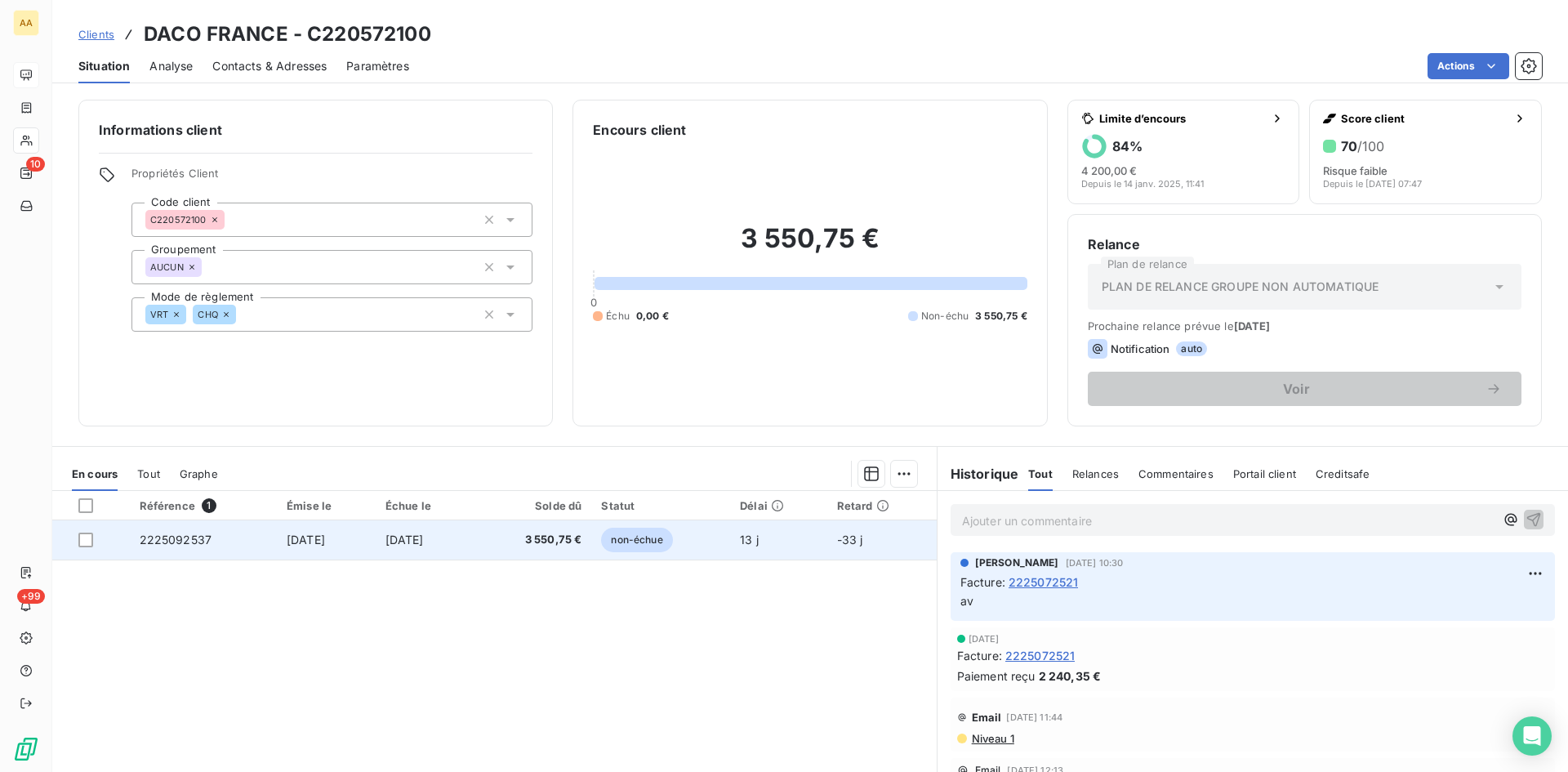
click at [174, 537] on span "2225092537" at bounding box center [176, 539] width 73 height 14
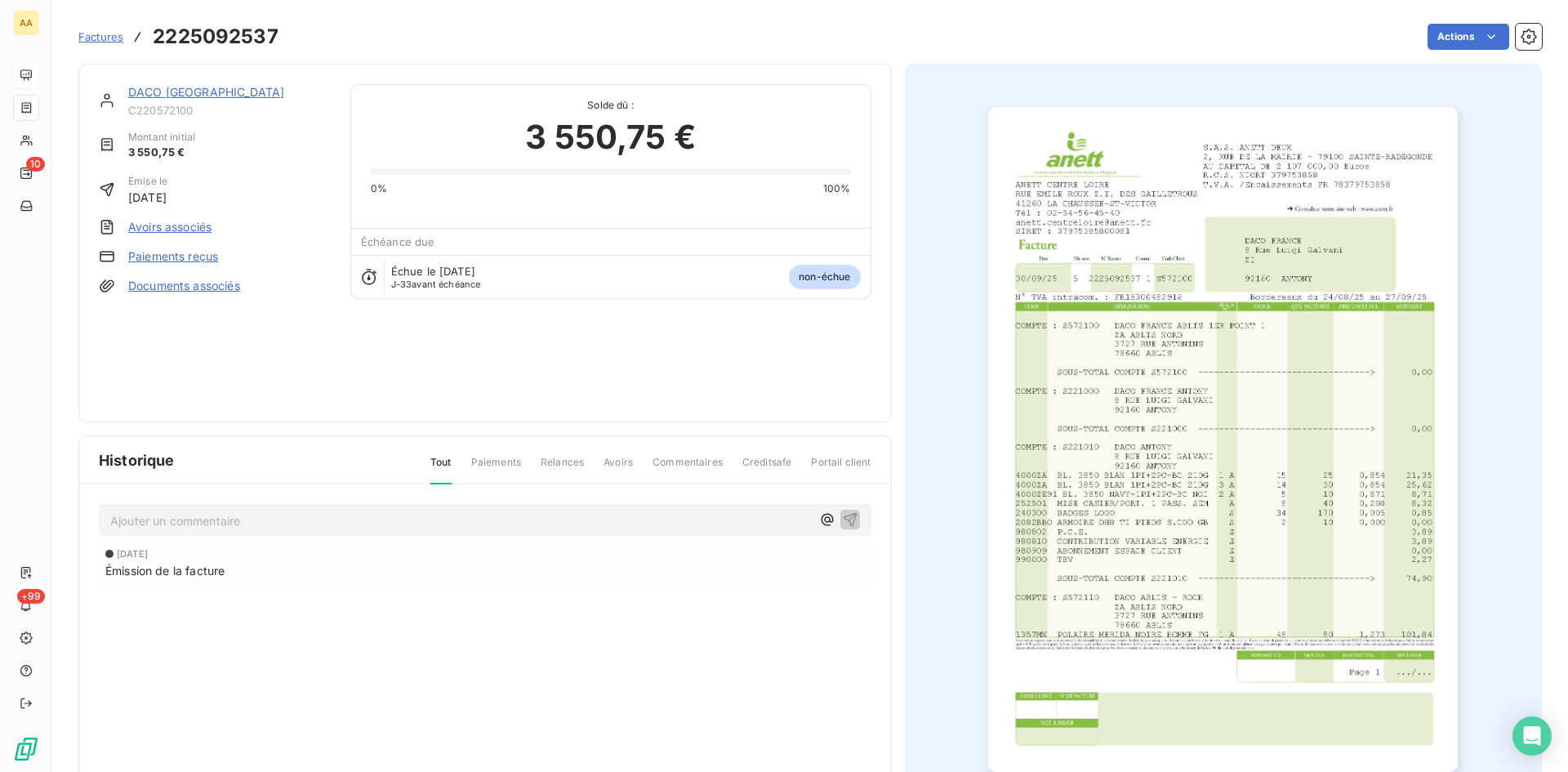
click at [1284, 404] on img "button" at bounding box center [1223, 439] width 470 height 664
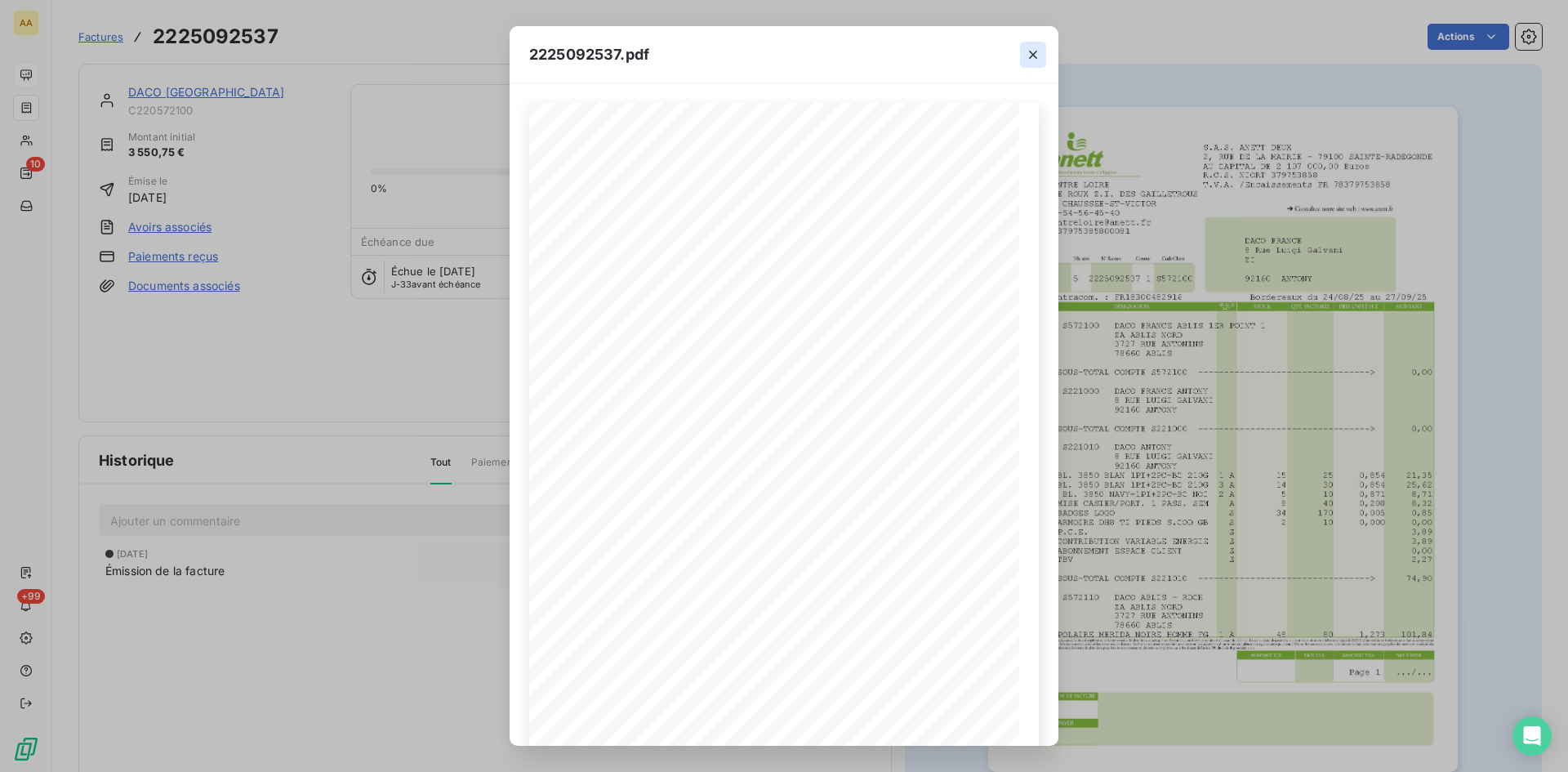
click at [1032, 52] on icon "button" at bounding box center [1032, 54] width 16 height 16
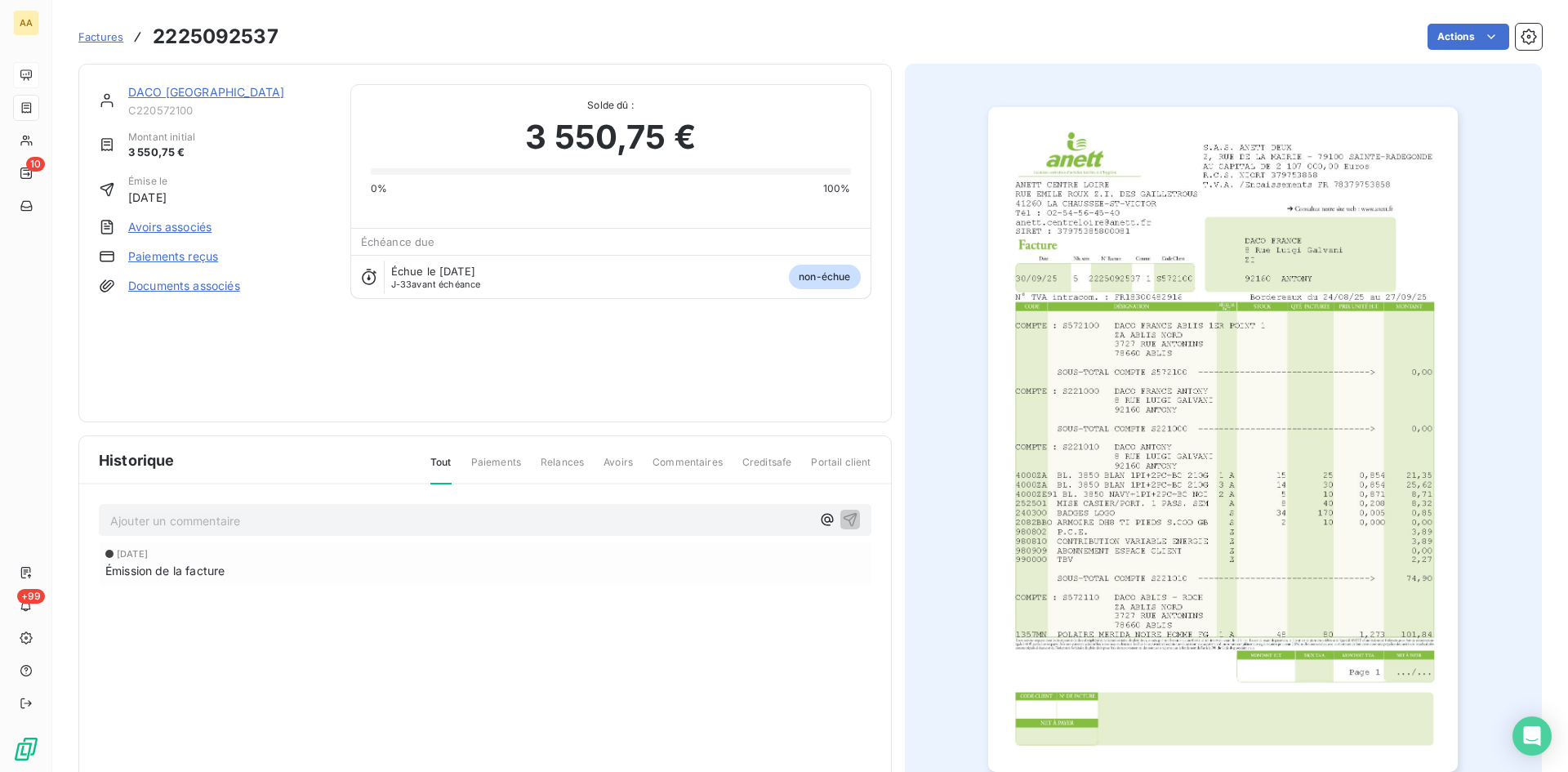
click at [168, 94] on link "DACO [GEOGRAPHIC_DATA]" at bounding box center [206, 92] width 156 height 14
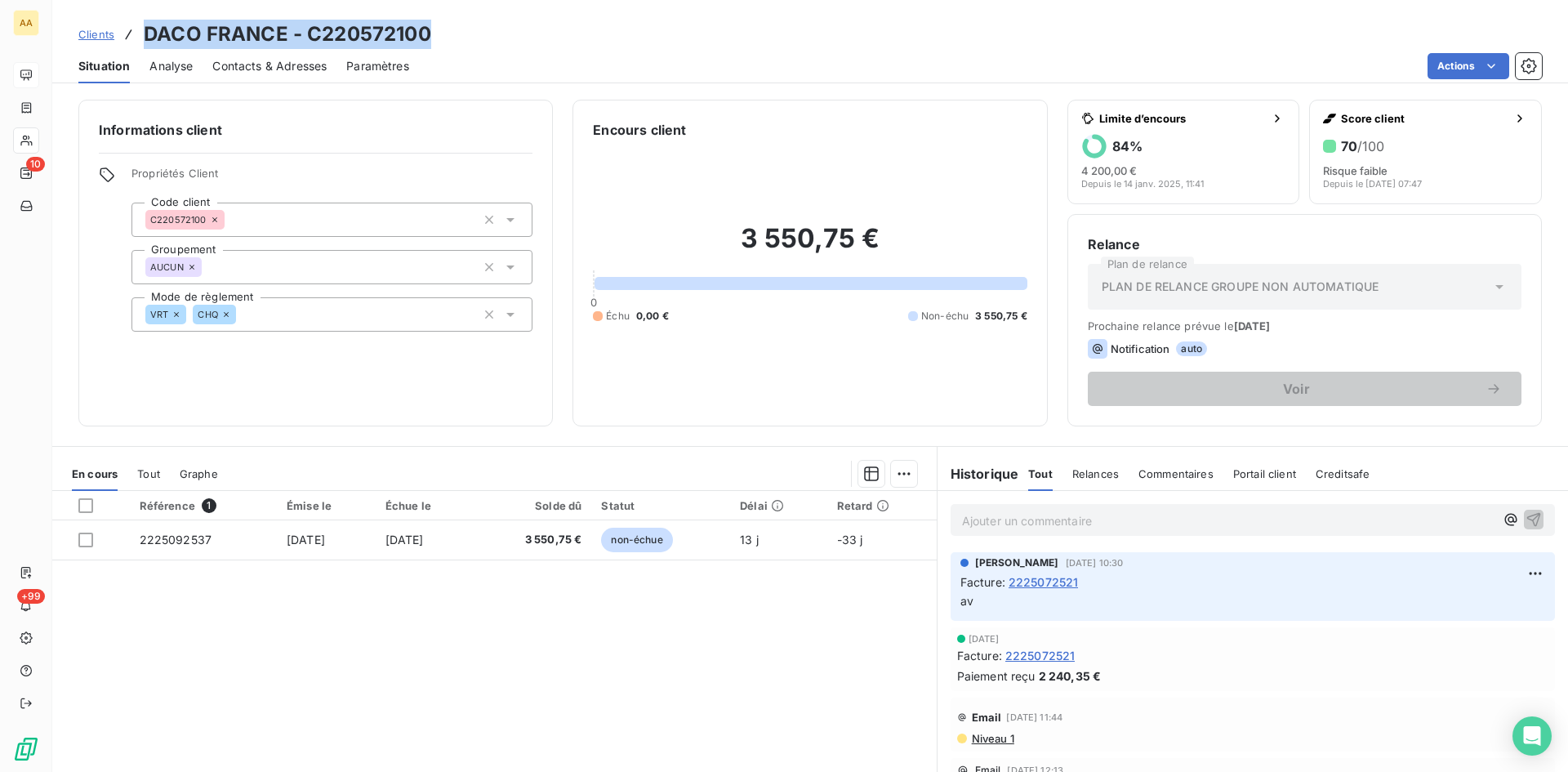
drag, startPoint x: 455, startPoint y: 34, endPoint x: 153, endPoint y: 39, distance: 302.0
click at [136, 42] on div "Clients DACO FRANCE - C220572100" at bounding box center [810, 34] width 1516 height 30
copy h3 "DACO FRANCE - C220572100"
click at [984, 520] on p "Ajouter un commentaire ﻿" at bounding box center [1228, 520] width 532 height 20
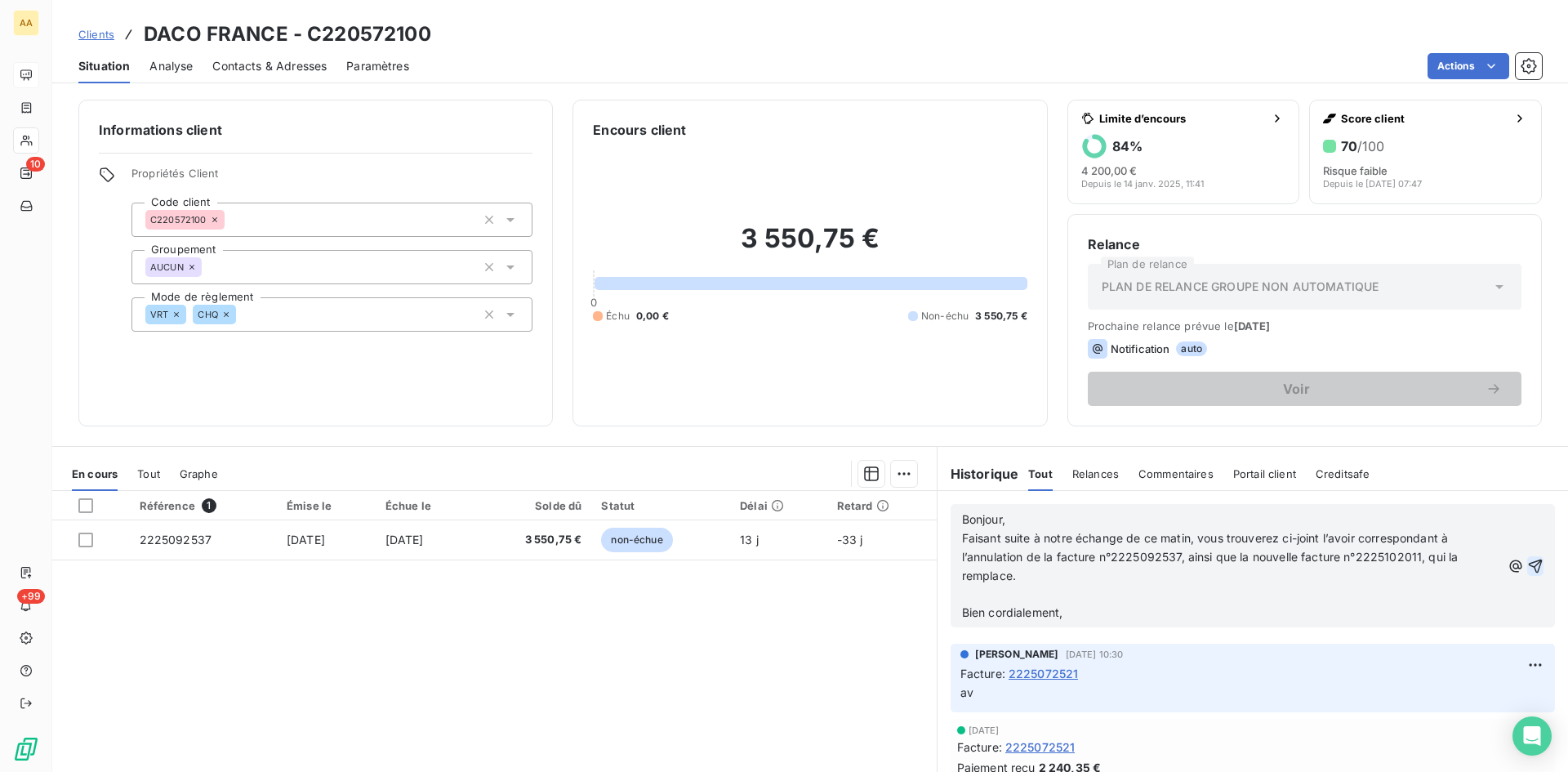
click at [1527, 562] on icon "button" at bounding box center [1535, 565] width 16 height 16
